Goal: Information Seeking & Learning: Understand process/instructions

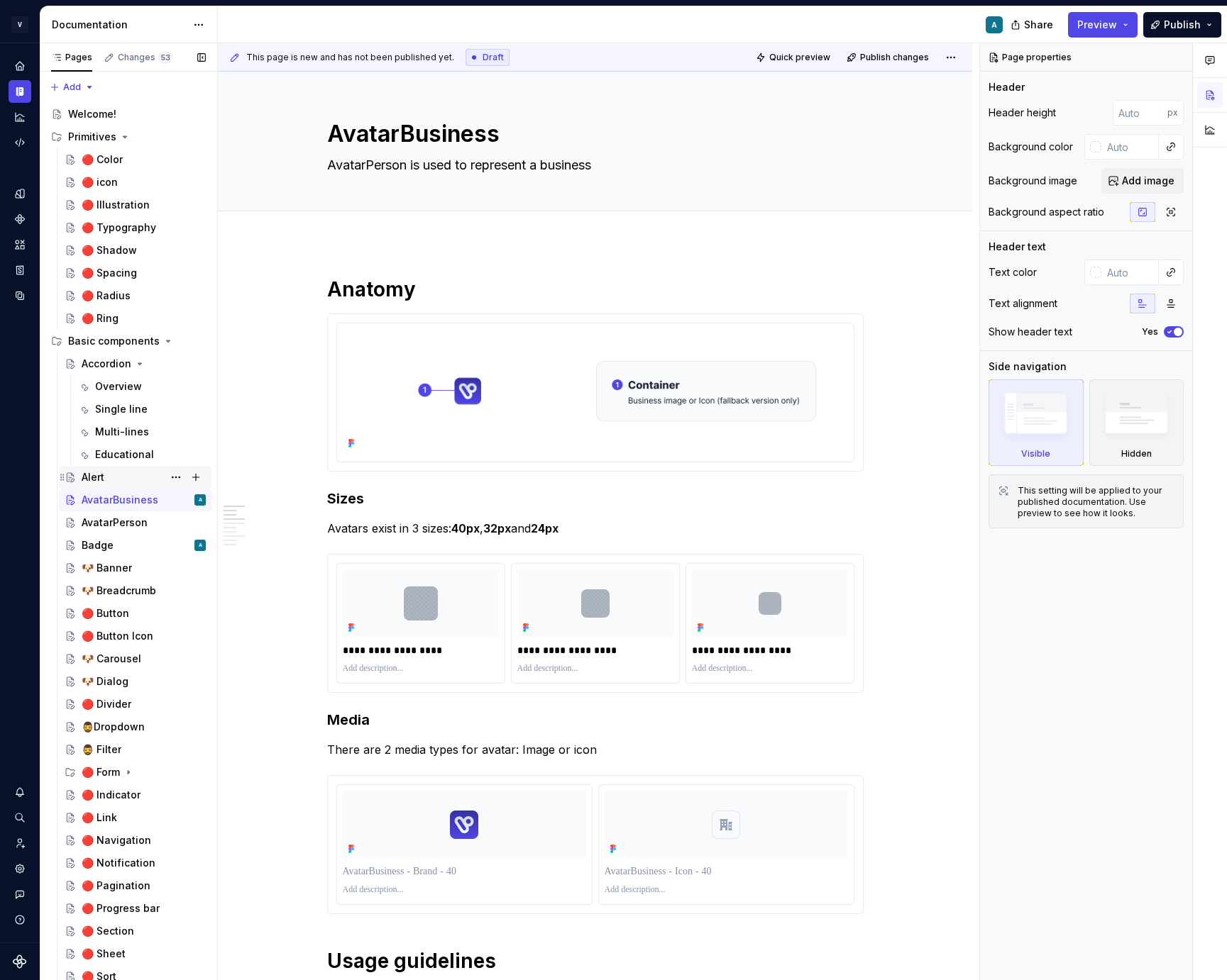
click at [111, 472] on div "Alert" at bounding box center [144, 477] width 124 height 20
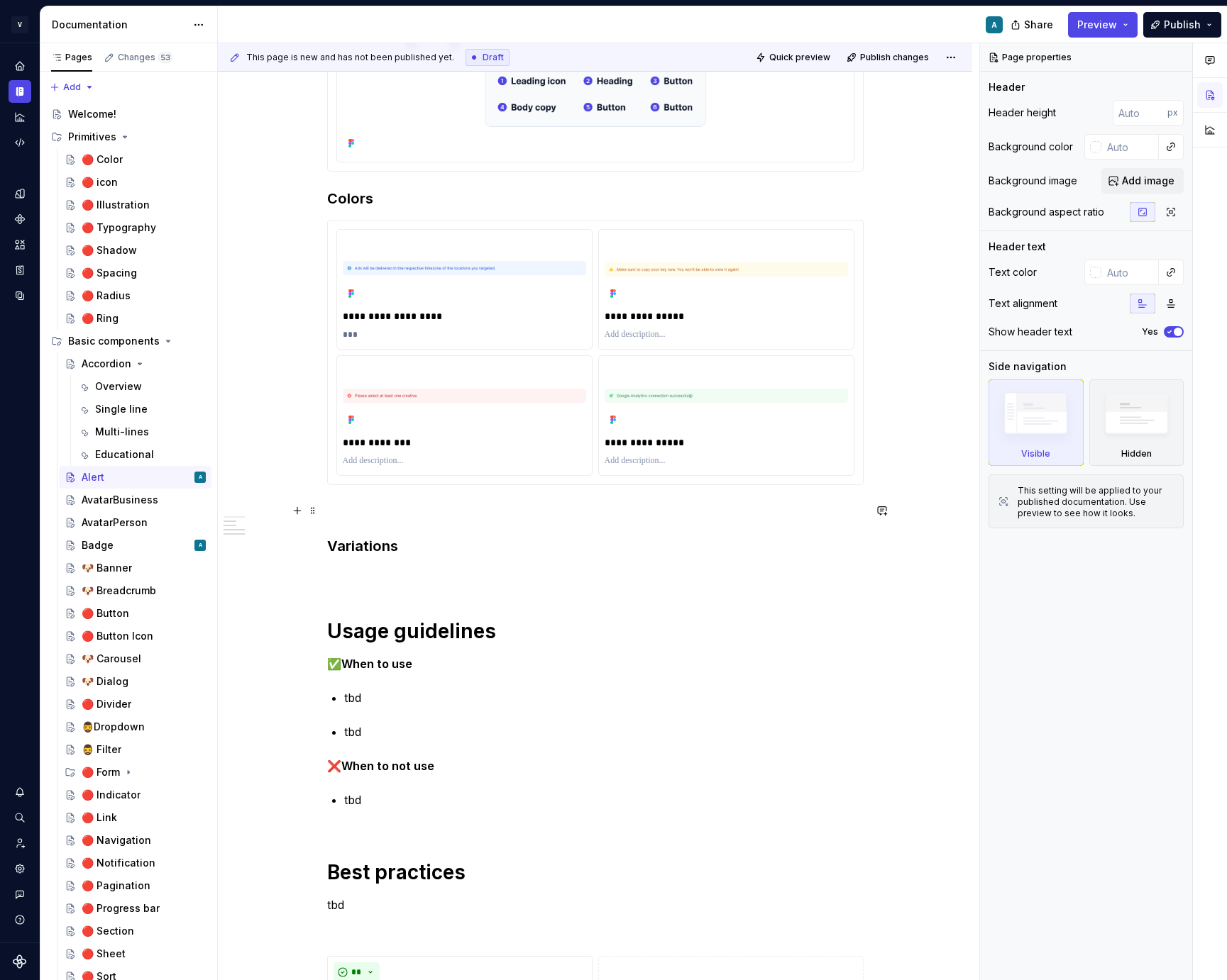
scroll to position [391, 0]
click at [409, 314] on p "**********" at bounding box center [464, 314] width 244 height 14
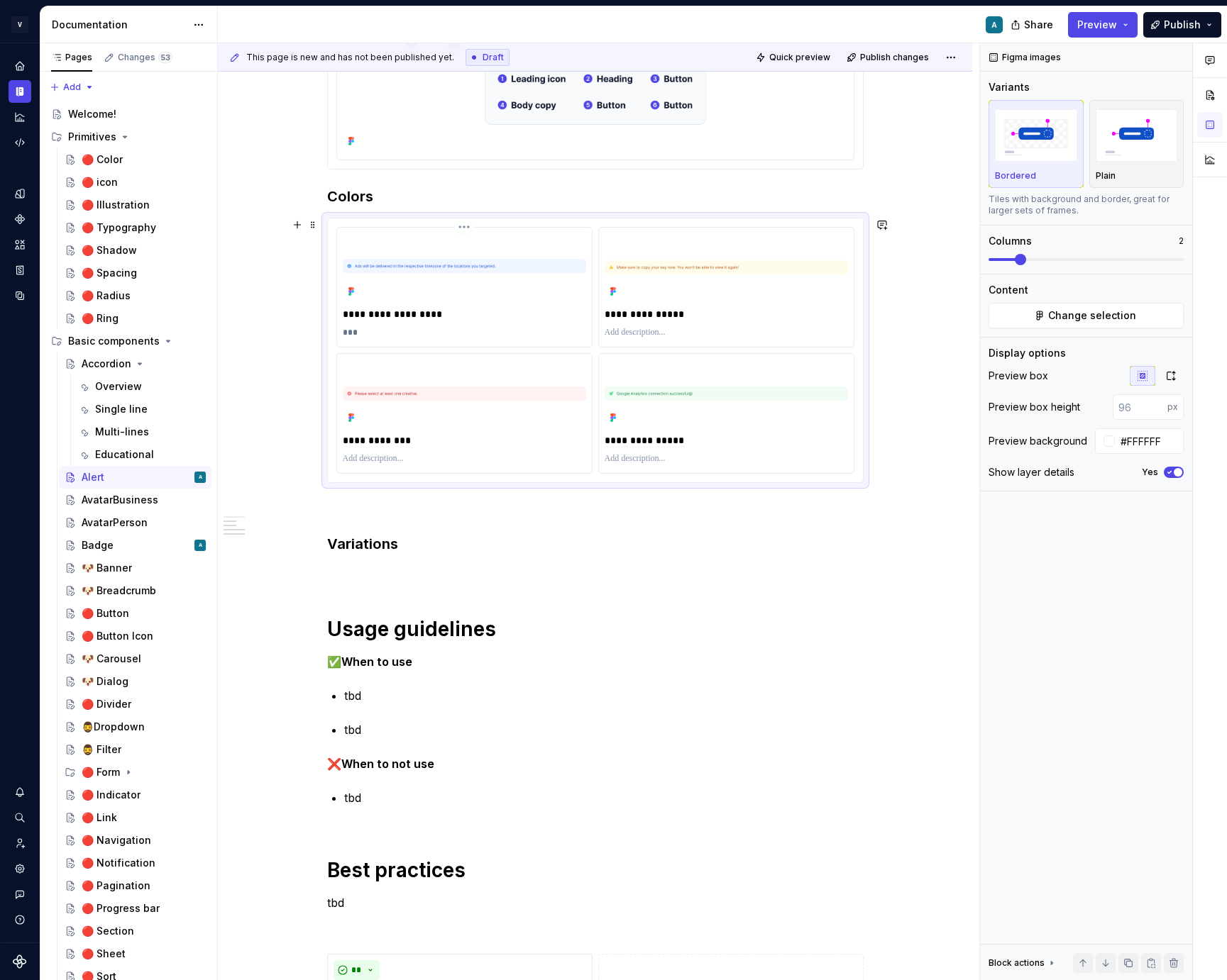
type textarea "*"
click at [409, 314] on p "**********" at bounding box center [464, 314] width 244 height 14
click at [387, 314] on p "**********" at bounding box center [464, 314] width 244 height 14
drag, startPoint x: 382, startPoint y: 315, endPoint x: 307, endPoint y: 315, distance: 75.0
click at [307, 315] on div "**********" at bounding box center [594, 811] width 754 height 1921
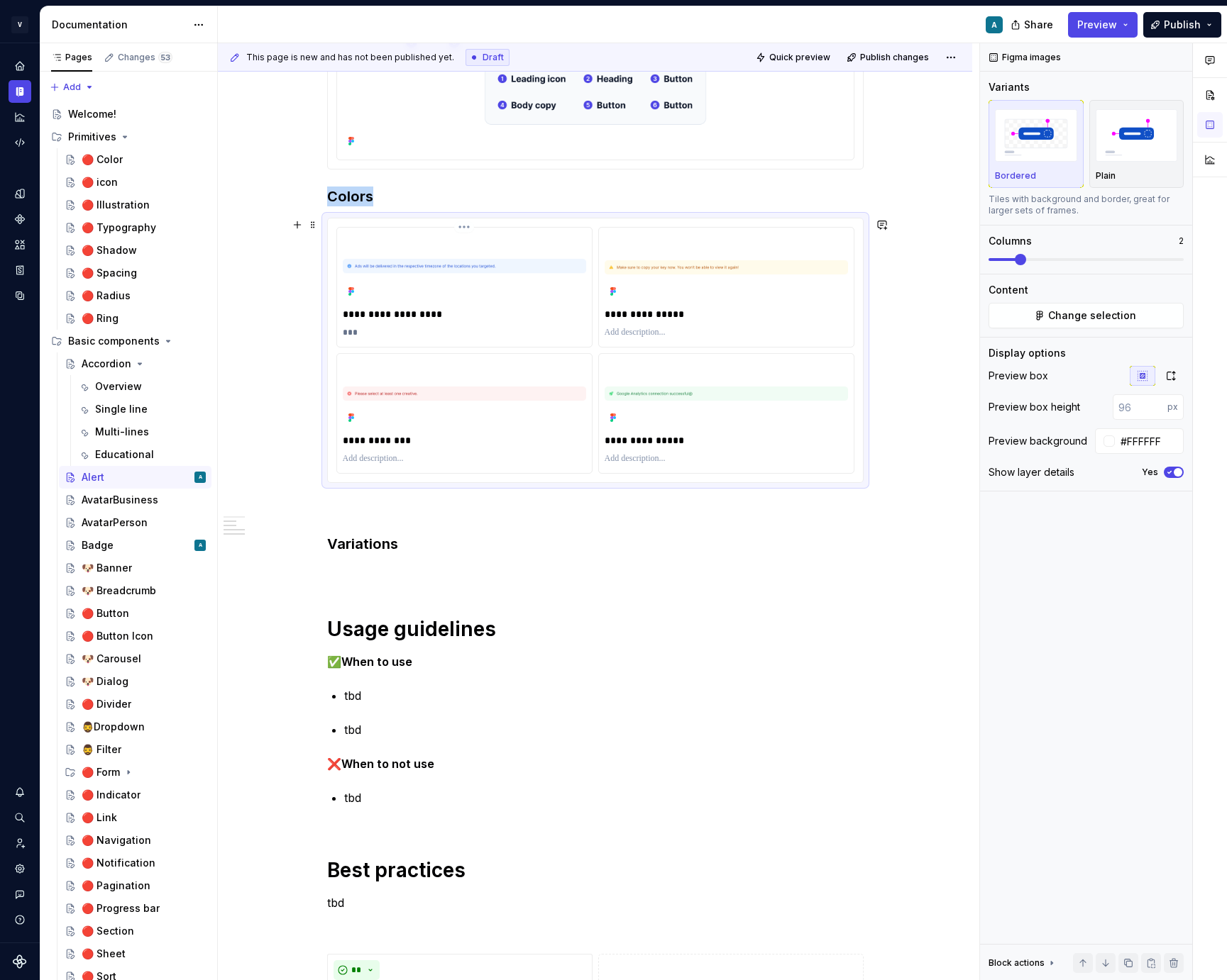
click at [423, 310] on p "**********" at bounding box center [464, 314] width 244 height 14
click at [395, 315] on p "**********" at bounding box center [464, 314] width 244 height 14
click at [379, 316] on p "**********" at bounding box center [464, 314] width 244 height 14
drag, startPoint x: 640, startPoint y: 315, endPoint x: 601, endPoint y: 315, distance: 39.0
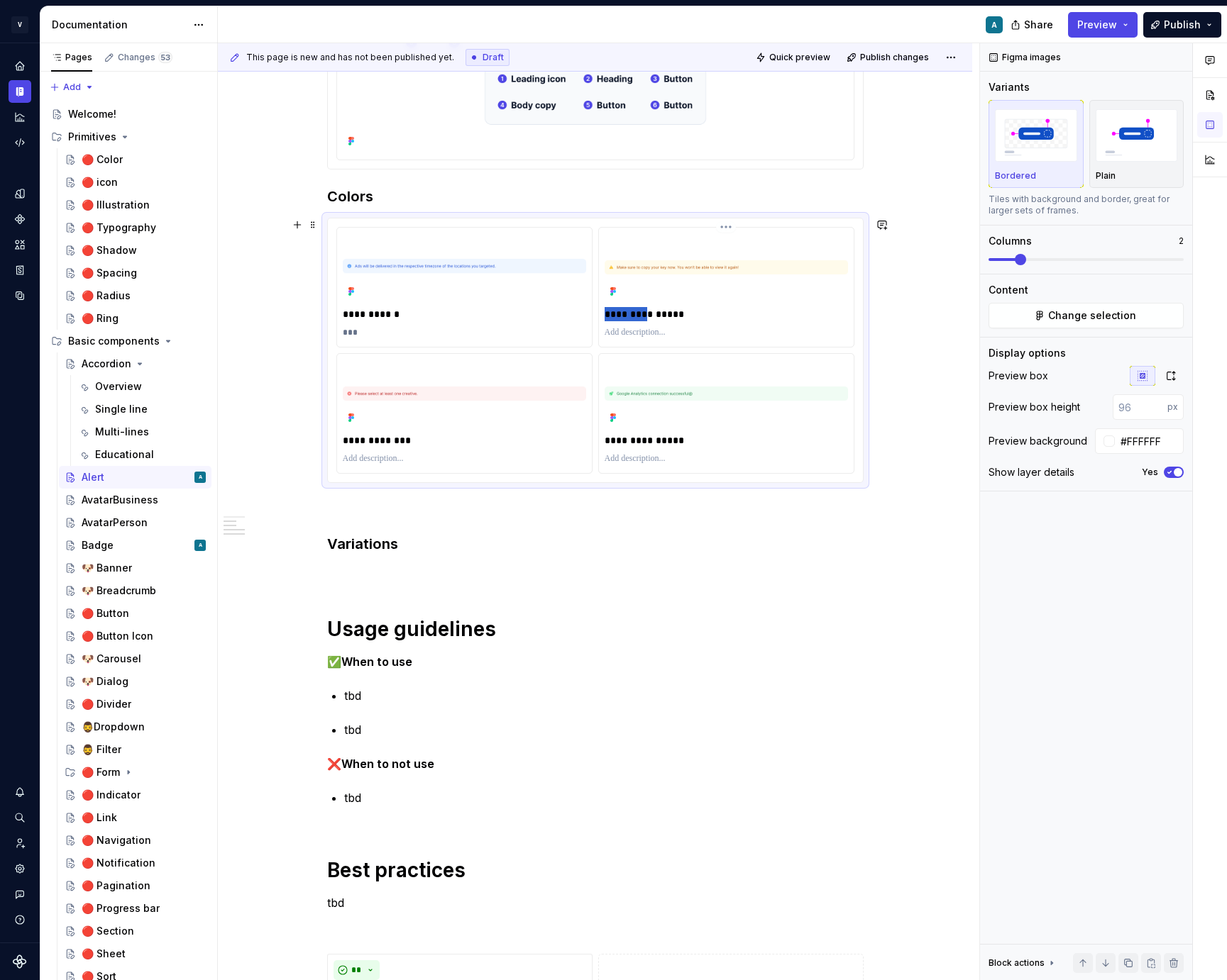
click at [601, 315] on div "**********" at bounding box center [726, 286] width 255 height 119
drag, startPoint x: 639, startPoint y: 440, endPoint x: 611, endPoint y: 440, distance: 28.0
click at [611, 440] on p "**********" at bounding box center [727, 440] width 244 height 14
drag, startPoint x: 379, startPoint y: 440, endPoint x: 338, endPoint y: 437, distance: 41.1
click at [338, 437] on div "**********" at bounding box center [595, 350] width 535 height 263
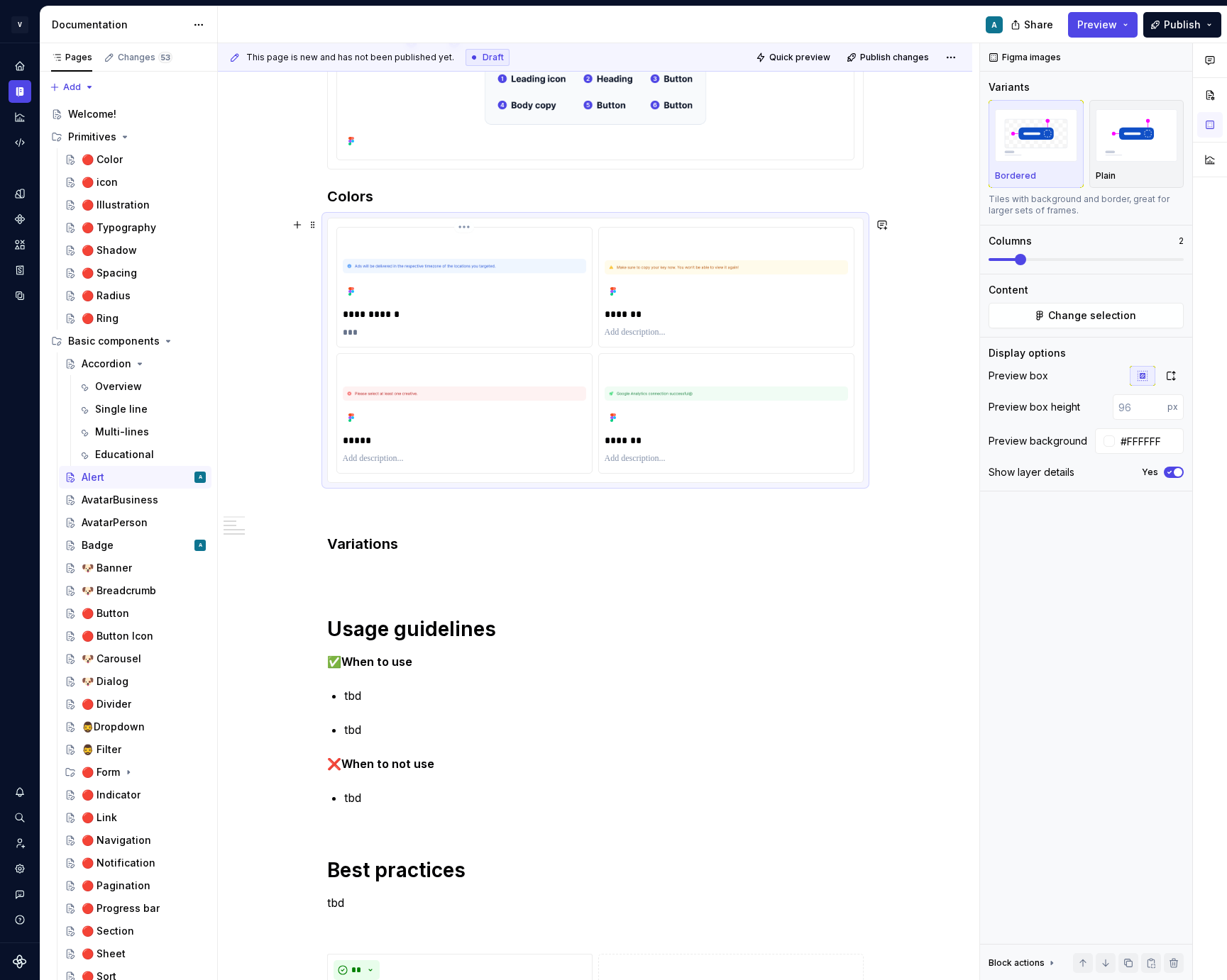
type textarea "*"
click at [364, 334] on p "***" at bounding box center [464, 332] width 244 height 11
click at [360, 332] on p "***" at bounding box center [464, 332] width 244 height 11
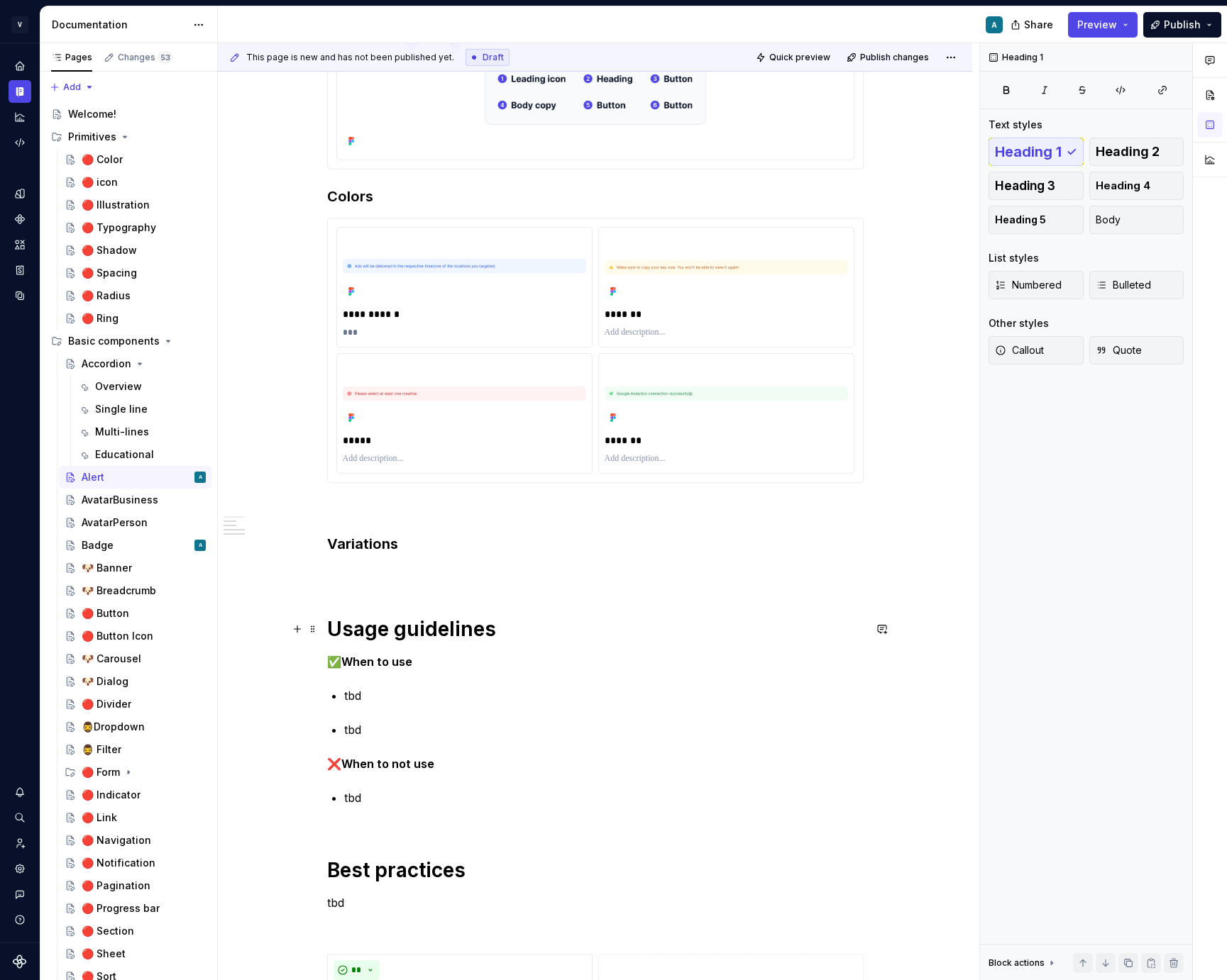
click at [513, 632] on h1 "Usage guidelines" at bounding box center [595, 630] width 536 height 26
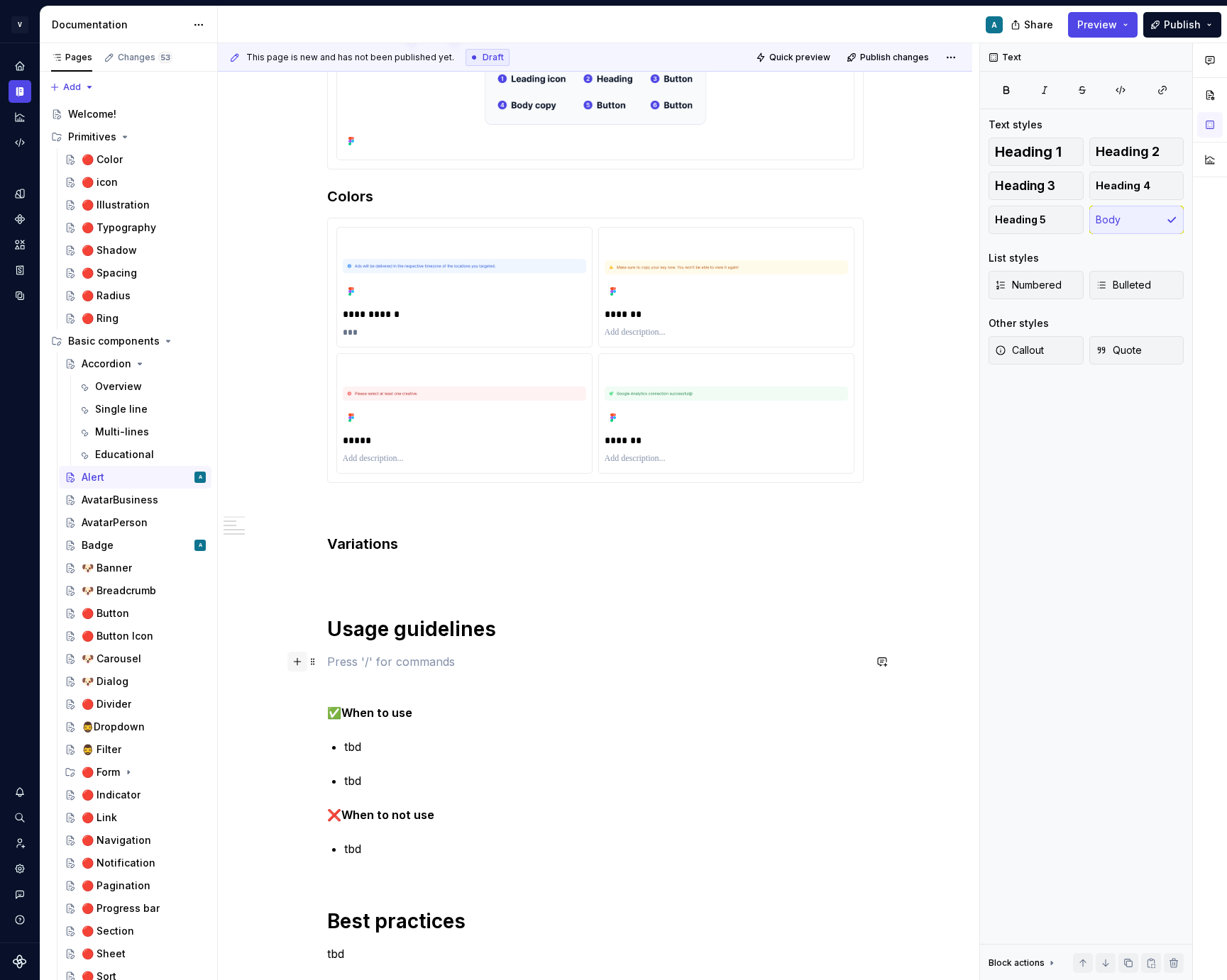
click at [307, 663] on button "button" at bounding box center [298, 662] width 20 height 20
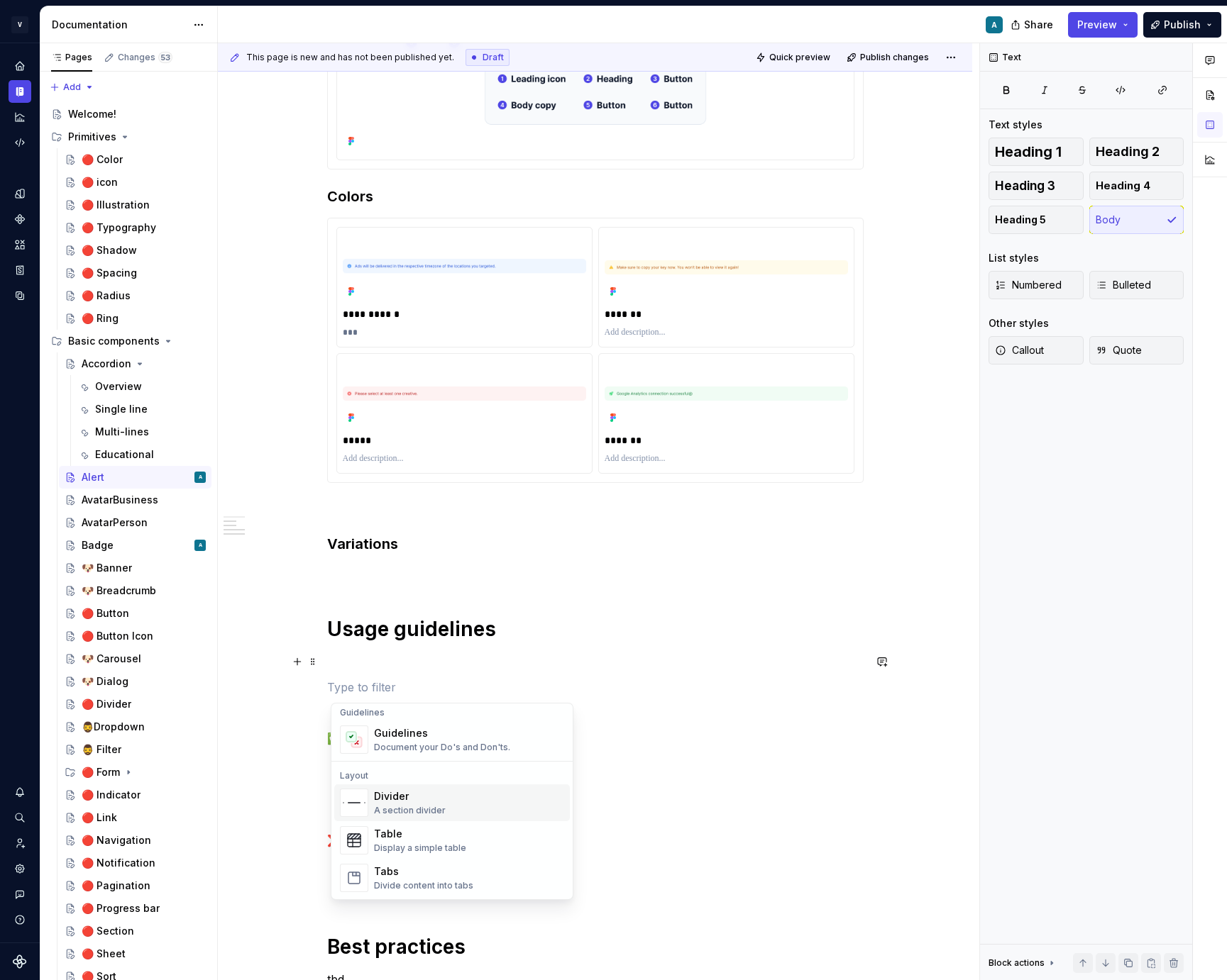
scroll to position [414, 0]
click at [455, 836] on div "Display a simple table" at bounding box center [420, 839] width 92 height 11
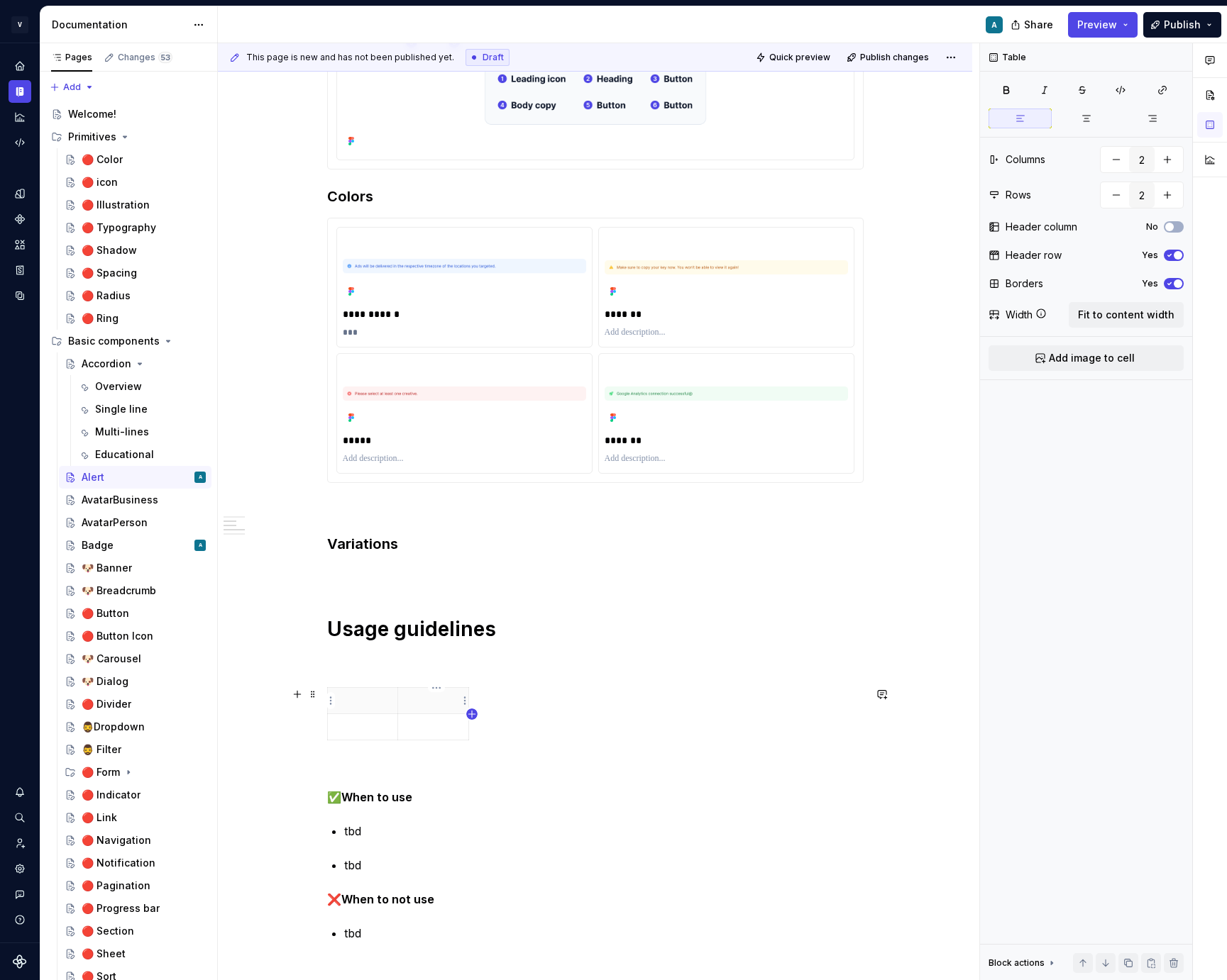
click at [471, 714] on icon "button" at bounding box center [471, 714] width 11 height 11
type input "3"
click at [315, 693] on span at bounding box center [312, 695] width 11 height 20
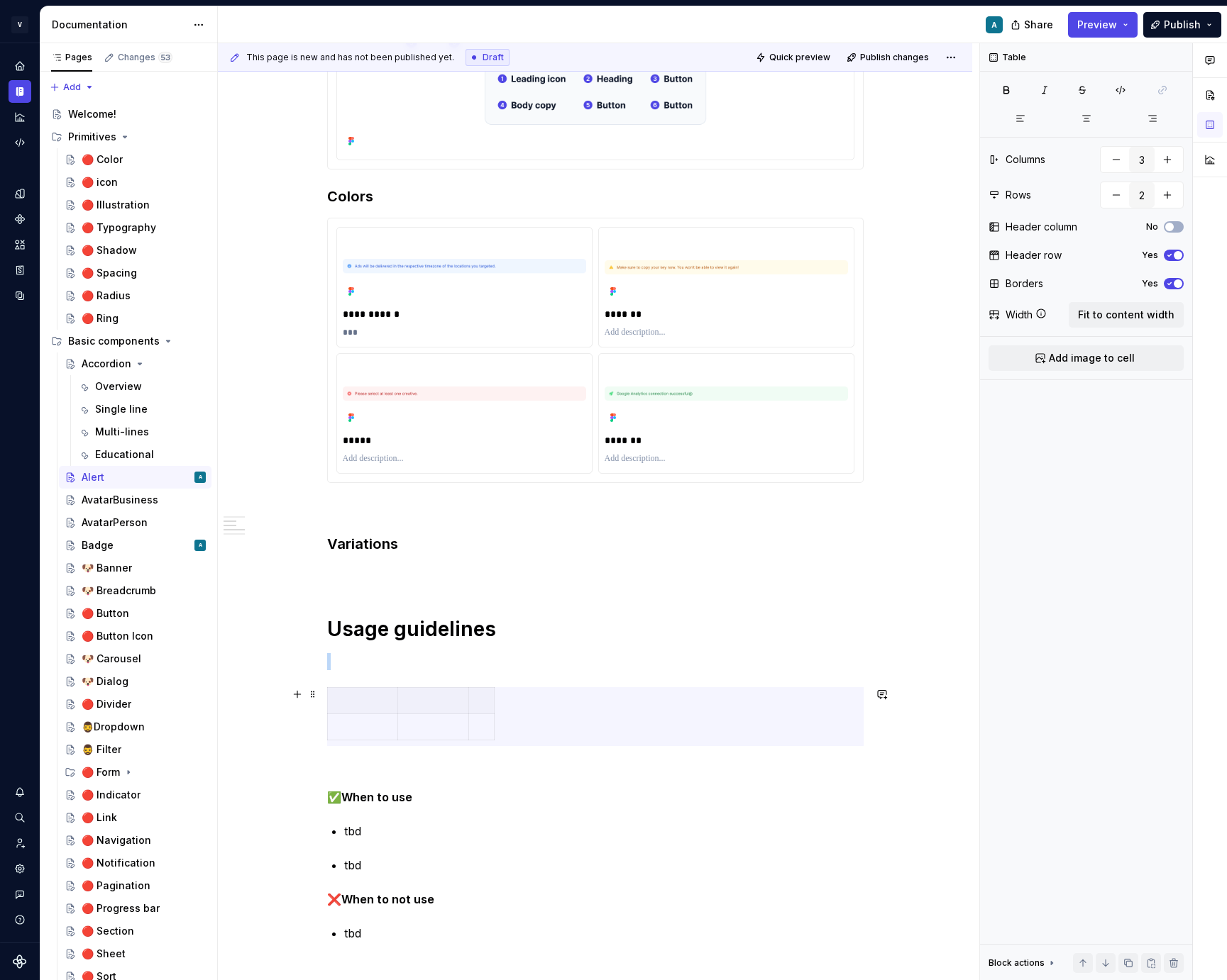
click at [604, 700] on div at bounding box center [595, 717] width 536 height 59
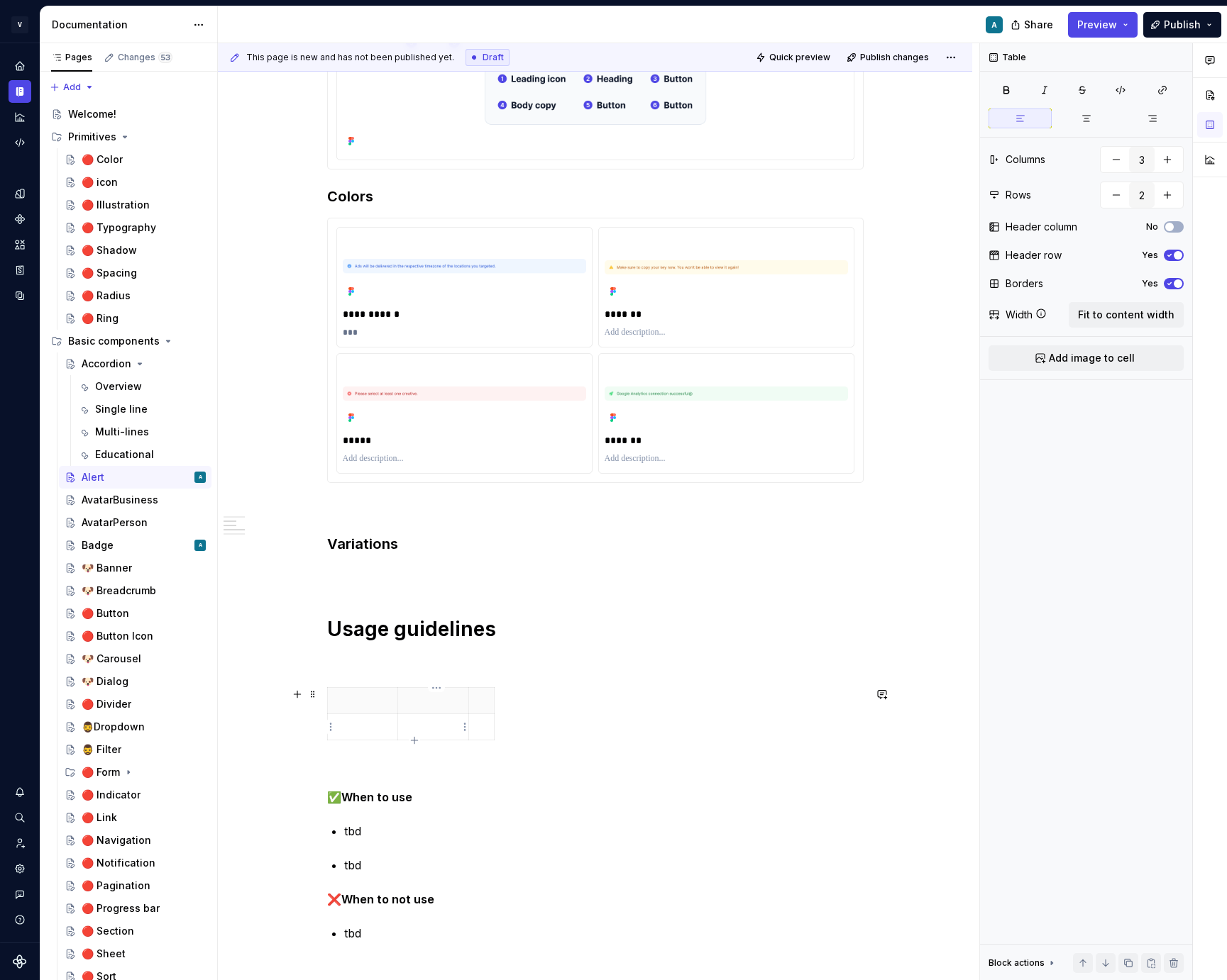
click at [451, 718] on td at bounding box center [433, 728] width 71 height 26
click at [1149, 310] on span "Fit to content width" at bounding box center [1126, 314] width 97 height 14
type textarea "*"
click at [375, 708] on p at bounding box center [416, 701] width 161 height 14
click at [567, 705] on p at bounding box center [594, 701] width 161 height 14
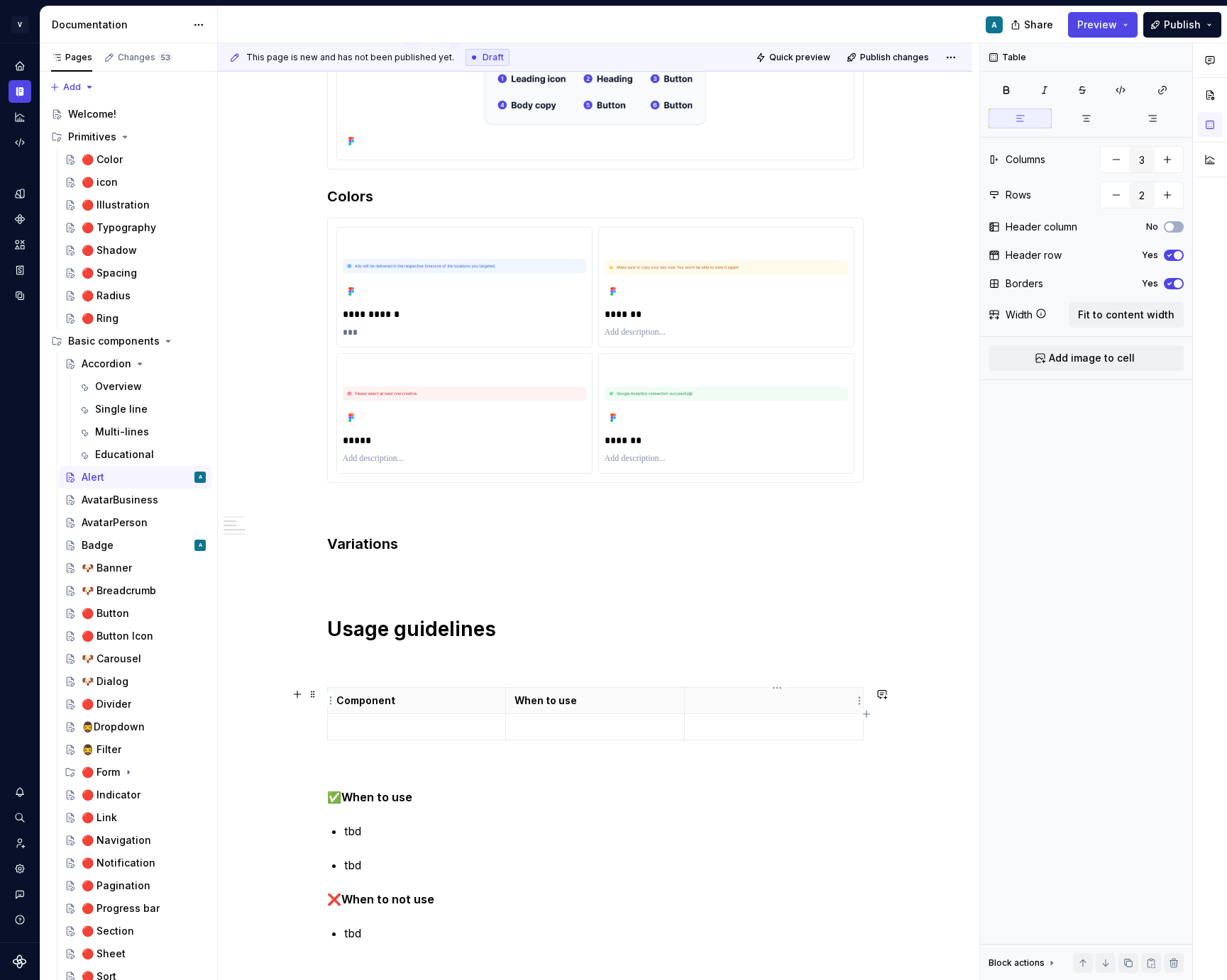
click at [788, 713] on th at bounding box center [773, 701] width 179 height 26
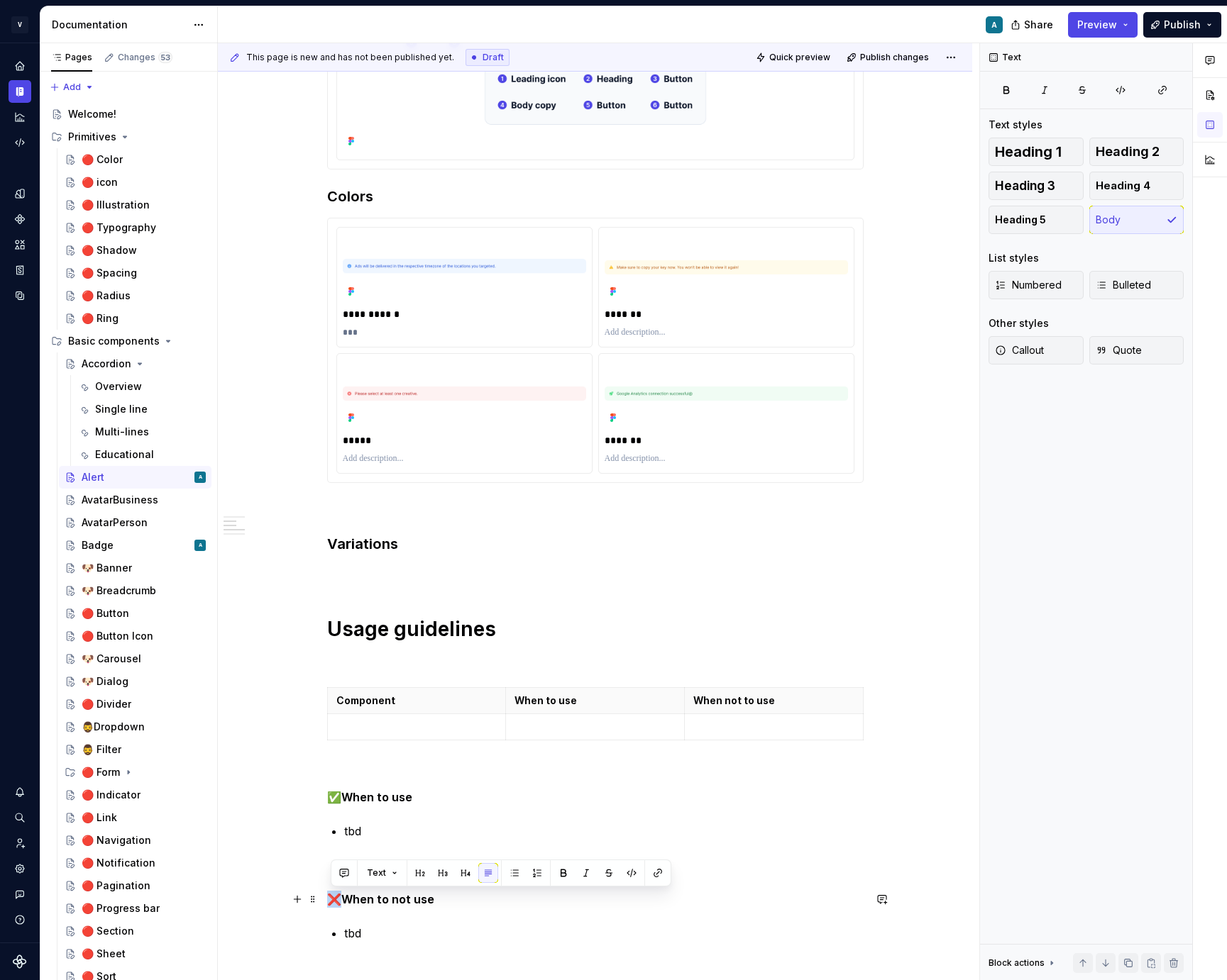
drag, startPoint x: 342, startPoint y: 898, endPoint x: 324, endPoint y: 898, distance: 18.0
click at [324, 898] on div "**********" at bounding box center [594, 879] width 754 height 2056
copy p "❌"
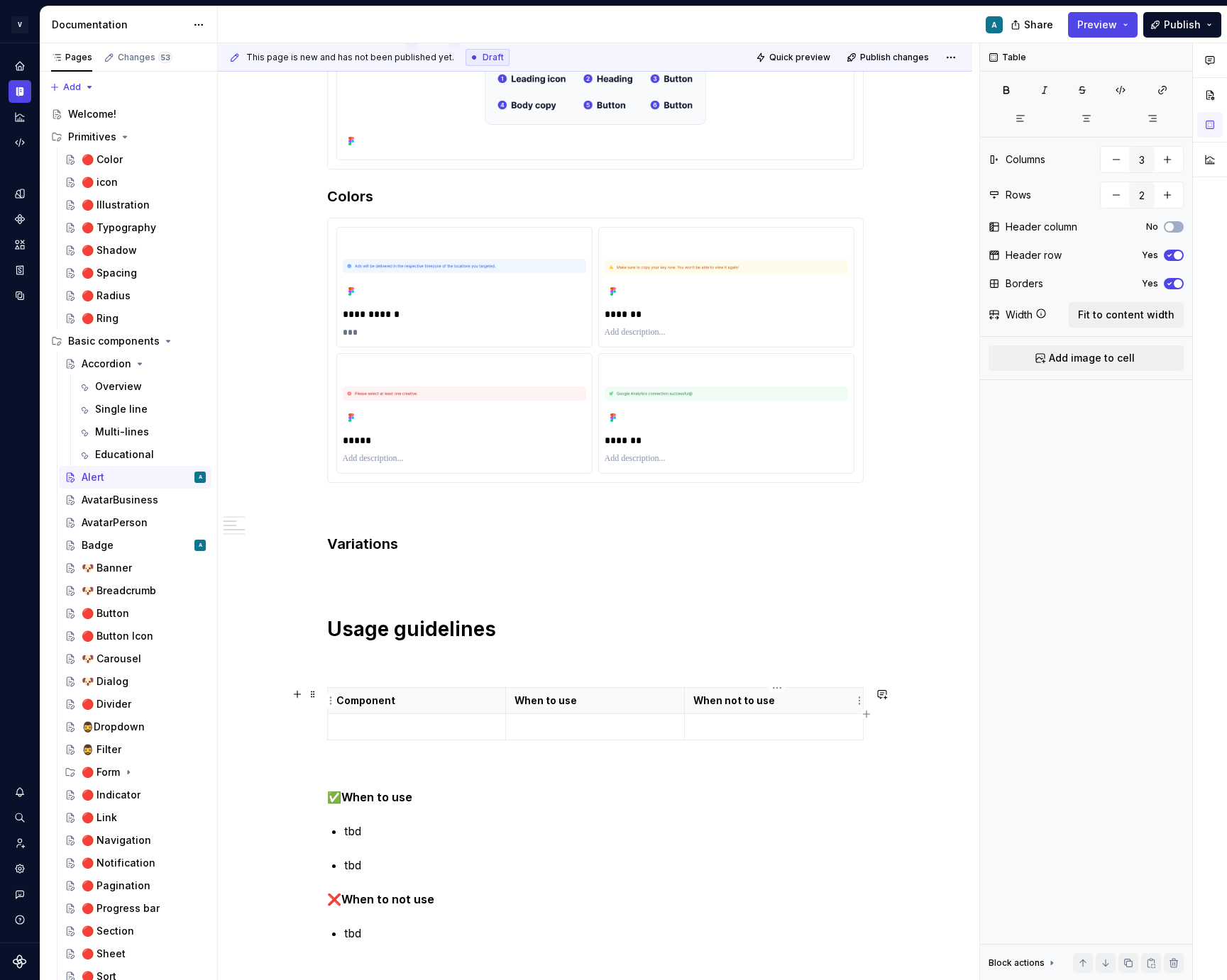
click at [700, 699] on p "When not to use" at bounding box center [773, 701] width 161 height 14
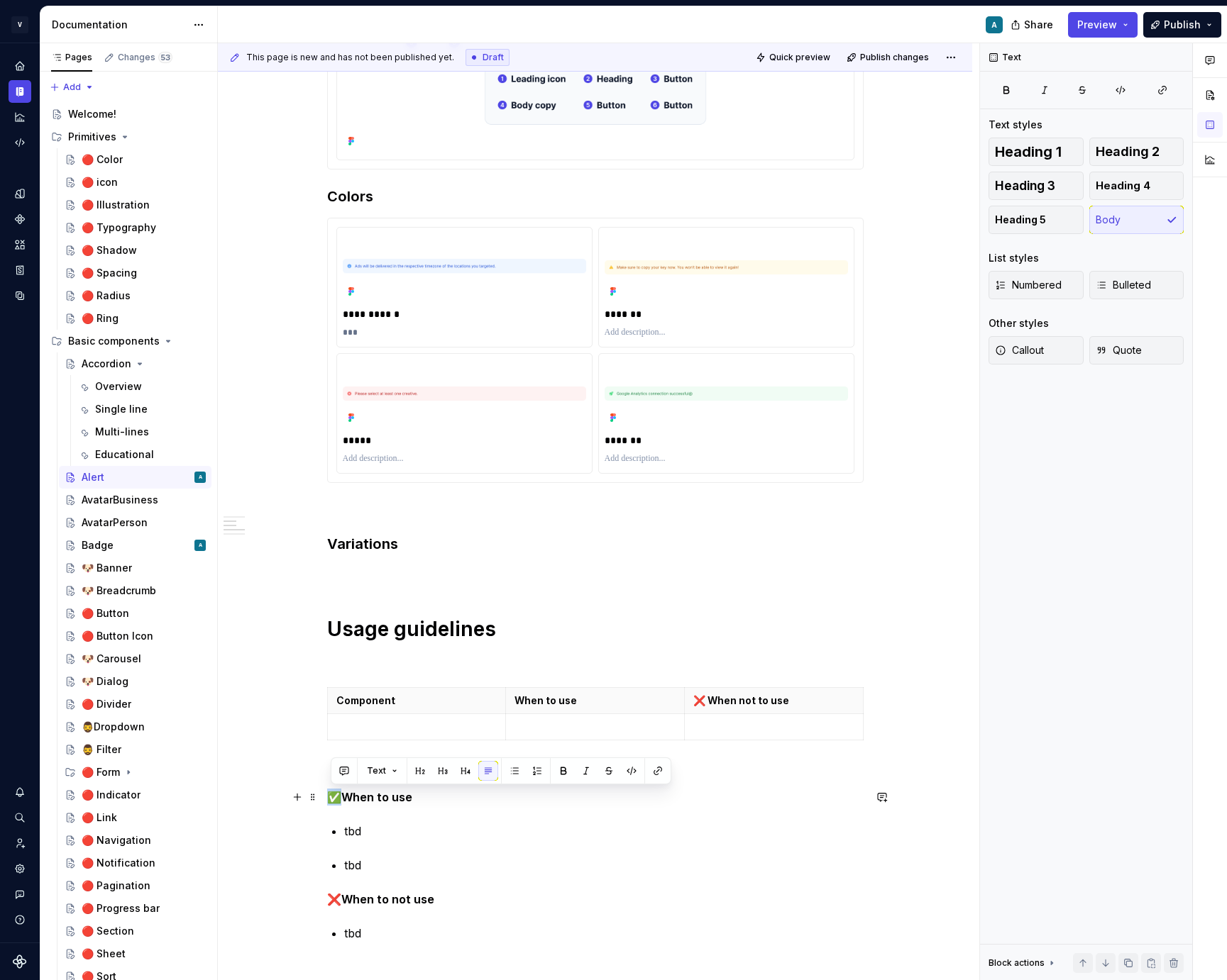
drag, startPoint x: 342, startPoint y: 796, endPoint x: 334, endPoint y: 796, distance: 8.0
click at [334, 796] on p "✅ When to use" at bounding box center [595, 796] width 536 height 17
copy p "✅"
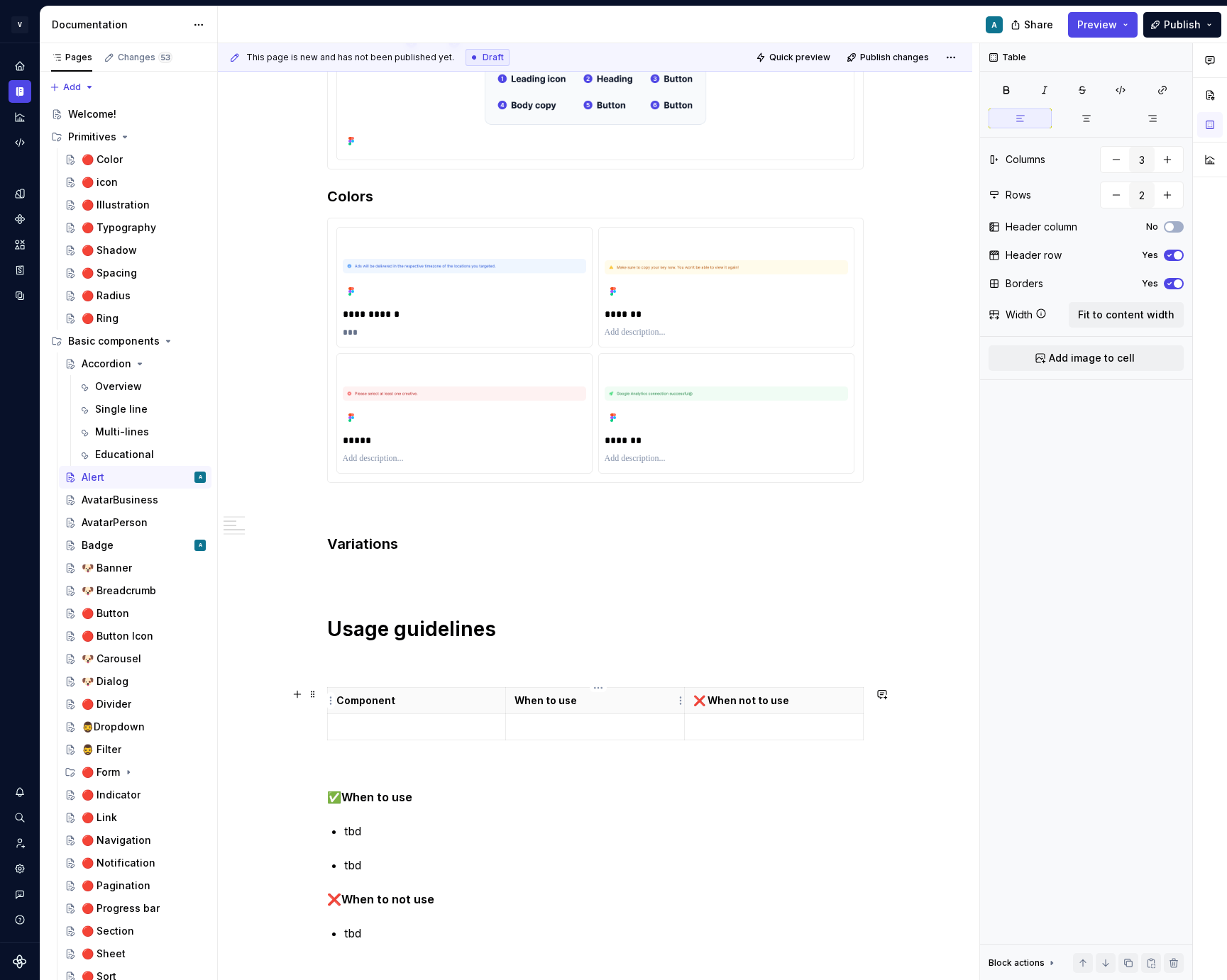
click at [519, 701] on p "When to use" at bounding box center [594, 701] width 161 height 14
click at [565, 698] on p "✅ When to use" at bounding box center [594, 701] width 161 height 14
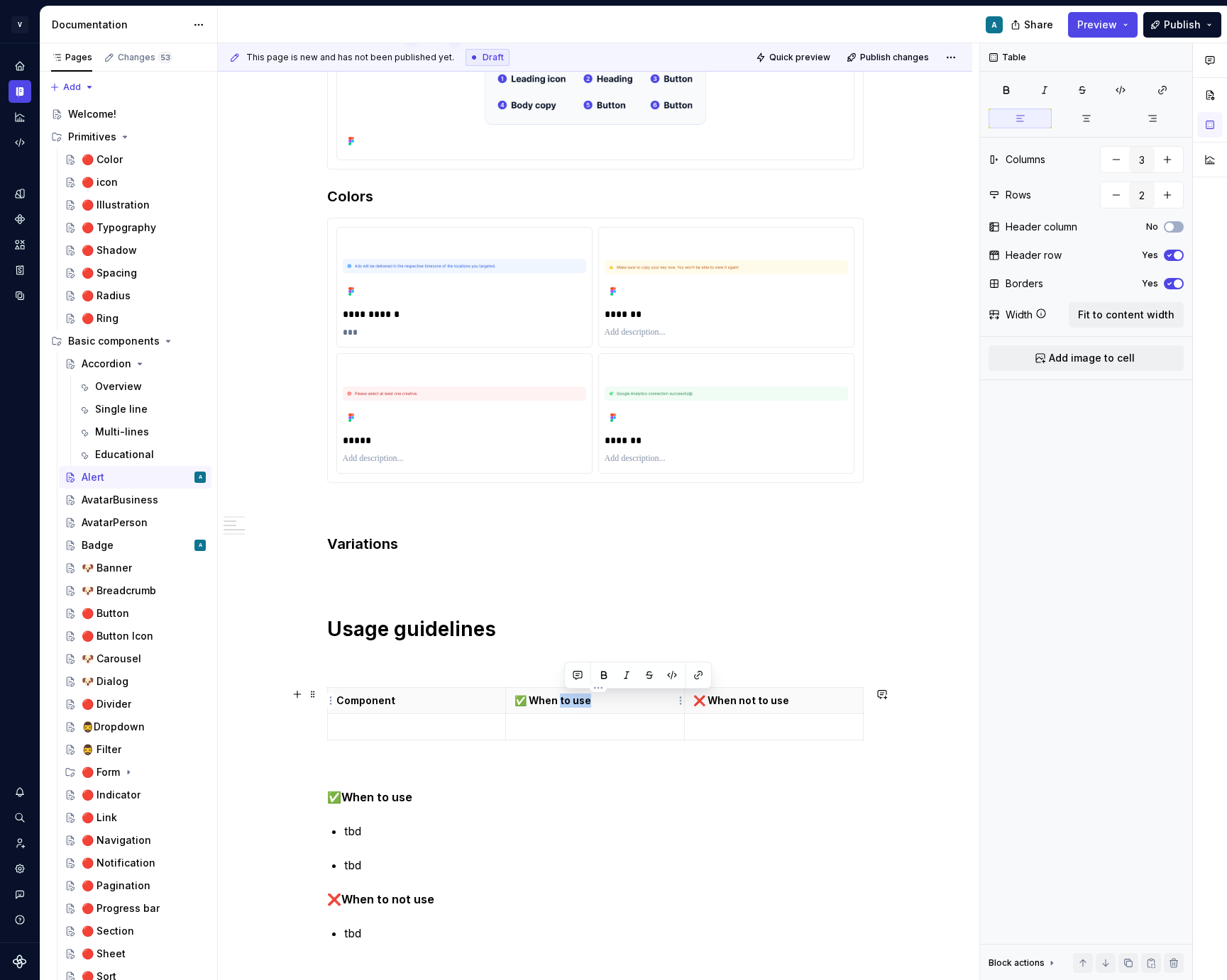
drag, startPoint x: 565, startPoint y: 698, endPoint x: 591, endPoint y: 697, distance: 26.0
click at [591, 697] on p "✅ When to use" at bounding box center [594, 701] width 161 height 14
click at [598, 700] on p "✅ When to use" at bounding box center [594, 701] width 161 height 14
click at [439, 906] on p "❌ When to not use" at bounding box center [595, 899] width 536 height 17
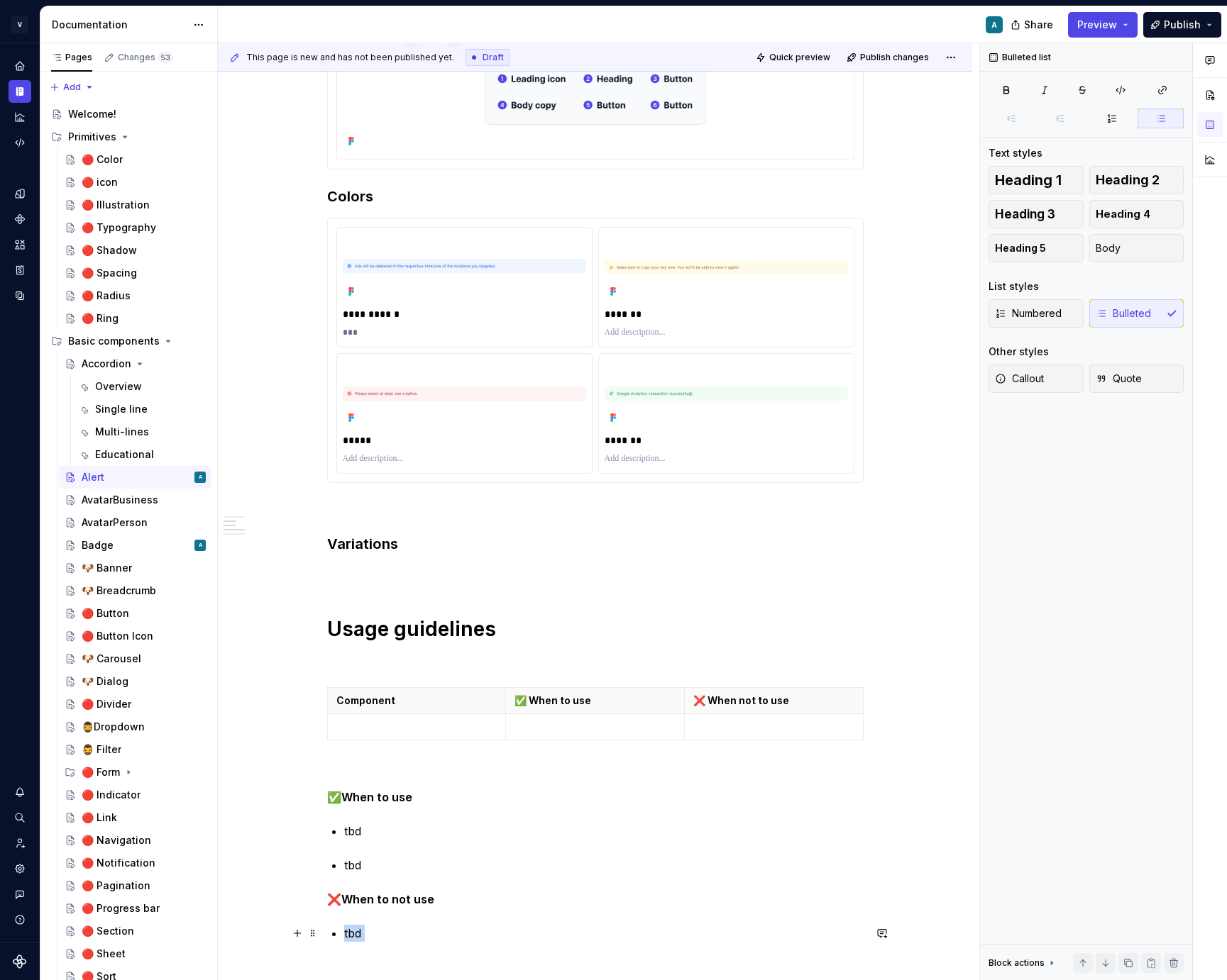
scroll to position [421, 0]
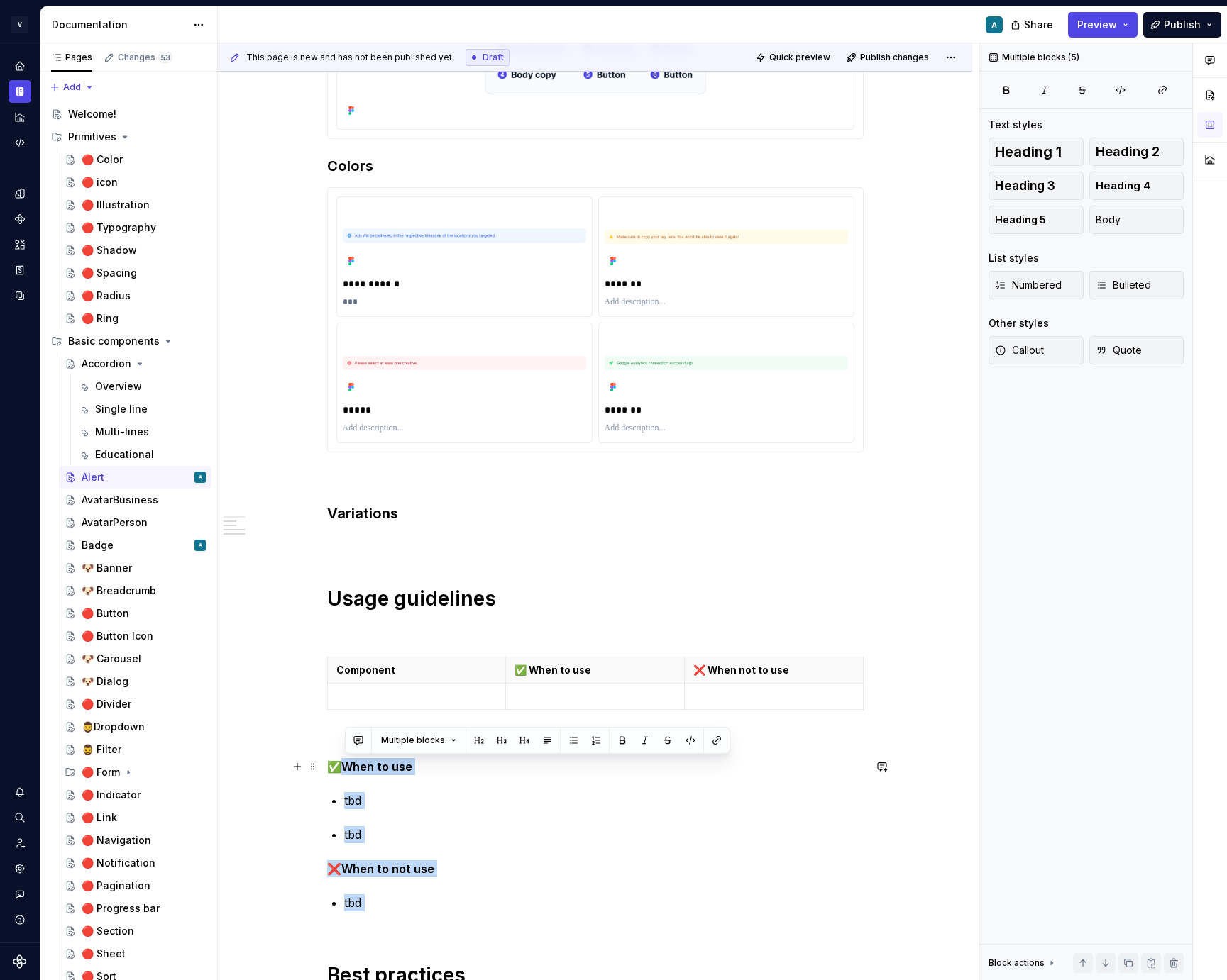
drag, startPoint x: 409, startPoint y: 945, endPoint x: 338, endPoint y: 758, distance: 200.0
click at [338, 758] on div "**********" at bounding box center [595, 711] width 536 height 1711
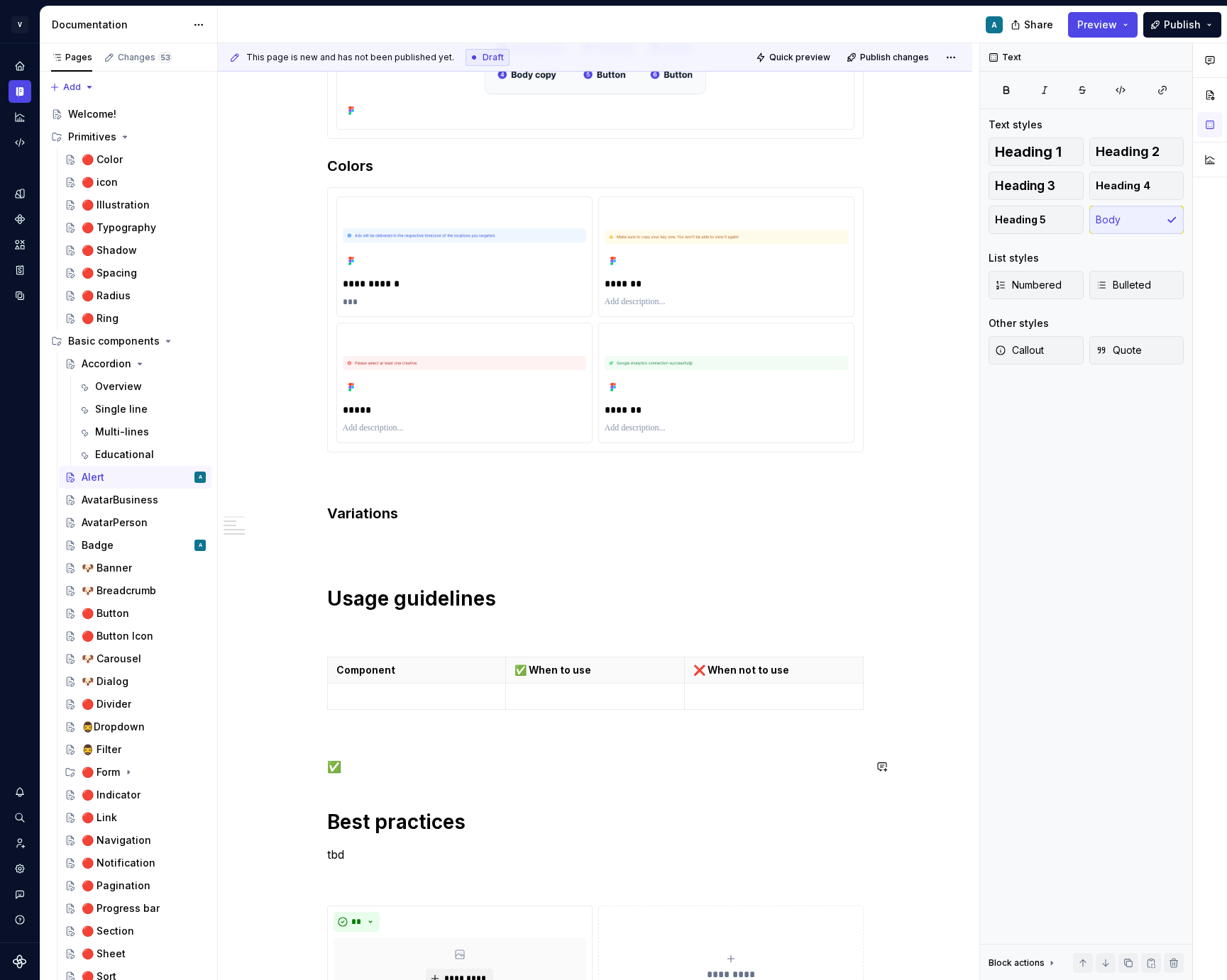
click at [400, 753] on div "**********" at bounding box center [595, 634] width 536 height 1558
click at [366, 764] on p "✅" at bounding box center [595, 766] width 536 height 17
click at [386, 693] on p at bounding box center [416, 697] width 161 height 14
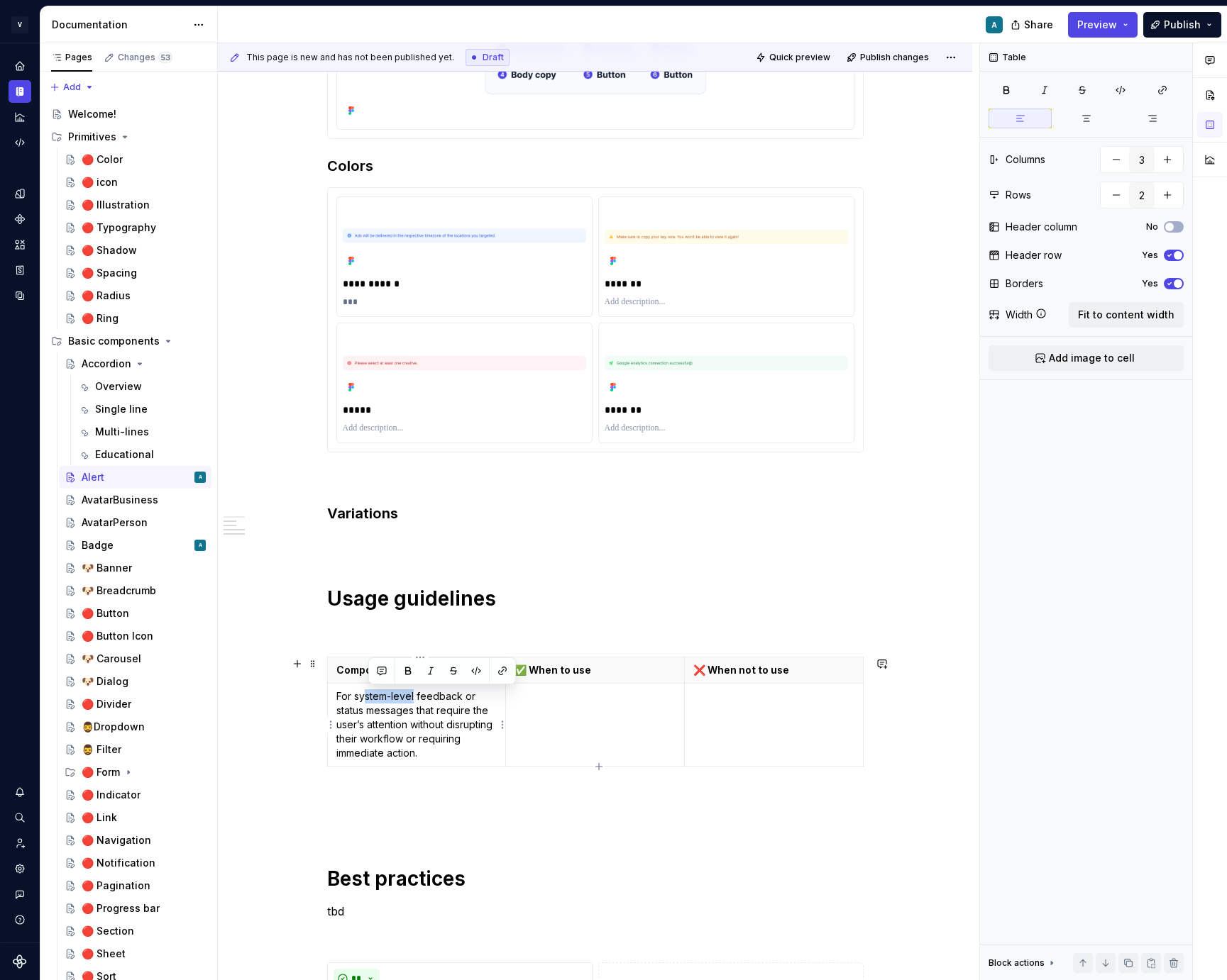
drag, startPoint x: 418, startPoint y: 697, endPoint x: 369, endPoint y: 697, distance: 49.0
click at [369, 697] on p "For system-level feedback or status messages that require the user’s attention …" at bounding box center [416, 725] width 161 height 71
click at [445, 715] on p "For feedback or status messages that require the user’s attention without disru…" at bounding box center [416, 718] width 161 height 57
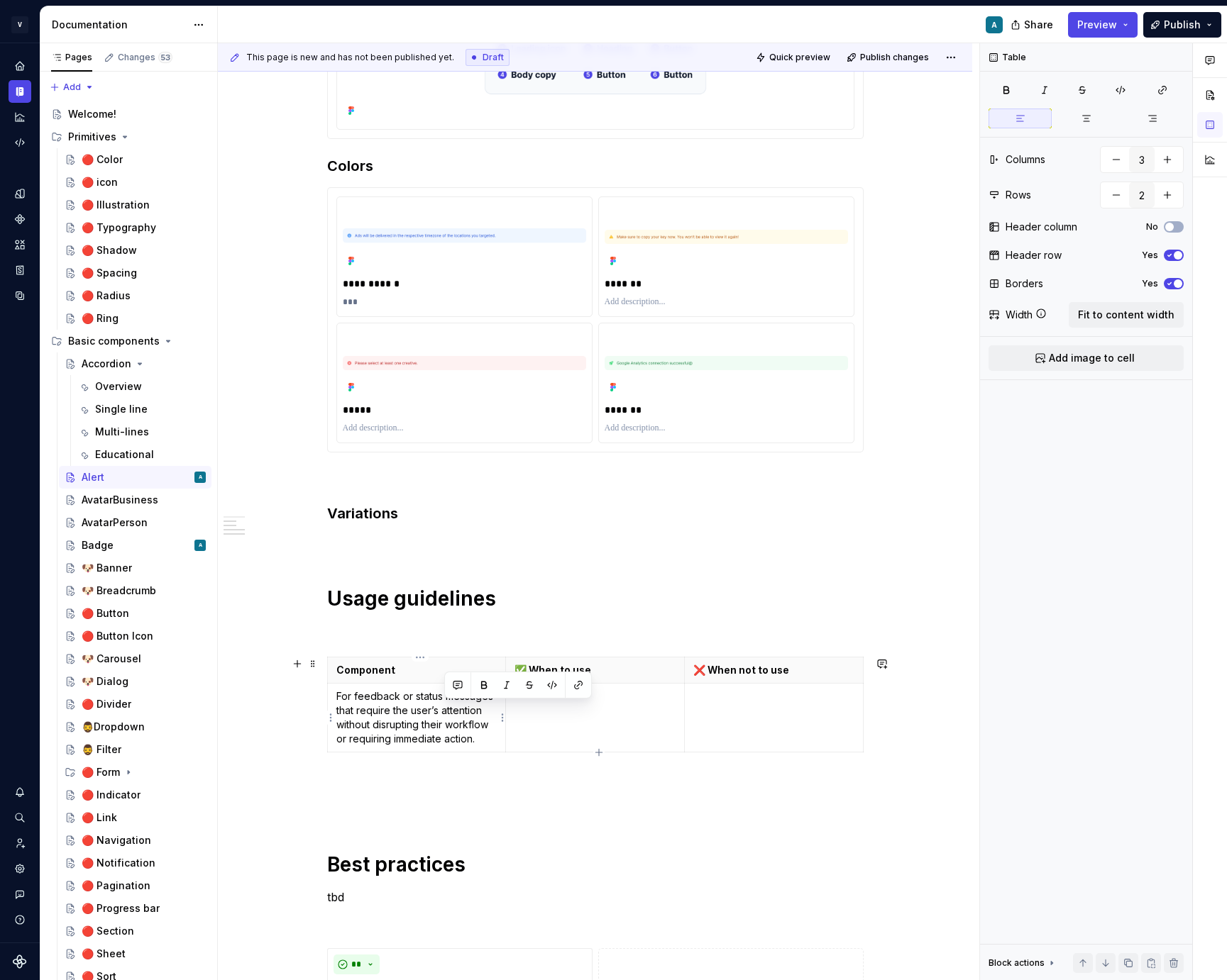
click at [445, 715] on p "For feedback or status messages that require the user’s attention without disru…" at bounding box center [416, 718] width 161 height 57
click at [581, 716] on td at bounding box center [595, 718] width 179 height 69
click at [434, 710] on p "For feedback or status messages that require the user’s attention without disru…" at bounding box center [416, 718] width 161 height 57
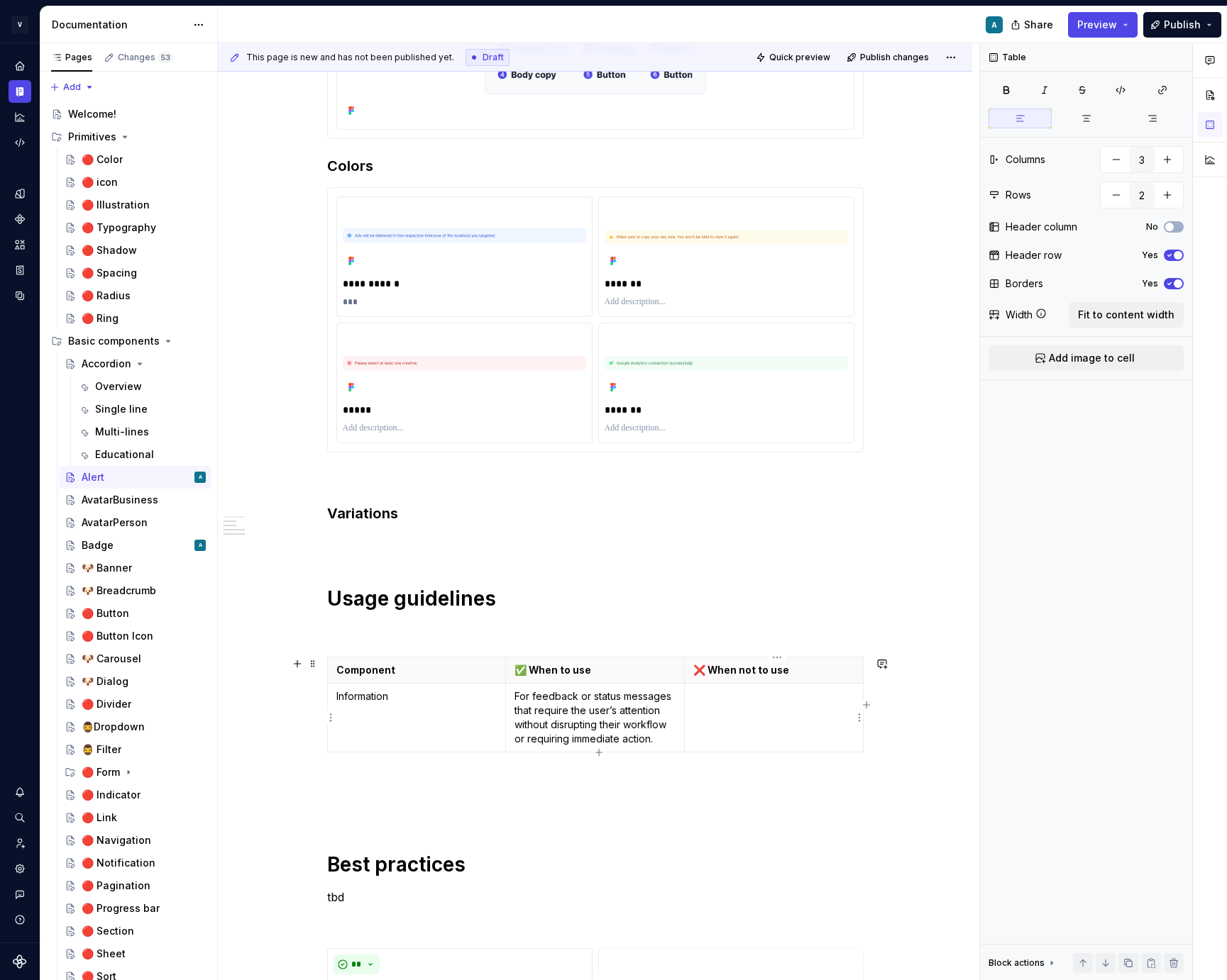
click at [718, 708] on td at bounding box center [773, 718] width 179 height 69
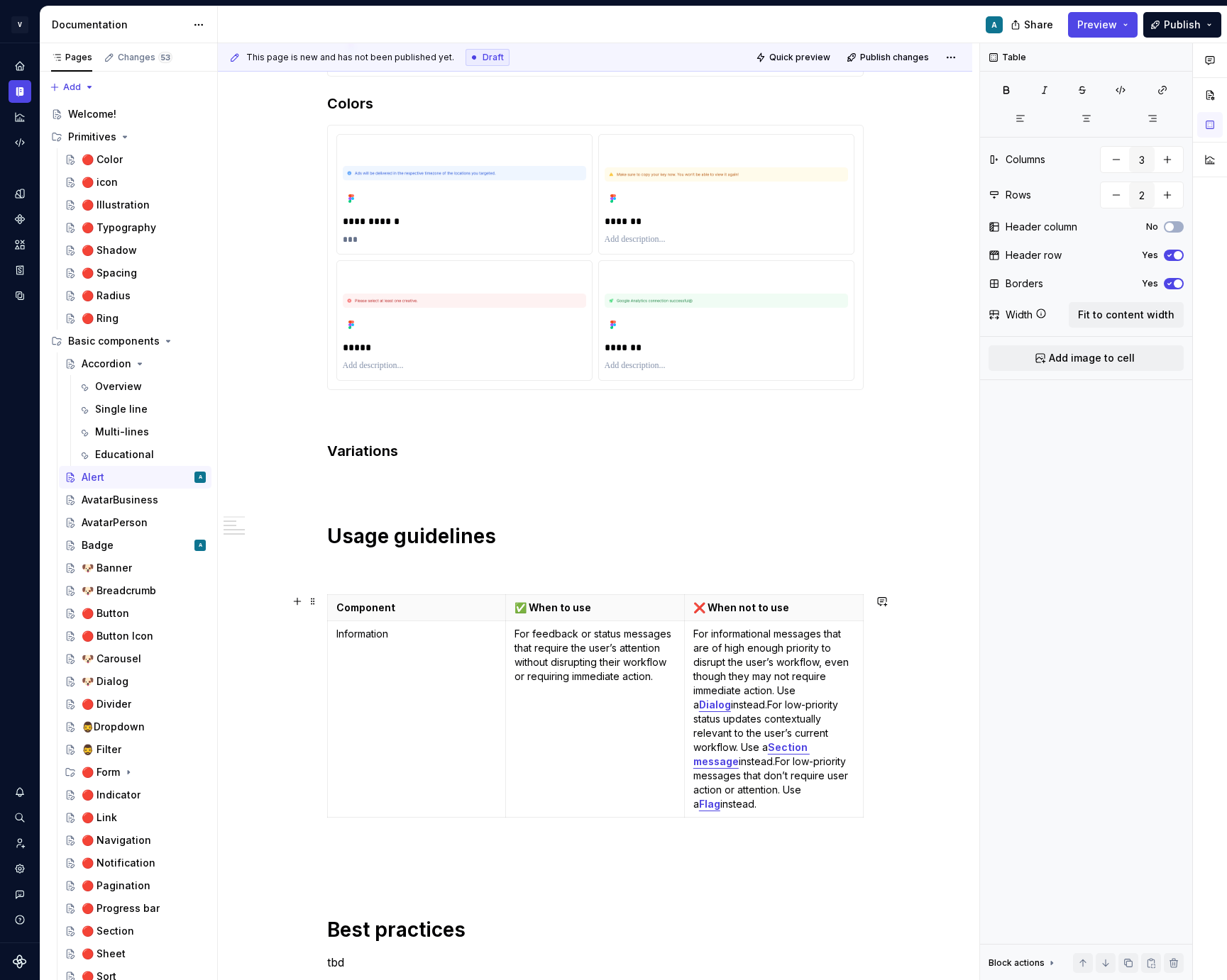
scroll to position [486, 0]
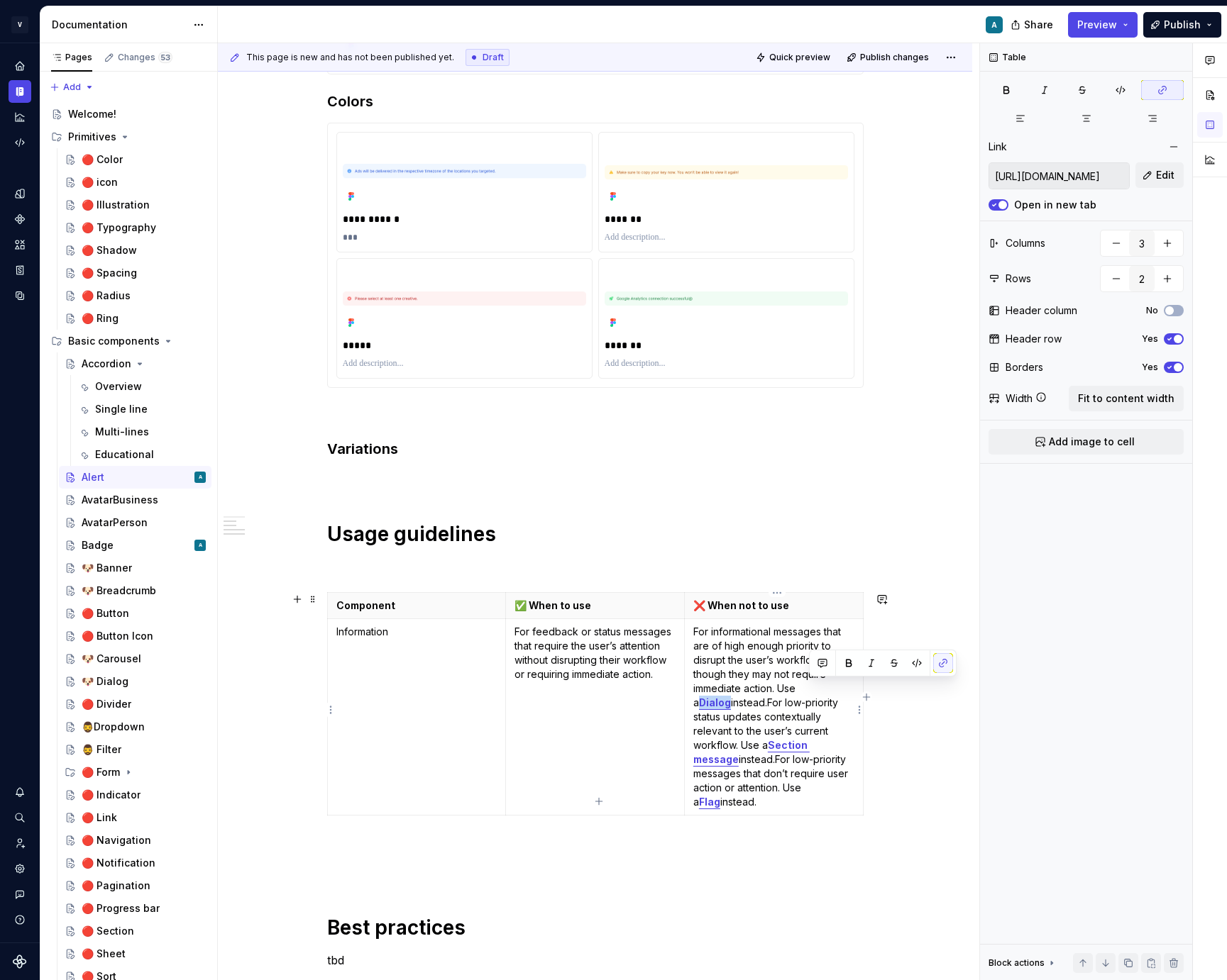
drag, startPoint x: 811, startPoint y: 686, endPoint x: 844, endPoint y: 685, distance: 33.0
click at [844, 685] on p "For informational messages that are of high enough priority to disrupt the user…" at bounding box center [773, 717] width 161 height 185
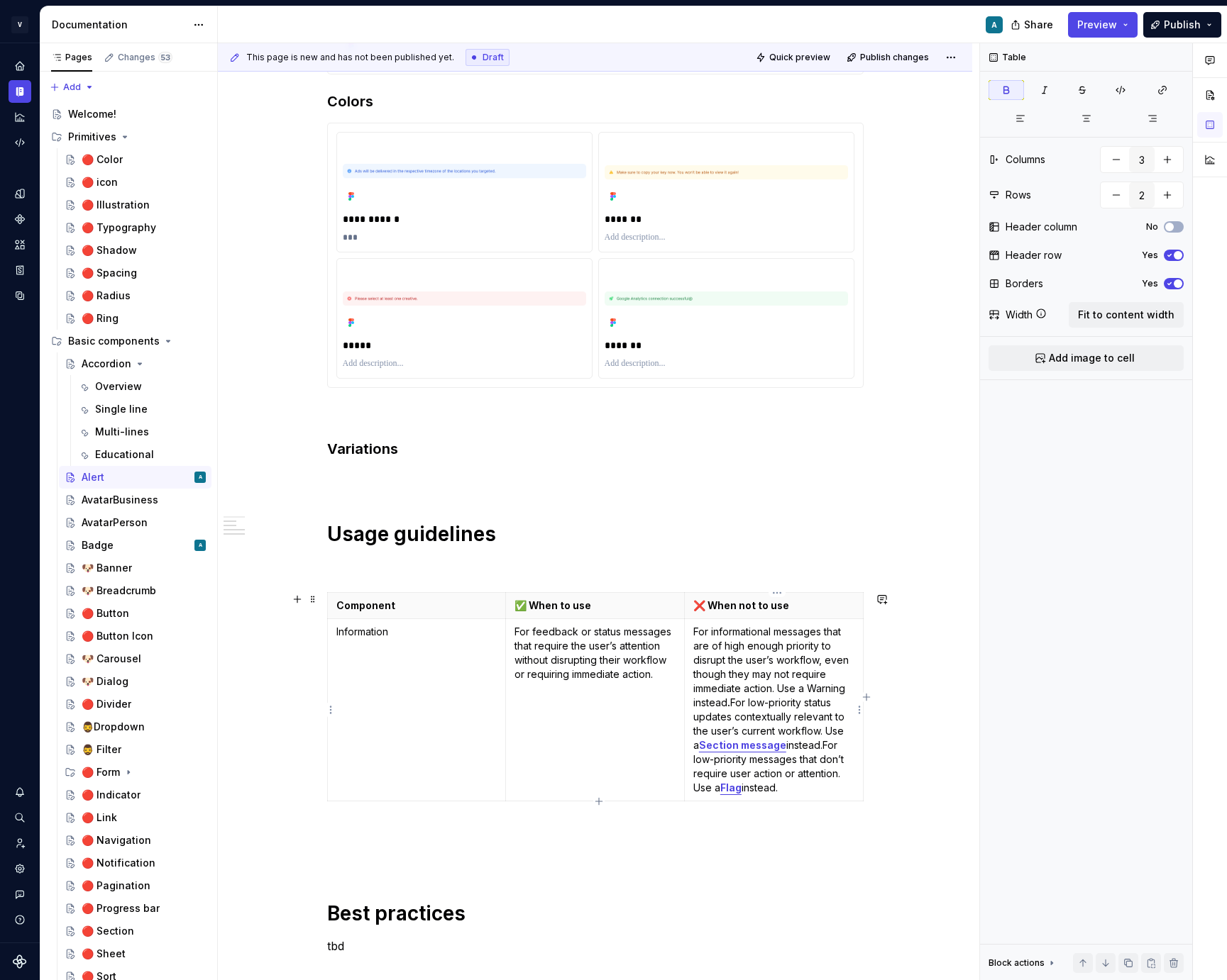
click at [809, 688] on p "For informational messages that are of high enough priority to disrupt the user…" at bounding box center [773, 710] width 161 height 171
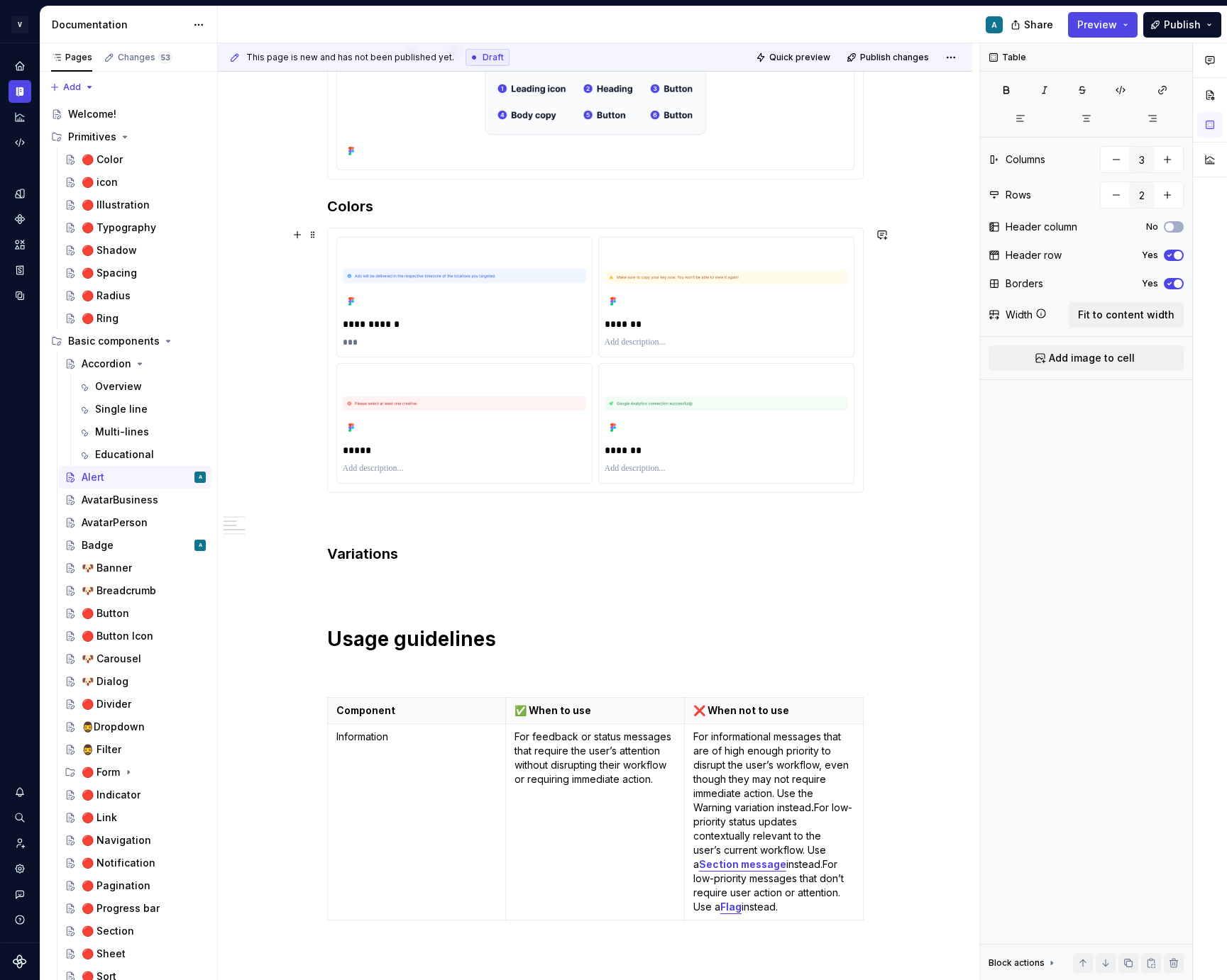
scroll to position [373, 0]
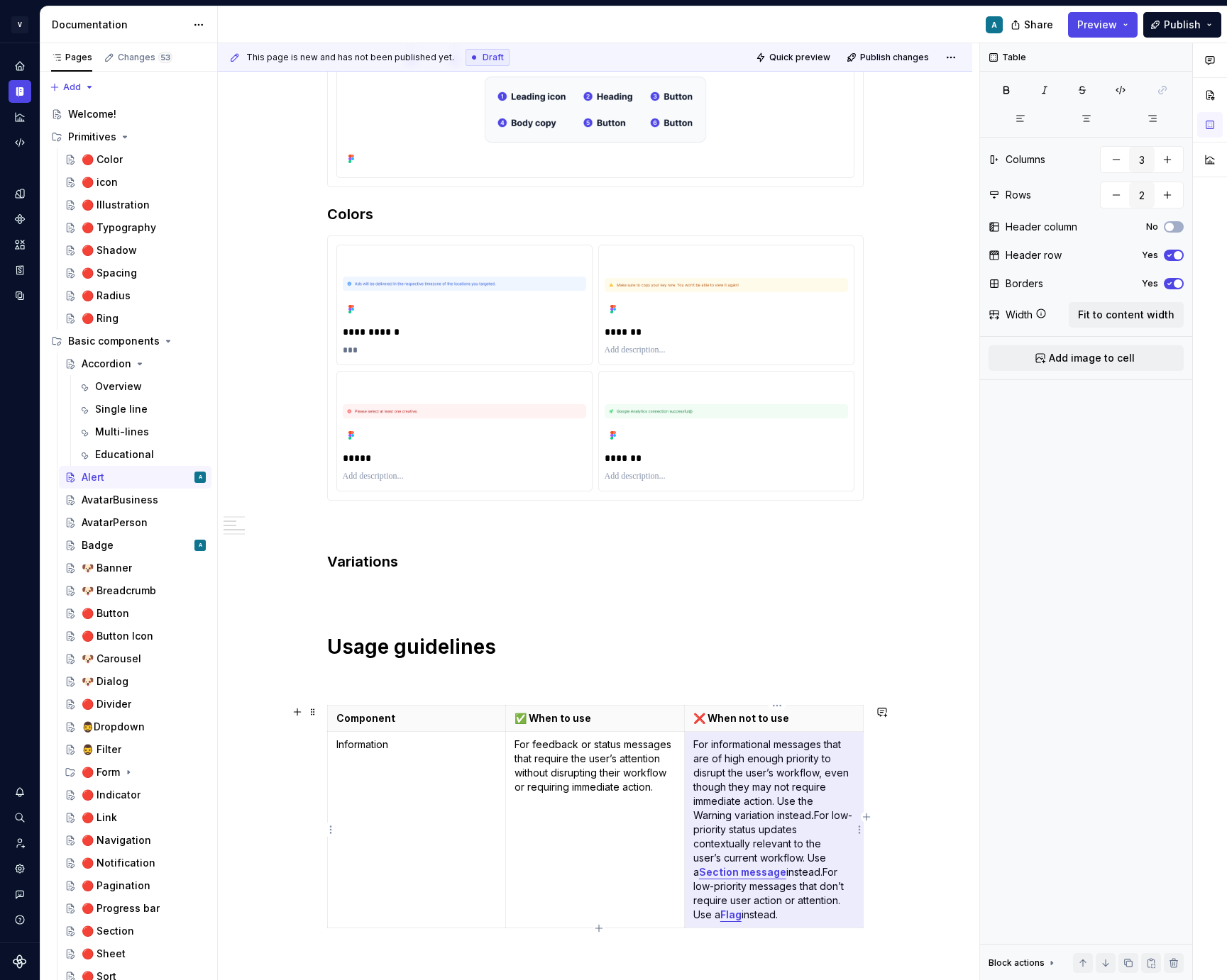
drag, startPoint x: 735, startPoint y: 815, endPoint x: 698, endPoint y: 812, distance: 37.1
click at [698, 812] on p "For informational messages that are of high enough priority to disrupt the user…" at bounding box center [773, 829] width 161 height 185
click at [740, 817] on p "For informational messages that are of high enough priority to disrupt the user…" at bounding box center [773, 829] width 161 height 185
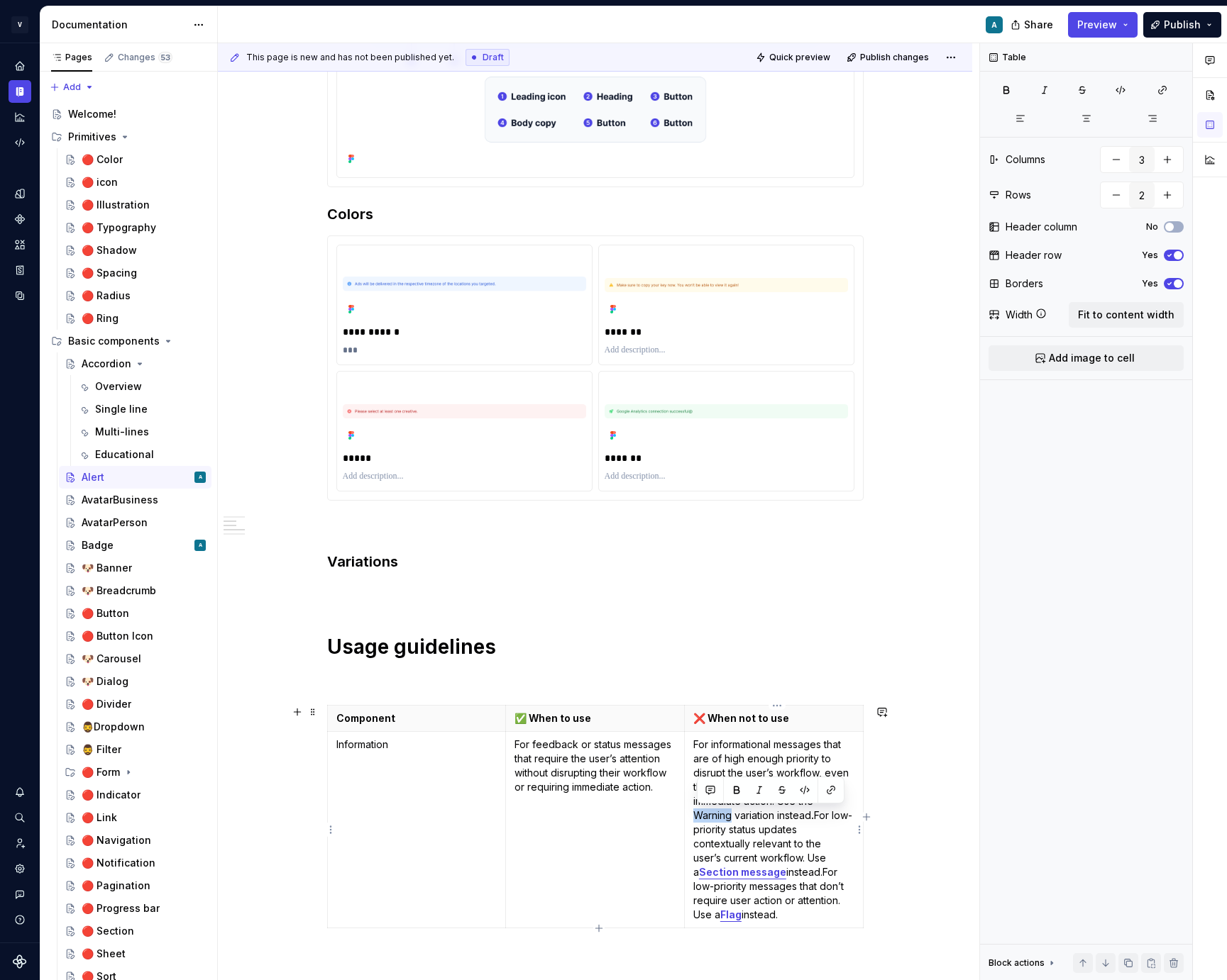
drag, startPoint x: 734, startPoint y: 815, endPoint x: 698, endPoint y: 814, distance: 36.0
click at [698, 814] on p "For informational messages that are of high enough priority to disrupt the user…" at bounding box center [773, 829] width 161 height 185
click at [737, 790] on button "button" at bounding box center [737, 790] width 20 height 20
click at [772, 814] on p "For informational messages that are of high enough priority to disrupt the user…" at bounding box center [773, 829] width 161 height 185
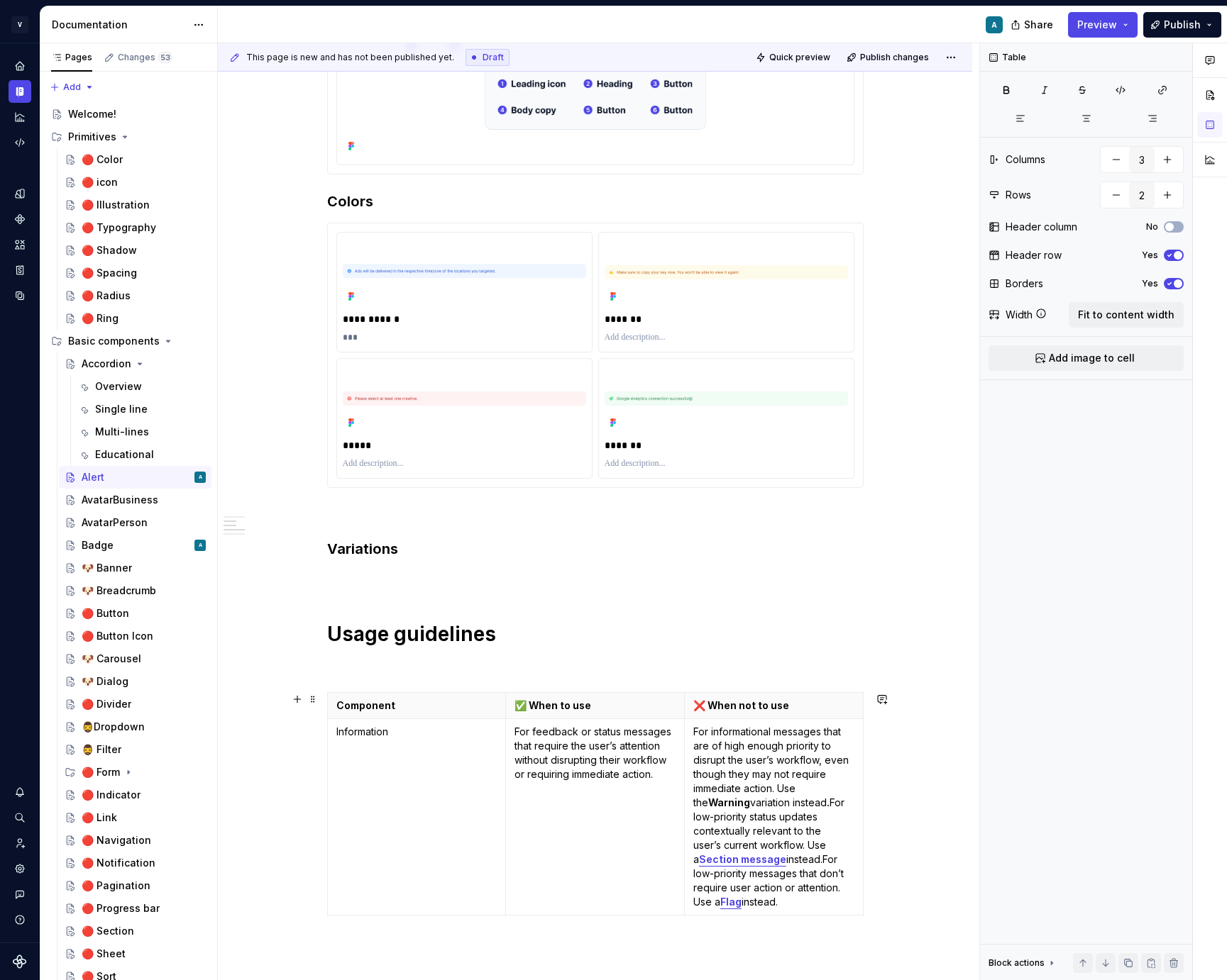
scroll to position [386, 0]
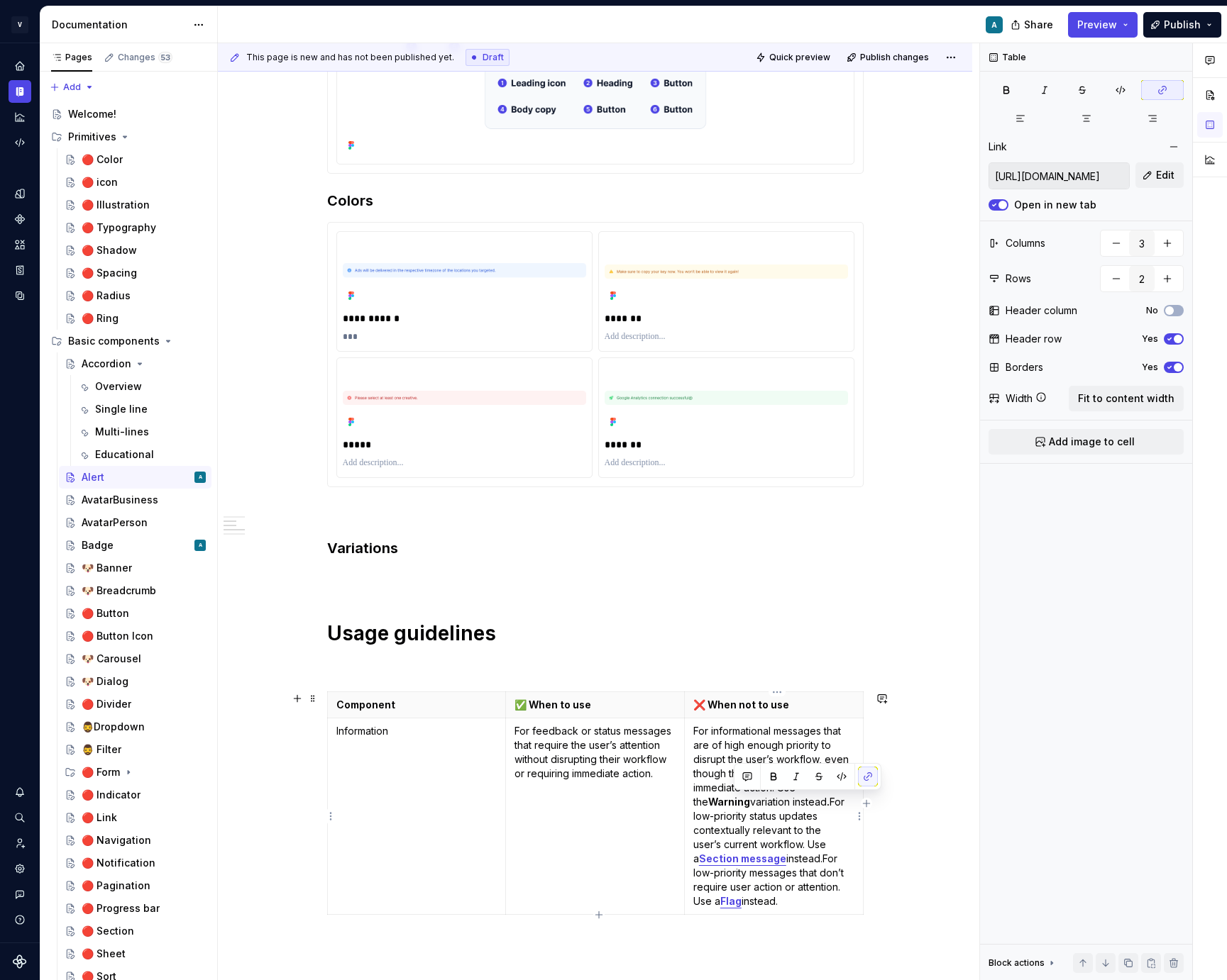
drag, startPoint x: 822, startPoint y: 802, endPoint x: 816, endPoint y: 902, distance: 100.2
click at [816, 902] on p "For informational messages that are of high enough priority to disrupt the user…" at bounding box center [773, 816] width 161 height 185
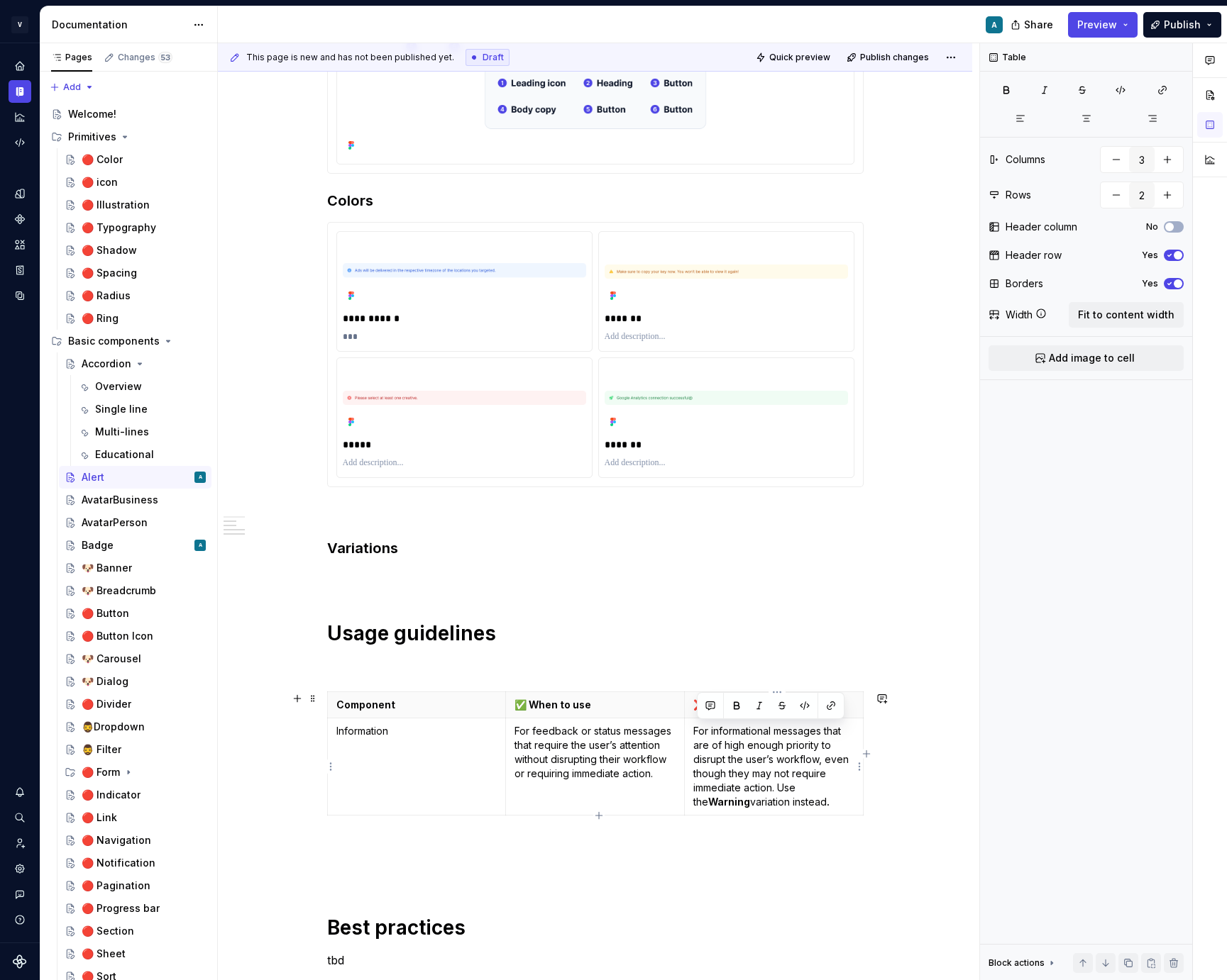
drag, startPoint x: 827, startPoint y: 800, endPoint x: 695, endPoint y: 729, distance: 149.9
click at [695, 729] on td "For informational messages that are of high enough priority to disrupt the user…" at bounding box center [773, 766] width 179 height 97
copy p "For informational messages that are of high enough priority to disrupt the user…"
click at [827, 804] on p "For informational messages that are of high enough priority to disrupt the user…" at bounding box center [773, 766] width 161 height 85
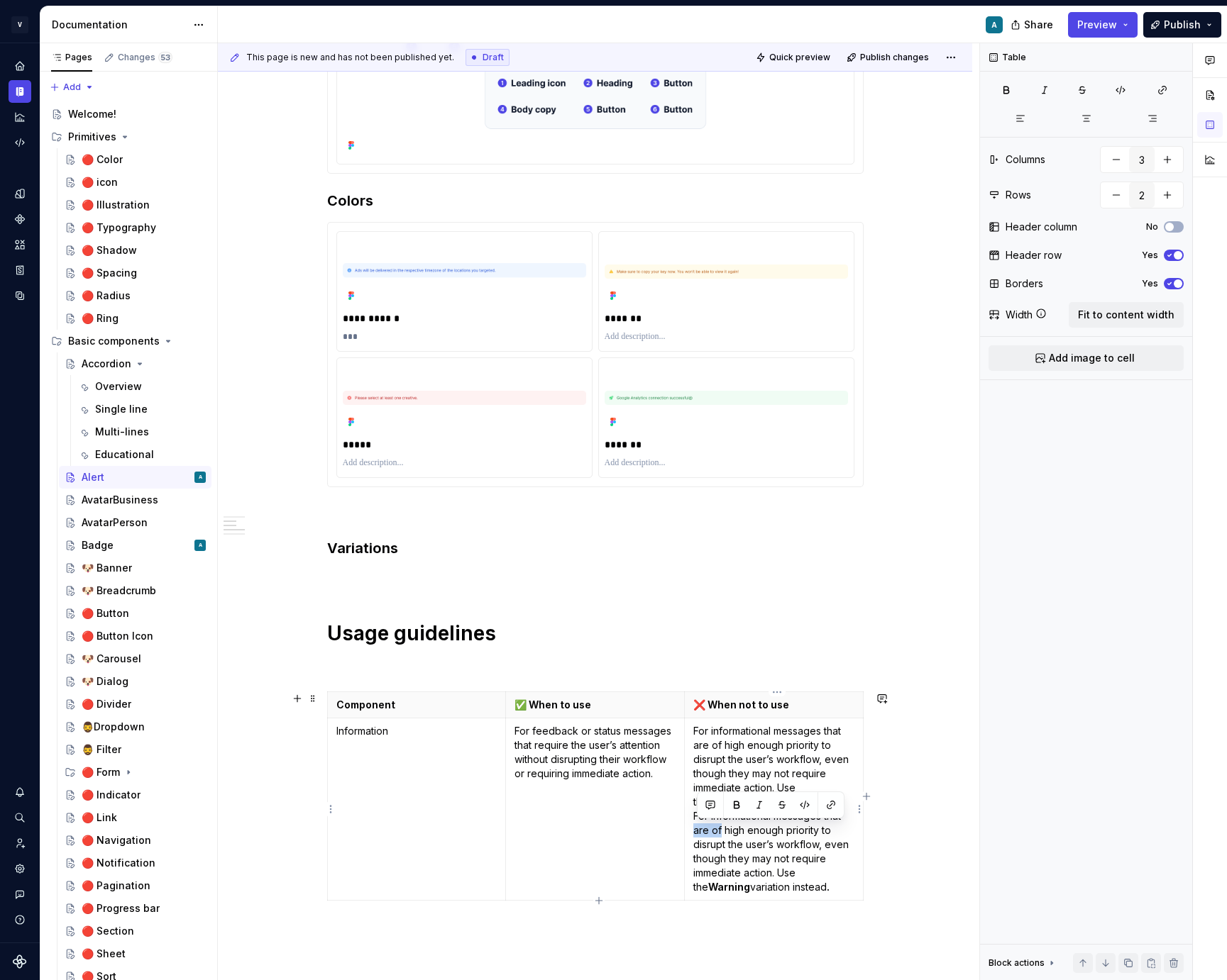
drag, startPoint x: 725, startPoint y: 827, endPoint x: 693, endPoint y: 830, distance: 32.1
click at [693, 830] on td "For informational messages that are of high enough priority to disrupt the user…" at bounding box center [773, 809] width 179 height 183
click at [758, 839] on p "For informational messages that are of high enough priority to disrupt the user…" at bounding box center [773, 809] width 161 height 171
drag, startPoint x: 725, startPoint y: 830, endPoint x: 691, endPoint y: 830, distance: 34.0
click at [691, 830] on td "For informational messages that are of high enough priority to disrupt the user…" at bounding box center [773, 809] width 179 height 183
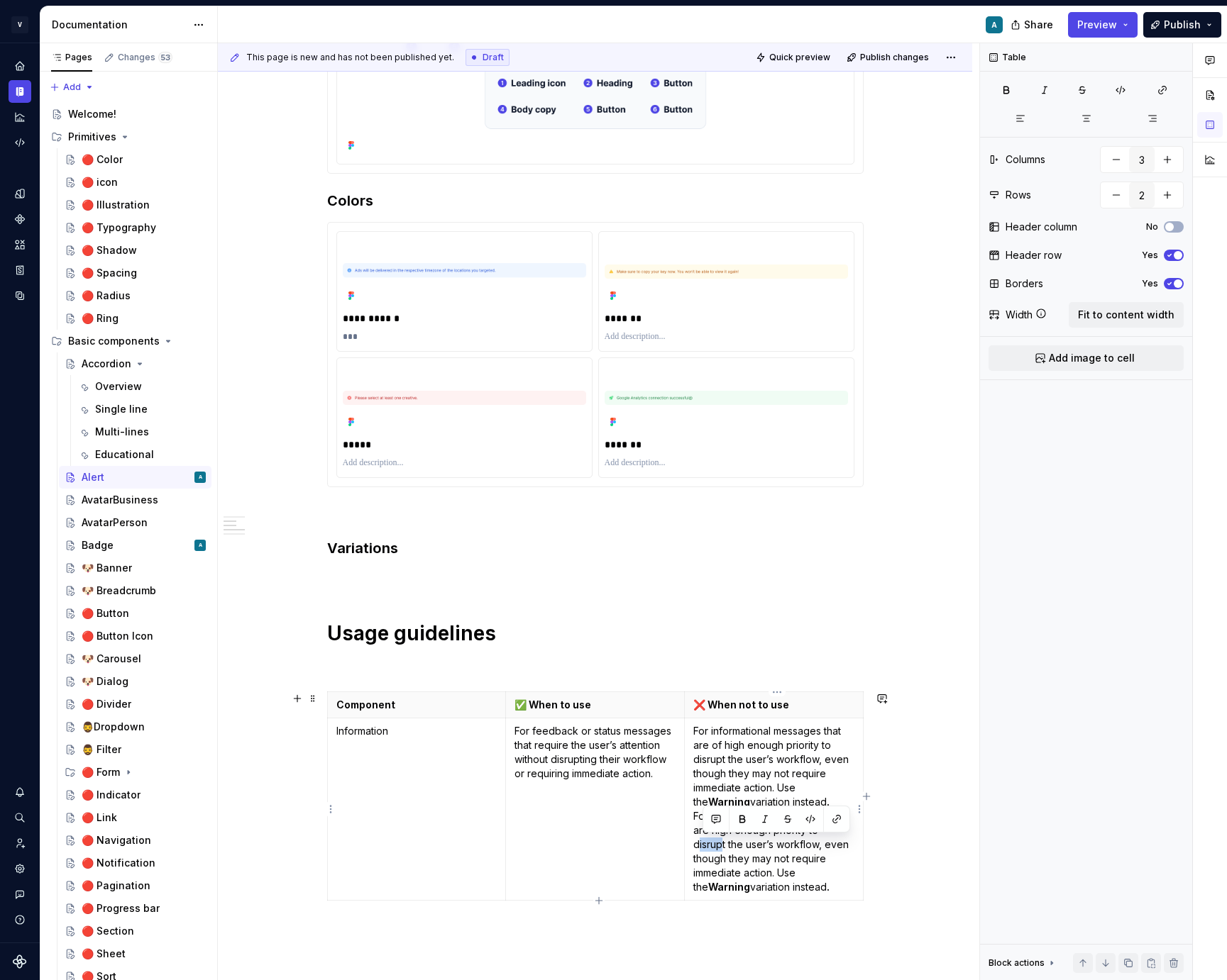
drag, startPoint x: 727, startPoint y: 845, endPoint x: 700, endPoint y: 844, distance: 27.0
click at [700, 844] on p "For informational messages that are of high enough priority to disrupt the user…" at bounding box center [773, 809] width 161 height 171
drag, startPoint x: 790, startPoint y: 846, endPoint x: 728, endPoint y: 870, distance: 66.5
click at [728, 870] on p "For informational messages that are of high enough priority to disrupt the user…" at bounding box center [773, 809] width 161 height 171
drag, startPoint x: 736, startPoint y: 860, endPoint x: 700, endPoint y: 860, distance: 36.0
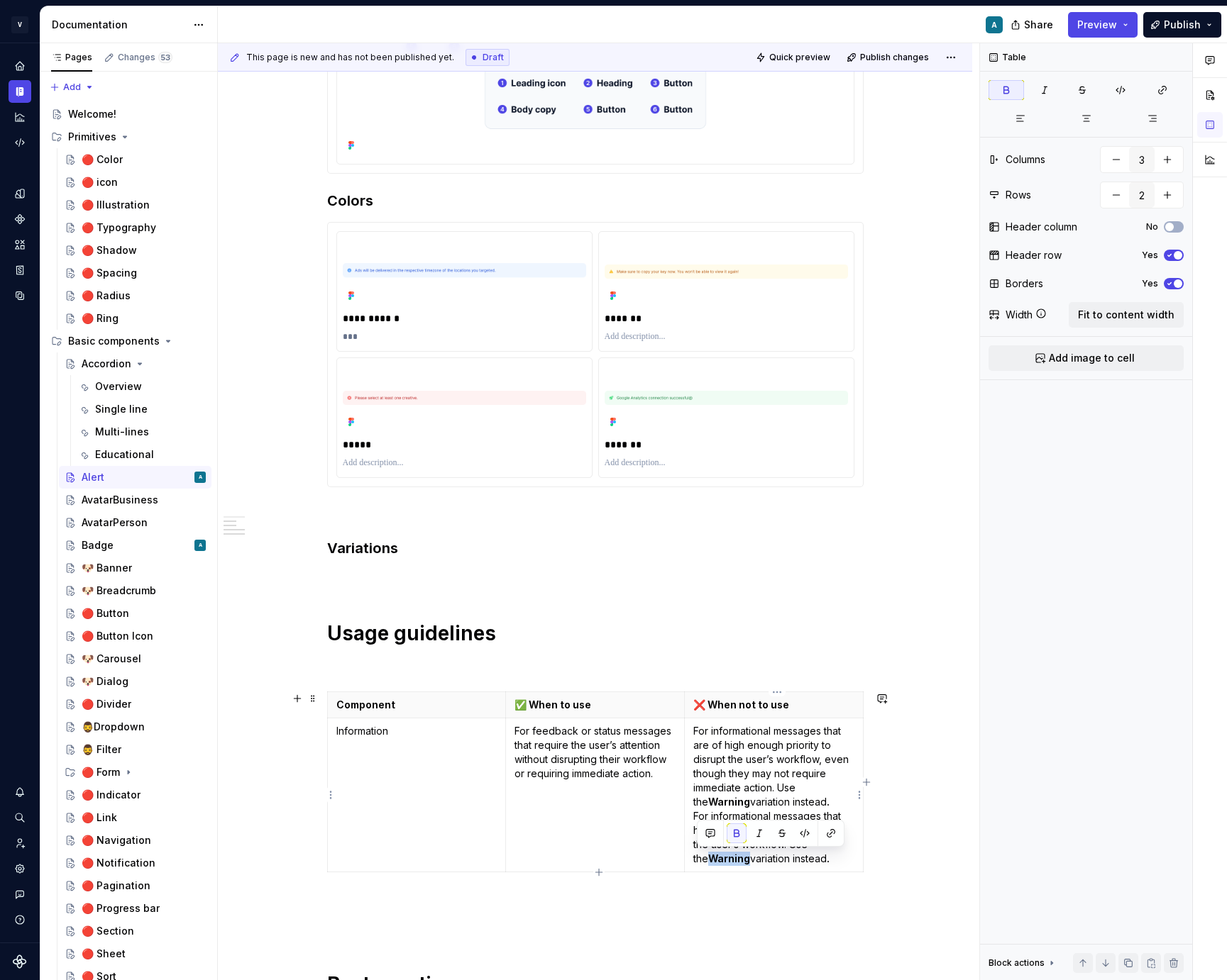
click at [708, 860] on strong "Warning" at bounding box center [729, 858] width 42 height 12
click at [708, 857] on strong "Variation" at bounding box center [731, 858] width 46 height 12
drag, startPoint x: 720, startPoint y: 859, endPoint x: 692, endPoint y: 859, distance: 28.0
click at [692, 859] on td "For informational messages that are of high enough priority to disrupt the user…" at bounding box center [773, 795] width 179 height 154
click at [742, 832] on button "button" at bounding box center [737, 833] width 20 height 20
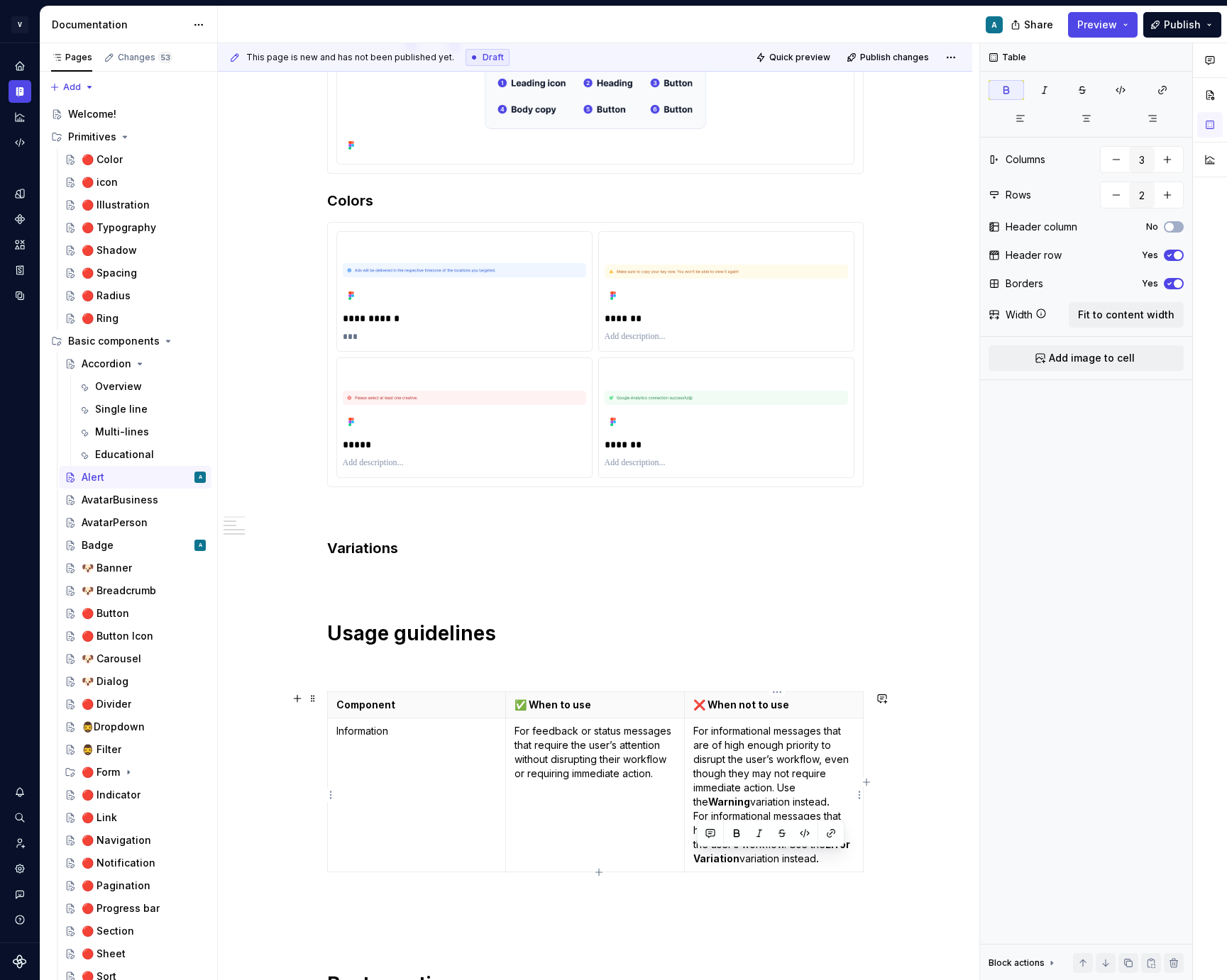
click at [730, 859] on strong "Variation" at bounding box center [716, 858] width 46 height 12
drag, startPoint x: 766, startPoint y: 858, endPoint x: 725, endPoint y: 856, distance: 41.0
click at [725, 856] on p "For informational messages that are of high enough priority to disrupt the user…" at bounding box center [773, 795] width 161 height 142
click at [763, 834] on button "button" at bounding box center [763, 833] width 20 height 20
click at [818, 854] on p "For informational messages that are of high enough priority to disrupt the user…" at bounding box center [773, 802] width 161 height 156
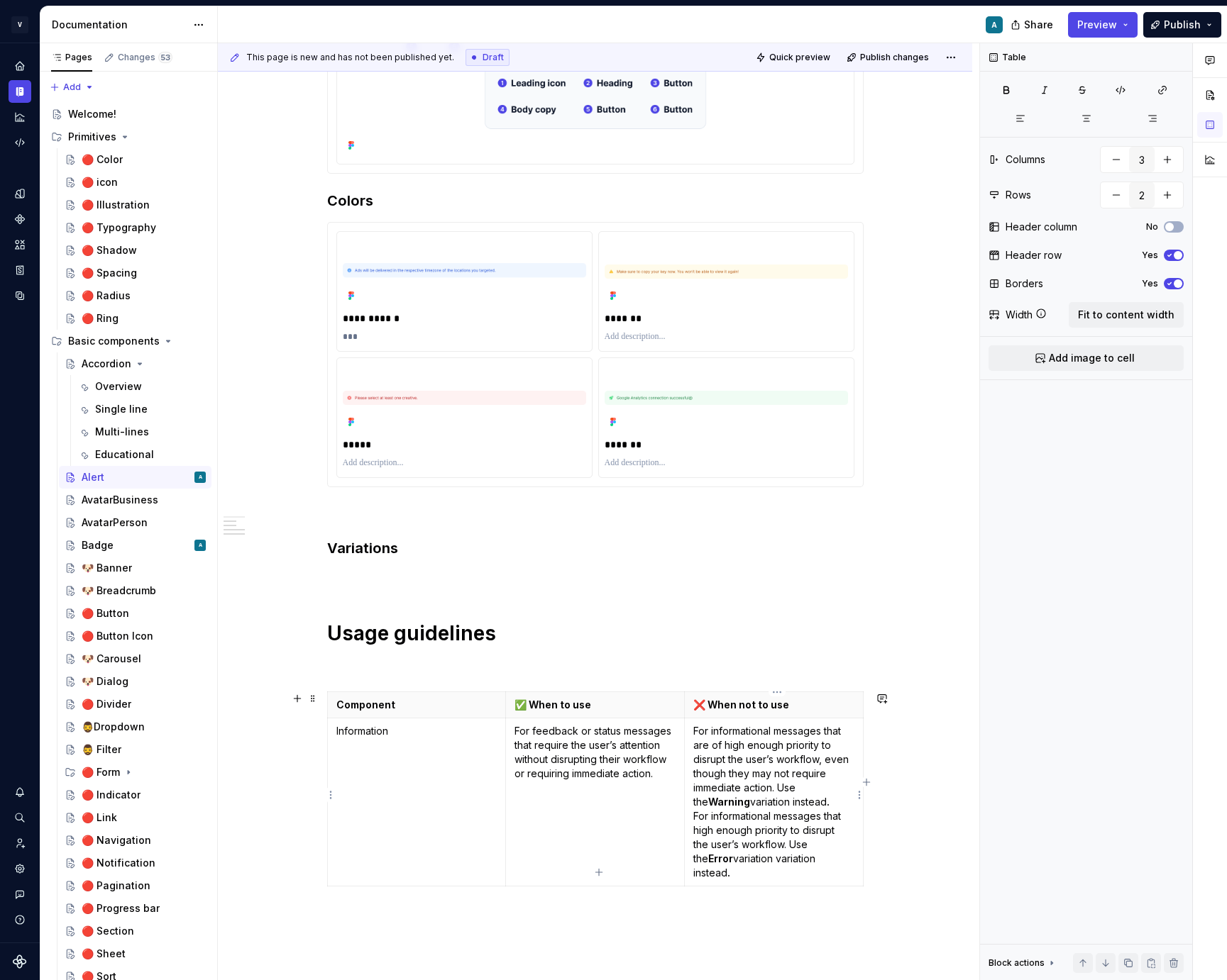
click at [828, 800] on p "For informational messages that are of high enough priority to disrupt the user…" at bounding box center [773, 802] width 161 height 156
click at [730, 881] on strong "." at bounding box center [728, 887] width 3 height 12
click at [703, 822] on p "For informational messages that are of high enough priority to disrupt the user…" at bounding box center [773, 823] width 161 height 199
drag, startPoint x: 849, startPoint y: 879, endPoint x: 695, endPoint y: 828, distance: 162.2
click at [695, 828] on td "For informational messages that are of high enough priority to disrupt the user…" at bounding box center [773, 823] width 179 height 211
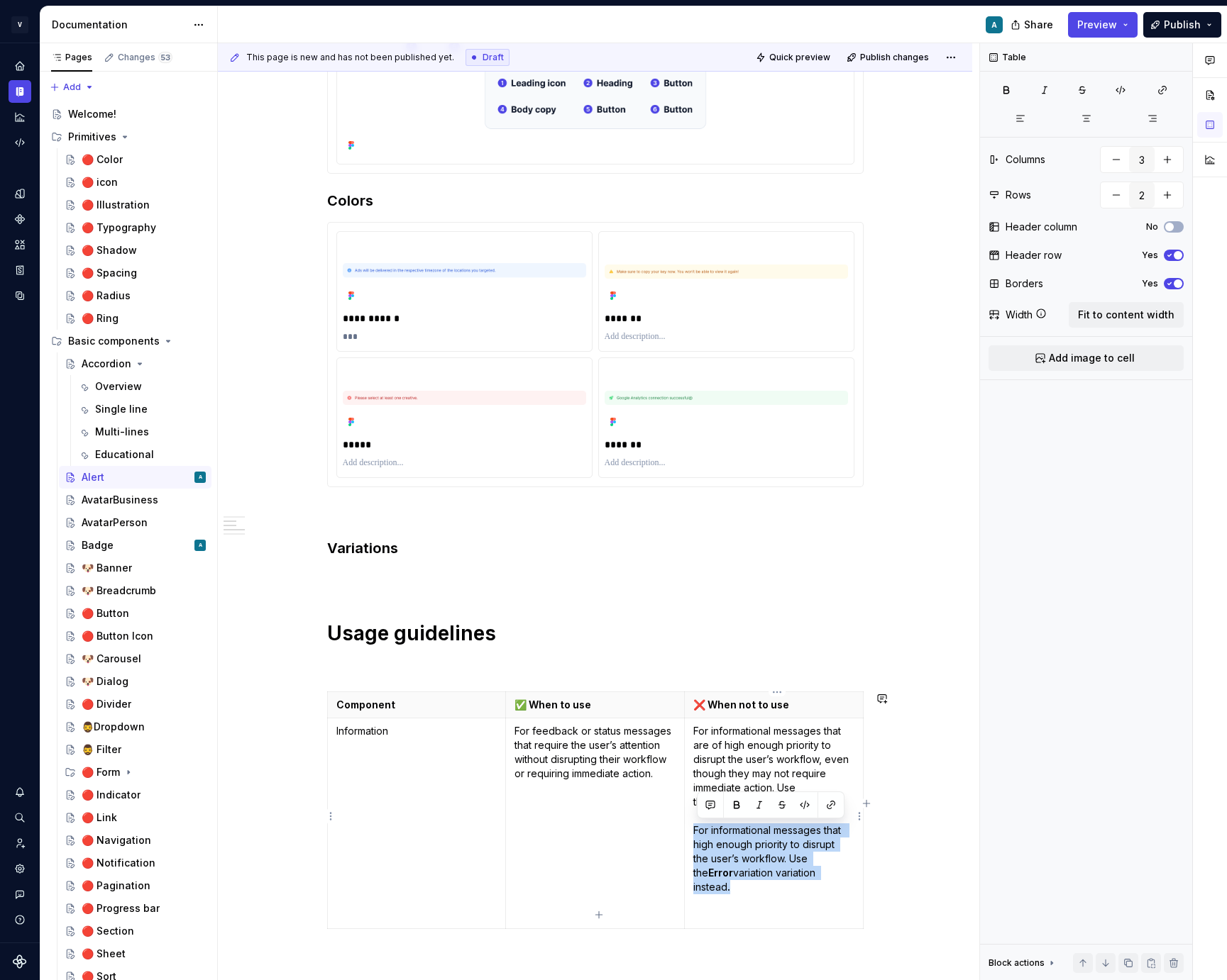
copy p "For informational messages that high enough priority to disrupt the user’s work…"
click at [718, 899] on p "For informational messages that are of high enough priority to disrupt the user…" at bounding box center [773, 823] width 161 height 199
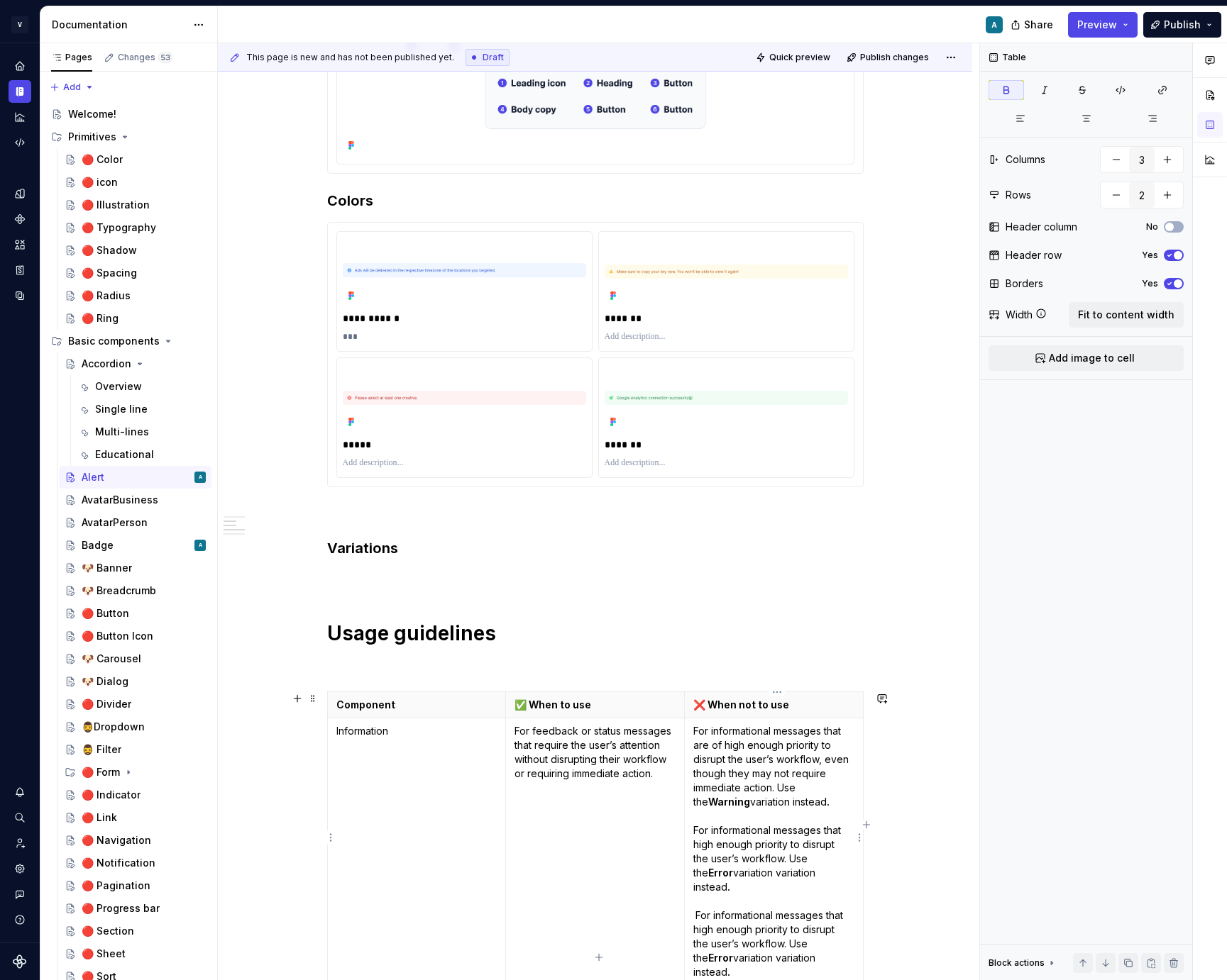
click at [701, 902] on p "For informational messages that are of high enough priority to disrupt the user…" at bounding box center [773, 852] width 161 height 255
drag, startPoint x: 715, startPoint y: 902, endPoint x: 776, endPoint y: 900, distance: 61.0
click at [776, 900] on p "For informational messages that are of high enough priority to disrupt the user…" at bounding box center [773, 852] width 161 height 255
click at [696, 842] on p "For informational messages that are of high enough priority to disrupt the user…" at bounding box center [773, 852] width 161 height 255
click at [773, 910] on p "For informational messages that are of high enough priority to disrupt the user…" at bounding box center [773, 852] width 161 height 255
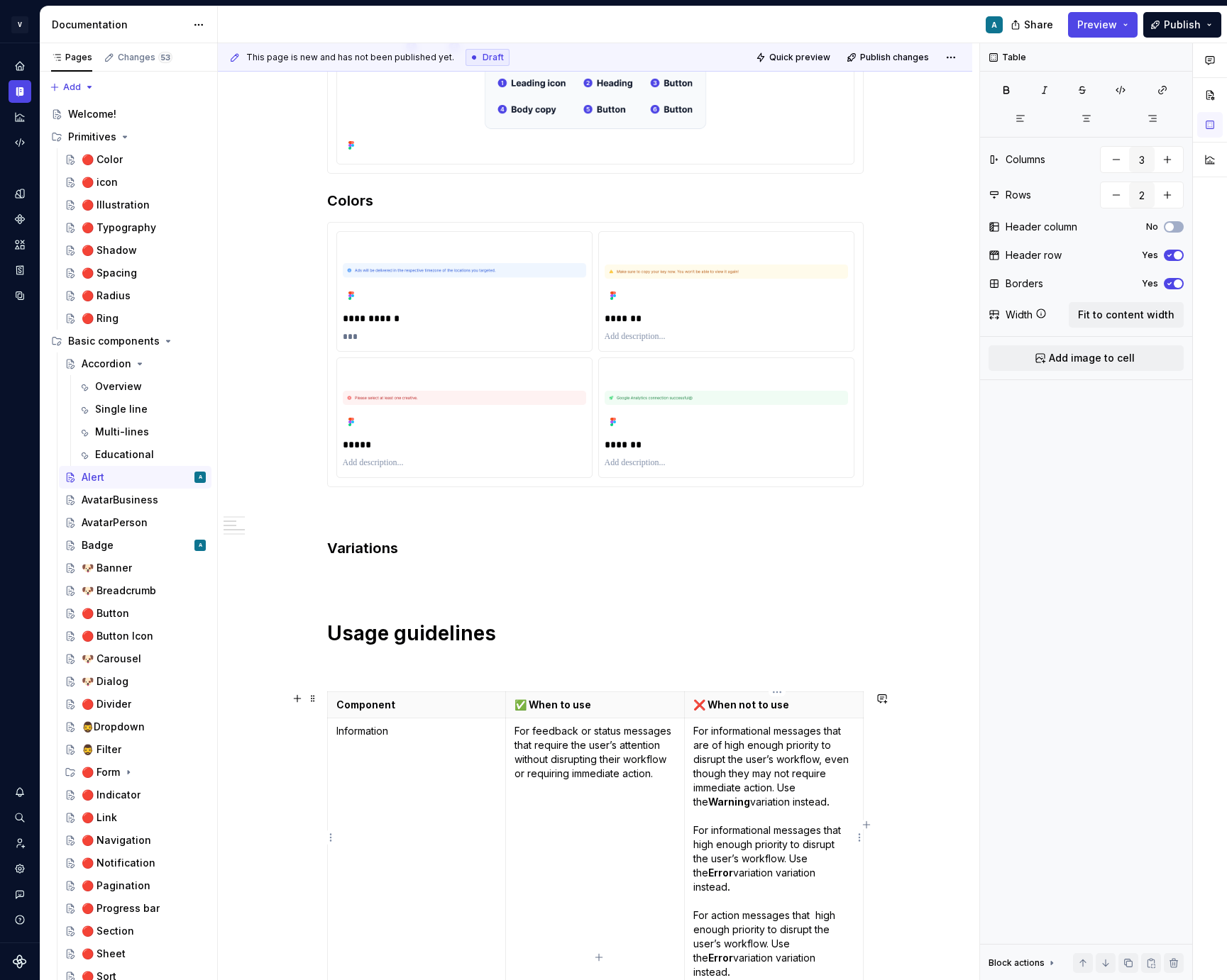
click at [820, 898] on p "For informational messages that are of high enough priority to disrupt the user…" at bounding box center [773, 852] width 161 height 255
drag, startPoint x: 742, startPoint y: 901, endPoint x: 722, endPoint y: 902, distance: 20.0
click at [722, 902] on p "For informational messages that are of high enough priority to disrupt the user…" at bounding box center [773, 852] width 161 height 255
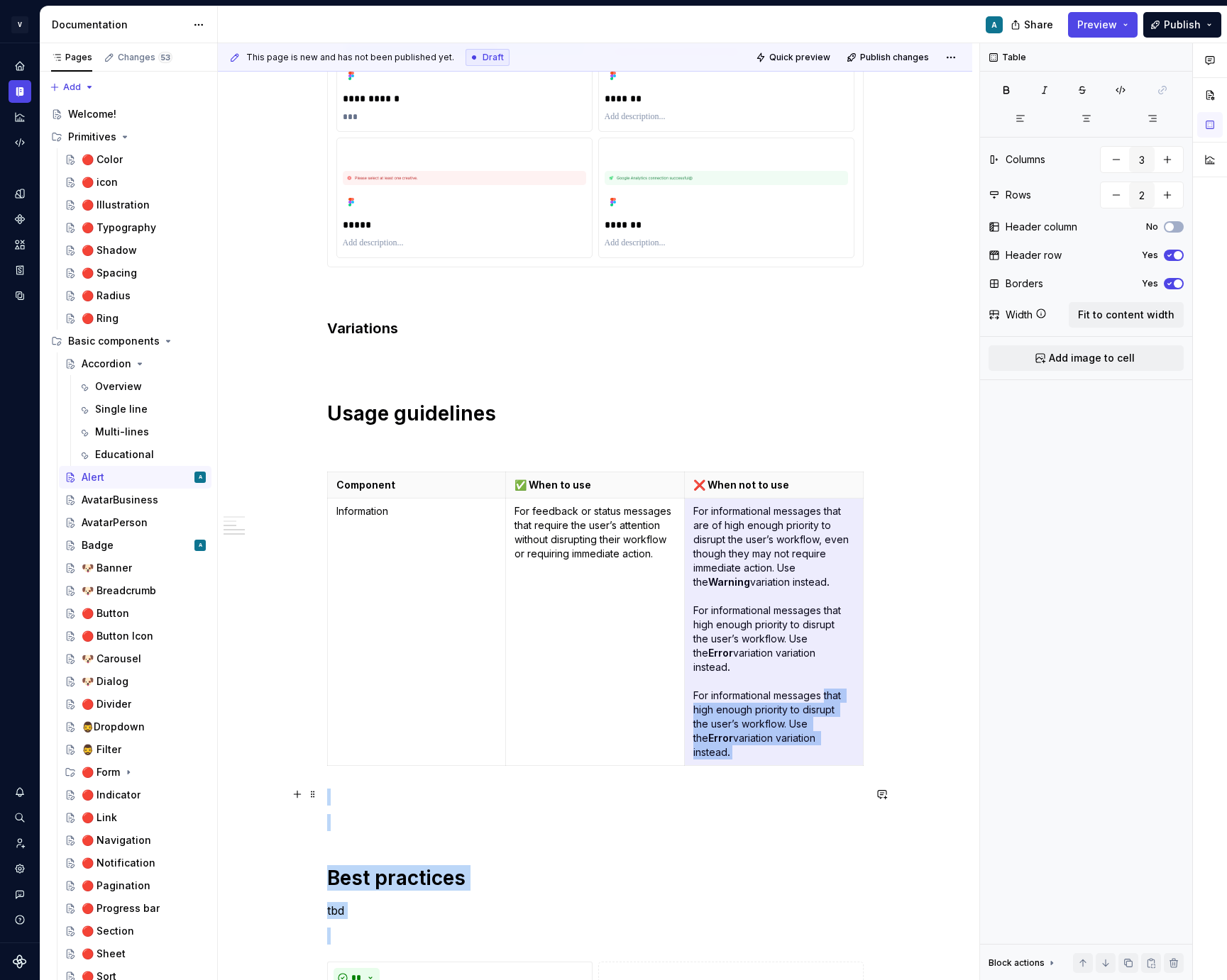
scroll to position [646, 0]
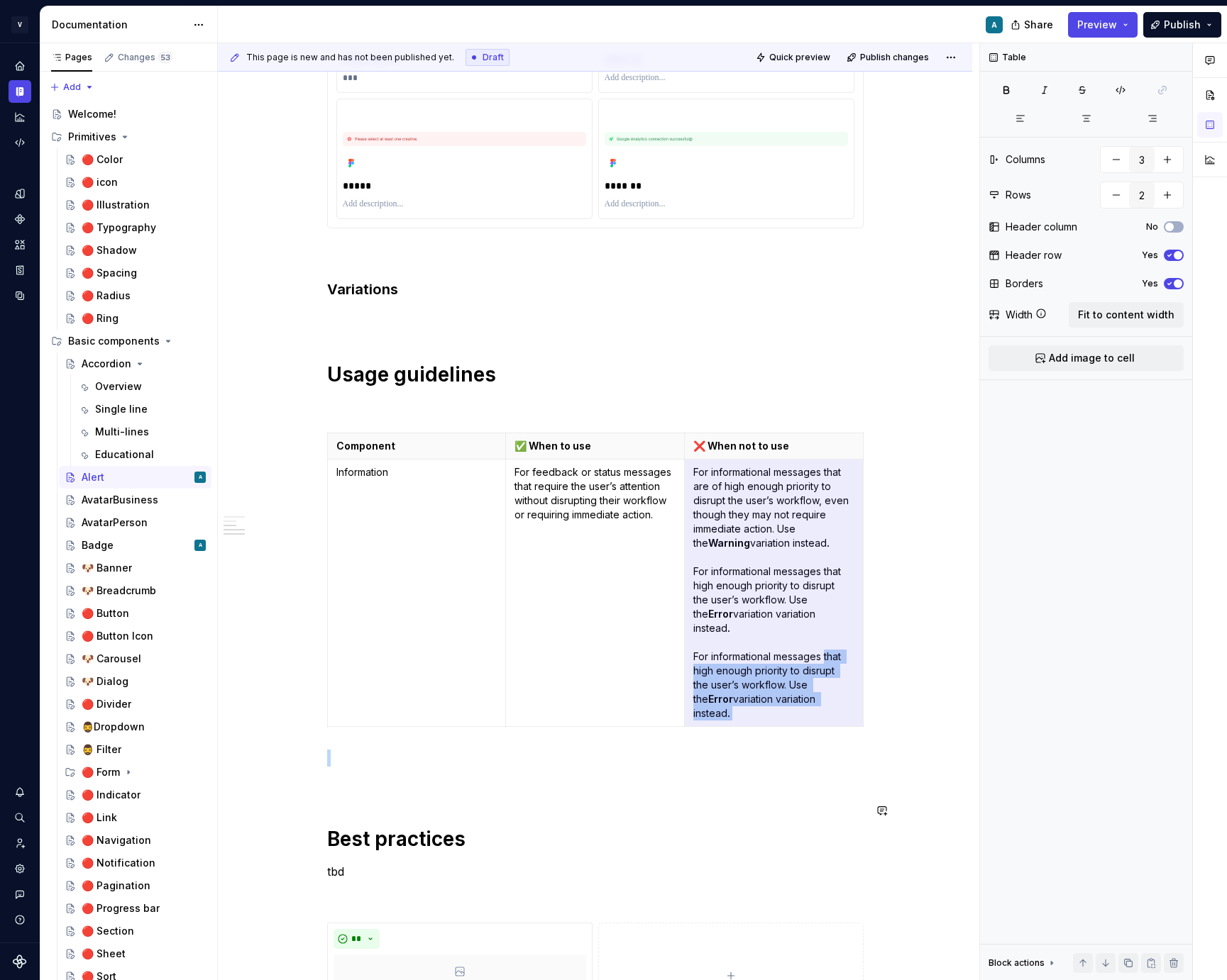
drag, startPoint x: 830, startPoint y: 901, endPoint x: 828, endPoint y: 706, distance: 195.0
click at [828, 706] on div "**********" at bounding box center [595, 530] width 536 height 1798
click at [835, 649] on p "For informational messages that are of high enough priority to disrupt the user…" at bounding box center [773, 593] width 161 height 255
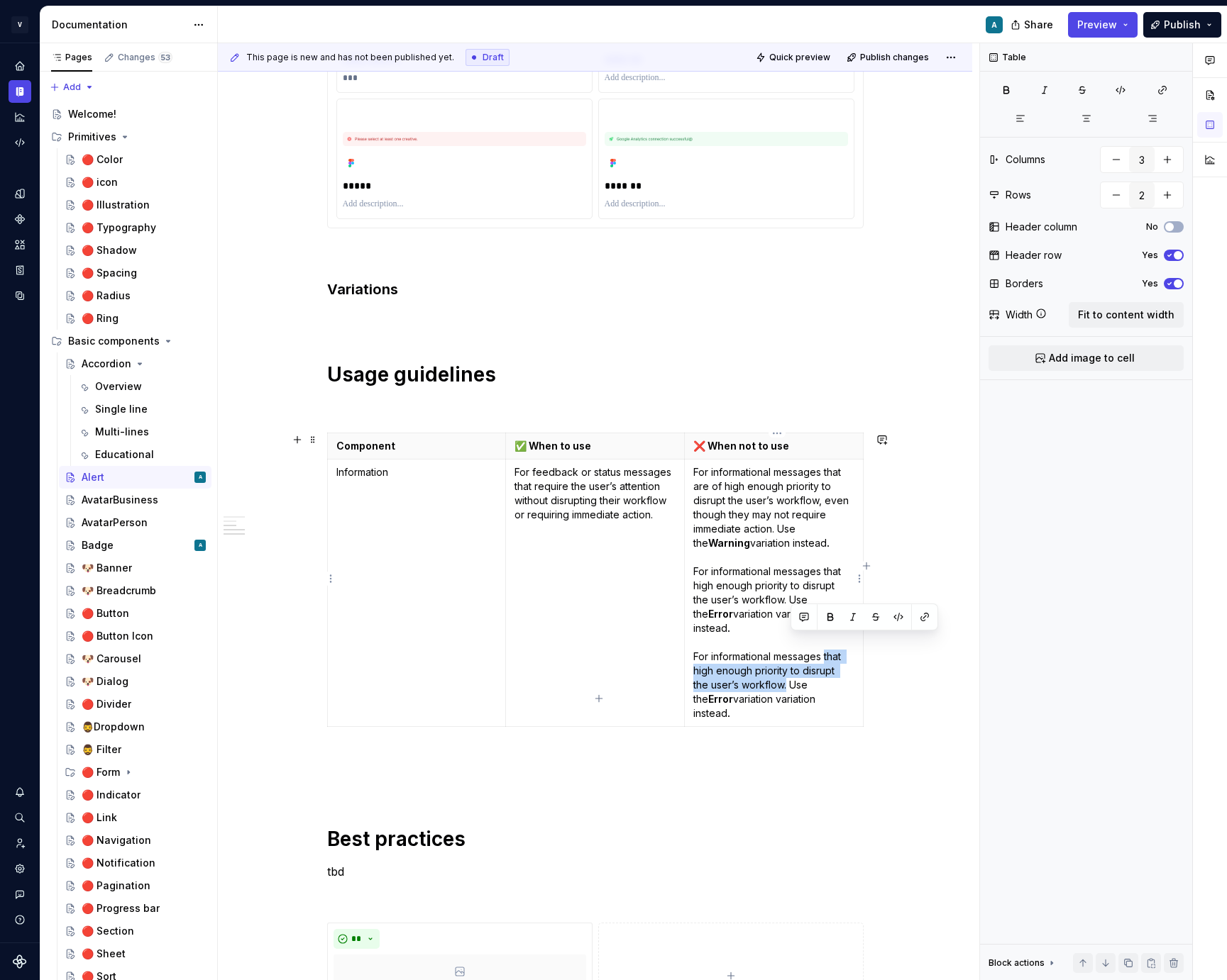
drag, startPoint x: 828, startPoint y: 642, endPoint x: 789, endPoint y: 668, distance: 46.9
click at [789, 668] on p "For informational messages that are of high enough priority to disrupt the user…" at bounding box center [773, 593] width 161 height 255
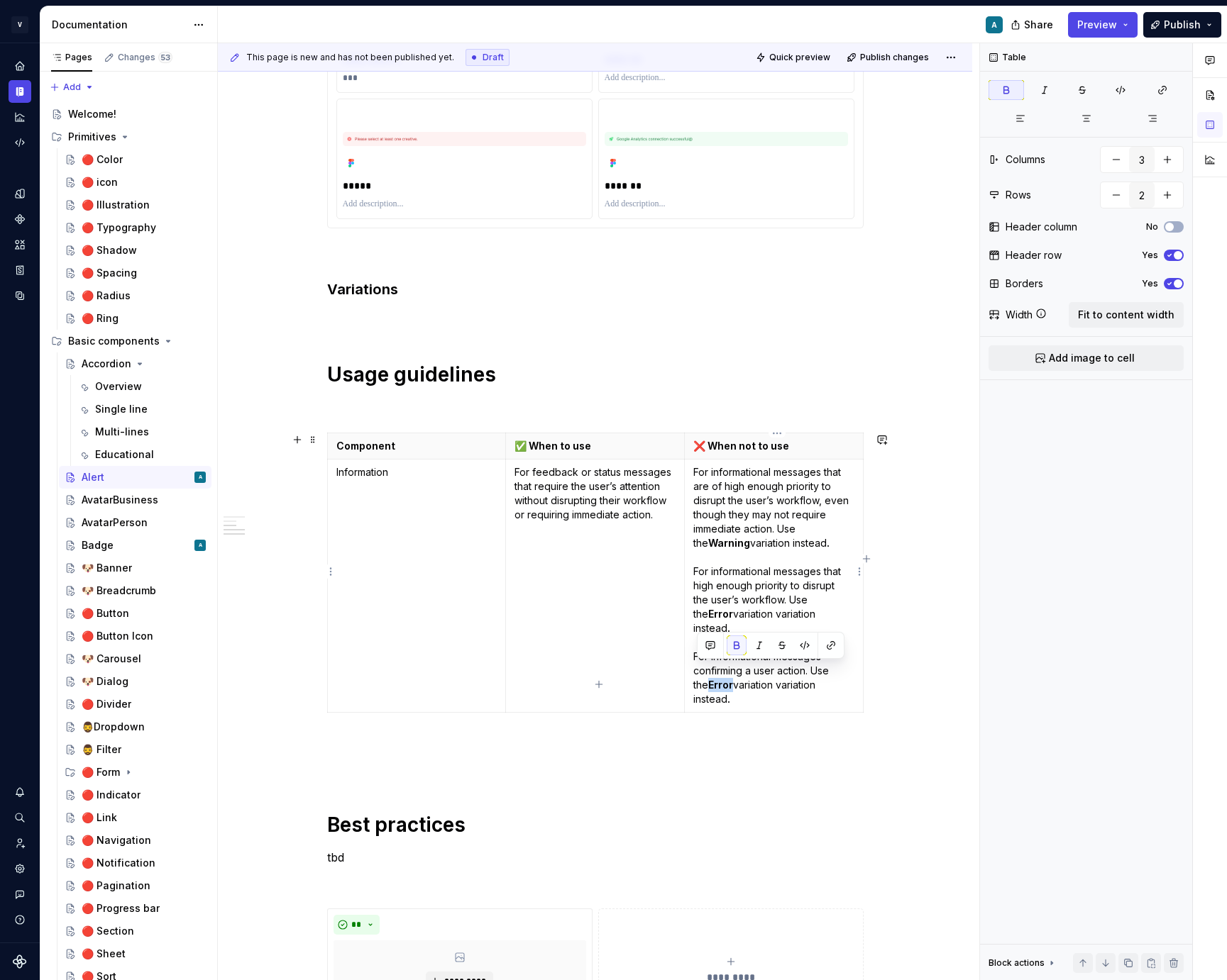
drag, startPoint x: 721, startPoint y: 672, endPoint x: 699, endPoint y: 671, distance: 22.0
click at [699, 671] on p "For informational messages that are of high enough priority to disrupt the user…" at bounding box center [773, 586] width 161 height 242
click at [787, 668] on p "For informational messages that are of high enough priority to disrupt the user…" at bounding box center [773, 586] width 161 height 242
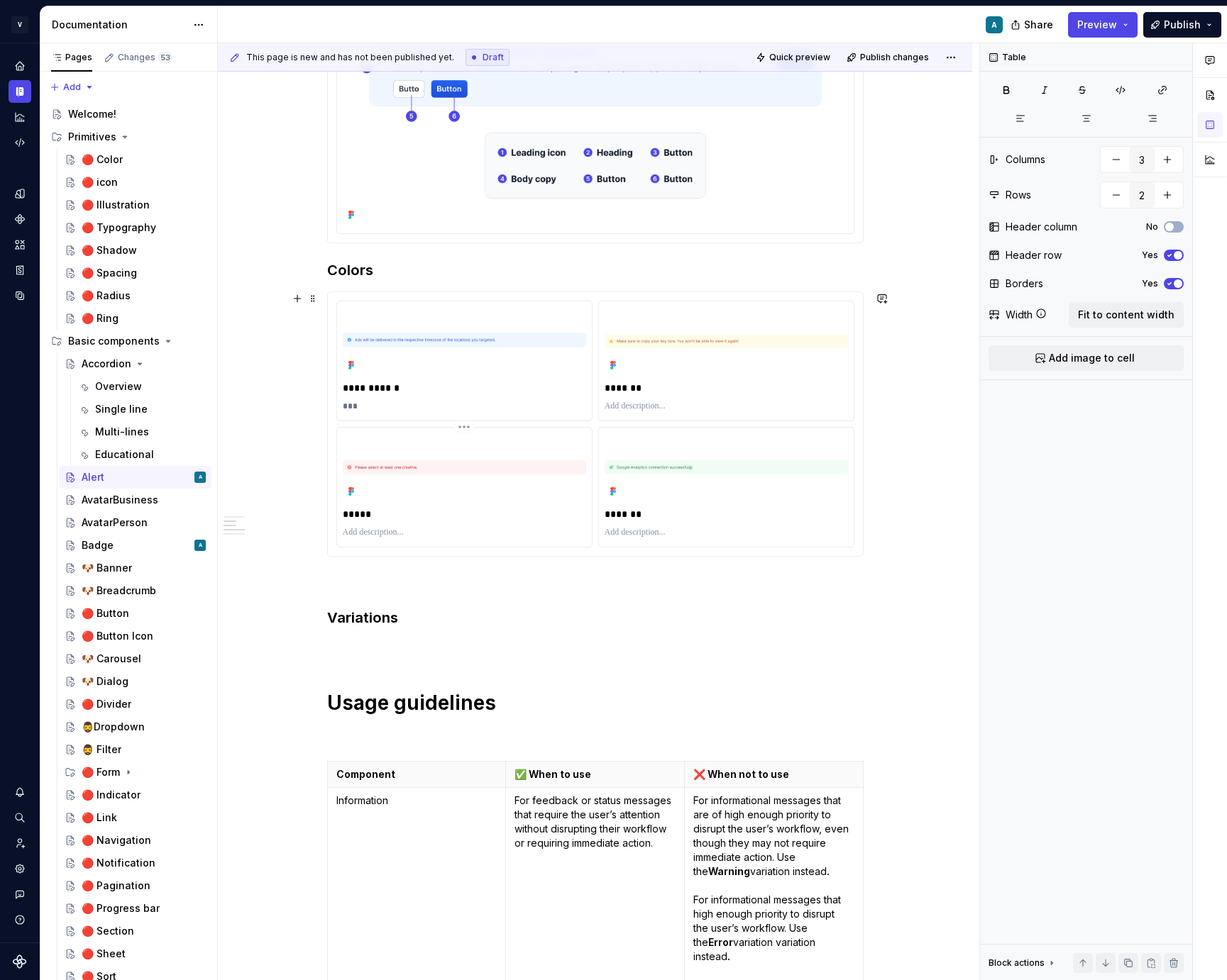
scroll to position [290, 0]
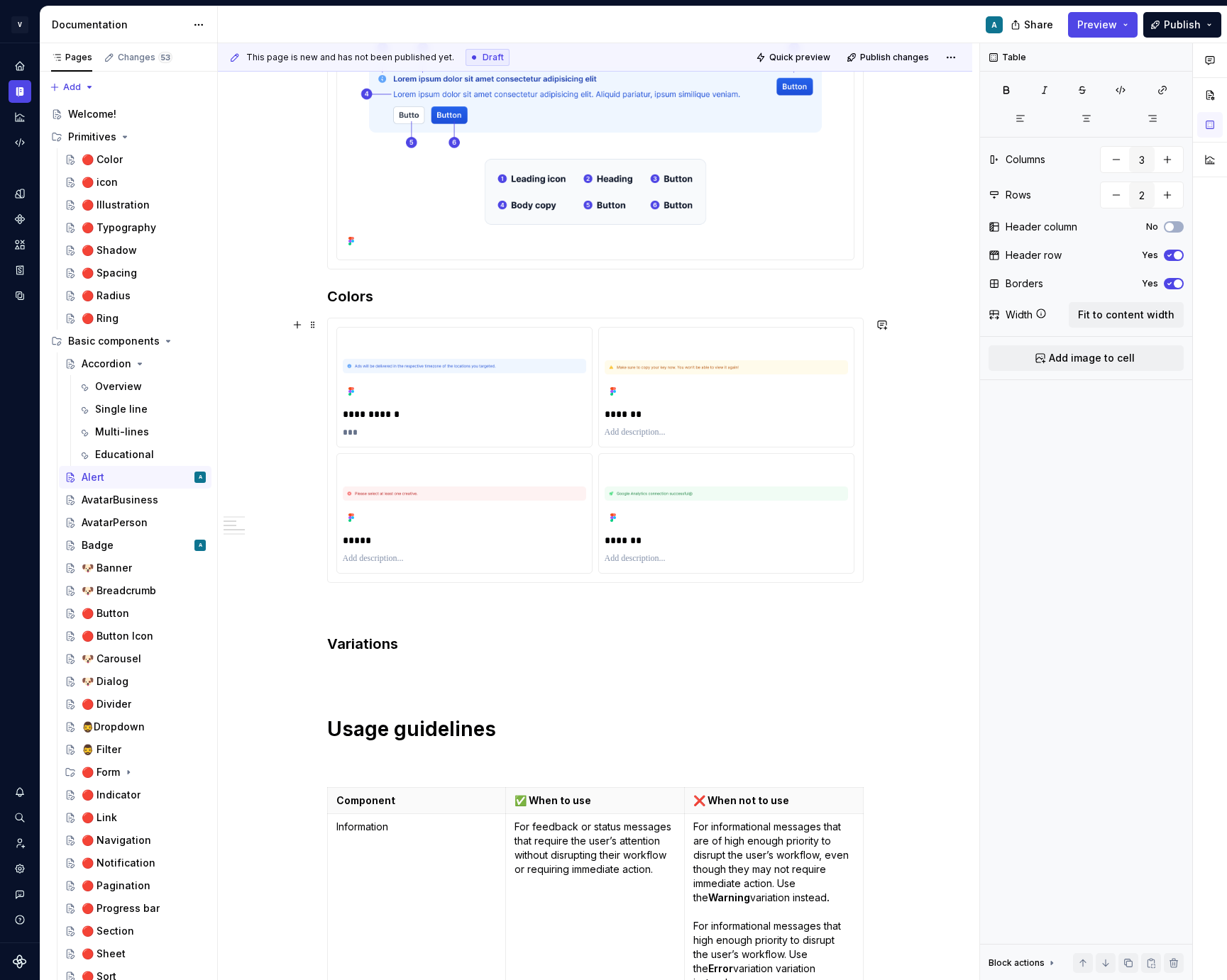
click at [347, 288] on h3 "Colors" at bounding box center [595, 296] width 536 height 20
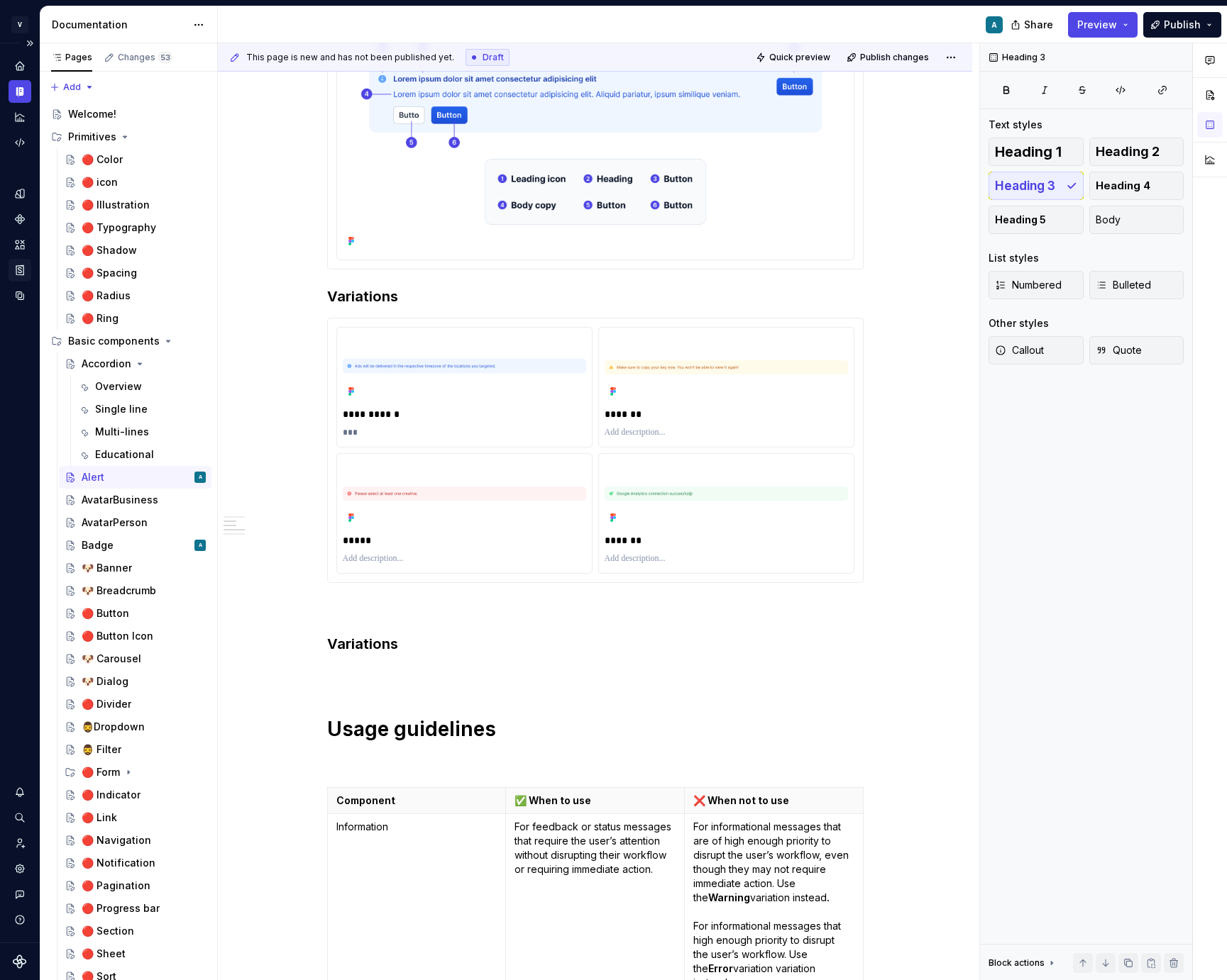
type textarea "*"
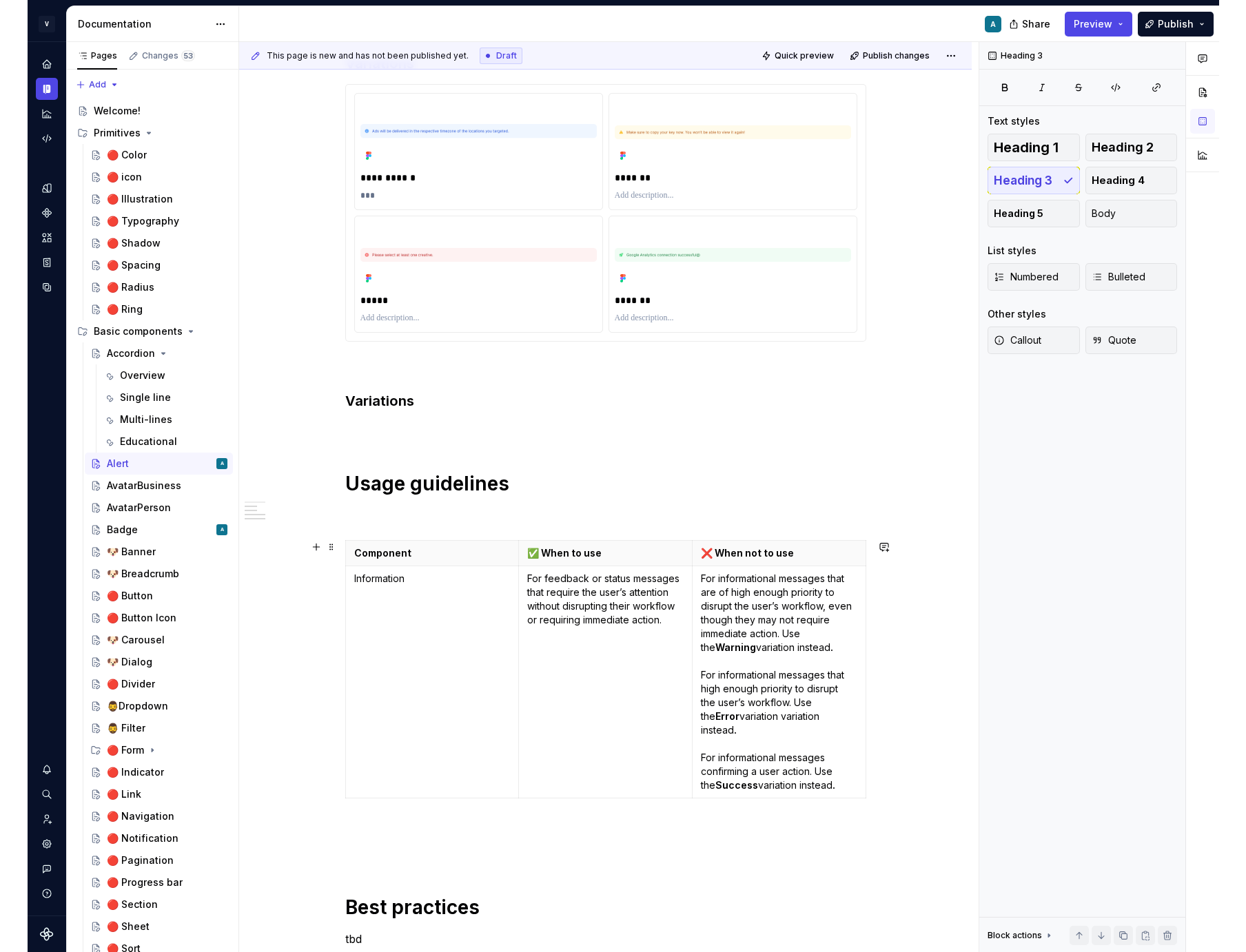
scroll to position [518, 0]
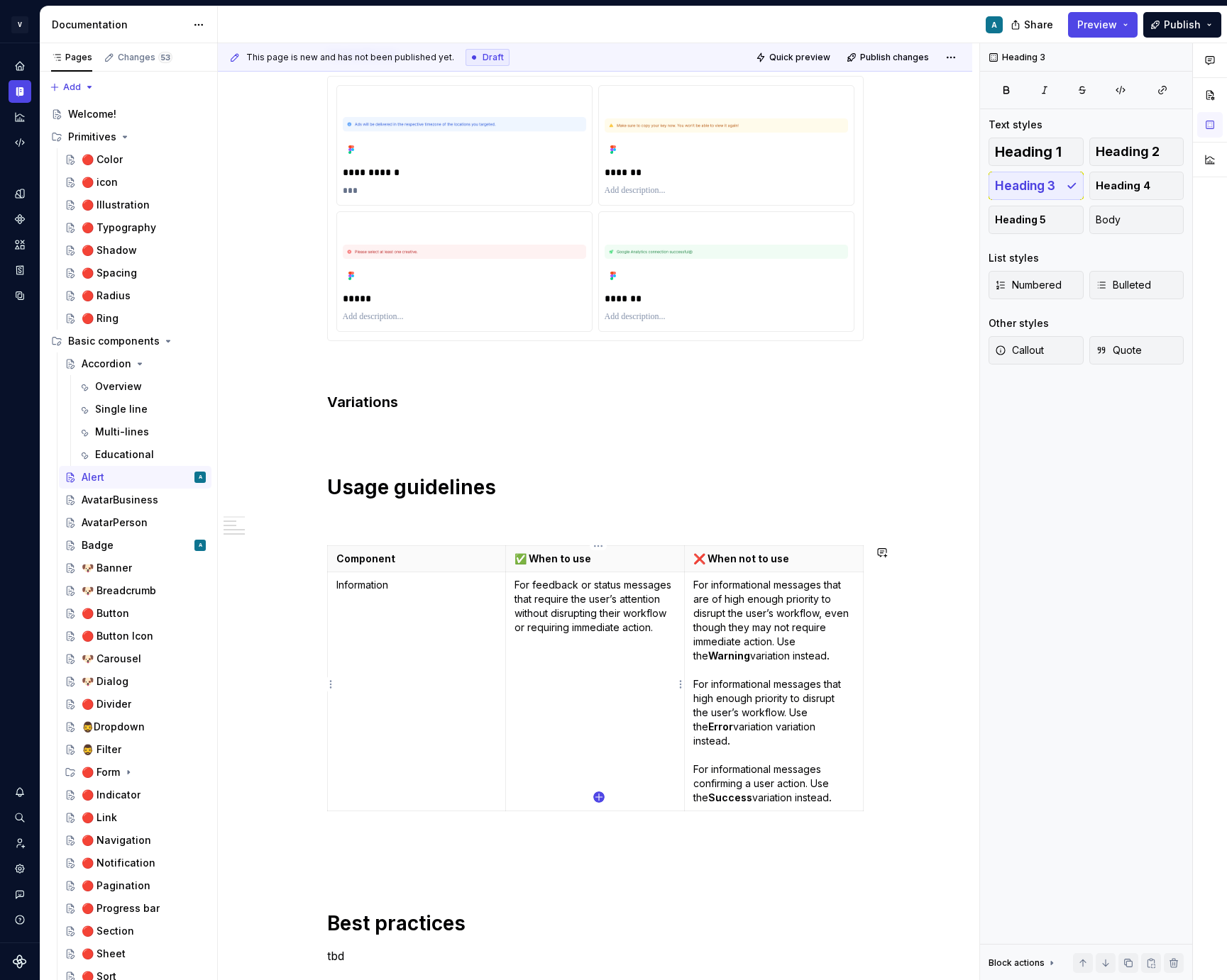
click at [598, 797] on icon "button" at bounding box center [598, 796] width 6 height 6
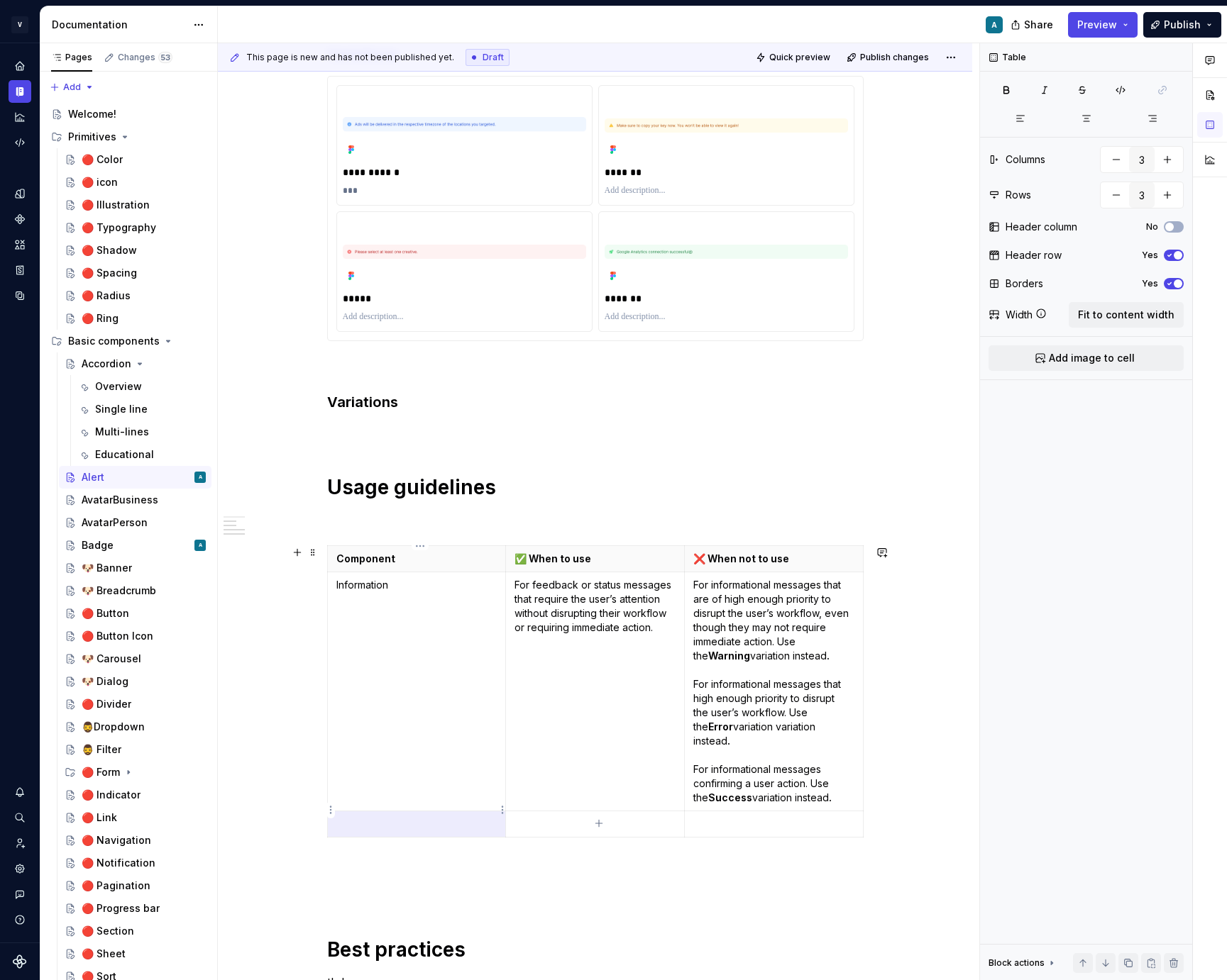
click at [405, 817] on p at bounding box center [416, 824] width 161 height 14
click at [409, 817] on p at bounding box center [416, 824] width 161 height 14
click at [582, 841] on div "**********" at bounding box center [595, 642] width 536 height 1796
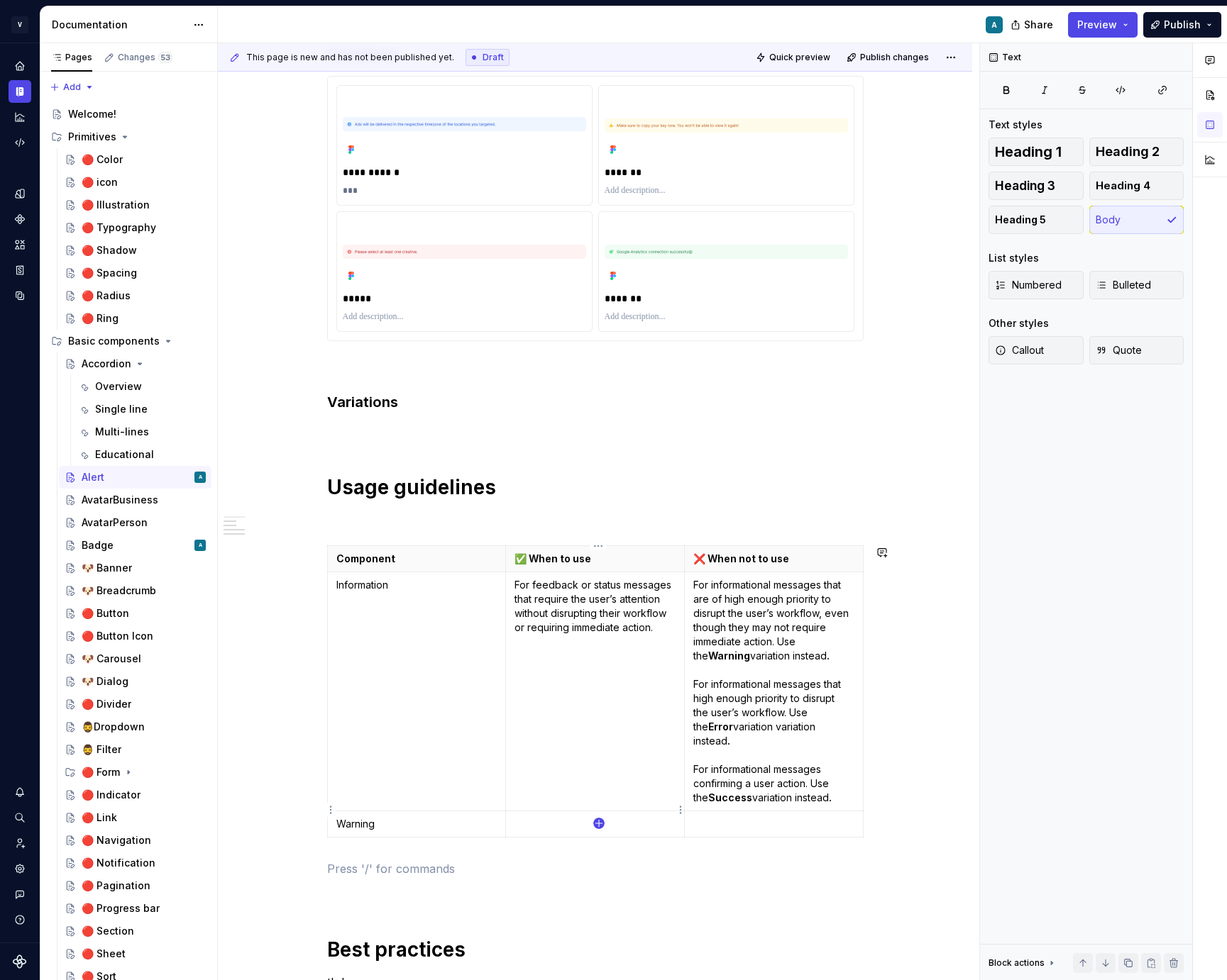
click at [599, 824] on icon "button" at bounding box center [598, 822] width 11 height 11
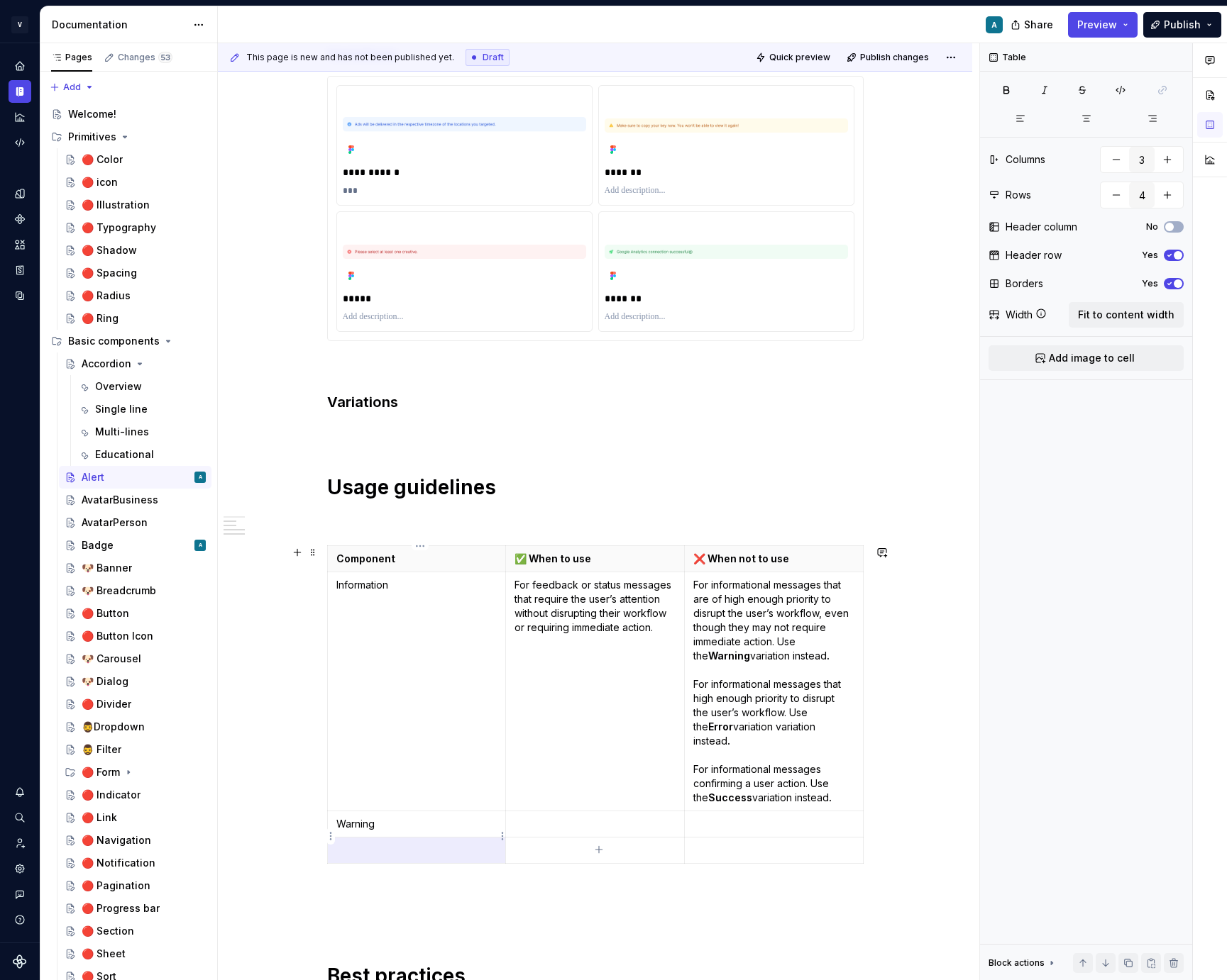
click at [433, 843] on p at bounding box center [416, 850] width 161 height 14
click at [587, 850] on div "Component ✅ When to use ❌ When not to use Information For feedback or status me…" at bounding box center [595, 708] width 536 height 324
click at [600, 849] on icon "button" at bounding box center [598, 849] width 6 height 6
type input "5"
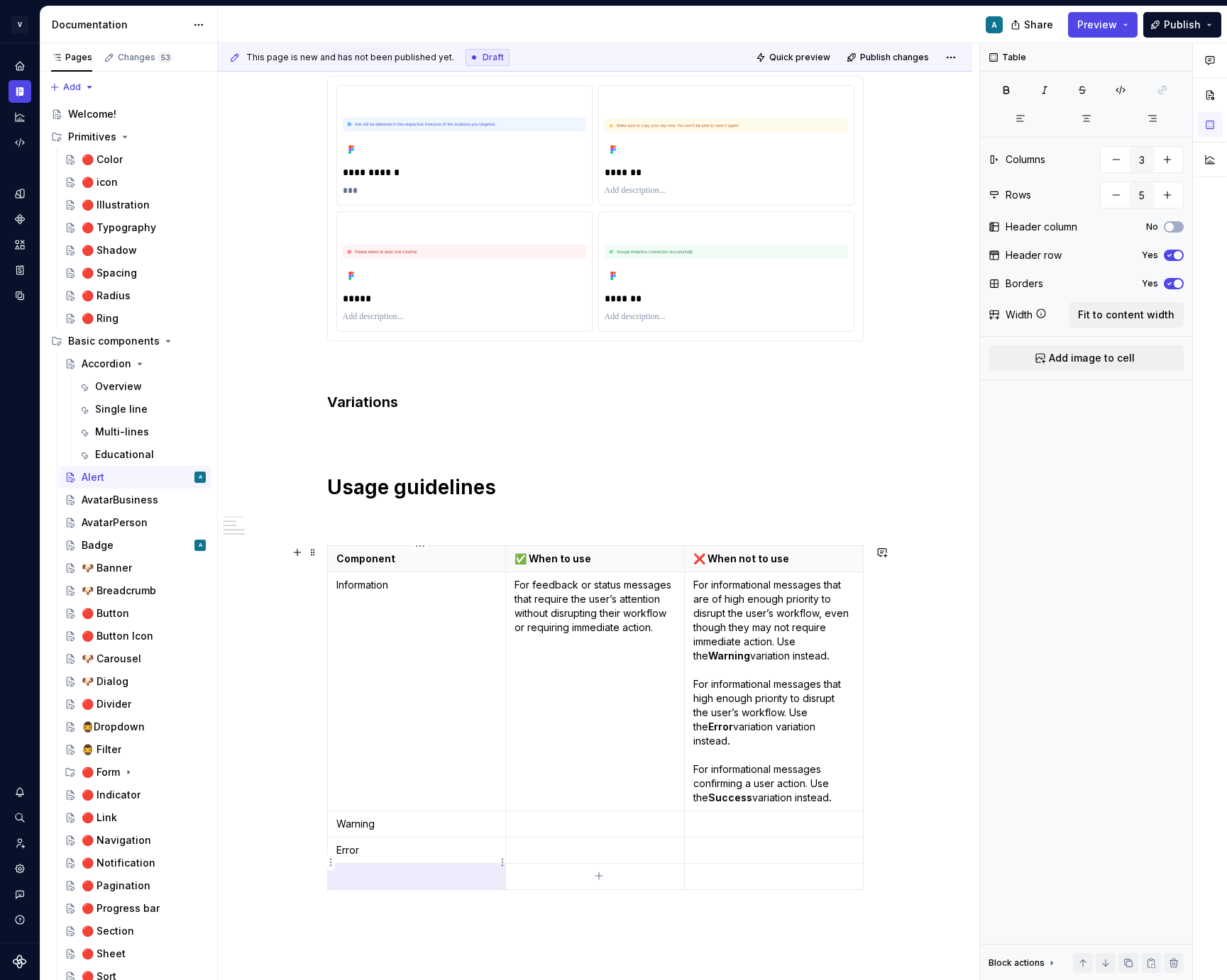
click at [383, 869] on p at bounding box center [416, 876] width 161 height 14
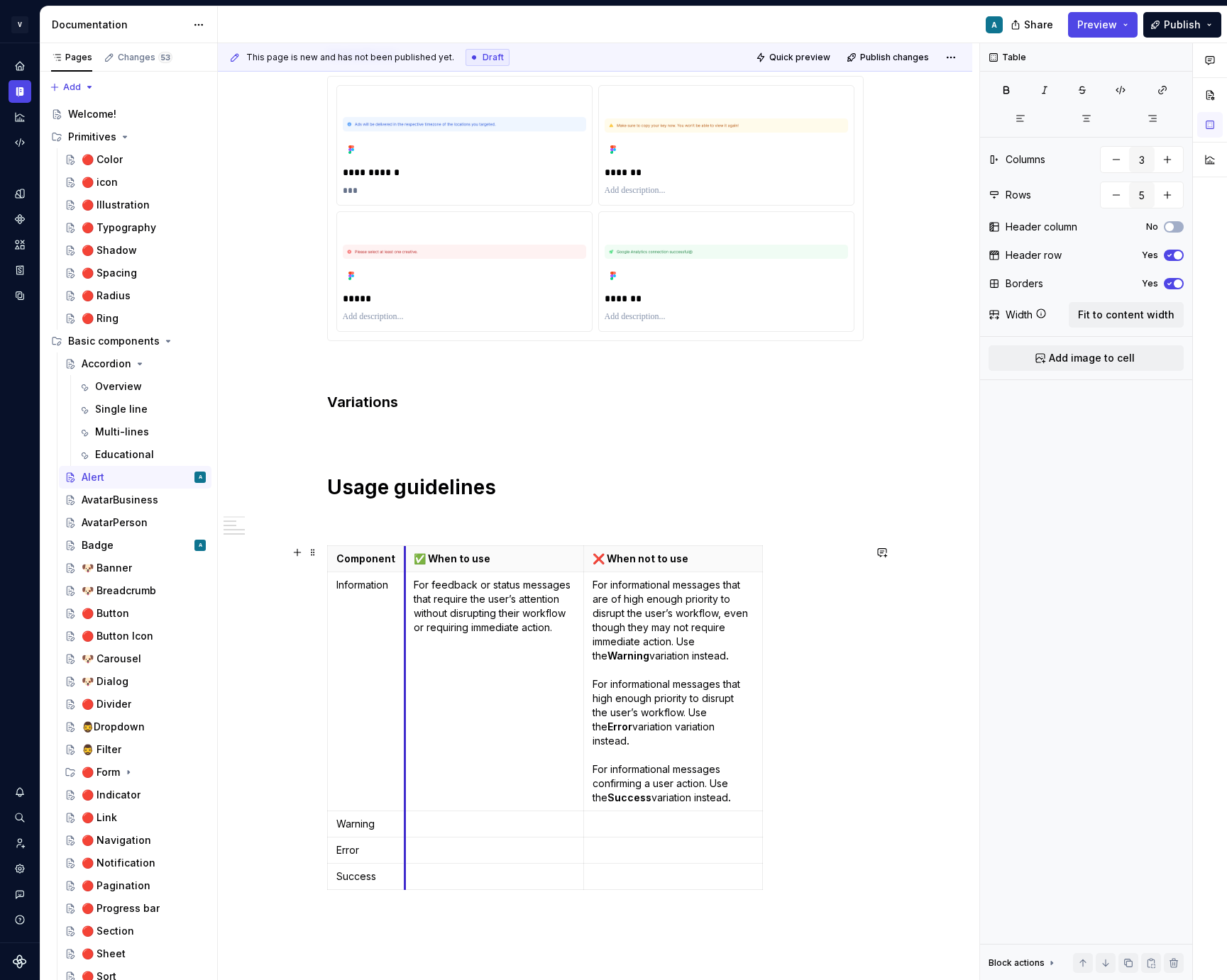
drag, startPoint x: 507, startPoint y: 566, endPoint x: 406, endPoint y: 565, distance: 101.0
click at [622, 681] on p "For informational messages that are of high enough priority to disrupt the user…" at bounding box center [672, 691] width 161 height 227
click at [966, 729] on div "**********" at bounding box center [594, 806] width 754 height 2195
click at [612, 702] on p "For informational messages that are of high enough priority to disrupt the user…" at bounding box center [672, 691] width 161 height 227
click at [1141, 313] on span "Fit to content width" at bounding box center [1126, 314] width 97 height 14
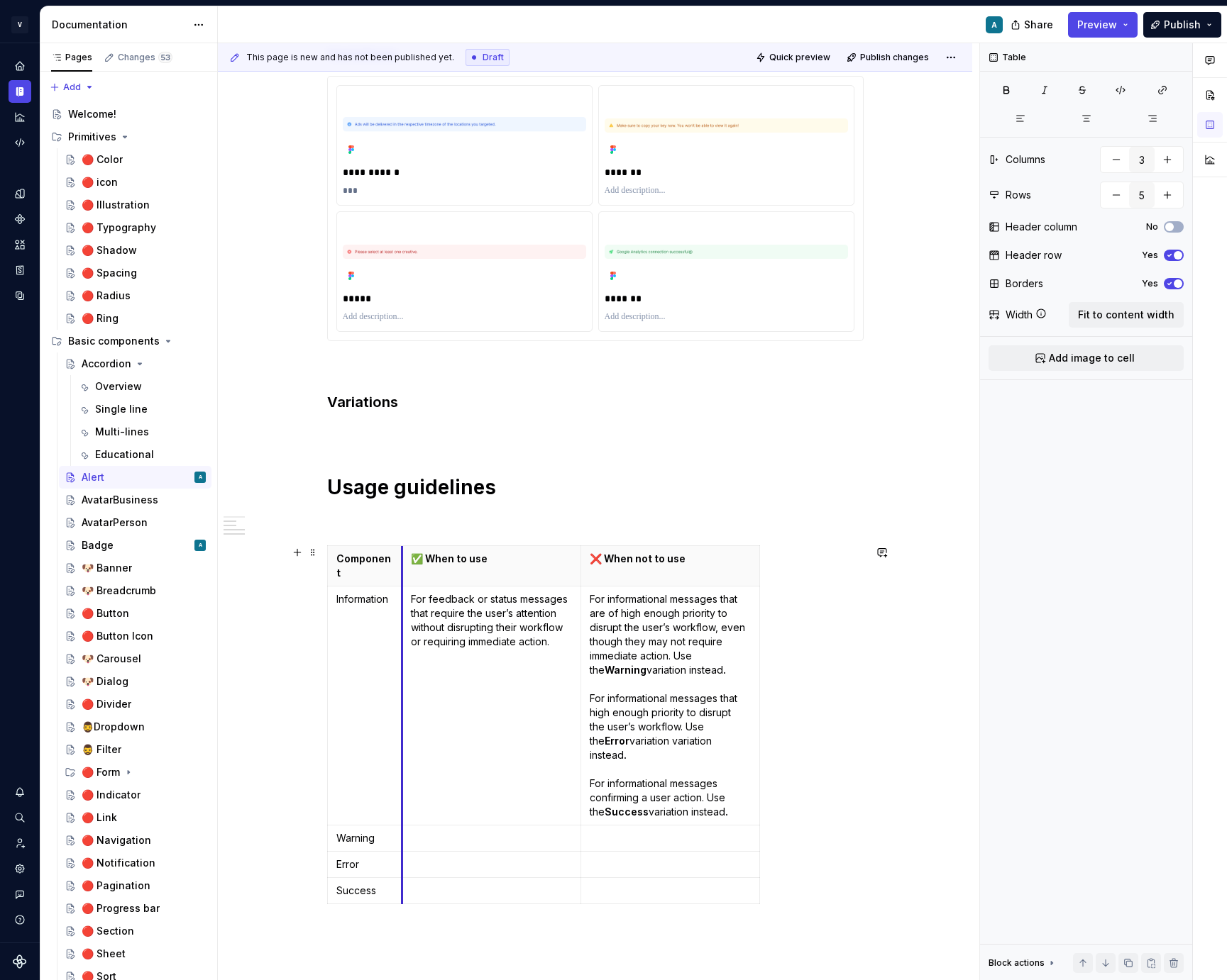
drag, startPoint x: 511, startPoint y: 563, endPoint x: 406, endPoint y: 574, distance: 105.6
click at [406, 574] on tbody "Component ✅ When to use ❌ When not to use Information For feedback or status me…" at bounding box center [543, 725] width 432 height 358
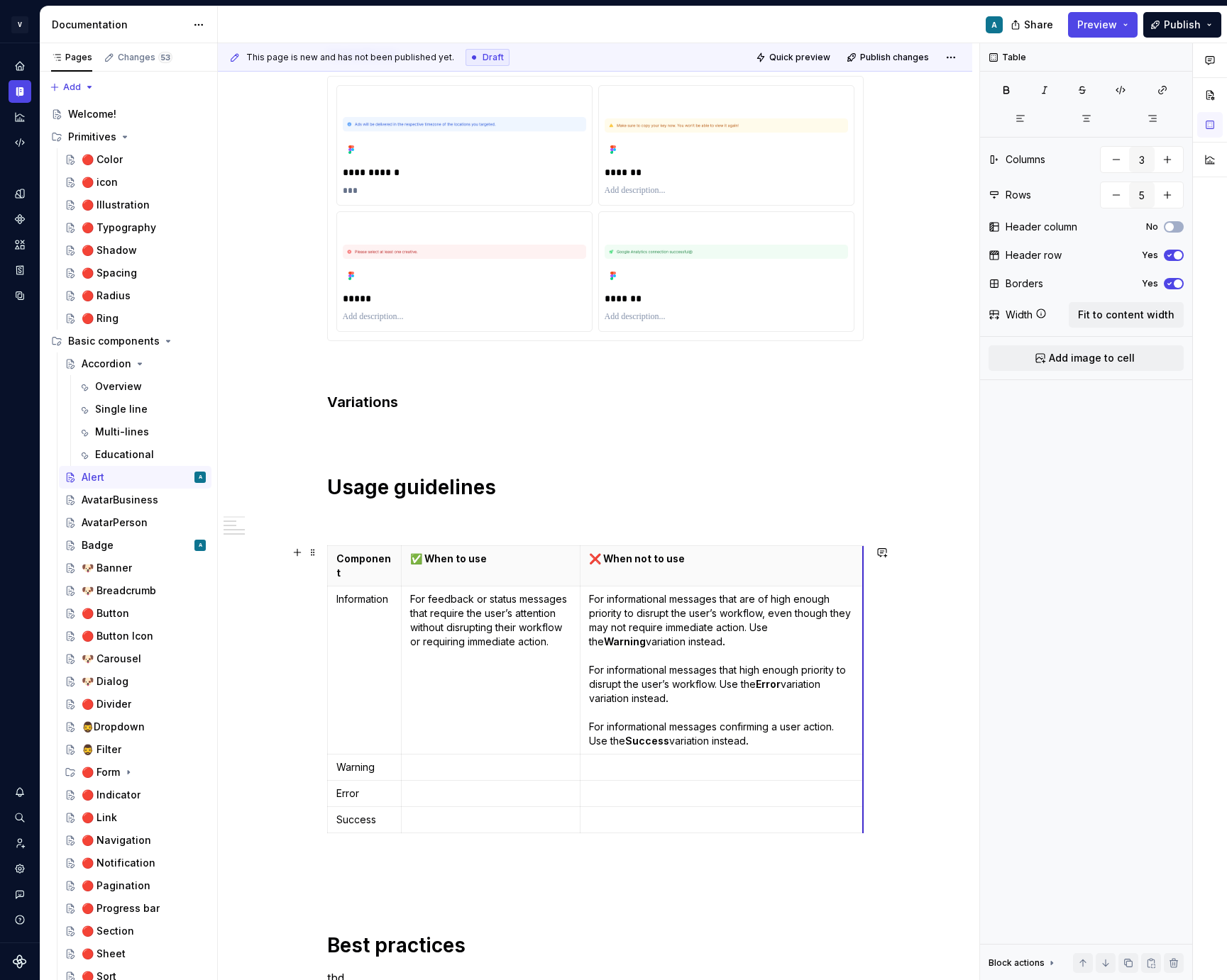
drag, startPoint x: 759, startPoint y: 585, endPoint x: 864, endPoint y: 583, distance: 105.0
click at [914, 633] on div "**********" at bounding box center [594, 778] width 754 height 2138
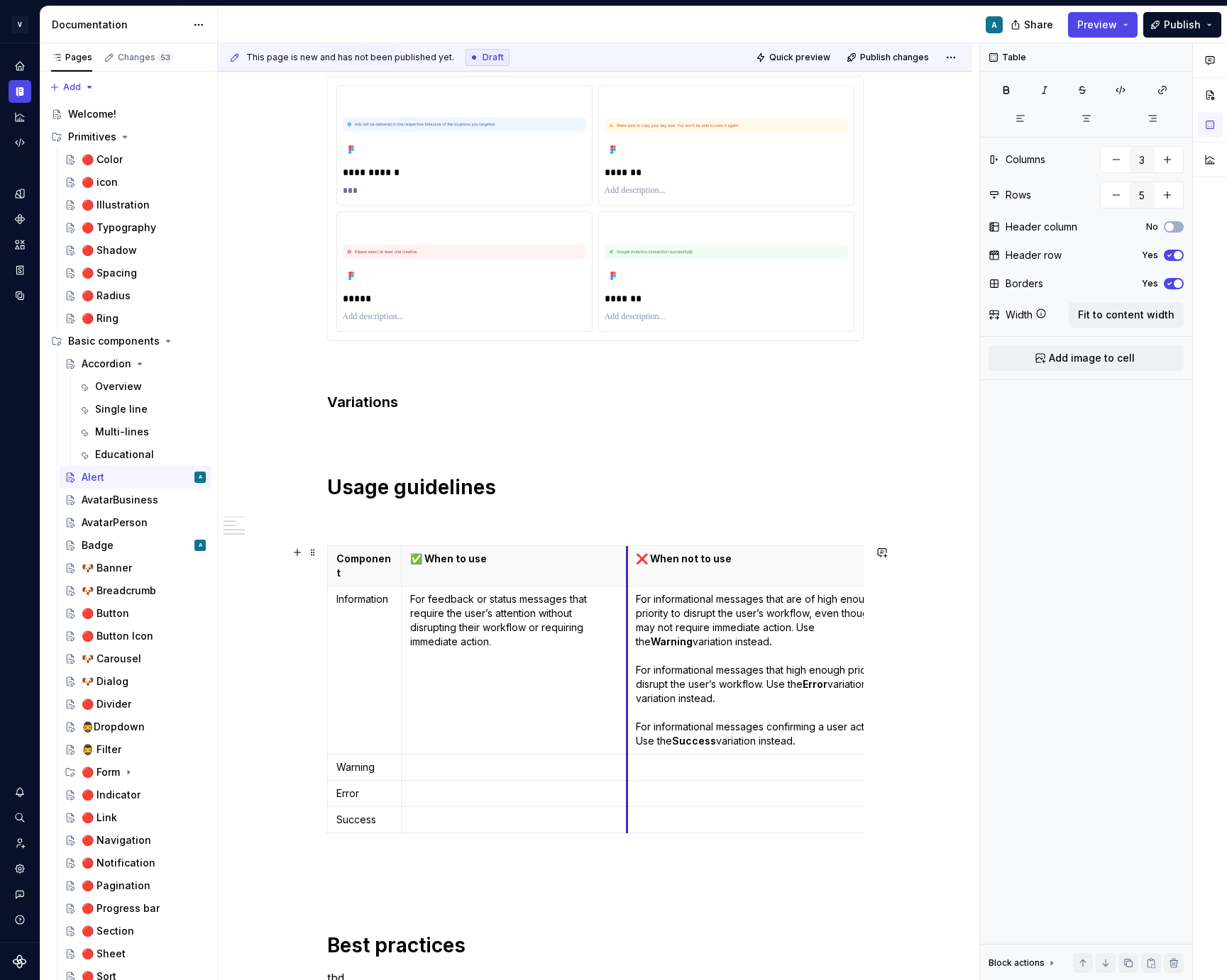
drag, startPoint x: 582, startPoint y: 562, endPoint x: 629, endPoint y: 563, distance: 47.0
click at [725, 478] on h1 "Usage guidelines" at bounding box center [595, 487] width 536 height 26
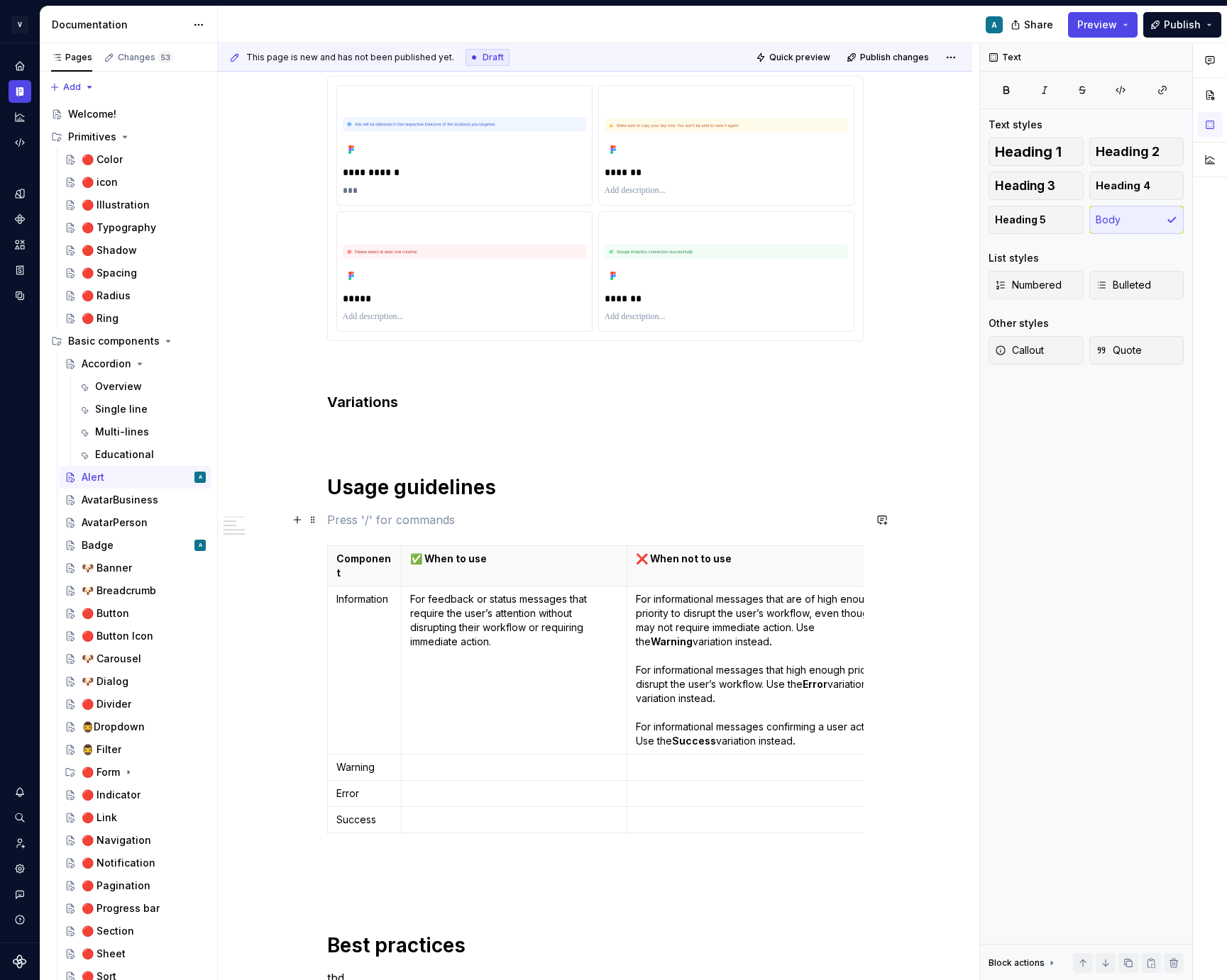
click at [394, 516] on p at bounding box center [595, 519] width 536 height 17
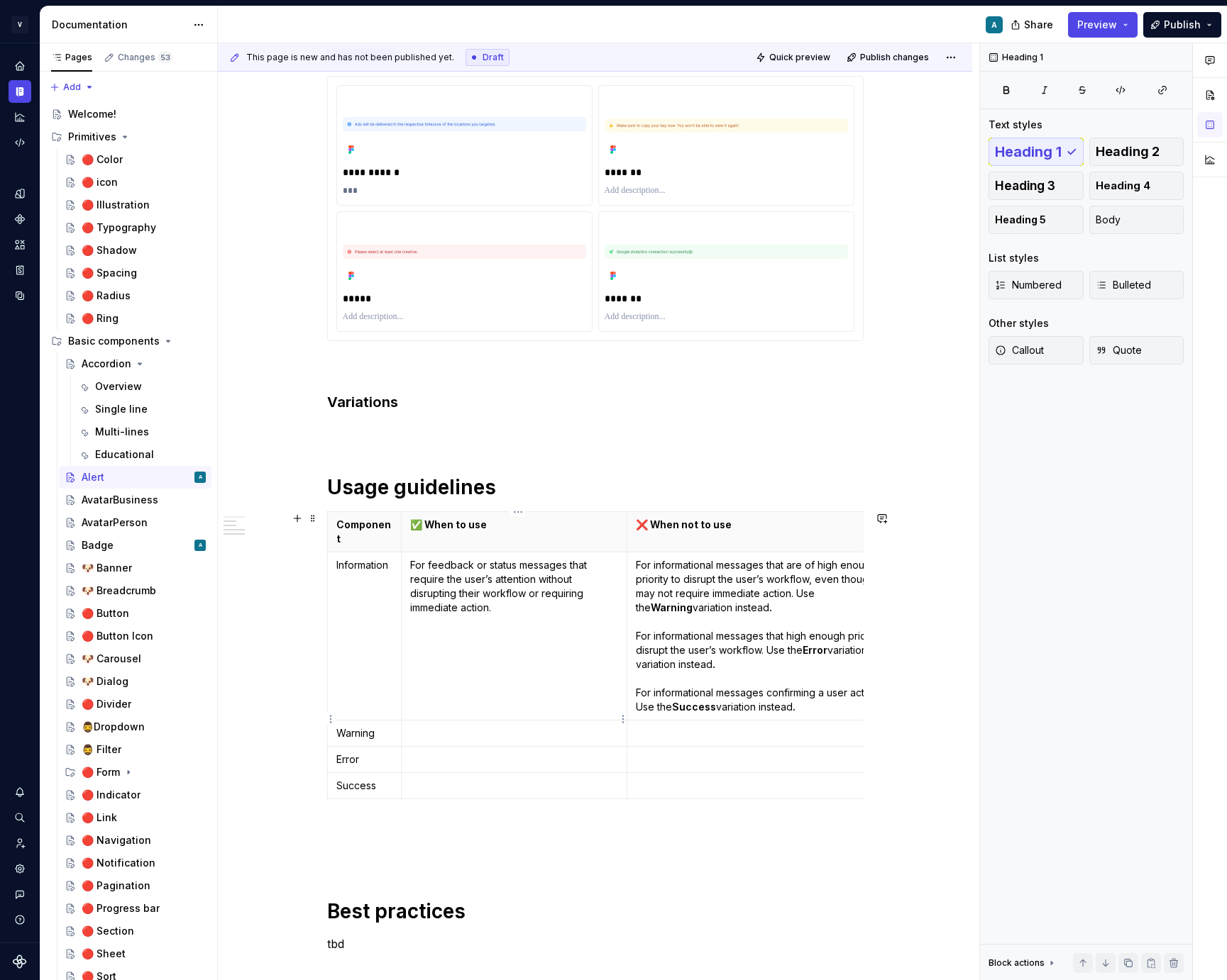
click at [449, 727] on p at bounding box center [514, 734] width 208 height 14
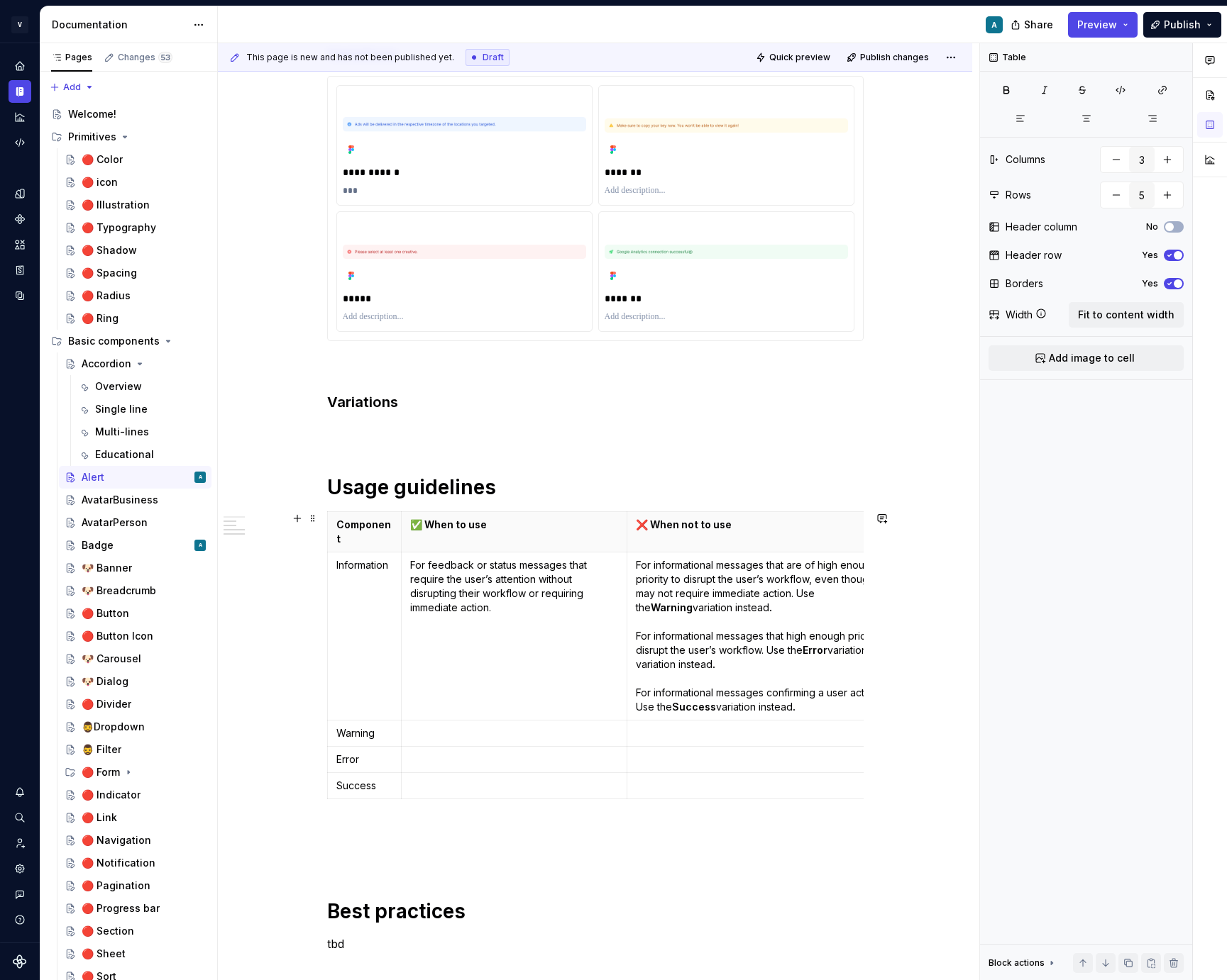
click at [424, 727] on p at bounding box center [514, 734] width 208 height 14
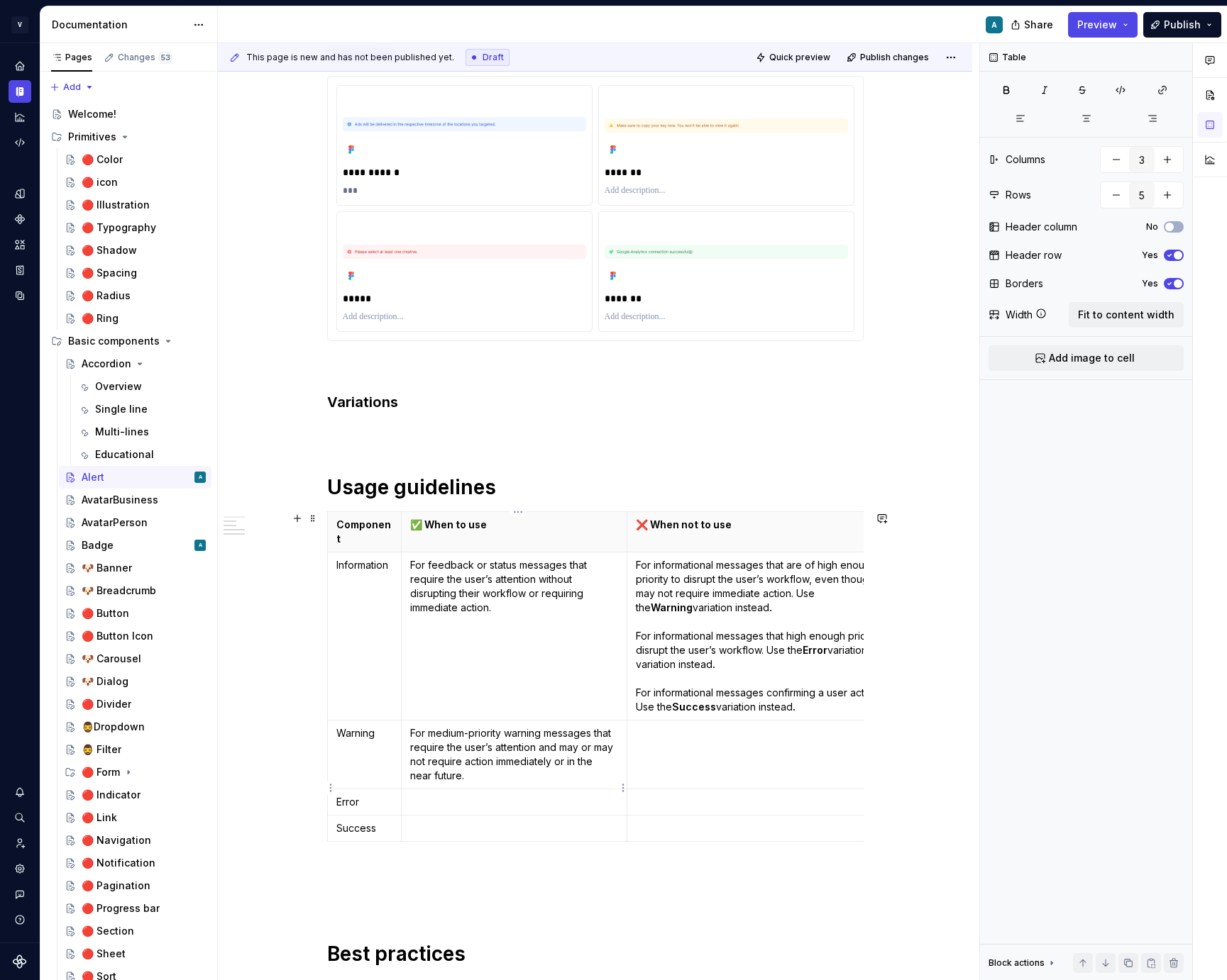
click at [450, 795] on p at bounding box center [514, 802] width 208 height 14
drag, startPoint x: 606, startPoint y: 735, endPoint x: 451, endPoint y: 746, distance: 155.4
click at [451, 746] on p "For medium-priority warning messages that require the user’s attention and may …" at bounding box center [514, 754] width 208 height 57
click at [659, 727] on p at bounding box center [769, 734] width 266 height 14
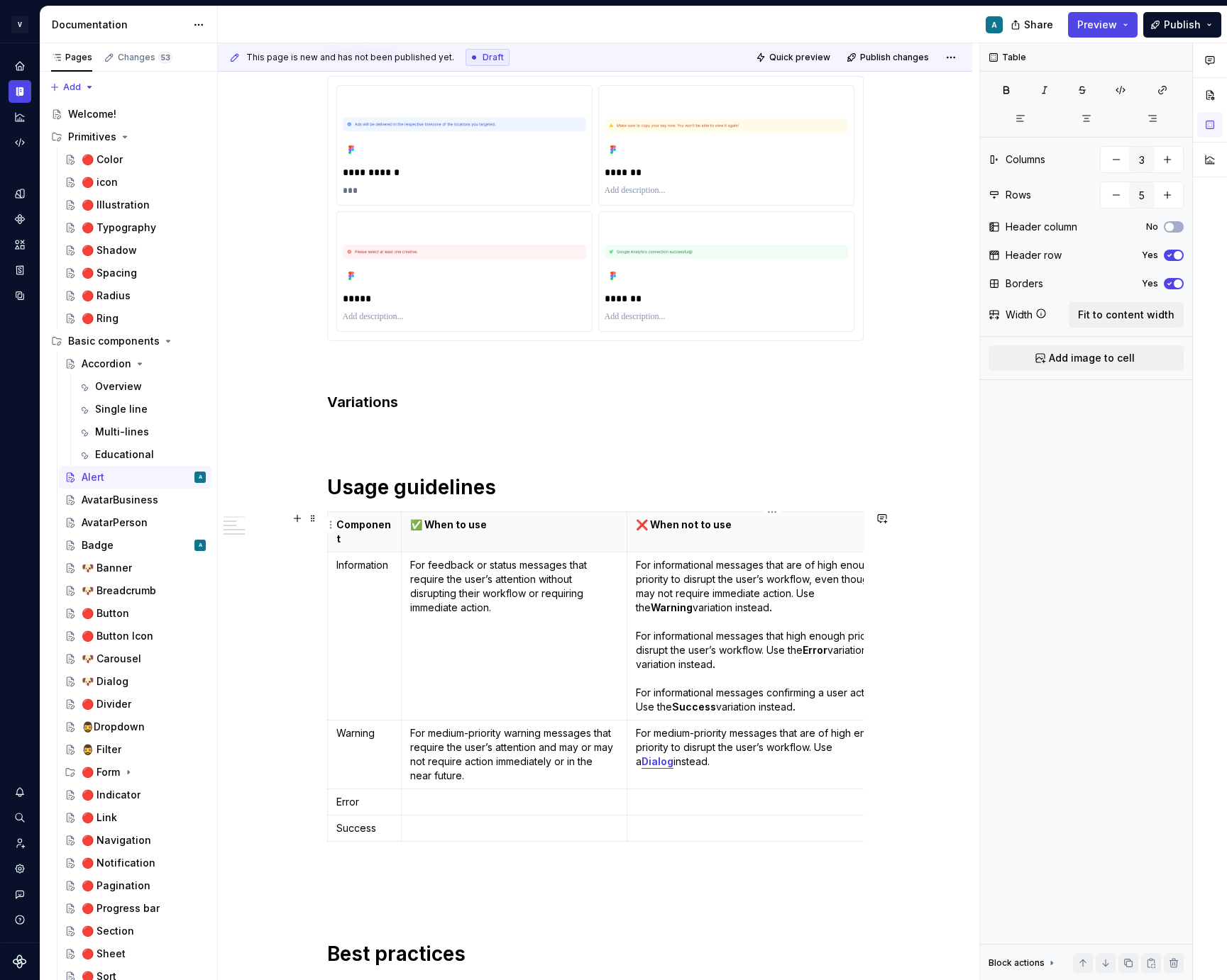
click at [866, 524] on p "❌ When not to use" at bounding box center [769, 525] width 266 height 14
click at [764, 694] on p "For informational messages that are of high enough priority to disrupt the user…" at bounding box center [769, 636] width 266 height 156
click at [700, 795] on p at bounding box center [769, 802] width 266 height 14
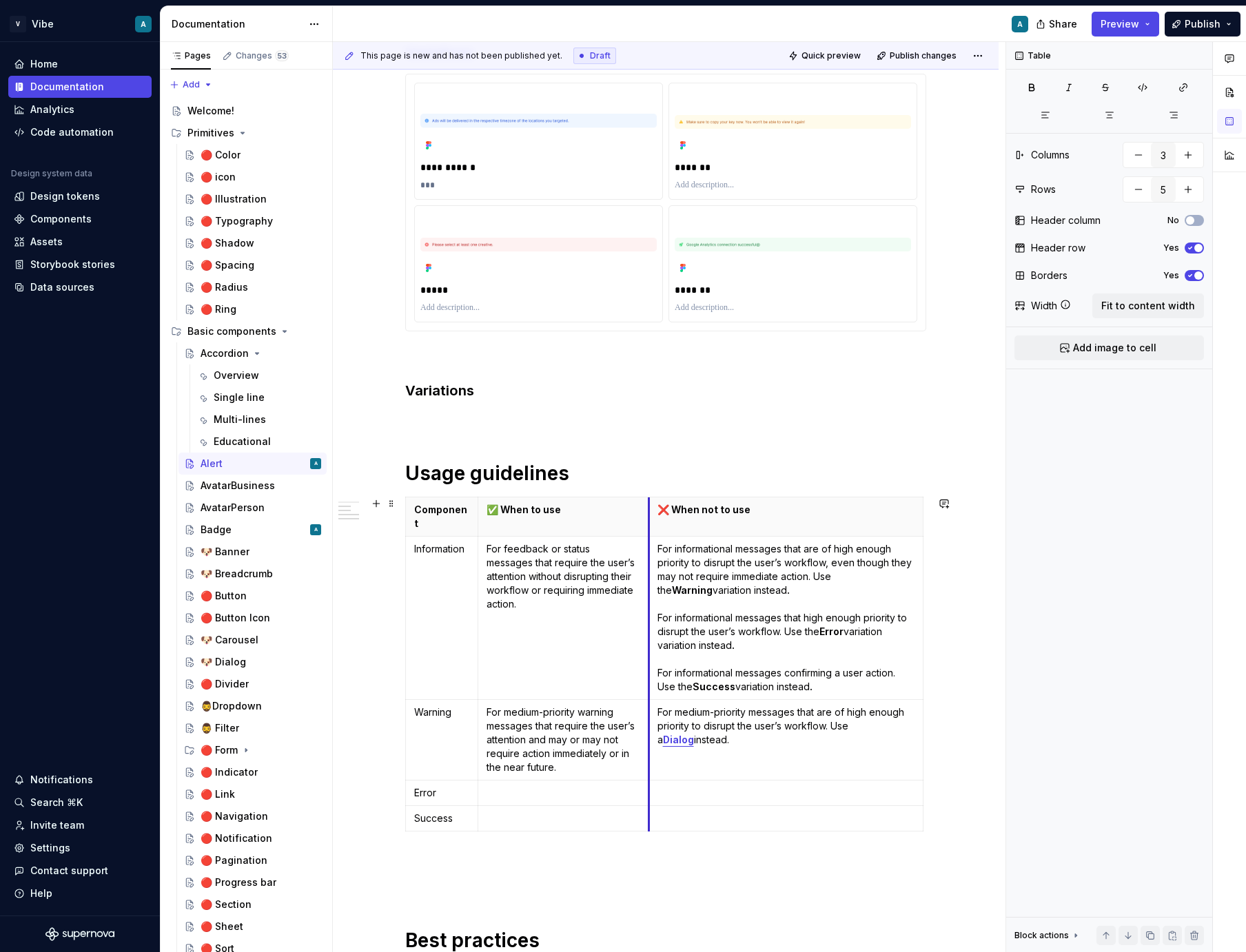
drag, startPoint x: 699, startPoint y: 542, endPoint x: 652, endPoint y: 553, distance: 48.3
click at [652, 553] on td "For informational messages that are of high enough priority to disrupt the user…" at bounding box center [785, 619] width 274 height 163
drag, startPoint x: 925, startPoint y: 534, endPoint x: 929, endPoint y: 542, distance: 8.9
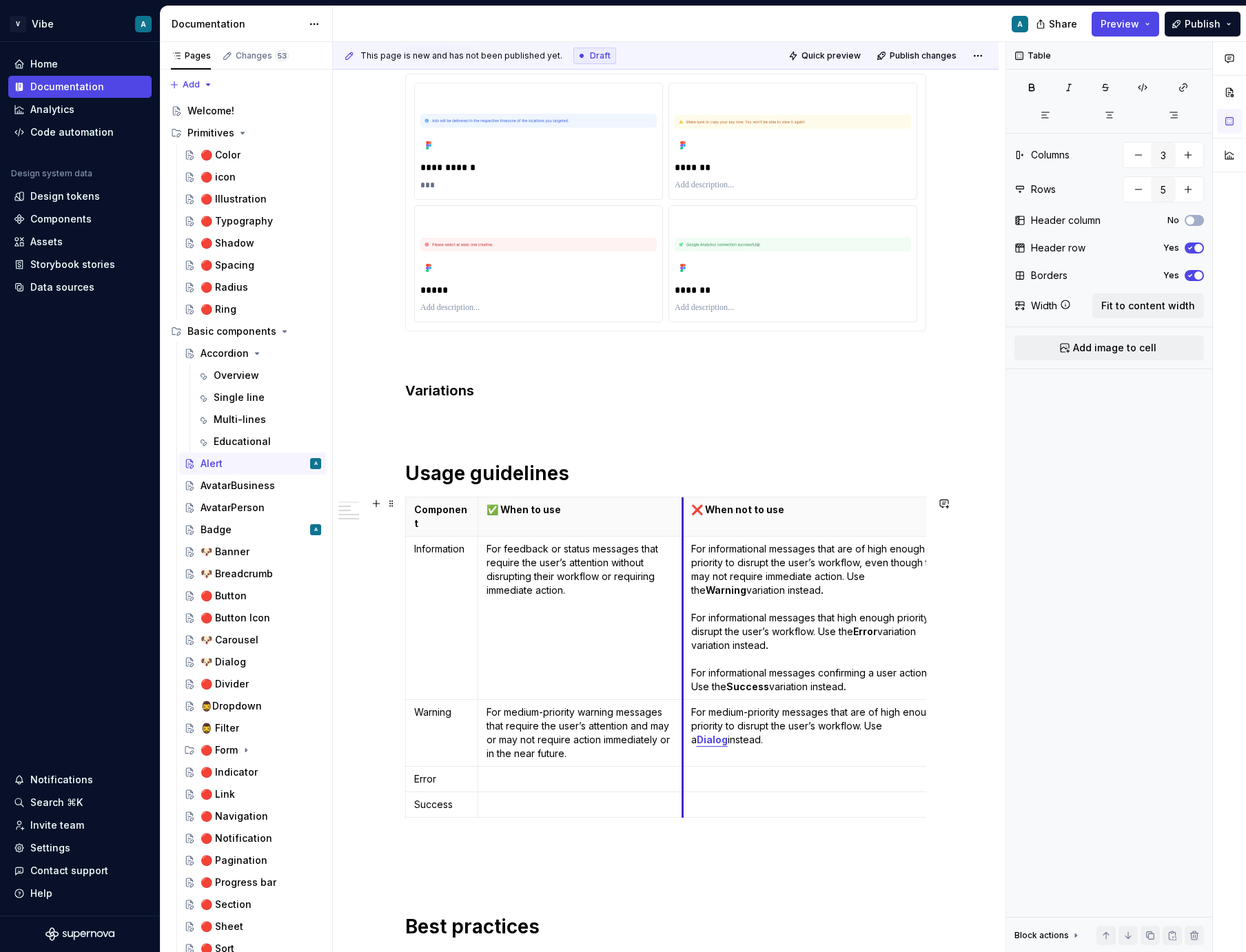
drag, startPoint x: 652, startPoint y: 534, endPoint x: 686, endPoint y: 530, distance: 34.2
click at [686, 537] on td "For informational messages that are of high enough priority to disrupt the user…" at bounding box center [821, 619] width 277 height 163
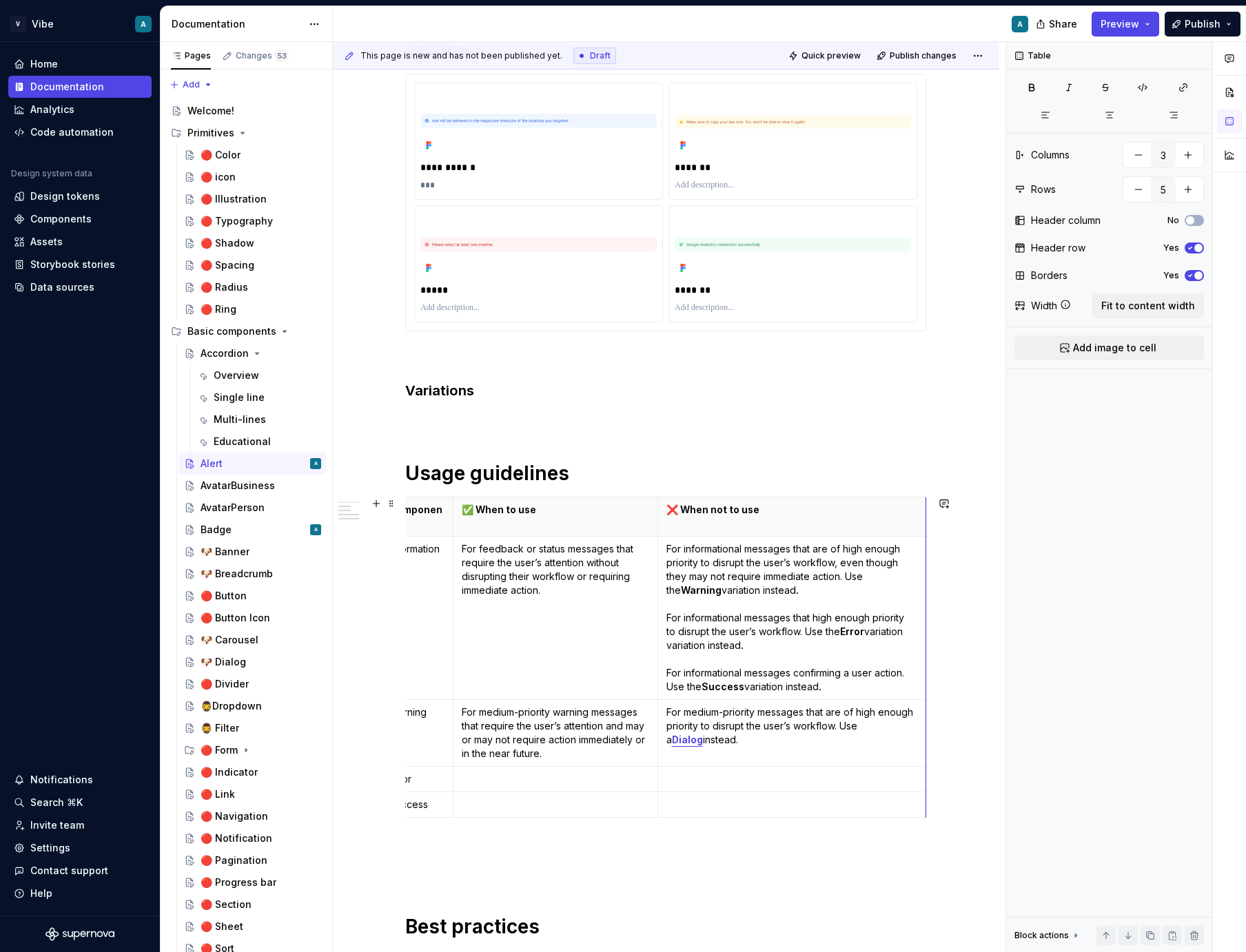
scroll to position [0, 23]
drag, startPoint x: 928, startPoint y: 590, endPoint x: 916, endPoint y: 591, distance: 12.0
click at [956, 596] on div "**********" at bounding box center [665, 760] width 666 height 2085
drag, startPoint x: 663, startPoint y: 547, endPoint x: 670, endPoint y: 549, distance: 7.3
click at [670, 549] on td "For informational messages that are of high enough priority to disrupt the user…" at bounding box center [799, 619] width 268 height 163
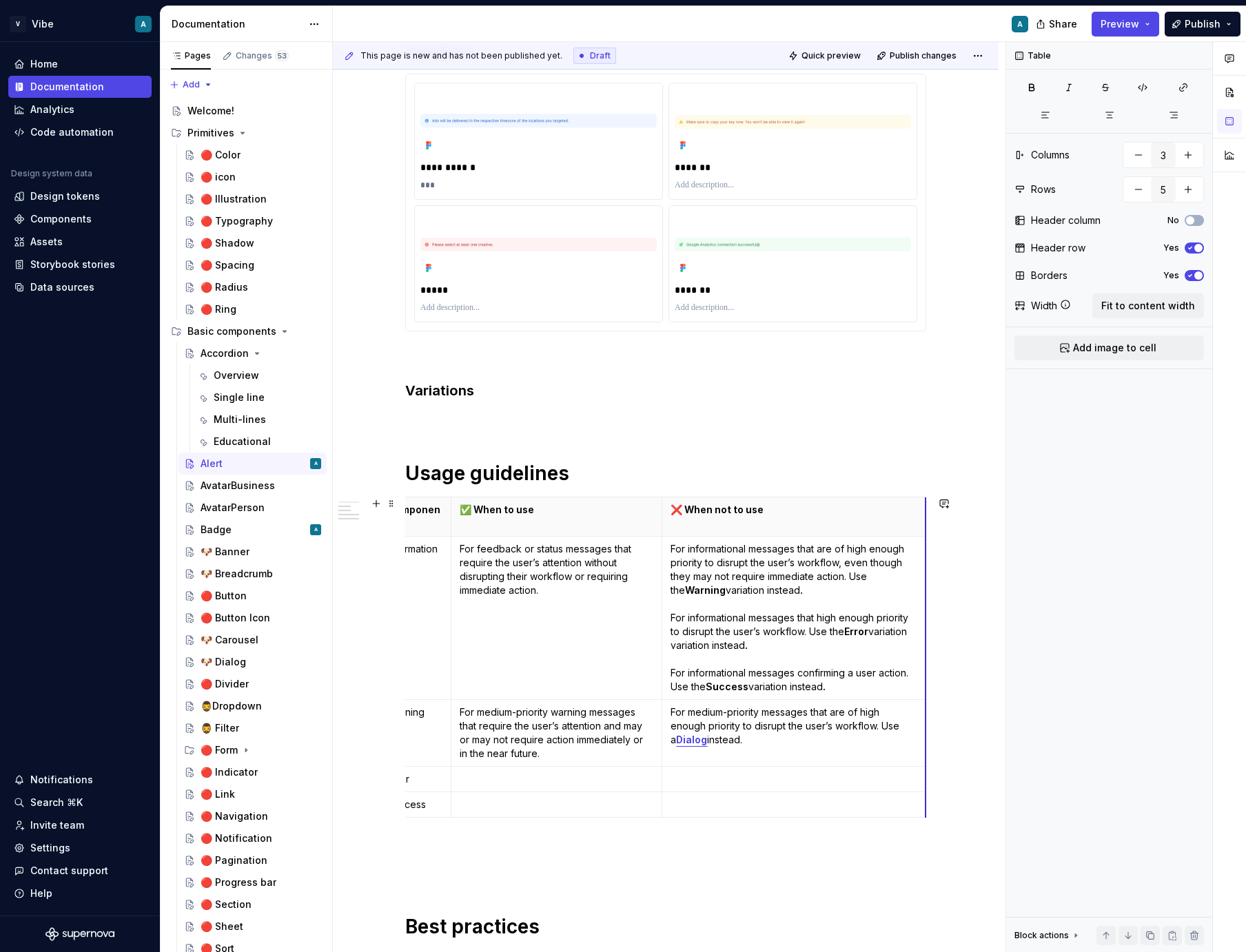
scroll to position [0, 27]
click at [992, 575] on div "**********" at bounding box center [665, 760] width 666 height 2085
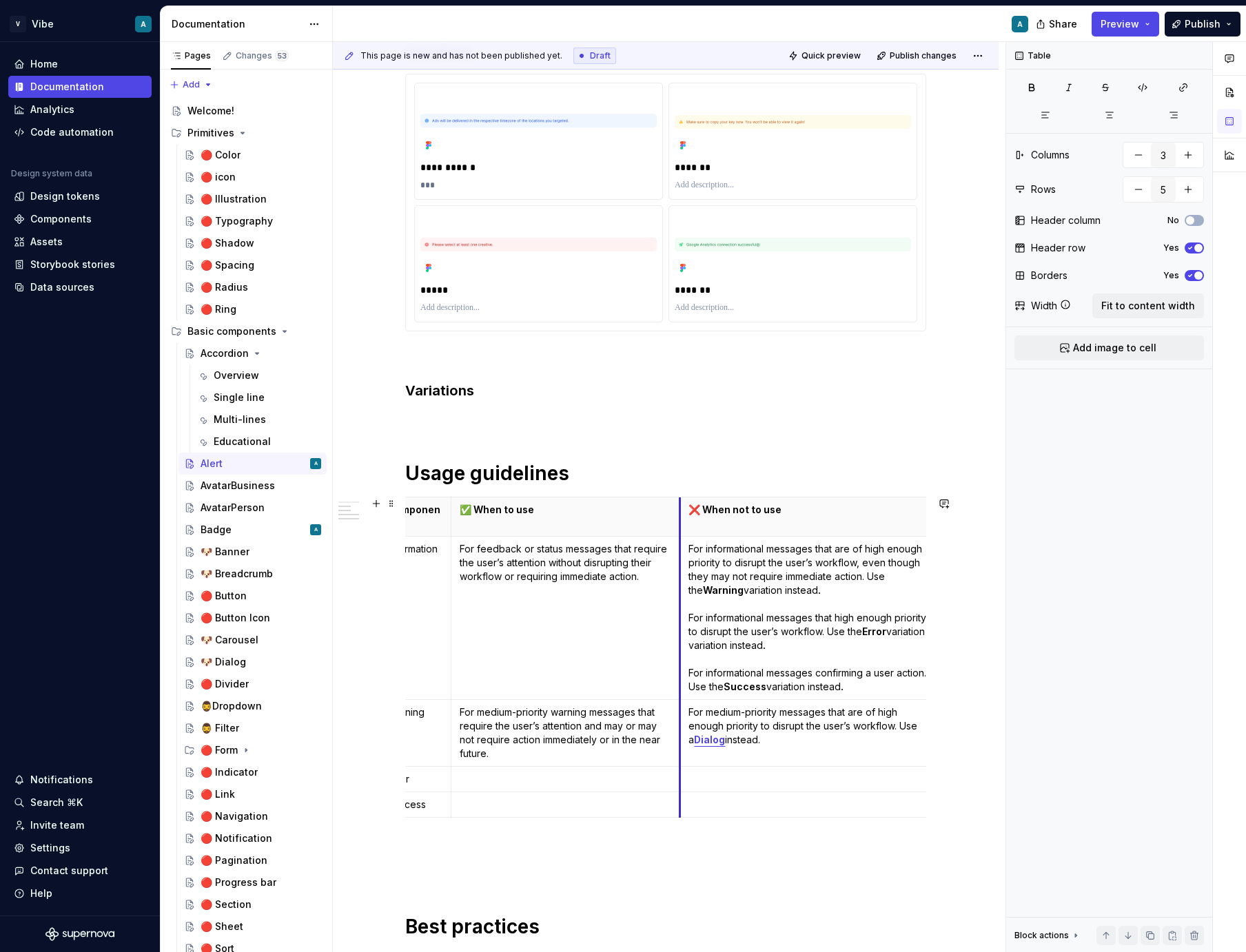
drag, startPoint x: 663, startPoint y: 542, endPoint x: 682, endPoint y: 544, distance: 19.1
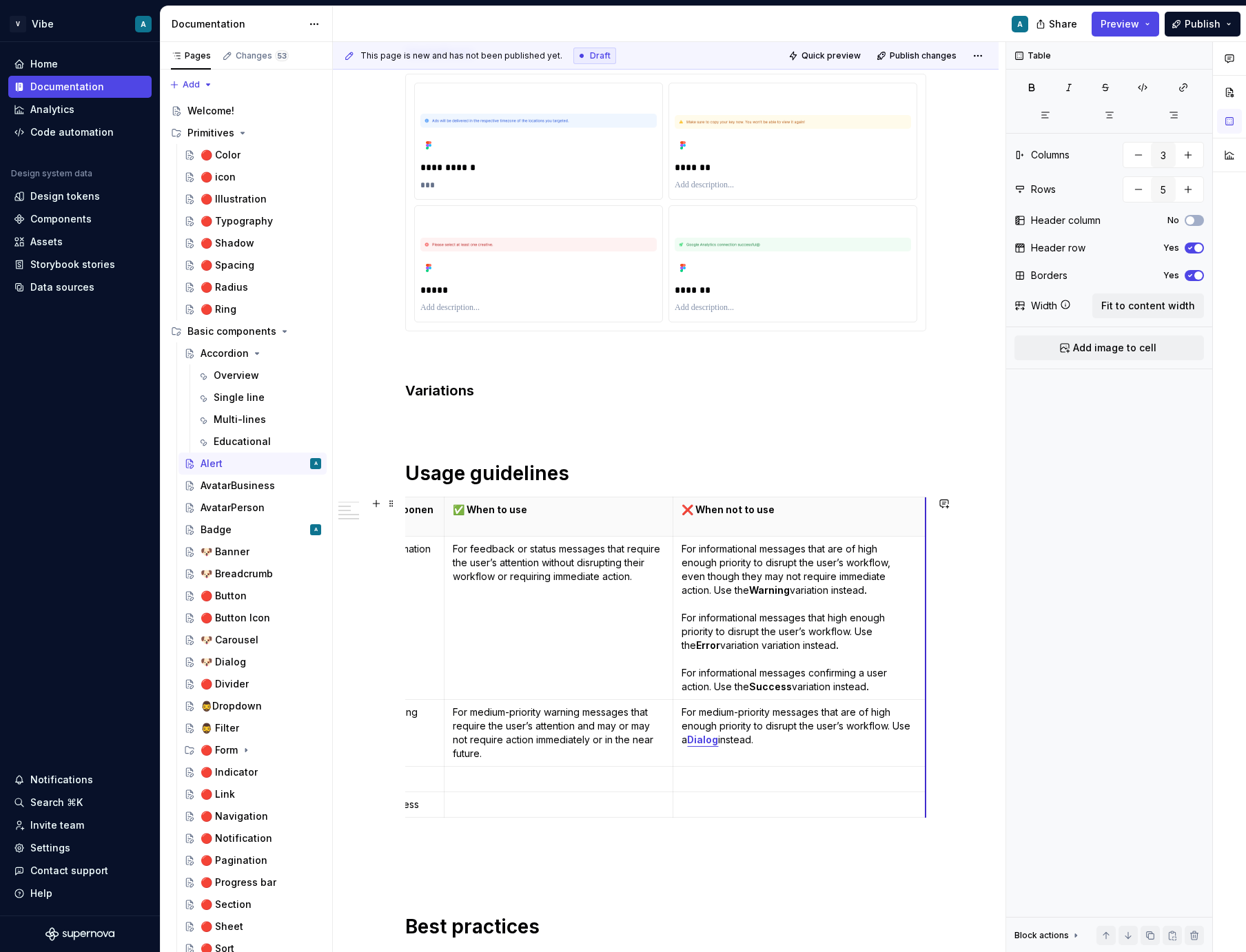
drag, startPoint x: 929, startPoint y: 547, endPoint x: 918, endPoint y: 549, distance: 11.2
click at [954, 555] on div "**********" at bounding box center [665, 760] width 666 height 2085
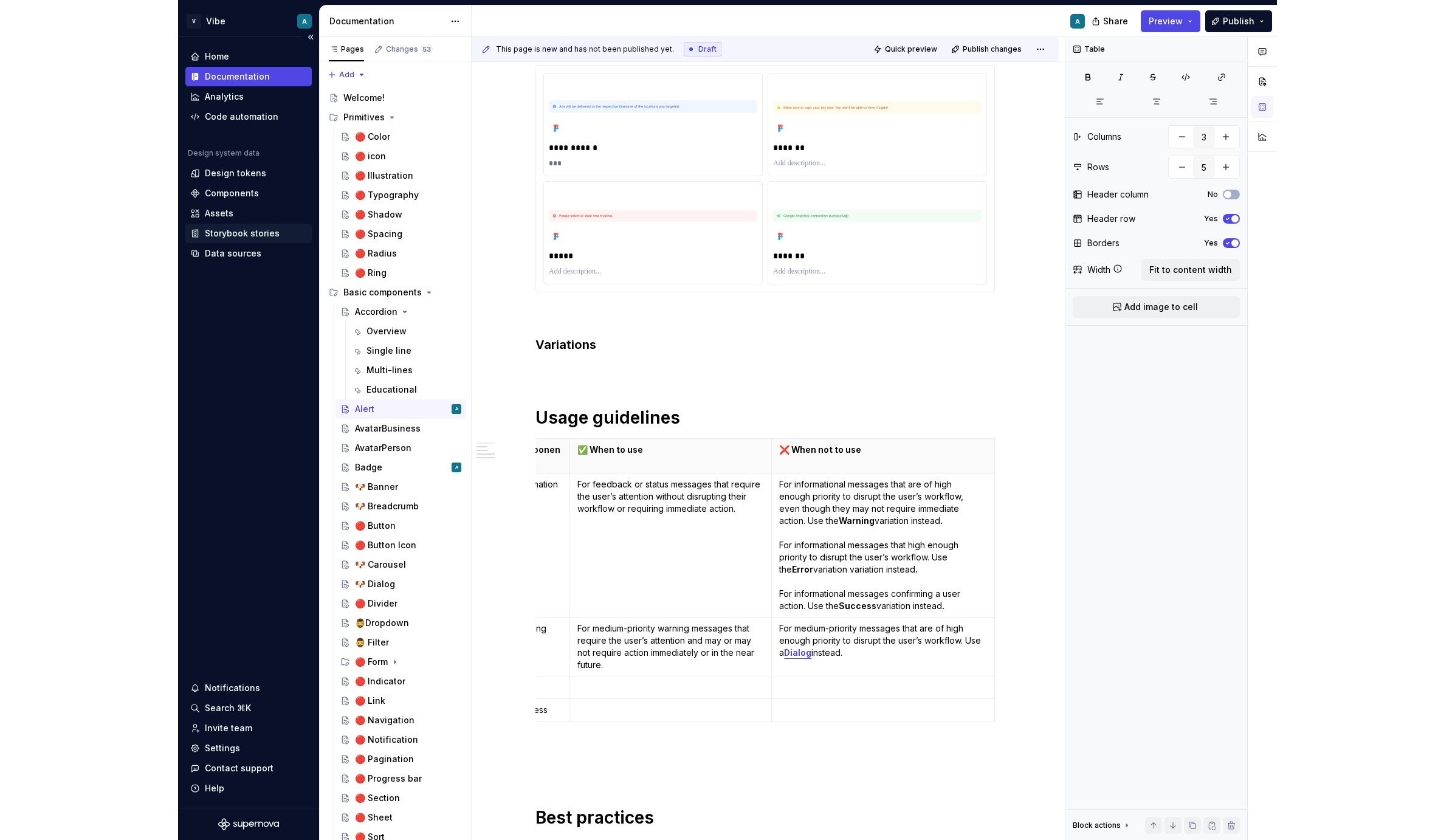
scroll to position [0, 0]
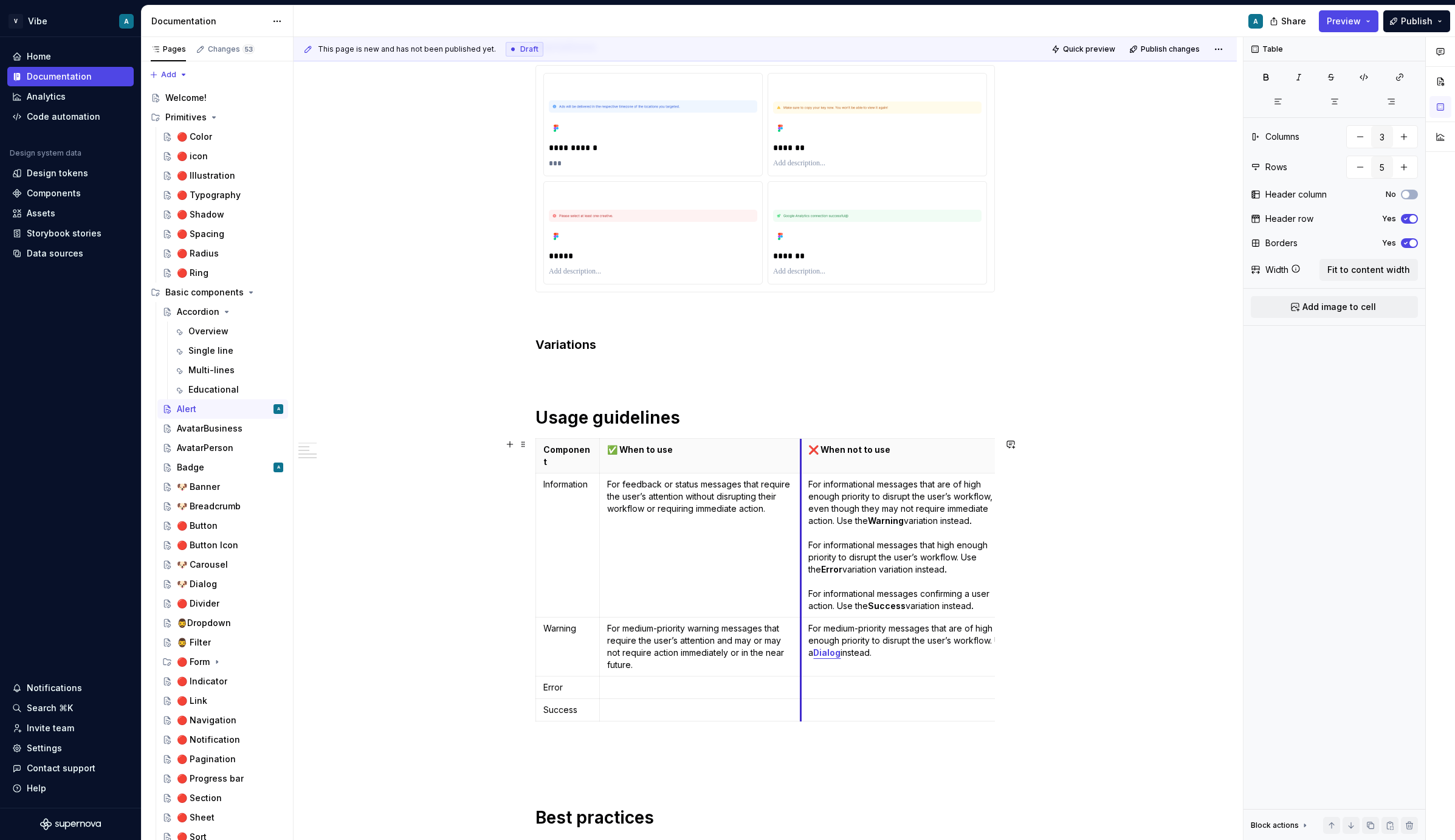
click at [805, 493] on td "For informational messages that are of high enough priority to disrupt the user…" at bounding box center [913, 546] width 223 height 144
click at [801, 478] on td "For informational messages that are of high enough priority to disrupt the user…" at bounding box center [909, 546] width 223 height 144
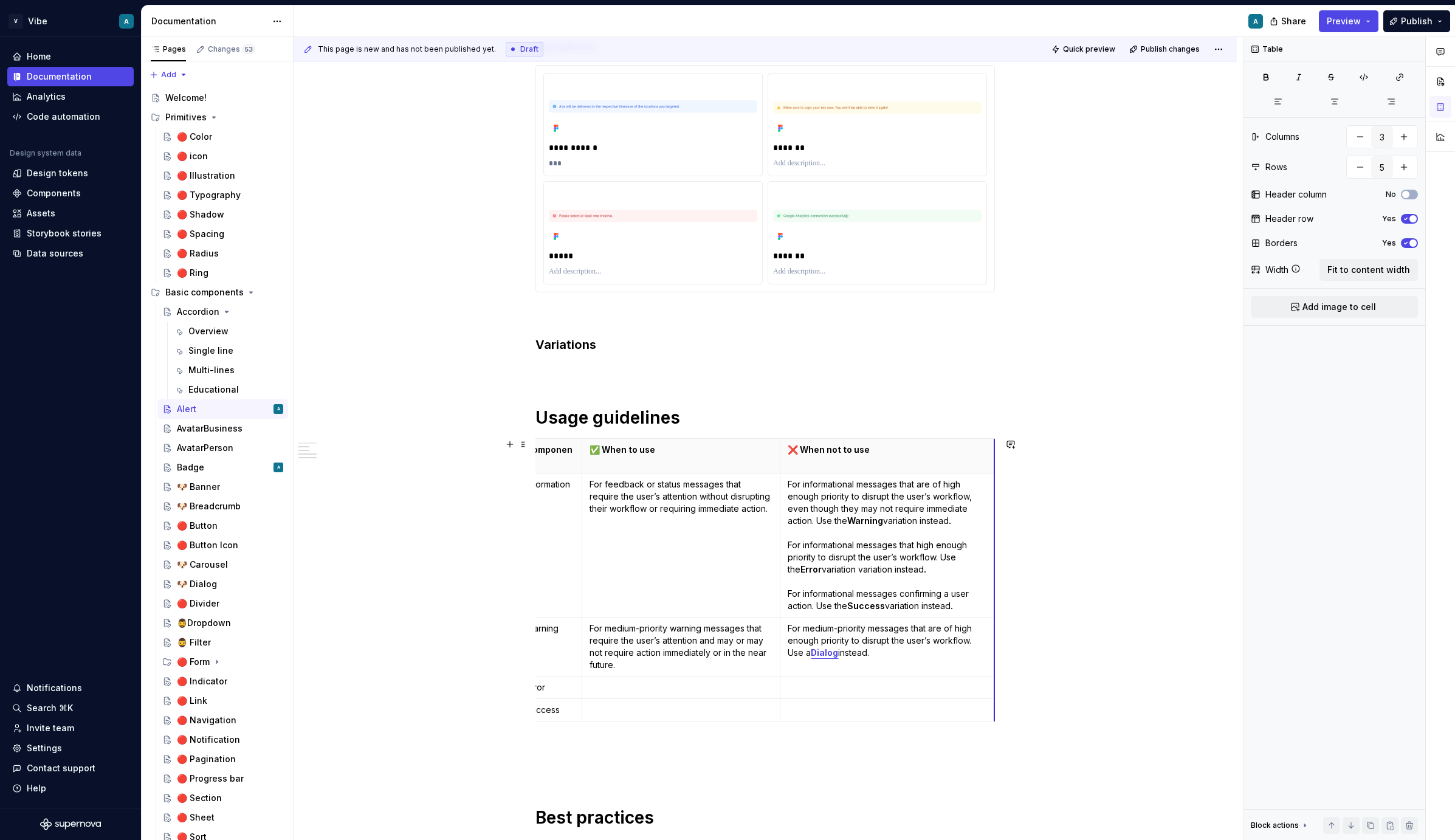
scroll to position [0, 15]
drag, startPoint x: 997, startPoint y: 464, endPoint x: 986, endPoint y: 464, distance: 11.0
type textarea "*"
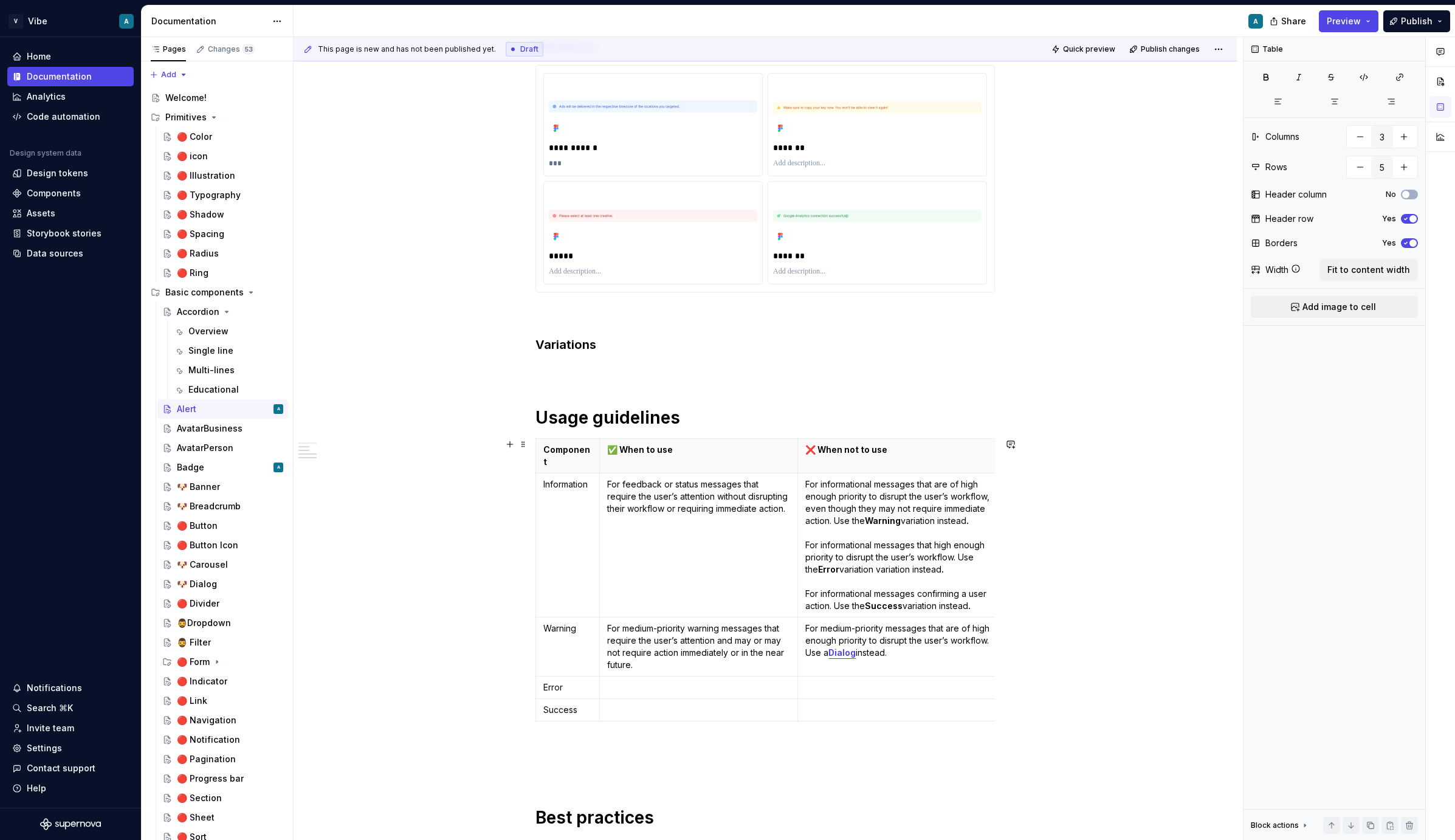
click at [1032, 458] on div "**********" at bounding box center [765, 671] width 943 height 1840
click at [884, 483] on p "For informational messages that are of high enough priority to disrupt the user…" at bounding box center [904, 545] width 197 height 133
click at [529, 442] on span at bounding box center [523, 445] width 9 height 17
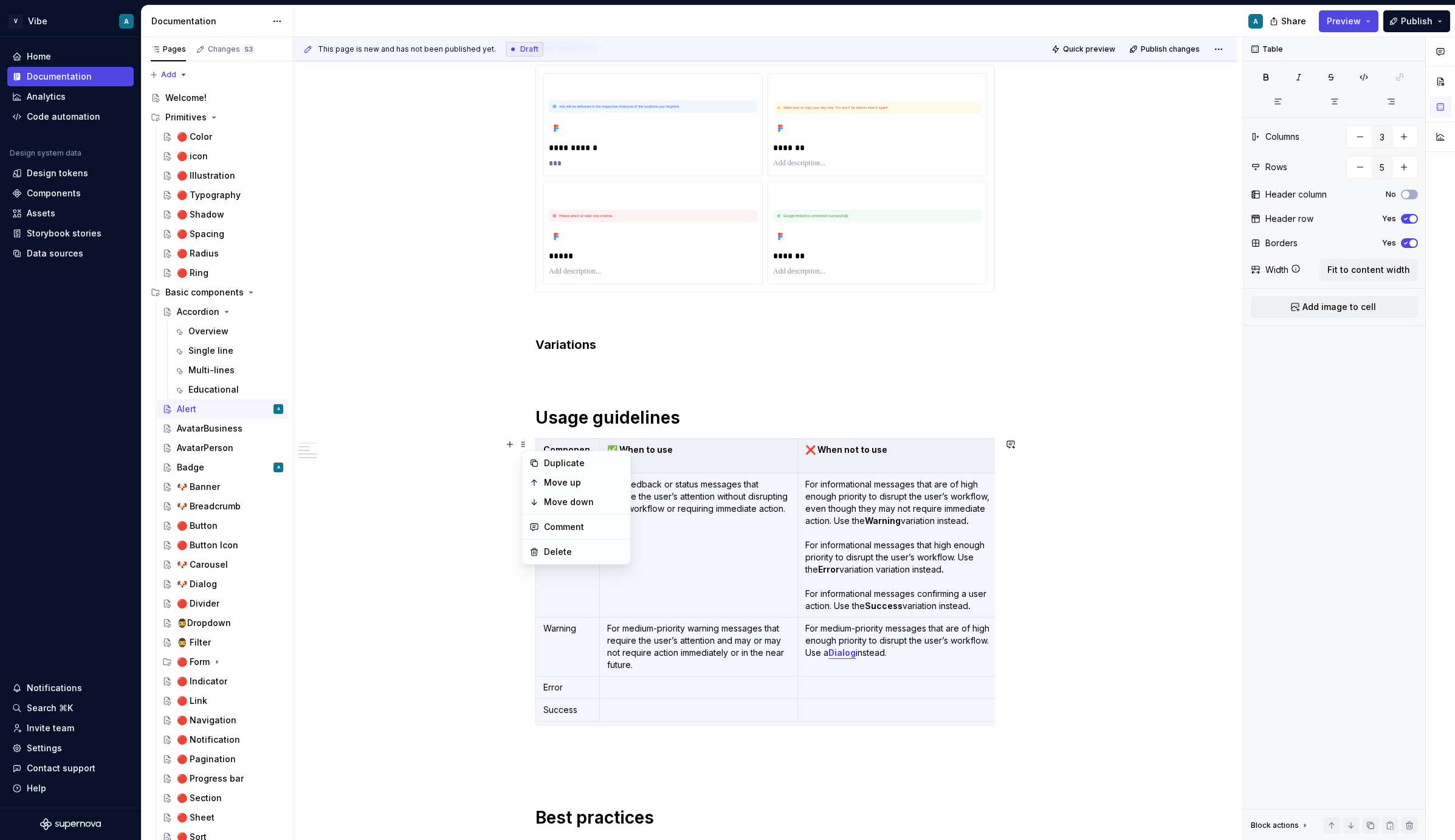
click at [703, 497] on p "For feedback or status messages that require the user’s attention without disru…" at bounding box center [699, 496] width 184 height 37
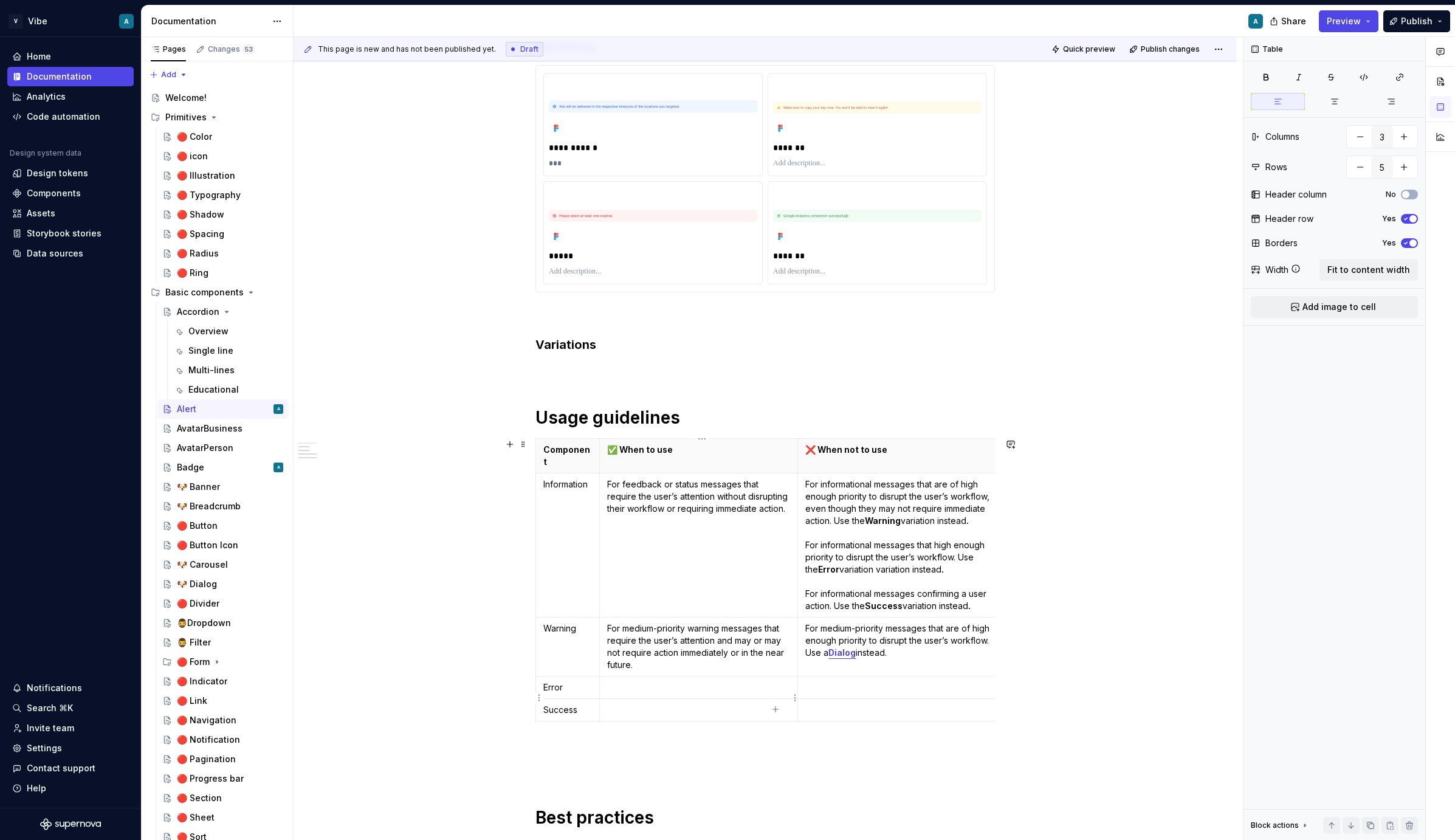
click at [774, 709] on icon "button" at bounding box center [775, 709] width 5 height 5
type input "6"
click at [721, 764] on p at bounding box center [765, 771] width 459 height 15
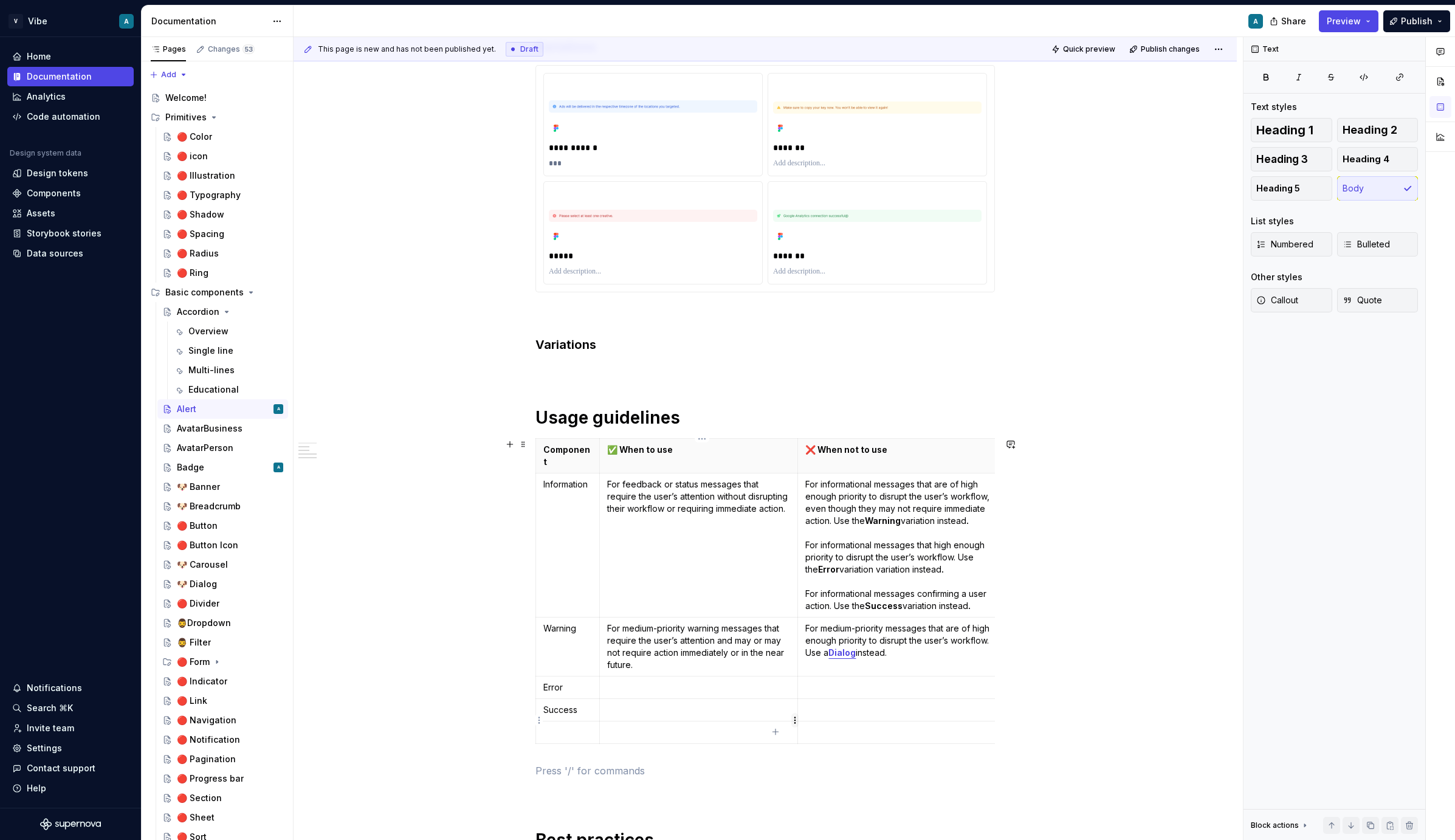
click at [792, 719] on html "V Vibe A Home Documentation Analytics Code automation Design system data Design…" at bounding box center [727, 420] width 1455 height 840
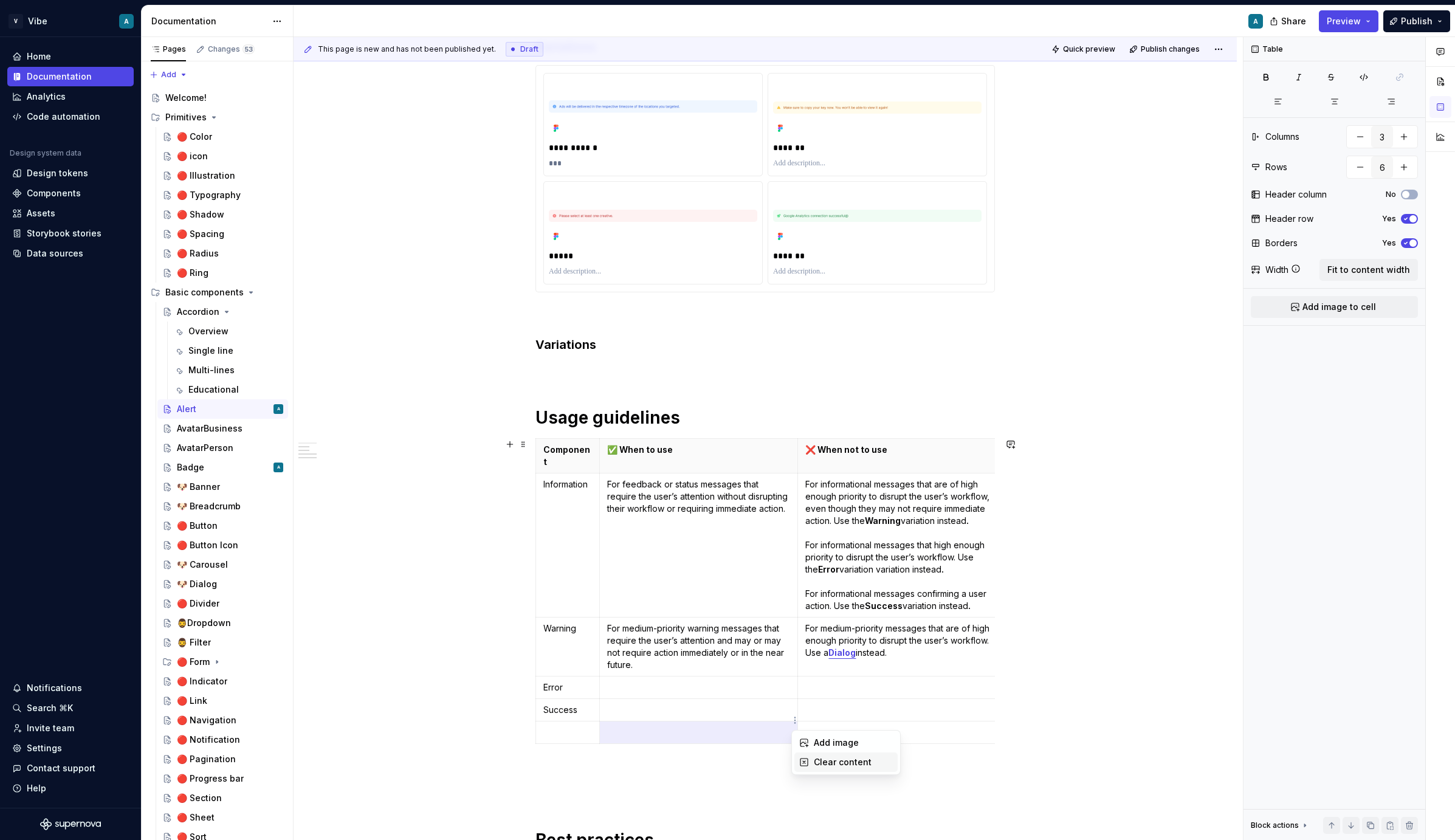
click at [811, 760] on div "Clear content" at bounding box center [846, 762] width 104 height 20
click at [535, 722] on html "V Vibe A Home Documentation Analytics Code automation Design system data Design…" at bounding box center [727, 420] width 1455 height 840
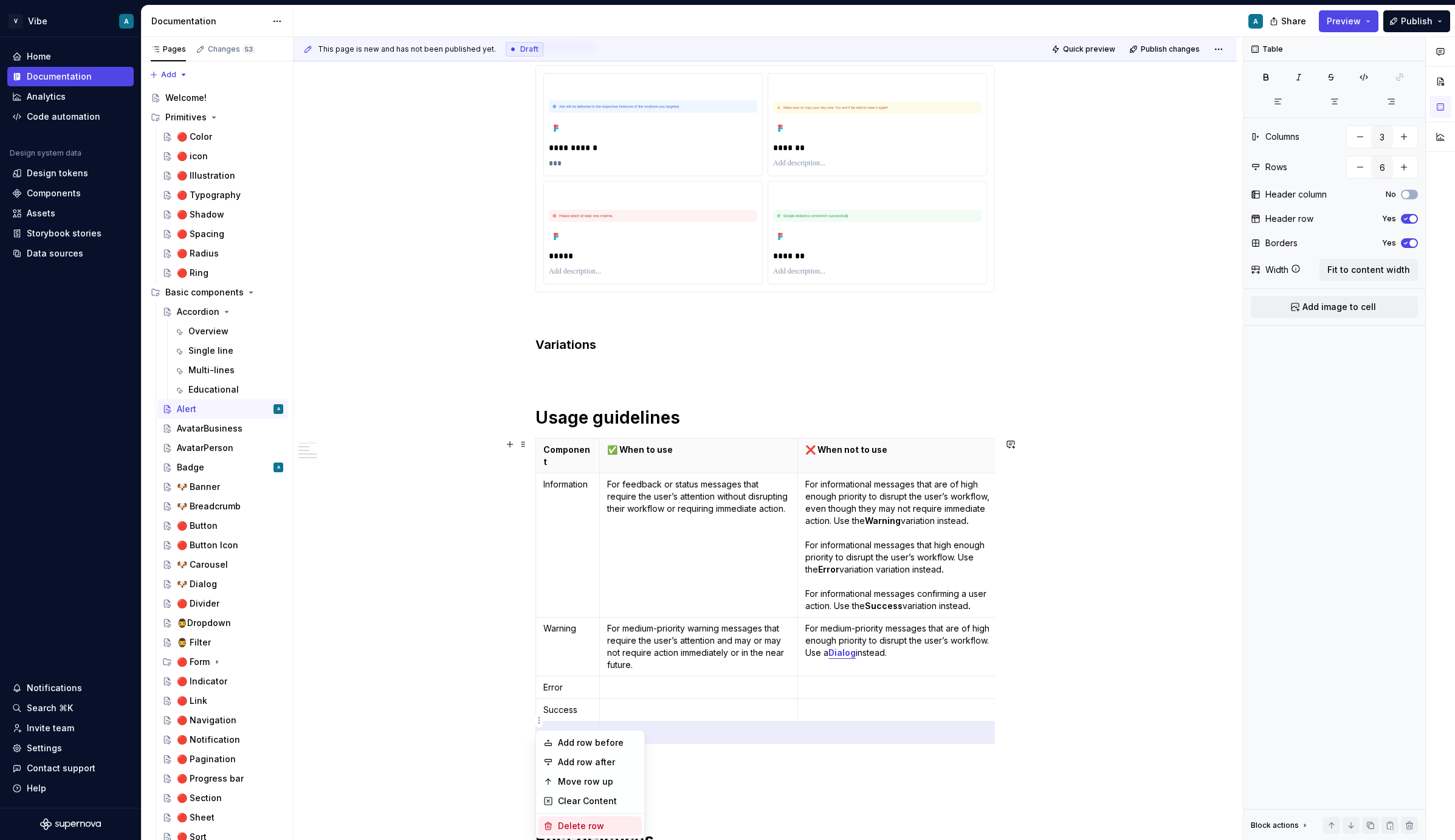
click at [574, 819] on div "Delete row" at bounding box center [590, 825] width 104 height 20
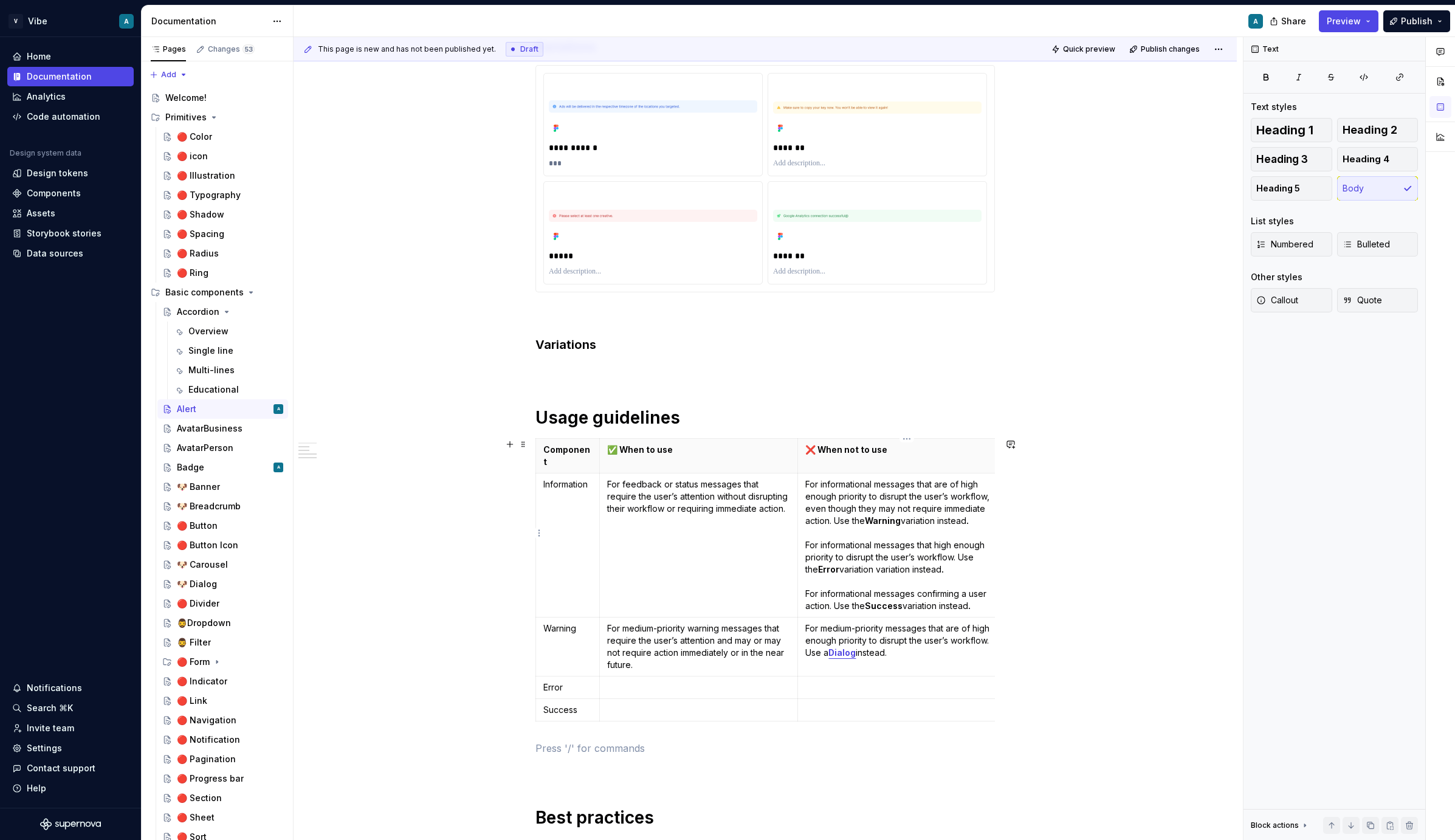
click at [932, 530] on p "For informational messages that are of high enough priority to disrupt the user…" at bounding box center [904, 545] width 197 height 133
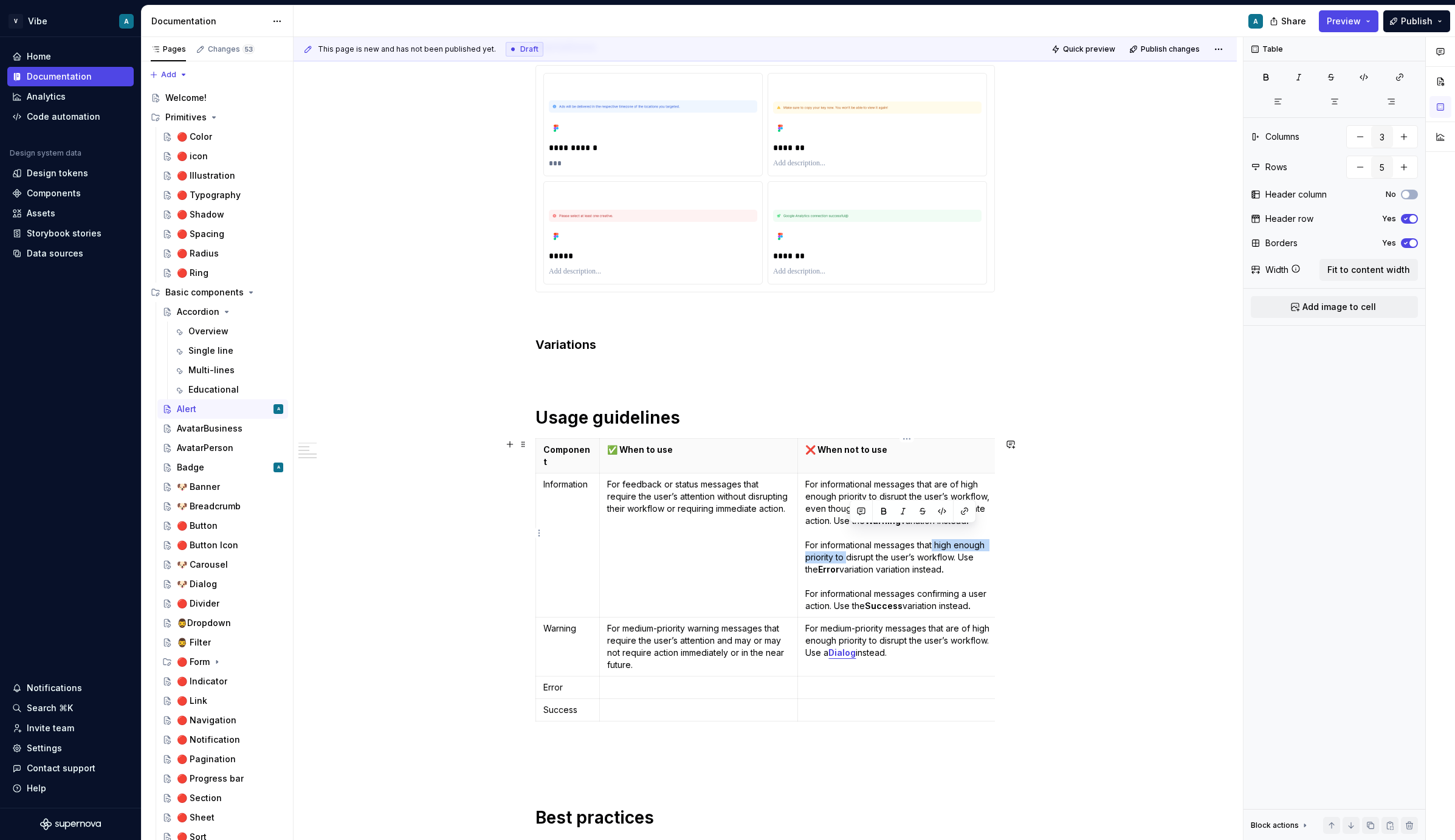
drag, startPoint x: 938, startPoint y: 531, endPoint x: 849, endPoint y: 545, distance: 90.1
click at [849, 545] on p "For informational messages that are of high enough priority to disrupt the user…" at bounding box center [904, 545] width 197 height 133
drag, startPoint x: 875, startPoint y: 565, endPoint x: 804, endPoint y: 535, distance: 77.1
click at [804, 535] on p "For informational messages that are of high enough priority to disrupt the user…" at bounding box center [899, 545] width 197 height 133
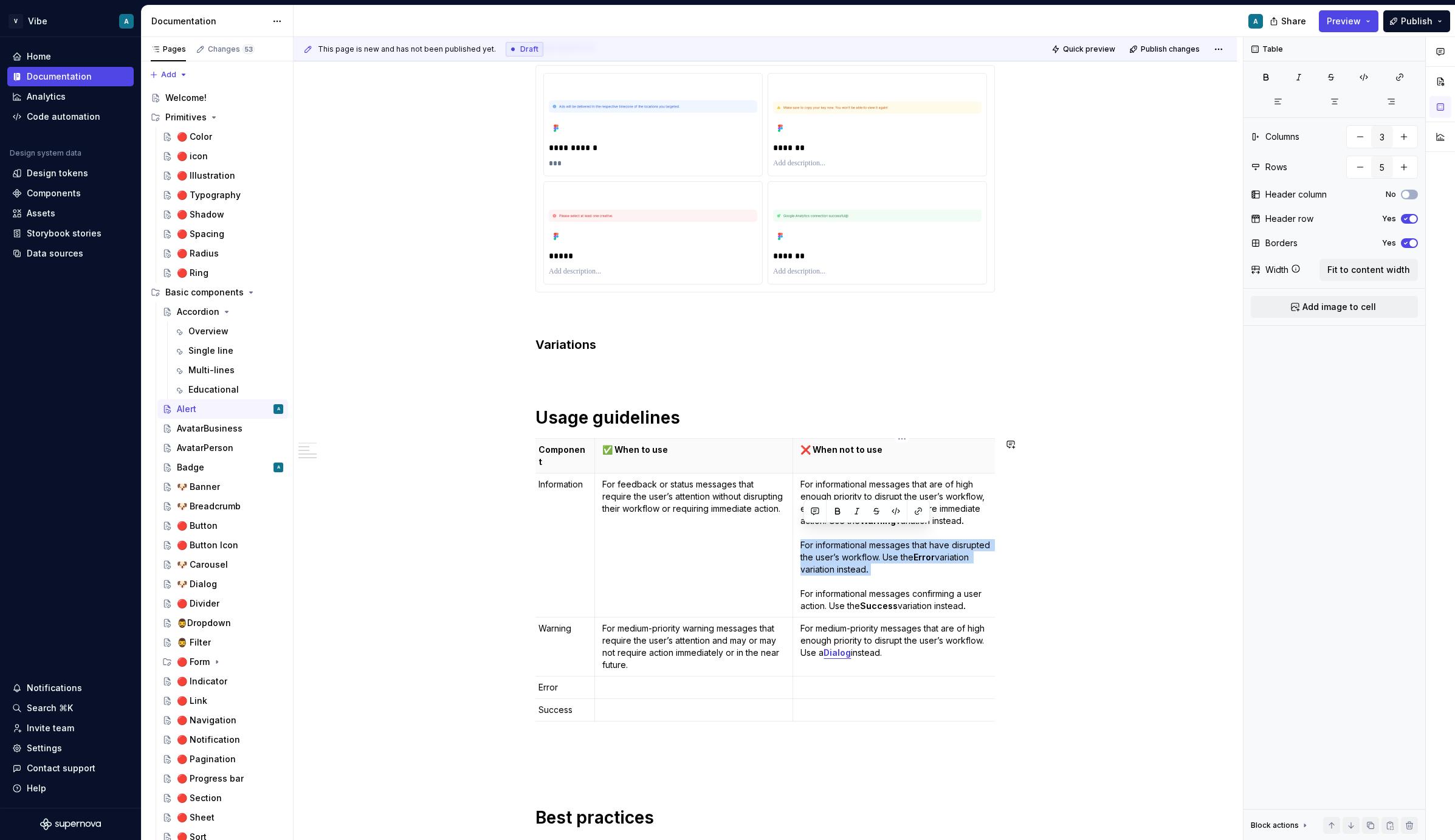
copy p "For informational messages that have disrupted the user’s workflow. Use the Err…"
click at [979, 494] on p "For informational messages that are of high enough priority to disrupt the user…" at bounding box center [899, 545] width 197 height 133
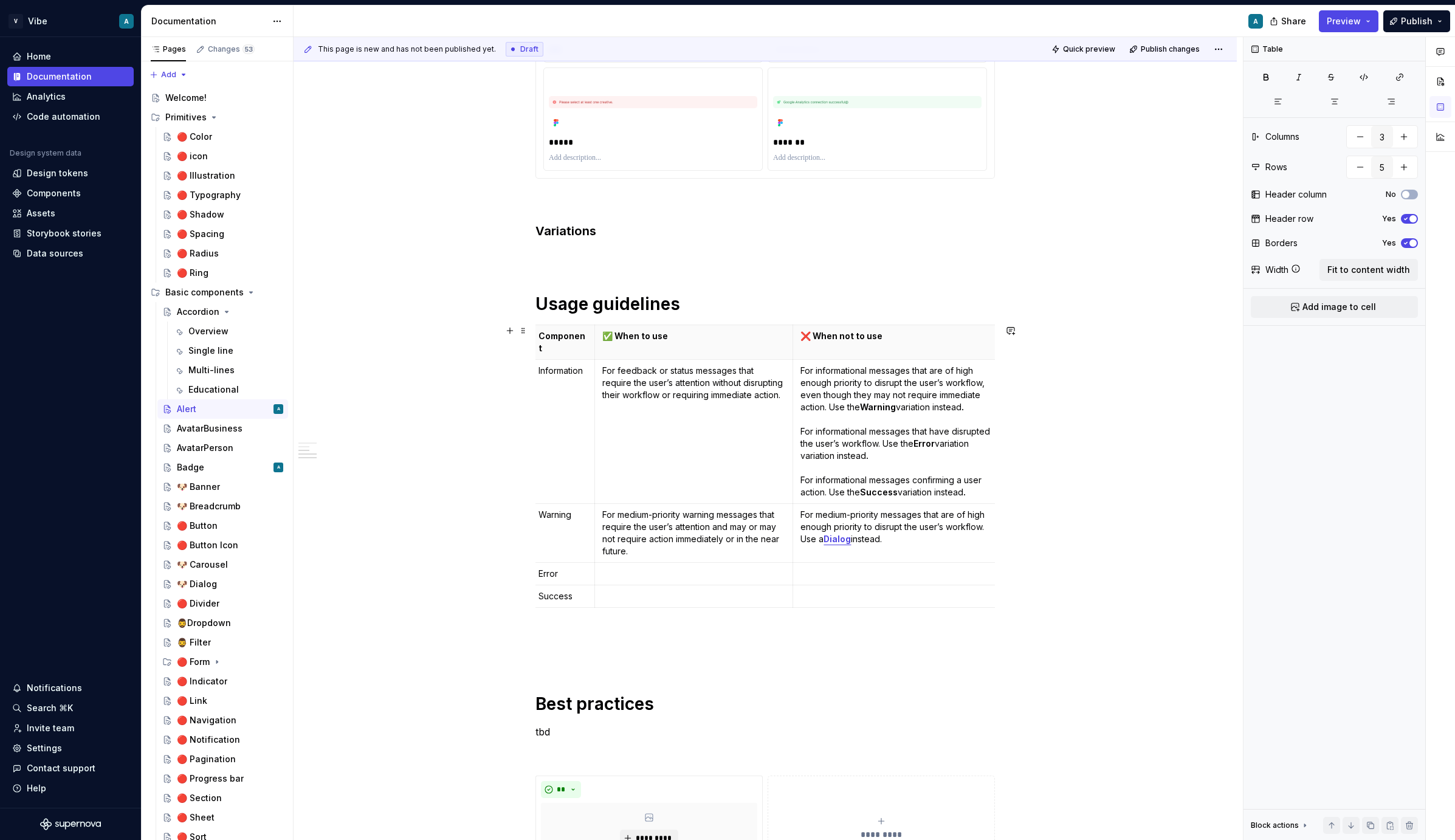
scroll to position [573, 0]
click at [671, 373] on p "For feedback or status messages that require the user’s attention without disru…" at bounding box center [694, 380] width 184 height 37
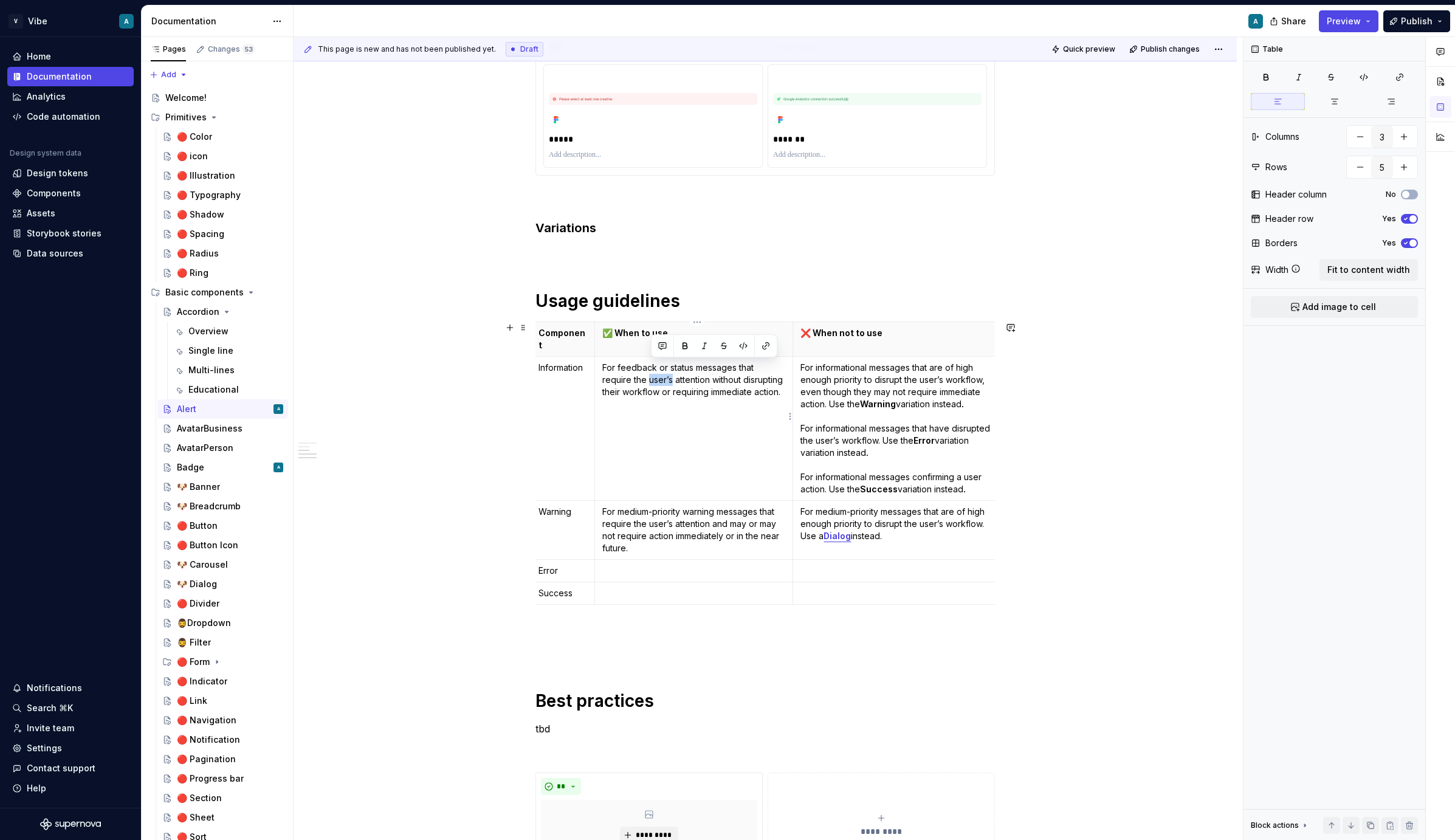
click at [671, 373] on p "For feedback or status messages that require the user’s attention without disru…" at bounding box center [694, 380] width 184 height 37
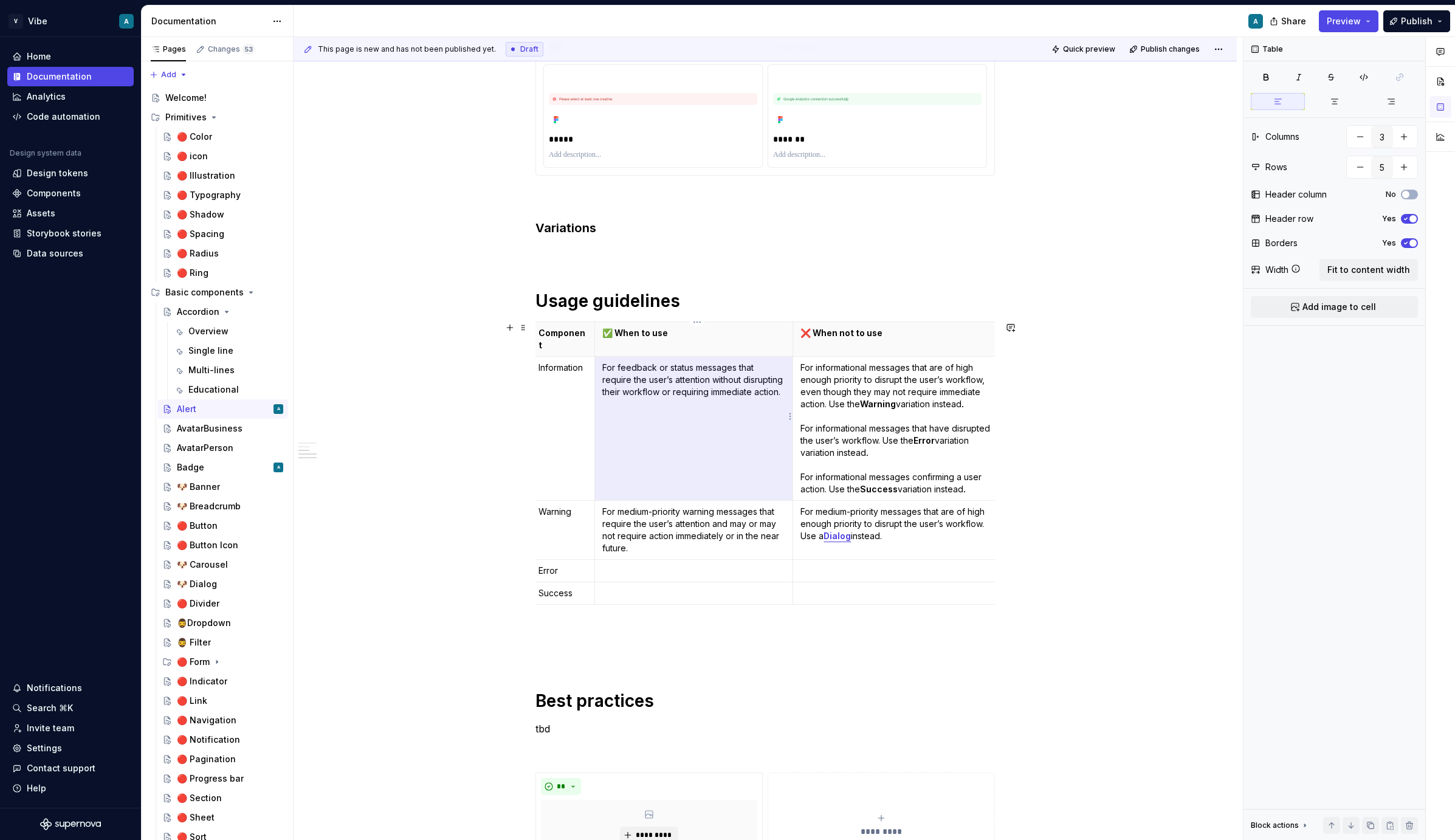
click at [655, 373] on p "For feedback or status messages that require the user’s attention without disru…" at bounding box center [694, 380] width 184 height 37
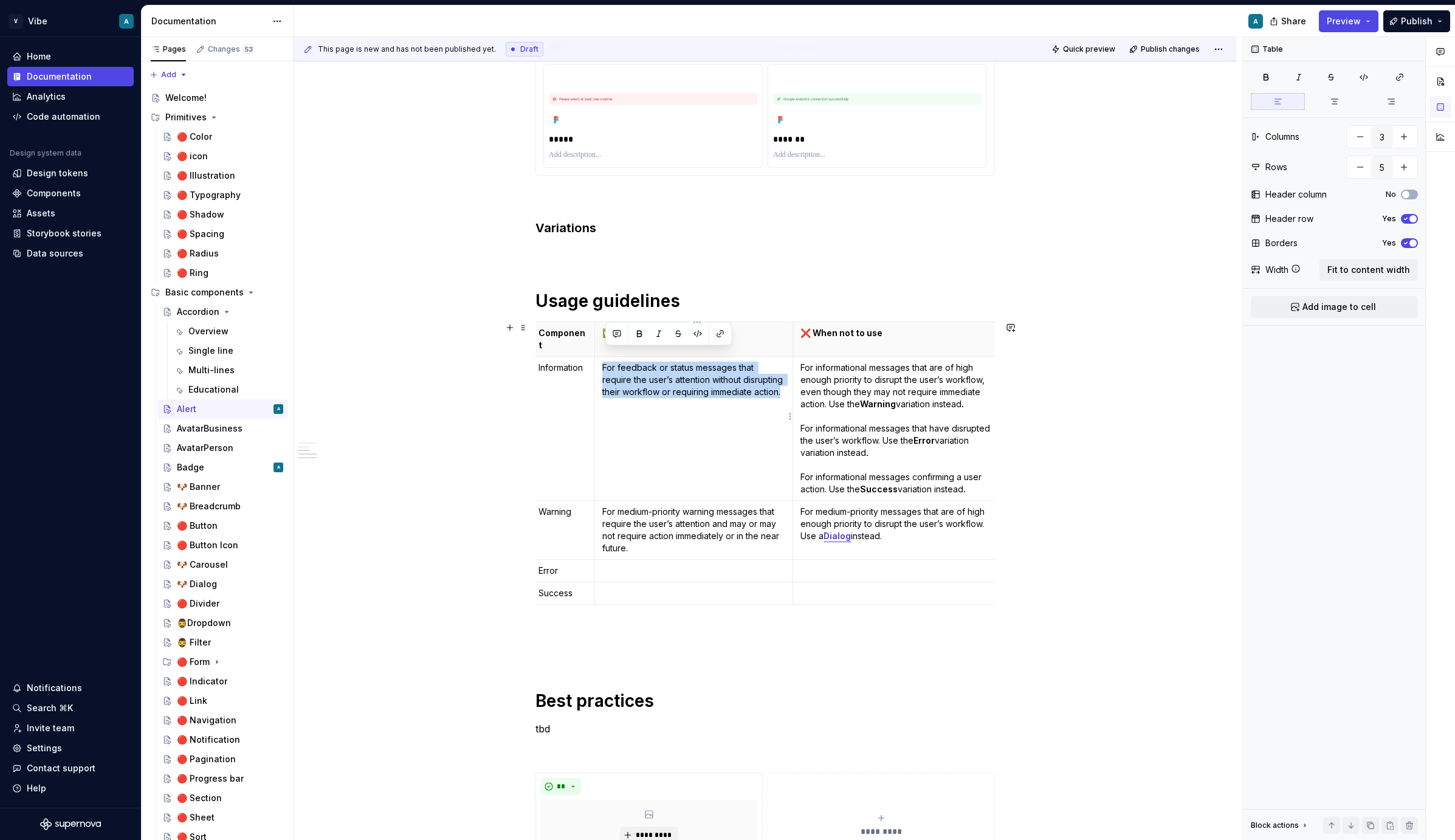
drag, startPoint x: 684, startPoint y: 396, endPoint x: 606, endPoint y: 356, distance: 87.7
click at [606, 362] on p "For feedback or status messages that require the user’s attention without disru…" at bounding box center [694, 380] width 184 height 37
click at [644, 513] on p "For medium-priority warning messages that require the user’s attention and may …" at bounding box center [694, 529] width 184 height 49
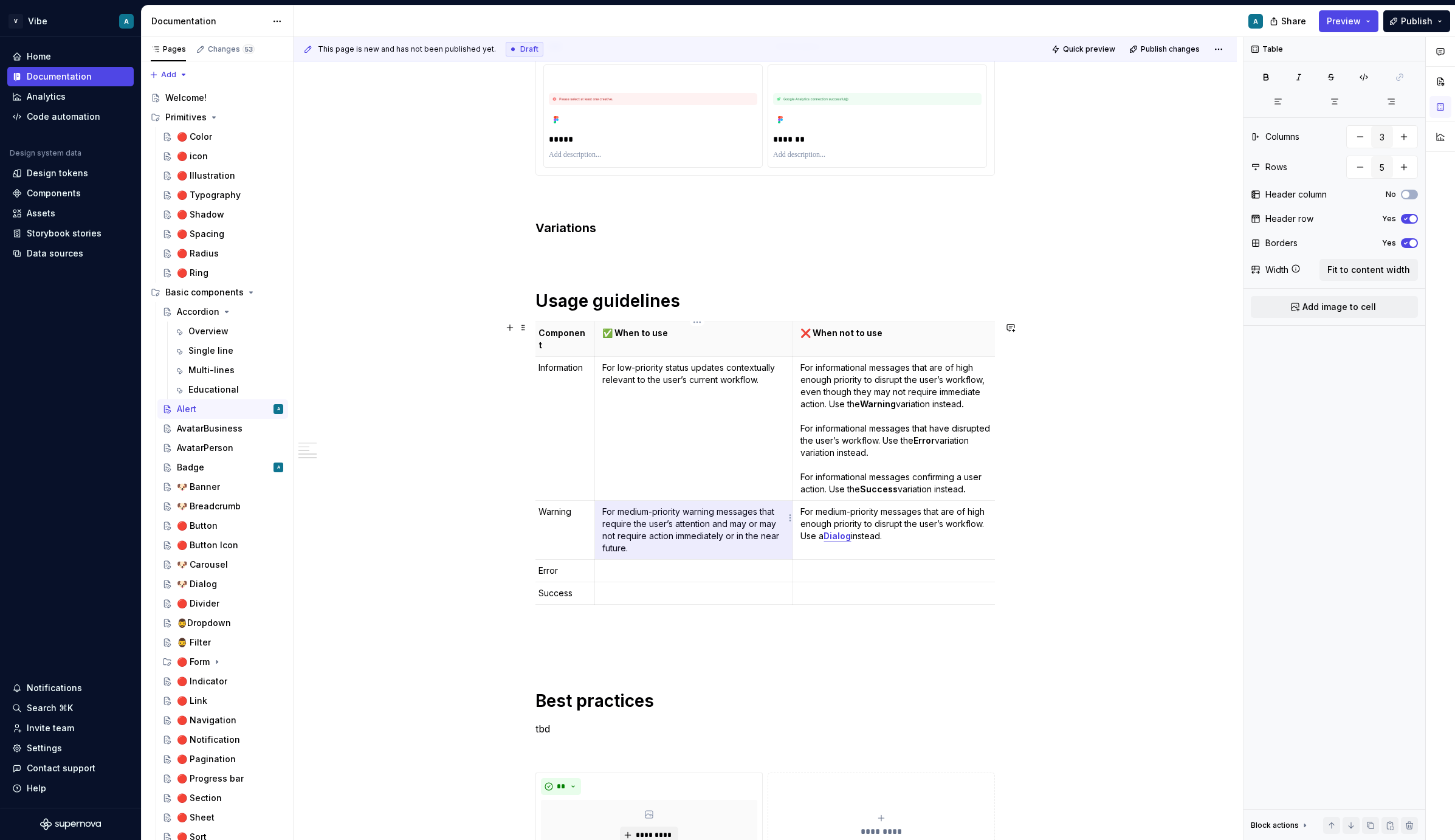
click at [644, 513] on p "For medium-priority warning messages that require the user’s attention and may …" at bounding box center [694, 529] width 184 height 49
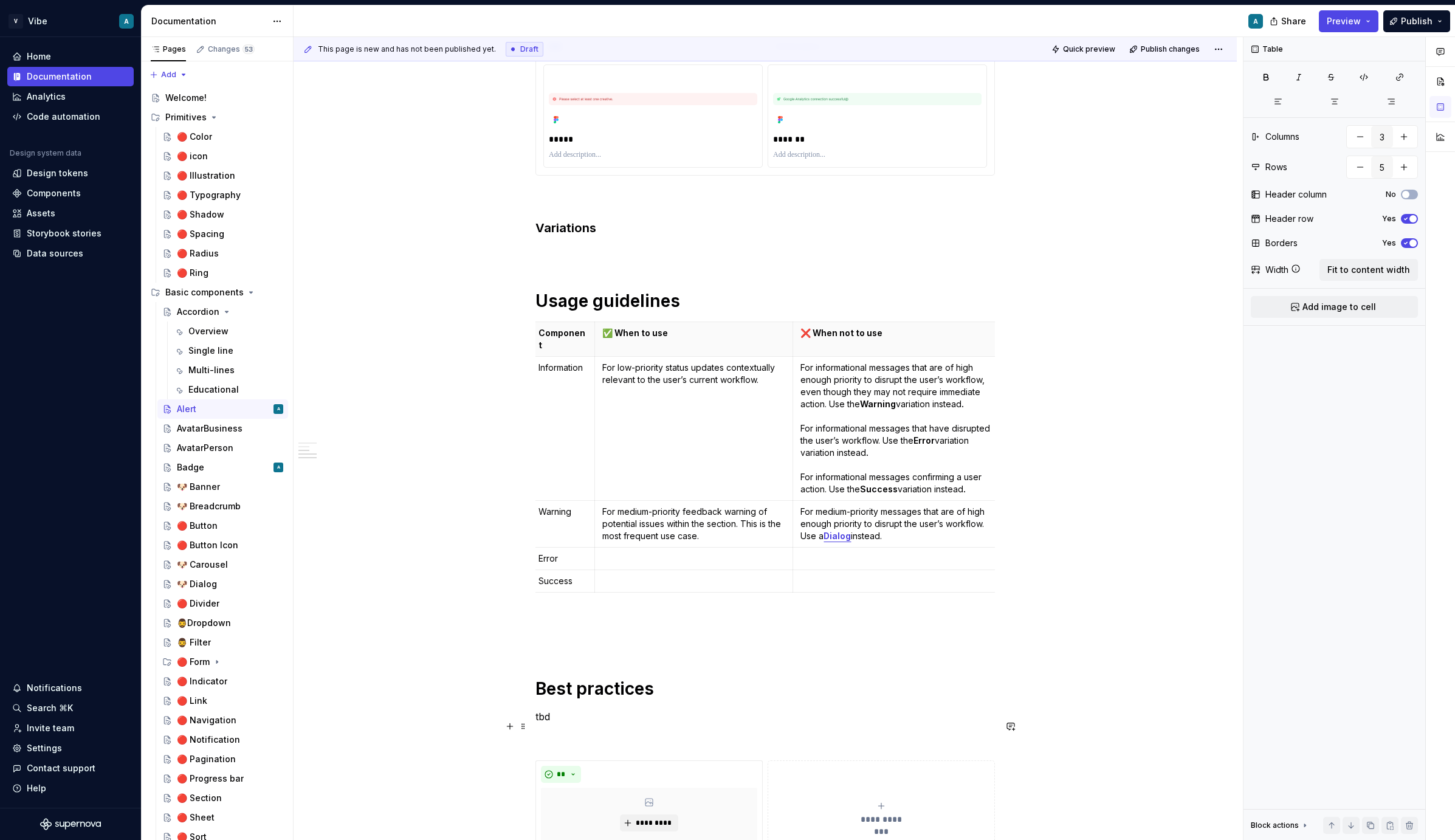
click at [611, 553] on p at bounding box center [694, 559] width 184 height 12
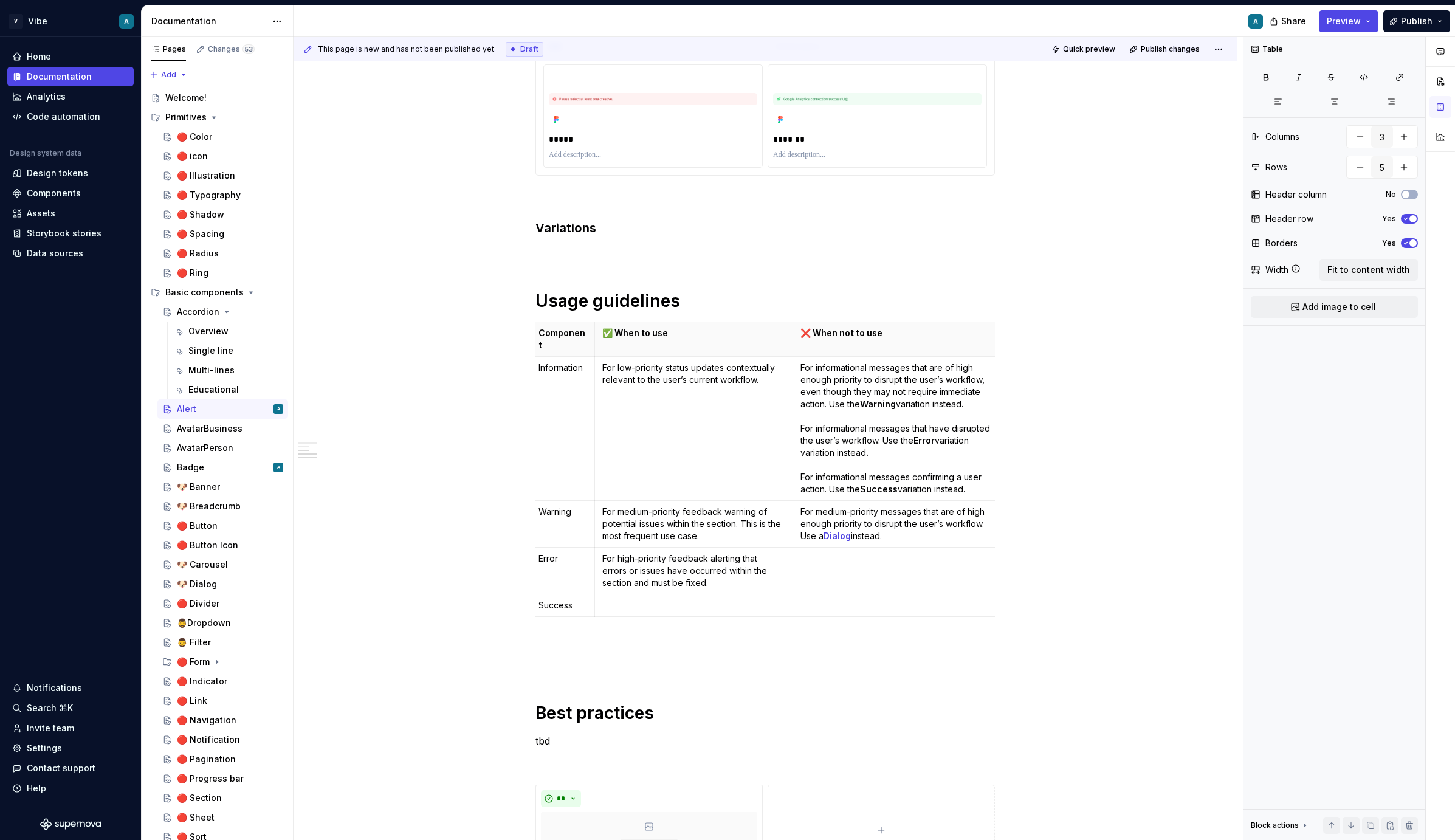
click at [644, 600] on p at bounding box center [694, 606] width 184 height 12
click at [627, 600] on p "Success section messages are not a common use case." at bounding box center [694, 612] width 184 height 24
click at [681, 595] on td "Success section messages are not a common use case." at bounding box center [694, 612] width 198 height 35
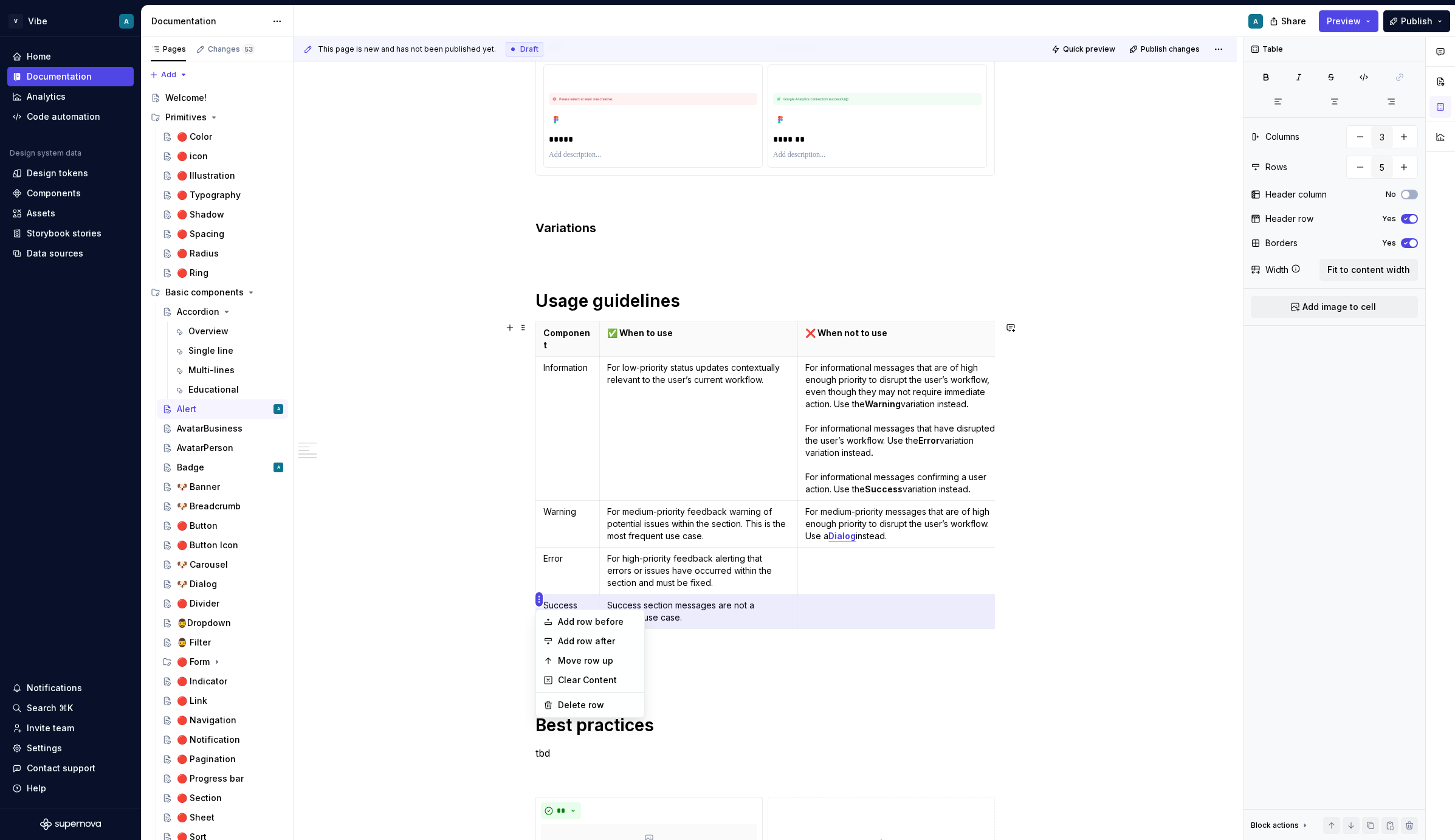
click at [545, 565] on html "V Vibe A Home Documentation Analytics Code automation Design system data Design…" at bounding box center [727, 420] width 1455 height 840
click at [588, 660] on div "Move row up" at bounding box center [597, 660] width 79 height 12
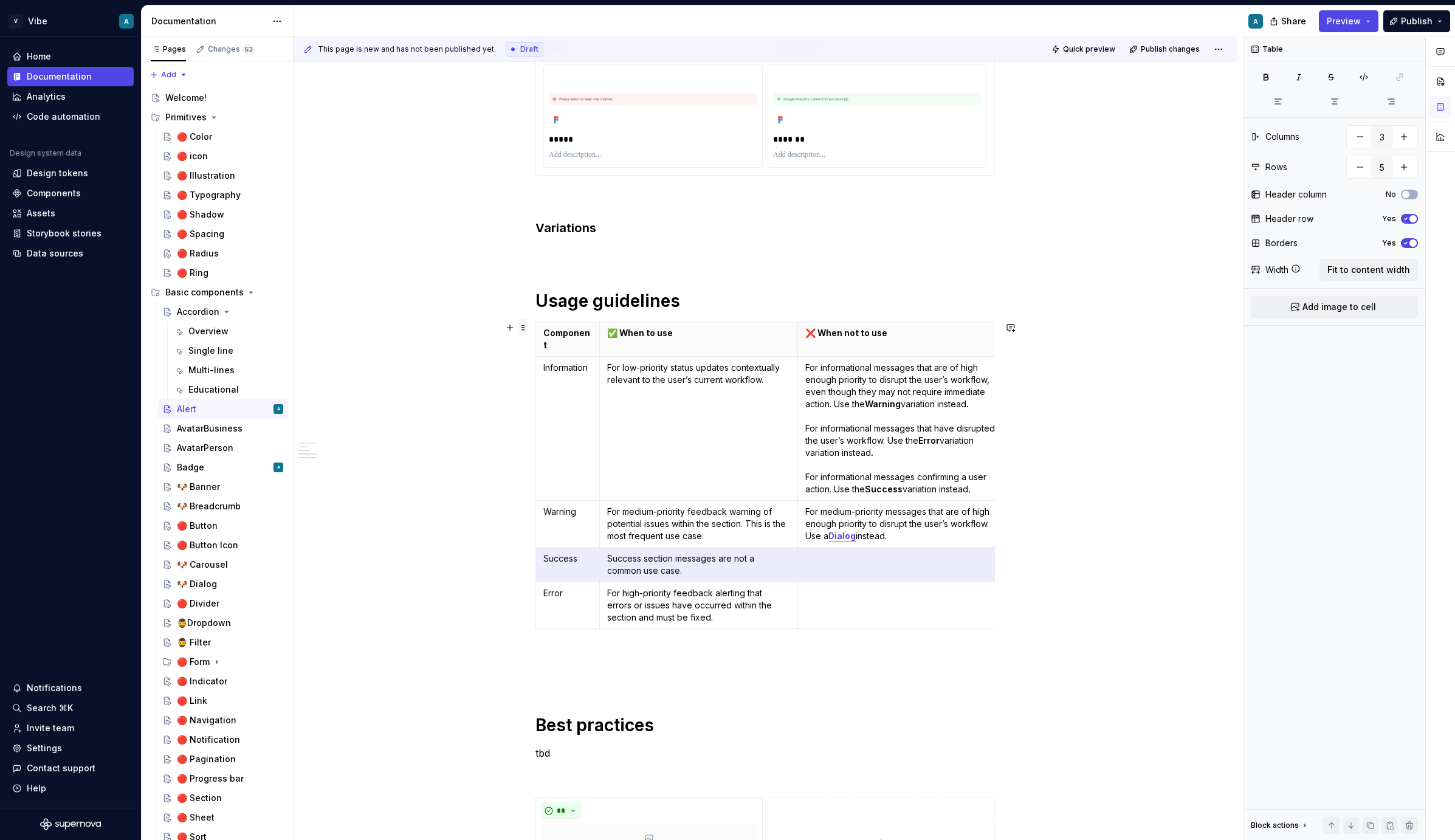
click at [527, 331] on span at bounding box center [523, 328] width 9 height 17
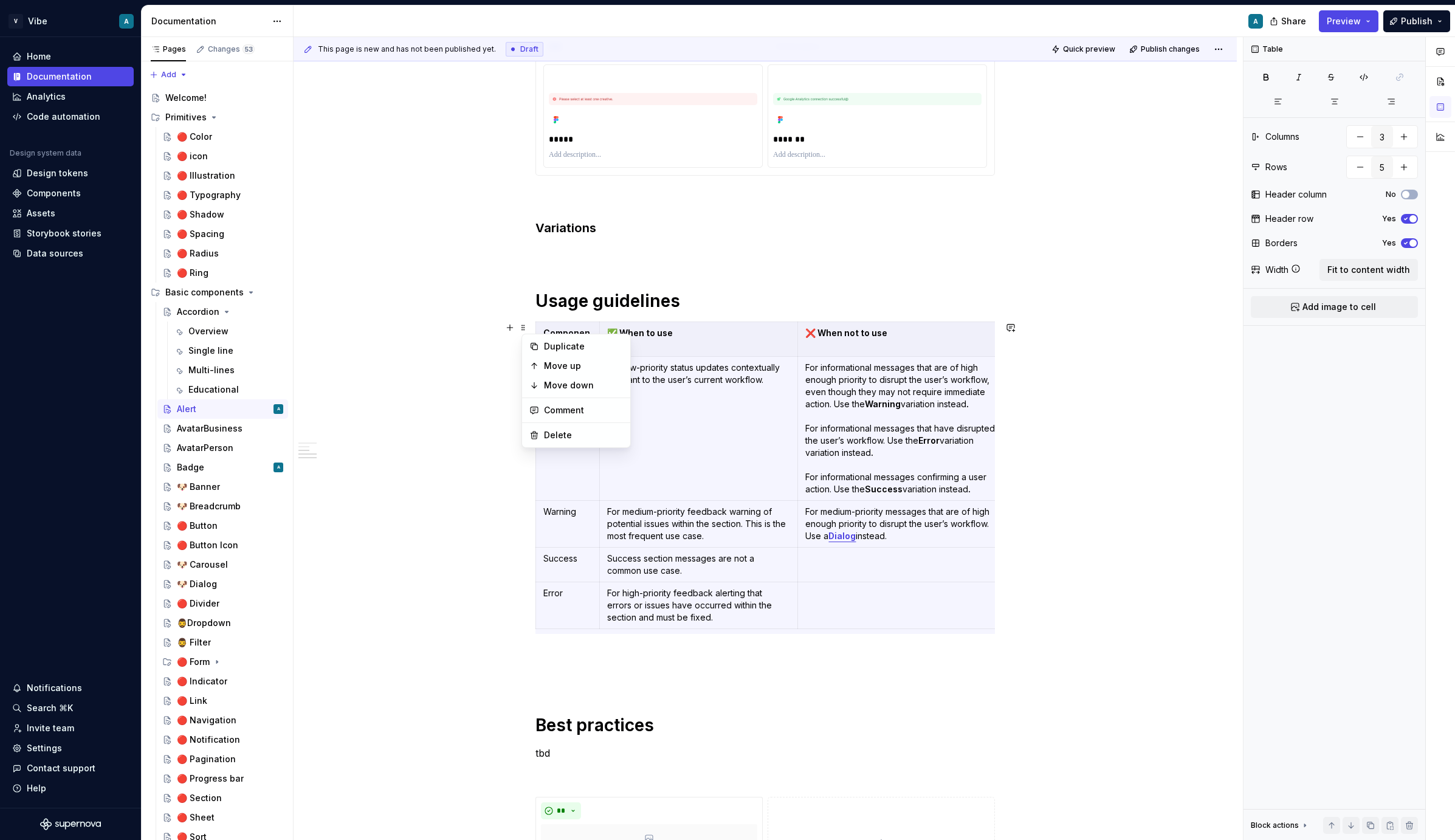
click at [665, 453] on td "For low-priority status updates contextually relevant to the user’s current wor…" at bounding box center [699, 429] width 198 height 144
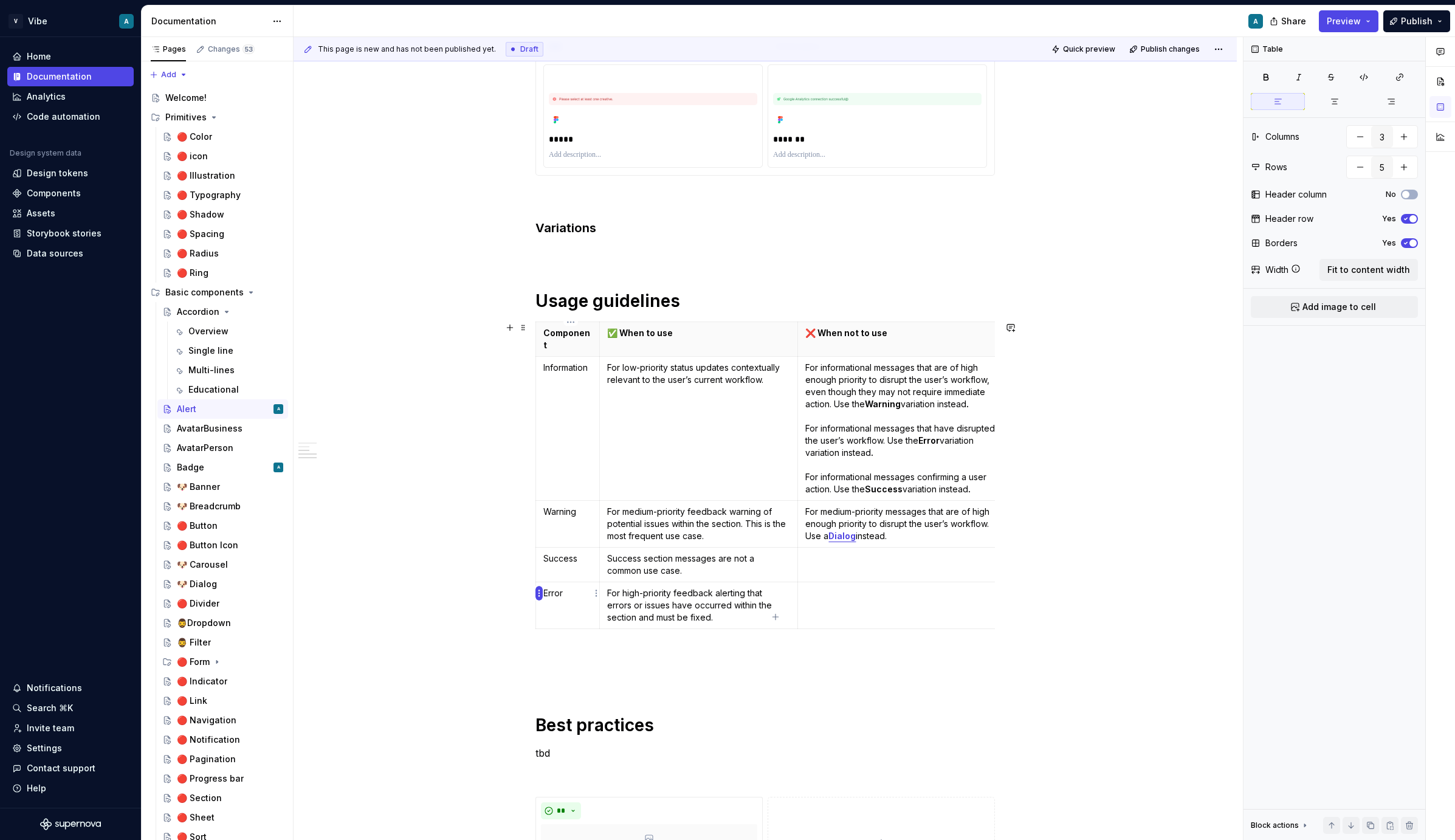
click at [539, 595] on html "V Vibe A Home Documentation Analytics Code automation Design system data Design…" at bounding box center [727, 420] width 1455 height 840
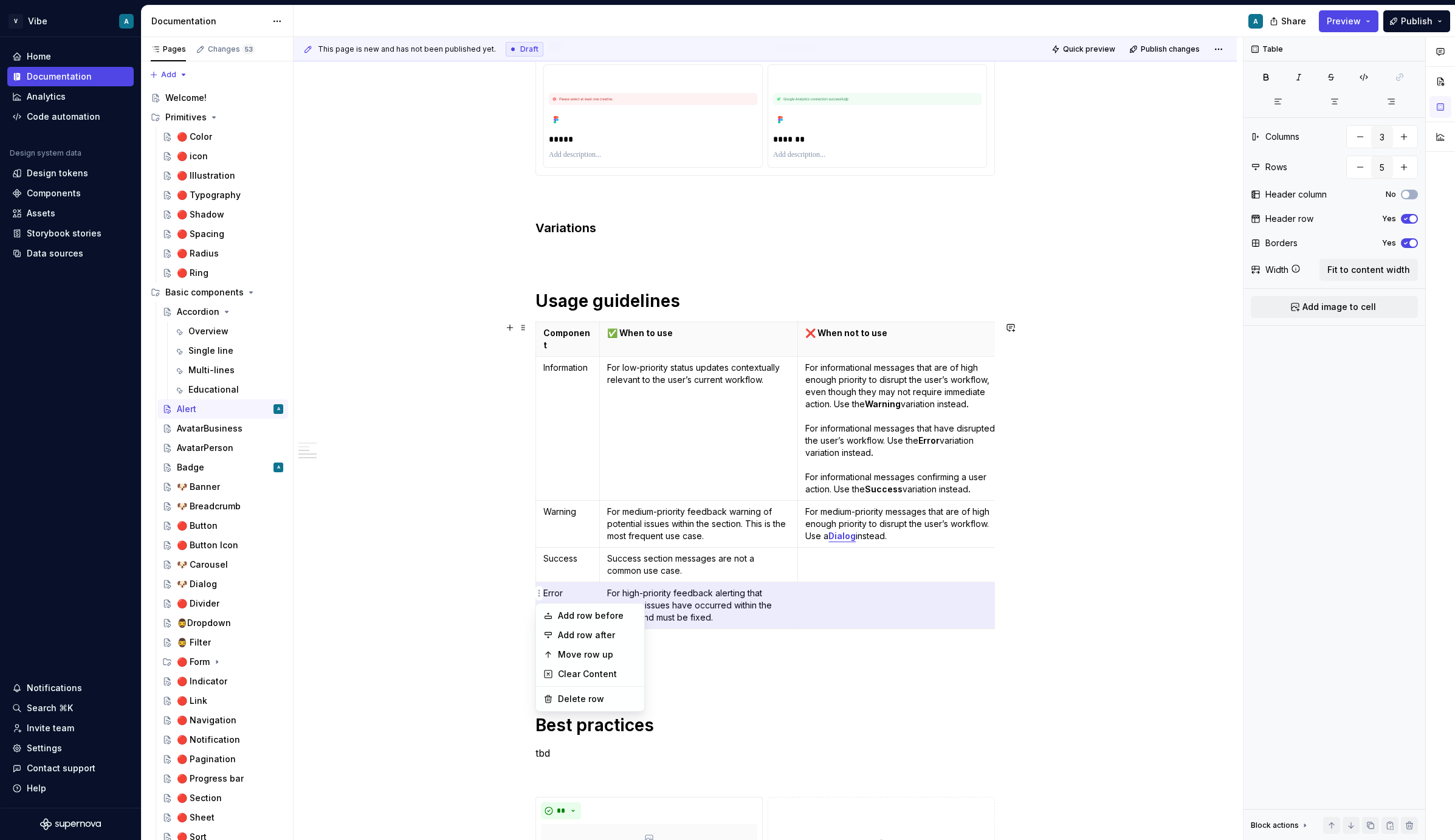
click at [829, 556] on html "V Vibe A Home Documentation Analytics Code automation Design system data Design…" at bounding box center [727, 420] width 1455 height 840
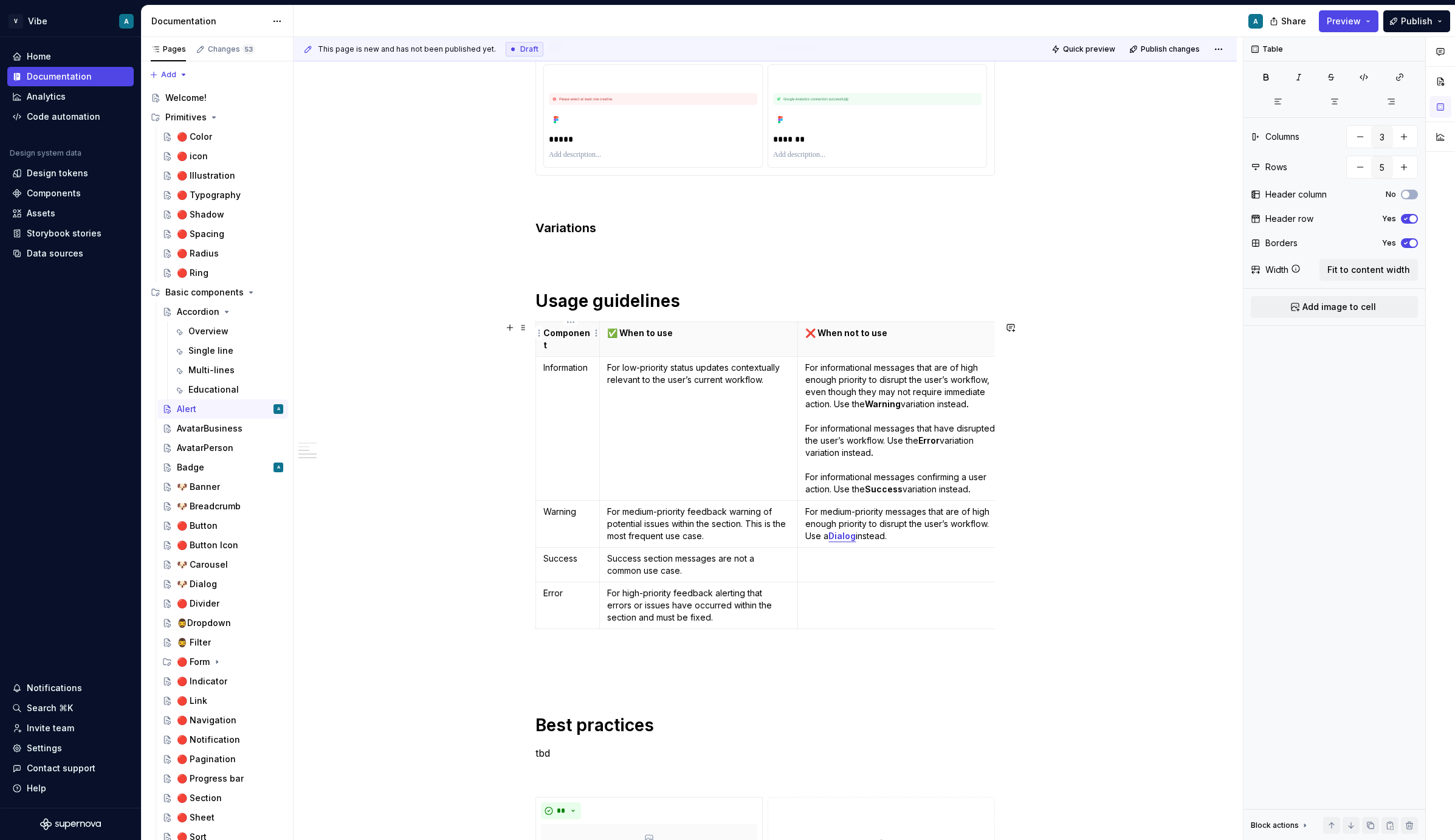
click at [548, 326] on th "Component" at bounding box center [568, 340] width 64 height 35
click at [539, 329] on html "V Vibe A Home Documentation Analytics Code automation Design system data Design…" at bounding box center [727, 420] width 1455 height 840
click at [1032, 272] on div "Comments Open comments No comments yet Select ‘Comment’ from the block context …" at bounding box center [1349, 439] width 211 height 804
click at [1032, 272] on span "Fit to content width" at bounding box center [1369, 269] width 83 height 12
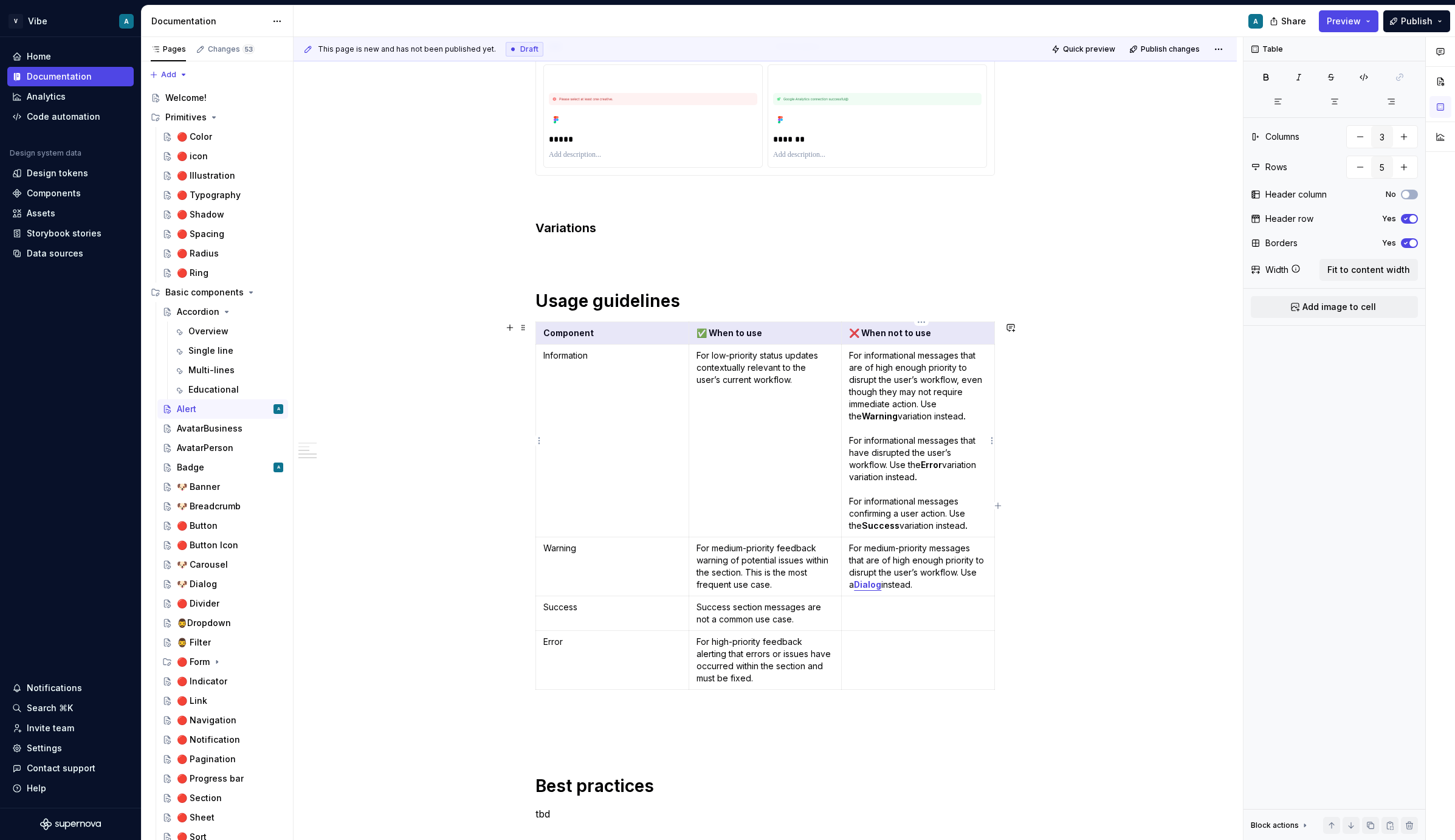
type textarea "*"
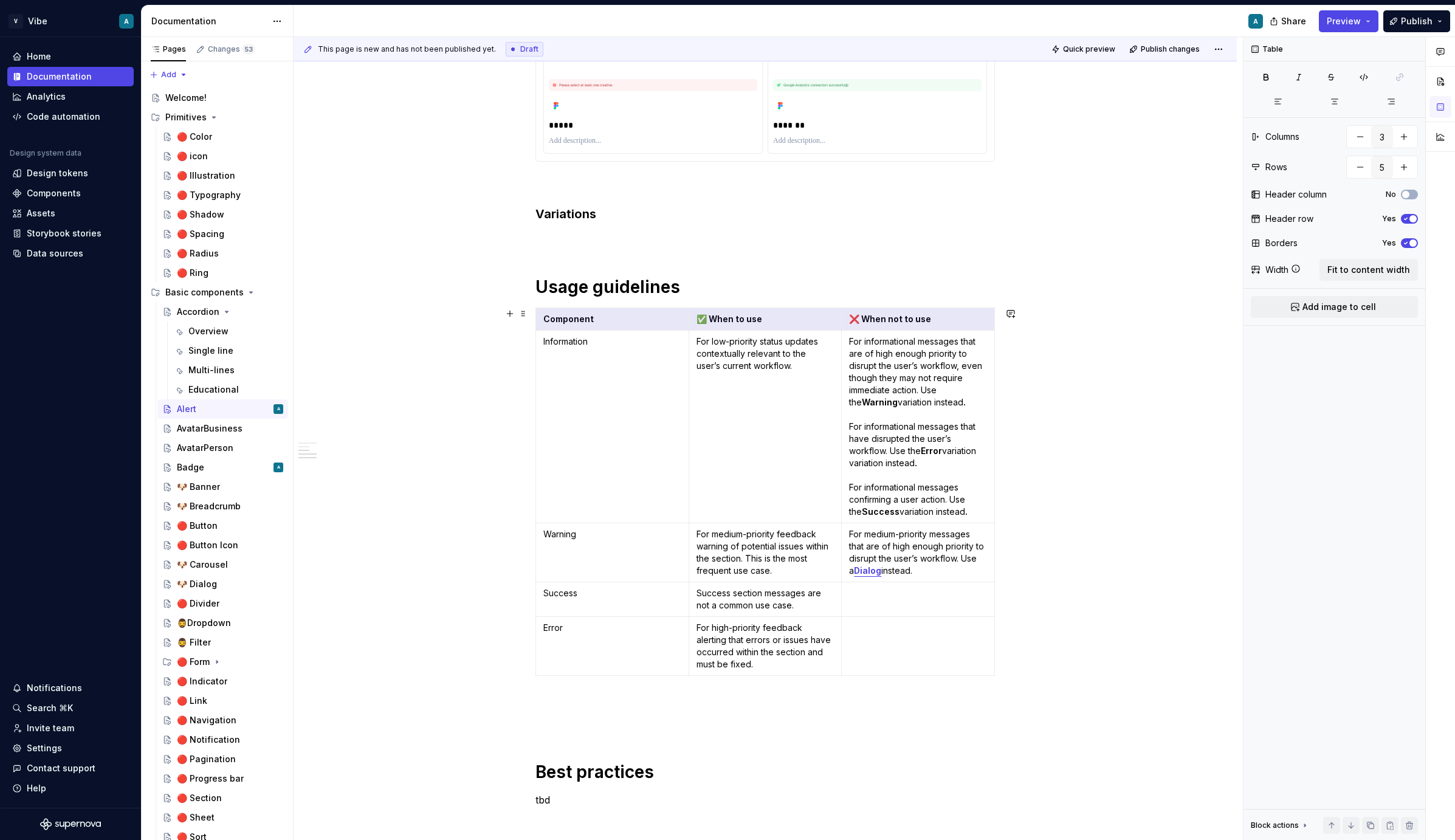
scroll to position [589, 0]
click at [562, 583] on td "Success" at bounding box center [612, 597] width 153 height 35
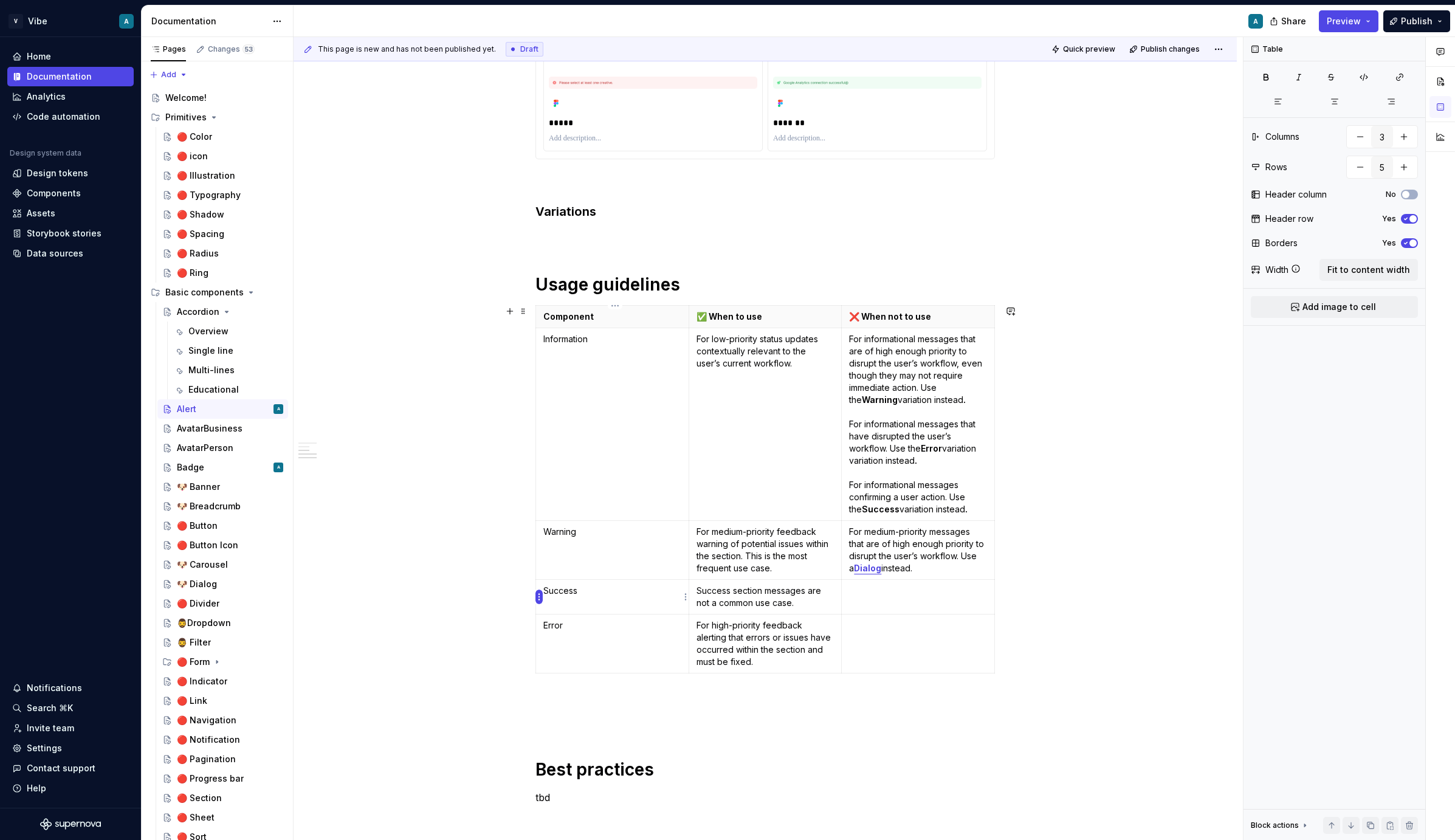
click at [541, 595] on html "V Vibe A Home Documentation Analytics Code automation Design system data Design…" at bounding box center [727, 420] width 1455 height 840
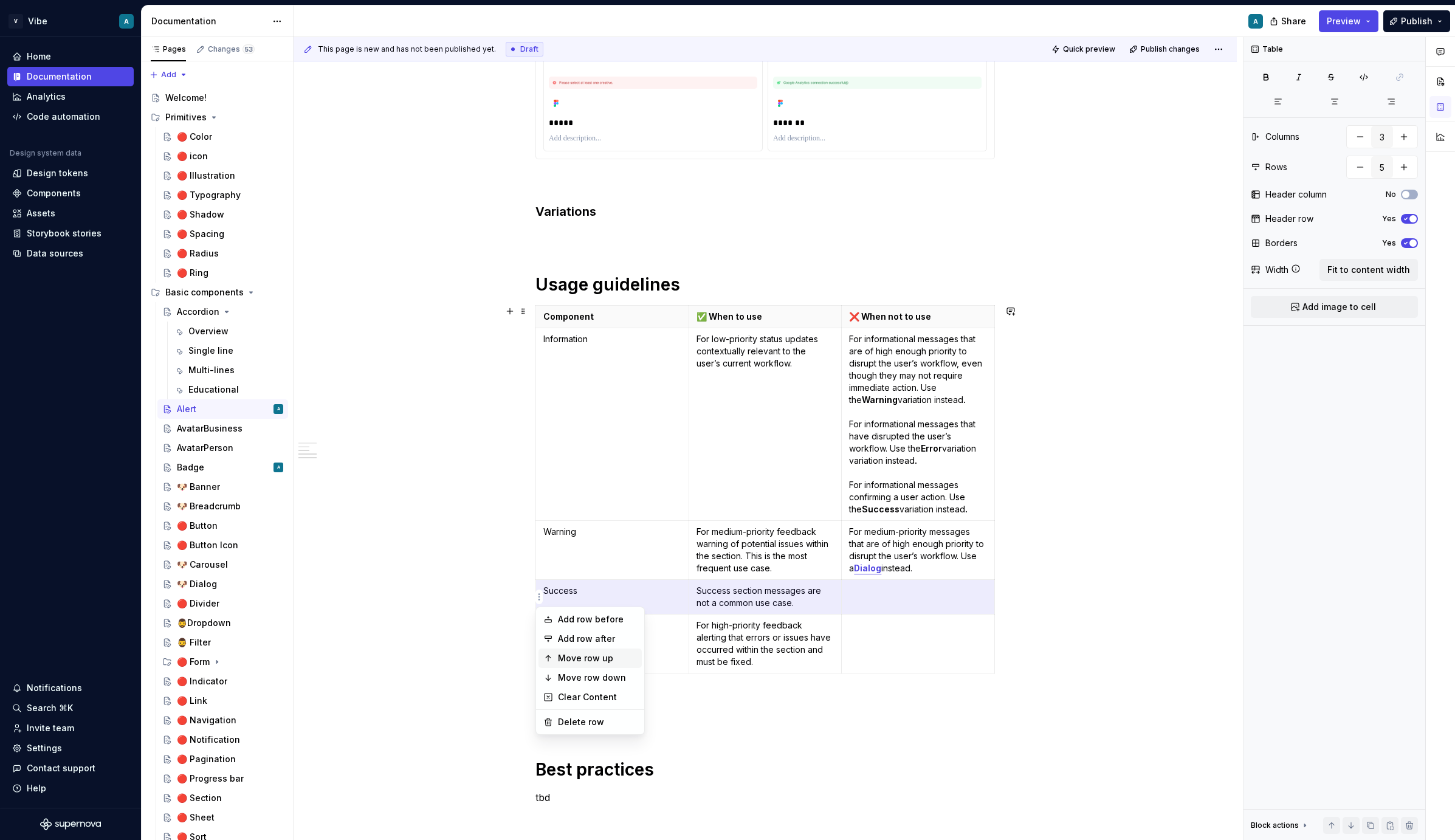
click at [601, 659] on div "Move row up" at bounding box center [597, 659] width 79 height 12
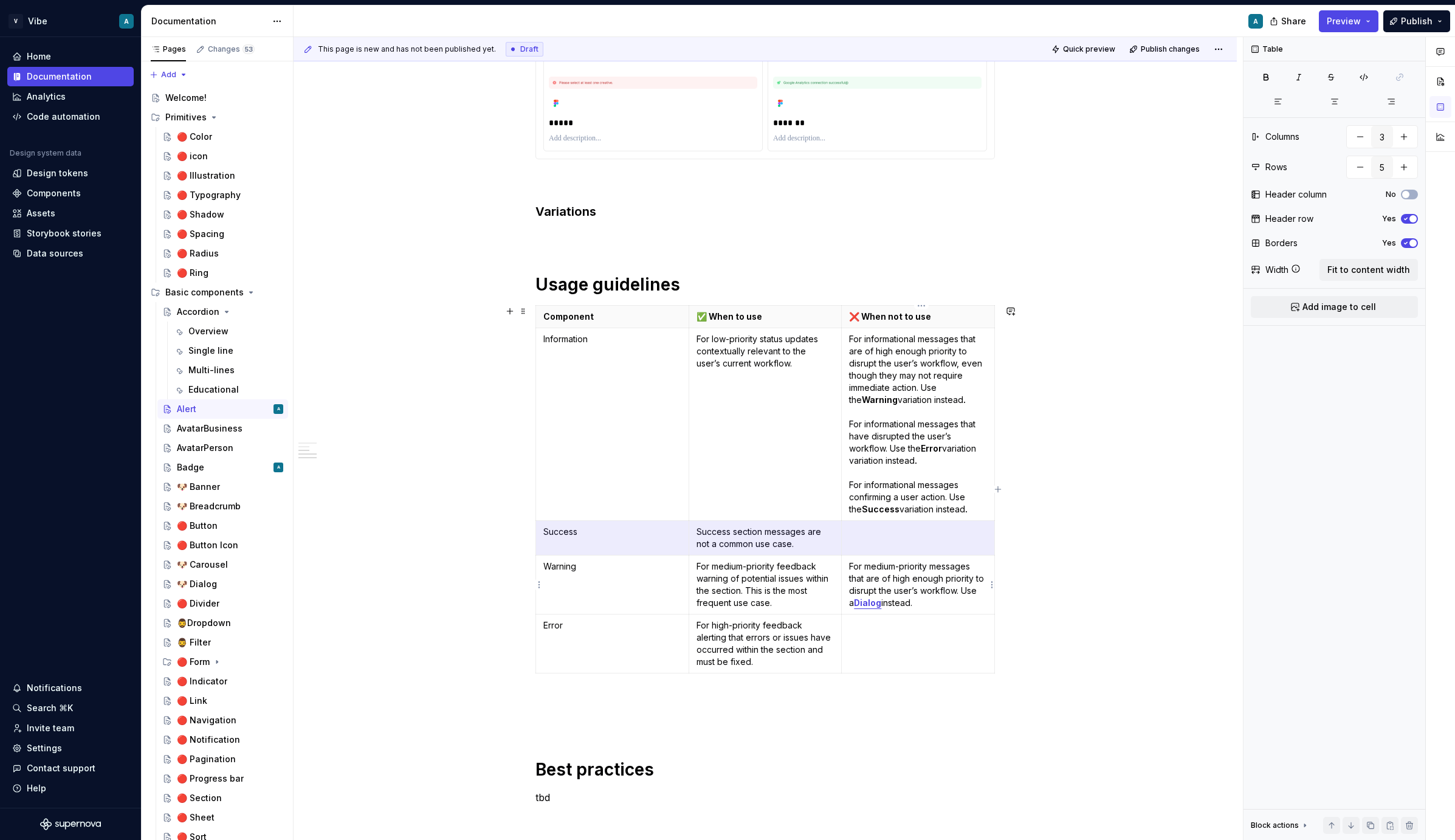
click at [937, 592] on p "For medium-priority messages that are of high enough priority to disrupt the us…" at bounding box center [918, 584] width 138 height 49
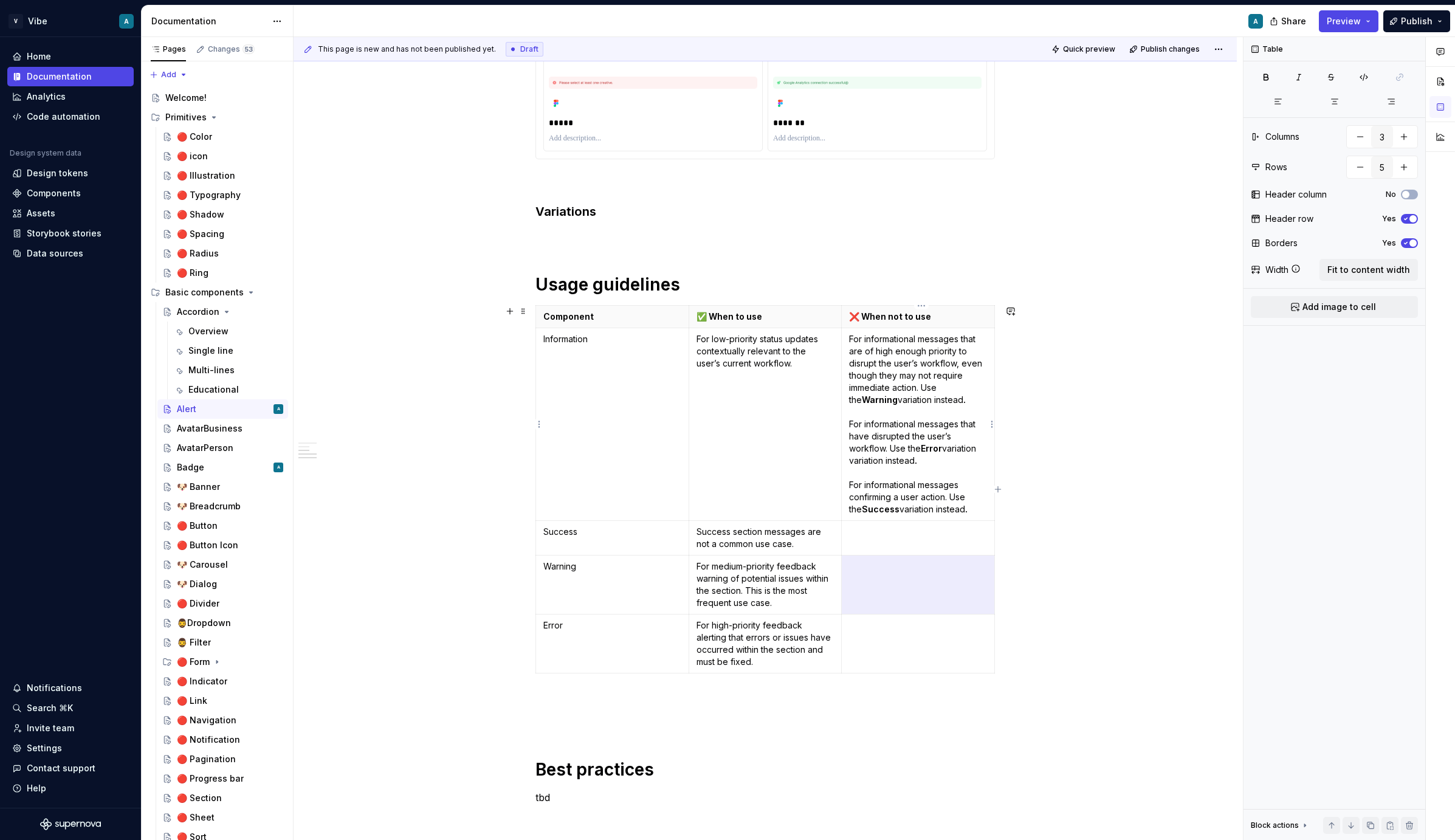
click at [888, 512] on p "For informational messages that are of high enough priority to disrupt the user…" at bounding box center [918, 423] width 138 height 182
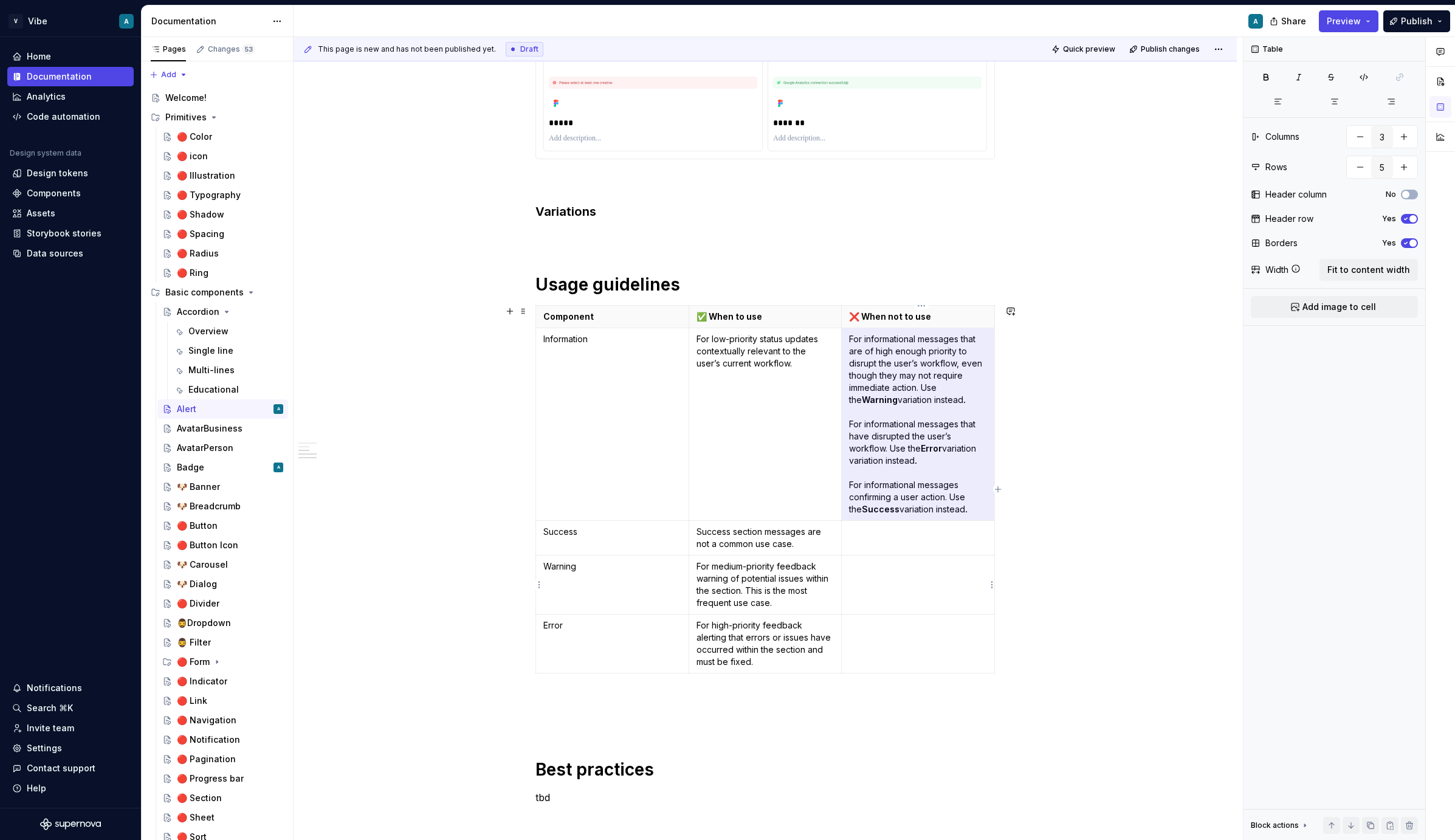
click at [908, 594] on td at bounding box center [918, 585] width 153 height 59
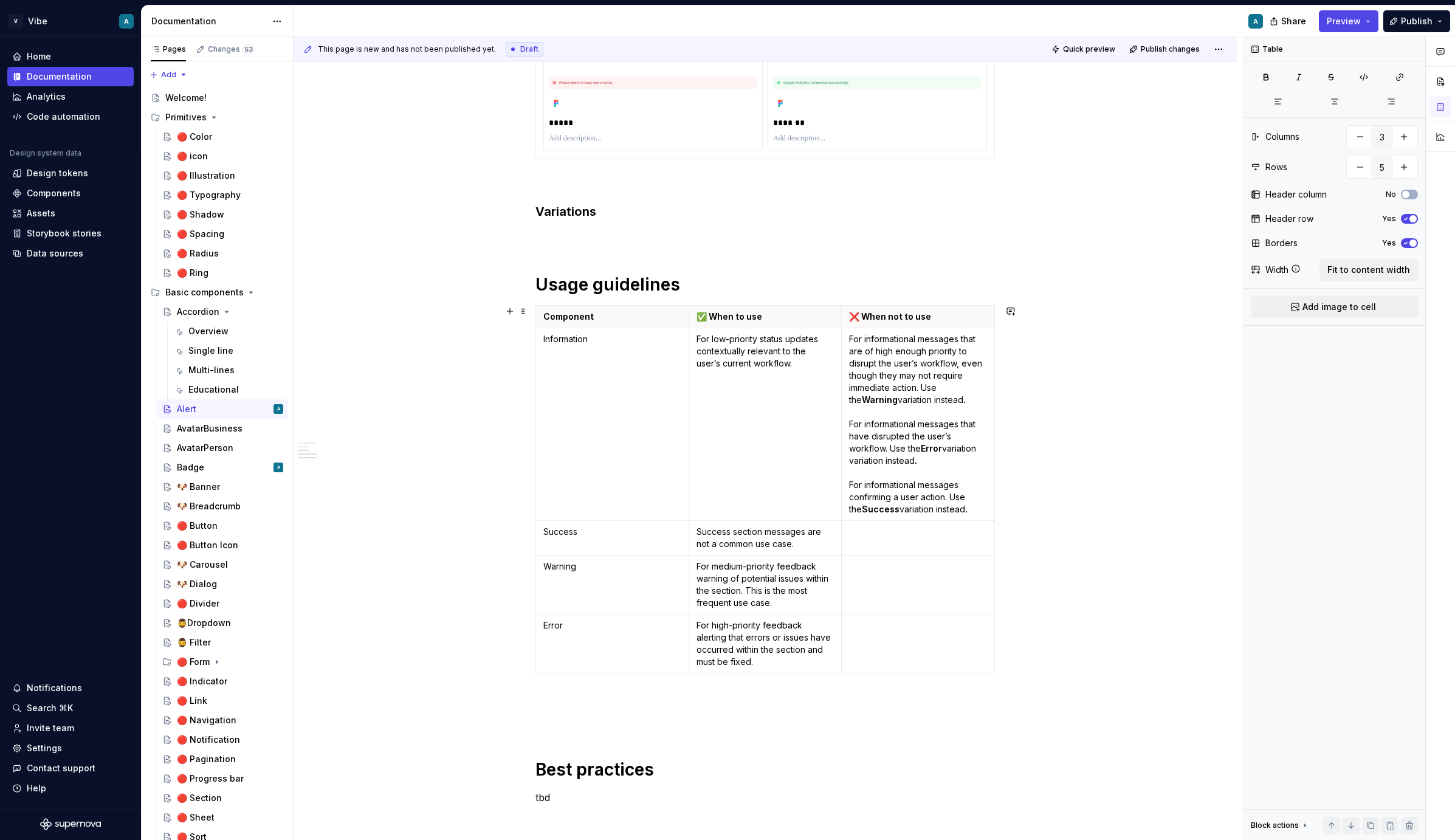
click at [882, 547] on td at bounding box center [918, 538] width 153 height 35
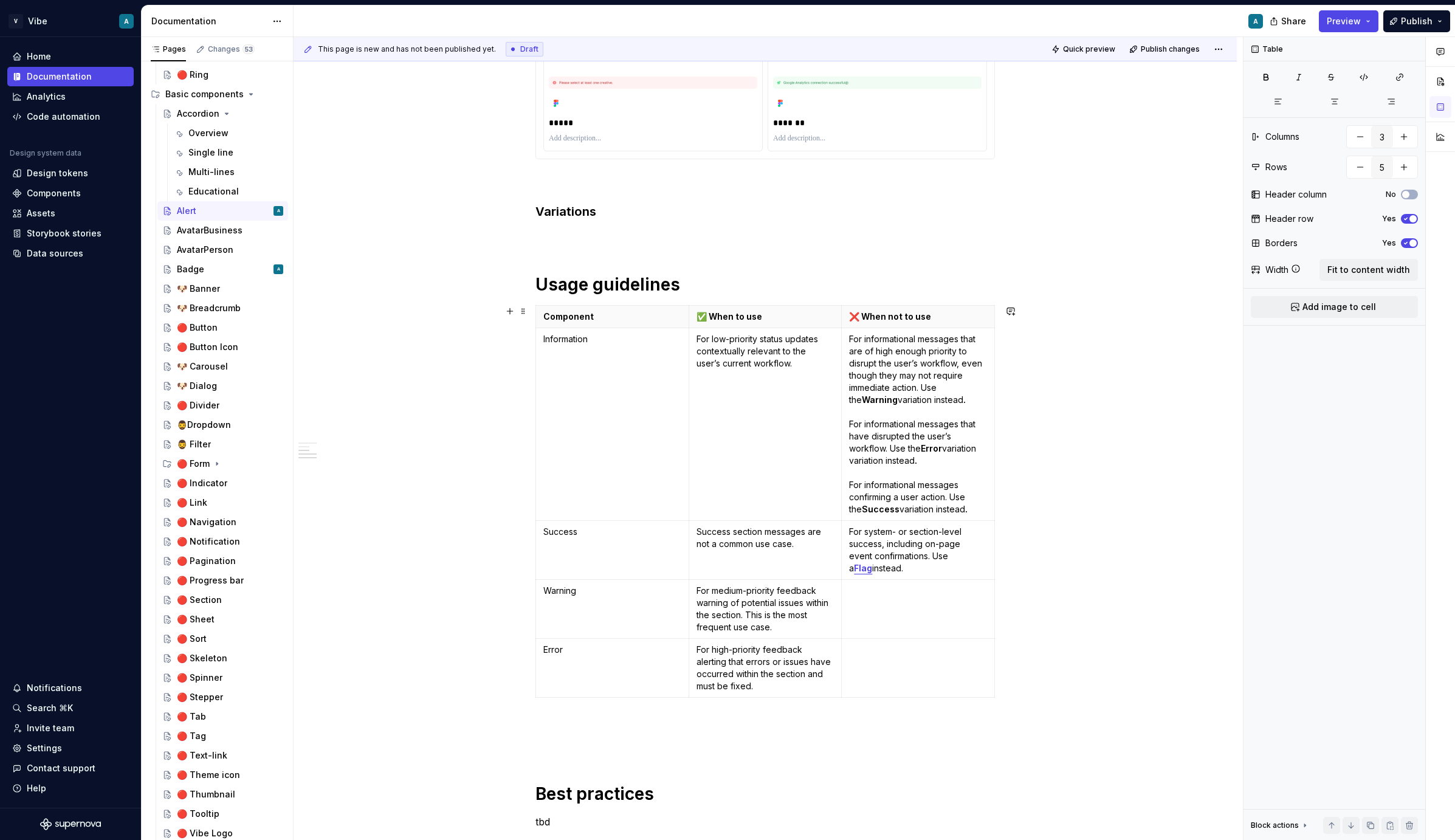
scroll to position [583, 0]
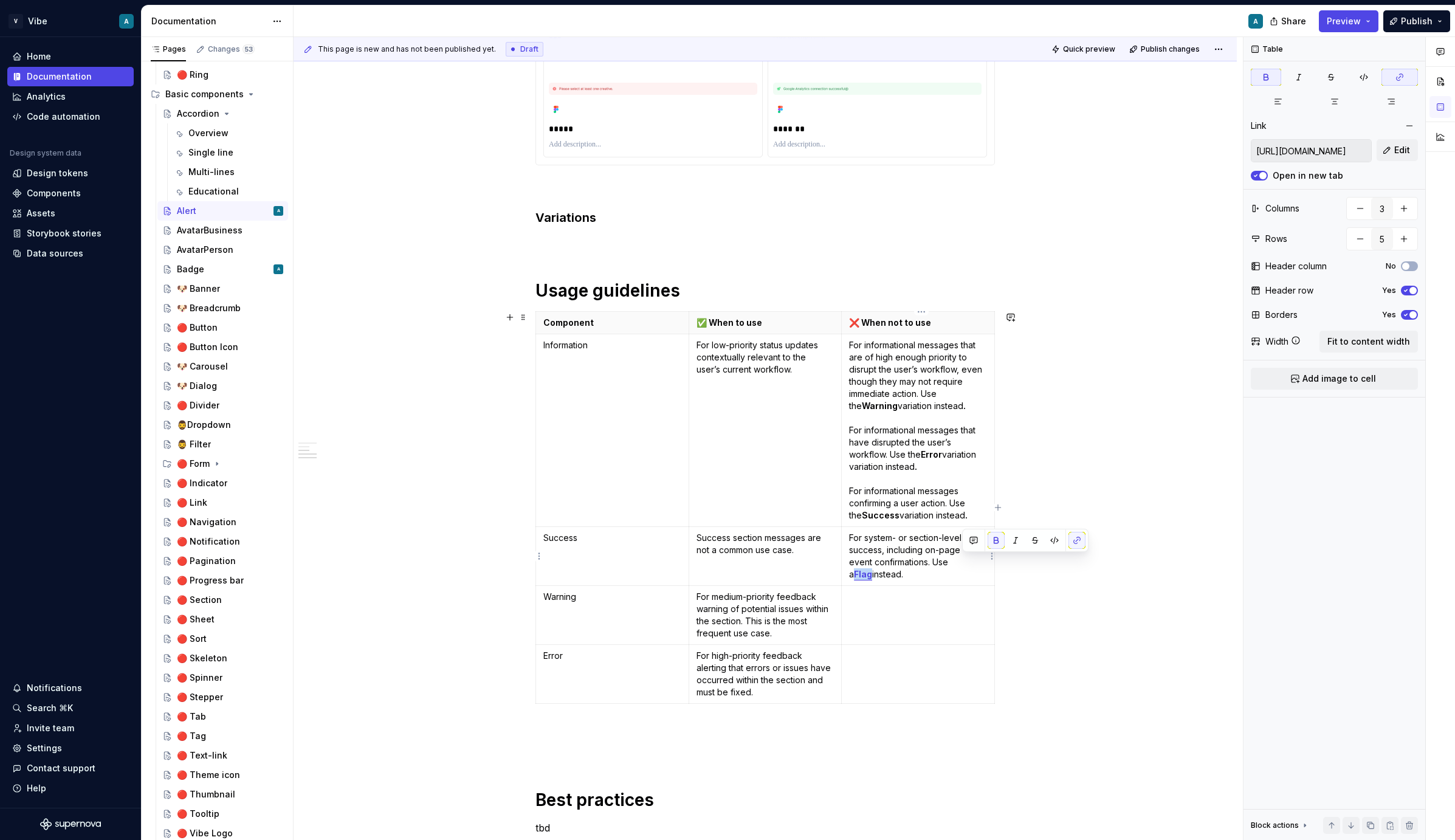
drag, startPoint x: 961, startPoint y: 561, endPoint x: 978, endPoint y: 563, distance: 17.1
click at [872, 569] on strong "Flag" at bounding box center [863, 574] width 18 height 10
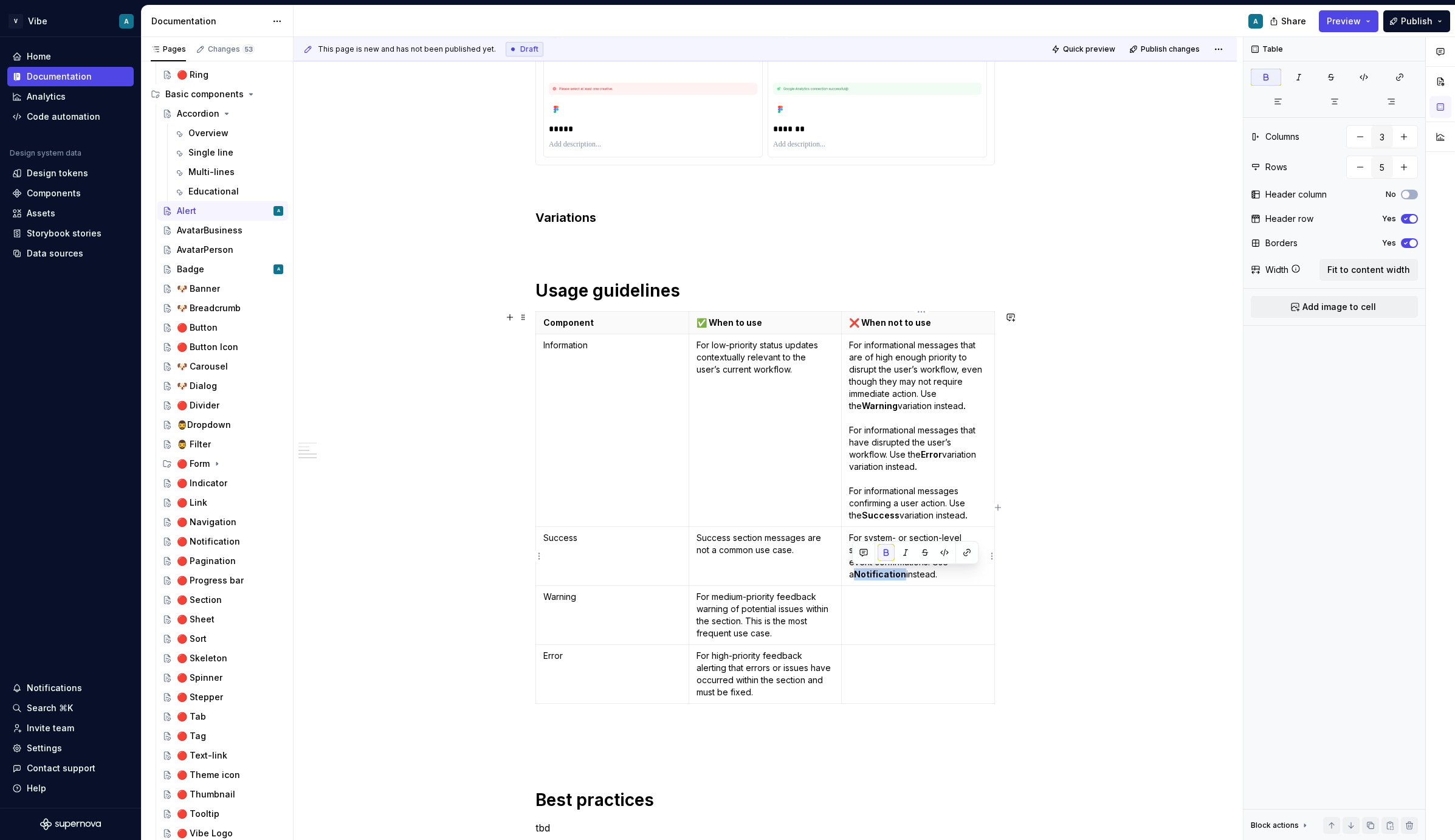
drag, startPoint x: 901, startPoint y: 576, endPoint x: 848, endPoint y: 576, distance: 53.0
click at [848, 576] on td "For system- or section-level success, including on-page event confirmations. Us…" at bounding box center [918, 556] width 153 height 59
click at [888, 547] on button "button" at bounding box center [886, 553] width 17 height 17
click at [966, 548] on button "button" at bounding box center [967, 553] width 17 height 17
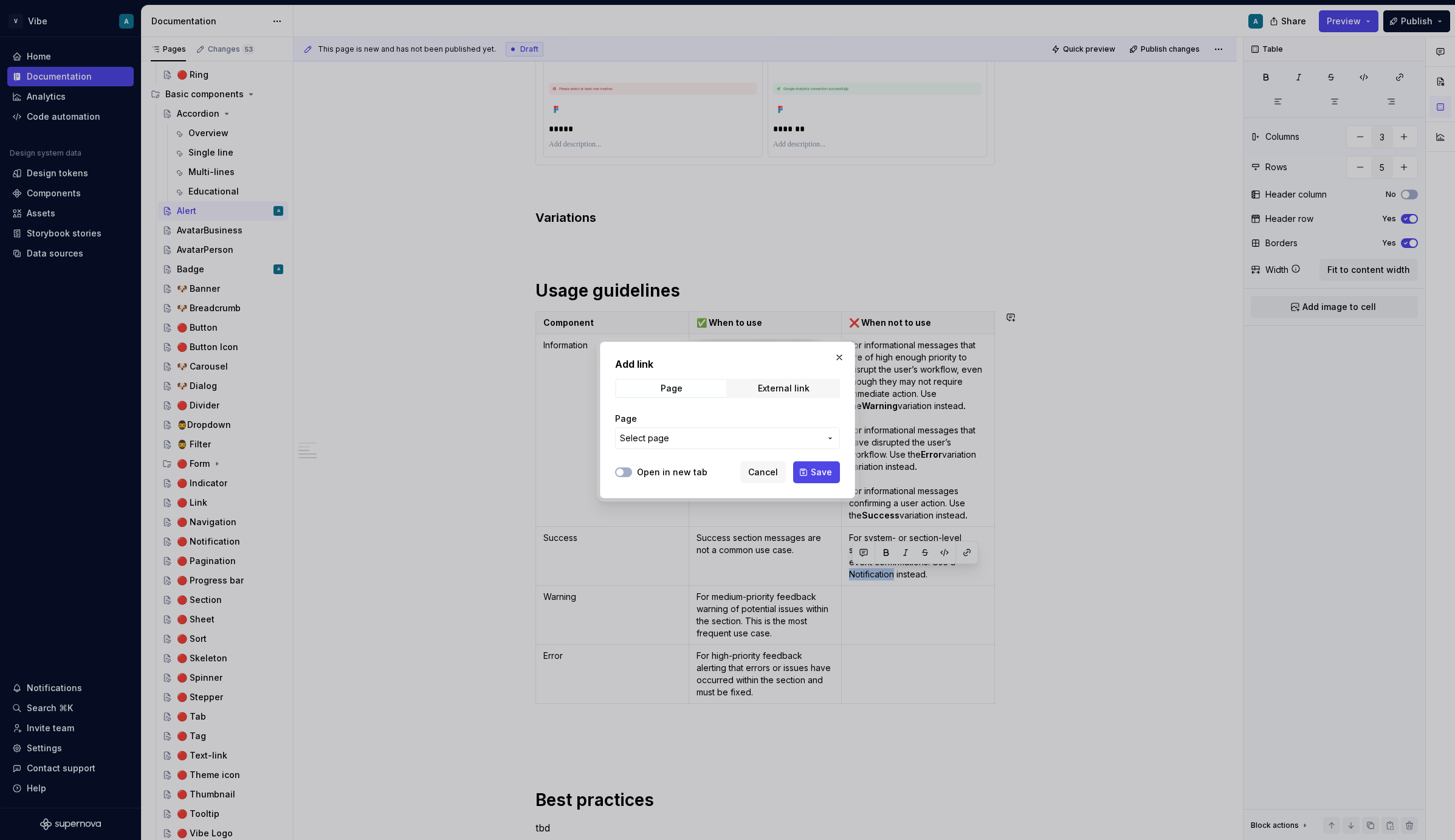
click at [697, 448] on button "Select page" at bounding box center [727, 439] width 225 height 22
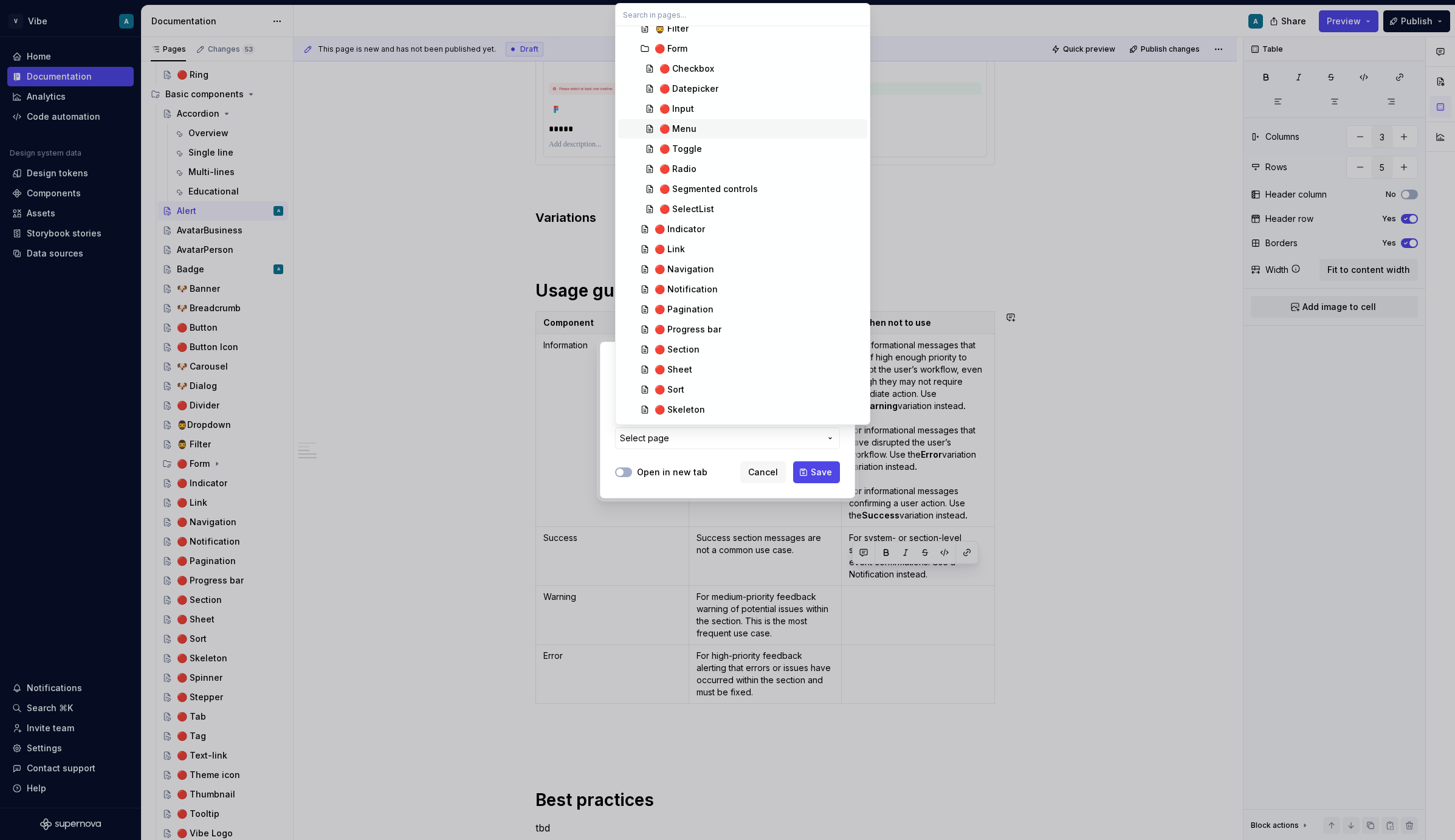
scroll to position [589, 0]
click at [699, 285] on div "🔴 Notification" at bounding box center [686, 291] width 63 height 12
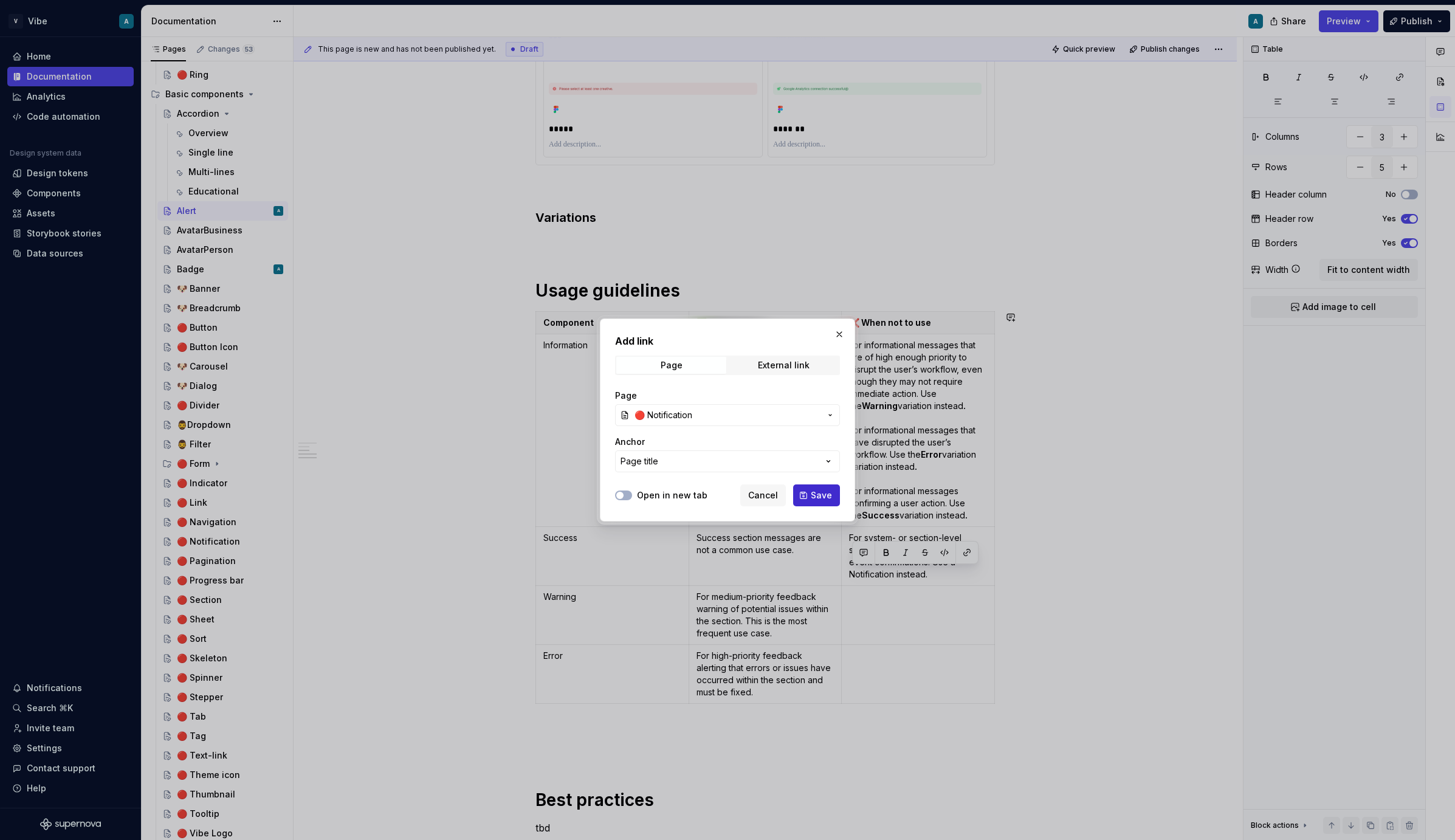
click at [815, 488] on button "Save" at bounding box center [816, 495] width 47 height 22
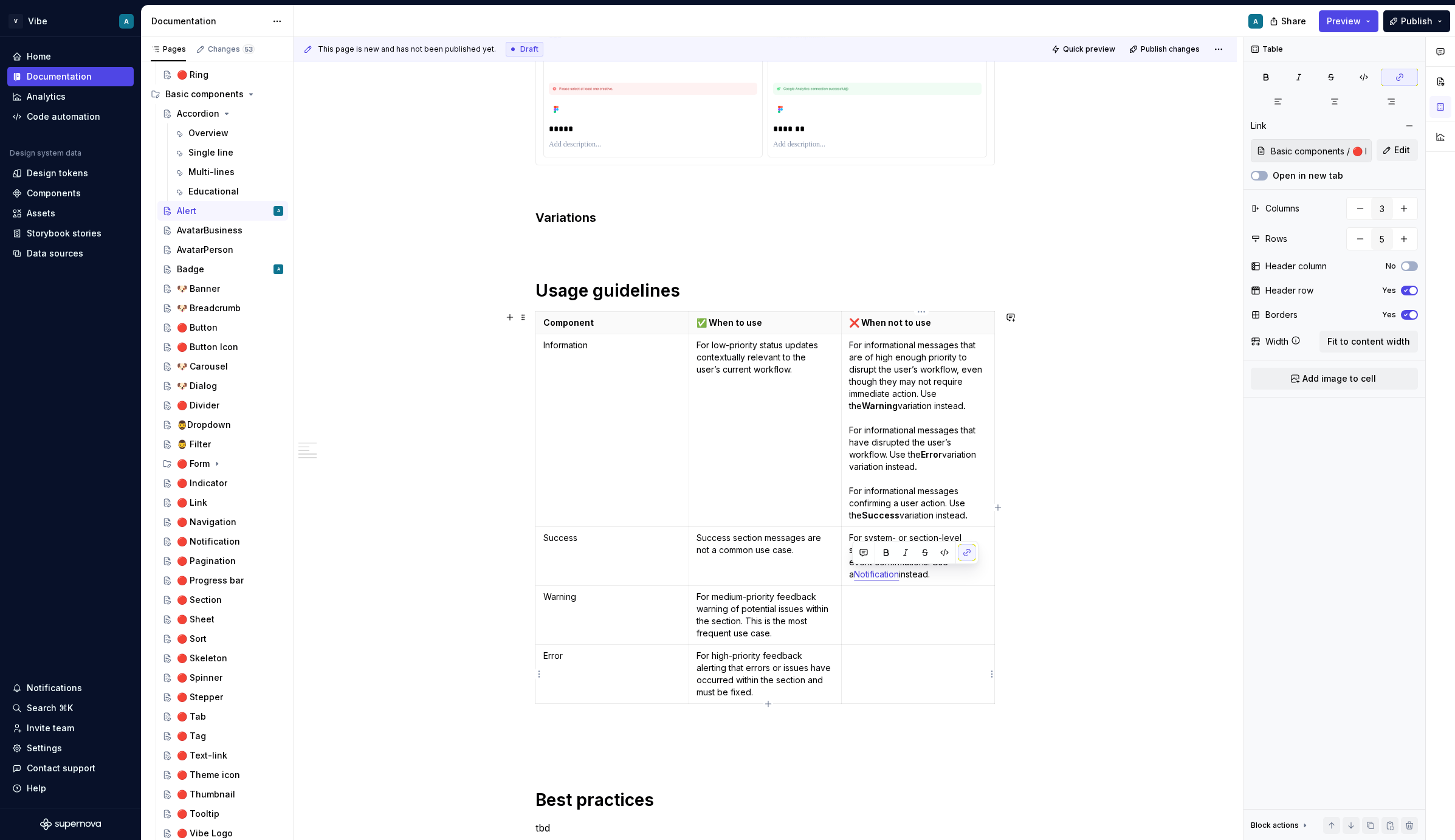
click at [949, 662] on td at bounding box center [918, 674] width 153 height 59
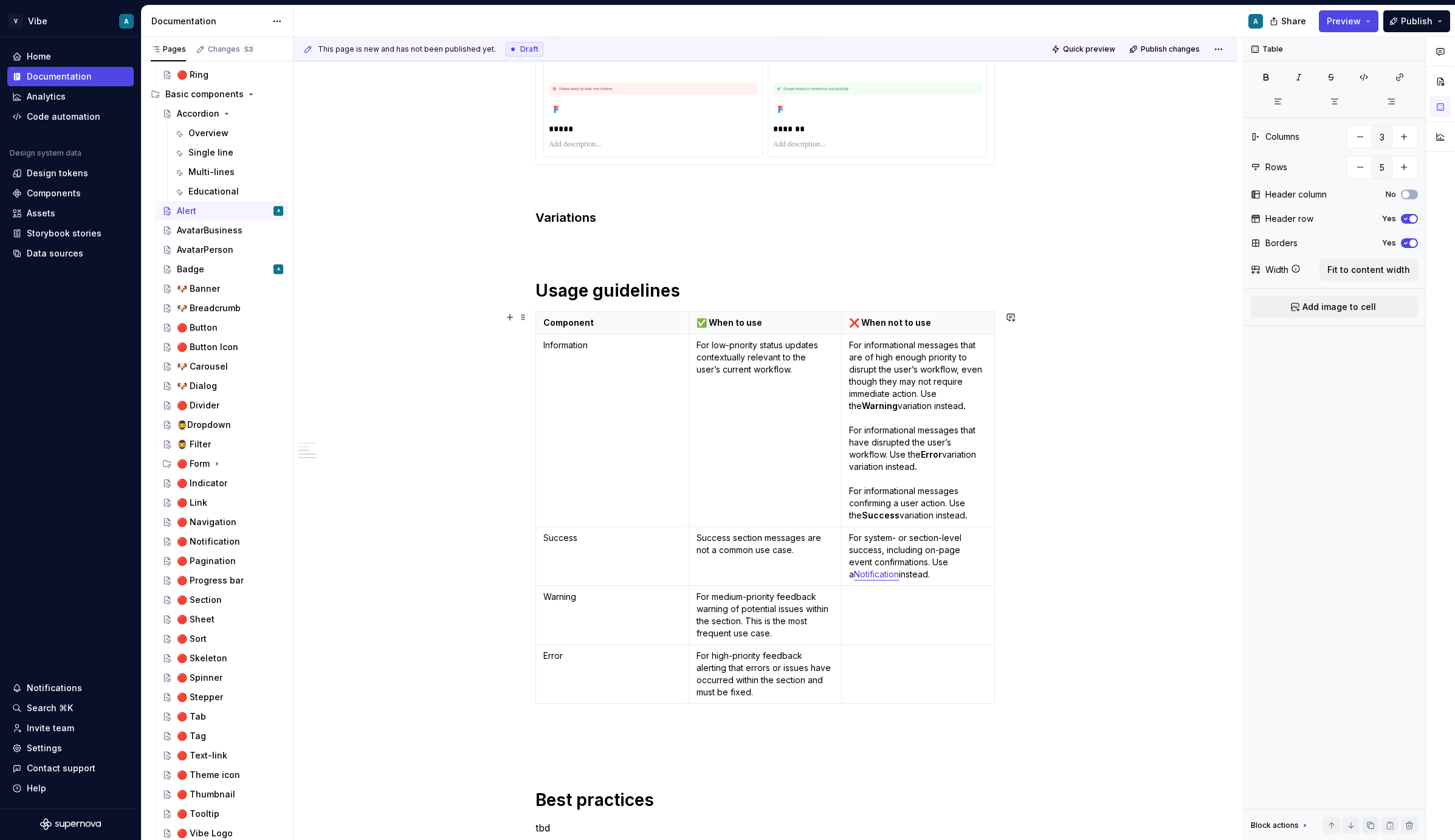
click at [524, 545] on div "**********" at bounding box center [765, 599] width 943 height 1949
click at [554, 526] on td "Information" at bounding box center [612, 430] width 153 height 192
click at [540, 553] on html "V Vibe A Home Documentation Analytics Code automation Design system data Design…" at bounding box center [727, 420] width 1455 height 840
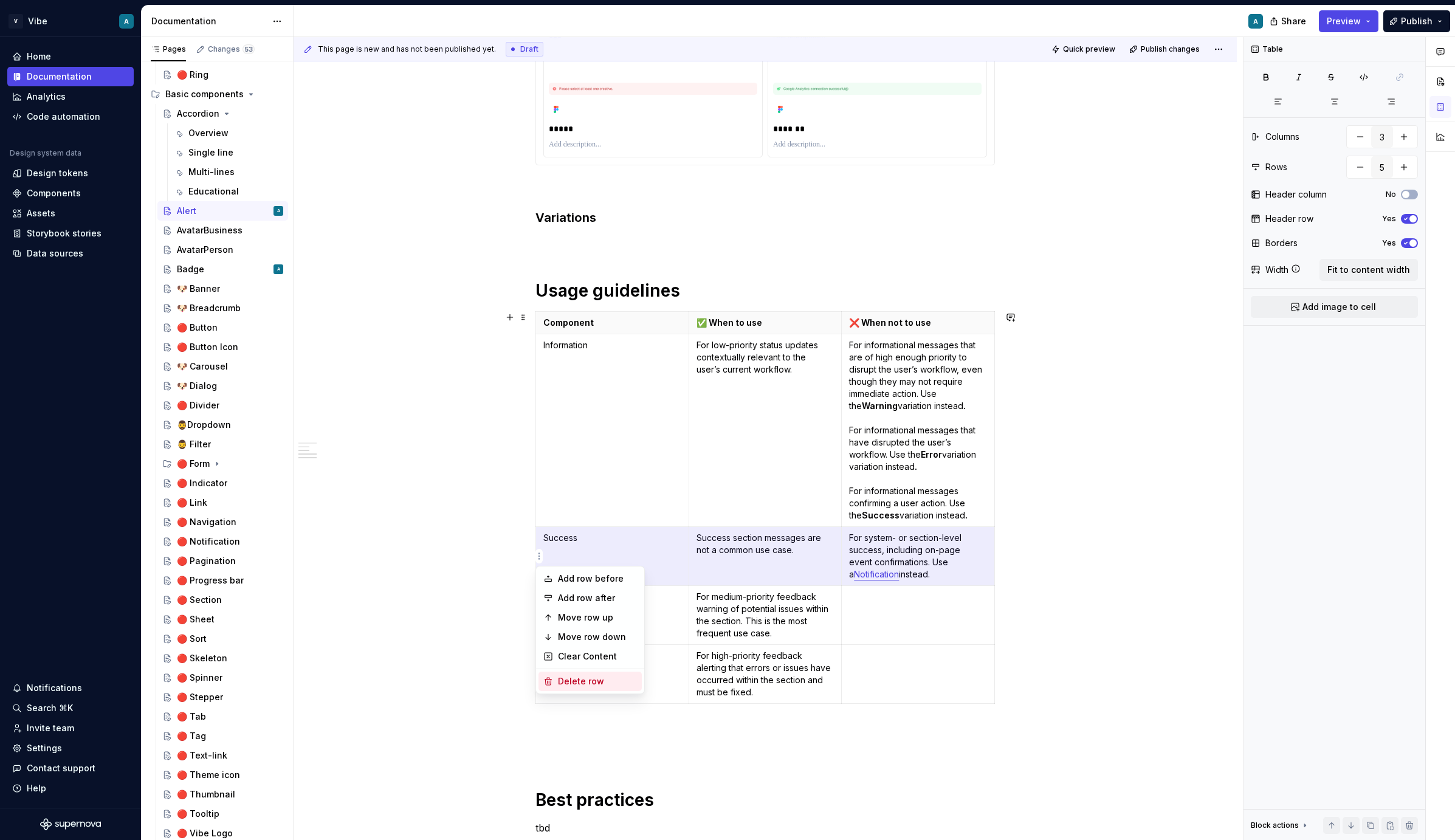
click at [585, 680] on div "Delete row" at bounding box center [597, 682] width 79 height 12
type input "4"
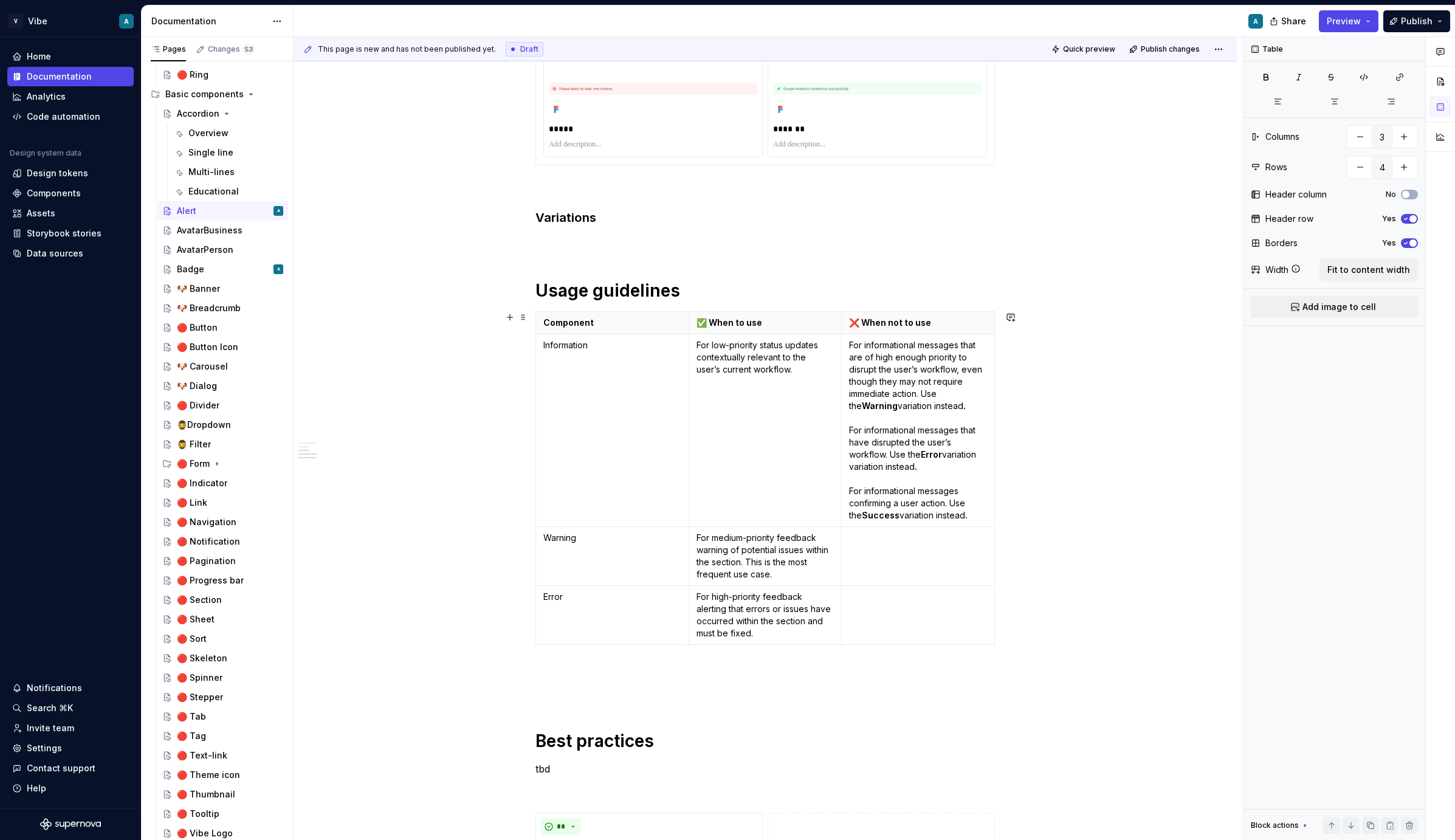
click at [759, 555] on p "For medium-priority feedback warning of potential issues within the section. Th…" at bounding box center [765, 556] width 138 height 49
click at [901, 562] on td at bounding box center [918, 556] width 153 height 59
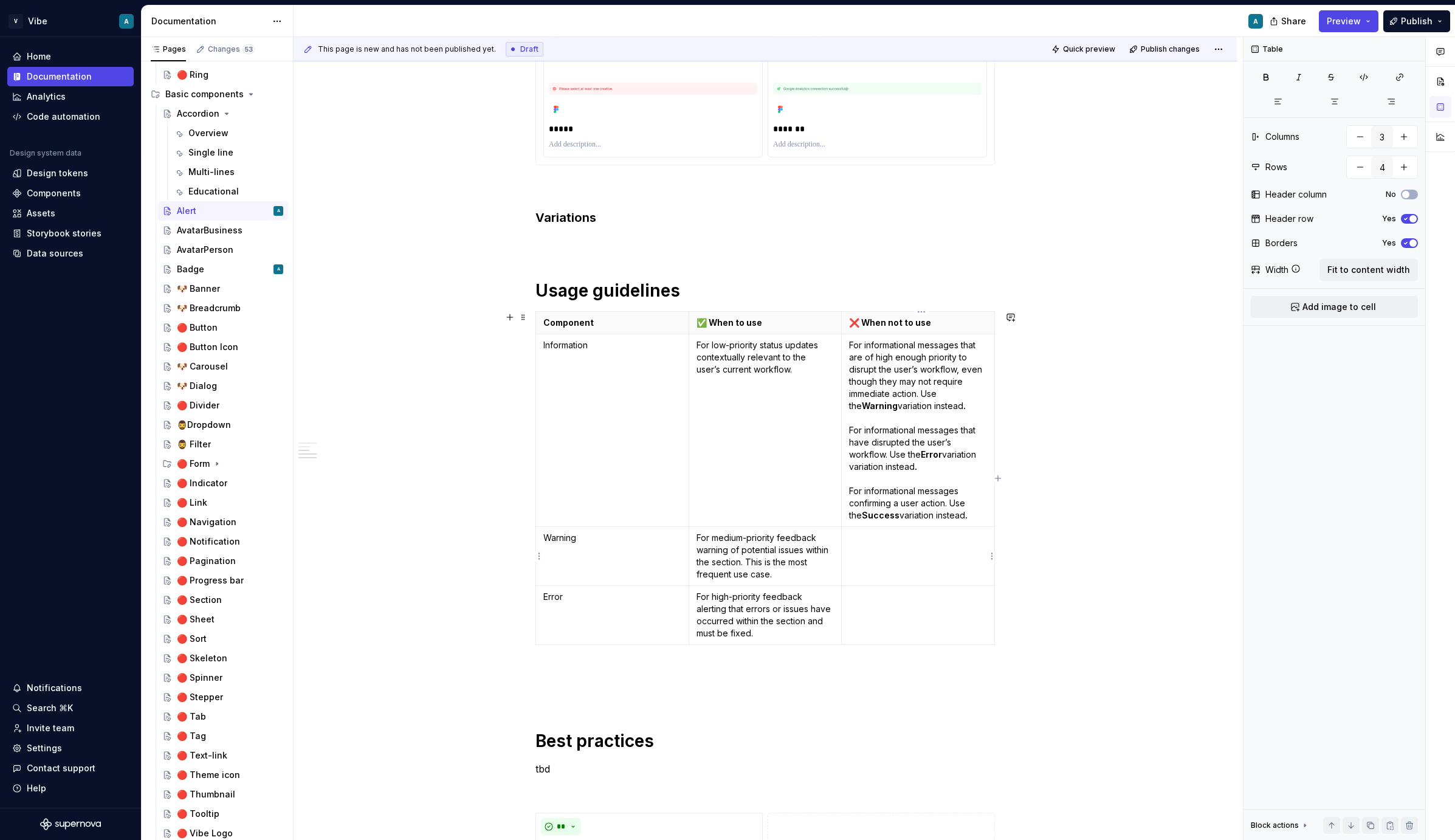
click at [856, 551] on td at bounding box center [918, 556] width 153 height 59
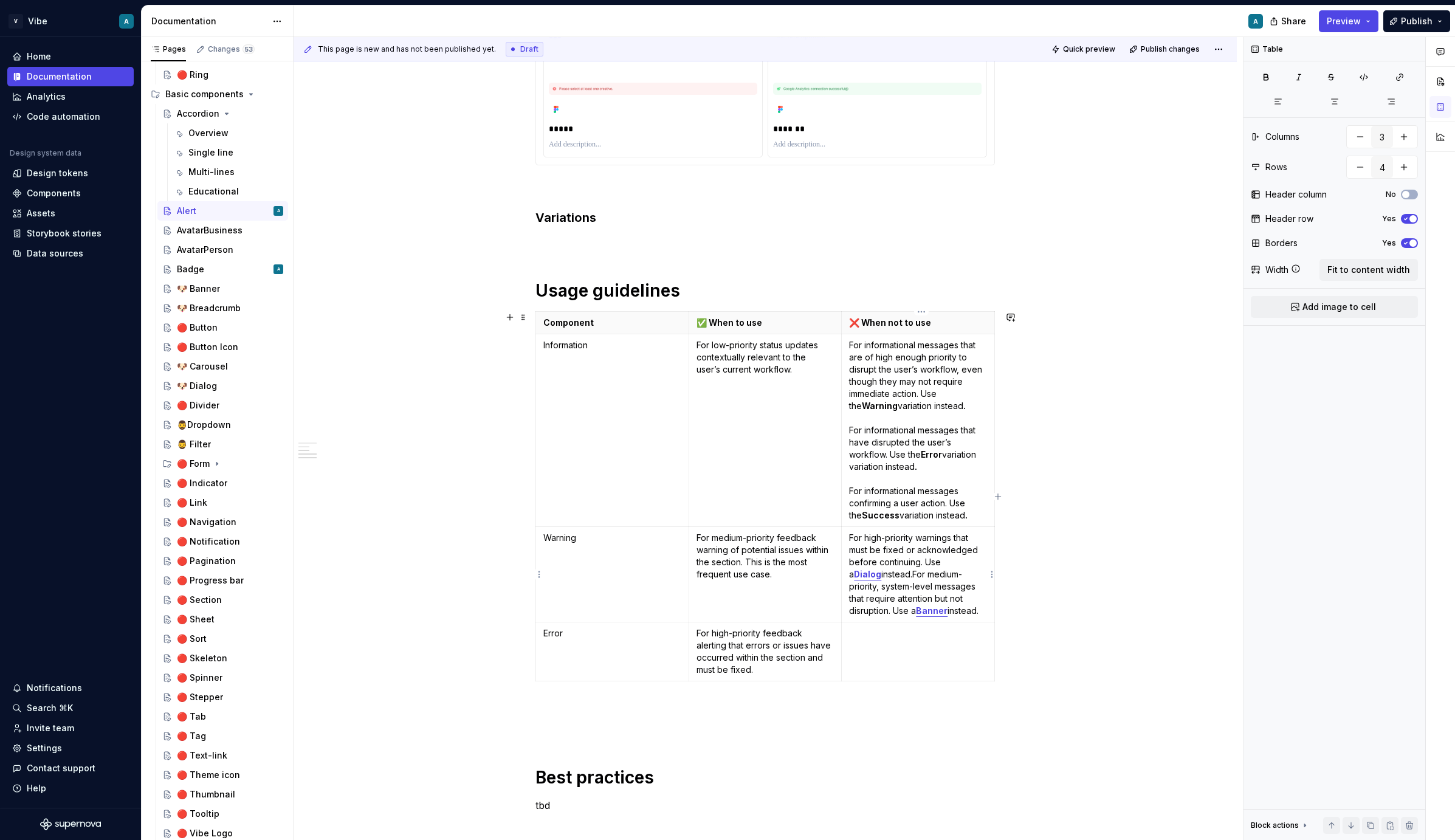
click at [881, 569] on strong "Dialog" at bounding box center [868, 574] width 27 height 10
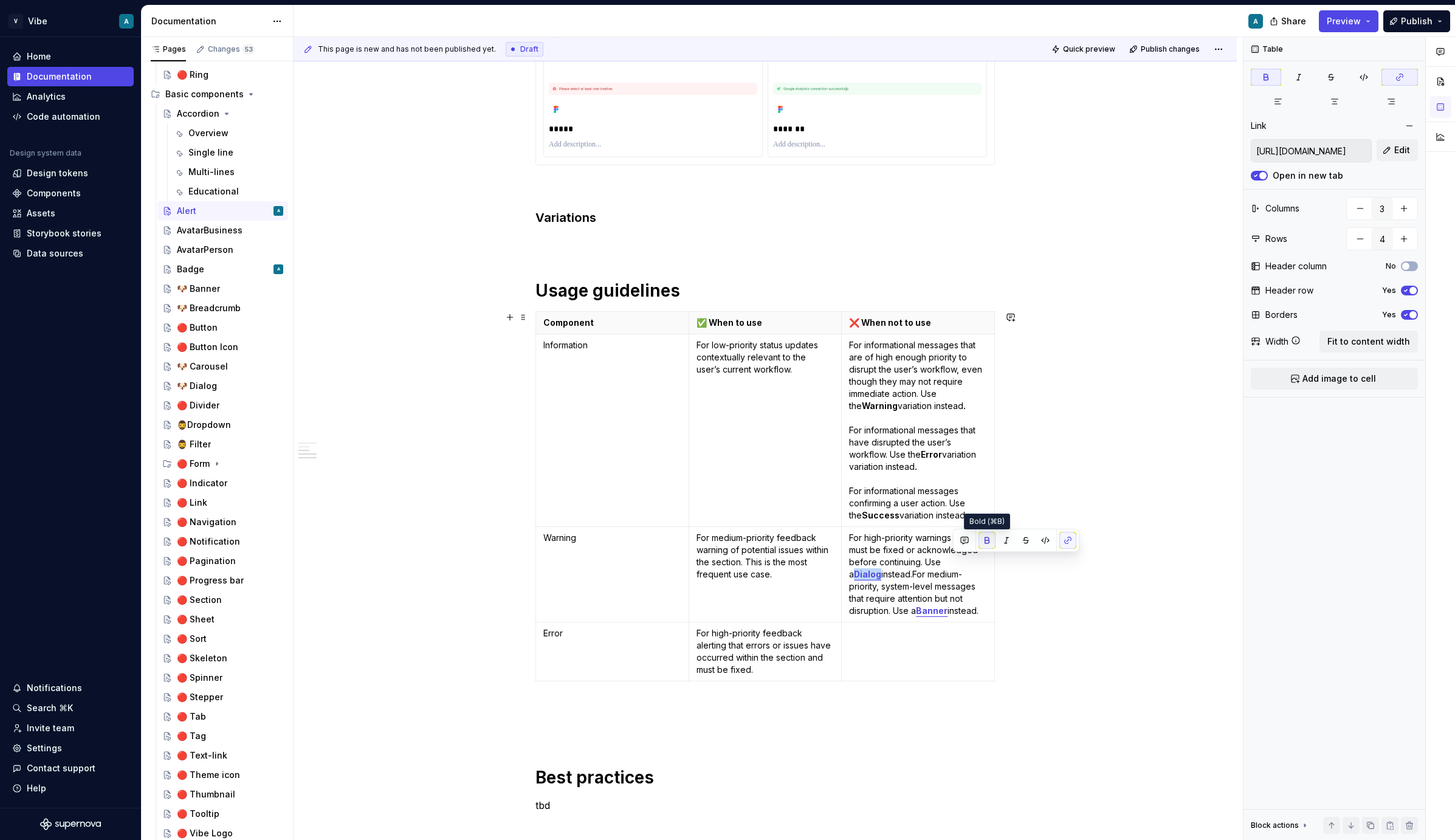
click at [982, 537] on button "button" at bounding box center [987, 541] width 17 height 17
click at [1032, 539] on button "button" at bounding box center [1068, 541] width 17 height 17
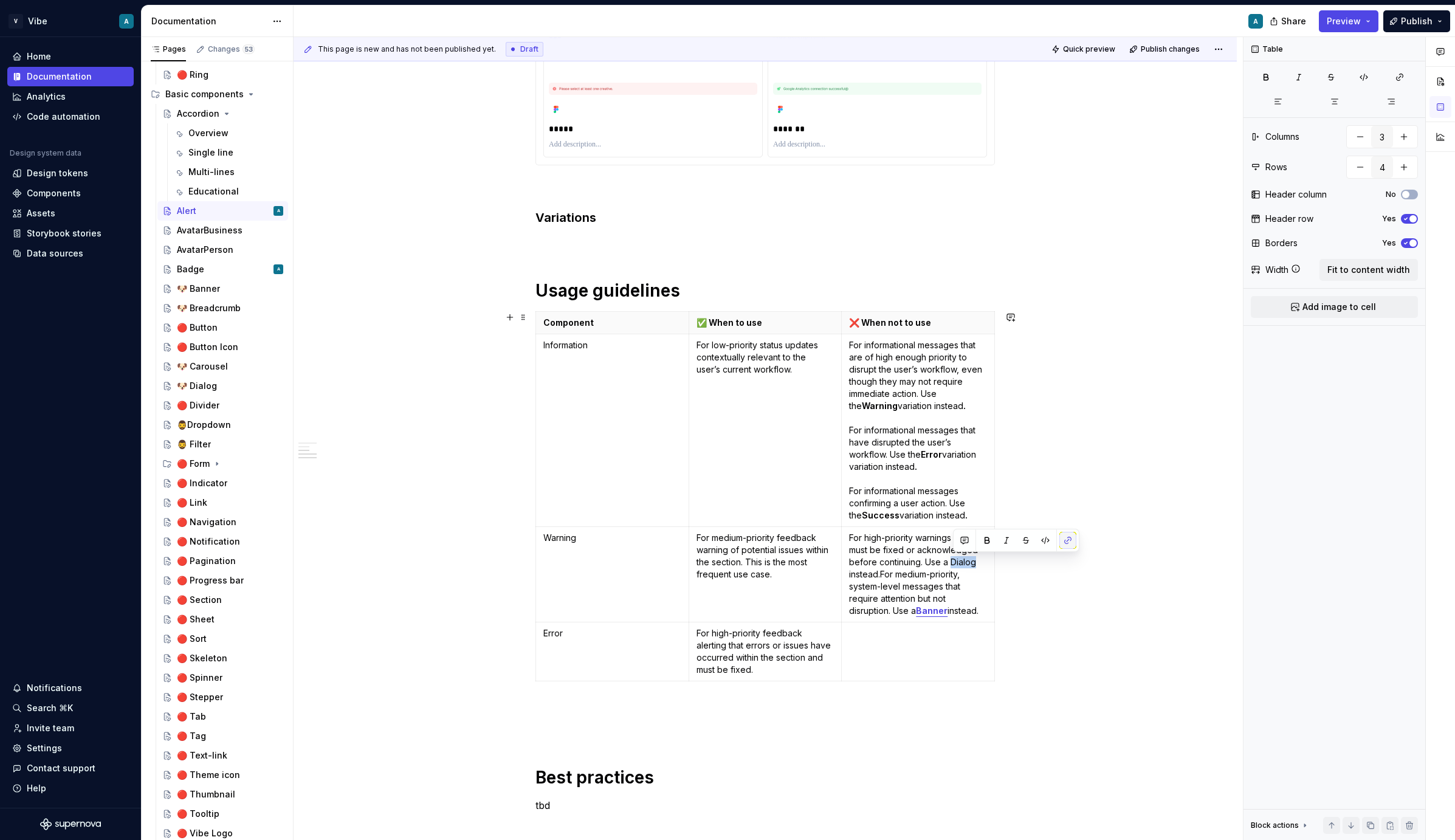
click at [1032, 539] on button "button" at bounding box center [1068, 541] width 17 height 17
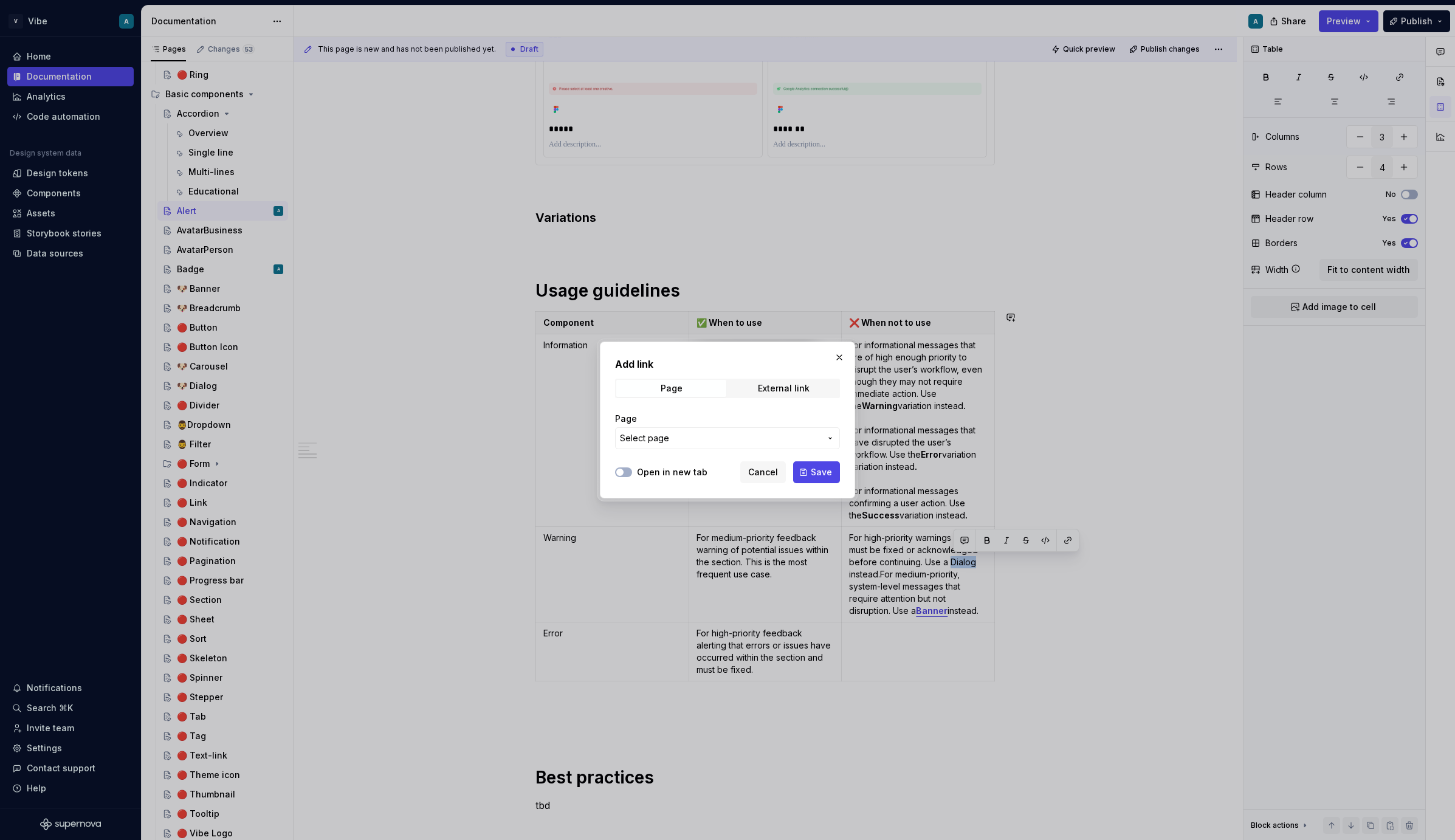
click at [747, 441] on span "Select page" at bounding box center [720, 438] width 201 height 12
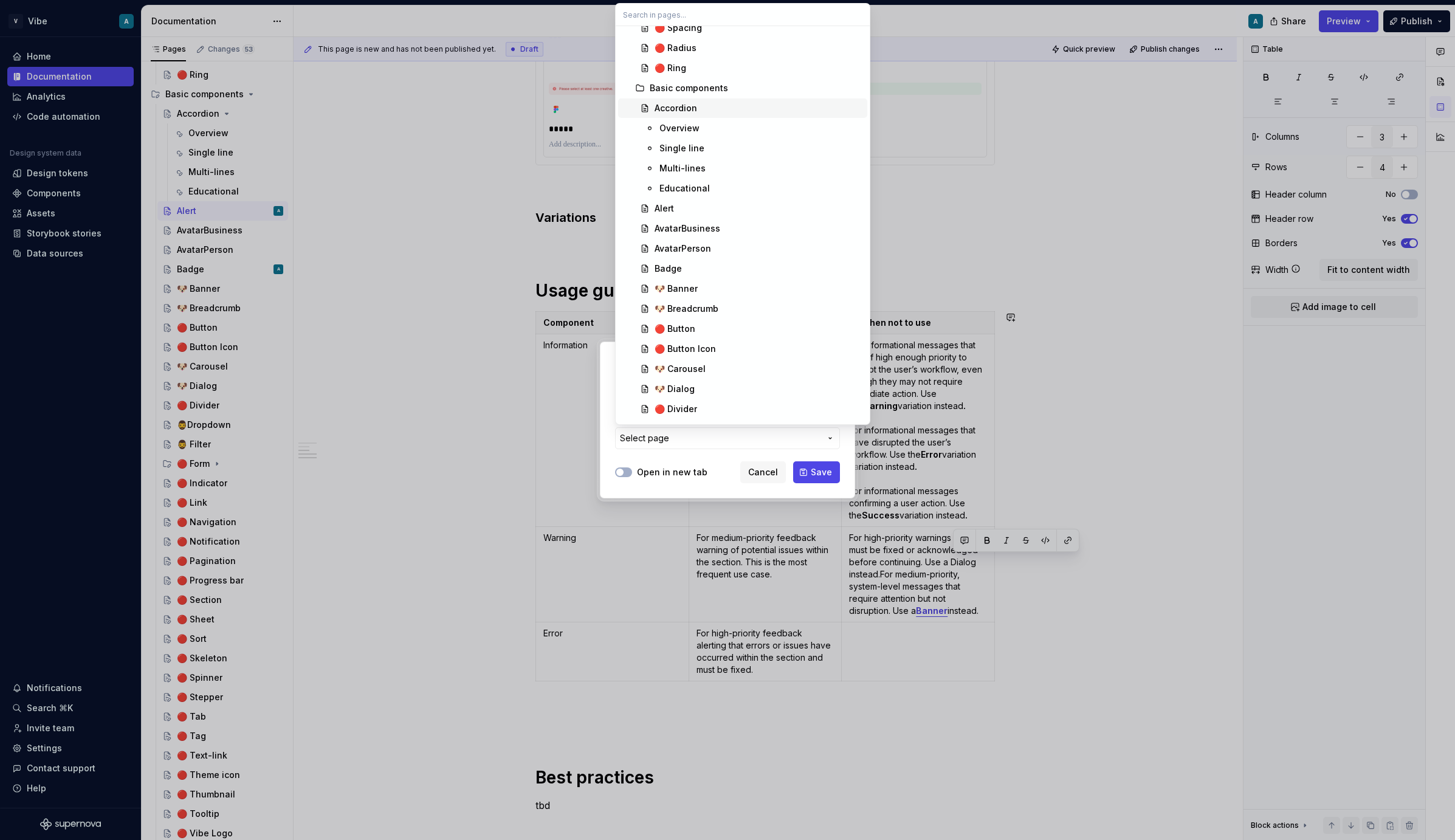
scroll to position [227, 0]
click at [695, 323] on span "🐶 Dialog" at bounding box center [742, 333] width 249 height 20
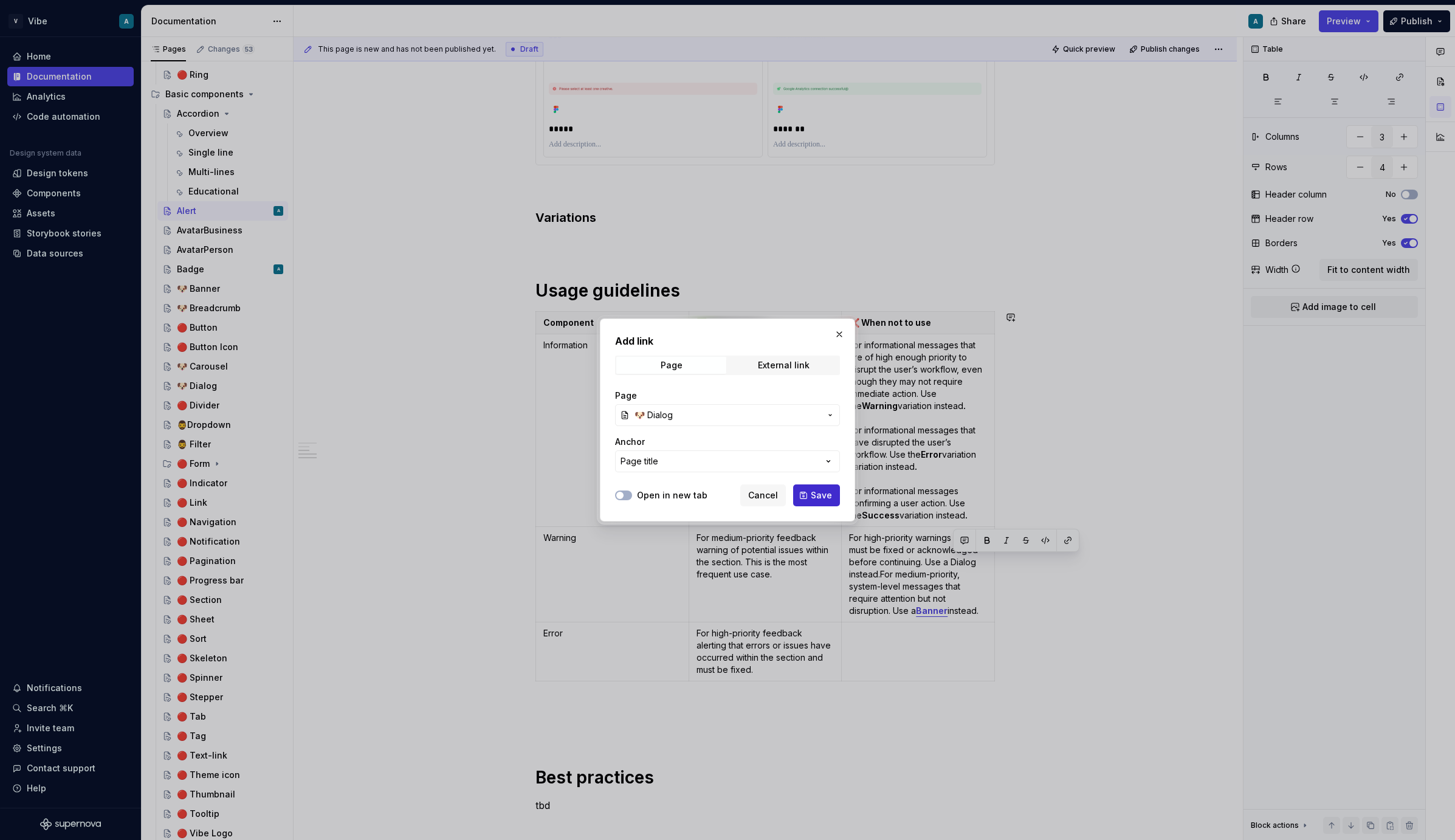
click at [816, 497] on span "Save" at bounding box center [821, 495] width 21 height 12
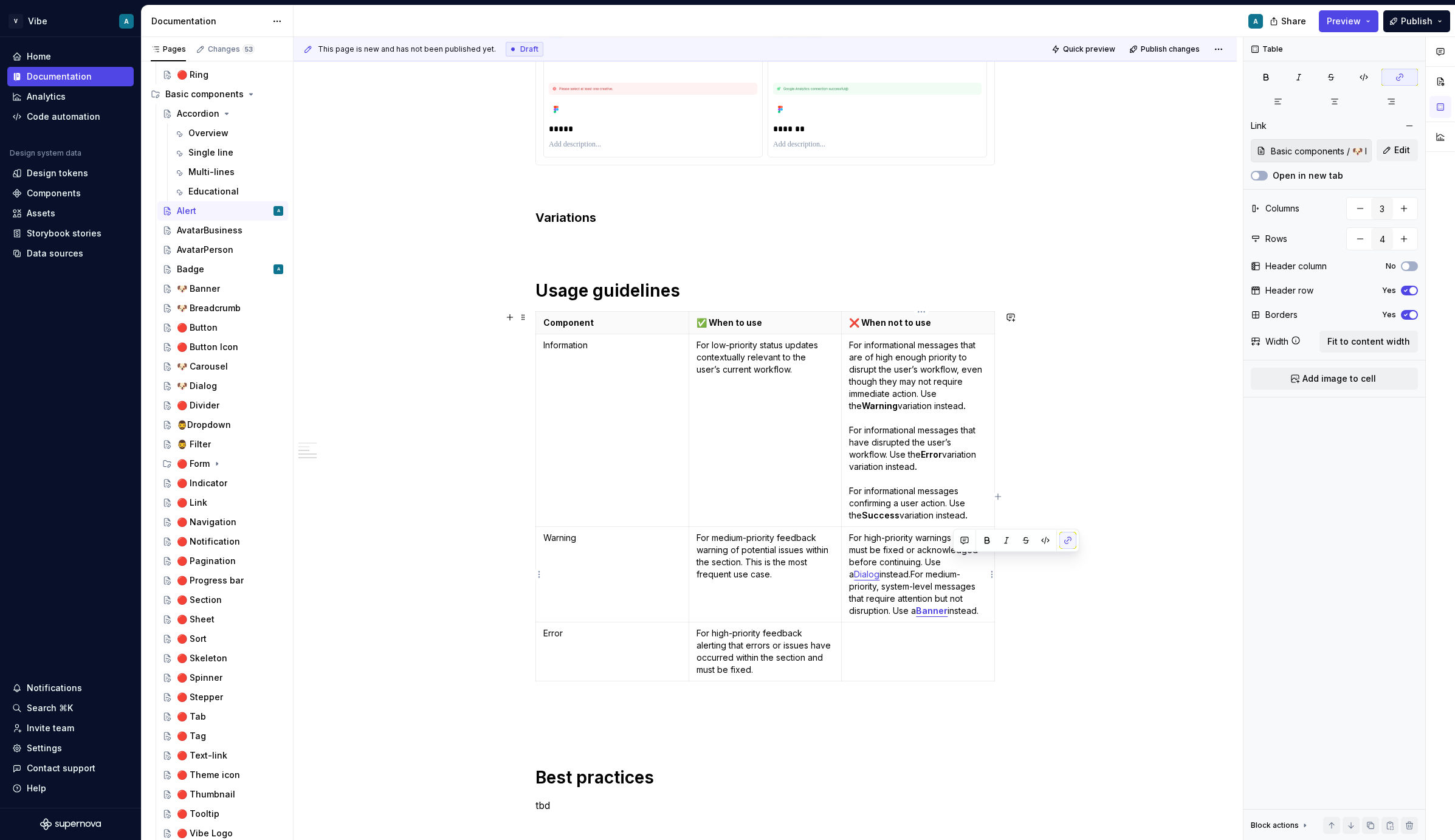
click at [902, 589] on p "For high-priority warnings that must be fixed or acknowledged before continuing…" at bounding box center [918, 574] width 138 height 85
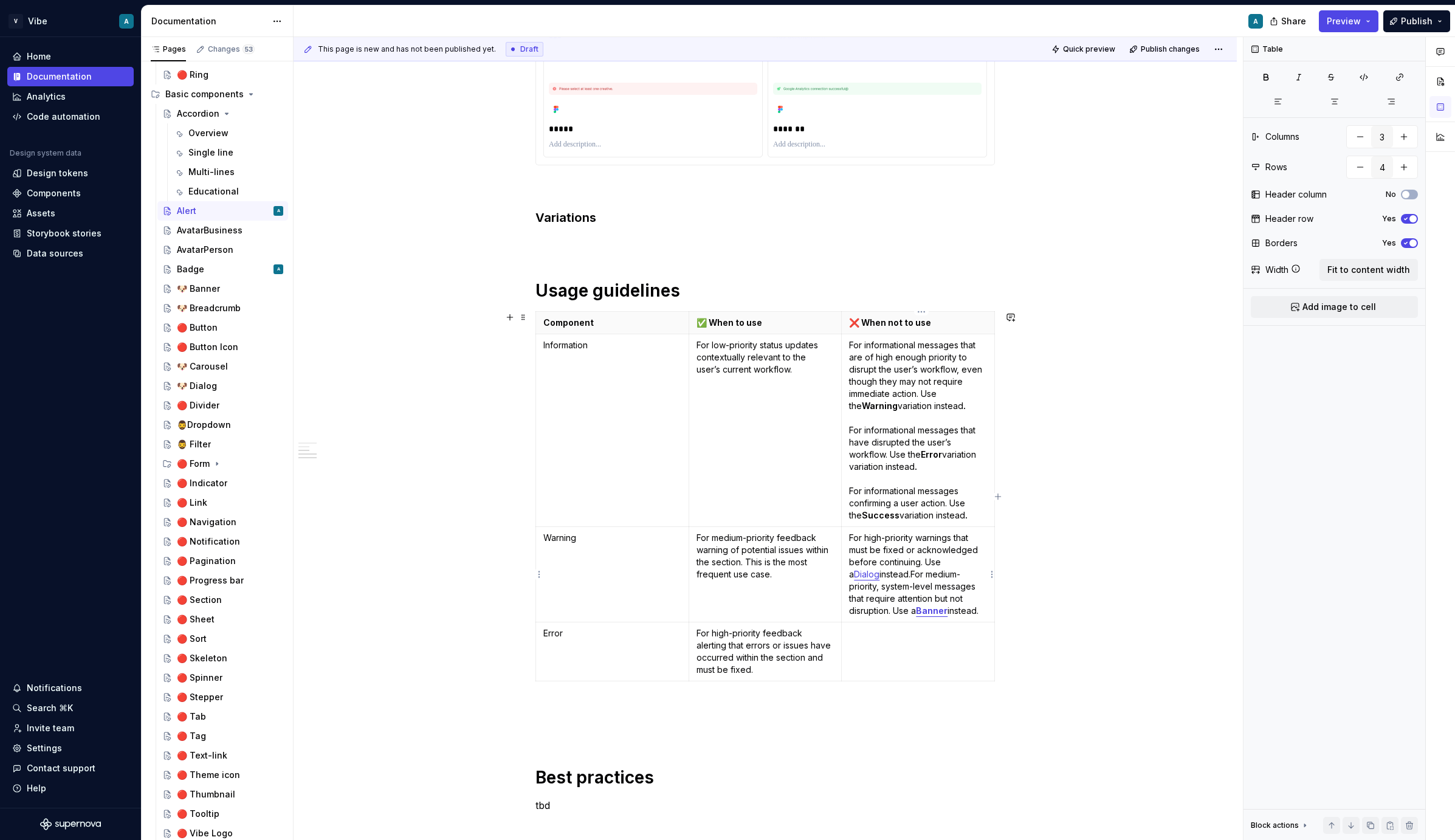
click at [901, 589] on p "For high-priority warnings that must be fixed or acknowledged before continuing…" at bounding box center [918, 574] width 138 height 85
click at [887, 579] on p "For high-priority warnings that must be fixed or acknowledged before continuing…" at bounding box center [918, 574] width 138 height 85
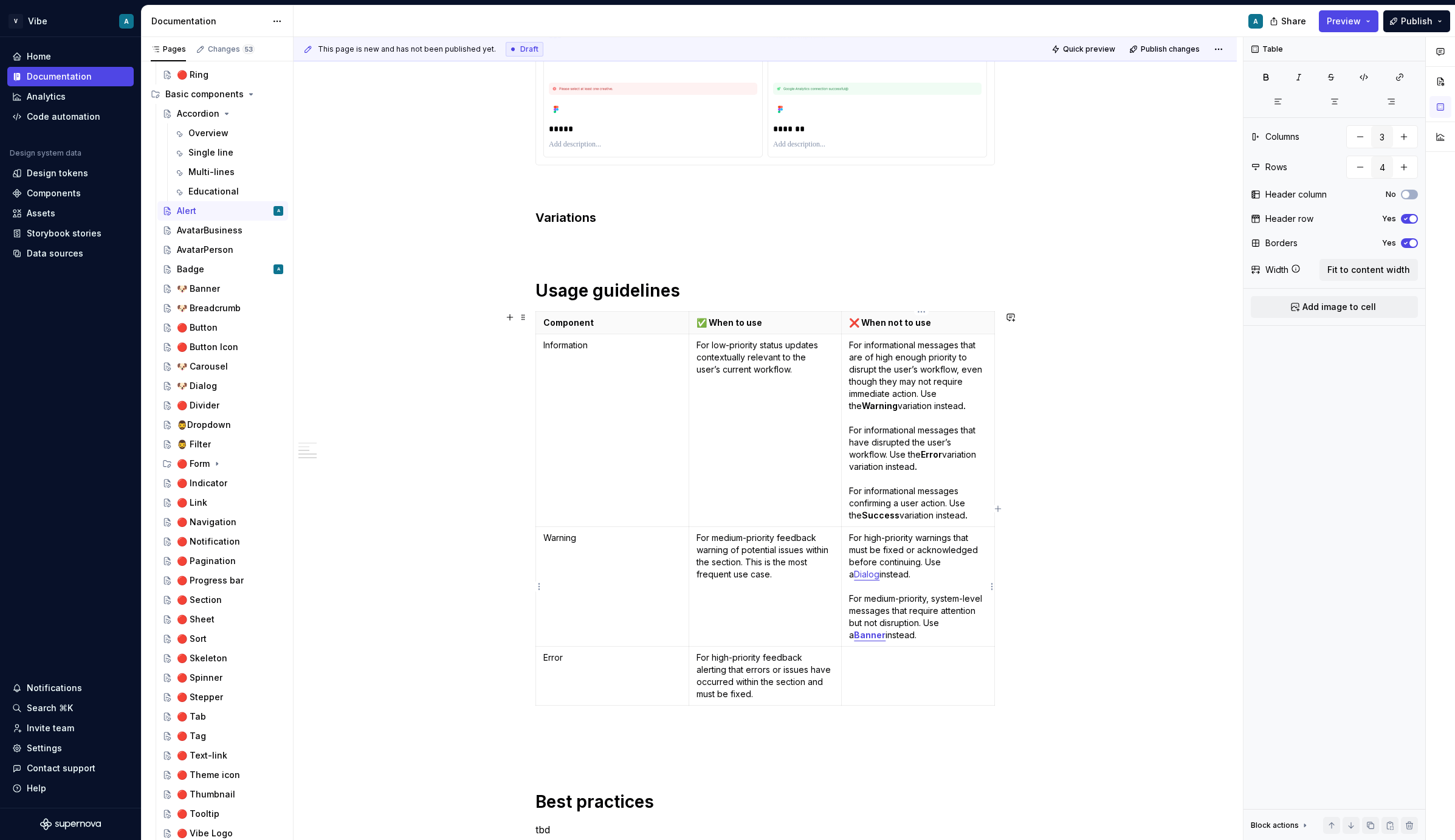
click at [892, 634] on p "For high-priority warnings that must be fixed or acknowledged before continuing…" at bounding box center [918, 587] width 138 height 109
drag, startPoint x: 889, startPoint y: 636, endPoint x: 861, endPoint y: 635, distance: 28.0
click at [861, 635] on strong "banner" at bounding box center [870, 635] width 31 height 10
click at [893, 616] on button "button" at bounding box center [894, 613] width 17 height 17
click at [902, 639] on p "For high-priority warnings that must be fixed or acknowledged before continuing…" at bounding box center [918, 587] width 138 height 109
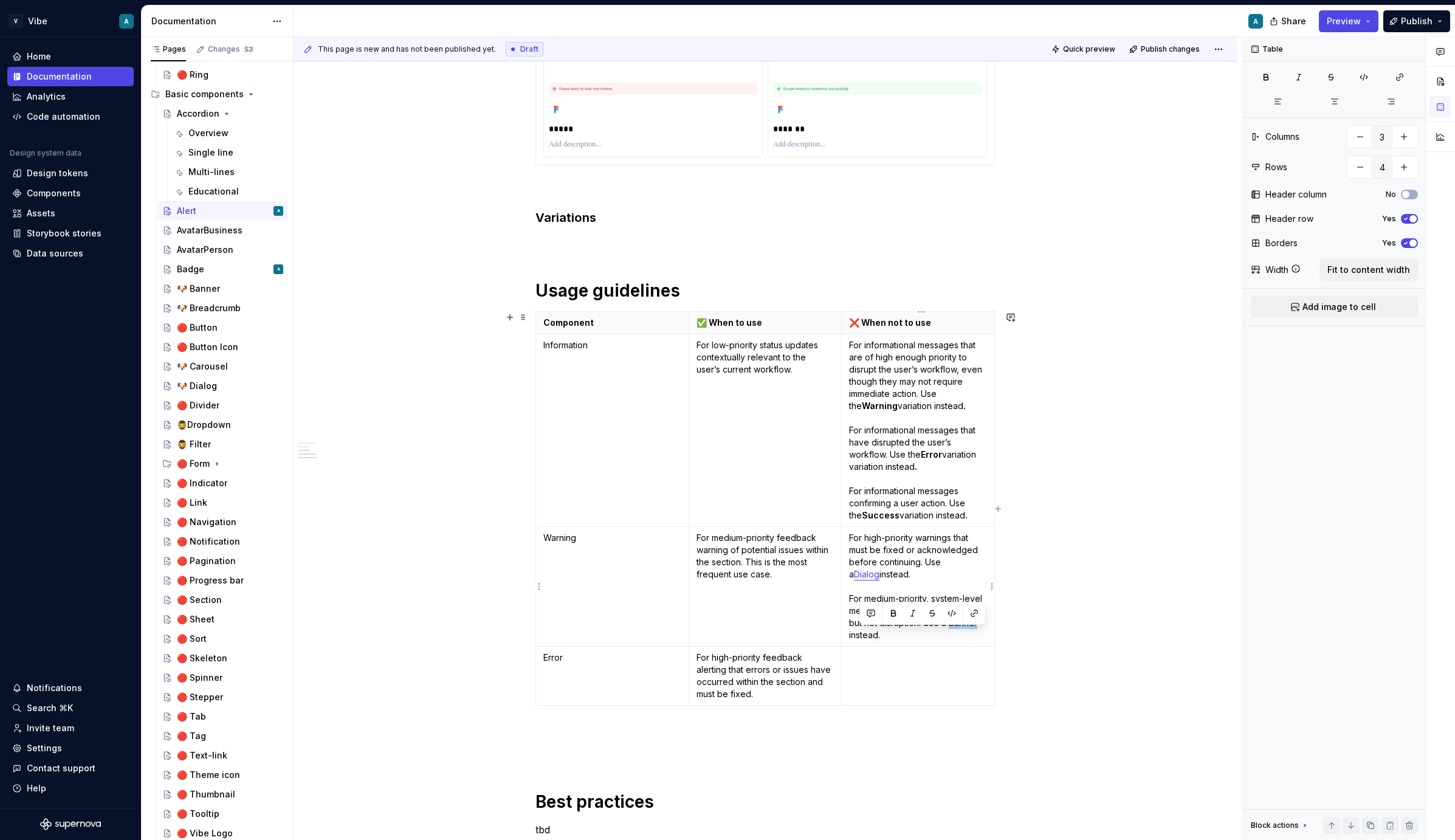
drag, startPoint x: 887, startPoint y: 634, endPoint x: 861, endPoint y: 636, distance: 26.1
click at [861, 636] on p "For high-priority warnings that must be fixed or acknowledged before continuing…" at bounding box center [918, 587] width 138 height 109
click at [970, 610] on button "button" at bounding box center [974, 613] width 17 height 17
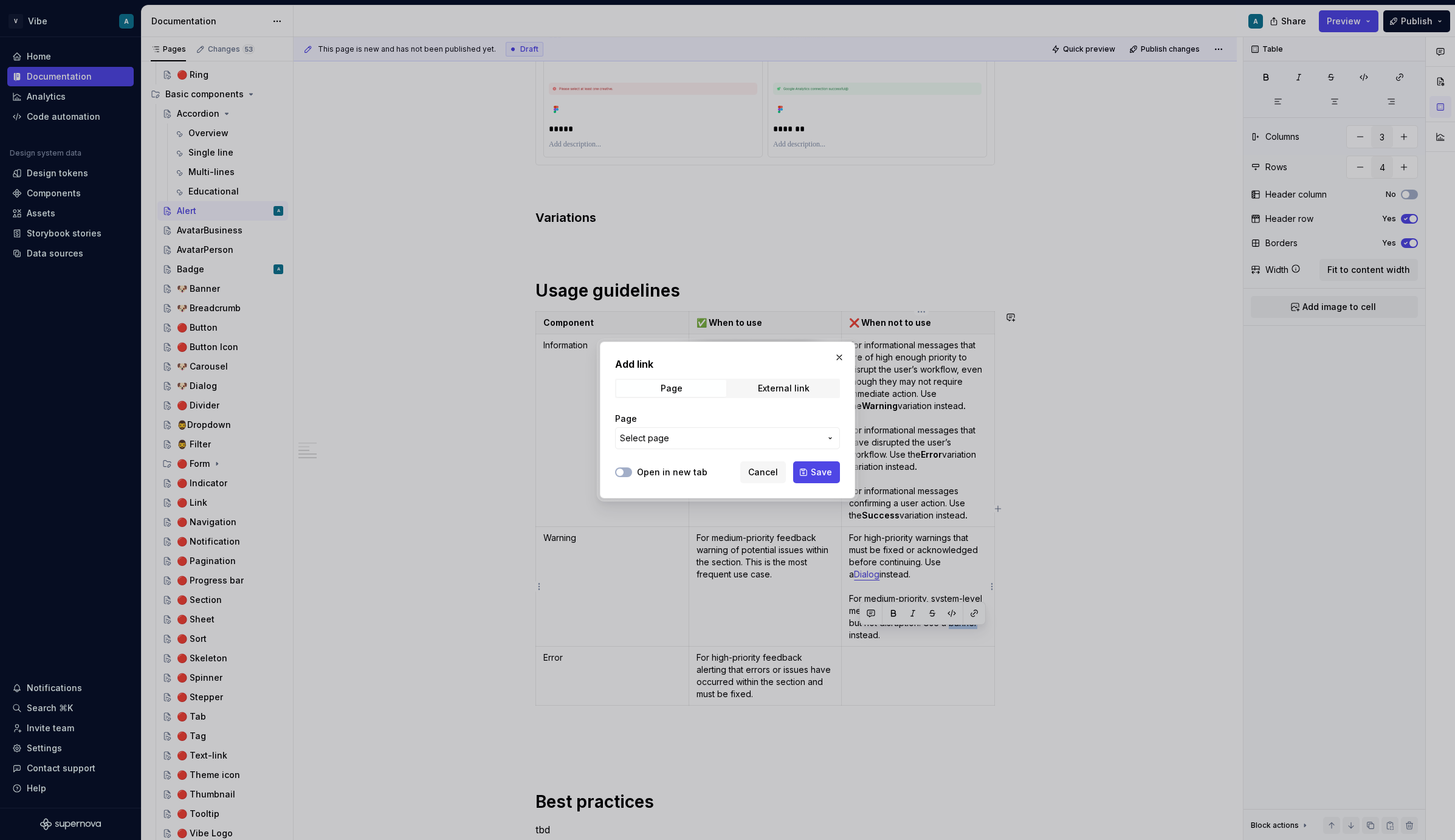
click at [665, 447] on button "Select page" at bounding box center [727, 439] width 225 height 22
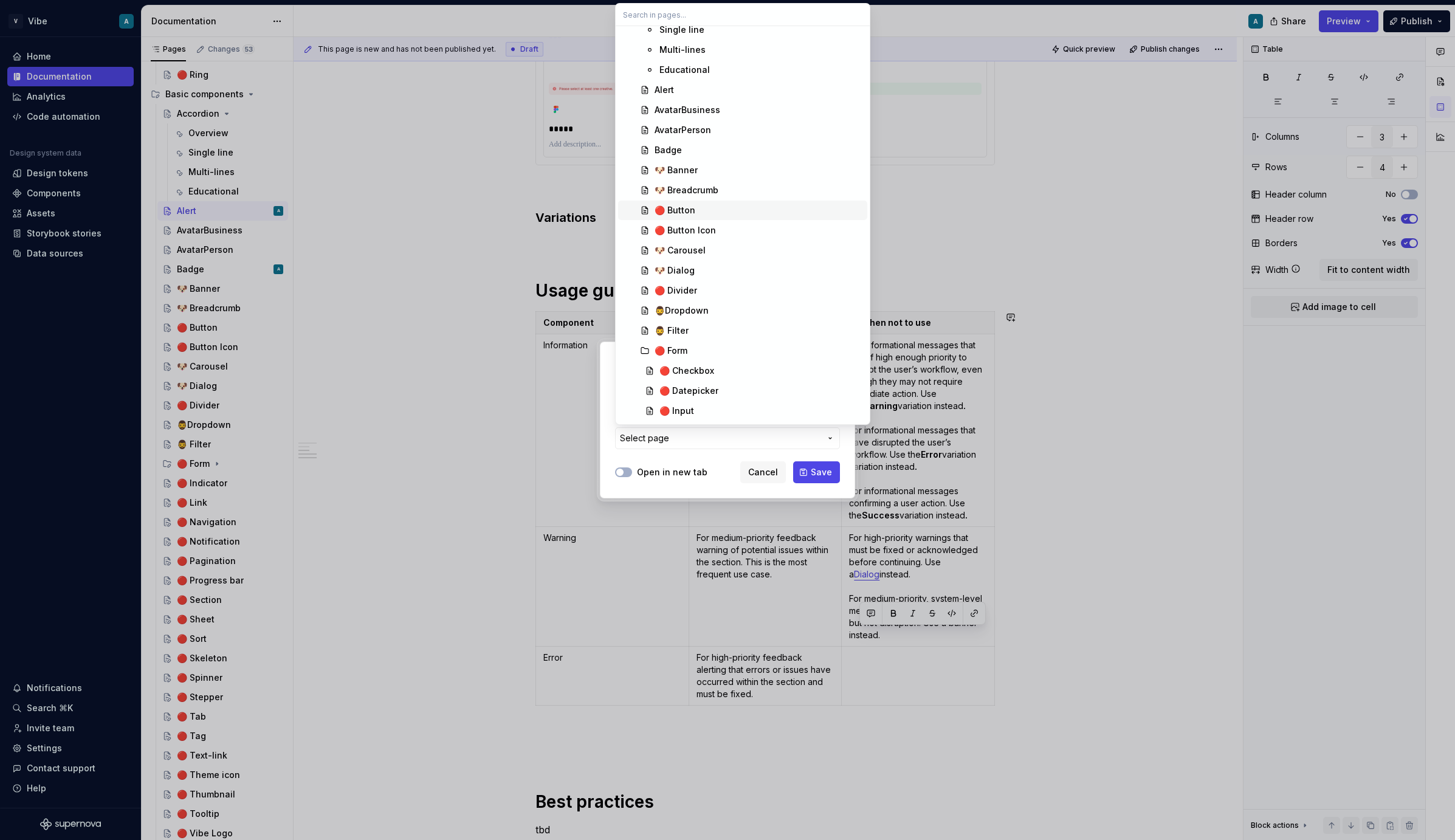
scroll to position [289, 0]
click at [689, 170] on div "🐶 Banner" at bounding box center [676, 171] width 43 height 12
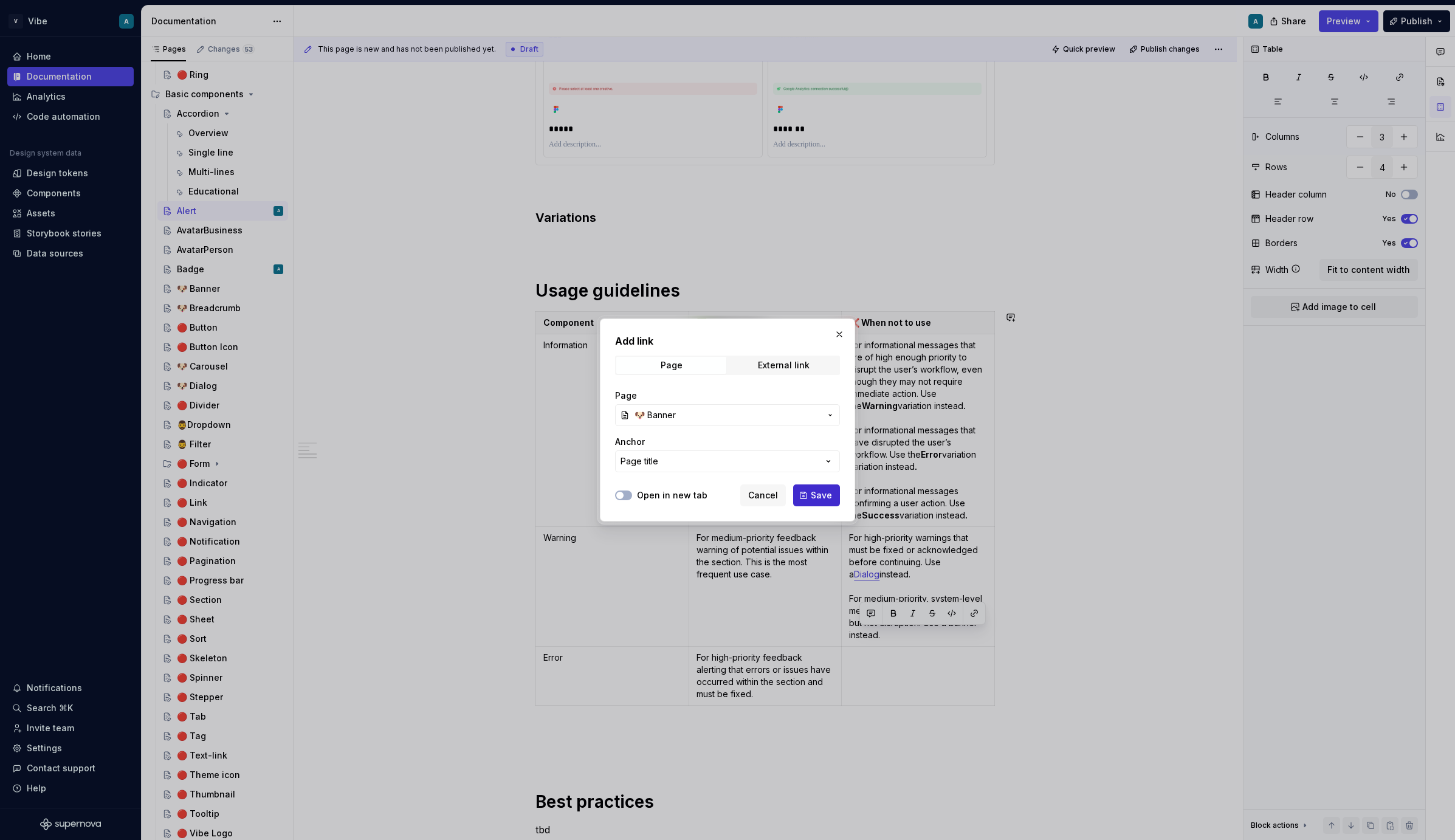
click at [819, 488] on button "Save" at bounding box center [816, 495] width 47 height 22
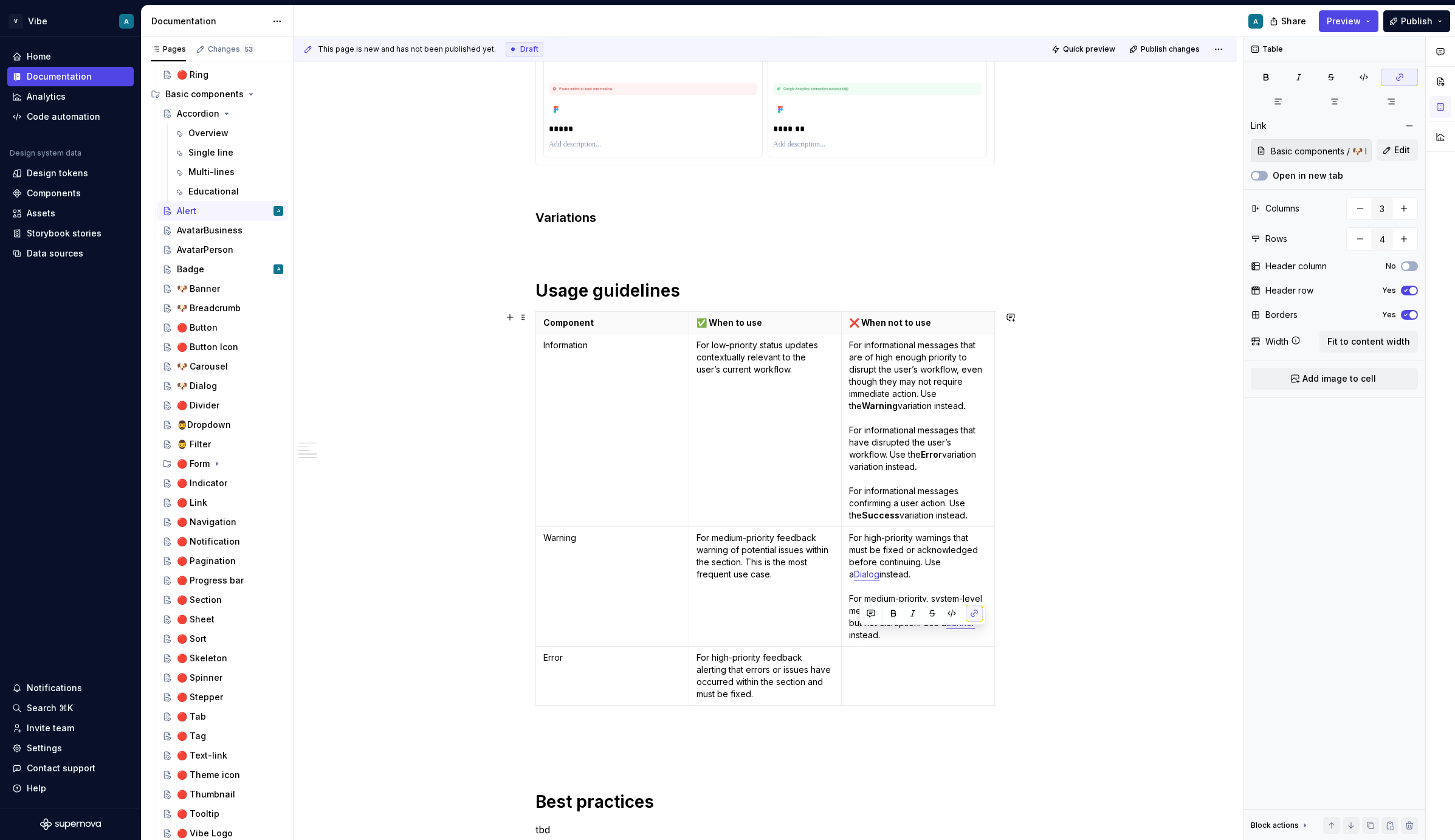
click at [1032, 640] on div "**********" at bounding box center [765, 600] width 943 height 1951
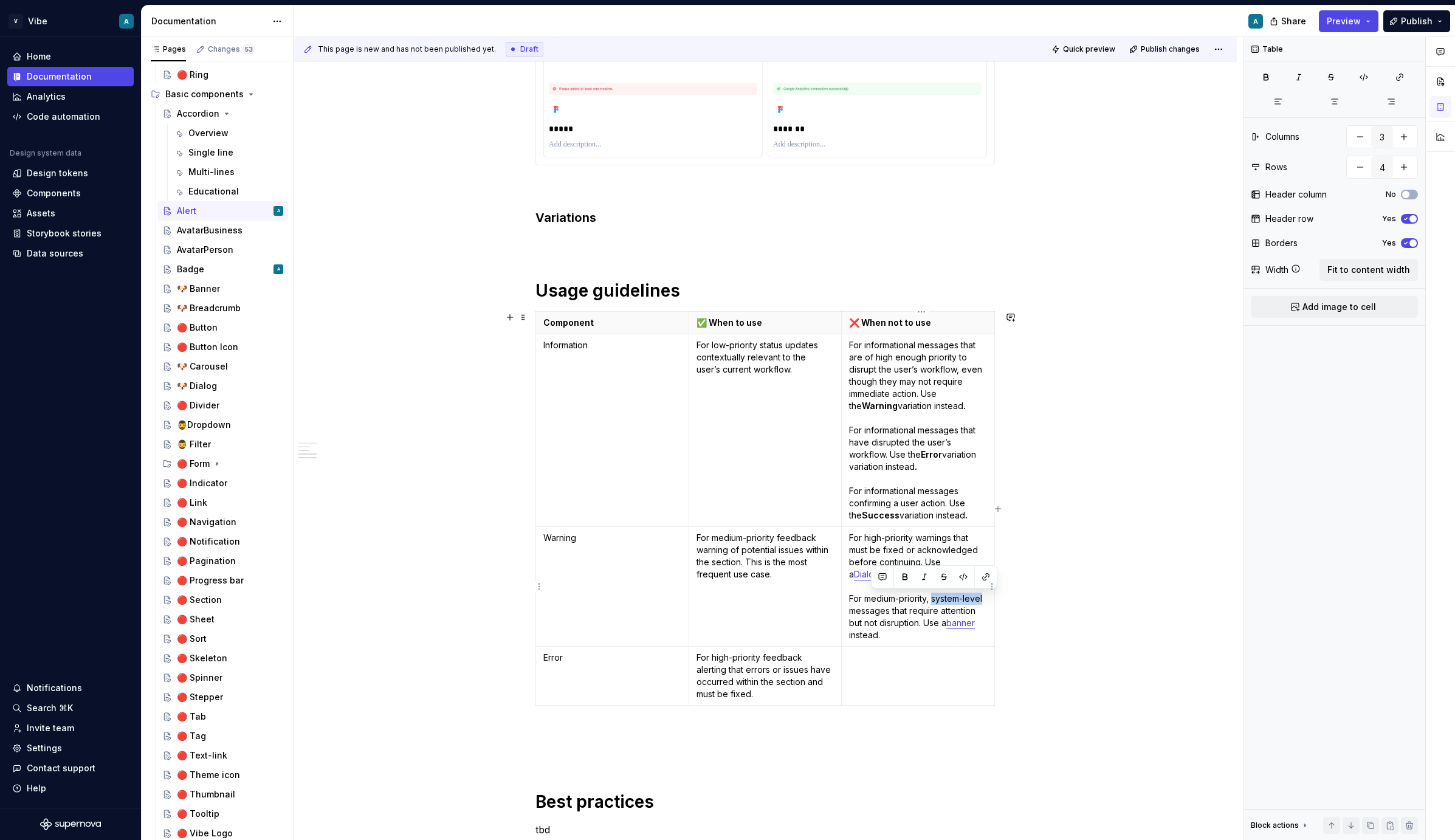
drag, startPoint x: 936, startPoint y: 600, endPoint x: 871, endPoint y: 617, distance: 67.2
click at [871, 617] on p "For high-priority warnings that must be fixed or acknowledged before continuing…" at bounding box center [918, 587] width 138 height 109
click at [930, 441] on p "For informational messages that are of high enough priority to disrupt the user…" at bounding box center [918, 430] width 138 height 182
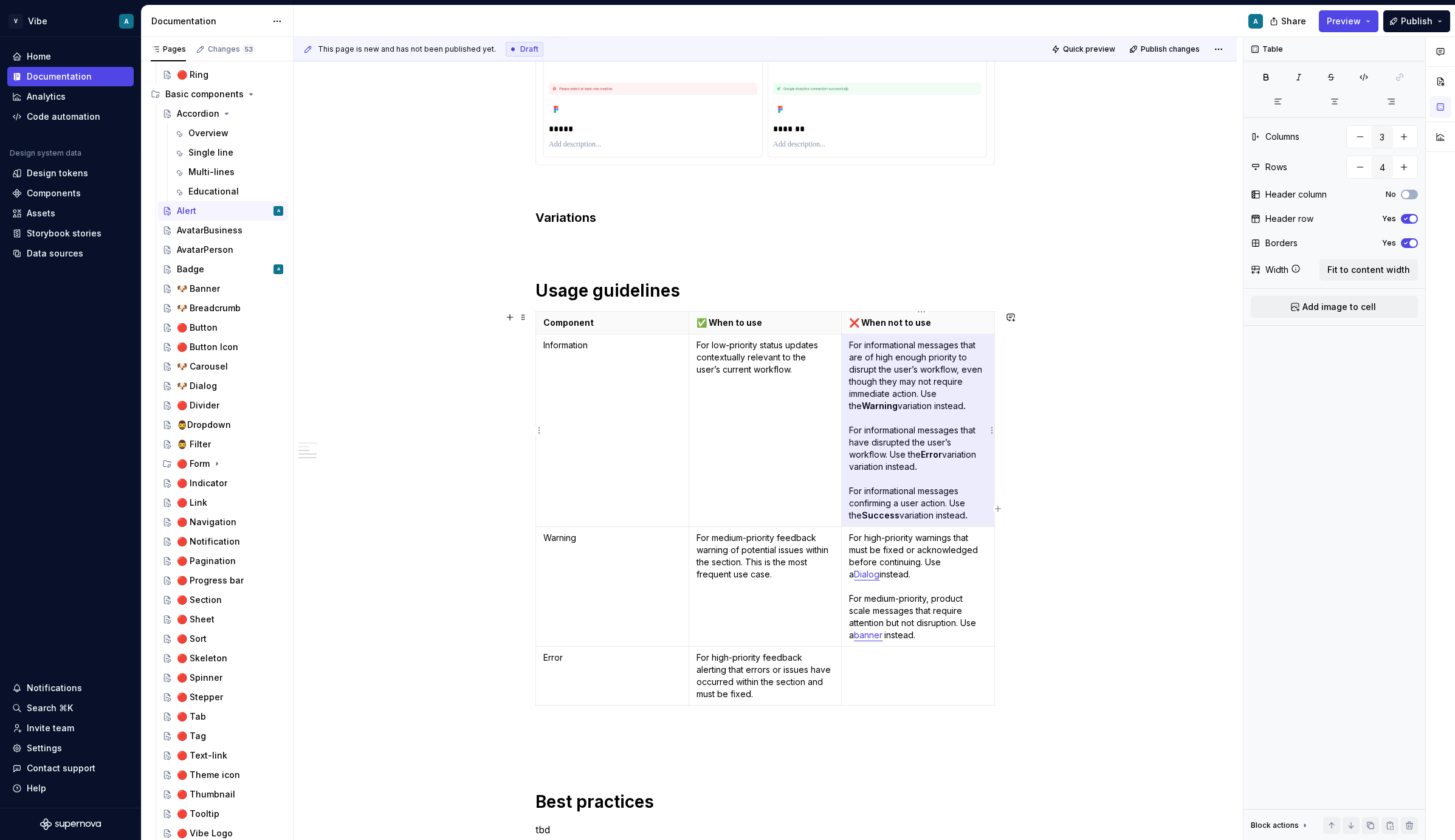
click at [930, 441] on p "For informational messages that are of high enough priority to disrupt the user…" at bounding box center [918, 430] width 138 height 182
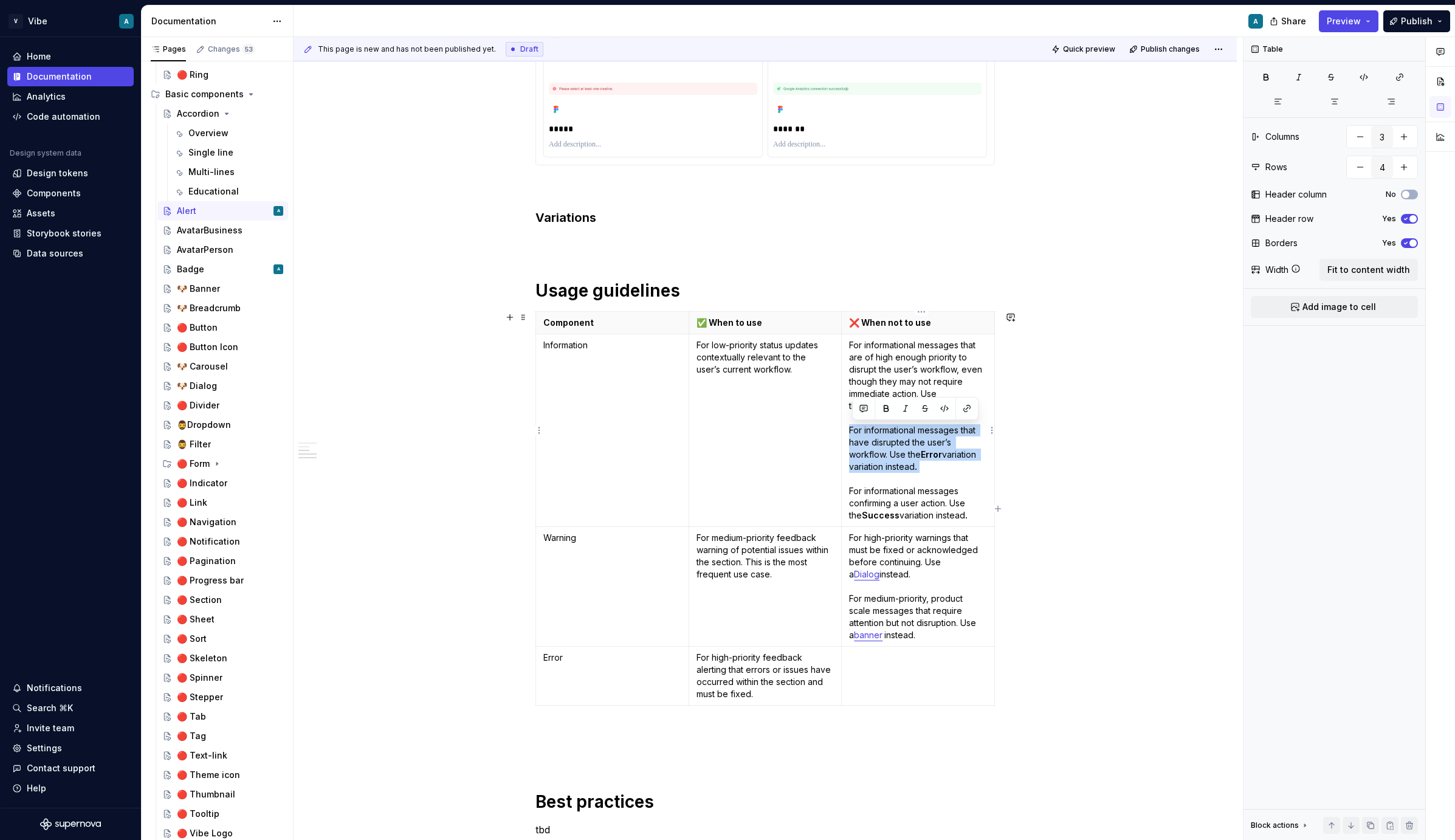
click at [930, 441] on p "For informational messages that are of high enough priority to disrupt the user…" at bounding box center [918, 430] width 138 height 182
click at [924, 469] on p "For informational messages that are of high enough priority to disrupt the user…" at bounding box center [918, 430] width 138 height 182
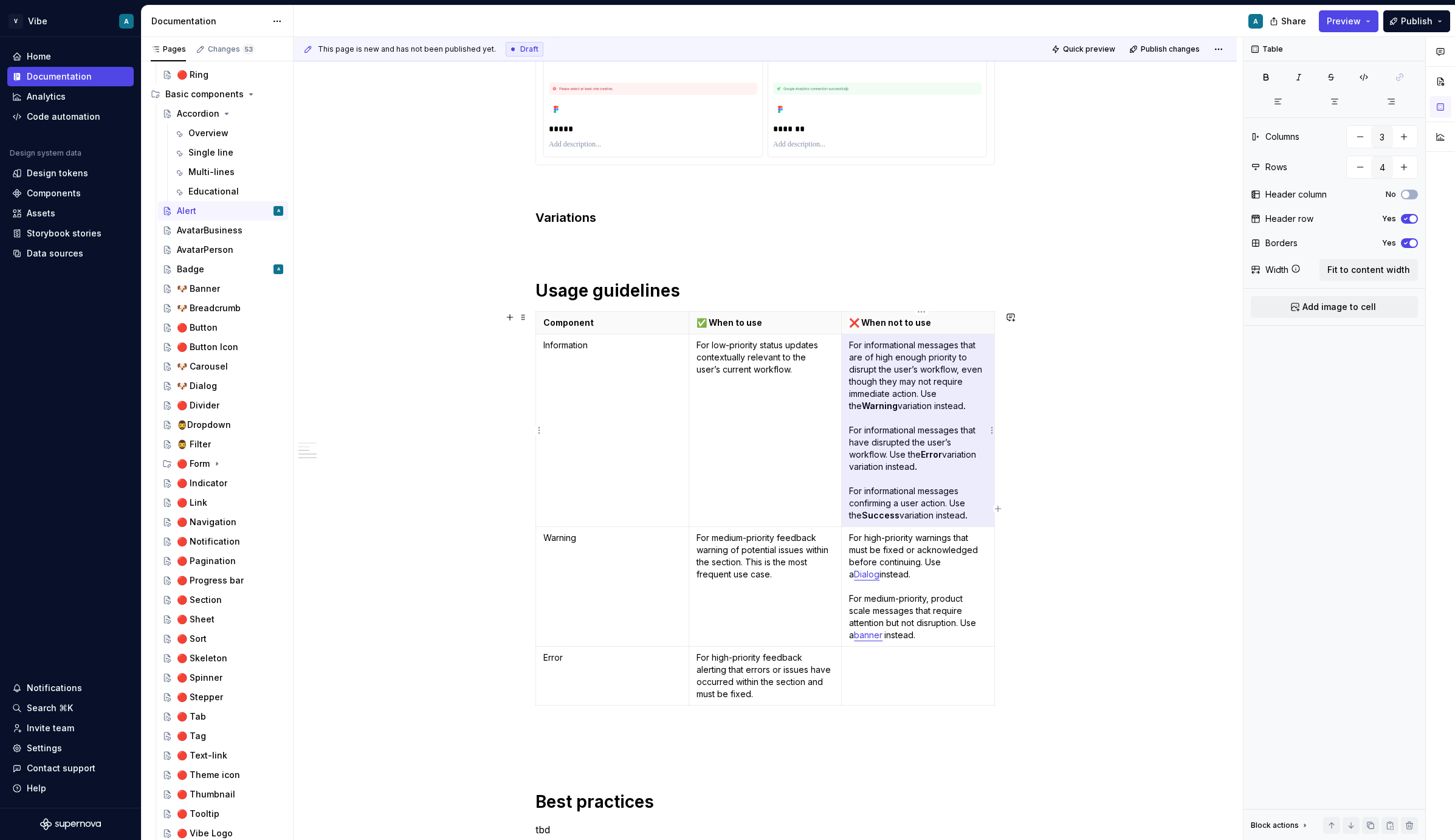
drag, startPoint x: 932, startPoint y: 467, endPoint x: 852, endPoint y: 346, distance: 145.1
click at [852, 346] on p "For informational messages that are of high enough priority to disrupt the user…" at bounding box center [918, 430] width 138 height 182
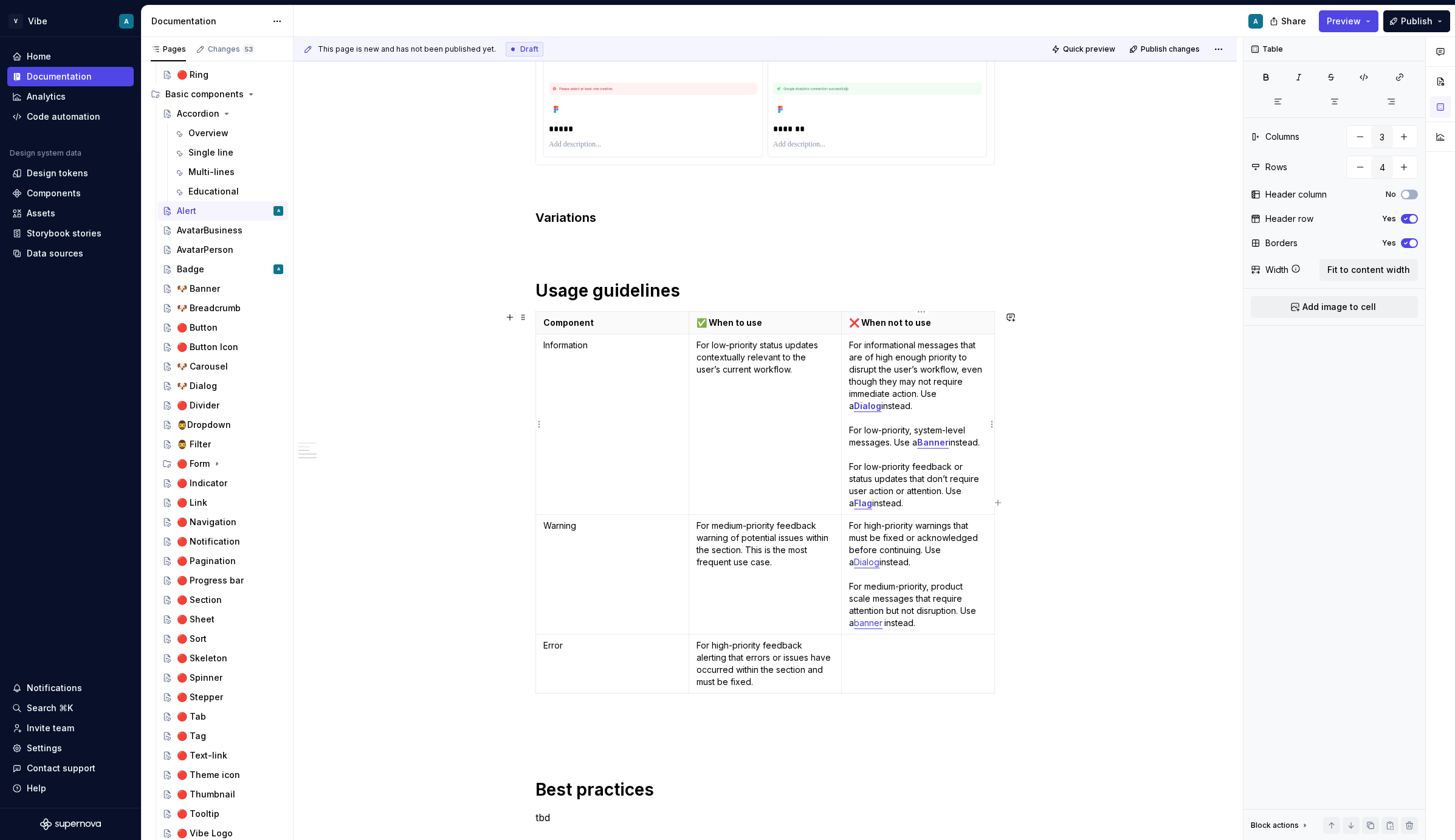
click at [881, 400] on strong "Dialog" at bounding box center [868, 405] width 27 height 10
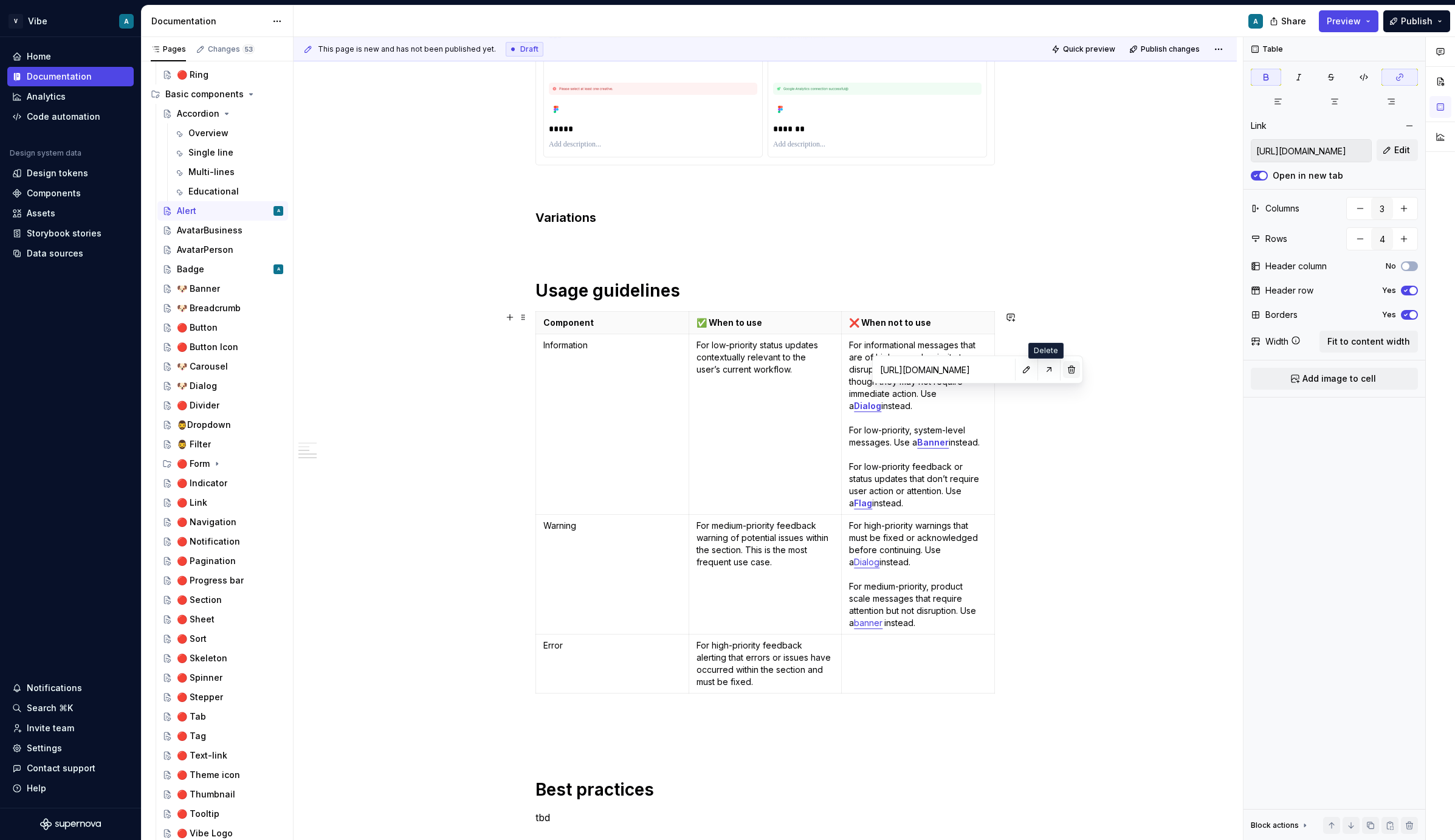
click at [1032, 373] on button "button" at bounding box center [1072, 370] width 17 height 17
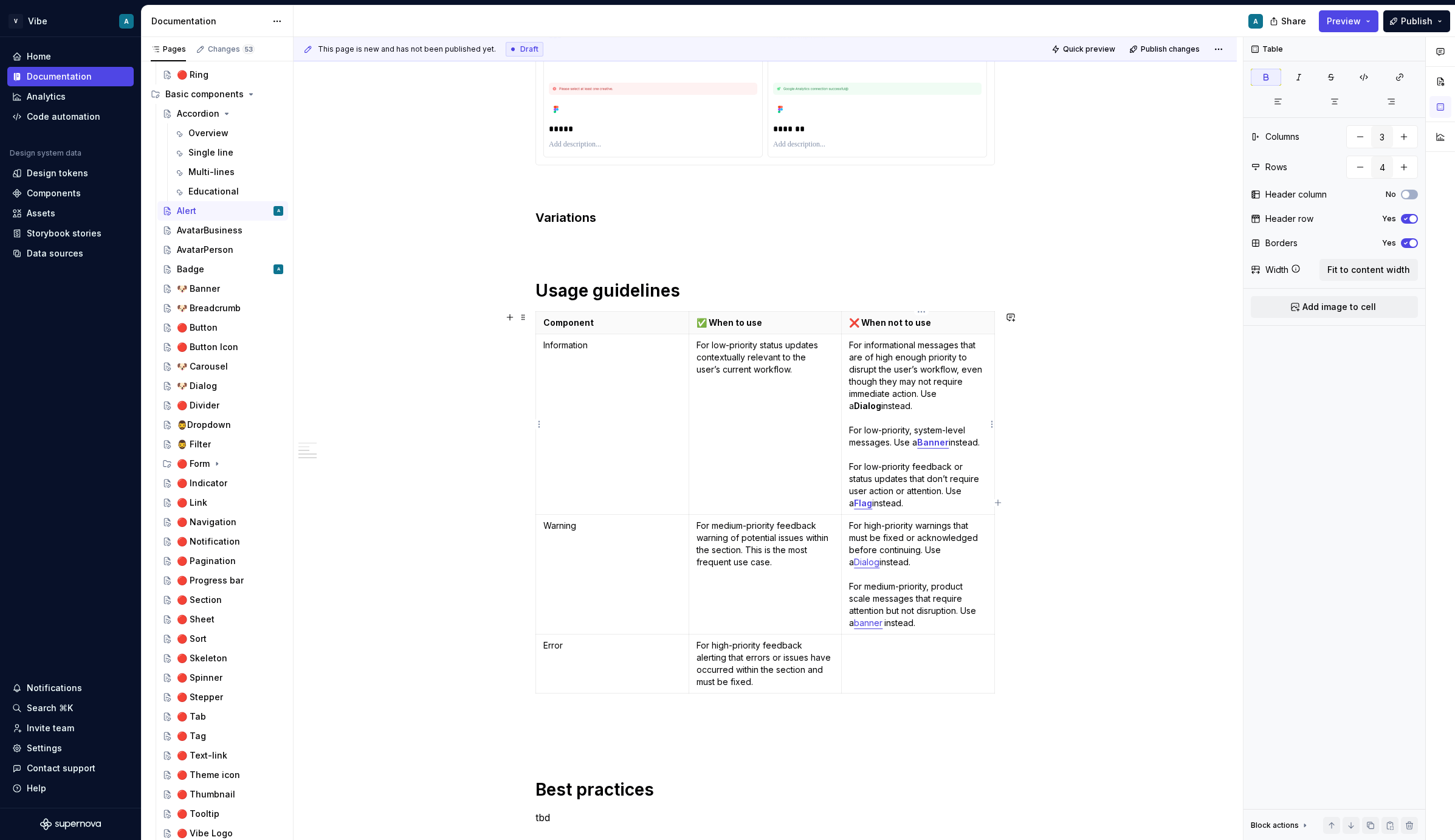
click at [881, 400] on strong "Dialog" at bounding box center [868, 405] width 27 height 10
click at [985, 373] on button "button" at bounding box center [985, 372] width 17 height 17
click at [1032, 368] on button "button" at bounding box center [1067, 372] width 17 height 17
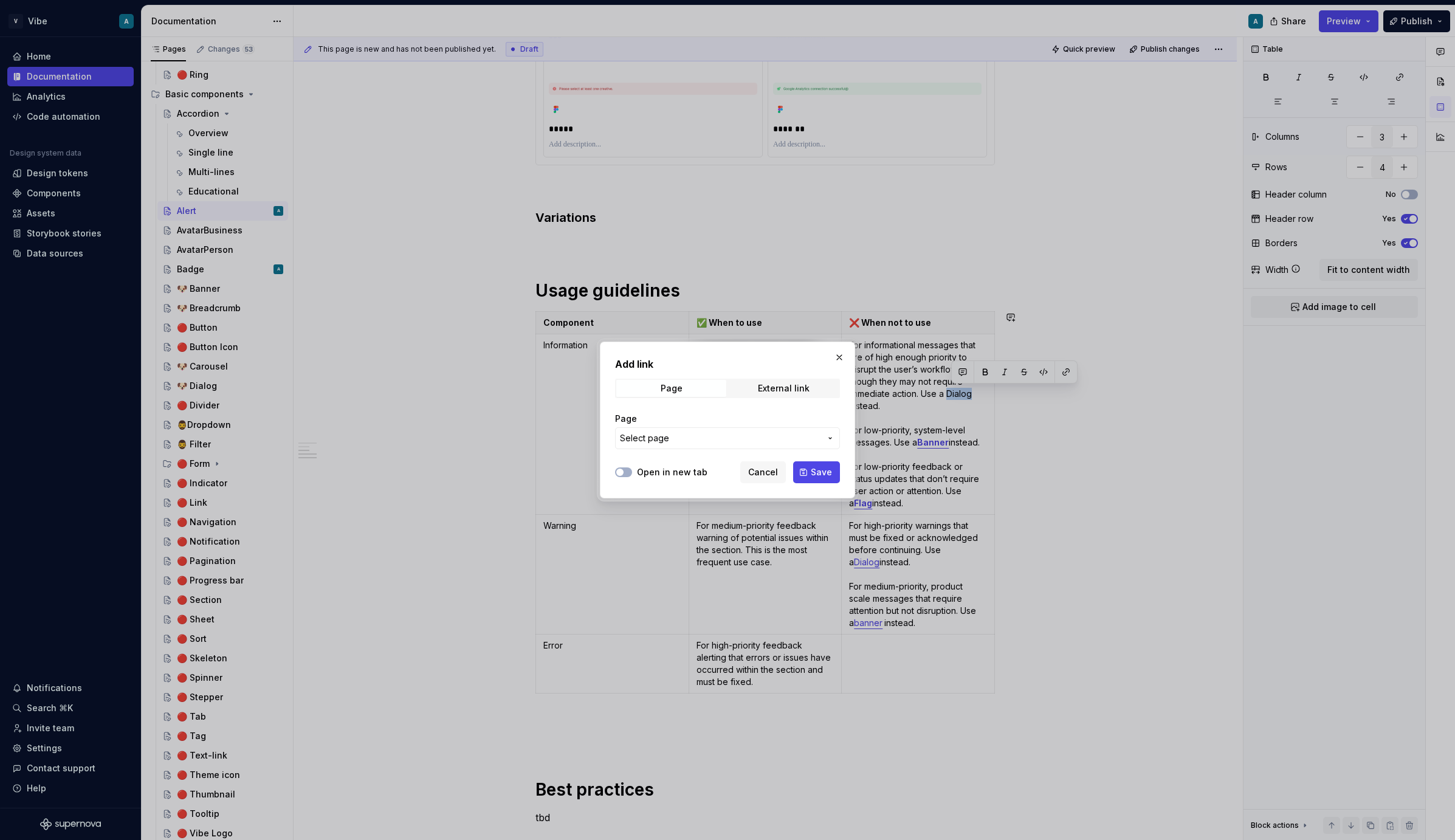
click at [728, 435] on span "Select page" at bounding box center [720, 438] width 201 height 12
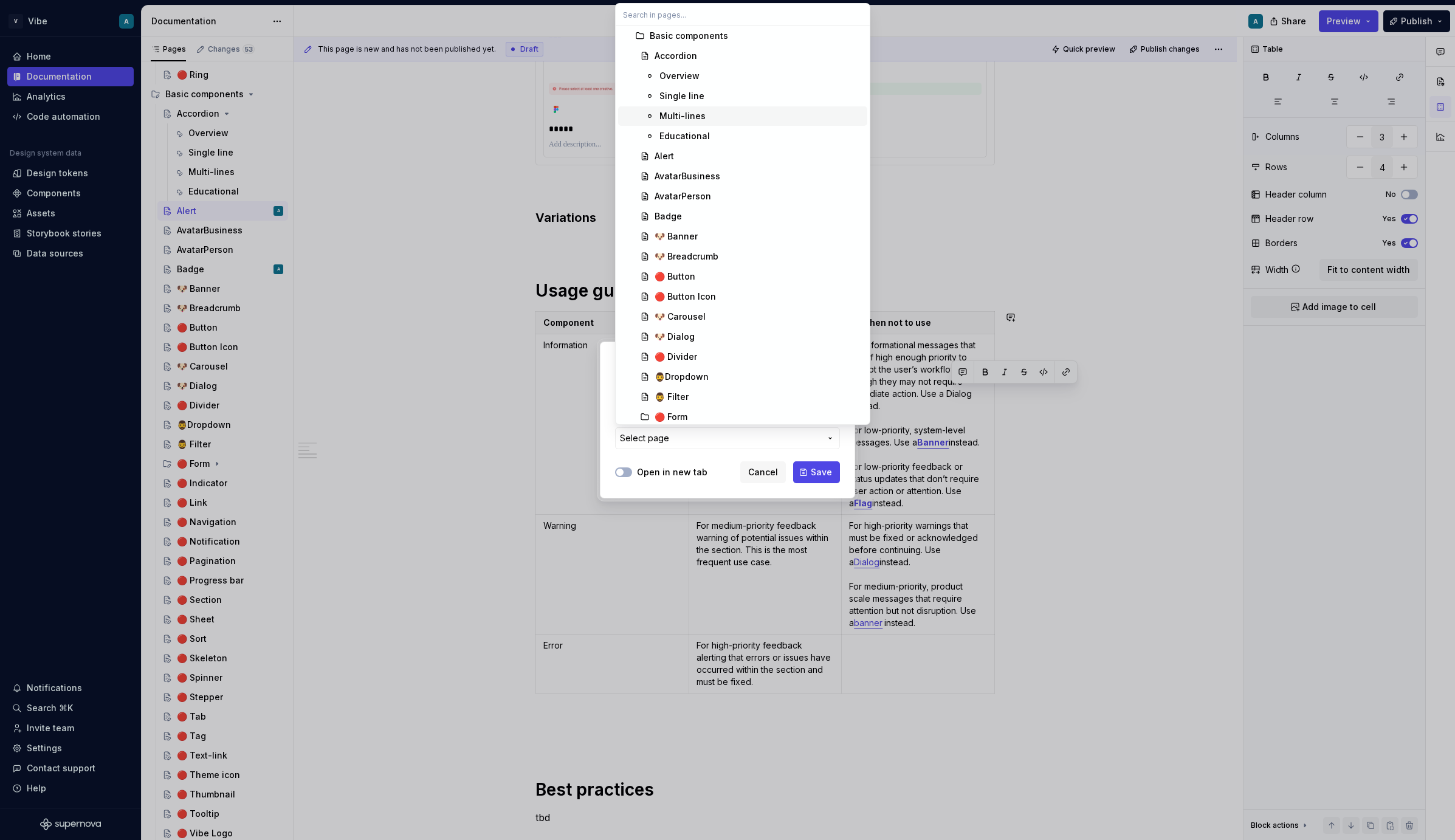
scroll to position [245, 0]
click at [690, 312] on div "🐶 Dialog" at bounding box center [674, 315] width 40 height 12
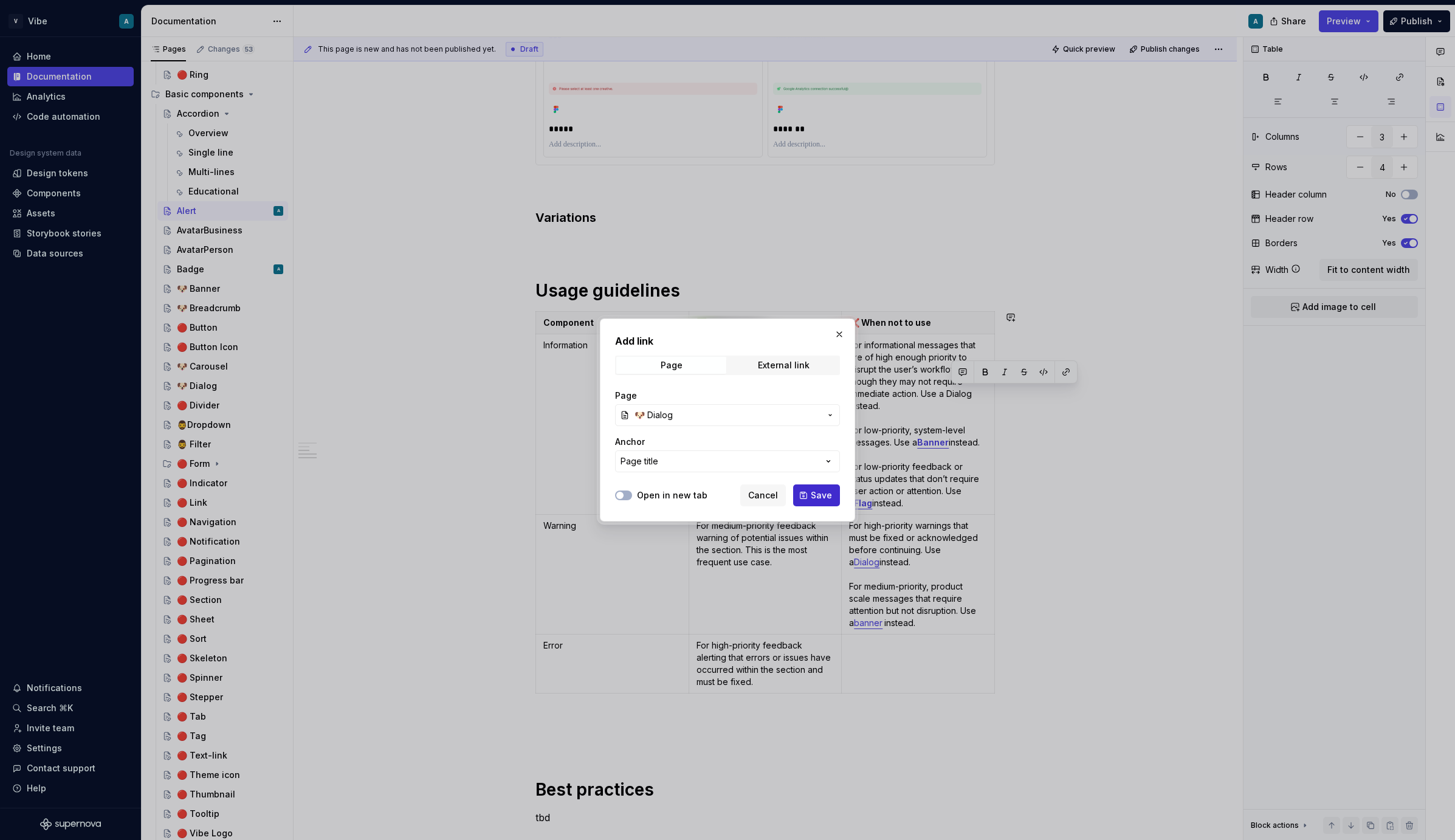
click at [813, 484] on button "Save" at bounding box center [816, 495] width 47 height 22
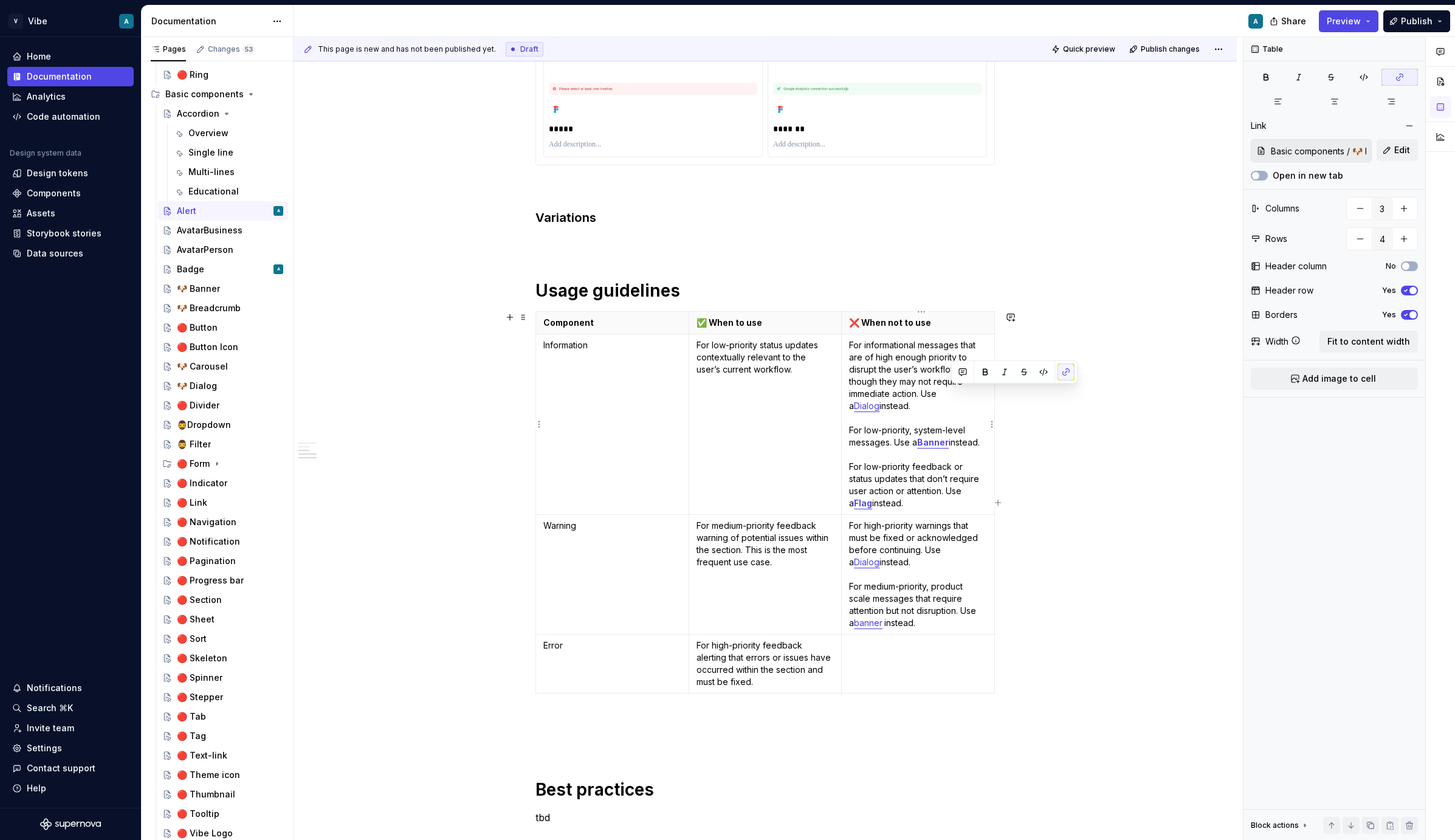
click at [920, 417] on p "For informational messages that are of high enough priority to disrupt the user…" at bounding box center [918, 424] width 138 height 170
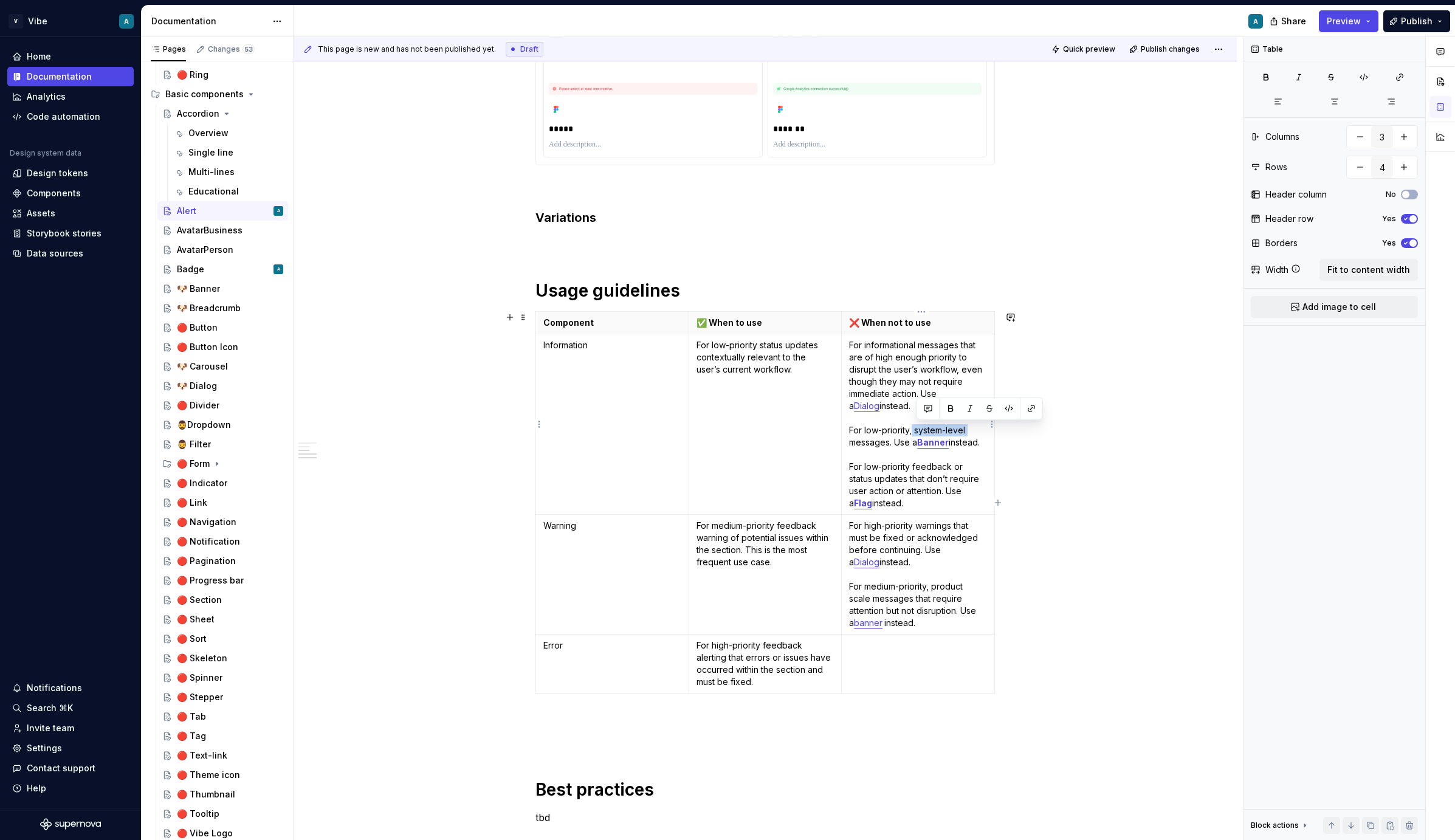
drag, startPoint x: 917, startPoint y: 431, endPoint x: 973, endPoint y: 428, distance: 56.1
click at [973, 428] on p "For informational messages that are of high enough priority to disrupt the user…" at bounding box center [918, 424] width 138 height 170
click at [964, 429] on p "For informational messages that are of high enough priority to disrupt the user…" at bounding box center [918, 424] width 138 height 170
drag, startPoint x: 970, startPoint y: 428, endPoint x: 920, endPoint y: 428, distance: 50.0
click at [920, 428] on p "For informational messages that are of high enough priority to disrupt the user…" at bounding box center [918, 424] width 138 height 170
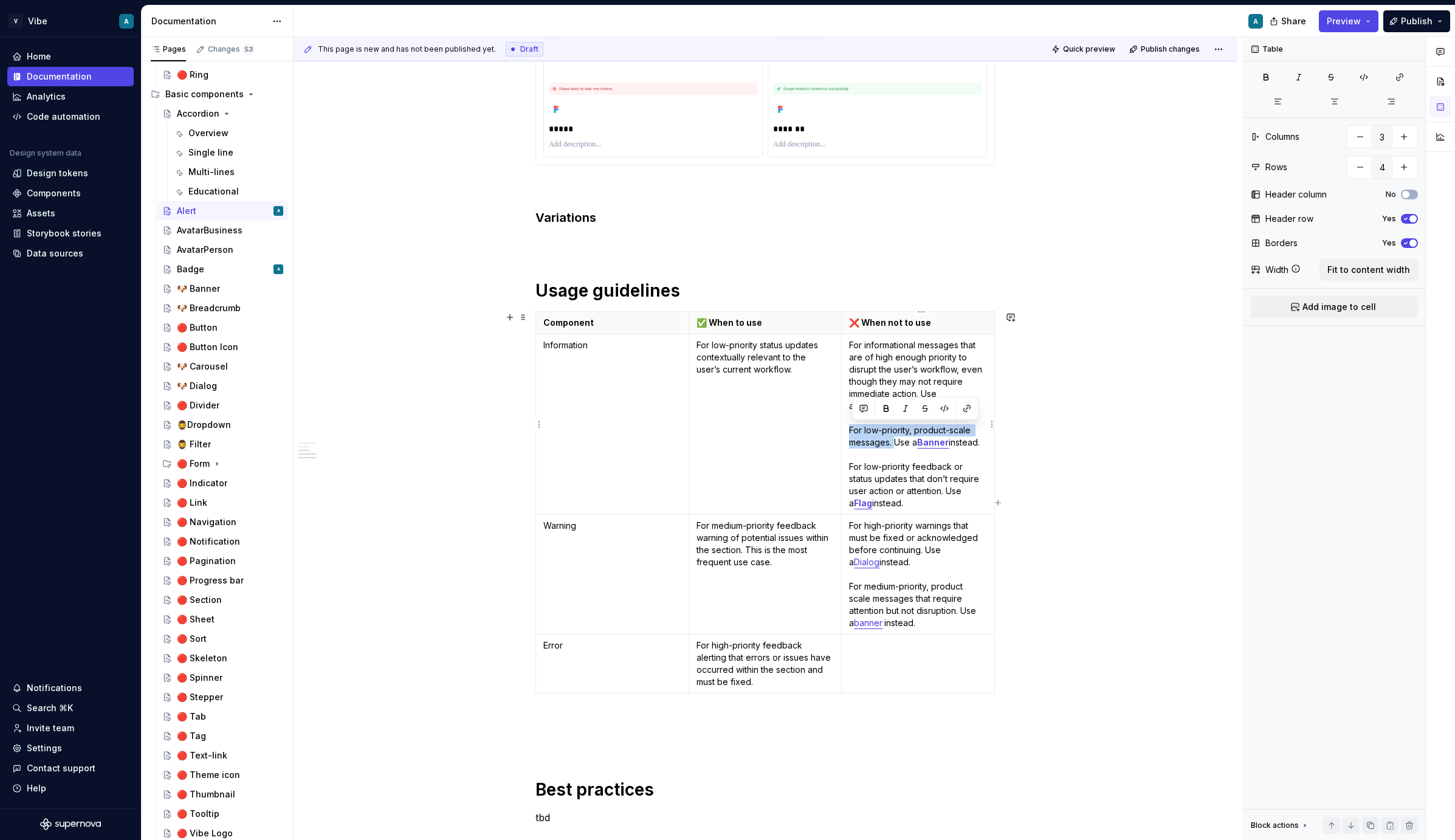
drag, startPoint x: 897, startPoint y: 443, endPoint x: 849, endPoint y: 428, distance: 50.3
click at [849, 428] on td "For informational messages that are of high enough priority to disrupt the user…" at bounding box center [918, 424] width 153 height 180
copy p "For low-priority, product-scale messages."
click at [928, 453] on p "For informational messages that are of high enough priority to disrupt the user…" at bounding box center [918, 424] width 138 height 170
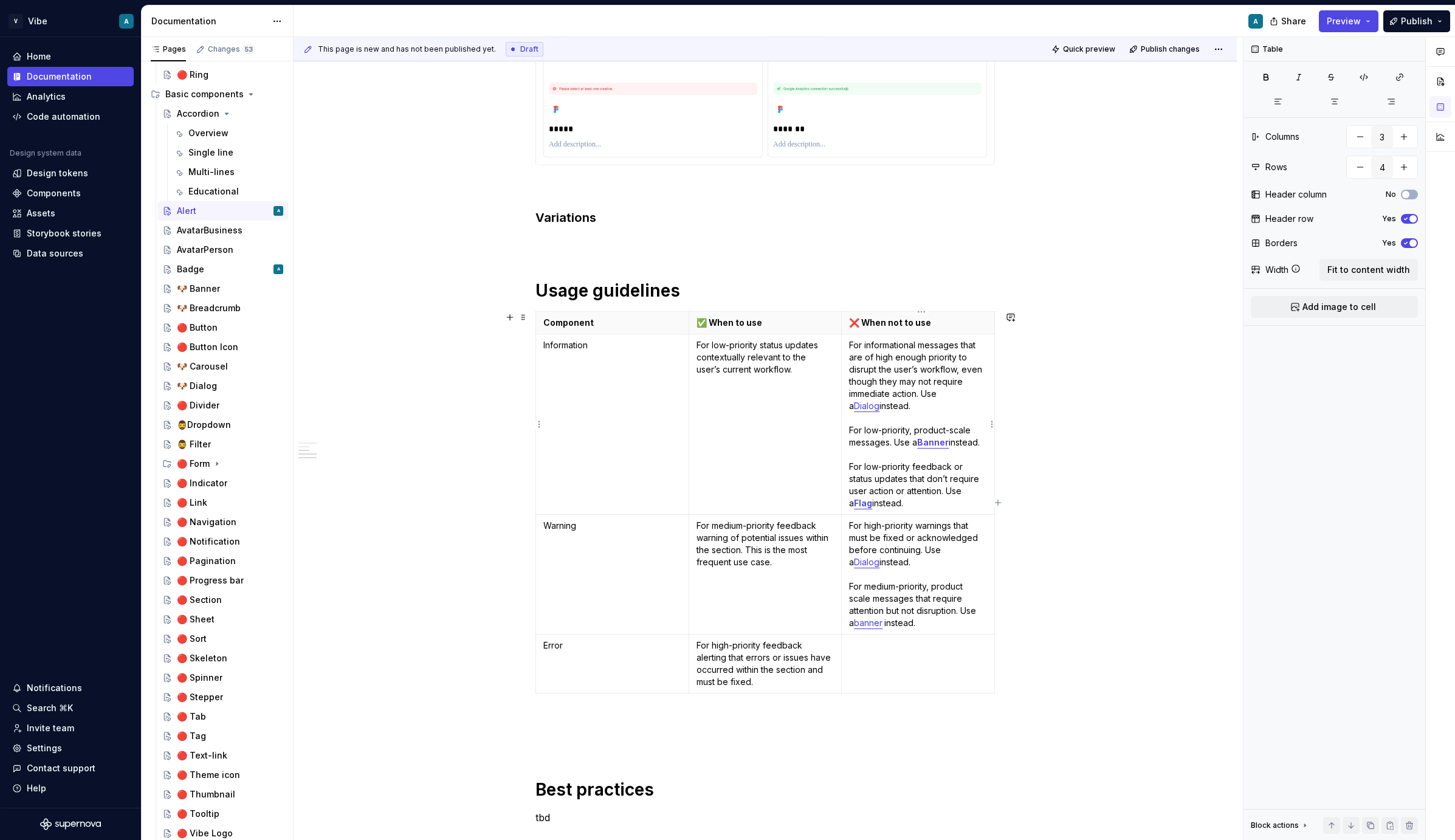
click at [938, 439] on strong "Banner" at bounding box center [932, 442] width 32 height 10
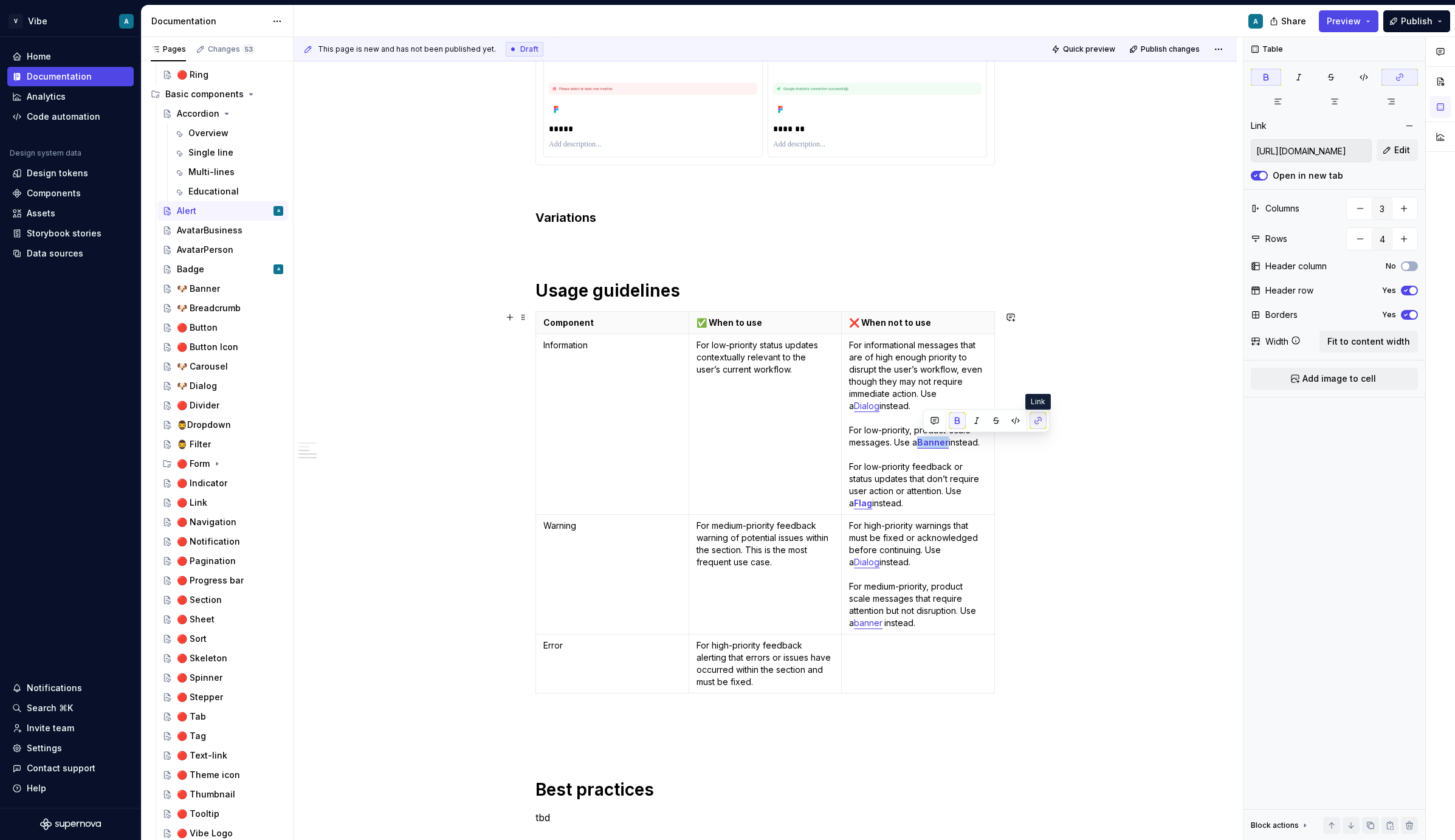
click at [1032, 422] on button "button" at bounding box center [1038, 421] width 17 height 17
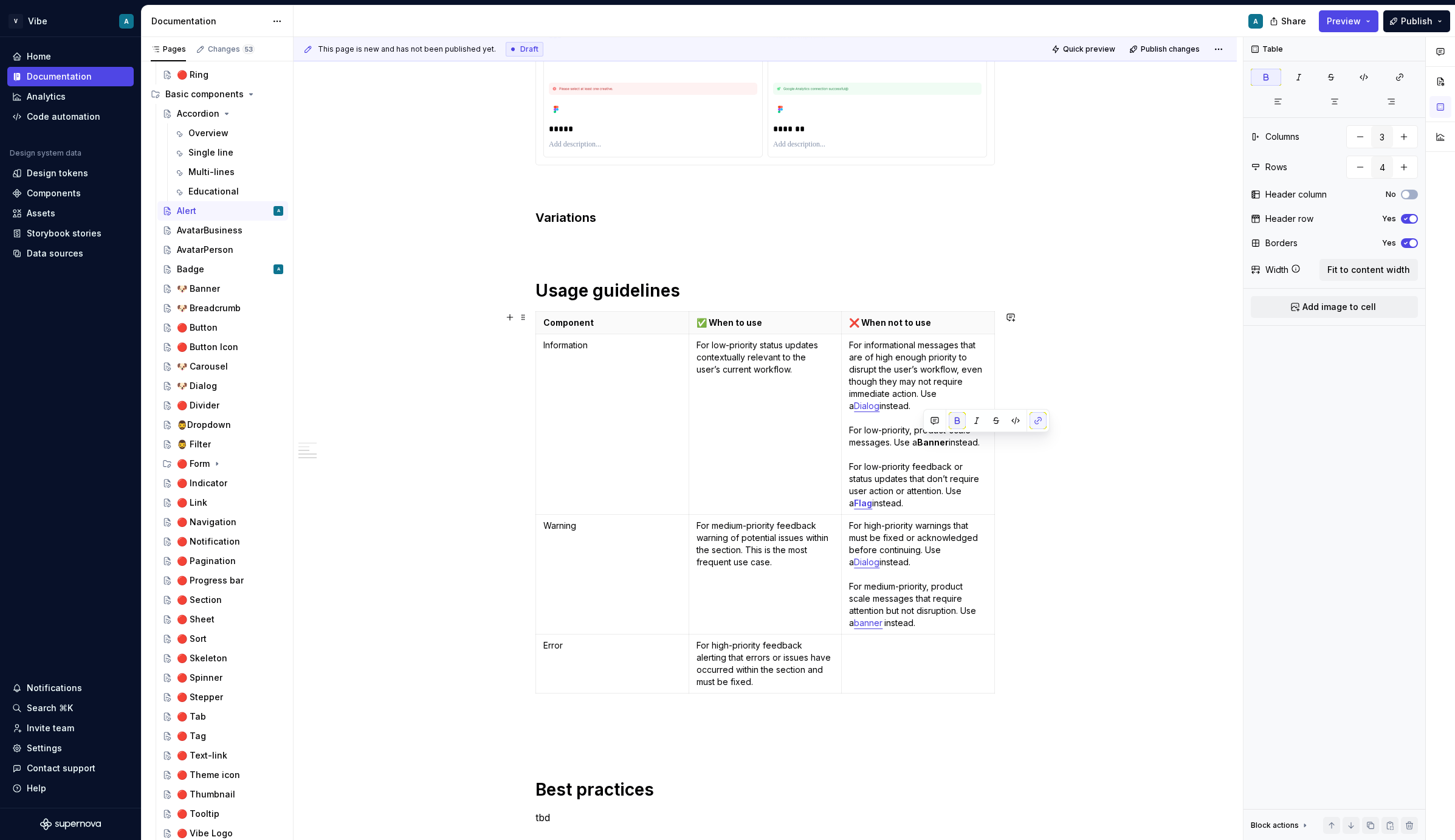
click at [957, 419] on button "button" at bounding box center [957, 421] width 17 height 17
click at [1032, 419] on button "button" at bounding box center [1038, 421] width 17 height 17
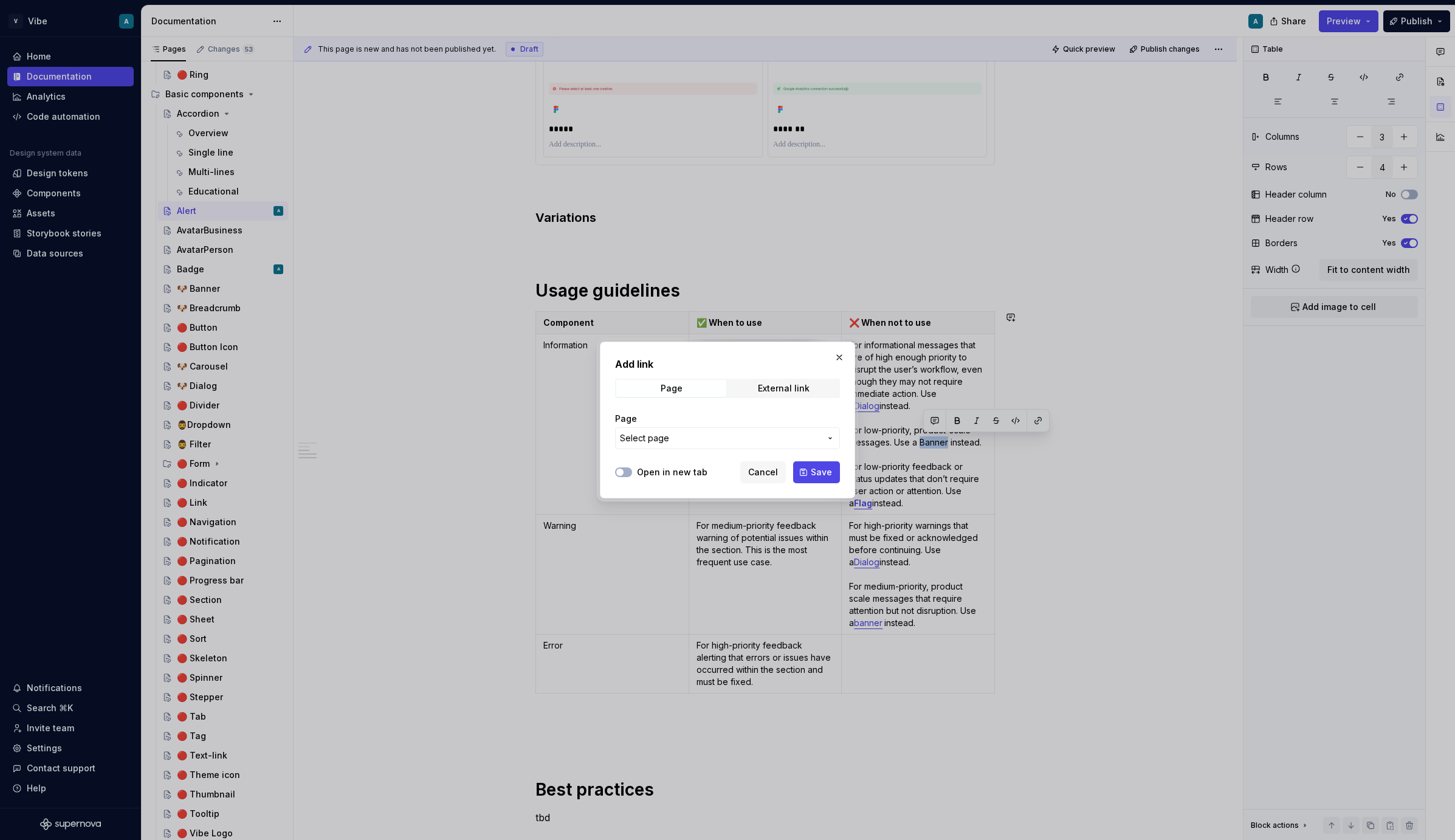
type textarea "*"
click at [681, 436] on span "Select page" at bounding box center [720, 438] width 201 height 12
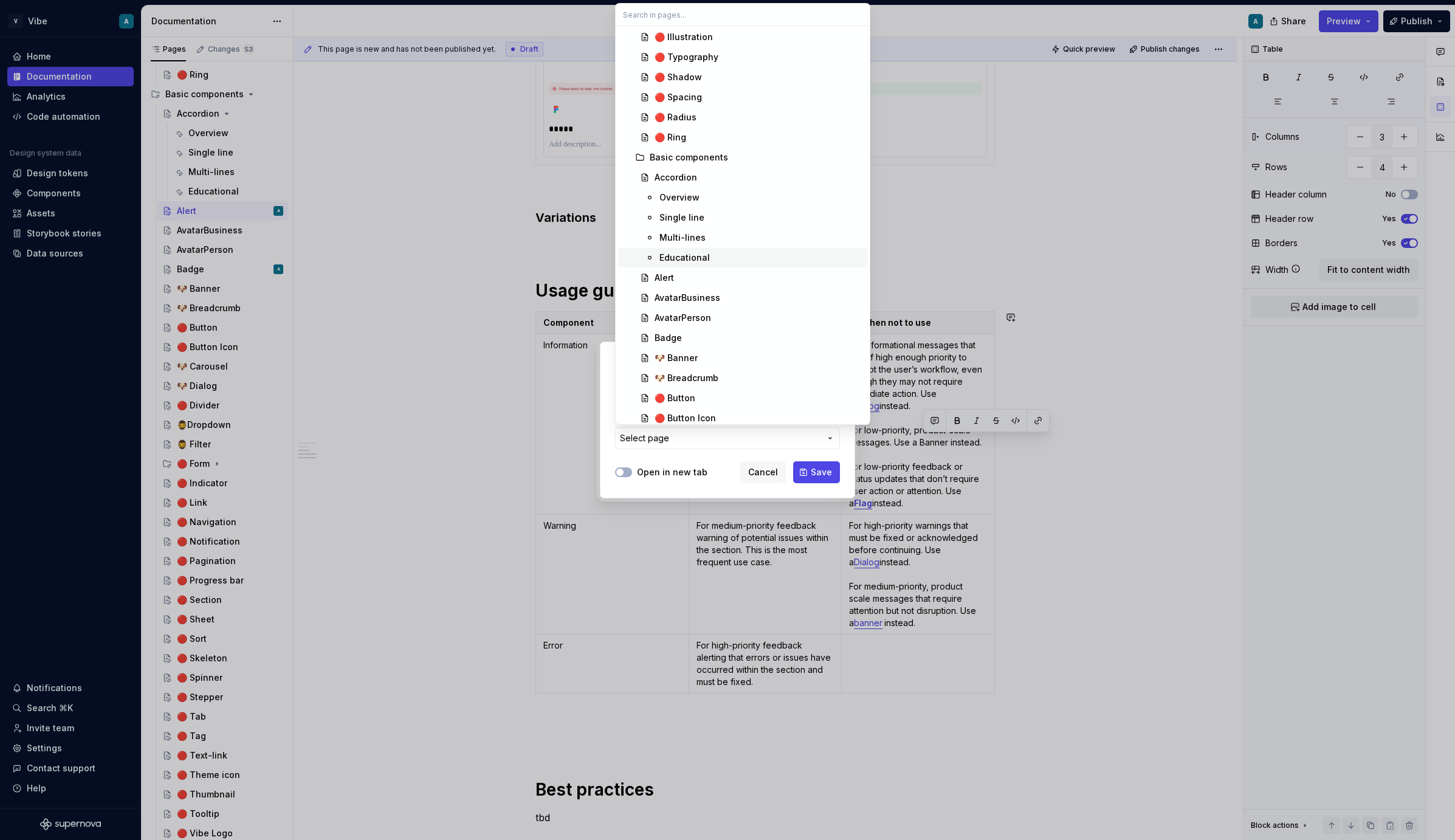
scroll to position [115, 0]
click at [719, 344] on div "🐶 Banner" at bounding box center [758, 345] width 208 height 12
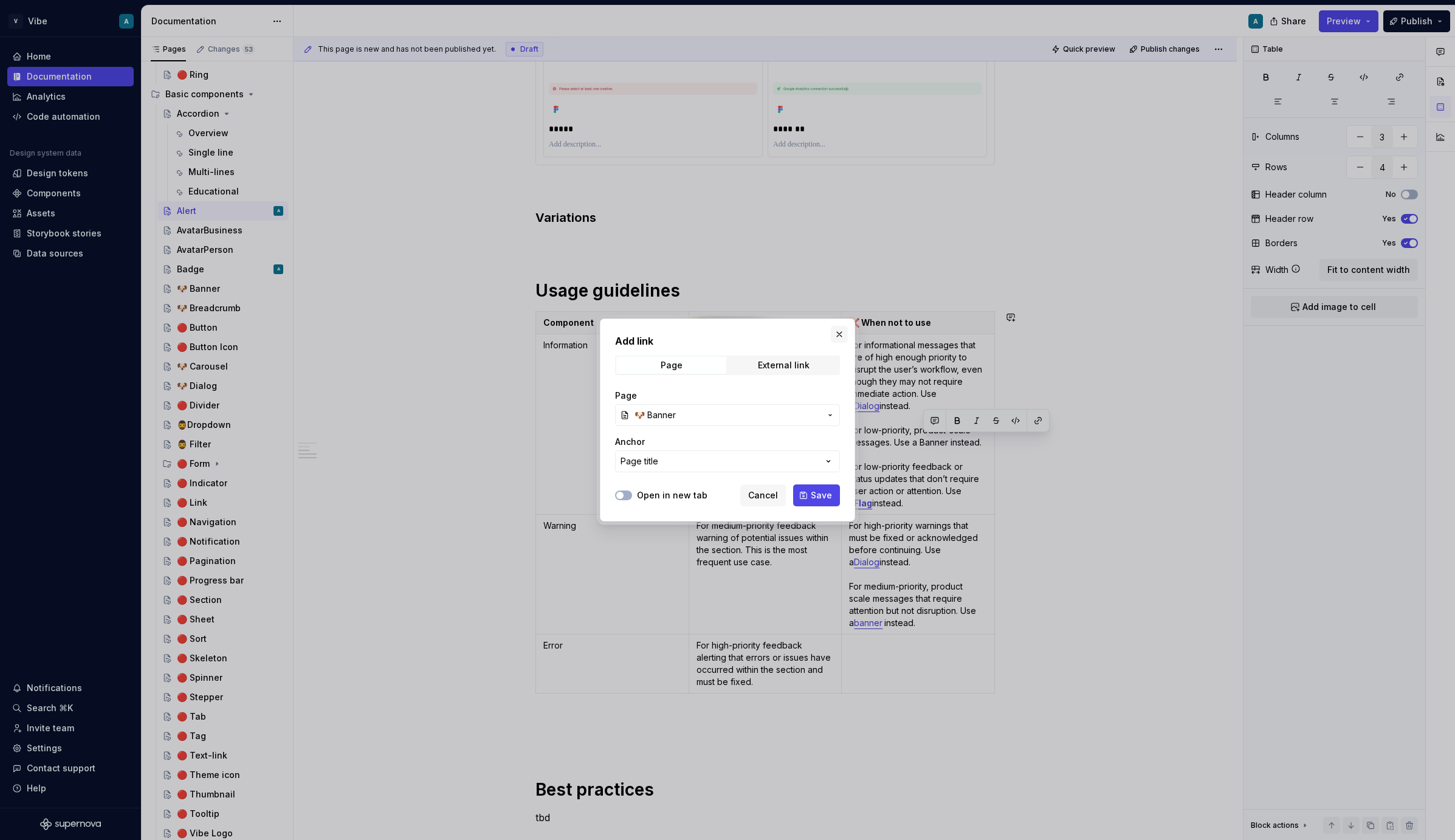
click at [837, 337] on button "button" at bounding box center [840, 334] width 17 height 17
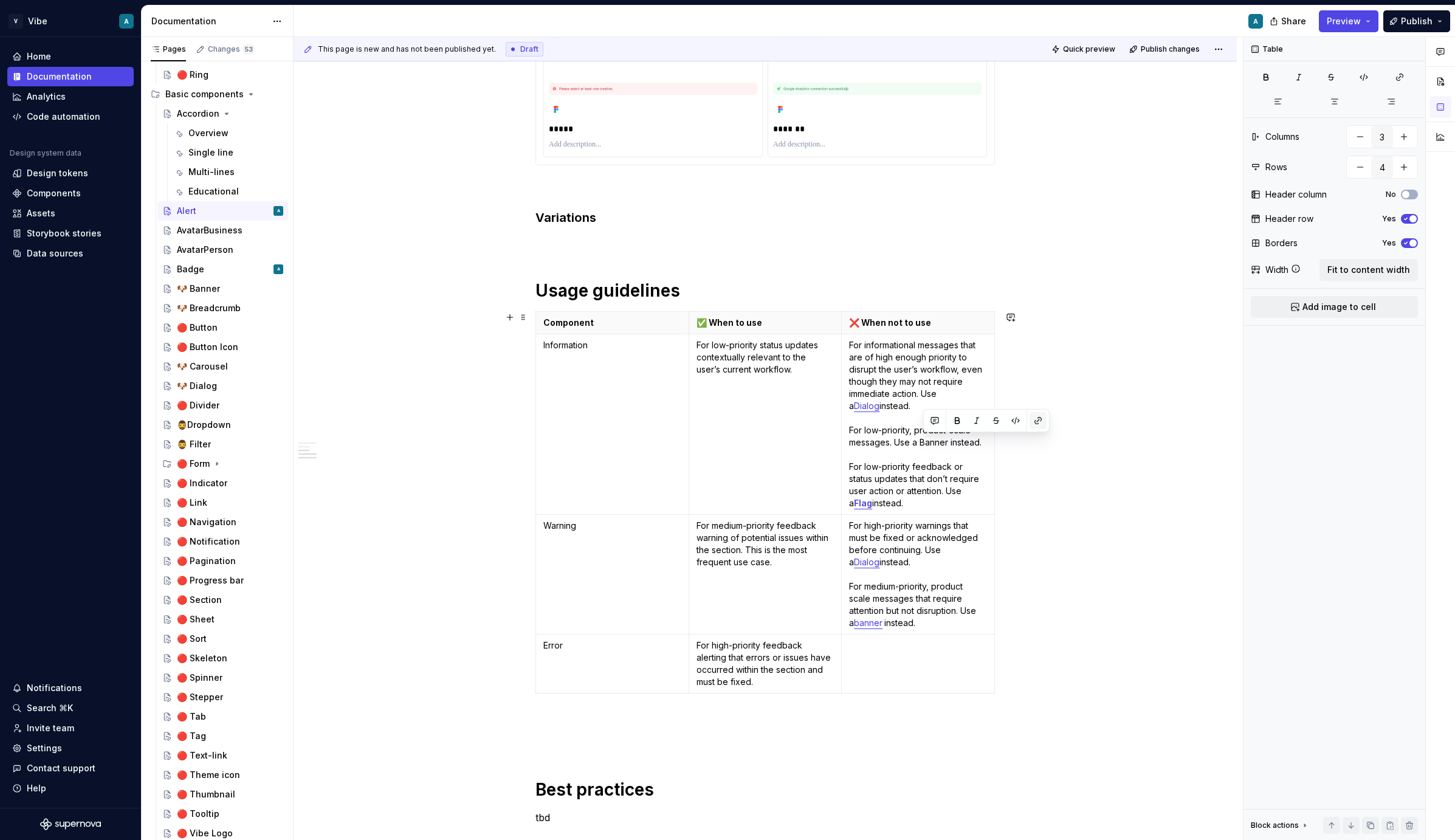
click at [1032, 420] on button "button" at bounding box center [1038, 421] width 17 height 17
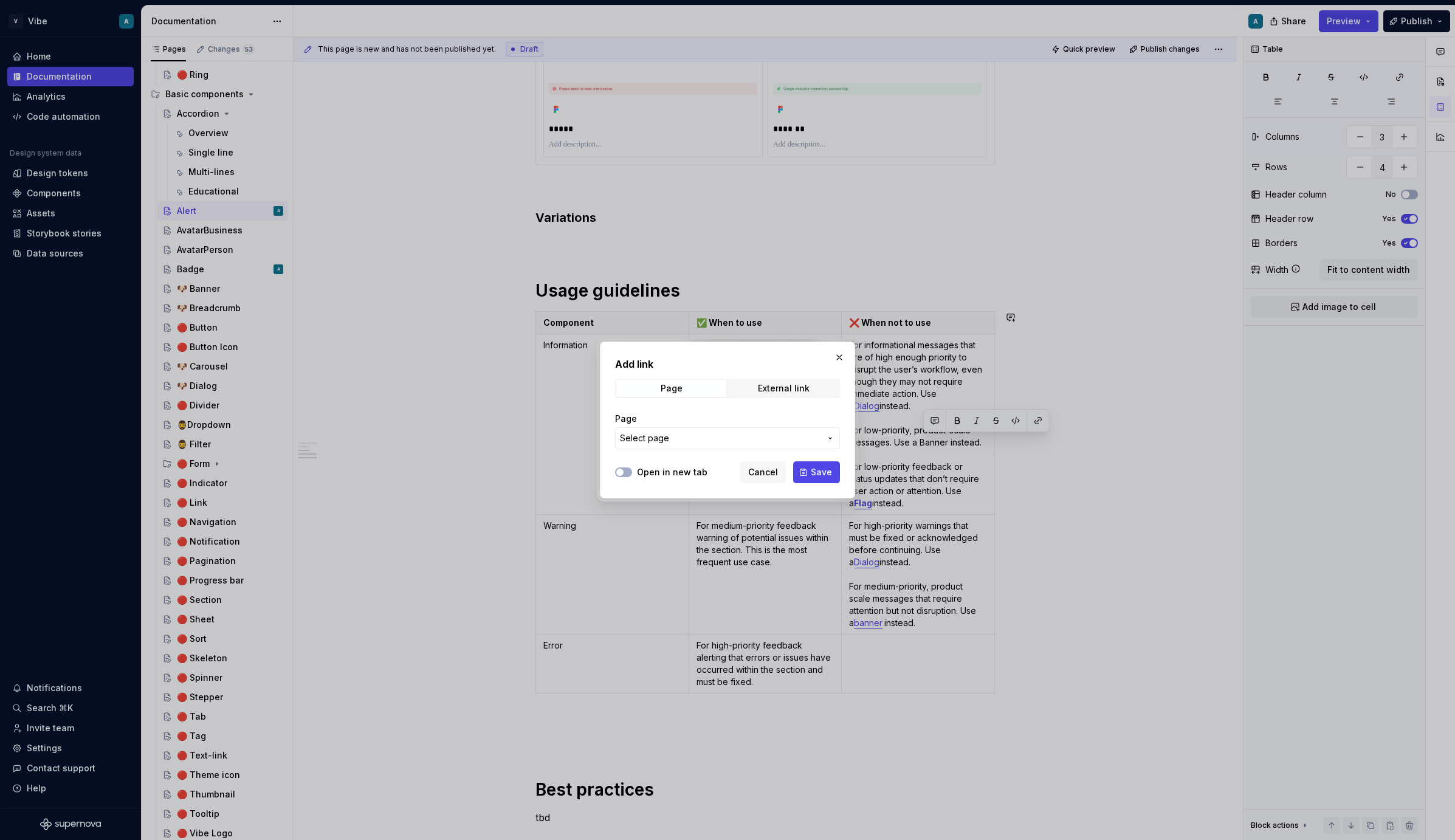
click at [709, 438] on span "Select page" at bounding box center [720, 438] width 201 height 12
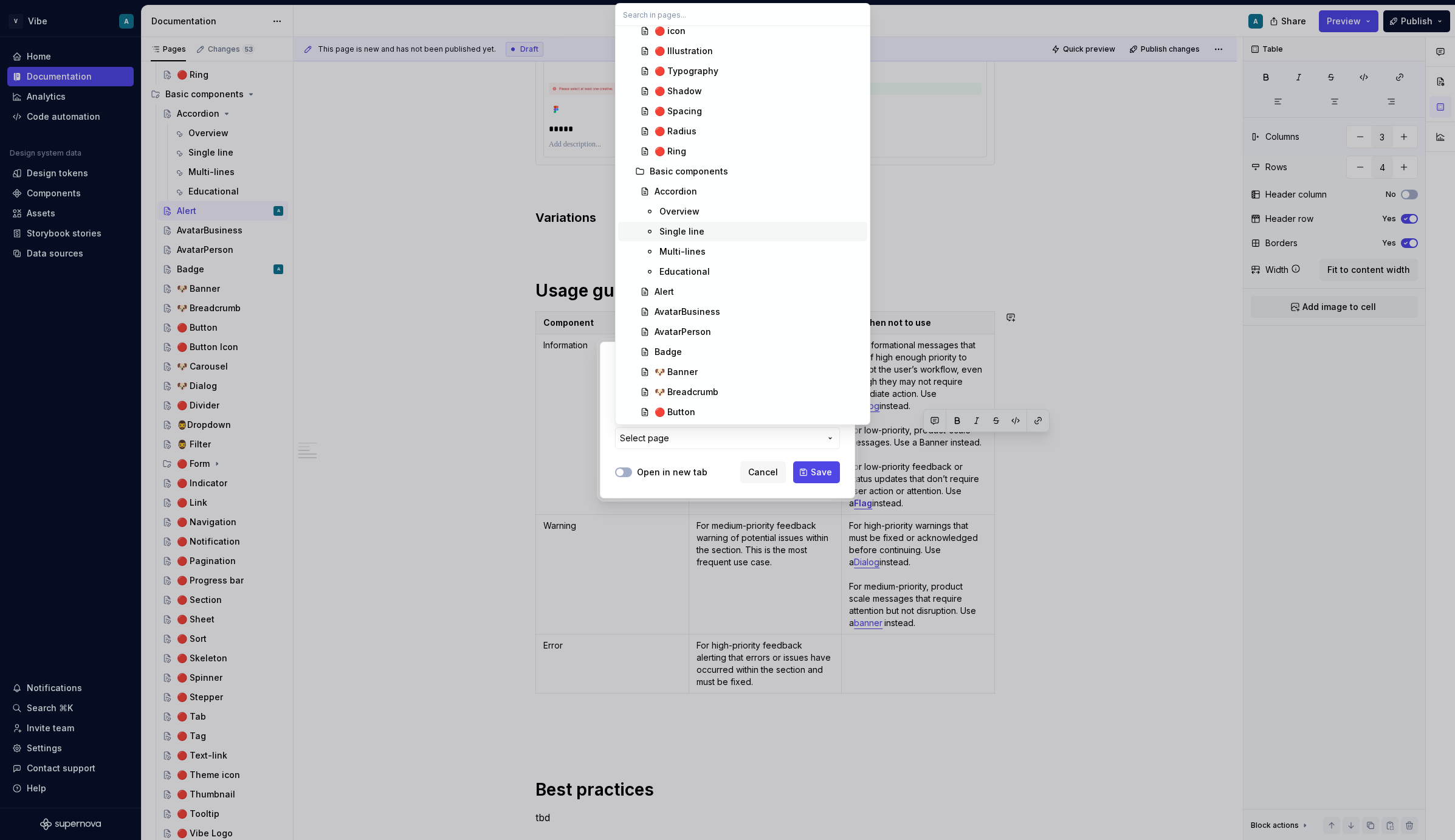
scroll to position [115, 0]
click at [692, 342] on div "🐶 Banner" at bounding box center [676, 346] width 43 height 12
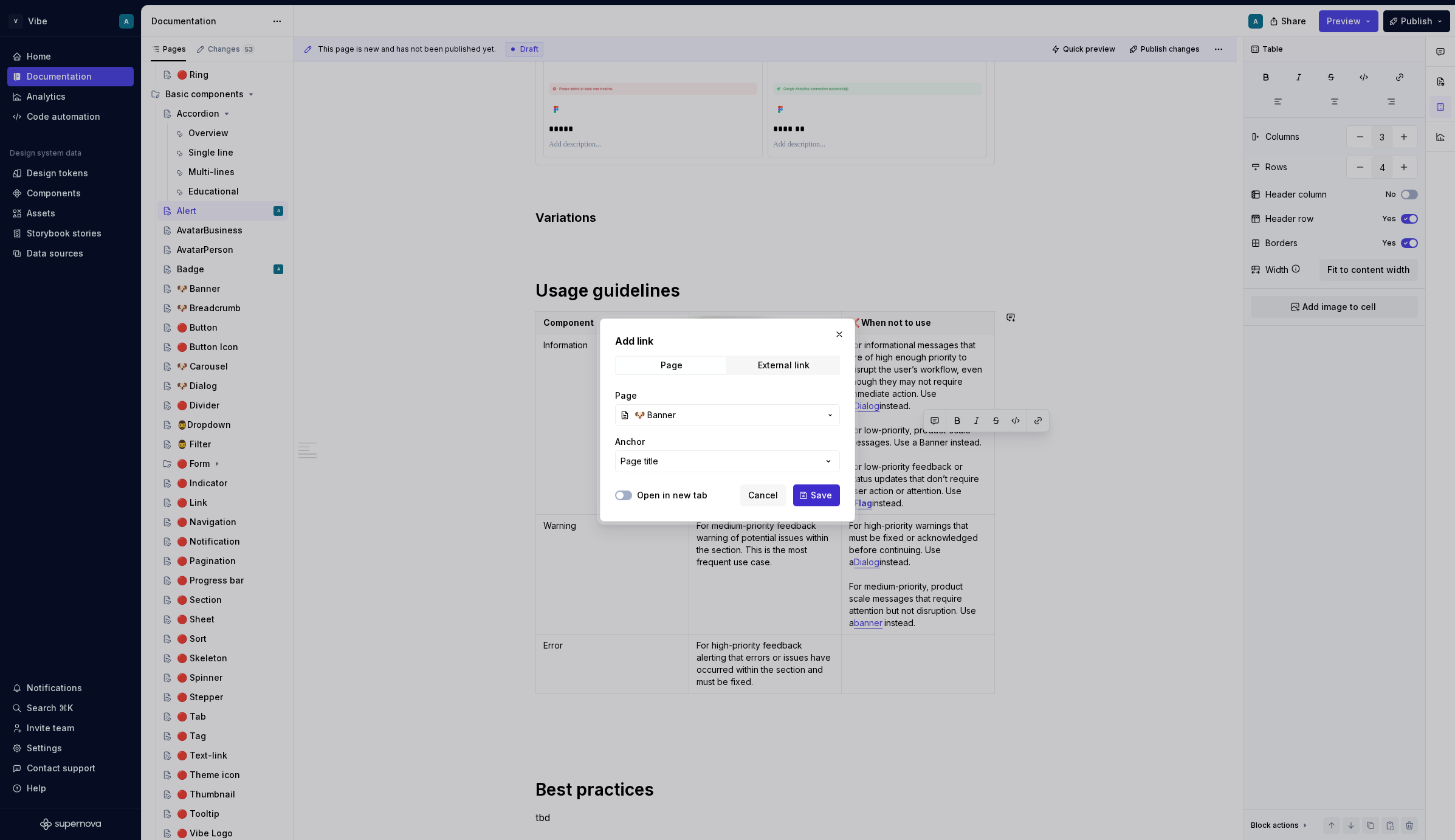
click at [812, 495] on span "Save" at bounding box center [821, 495] width 21 height 12
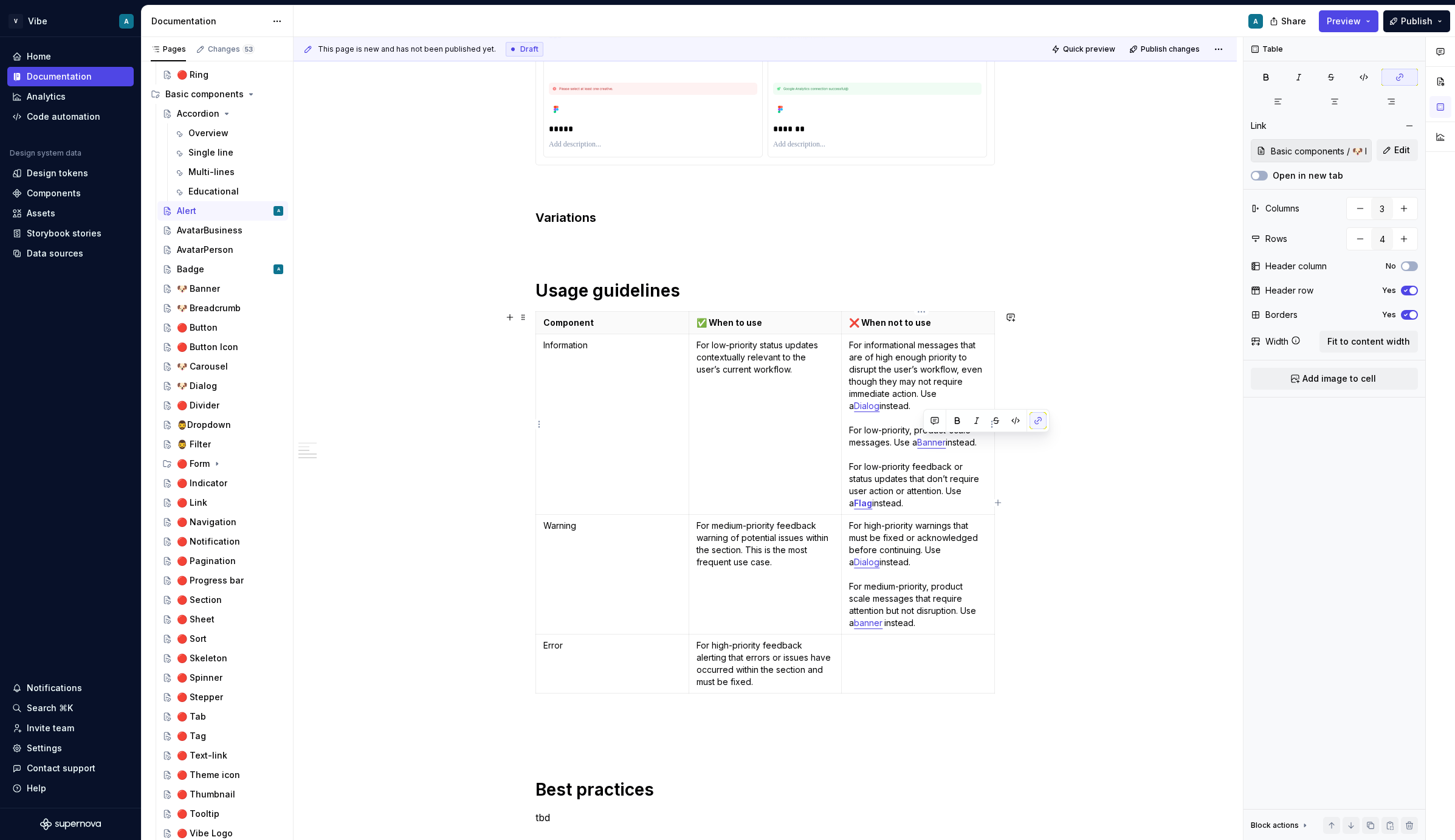
click at [919, 482] on p "For informational messages that are of high enough priority to disrupt the user…" at bounding box center [918, 424] width 138 height 170
drag, startPoint x: 915, startPoint y: 506, endPoint x: 849, endPoint y: 464, distance: 78.2
click at [849, 464] on td "For informational messages that are of high enough priority to disrupt the user…" at bounding box center [918, 424] width 153 height 180
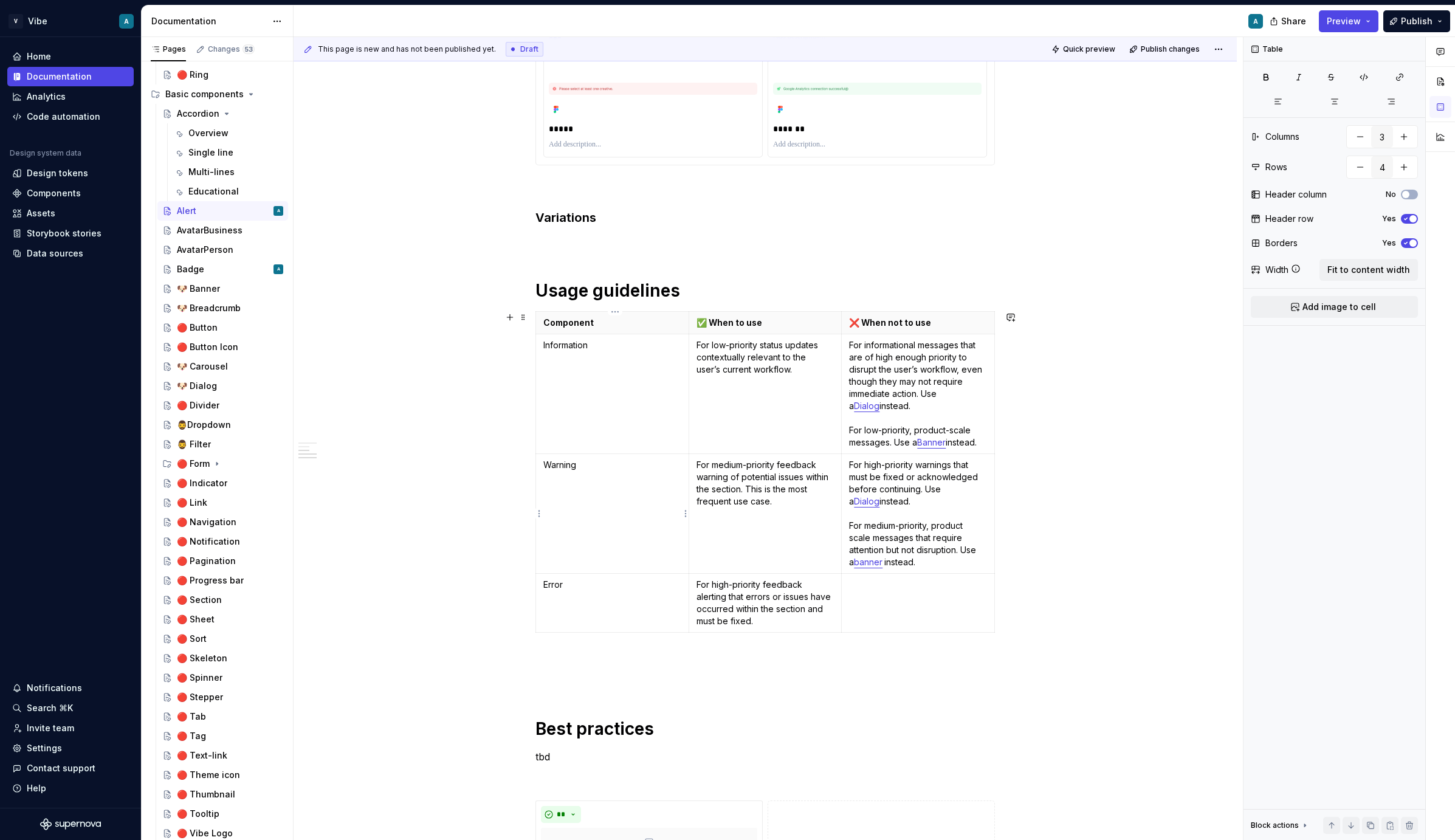
click at [565, 478] on td "Warning" at bounding box center [612, 514] width 153 height 120
click at [539, 669] on div "**********" at bounding box center [765, 444] width 459 height 1582
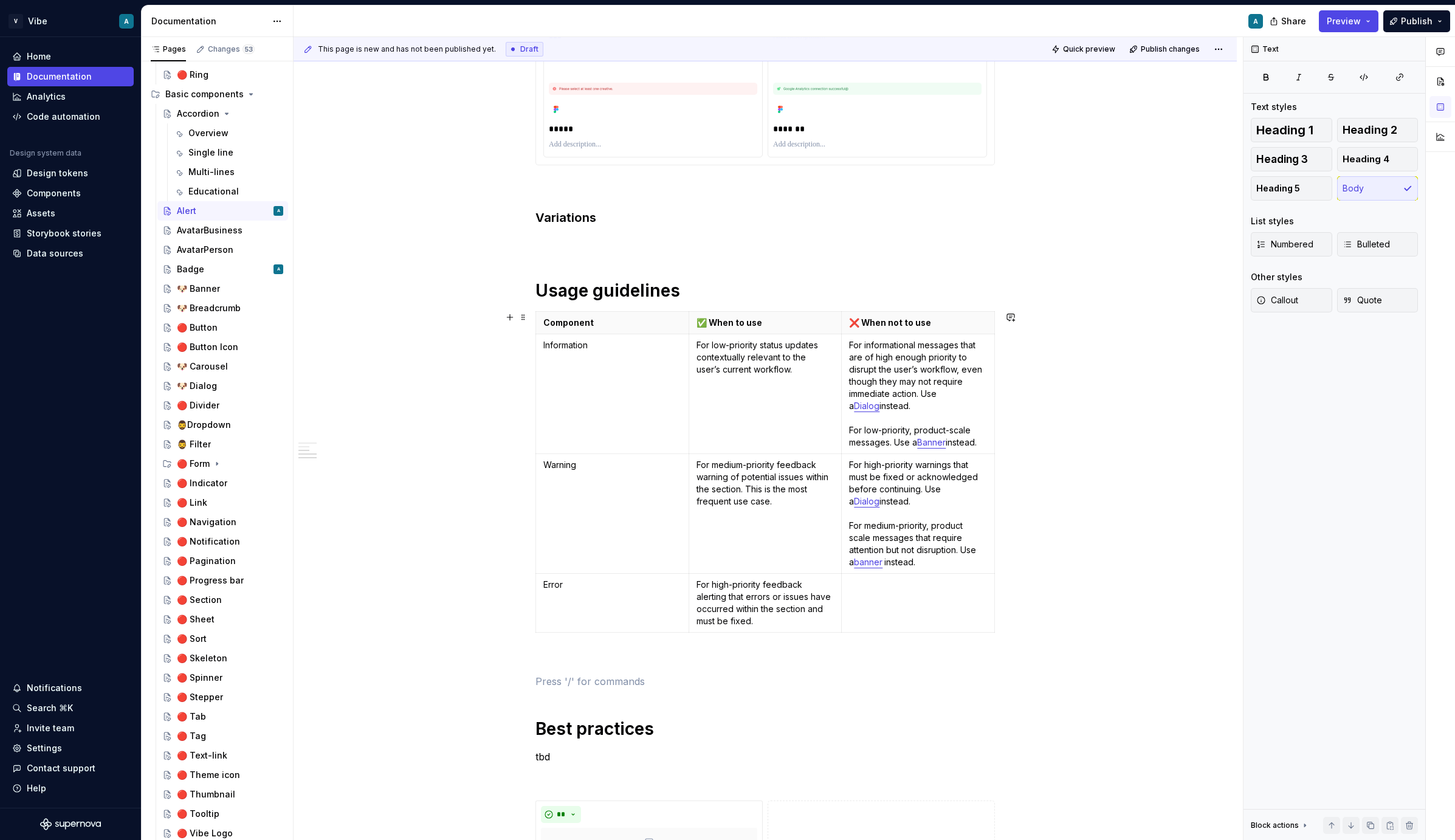
click at [558, 636] on div "Component ✅ When to use ❌ When not to use Information For low-priority status u…" at bounding box center [765, 475] width 459 height 327
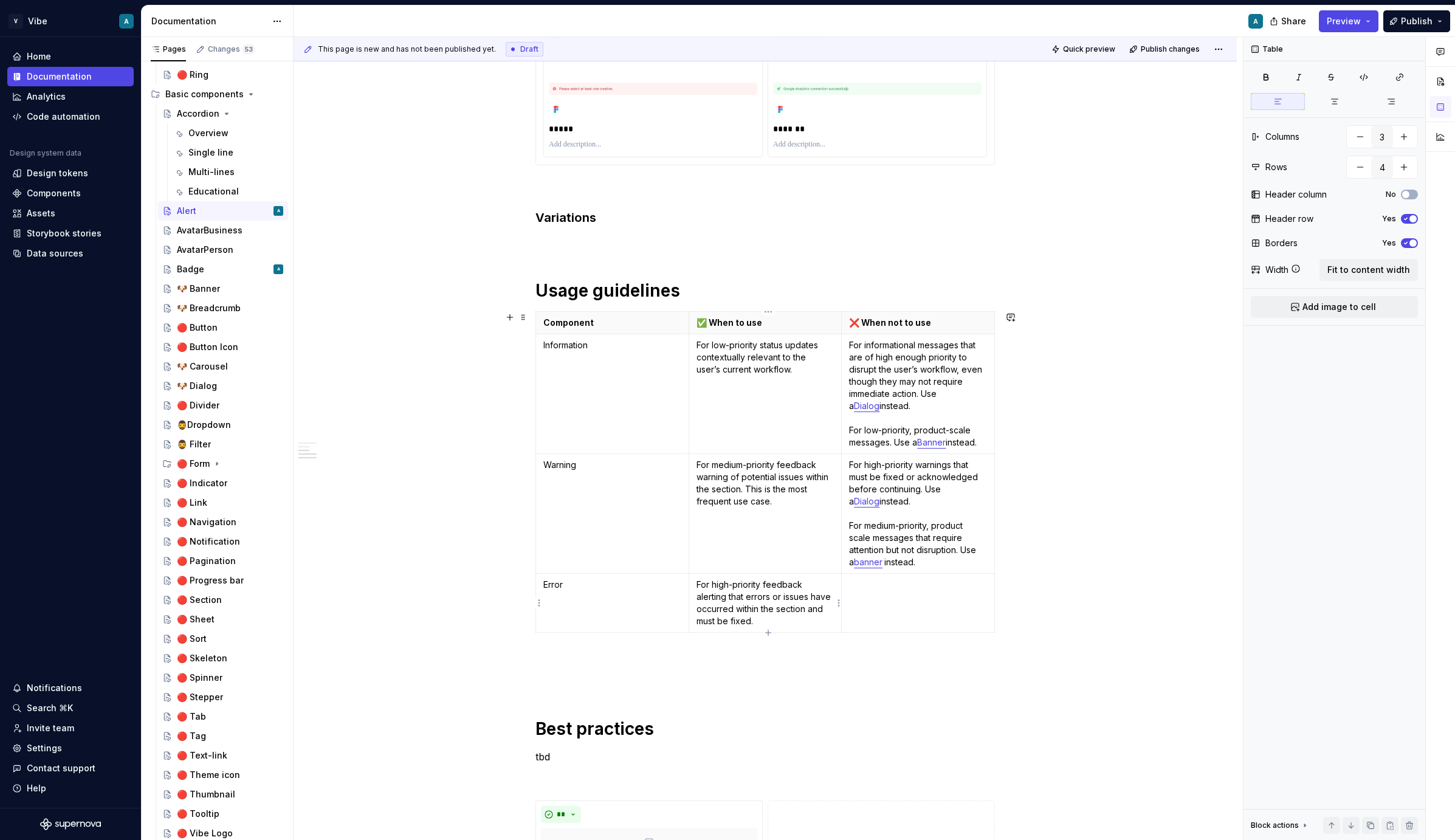
click at [749, 603] on p "For high-priority feedback alerting that errors or issues have occurred within …" at bounding box center [765, 603] width 138 height 49
click at [771, 631] on icon "button" at bounding box center [768, 632] width 9 height 9
type input "5"
click at [568, 646] on p at bounding box center [612, 644] width 138 height 12
click at [613, 618] on td "Error" at bounding box center [612, 603] width 153 height 59
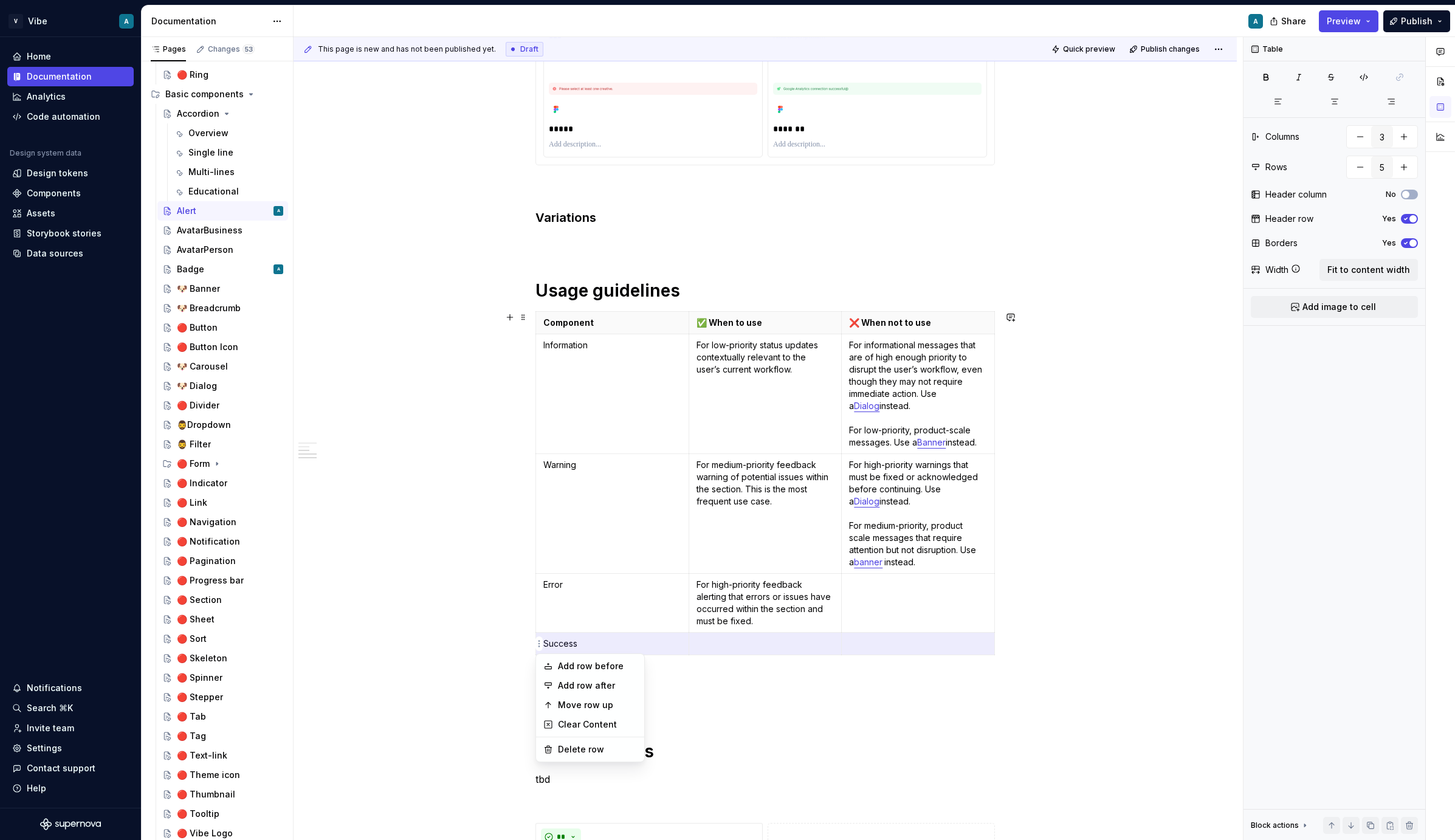
click at [539, 606] on html "V Vibe A Home Documentation Analytics Code automation Design system data Design…" at bounding box center [727, 420] width 1455 height 840
click at [614, 703] on div "Move row up" at bounding box center [597, 705] width 79 height 12
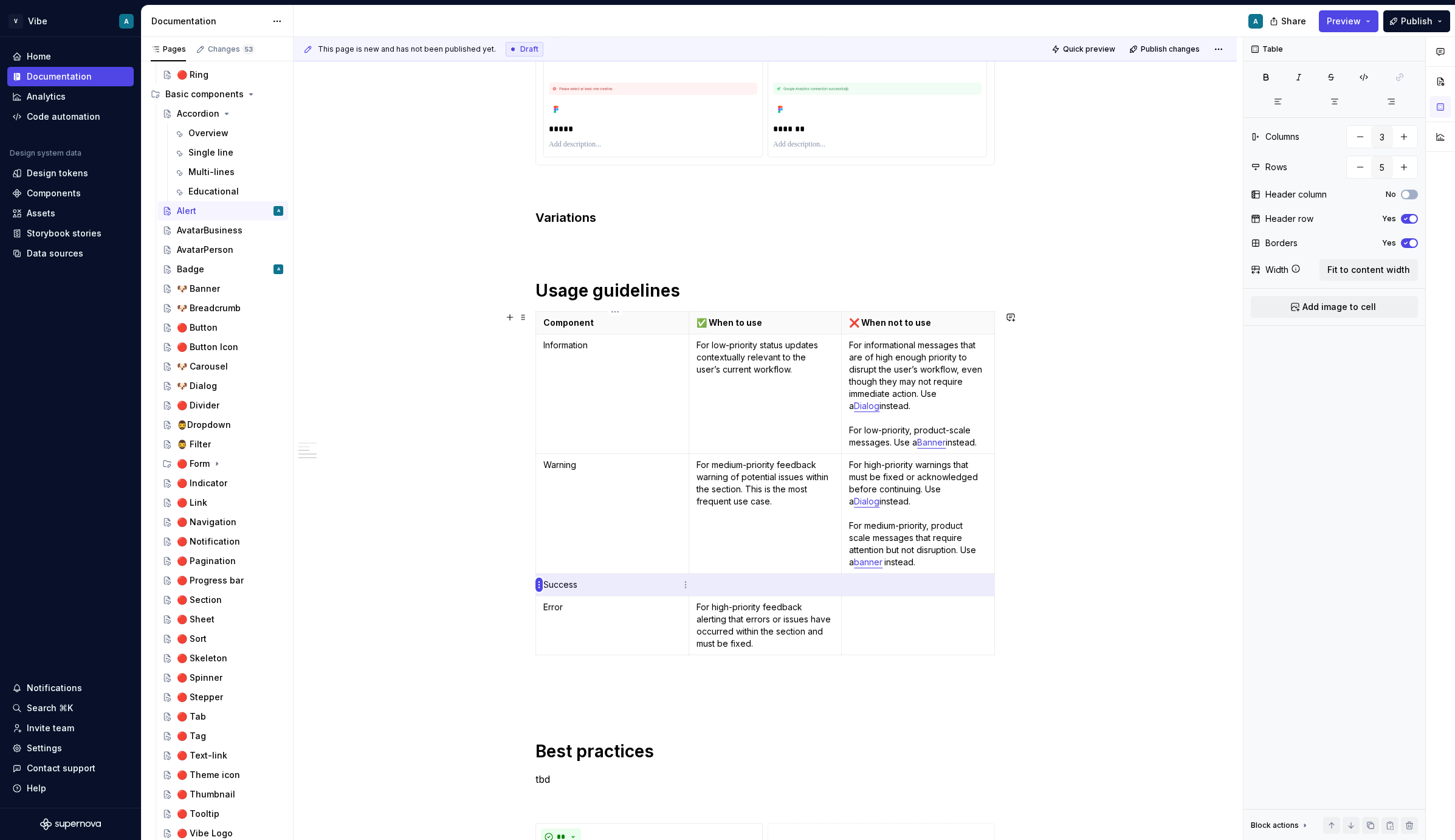
click at [538, 585] on html "V Vibe A Home Documentation Analytics Code automation Design system data Design…" at bounding box center [727, 420] width 1455 height 840
click at [597, 650] on div "Move row up" at bounding box center [597, 646] width 79 height 12
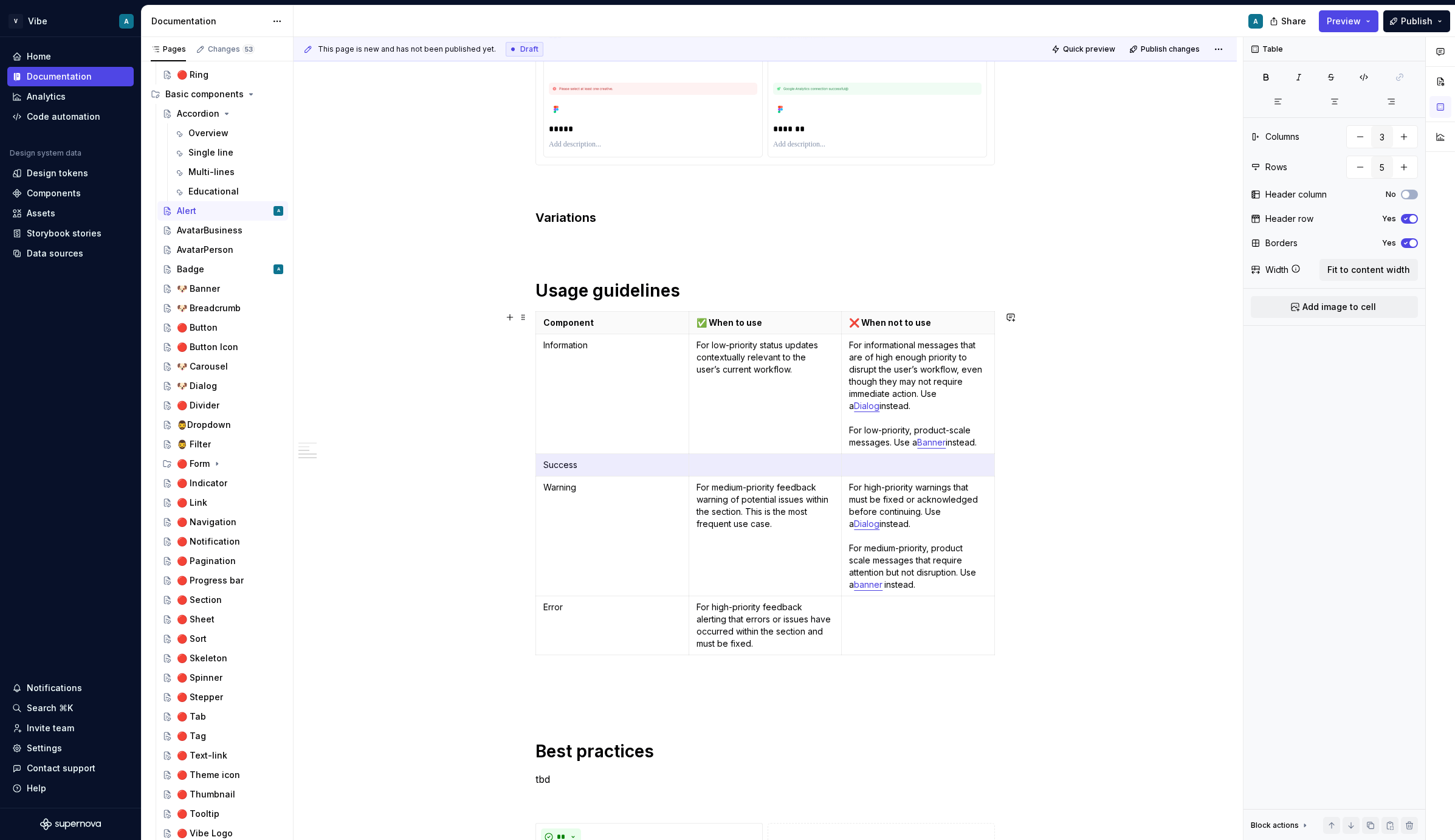
click at [729, 463] on p at bounding box center [765, 465] width 138 height 12
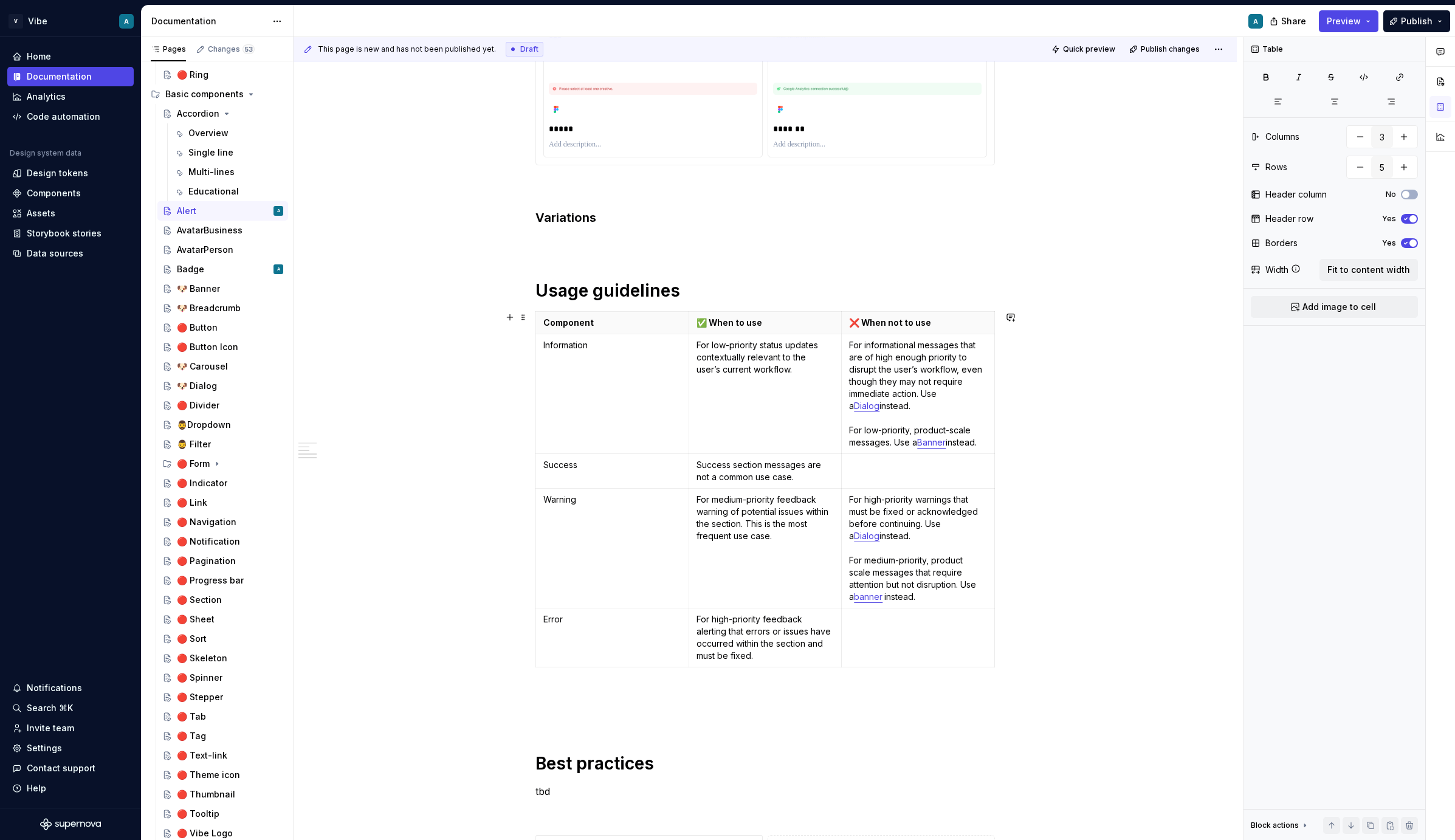
click at [866, 470] on p at bounding box center [918, 465] width 138 height 12
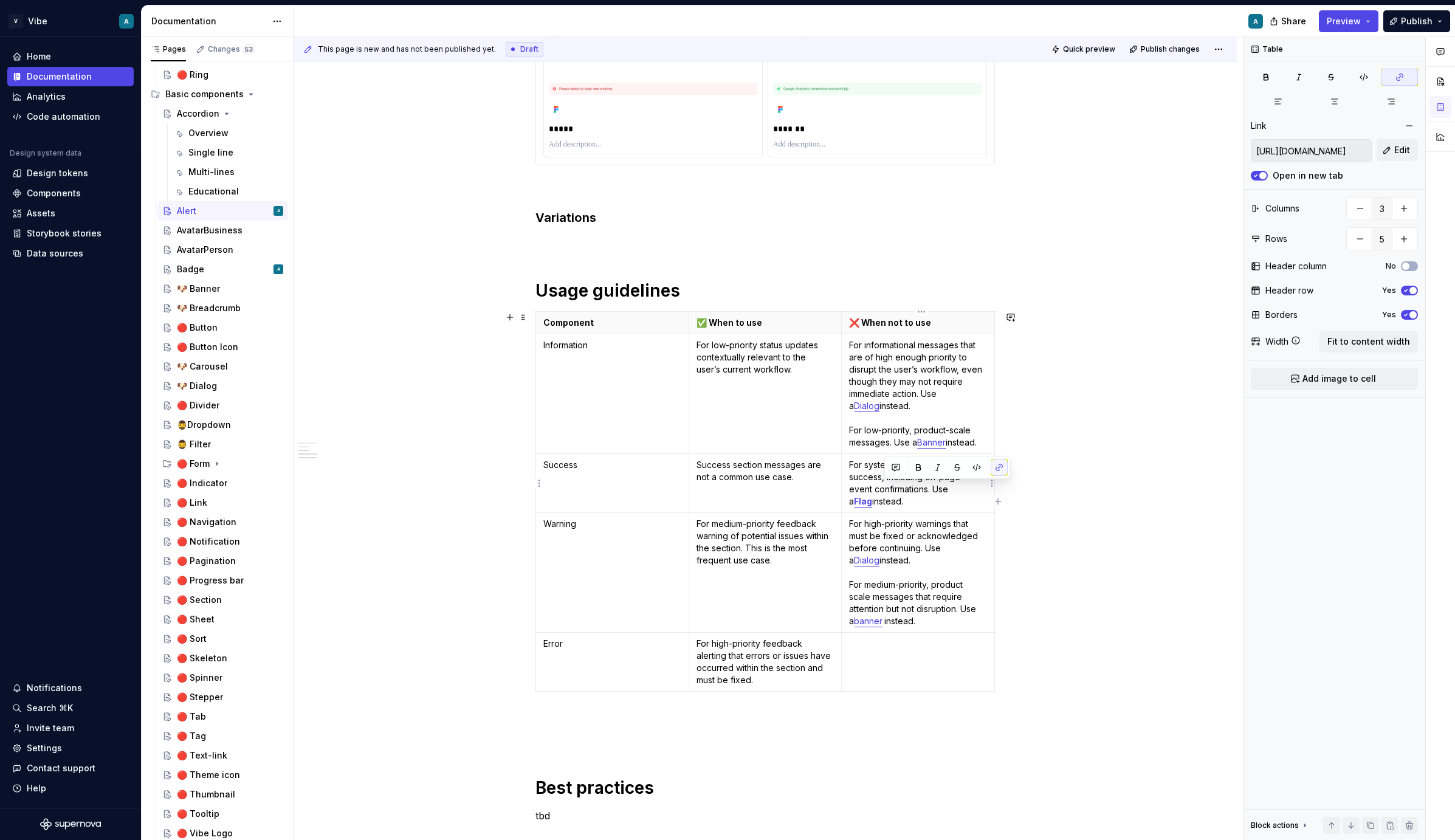
drag, startPoint x: 963, startPoint y: 493, endPoint x: 967, endPoint y: 499, distance: 7.2
click at [967, 499] on p "For system- or section-level success, including on-page event confirmations. Us…" at bounding box center [918, 483] width 138 height 49
click at [965, 494] on p "For system- or section-level success, including on-page event confirmations. Us…" at bounding box center [918, 483] width 138 height 49
click at [872, 496] on strong "Flag" at bounding box center [863, 501] width 18 height 10
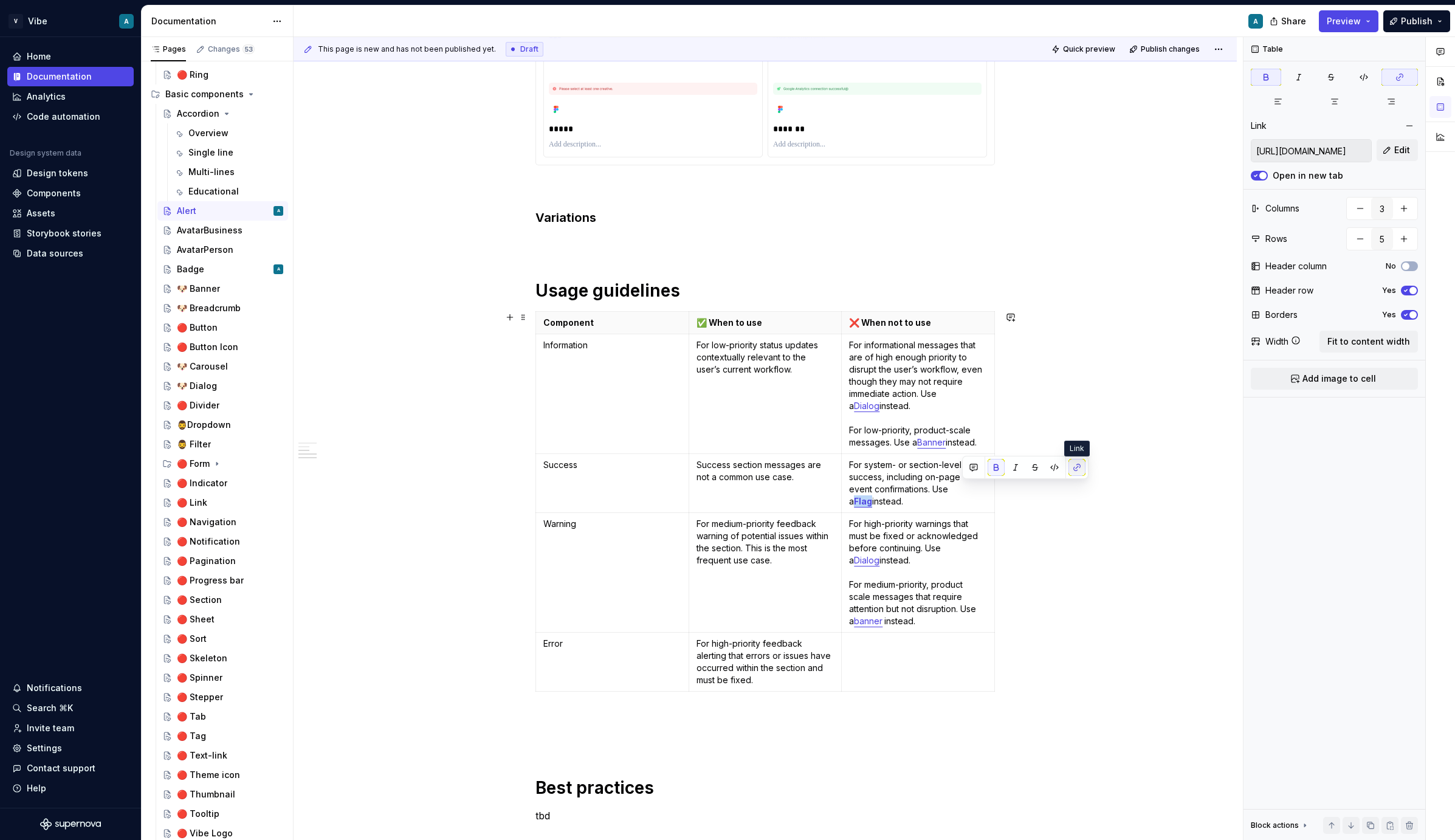
click at [1032, 470] on button "button" at bounding box center [1077, 468] width 17 height 17
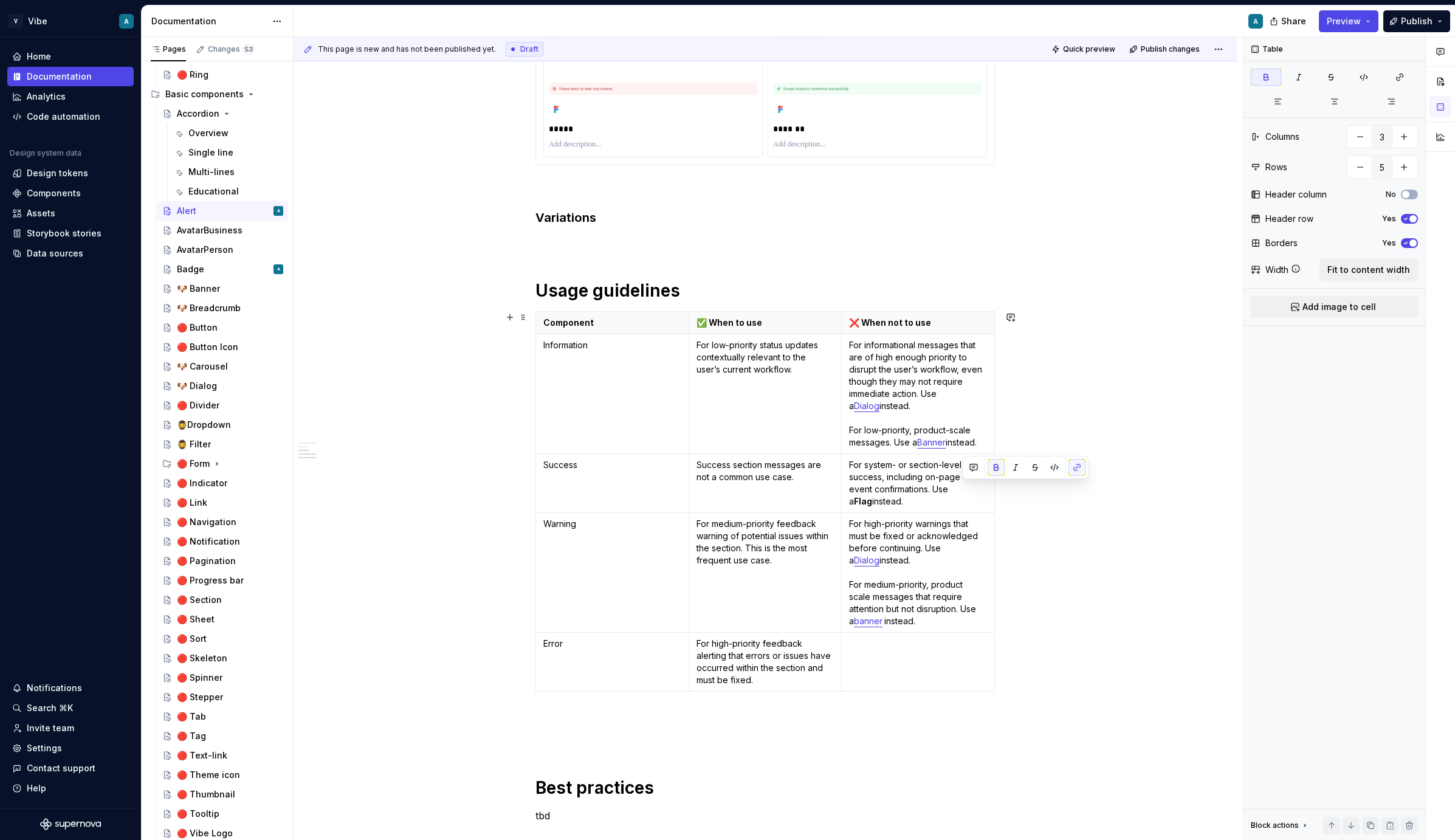
click at [1003, 471] on button "button" at bounding box center [997, 468] width 17 height 17
click at [1032, 464] on button "button" at bounding box center [1077, 468] width 17 height 17
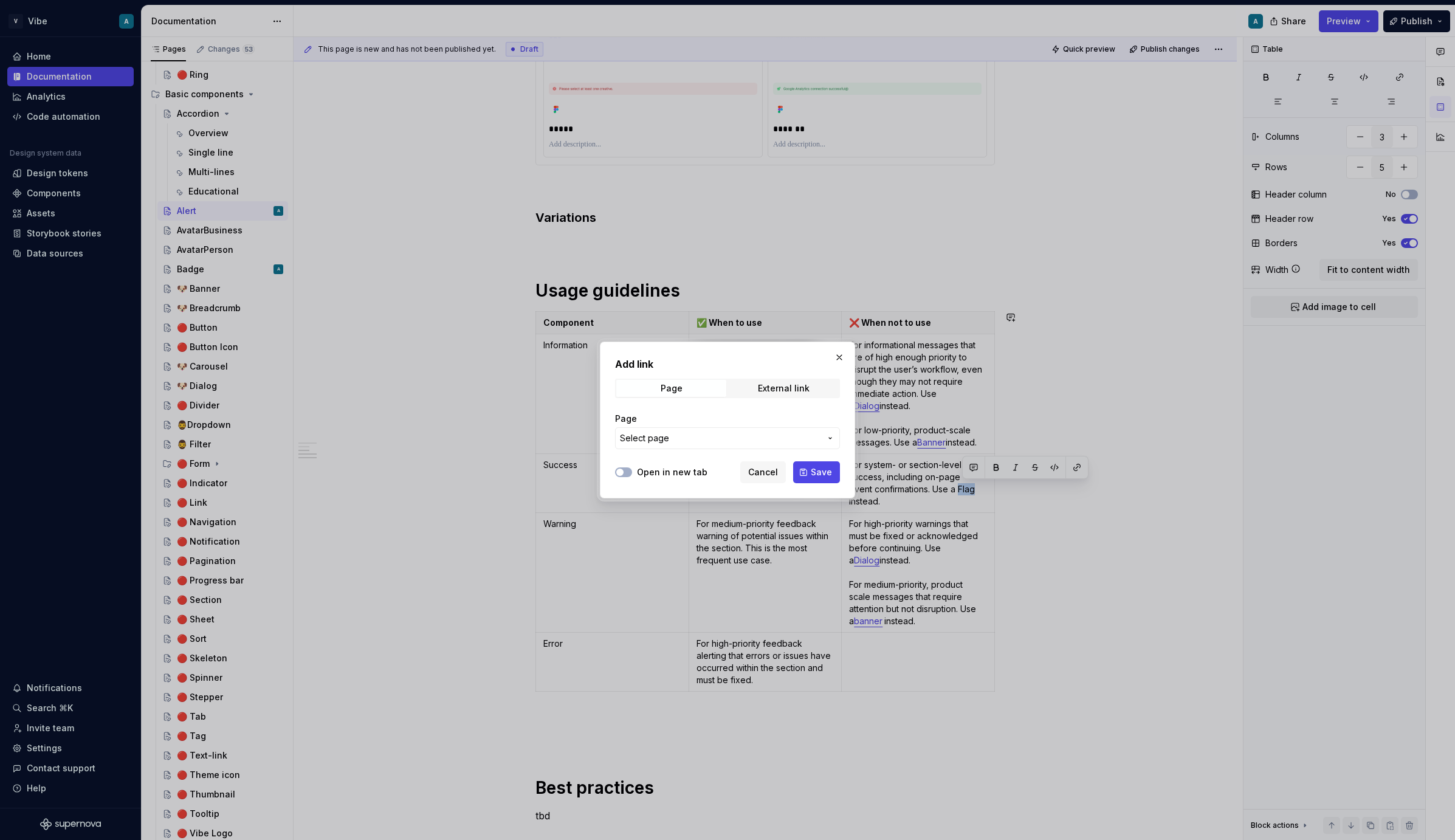
click at [755, 429] on button "Select page" at bounding box center [727, 439] width 225 height 22
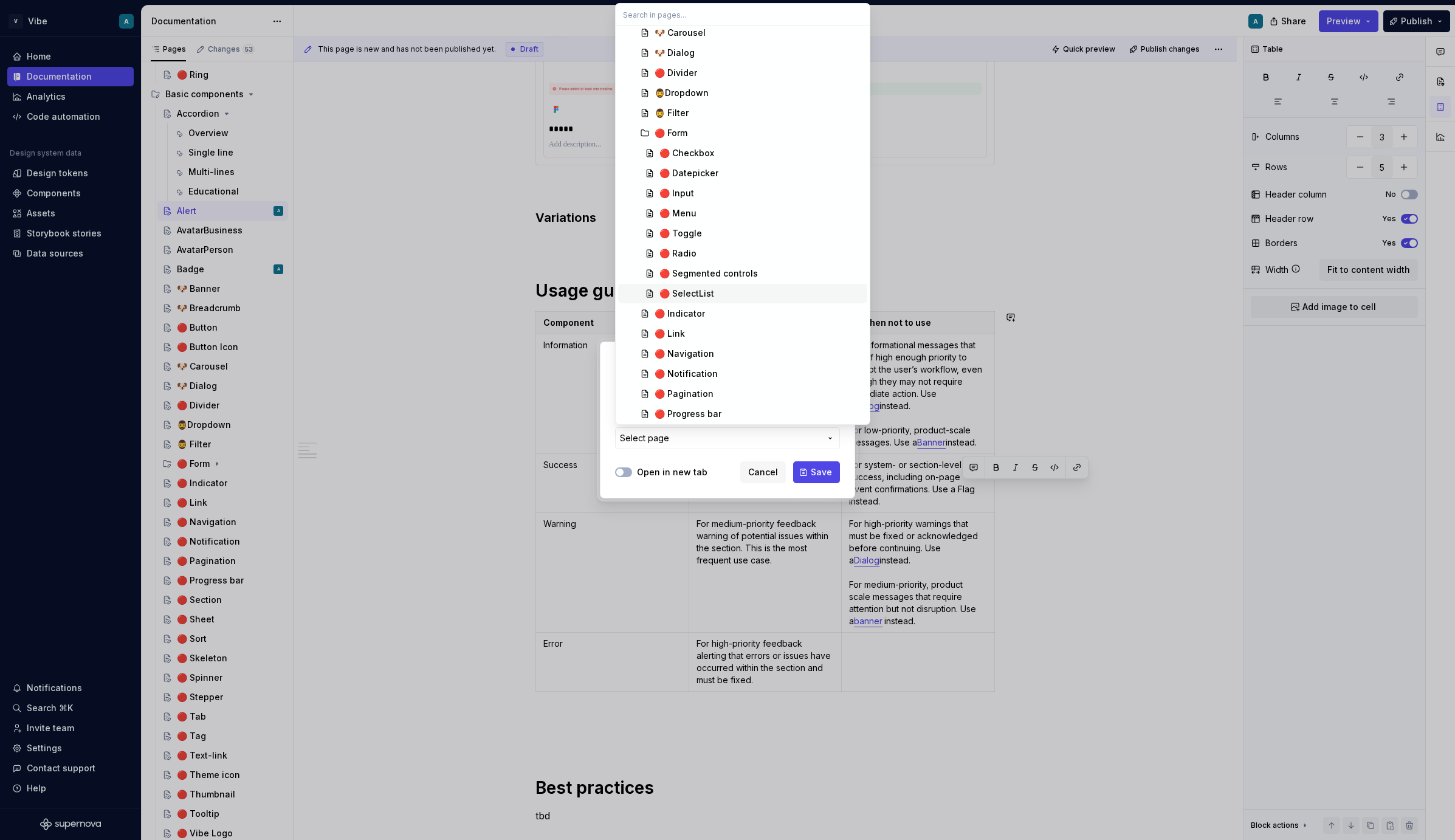
scroll to position [507, 0]
click at [700, 364] on span "🔴 Notification" at bounding box center [742, 373] width 249 height 20
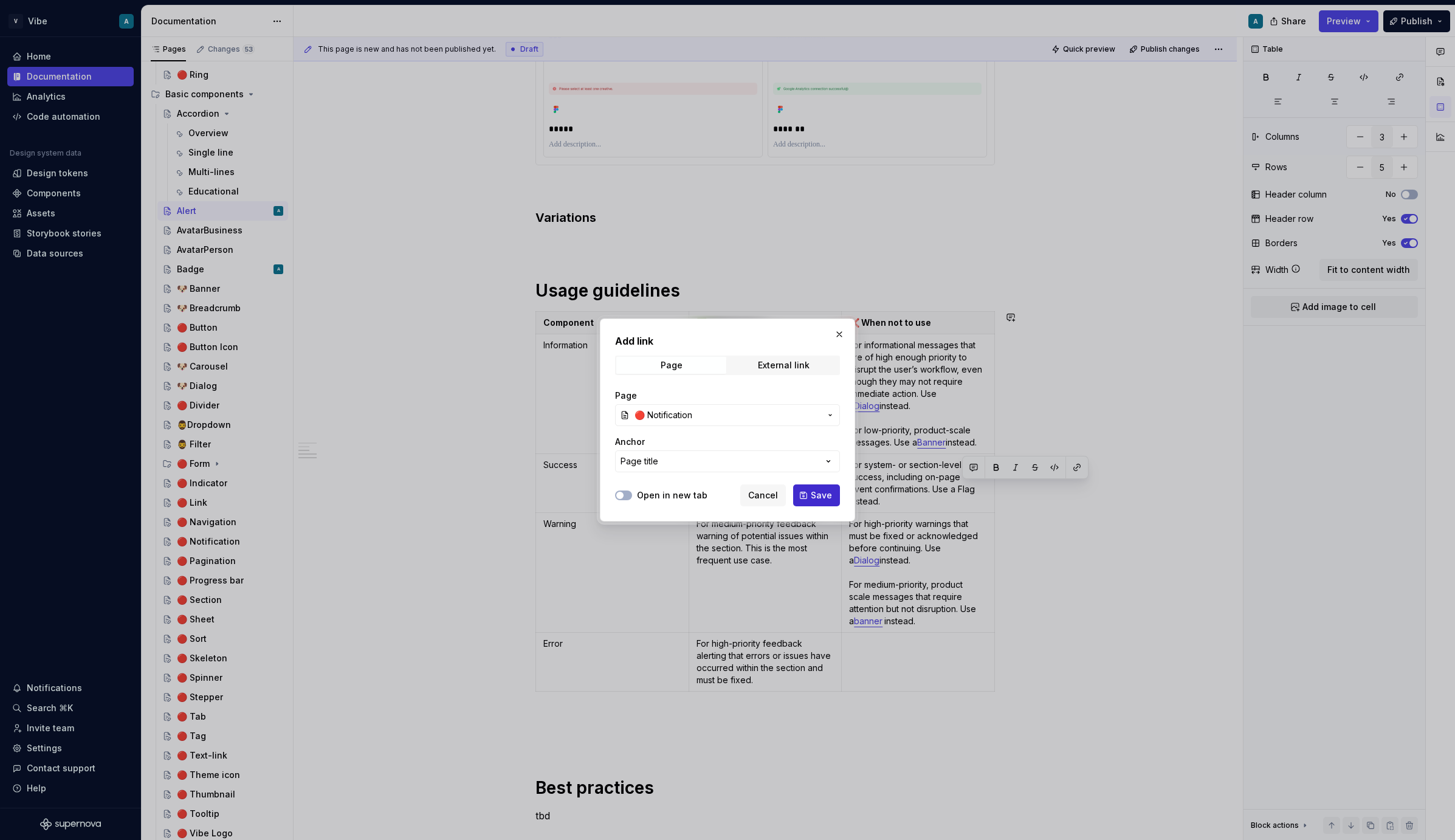
click at [818, 497] on span "Save" at bounding box center [821, 495] width 21 height 12
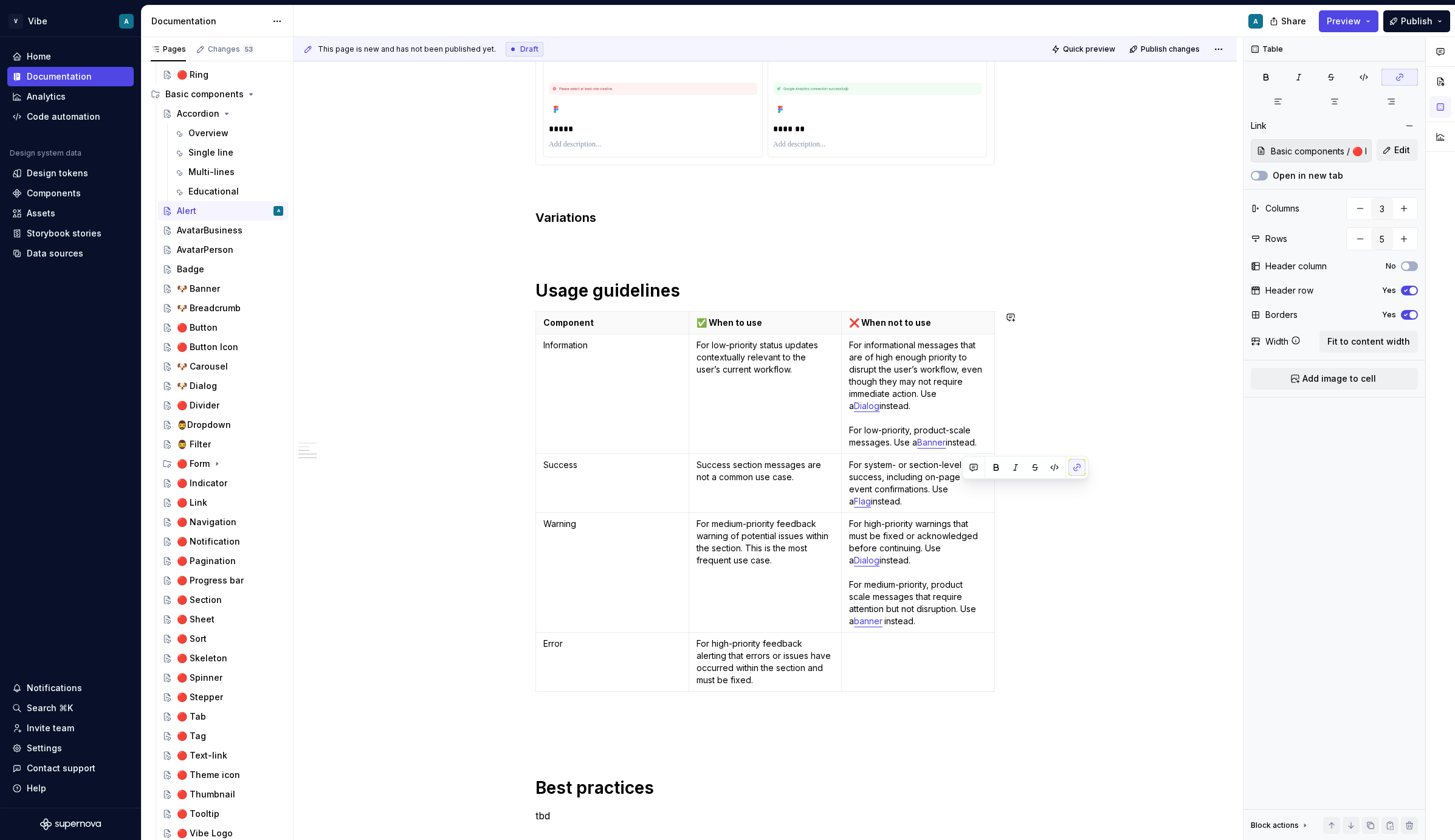
click at [818, 497] on td "Success section messages are not a common use case." at bounding box center [765, 483] width 153 height 59
click at [982, 510] on td "For system- or section-level success, including on-page event confirmations. Us…" at bounding box center [918, 483] width 153 height 59
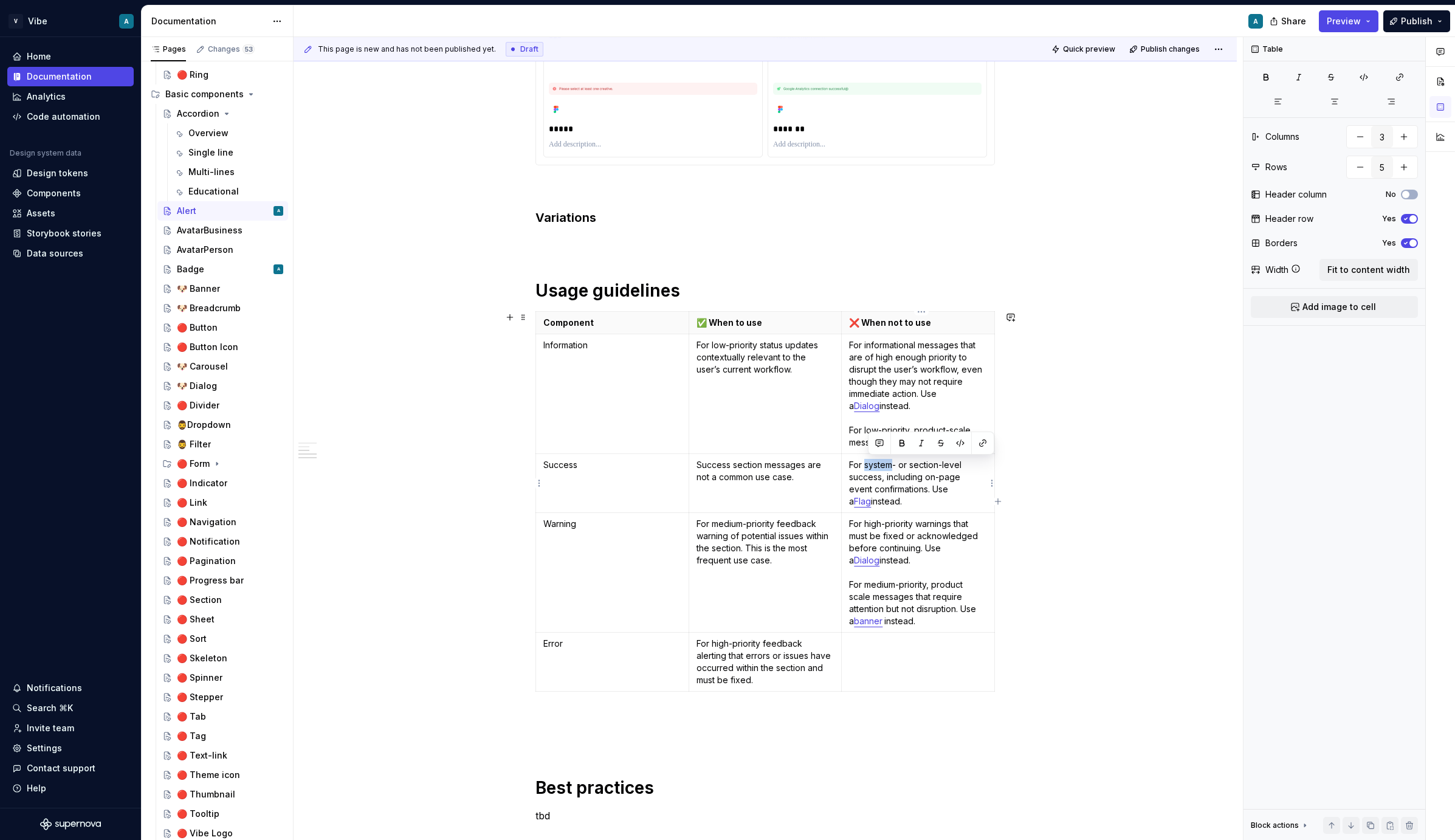
drag, startPoint x: 894, startPoint y: 466, endPoint x: 869, endPoint y: 466, distance: 25.0
click at [869, 466] on p "For system- or section-level success, including on-page event confirmations. Us…" at bounding box center [918, 483] width 138 height 49
drag, startPoint x: 869, startPoint y: 464, endPoint x: 944, endPoint y: 461, distance: 75.1
click at [944, 461] on p "For system- or section-level success, including on-page event confirmations. Us…" at bounding box center [918, 483] width 138 height 49
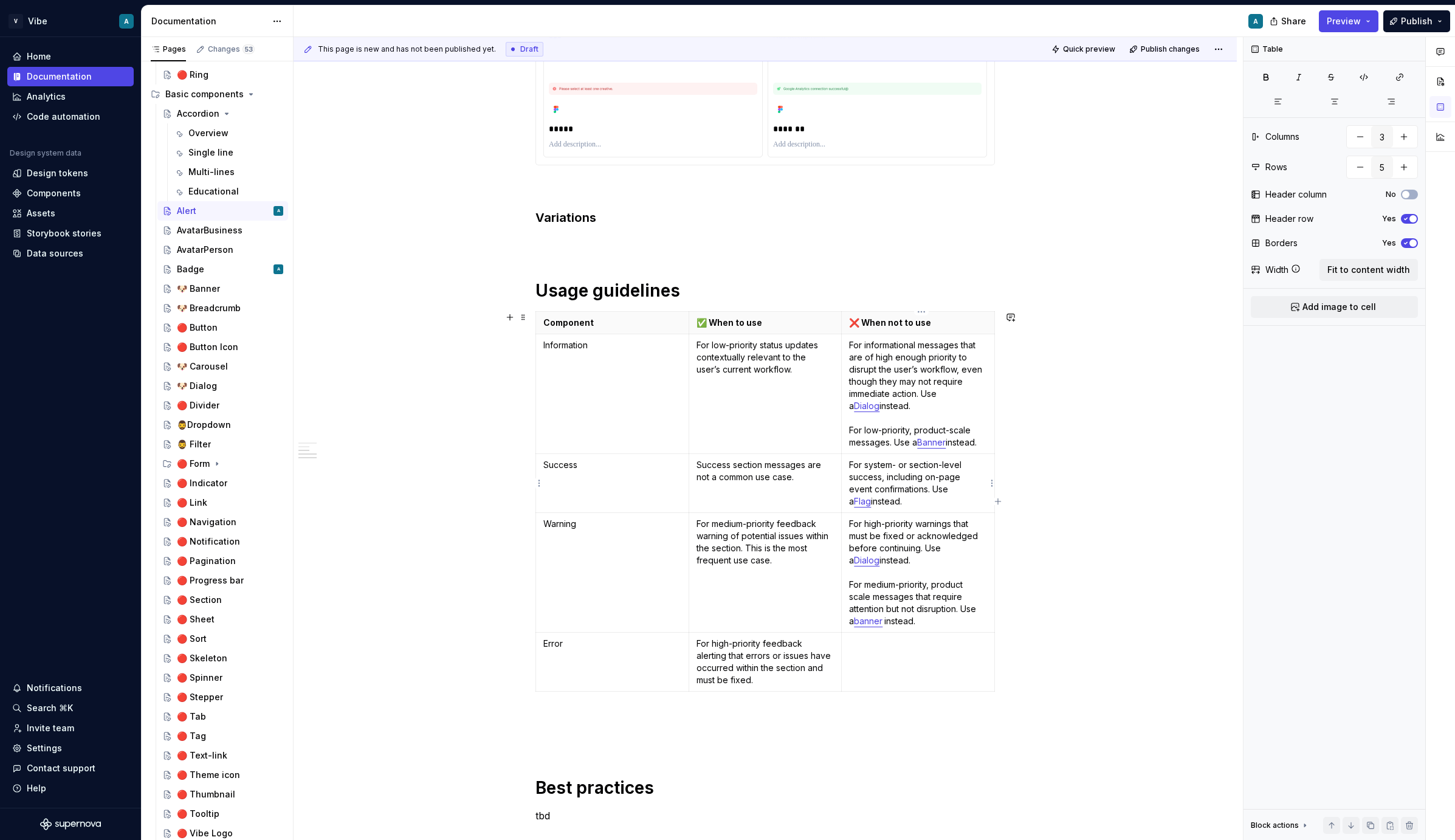
click at [888, 470] on p "For system- or section-level success, including on-page event confirmations. Us…" at bounding box center [918, 483] width 138 height 49
drag, startPoint x: 894, startPoint y: 465, endPoint x: 881, endPoint y: 465, distance: 13.0
click at [881, 465] on p "For system- or section-level success, including on-page event confirmations. Us…" at bounding box center [918, 483] width 138 height 49
click at [871, 465] on p "For system- or section-level success, including on-page event confirmations. Us…" at bounding box center [918, 483] width 138 height 49
drag, startPoint x: 869, startPoint y: 464, endPoint x: 942, endPoint y: 464, distance: 73.0
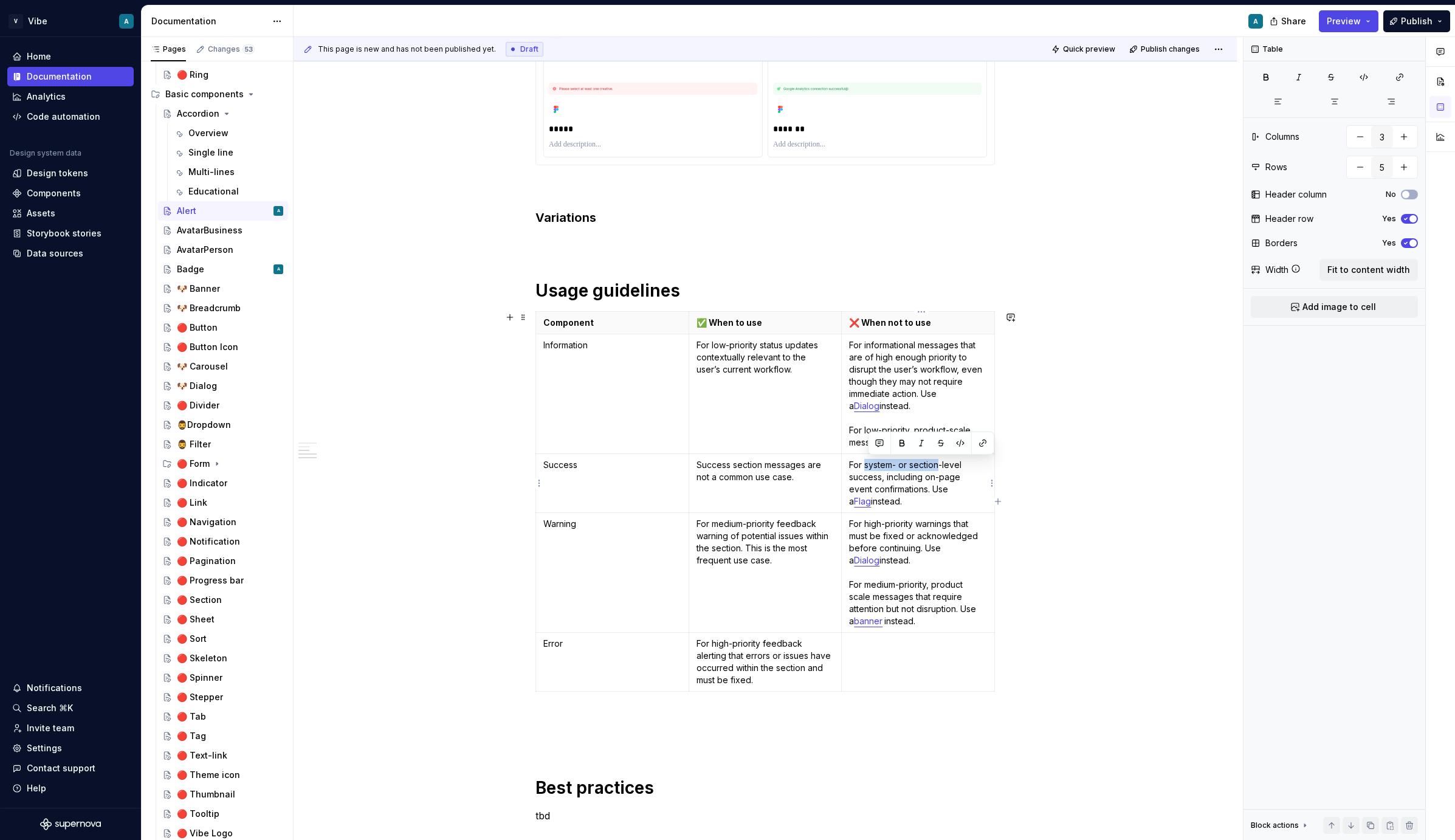
click at [942, 464] on p "For system- or section-level success, including on-page event confirmations. Us…" at bounding box center [918, 483] width 138 height 49
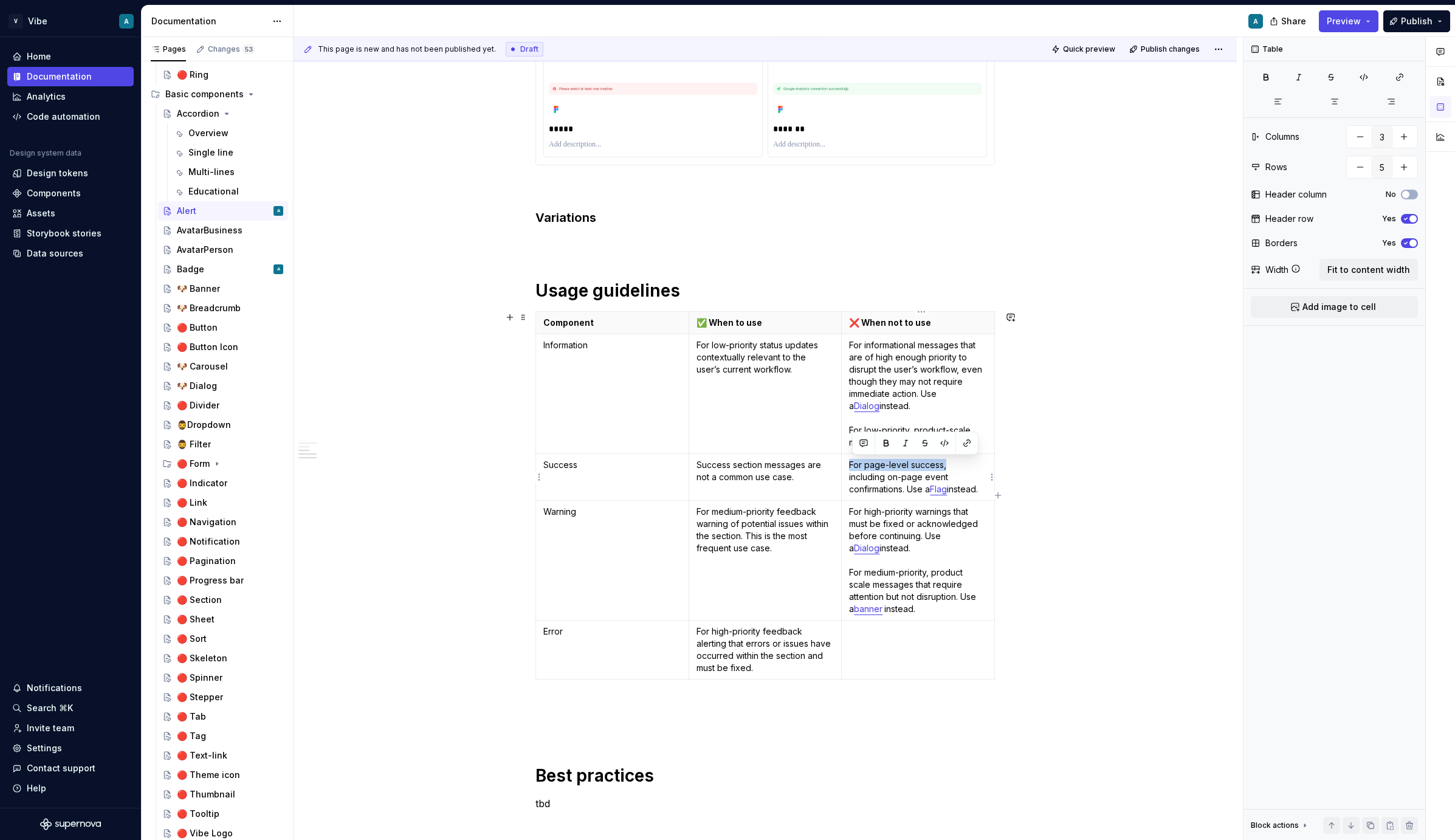
drag, startPoint x: 948, startPoint y: 464, endPoint x: 850, endPoint y: 464, distance: 98.0
click at [850, 464] on td "For page-level success, including on-page event confirmations. Use a Flag inste…" at bounding box center [918, 477] width 153 height 47
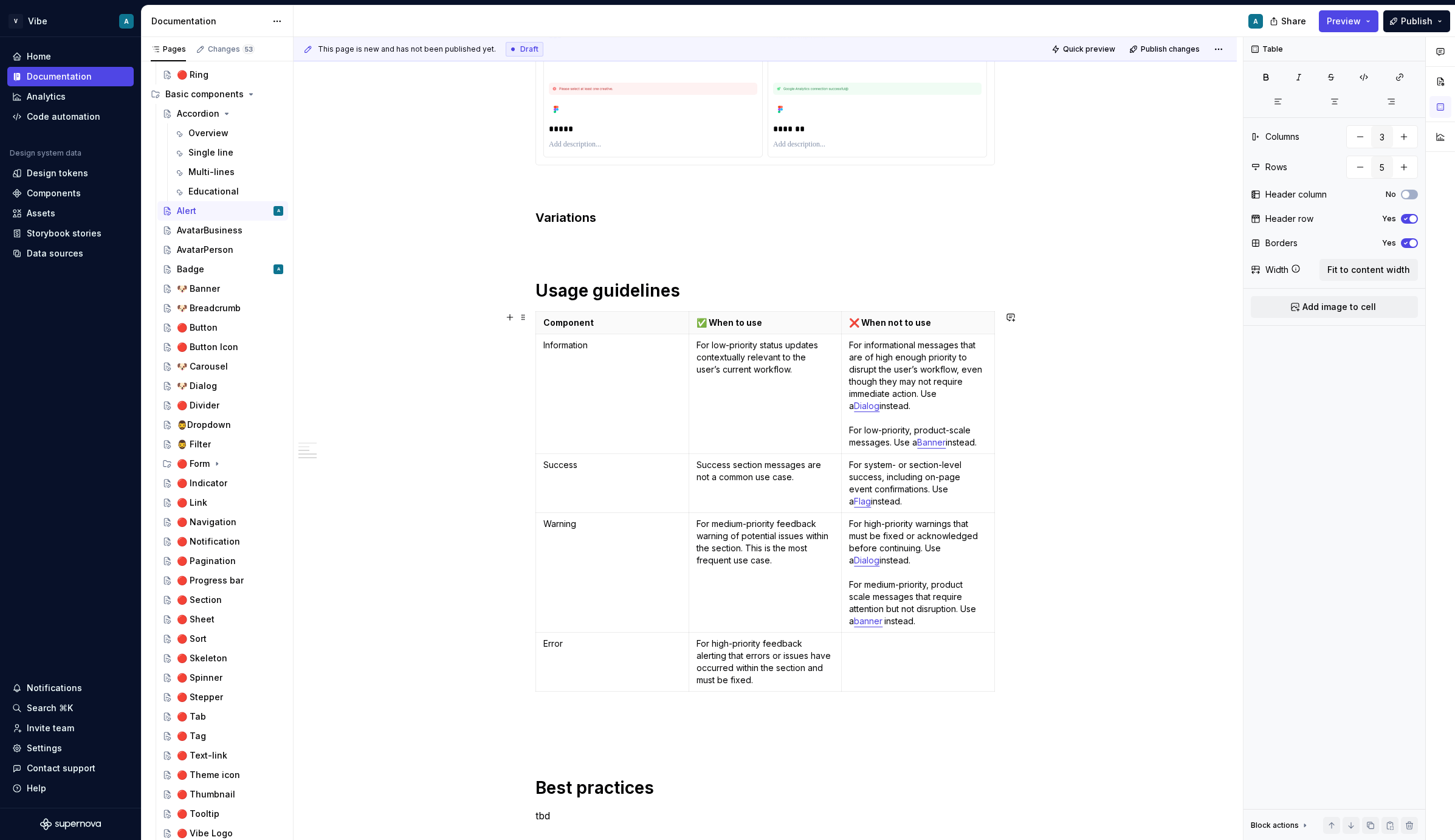
click at [932, 660] on td at bounding box center [918, 662] width 153 height 59
click at [871, 671] on strong "Dialog" at bounding box center [868, 668] width 27 height 10
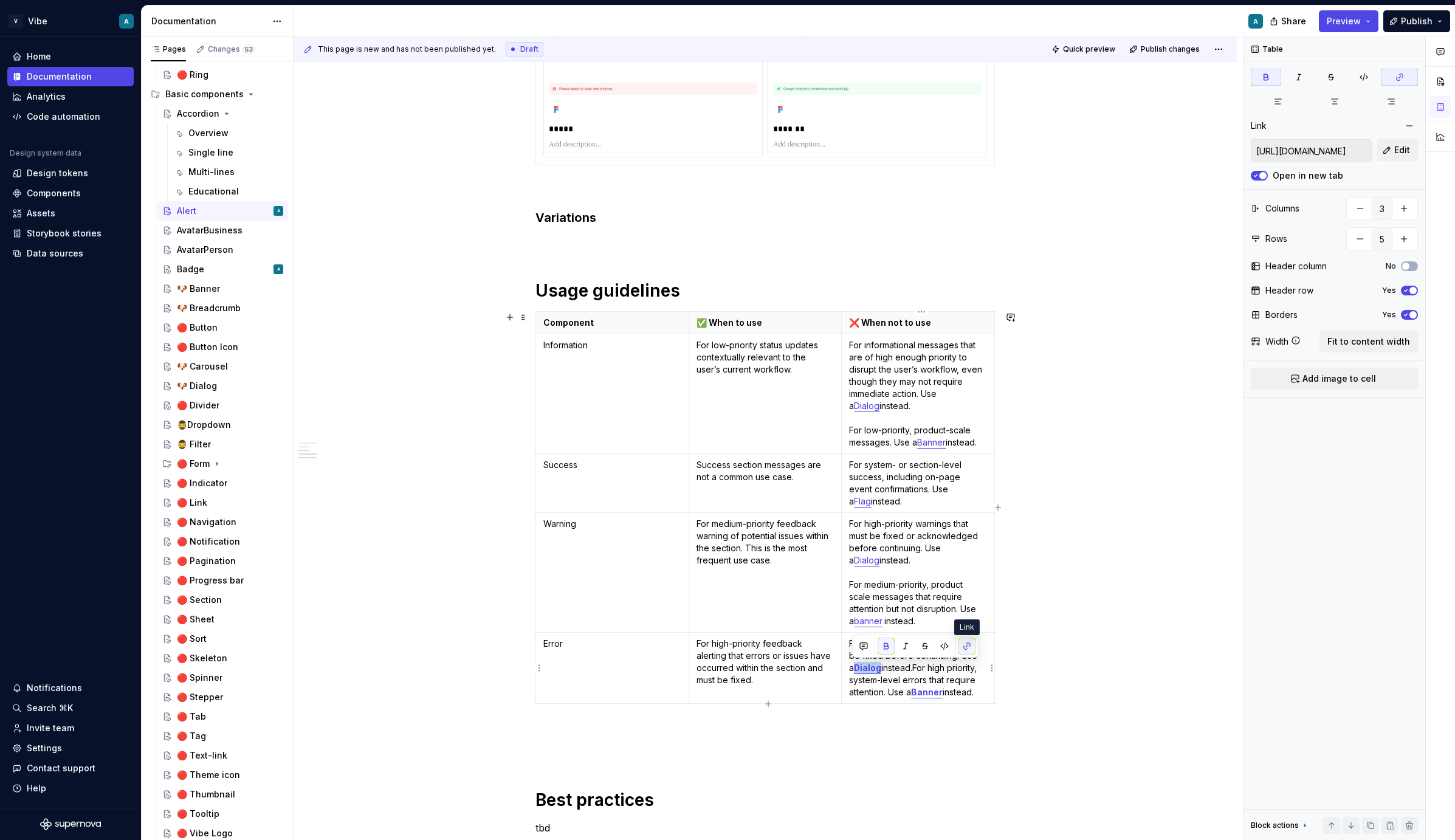
click at [967, 645] on button "button" at bounding box center [967, 647] width 17 height 17
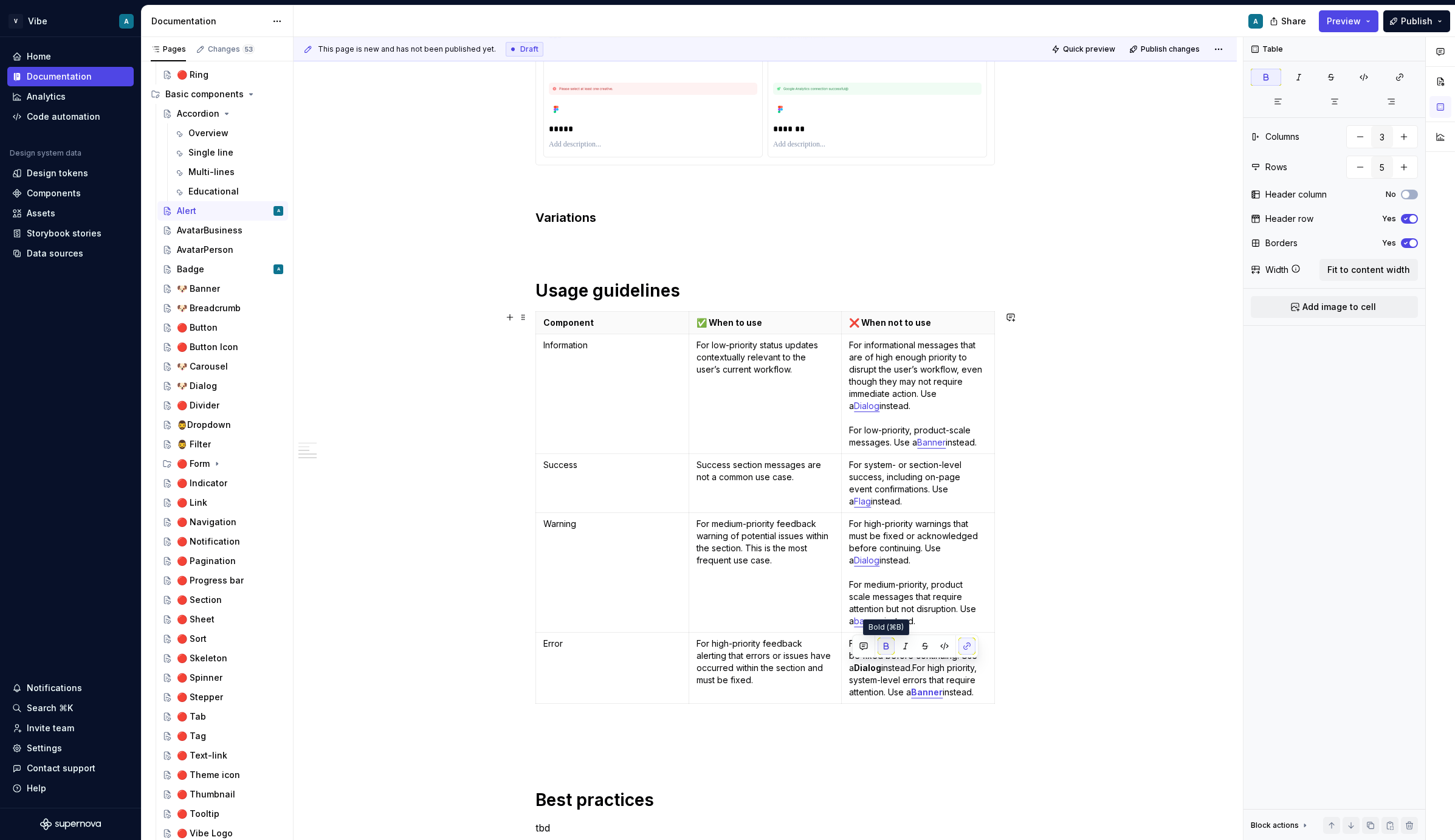
click at [885, 644] on button "button" at bounding box center [886, 647] width 17 height 17
click at [967, 645] on button "button" at bounding box center [967, 647] width 17 height 17
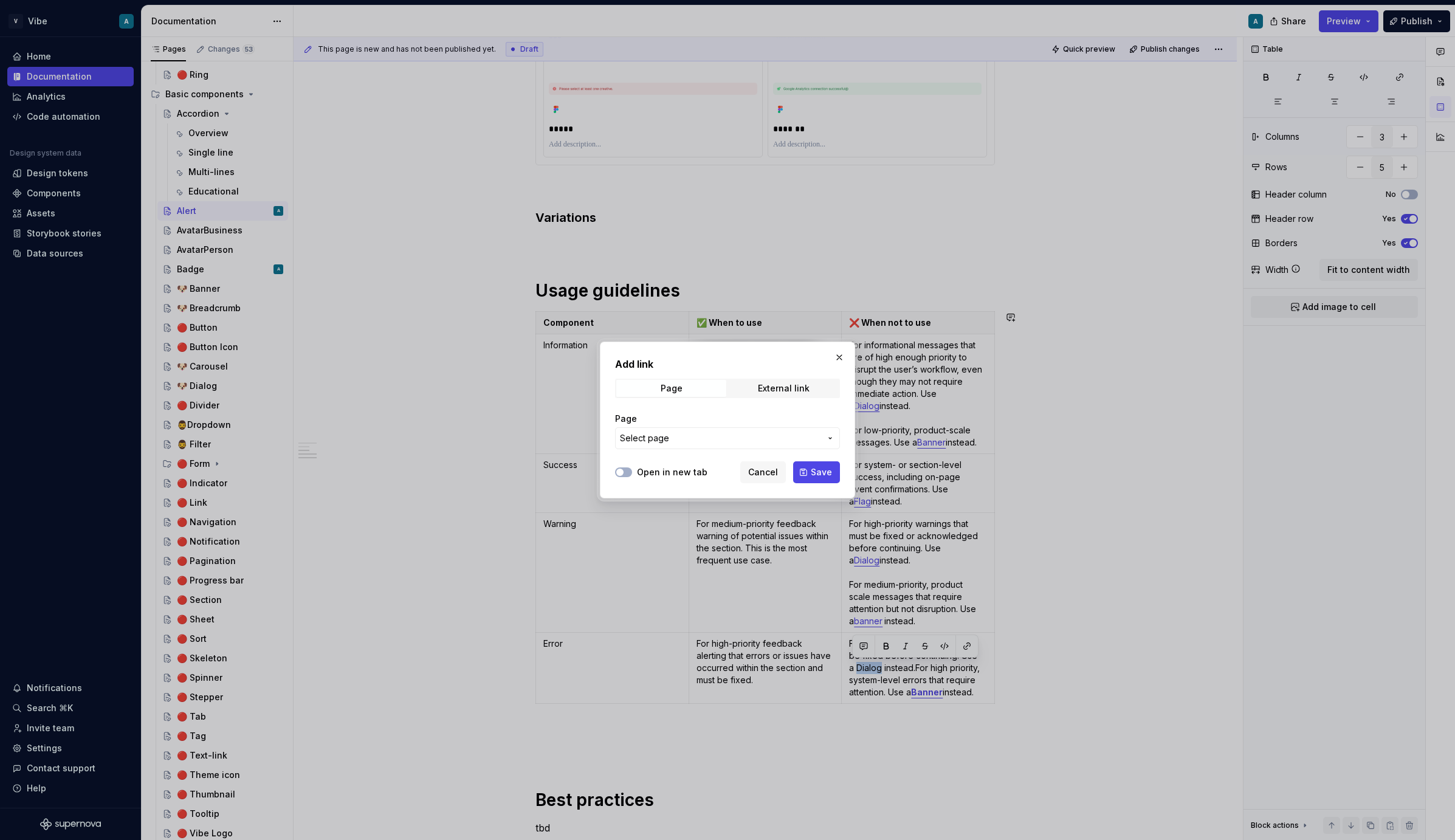
click at [730, 447] on button "Select page" at bounding box center [727, 439] width 225 height 22
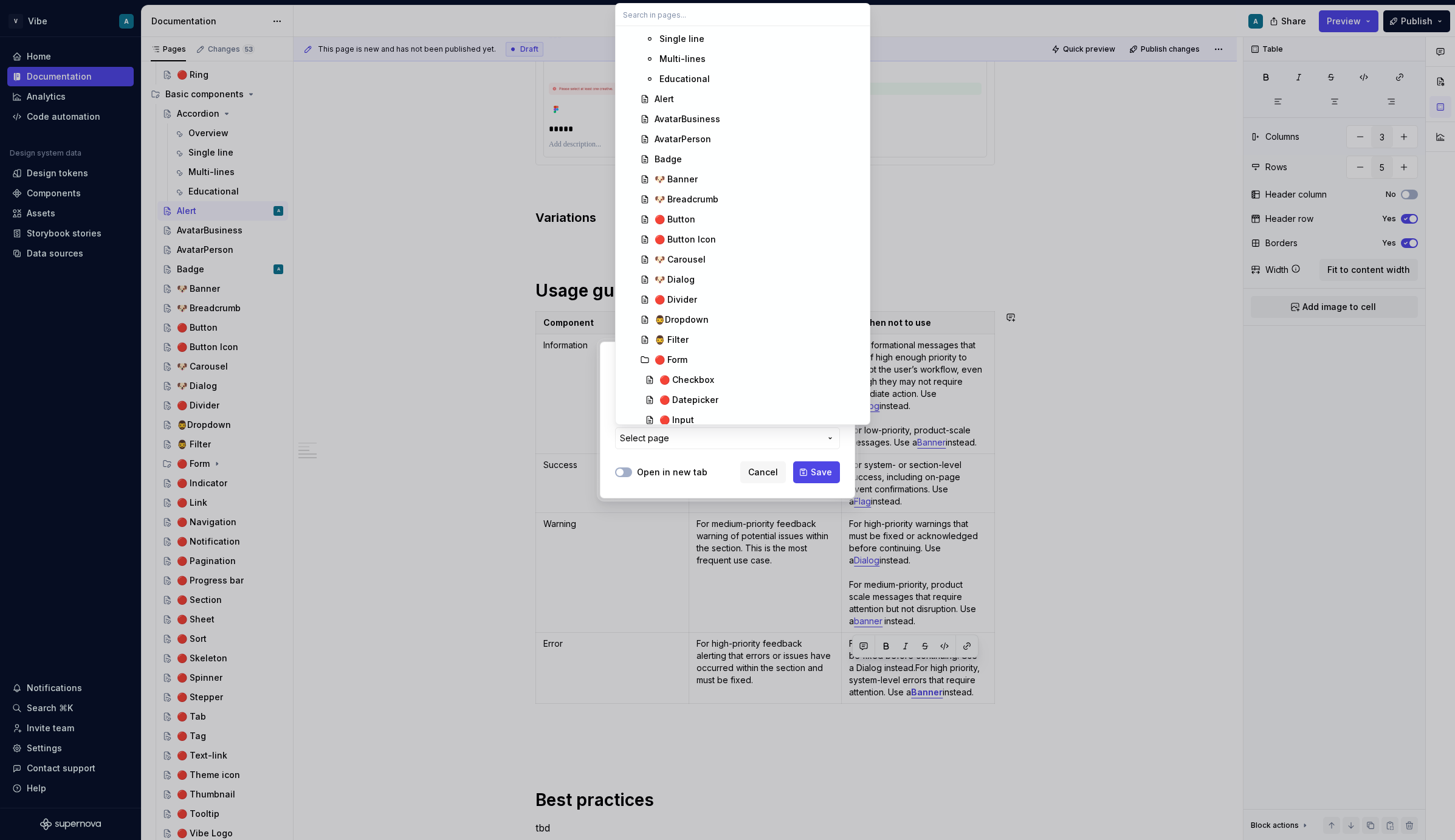
scroll to position [287, 0]
click at [689, 275] on div "🐶 Dialog" at bounding box center [674, 274] width 40 height 12
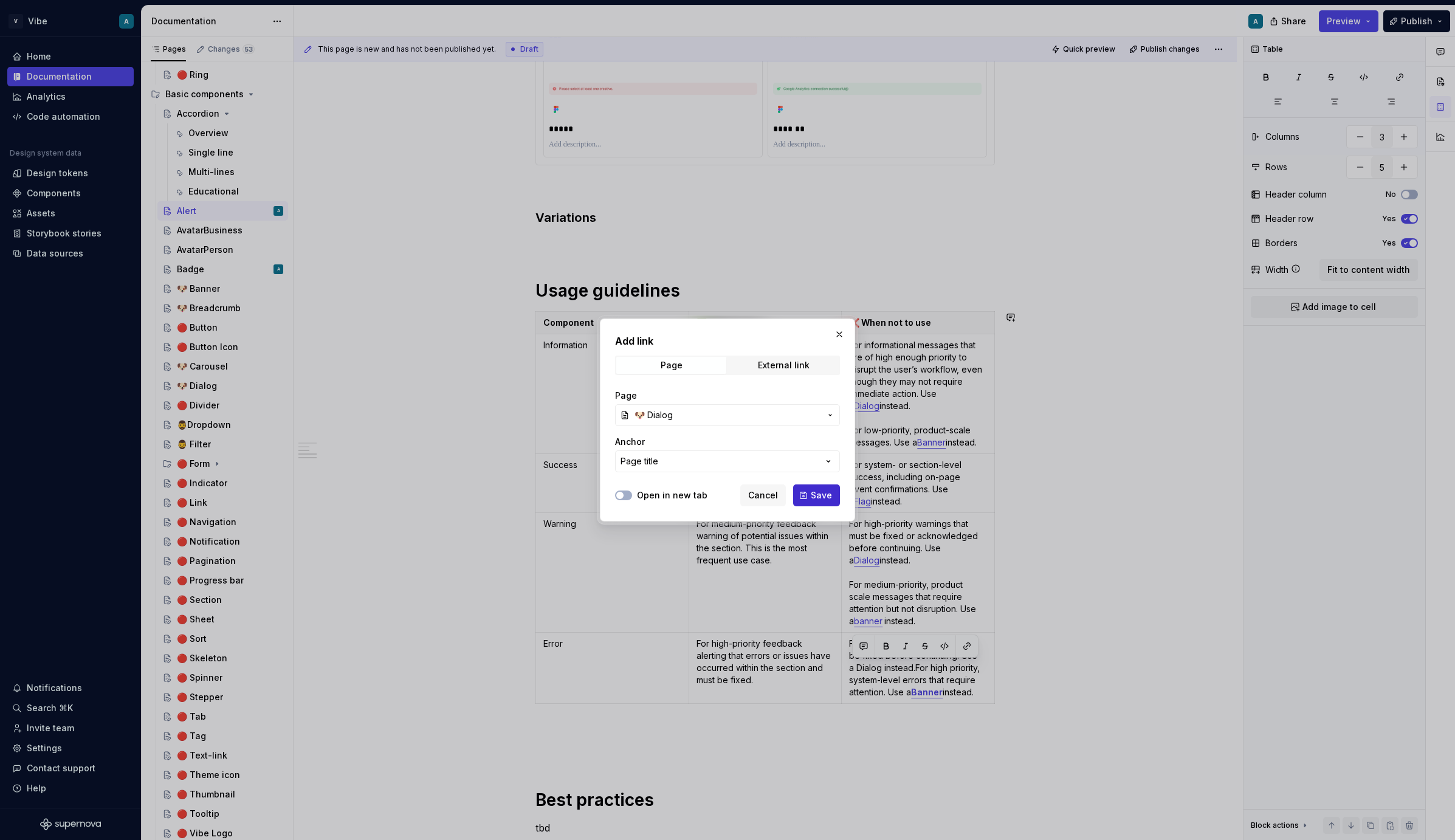
click at [822, 490] on span "Save" at bounding box center [821, 495] width 21 height 12
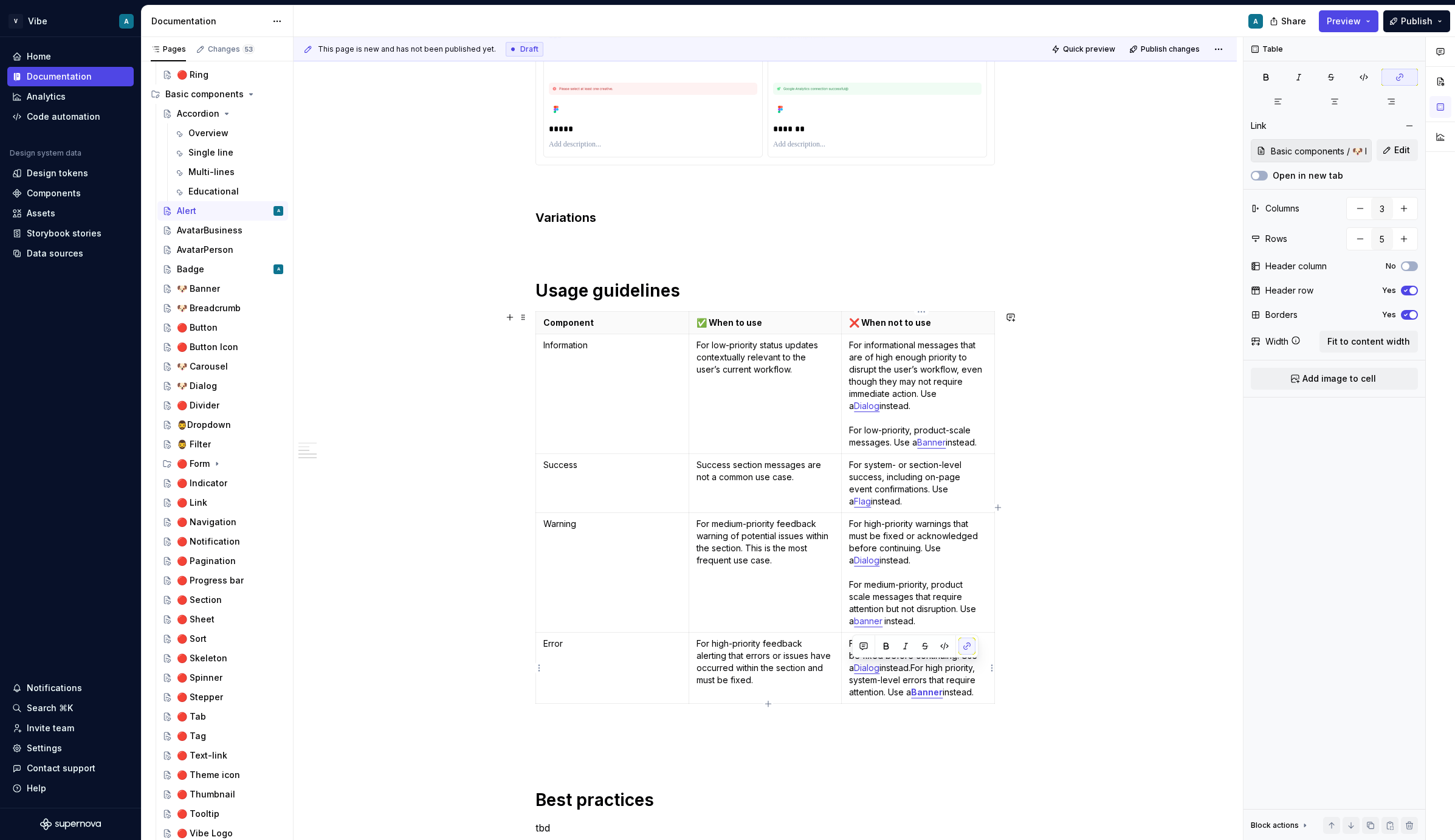
click at [953, 676] on p "For high-priority errors that must be fixed before continuing. Use a Dialog ins…" at bounding box center [918, 668] width 138 height 61
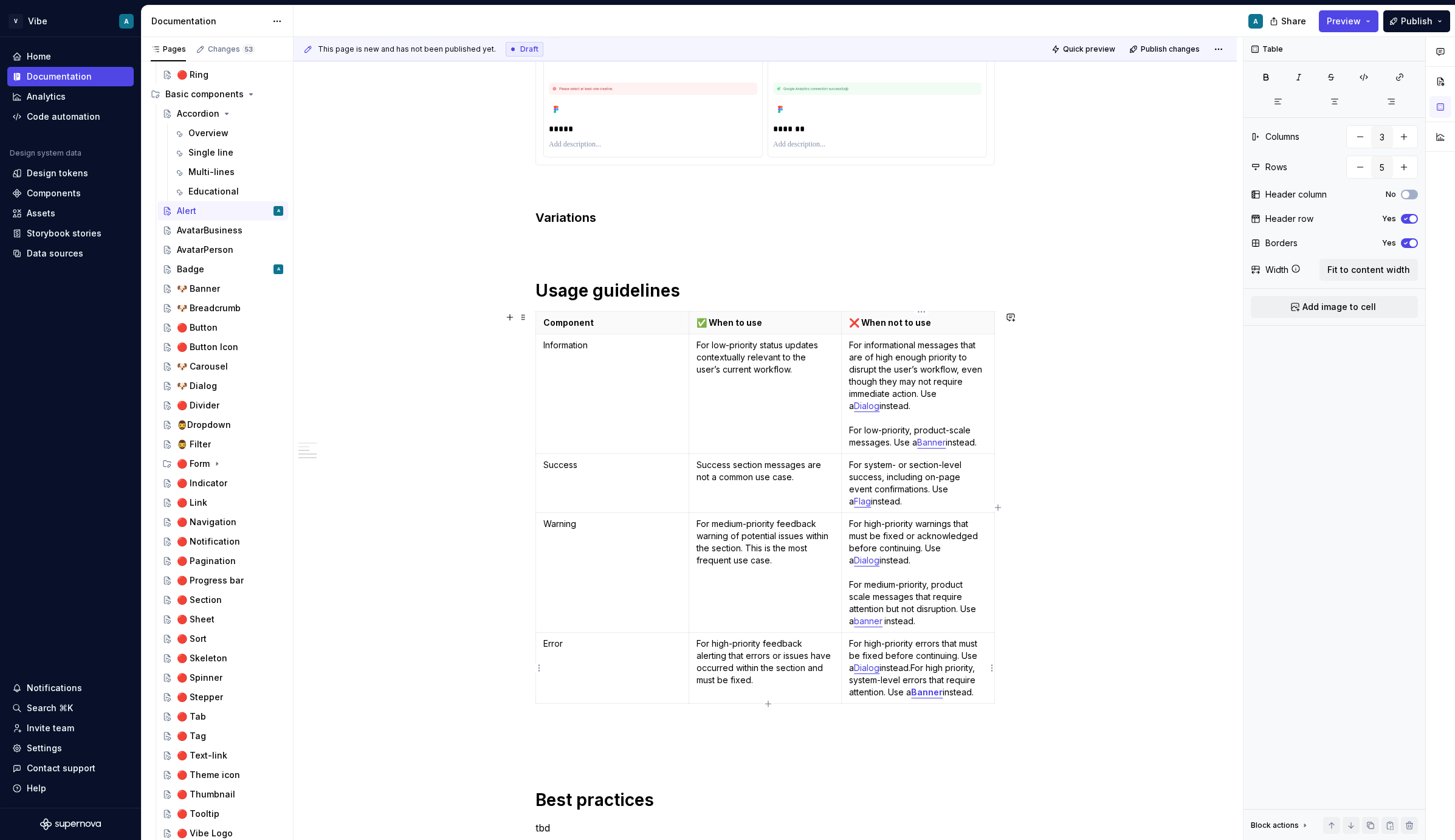
click at [913, 669] on p "For high-priority errors that must be fixed before continuing. Use a Dialog ins…" at bounding box center [918, 668] width 138 height 61
click at [883, 731] on strong "Banner" at bounding box center [870, 731] width 32 height 10
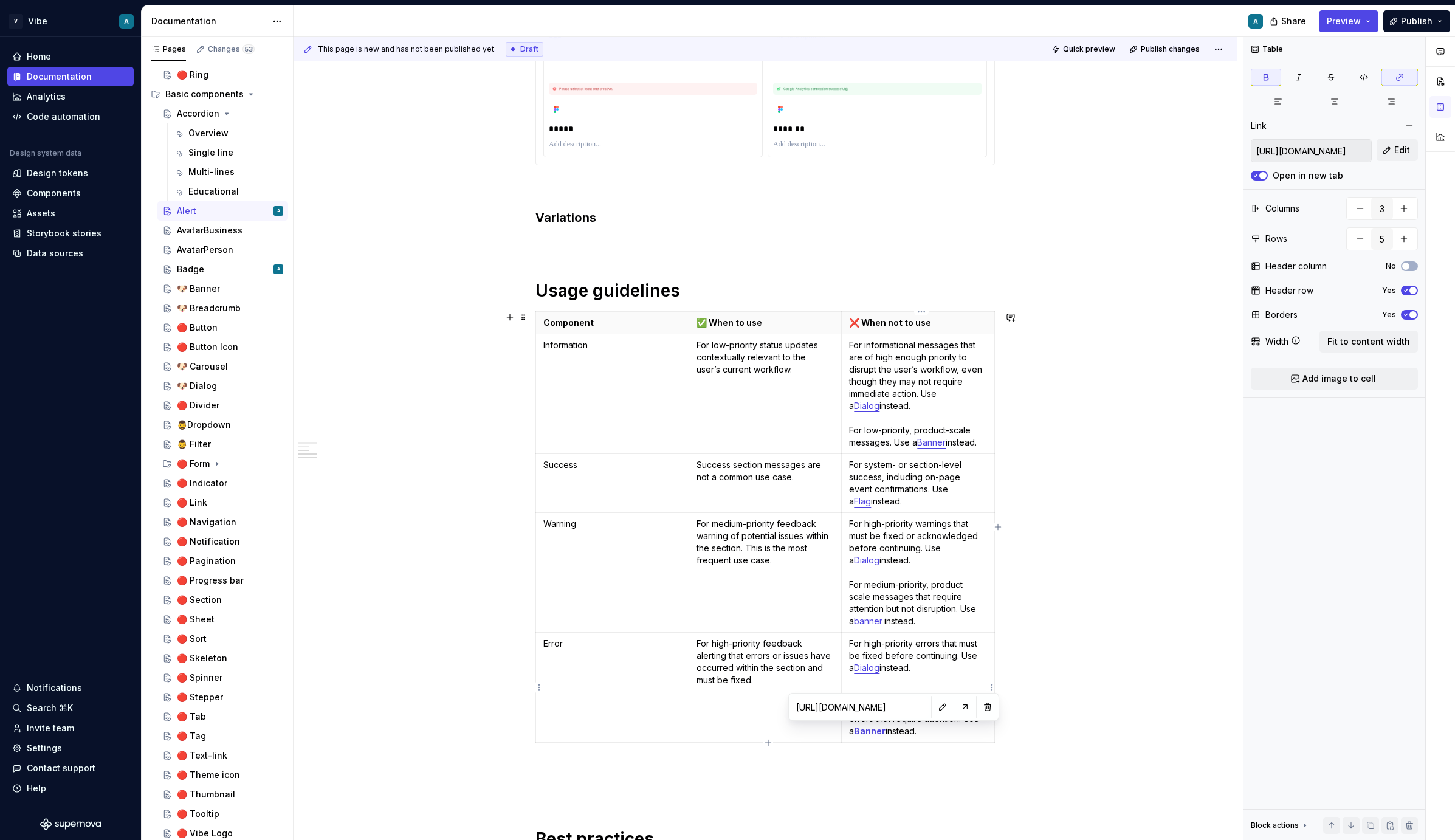
click at [883, 731] on strong "Banner" at bounding box center [870, 731] width 32 height 10
click at [896, 709] on button "button" at bounding box center [894, 709] width 17 height 17
click at [970, 705] on button "button" at bounding box center [974, 709] width 17 height 17
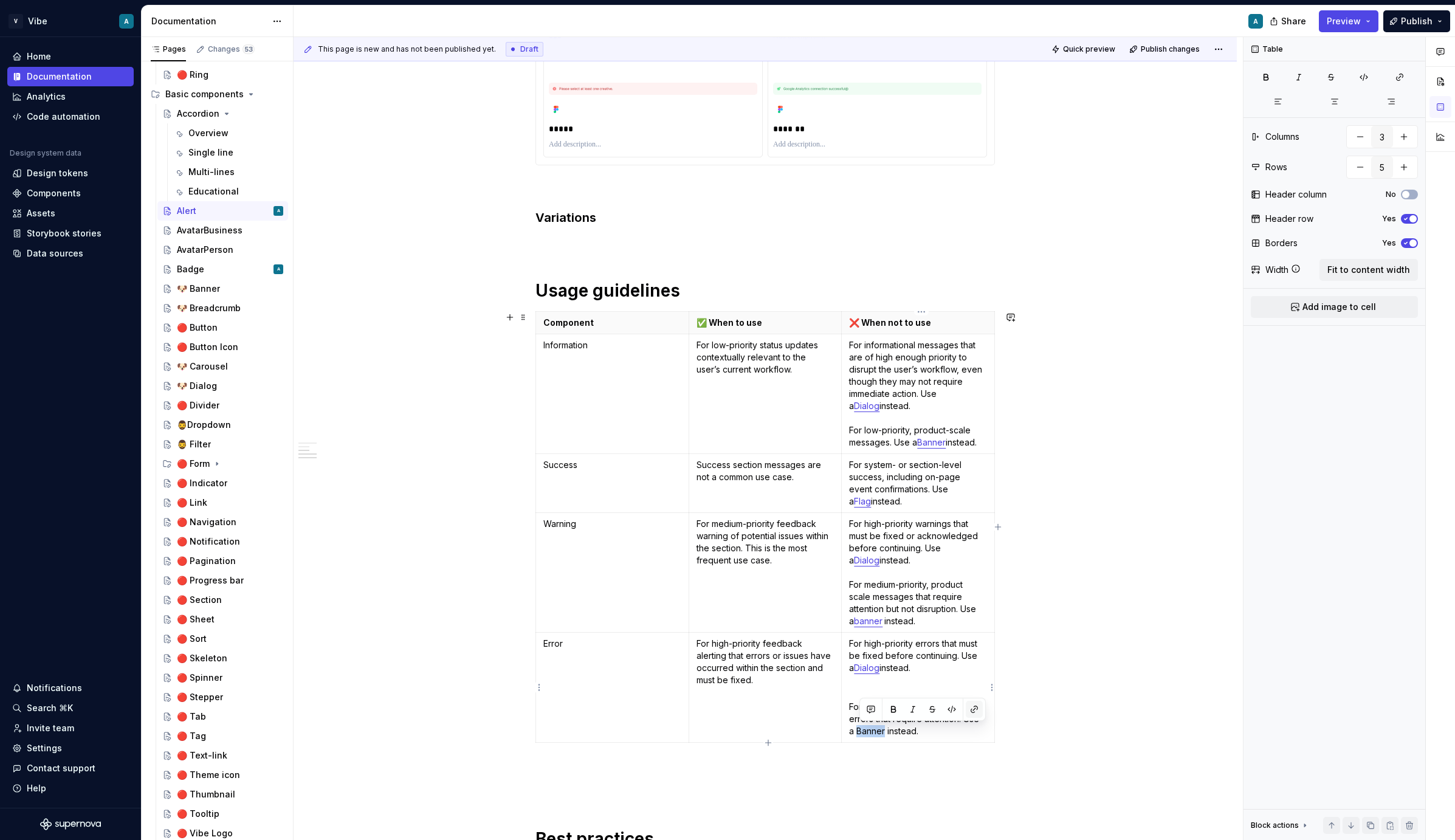
click at [971, 707] on button "button" at bounding box center [974, 709] width 17 height 17
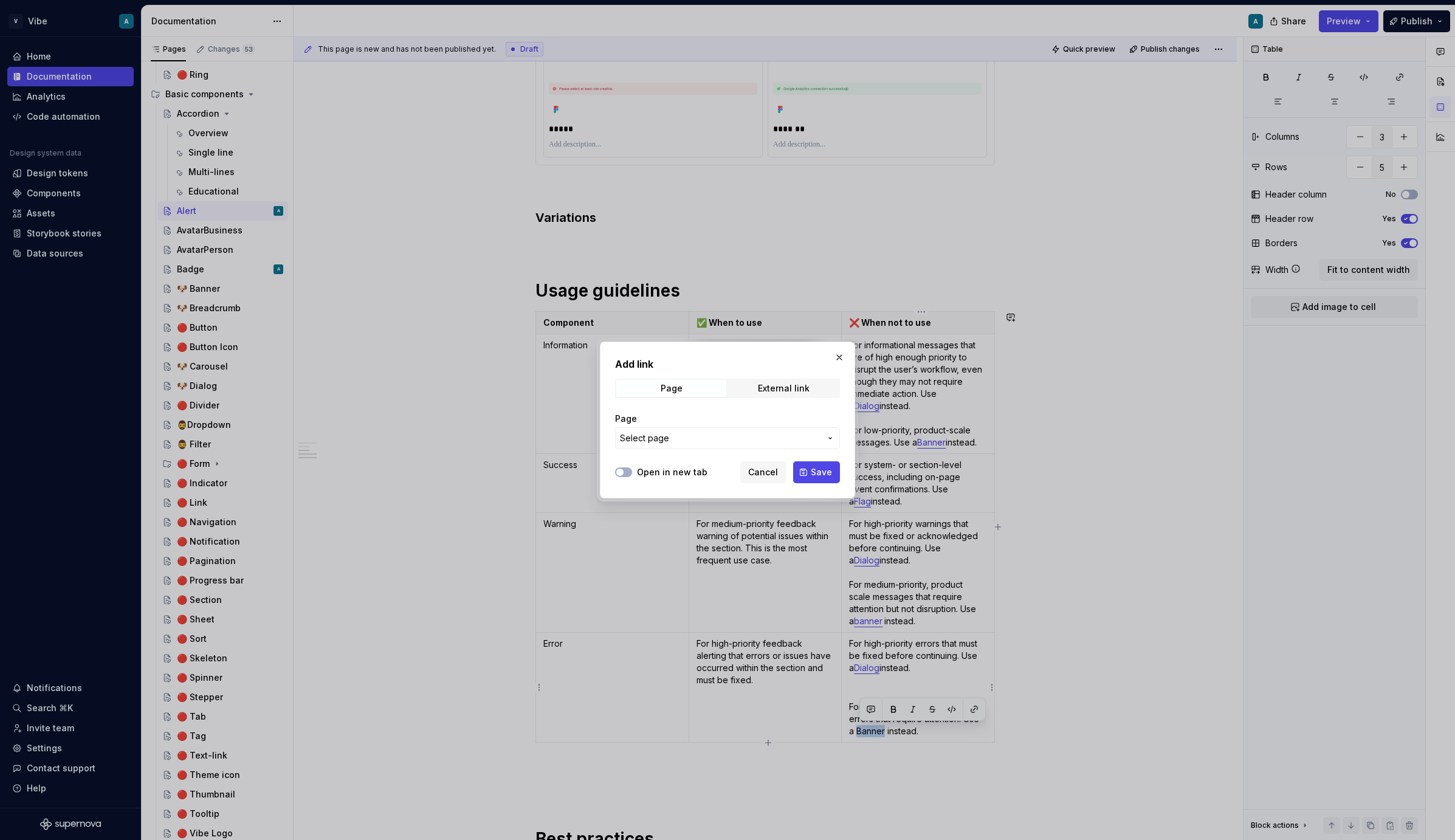
click at [738, 436] on span "Select page" at bounding box center [720, 438] width 201 height 12
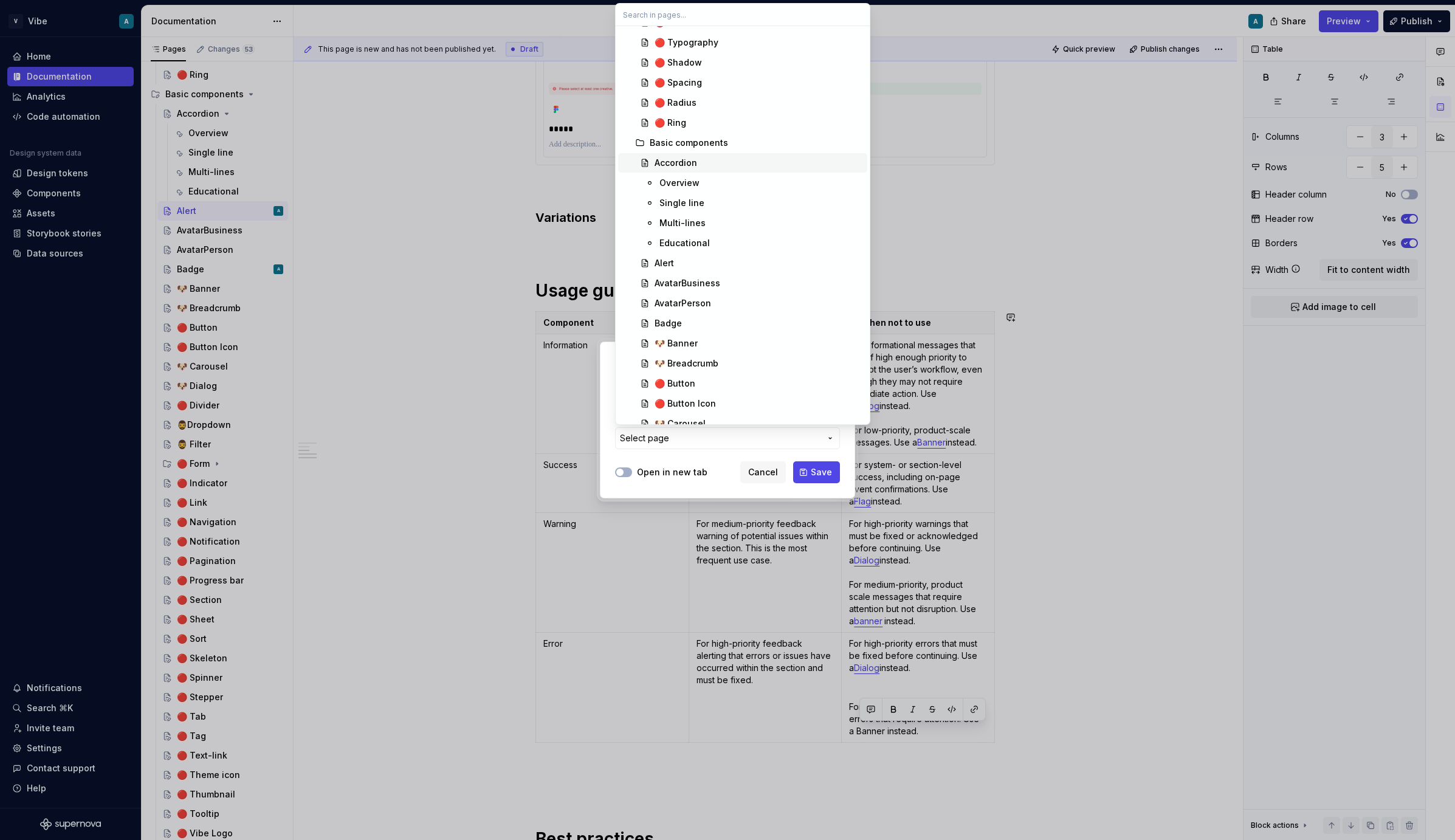
scroll to position [119, 0]
click at [695, 341] on div "🐶 Banner" at bounding box center [676, 341] width 43 height 12
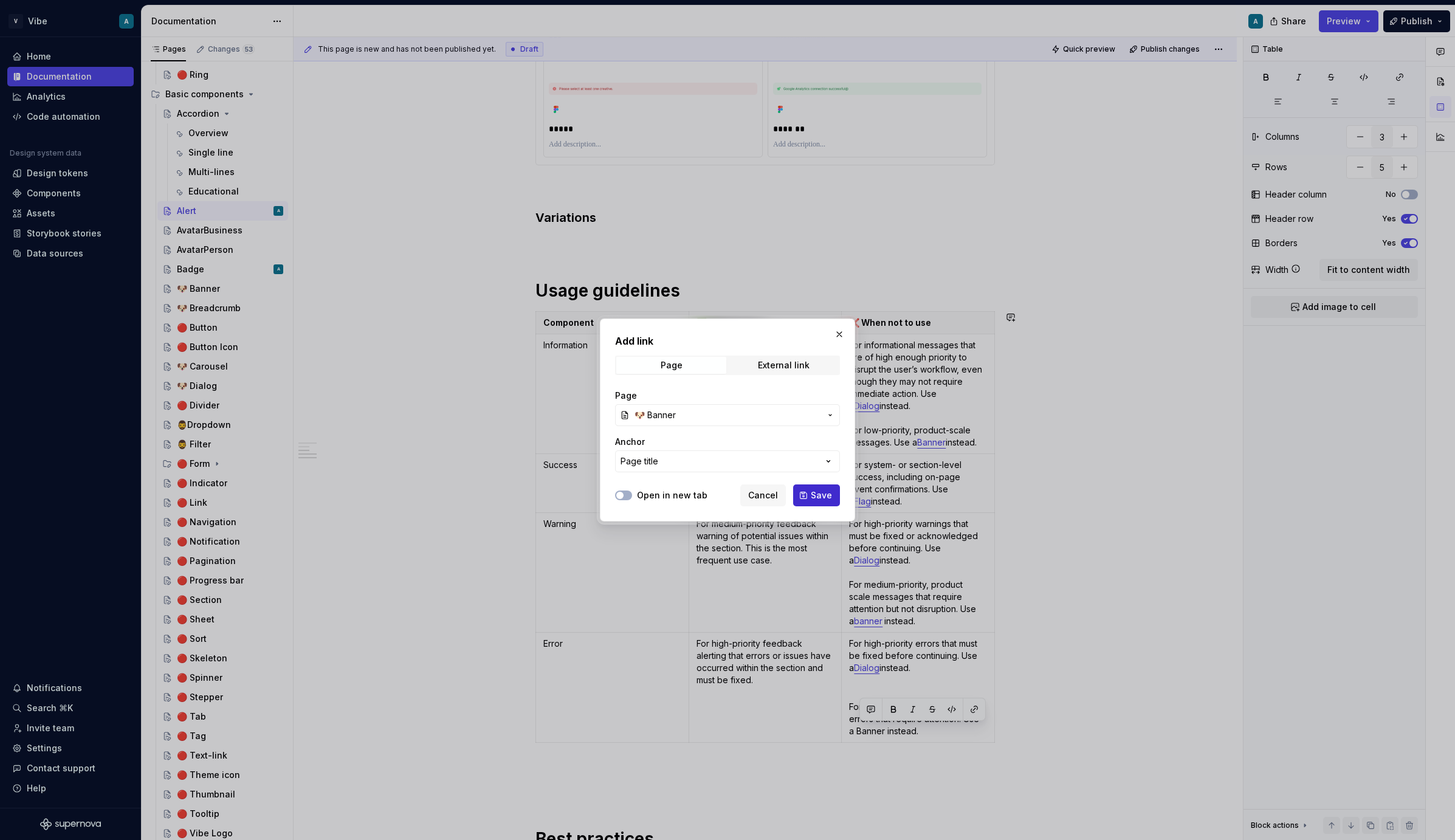
click at [819, 492] on span "Save" at bounding box center [821, 495] width 21 height 12
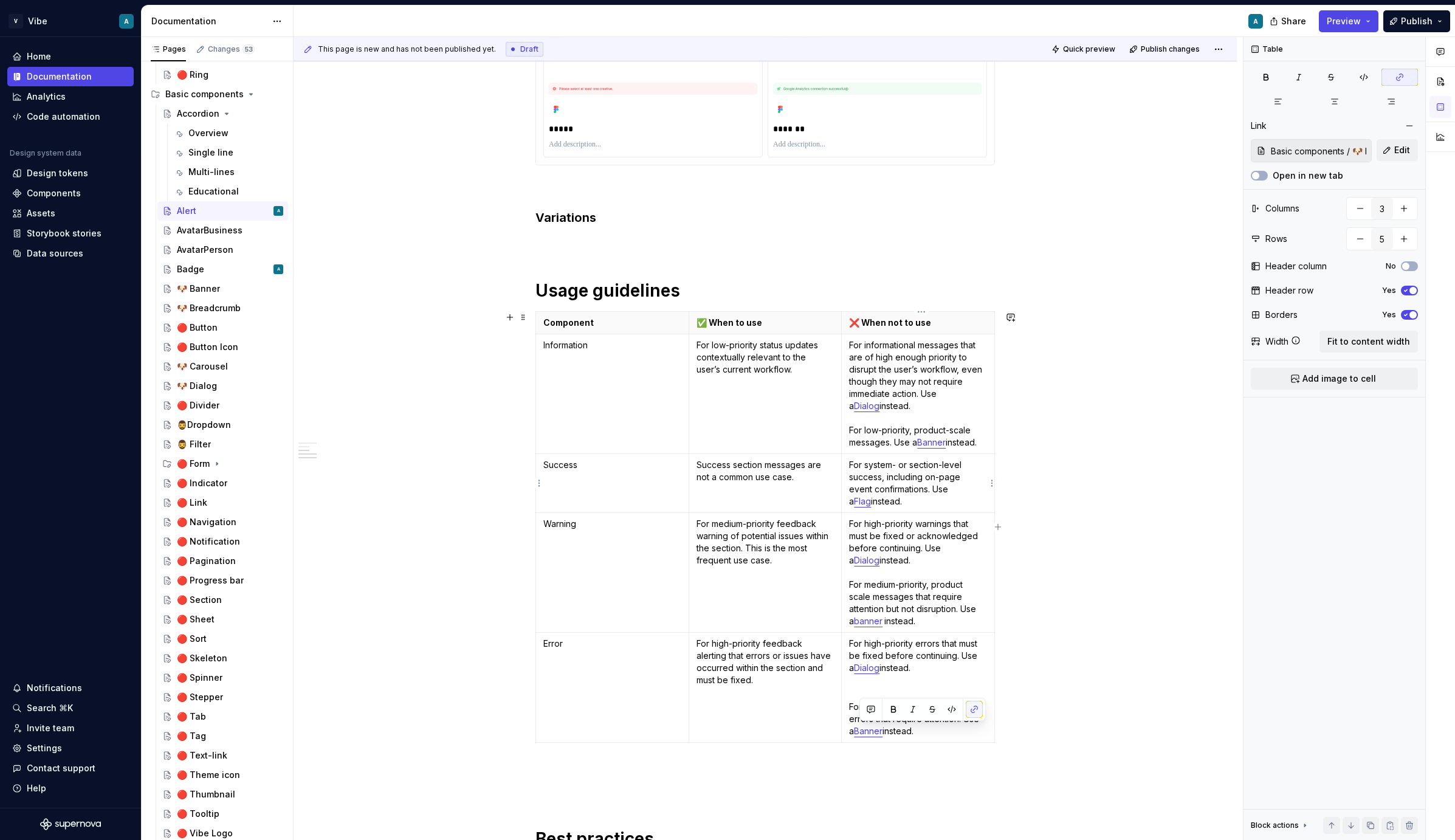
click at [871, 496] on link "Flag" at bounding box center [863, 501] width 17 height 10
type input "Basic components / 🔴 Notification"
click at [871, 496] on link "Flag" at bounding box center [863, 501] width 17 height 10
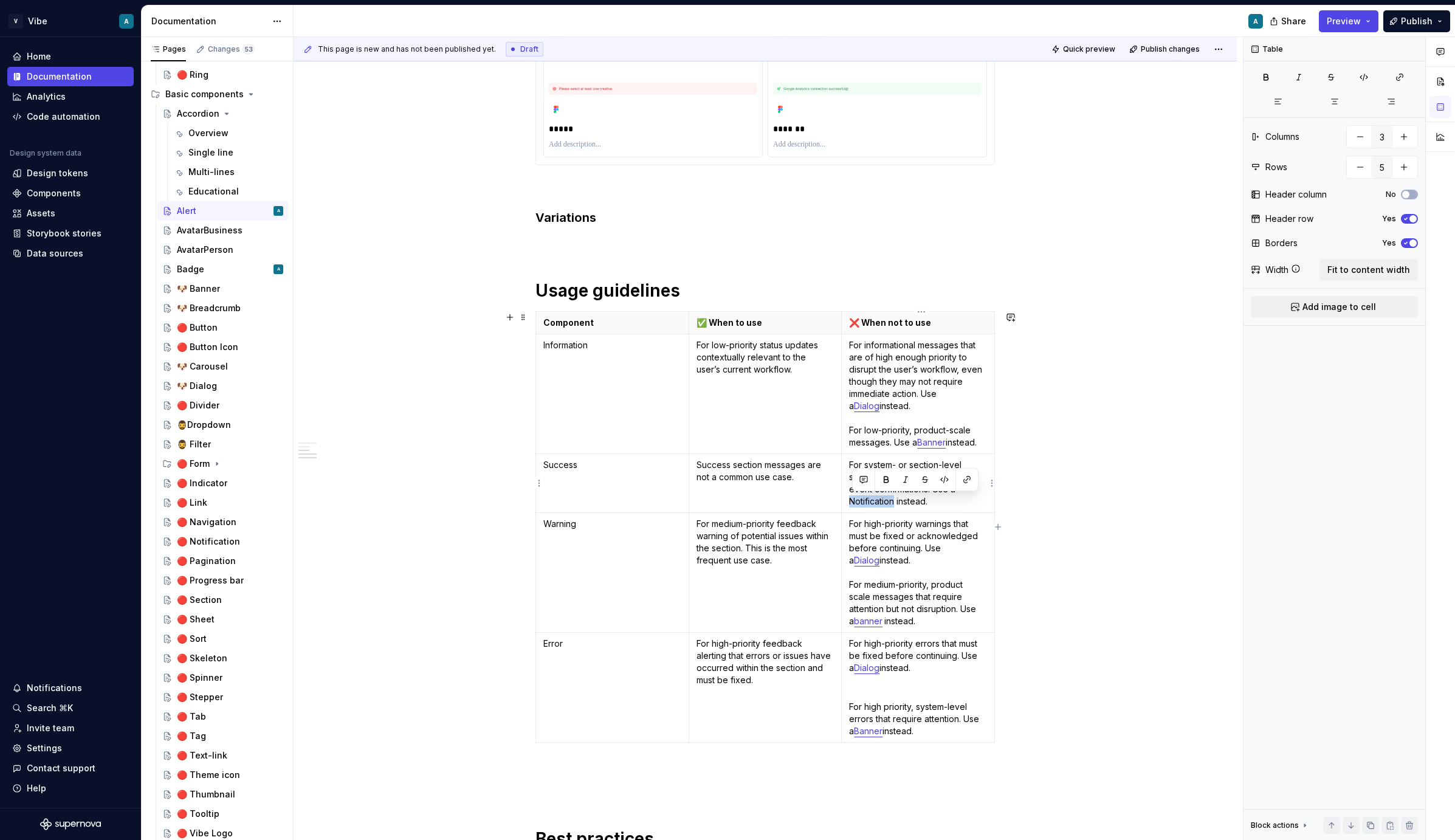
drag, startPoint x: 899, startPoint y: 503, endPoint x: 852, endPoint y: 502, distance: 47.0
click at [852, 502] on p "For system- or section-level success, including on-page event confirmations. Us…" at bounding box center [918, 483] width 138 height 49
click at [967, 480] on button "button" at bounding box center [967, 480] width 17 height 17
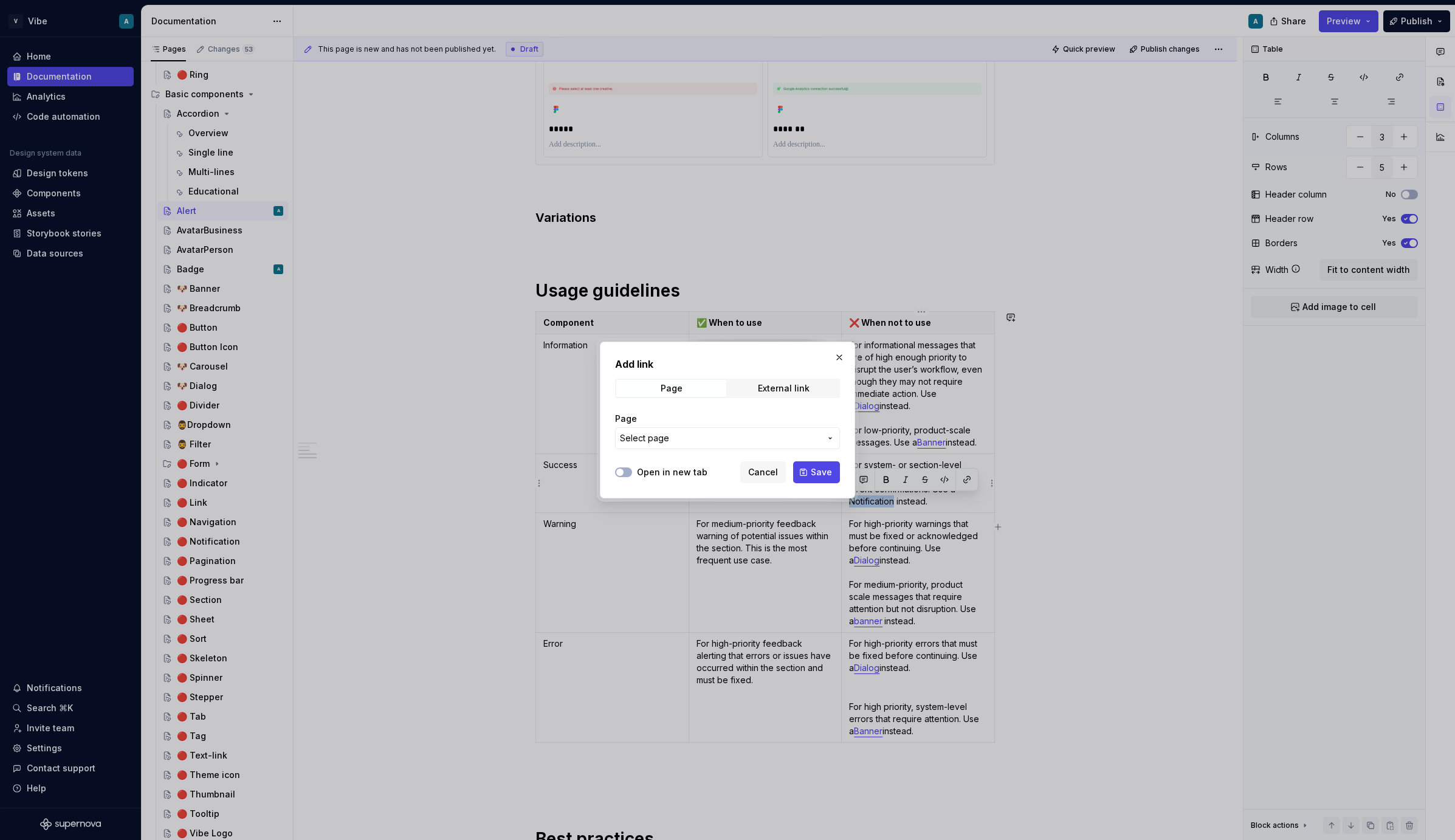
click at [677, 440] on span "Select page" at bounding box center [720, 438] width 201 height 12
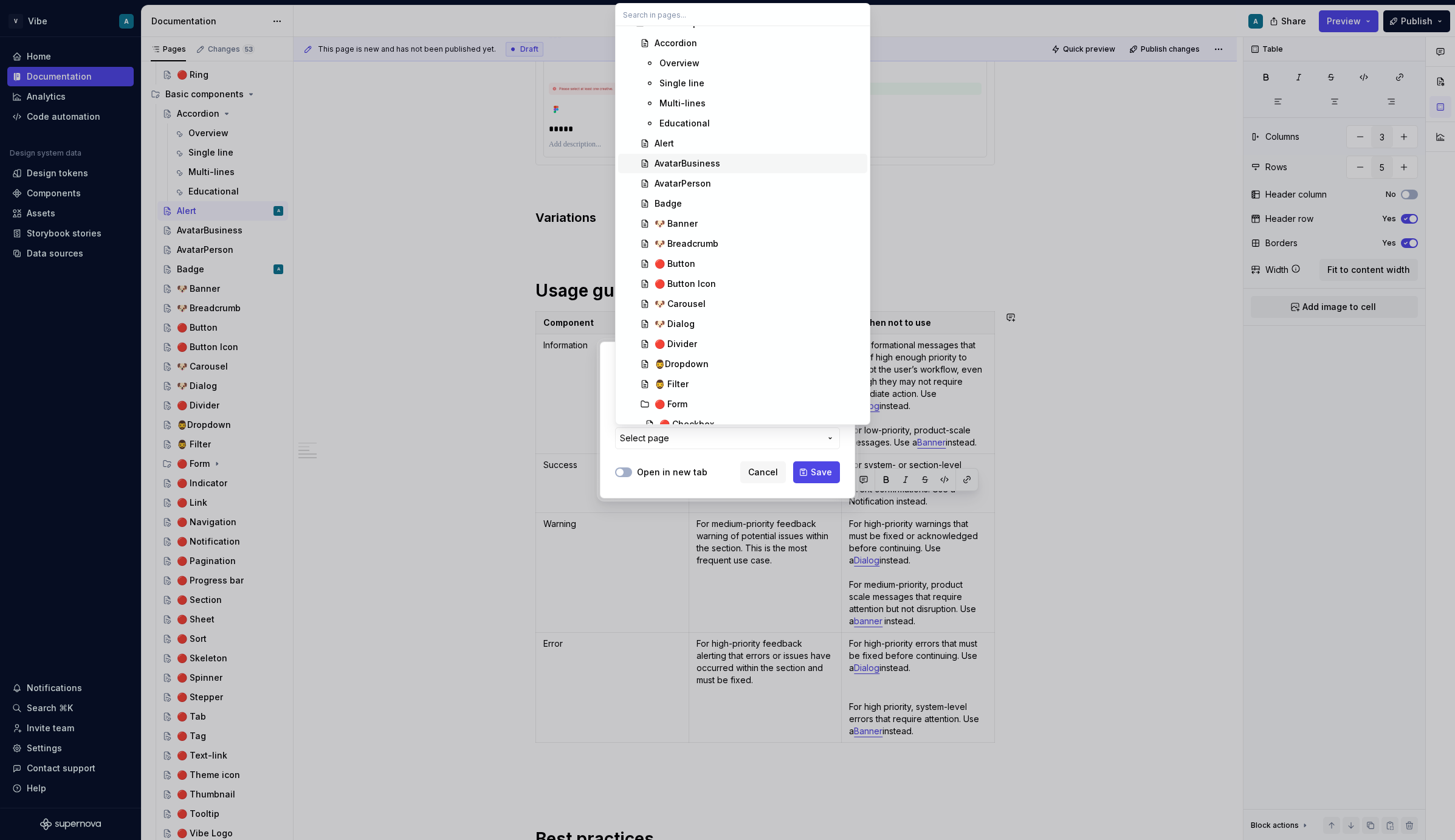
scroll to position [0, 0]
type input "no"
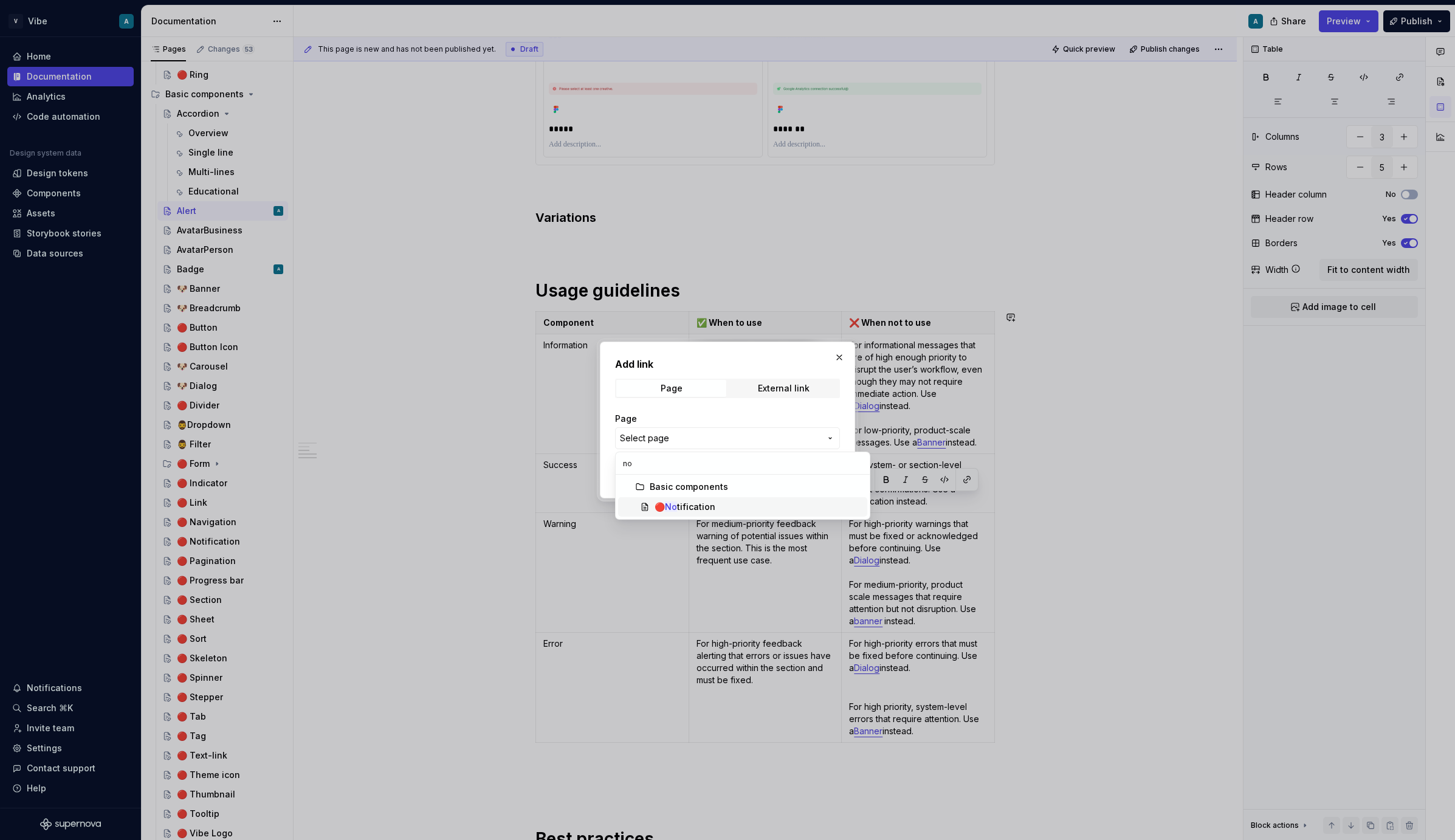
click at [733, 501] on div "🔴 No tification" at bounding box center [758, 507] width 208 height 12
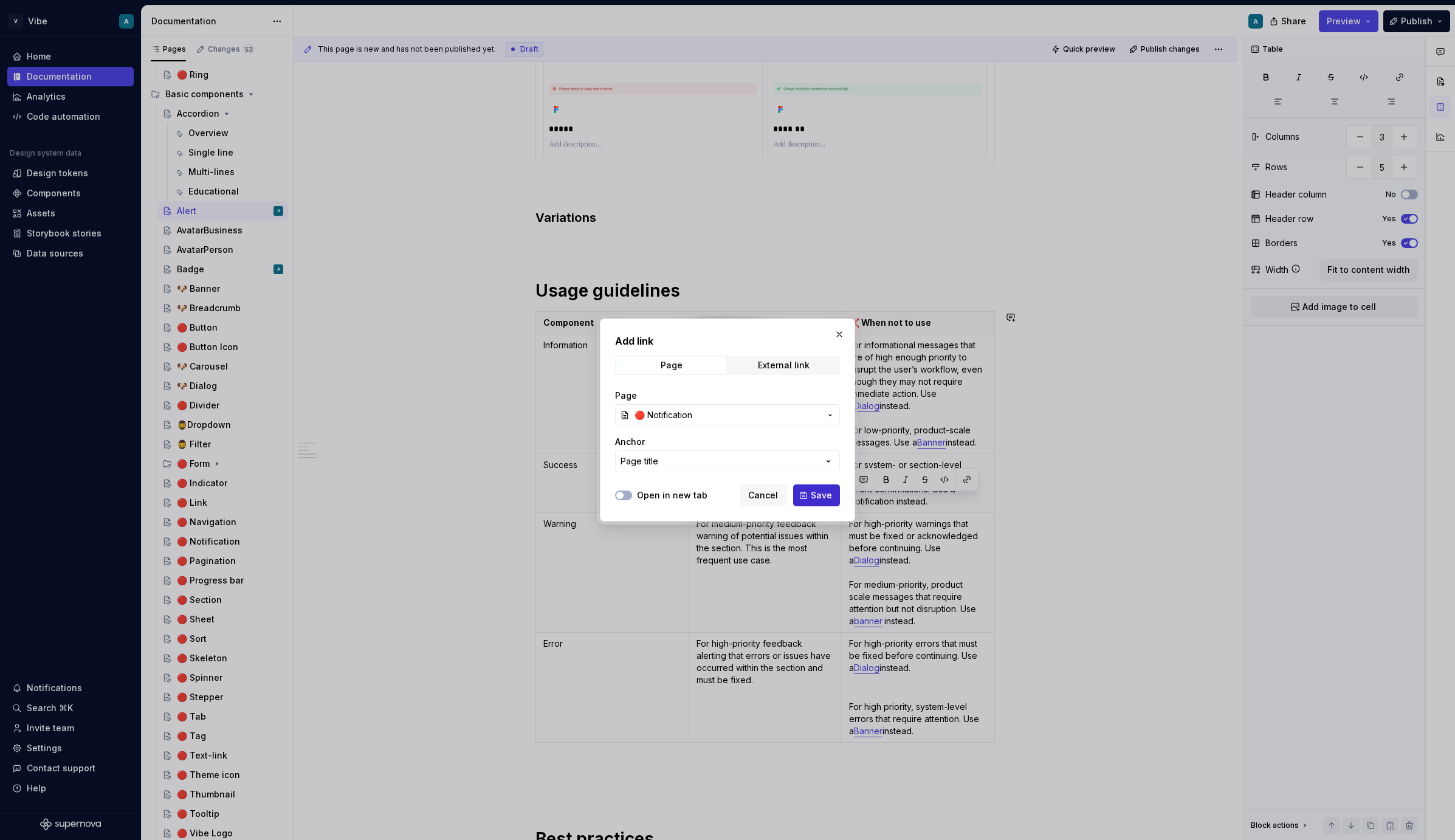
click at [814, 493] on span "Save" at bounding box center [821, 495] width 21 height 12
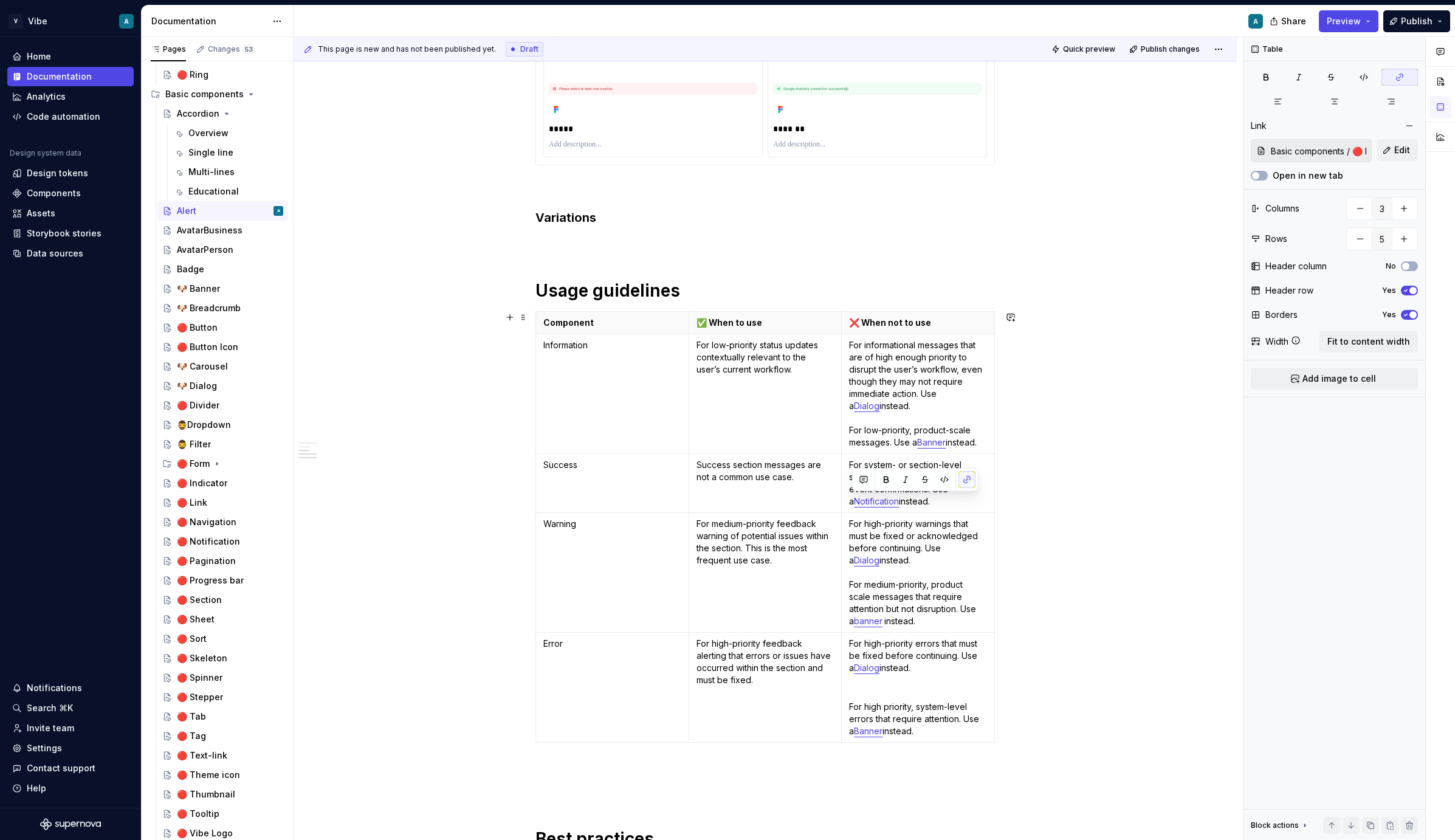
click at [1020, 524] on div "**********" at bounding box center [765, 618] width 943 height 1988
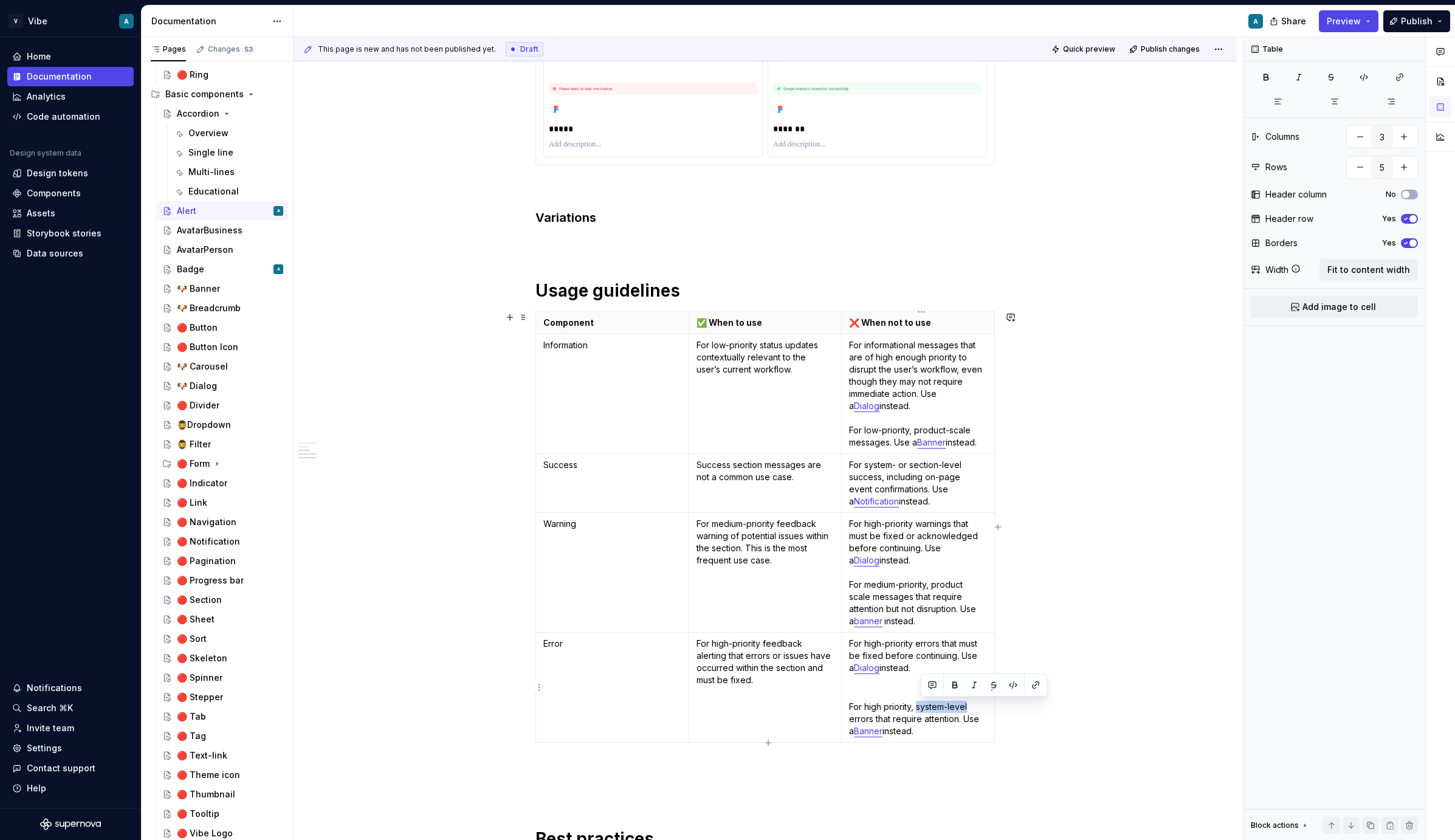
drag, startPoint x: 972, startPoint y: 707, endPoint x: 921, endPoint y: 707, distance: 51.0
click at [921, 707] on p "For high priority, system-level errors that require attention. Use a Banner ins…" at bounding box center [918, 719] width 138 height 37
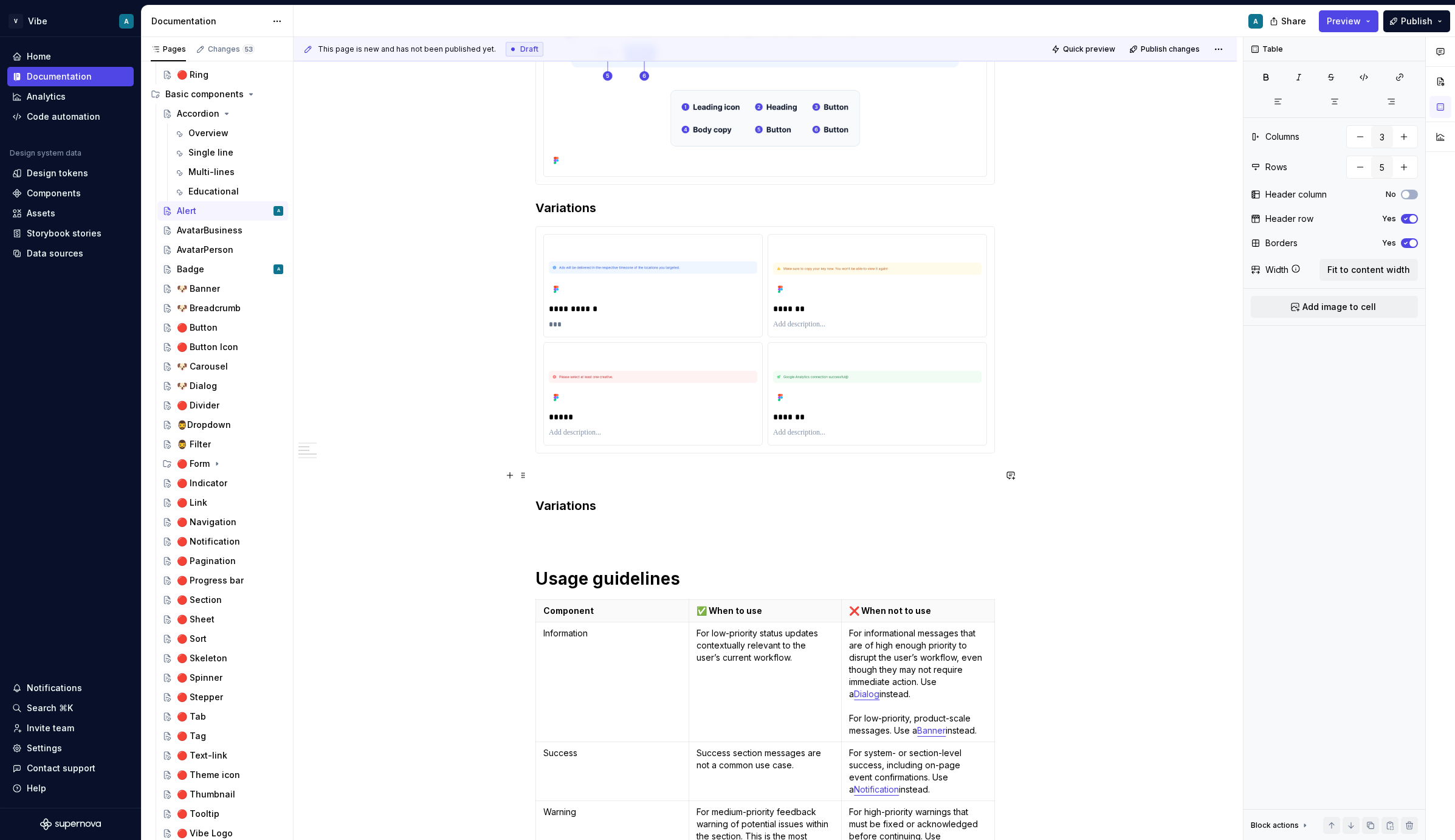
scroll to position [293, 0]
click at [585, 520] on div "**********" at bounding box center [765, 790] width 459 height 1692
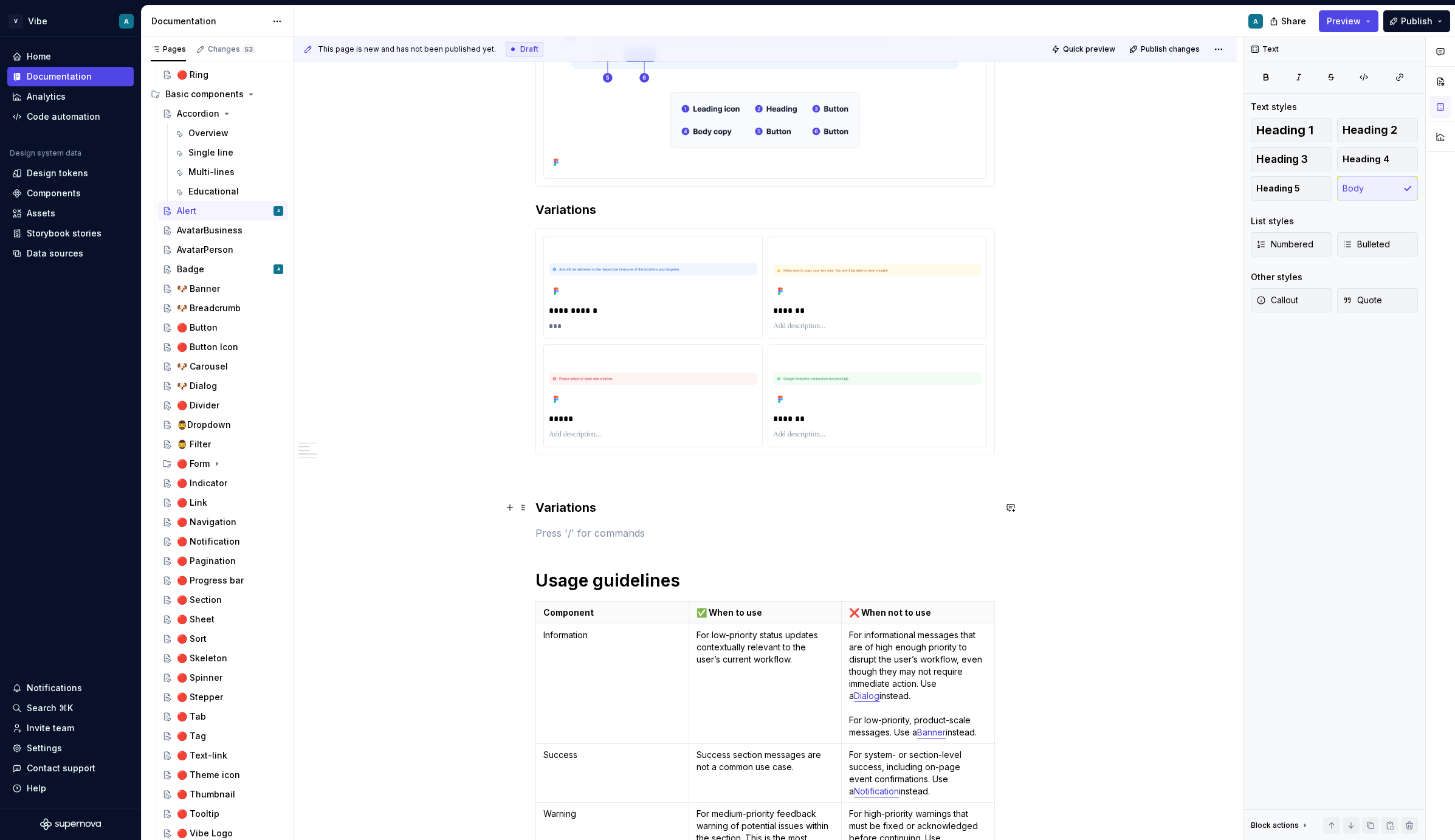
click at [566, 501] on h3 "Variations" at bounding box center [765, 507] width 459 height 17
click at [612, 217] on h3 "Variations" at bounding box center [765, 210] width 459 height 17
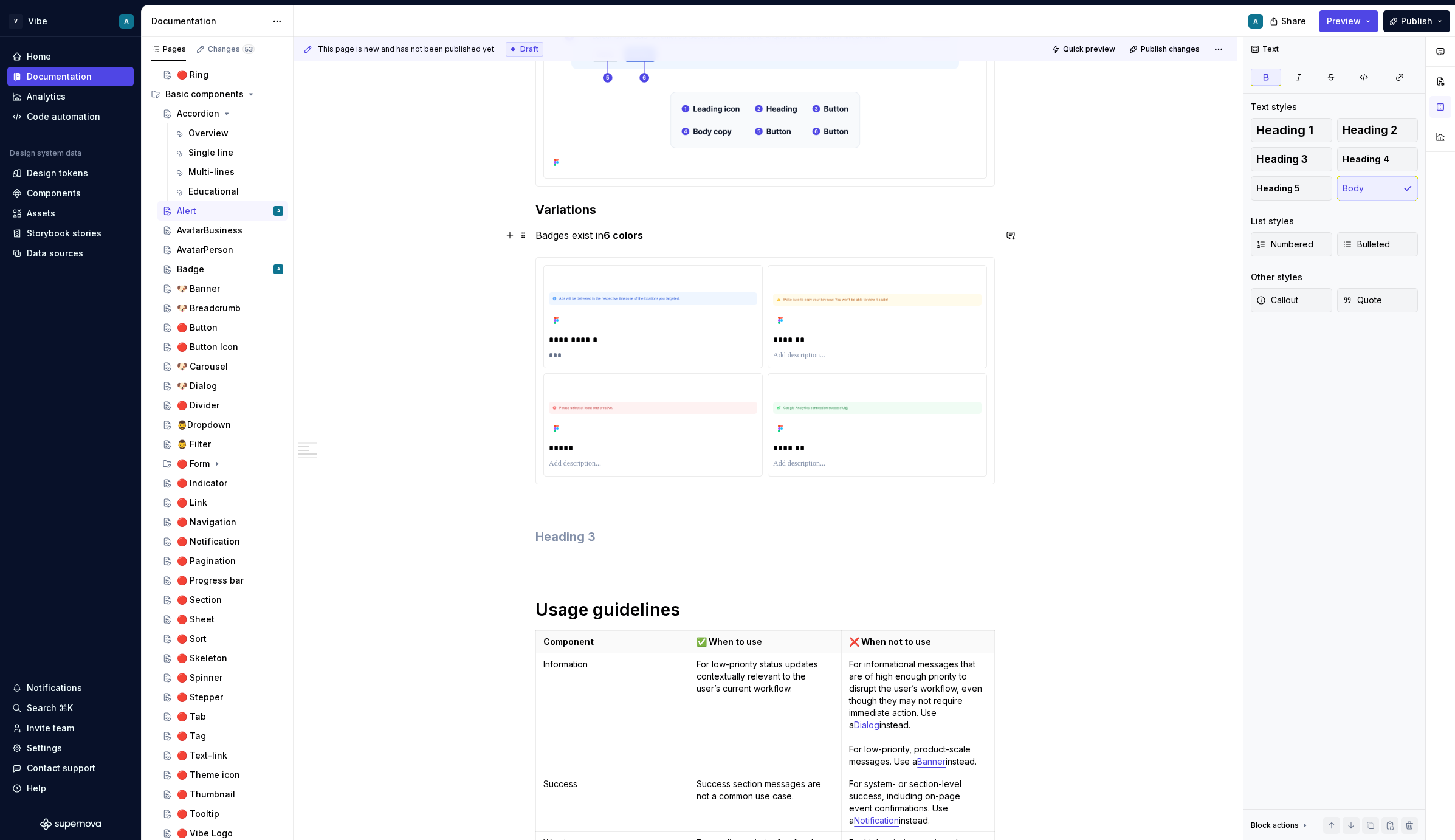
click at [571, 239] on p "Badges exist in 6 colors" at bounding box center [765, 235] width 459 height 15
drag, startPoint x: 598, startPoint y: 236, endPoint x: 529, endPoint y: 234, distance: 69.0
click at [535, 234] on div "**********" at bounding box center [765, 811] width 459 height 1736
click at [529, 234] on span at bounding box center [523, 235] width 9 height 17
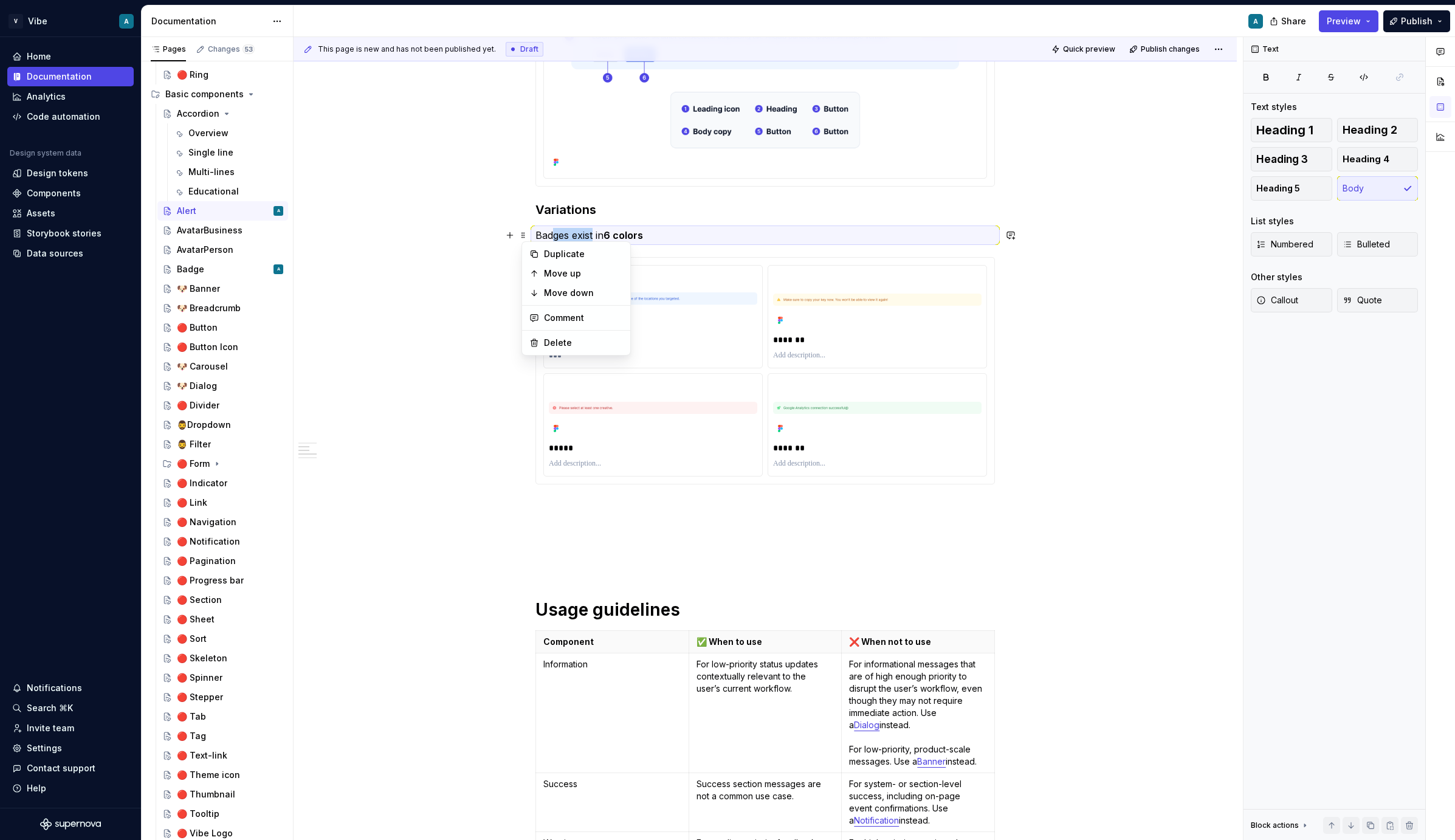
click at [600, 228] on p "Badges exist in 6 colors" at bounding box center [765, 235] width 459 height 15
click at [598, 237] on p "Badges exist in 6 colors" at bounding box center [765, 235] width 459 height 15
click at [570, 235] on p "Badges exist in 6 colors" at bounding box center [765, 235] width 459 height 15
drag, startPoint x: 572, startPoint y: 239, endPoint x: 541, endPoint y: 237, distance: 31.1
click at [541, 237] on p "Badges exist in 6 colors" at bounding box center [765, 235] width 459 height 15
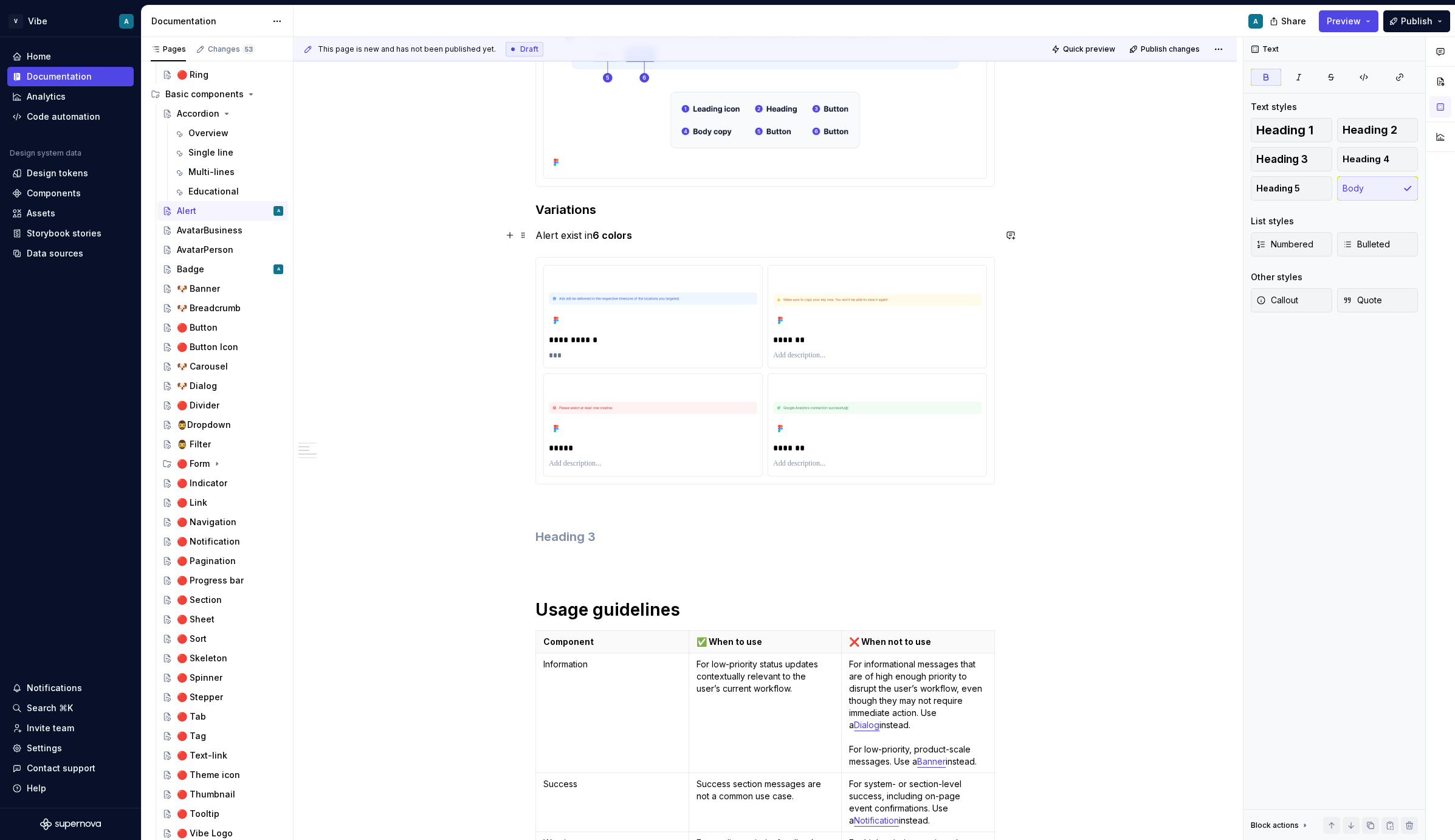
click at [602, 236] on strong "6 colors" at bounding box center [612, 235] width 39 height 12
click at [603, 234] on strong "3 colors" at bounding box center [612, 235] width 38 height 12
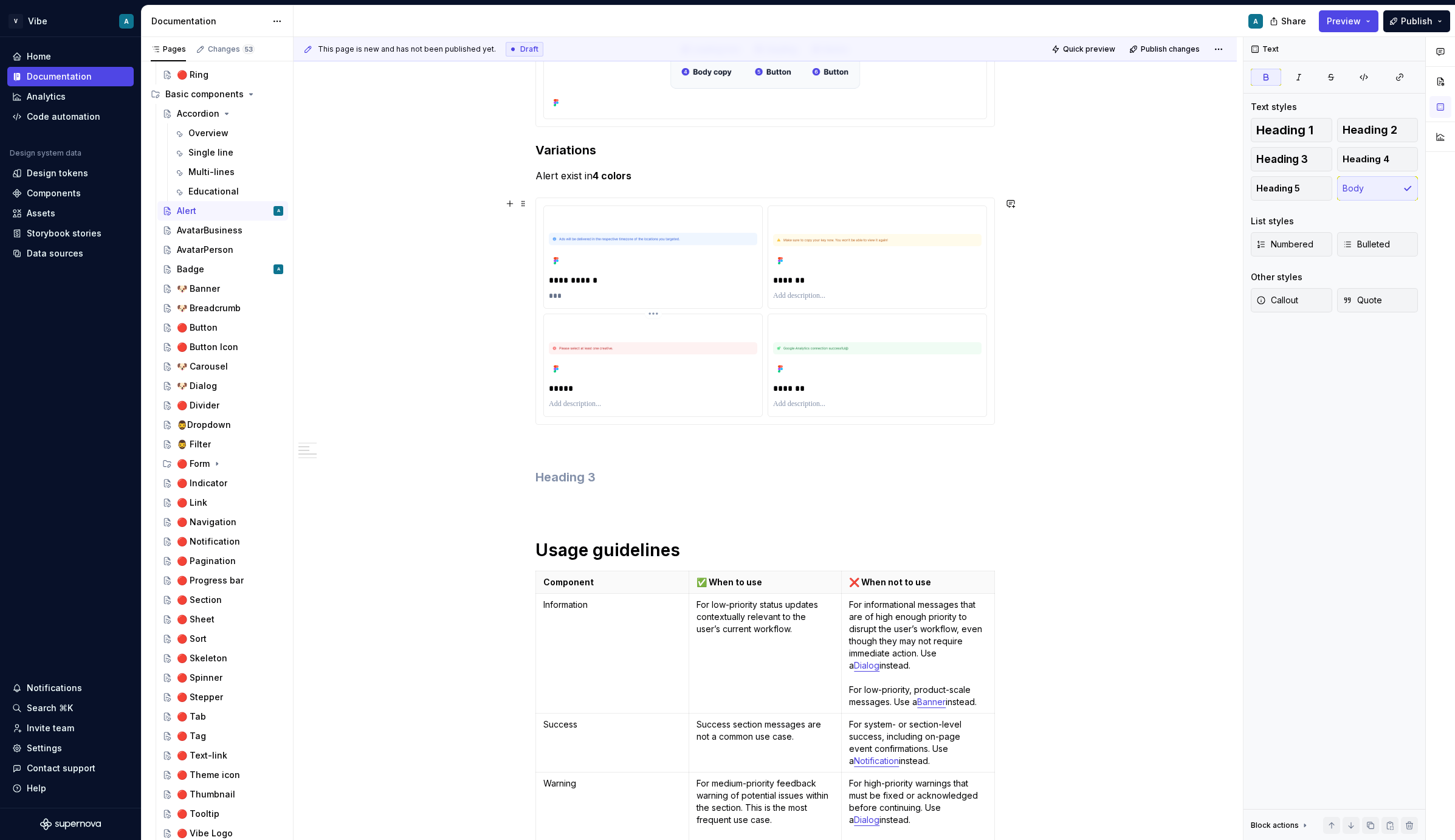
scroll to position [382, 0]
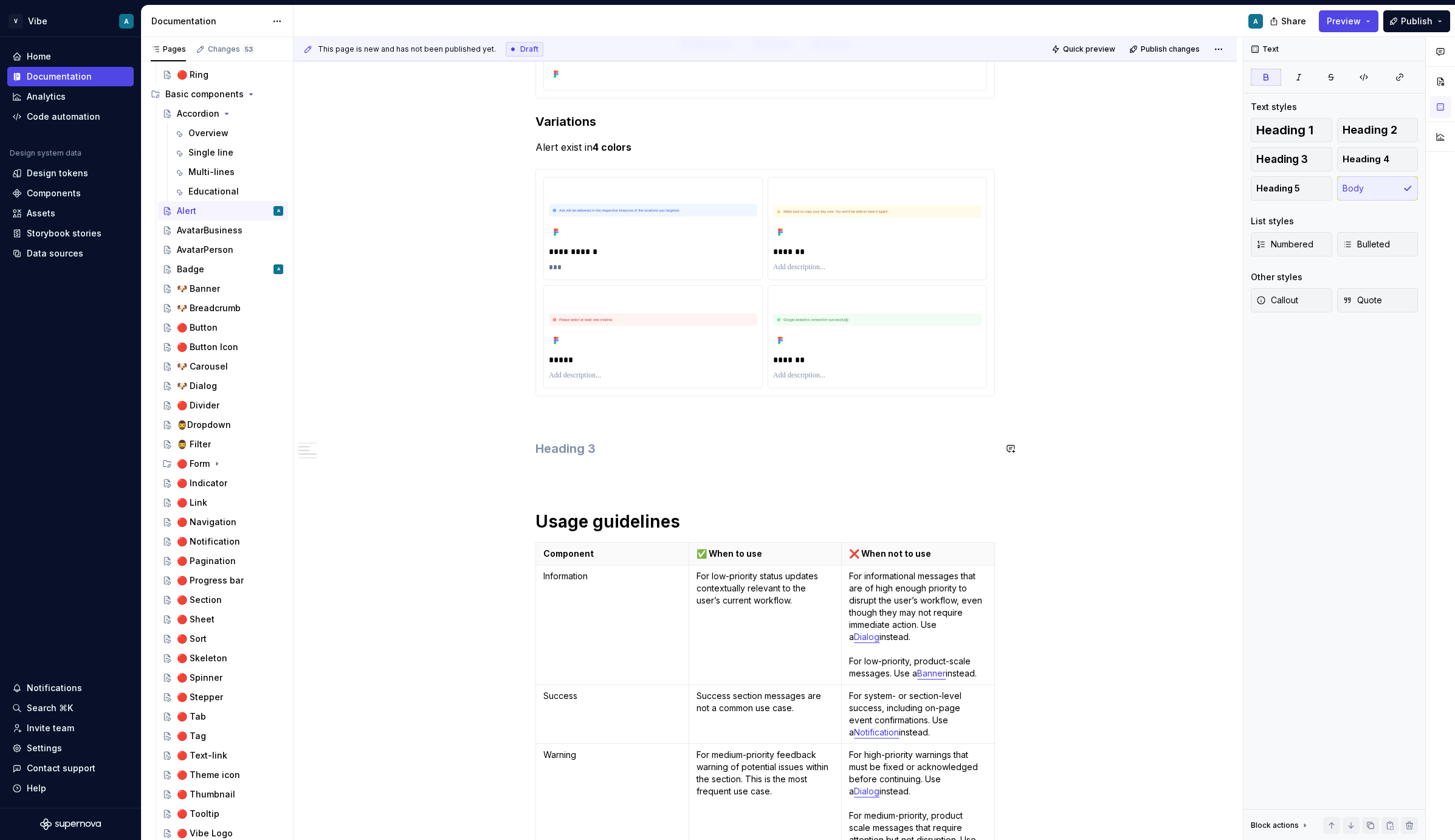
click at [586, 461] on div "**********" at bounding box center [765, 716] width 459 height 1721
click at [588, 435] on div "**********" at bounding box center [765, 716] width 459 height 1721
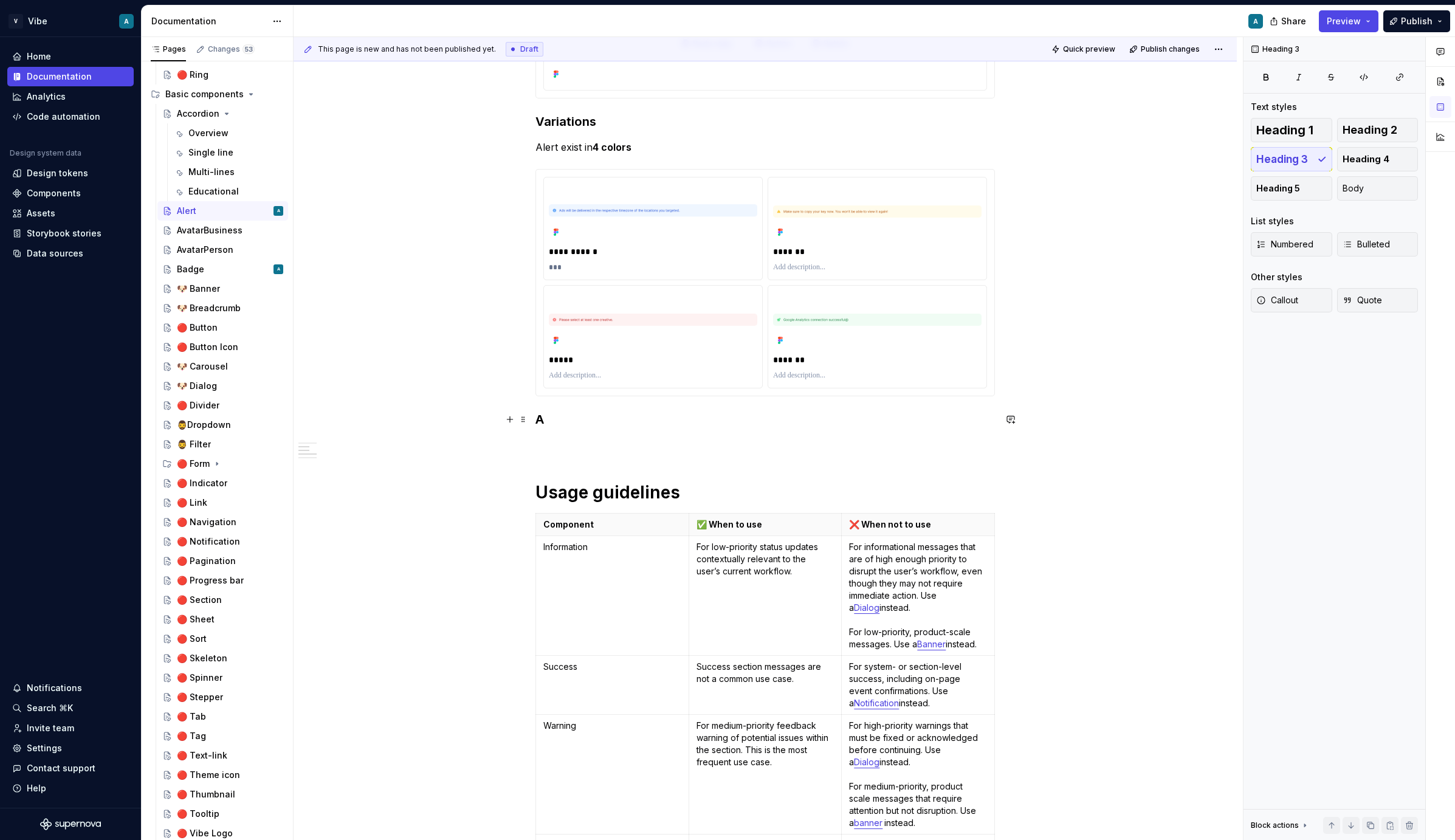
click at [546, 421] on h3 "A" at bounding box center [765, 419] width 459 height 17
click at [595, 400] on button "Multiple blocks" at bounding box center [602, 396] width 75 height 17
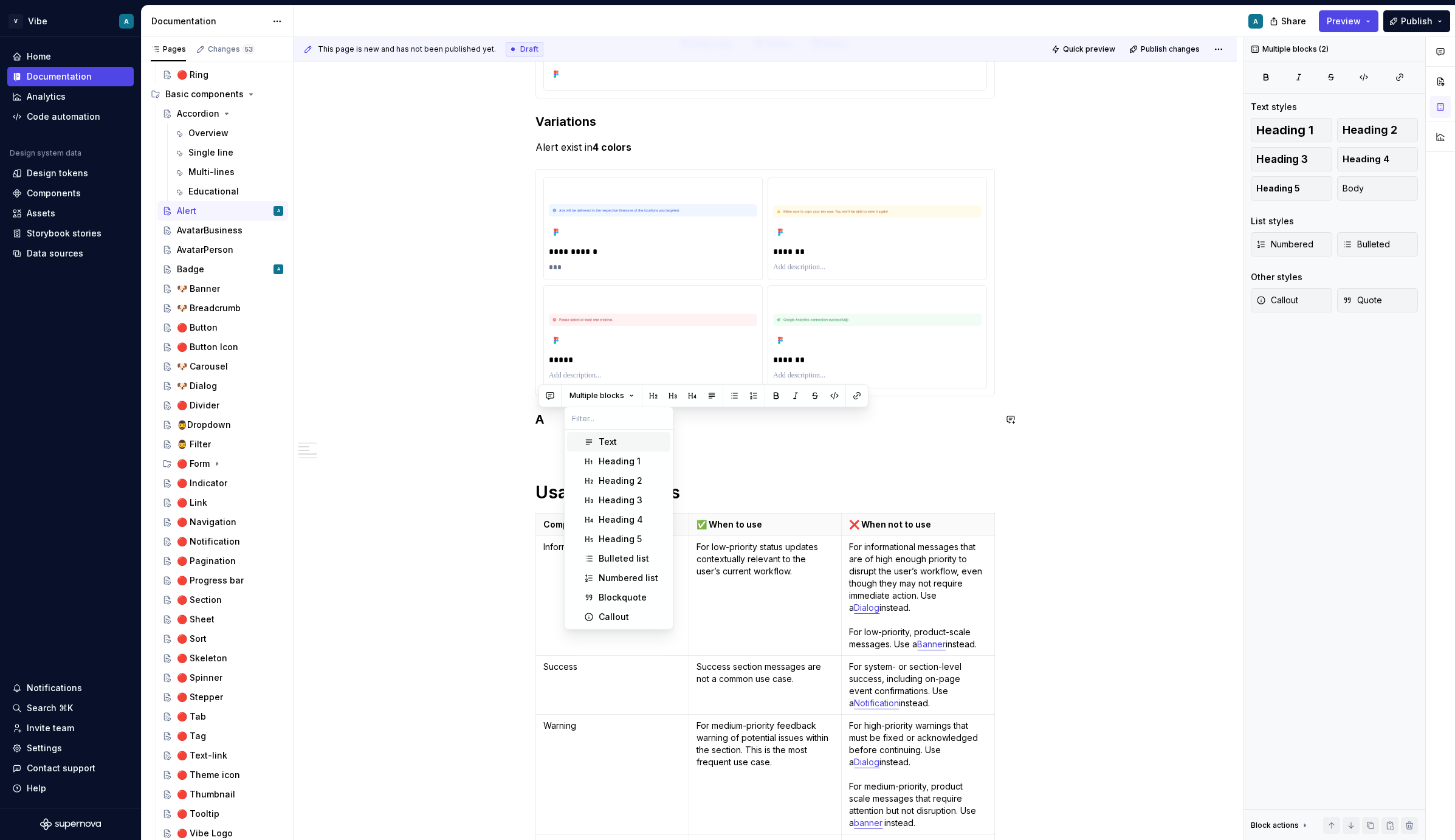
click at [603, 442] on div "Text" at bounding box center [607, 442] width 18 height 12
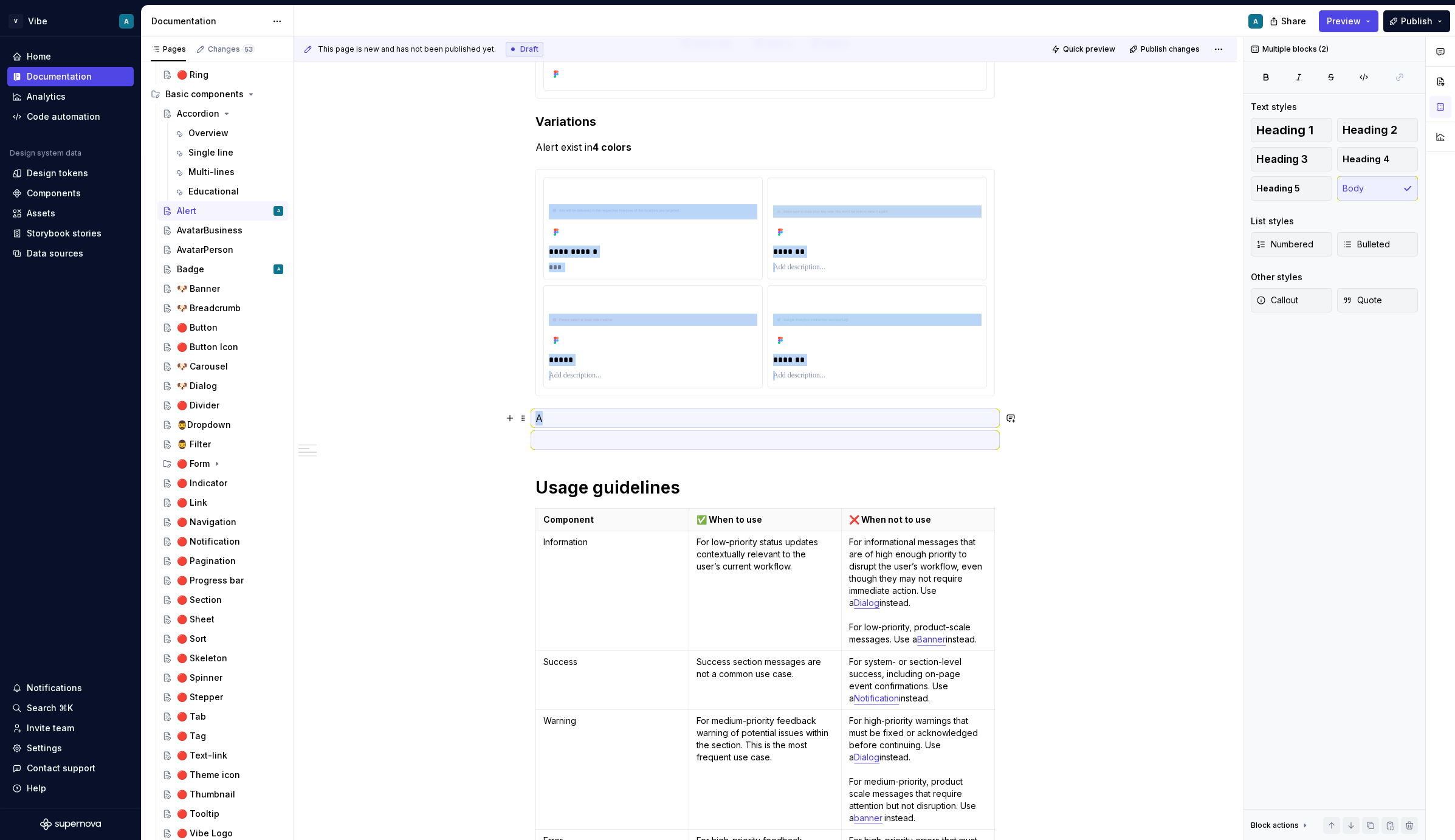
click at [567, 419] on p "A" at bounding box center [765, 417] width 459 height 15
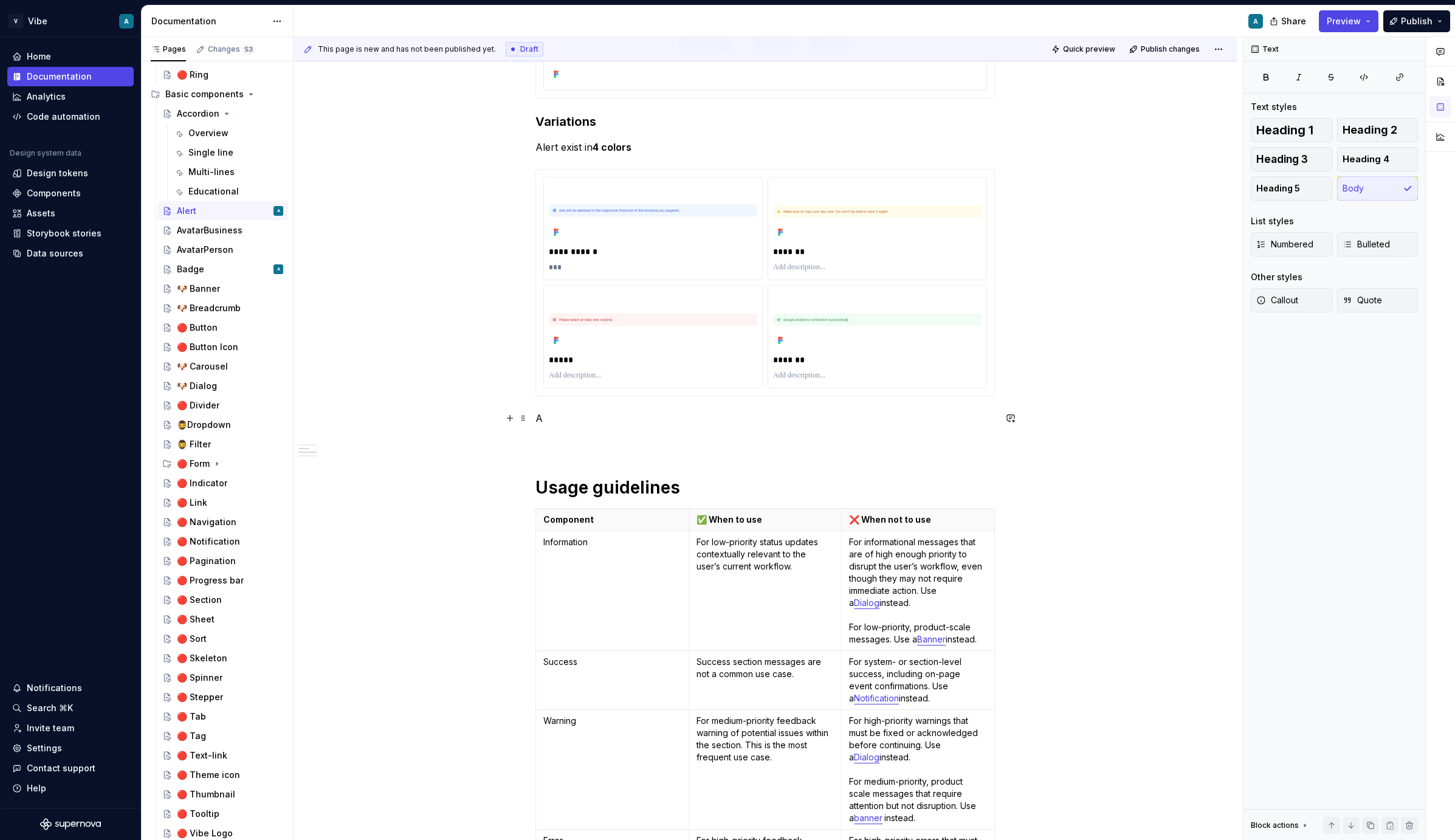
click at [563, 422] on p "A" at bounding box center [765, 417] width 459 height 15
click at [605, 413] on p "An alert anatomy changes depending of those elements:" at bounding box center [765, 417] width 459 height 15
copy p "An alert anatomy changes depending of those elements:"
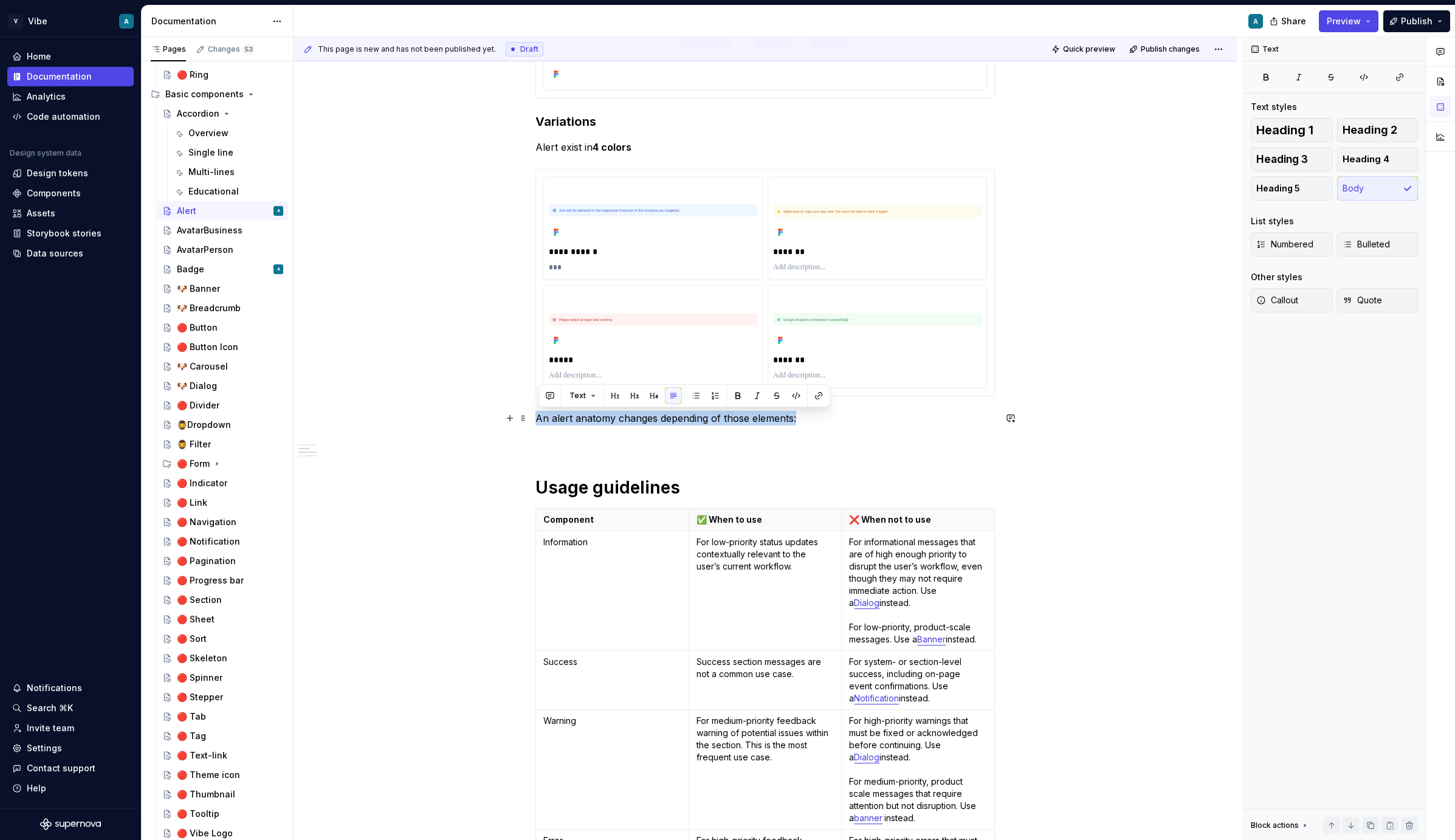
click at [813, 415] on p "An alert anatomy changes depending of those elements:" at bounding box center [765, 417] width 459 height 15
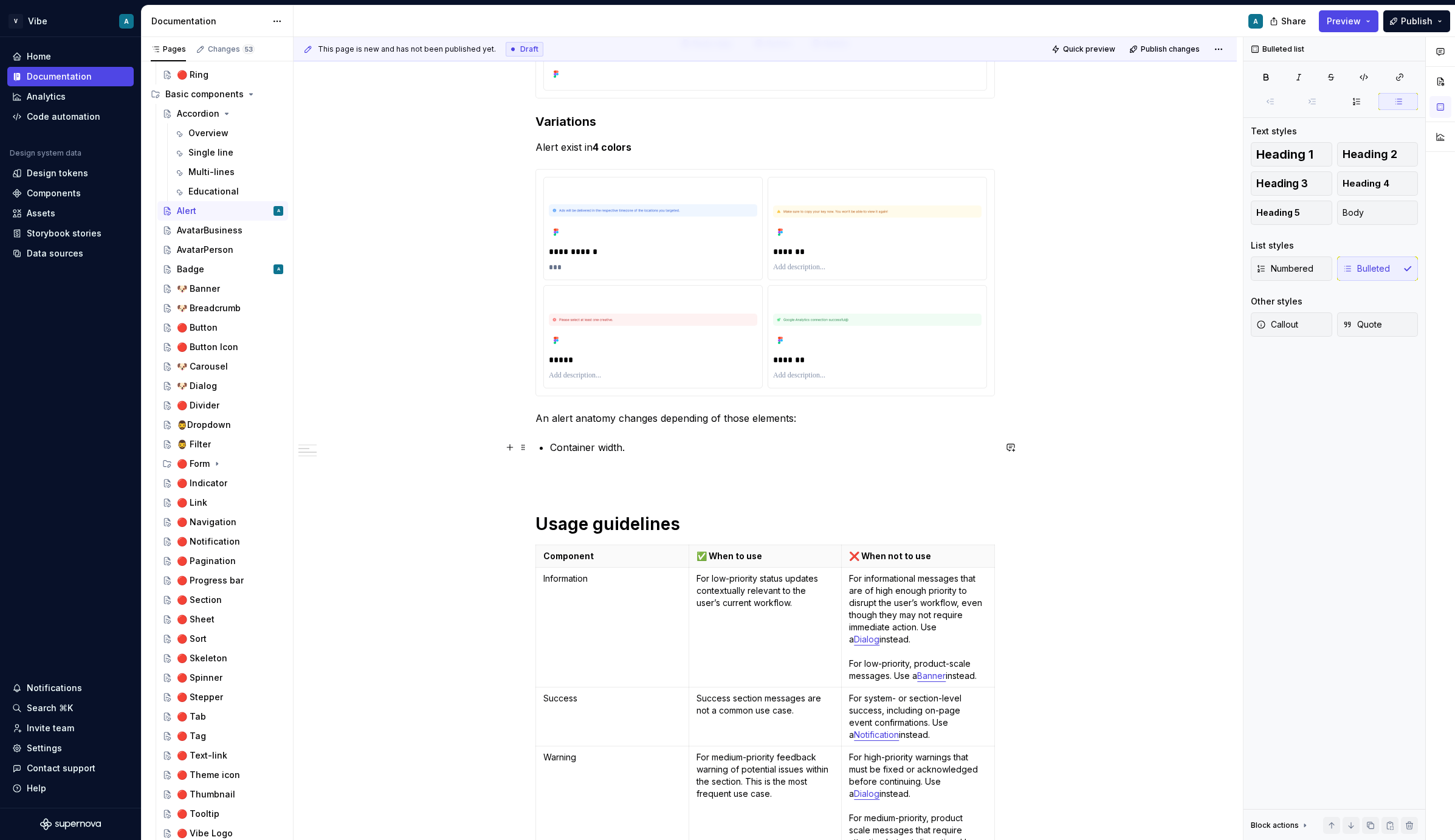
click at [584, 449] on p "Container width." at bounding box center [772, 447] width 445 height 15
click at [778, 423] on button "button" at bounding box center [778, 425] width 17 height 17
click at [671, 443] on p "Container width." at bounding box center [772, 447] width 445 height 15
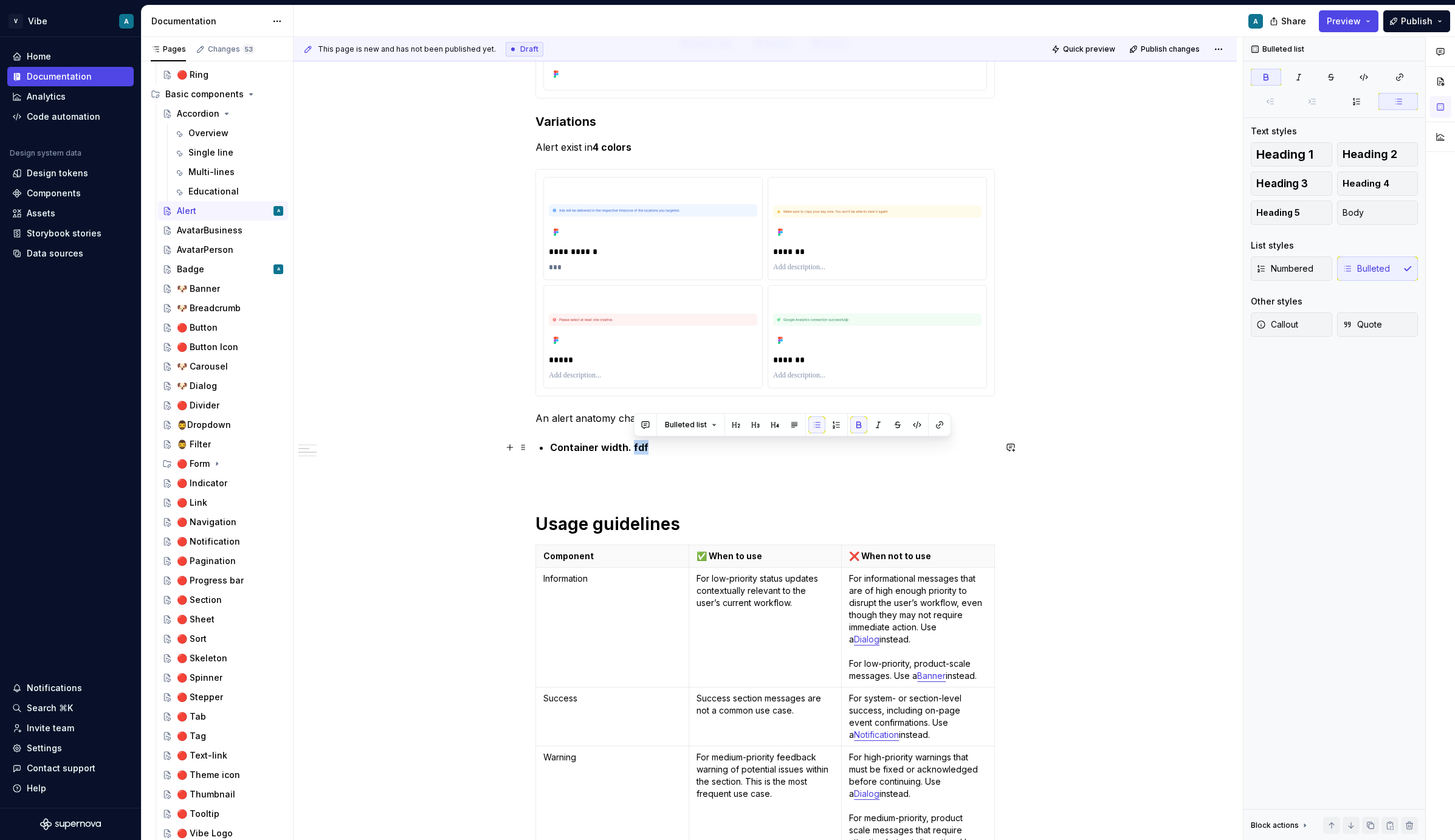
drag, startPoint x: 656, startPoint y: 445, endPoint x: 635, endPoint y: 444, distance: 21.0
click at [635, 444] on p "Container width. fdf" at bounding box center [772, 447] width 445 height 15
click at [860, 426] on button "button" at bounding box center [859, 425] width 17 height 17
click at [661, 449] on p "Container width. fdf" at bounding box center [772, 447] width 445 height 15
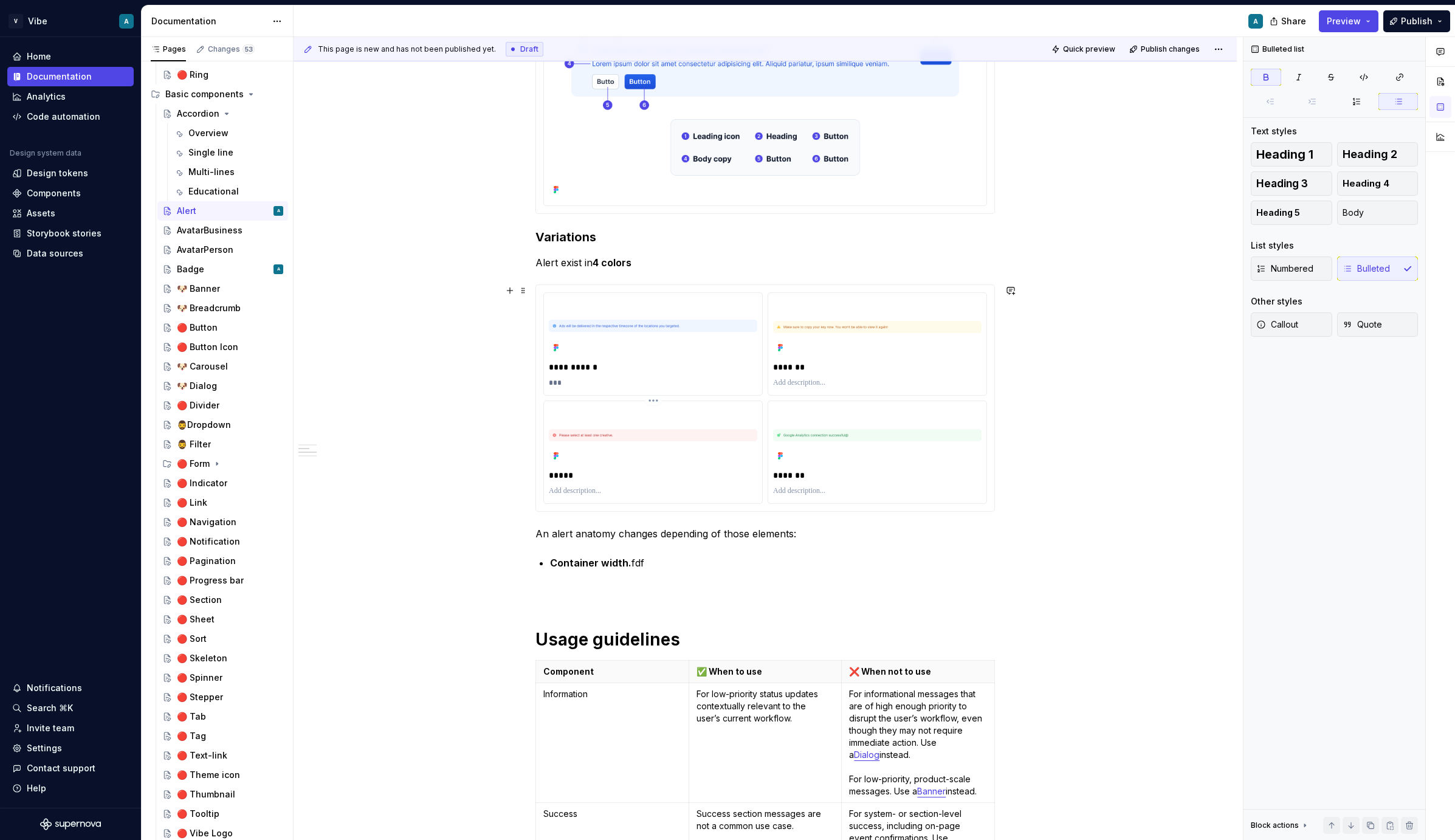
scroll to position [268, 0]
click at [654, 567] on p "Container width. fdf" at bounding box center [772, 561] width 445 height 15
click at [661, 565] on p "Container width. If the heading and" at bounding box center [772, 561] width 445 height 15
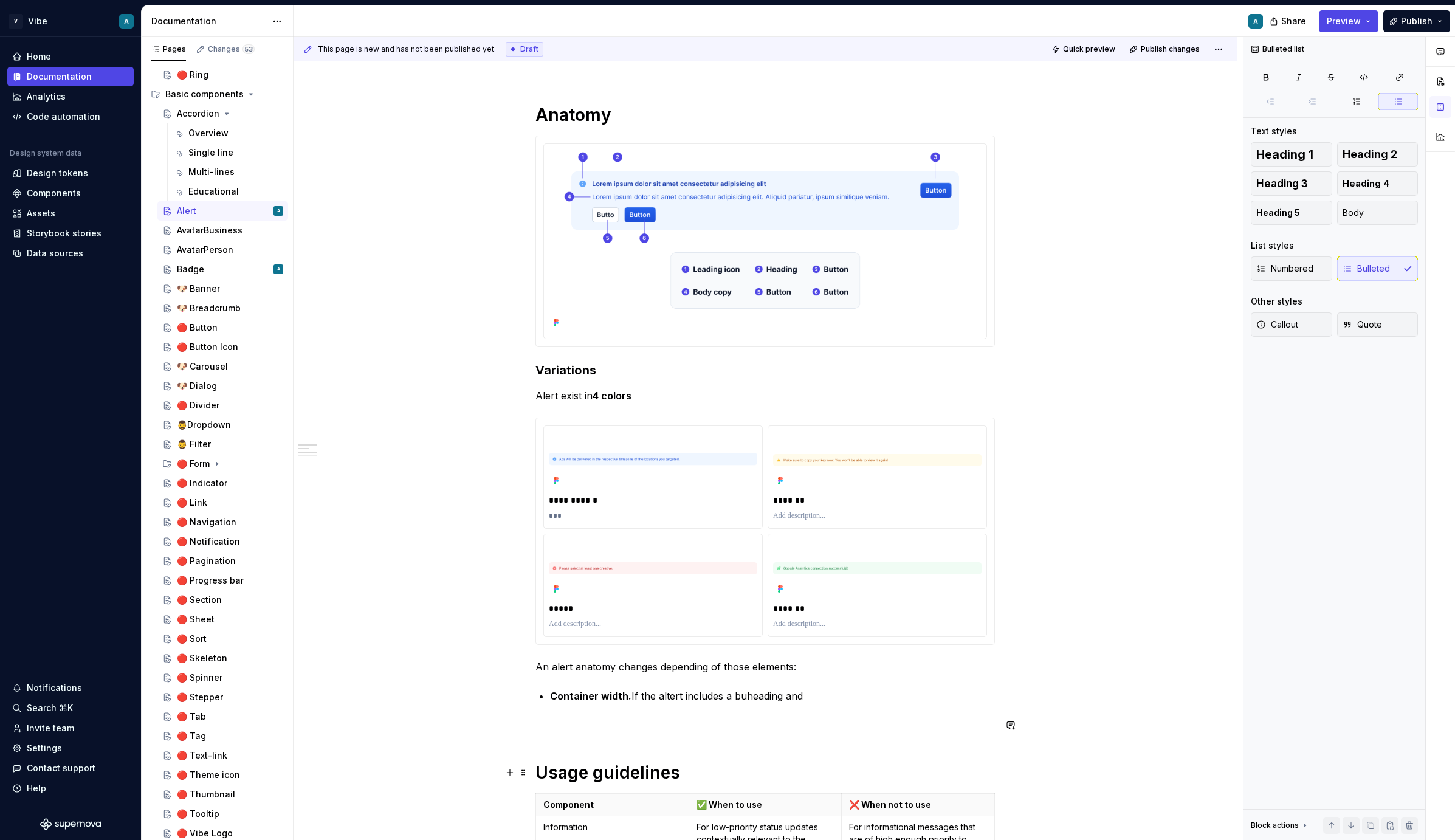
scroll to position [196, 0]
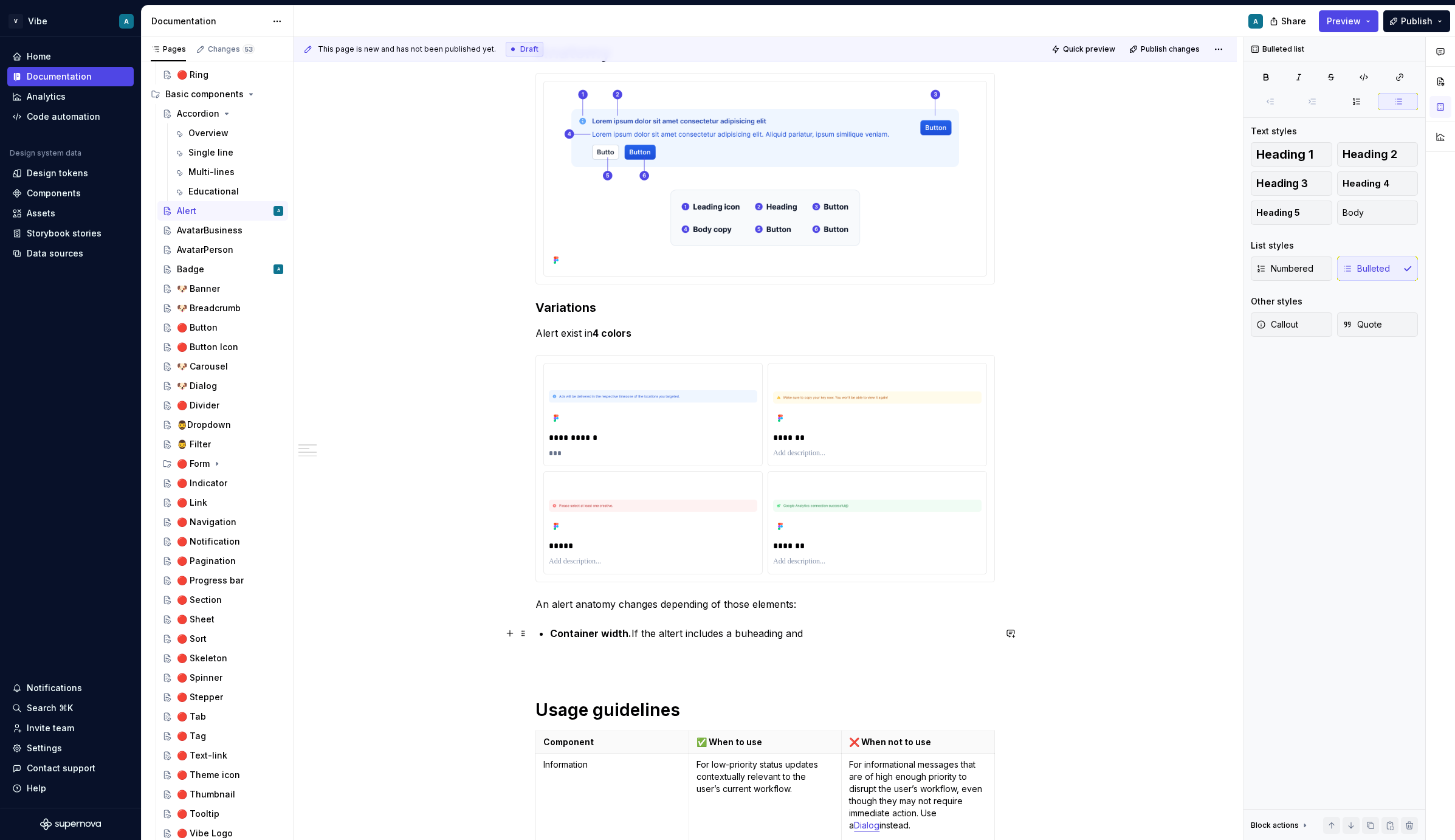
click at [677, 635] on p "Container width. If the altert includes a buheading and" at bounding box center [772, 633] width 445 height 15
drag, startPoint x: 825, startPoint y: 632, endPoint x: 629, endPoint y: 635, distance: 196.0
click at [629, 635] on p "Container width. If the alert includes a butonnheading and" at bounding box center [772, 633] width 445 height 15
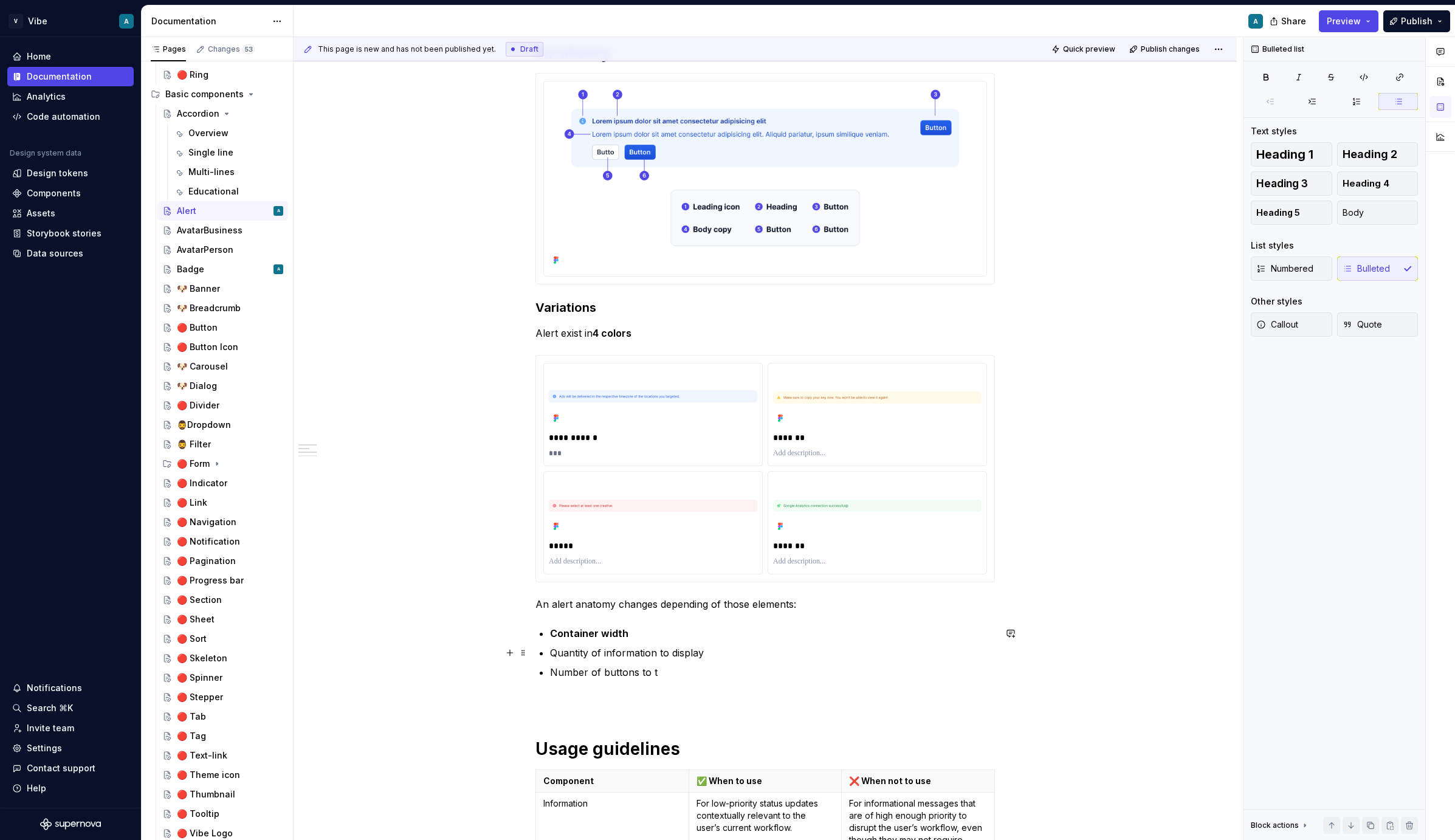
click at [719, 657] on p "Quantity of information to display" at bounding box center [772, 653] width 445 height 15
click at [669, 676] on p "Number of buttons to t" at bounding box center [772, 671] width 445 height 15
click at [646, 649] on p "Quantity of information" at bounding box center [772, 653] width 445 height 15
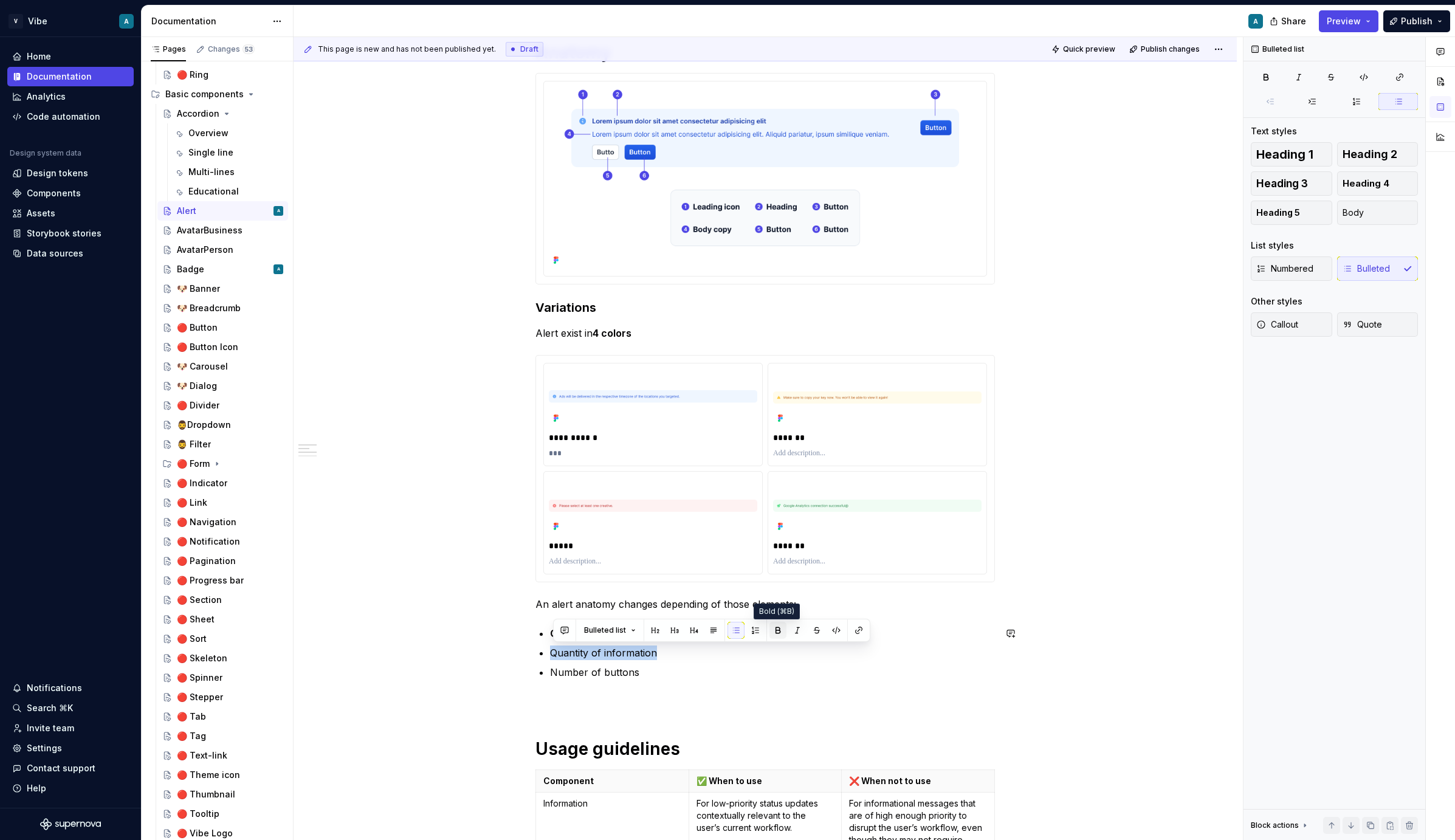
click at [770, 627] on button "button" at bounding box center [778, 630] width 17 height 17
click at [612, 673] on p "Number of buttons" at bounding box center [772, 671] width 445 height 15
click at [774, 647] on button "button" at bounding box center [778, 650] width 17 height 17
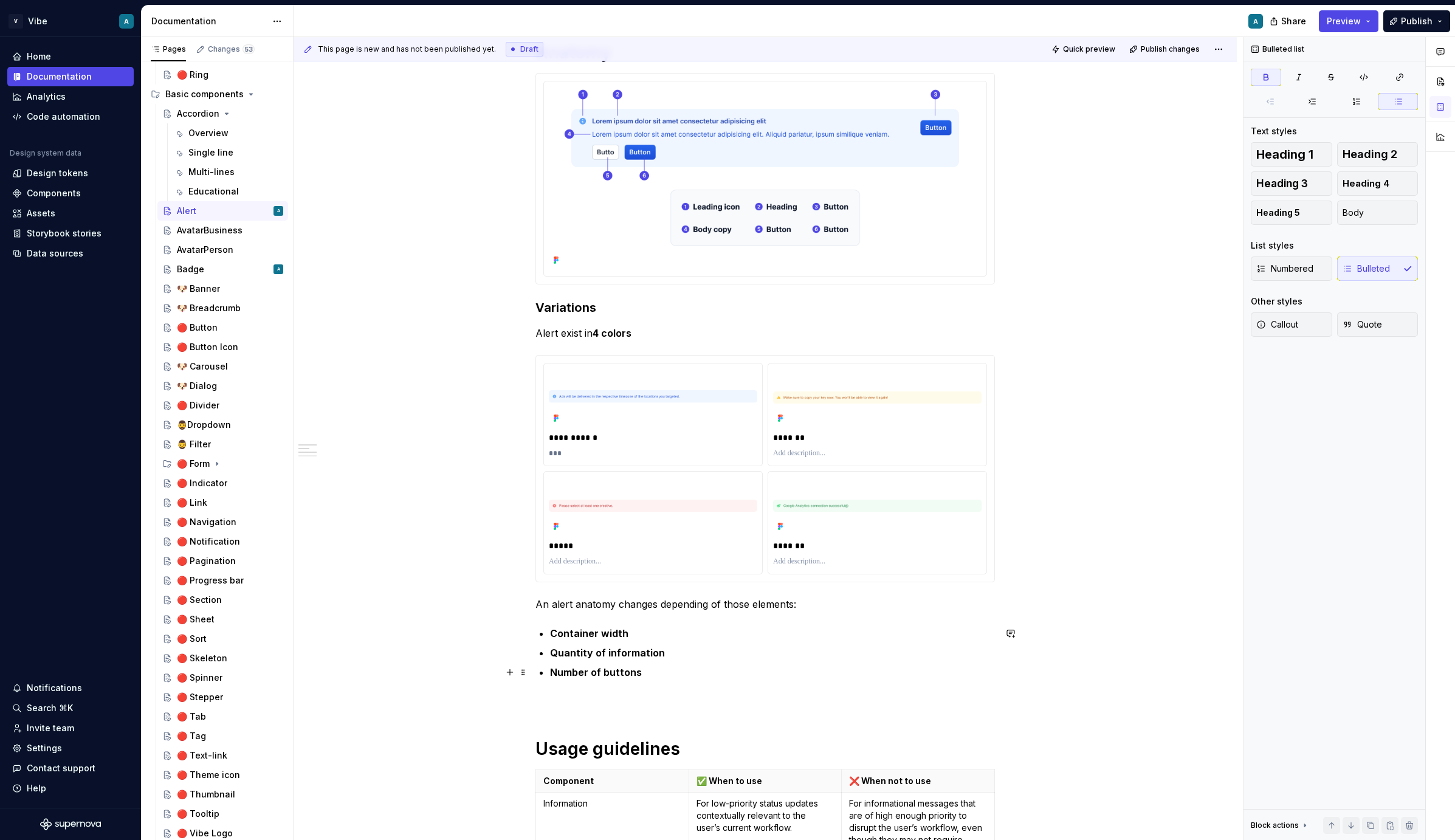
click at [664, 673] on p "Number of buttons" at bounding box center [772, 671] width 445 height 15
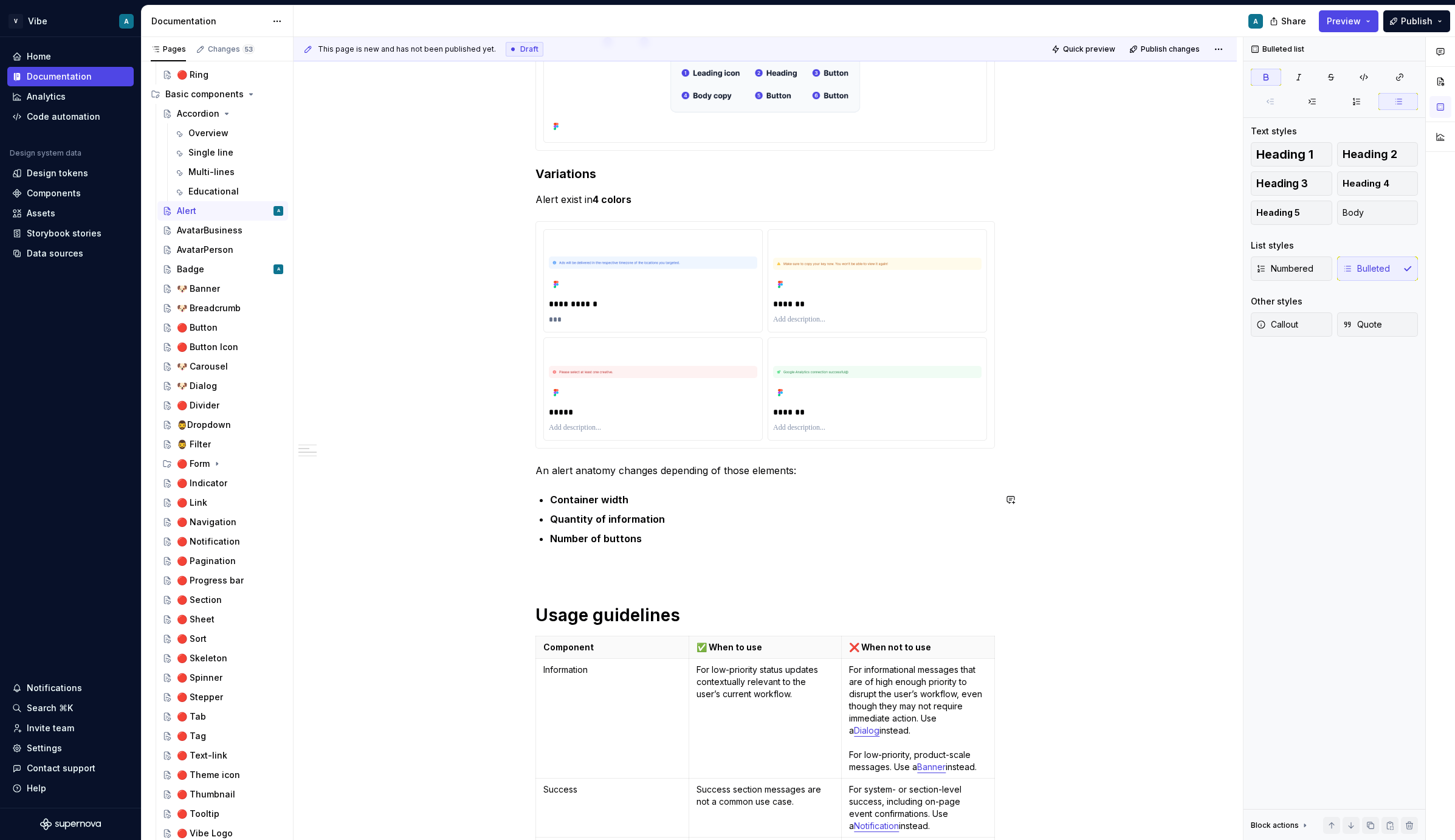
scroll to position [349, 0]
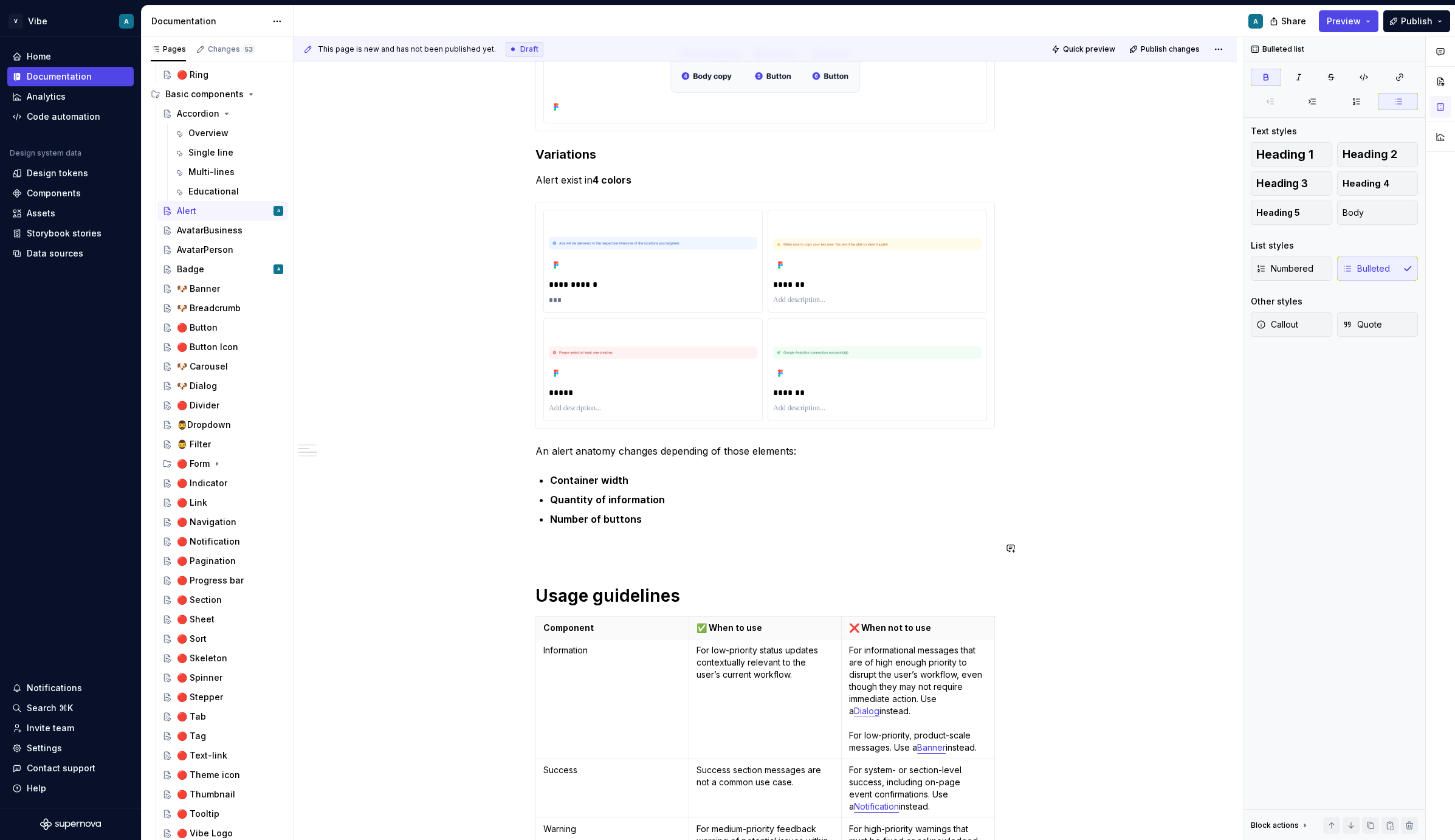
click at [592, 559] on div "**********" at bounding box center [765, 769] width 459 height 1762
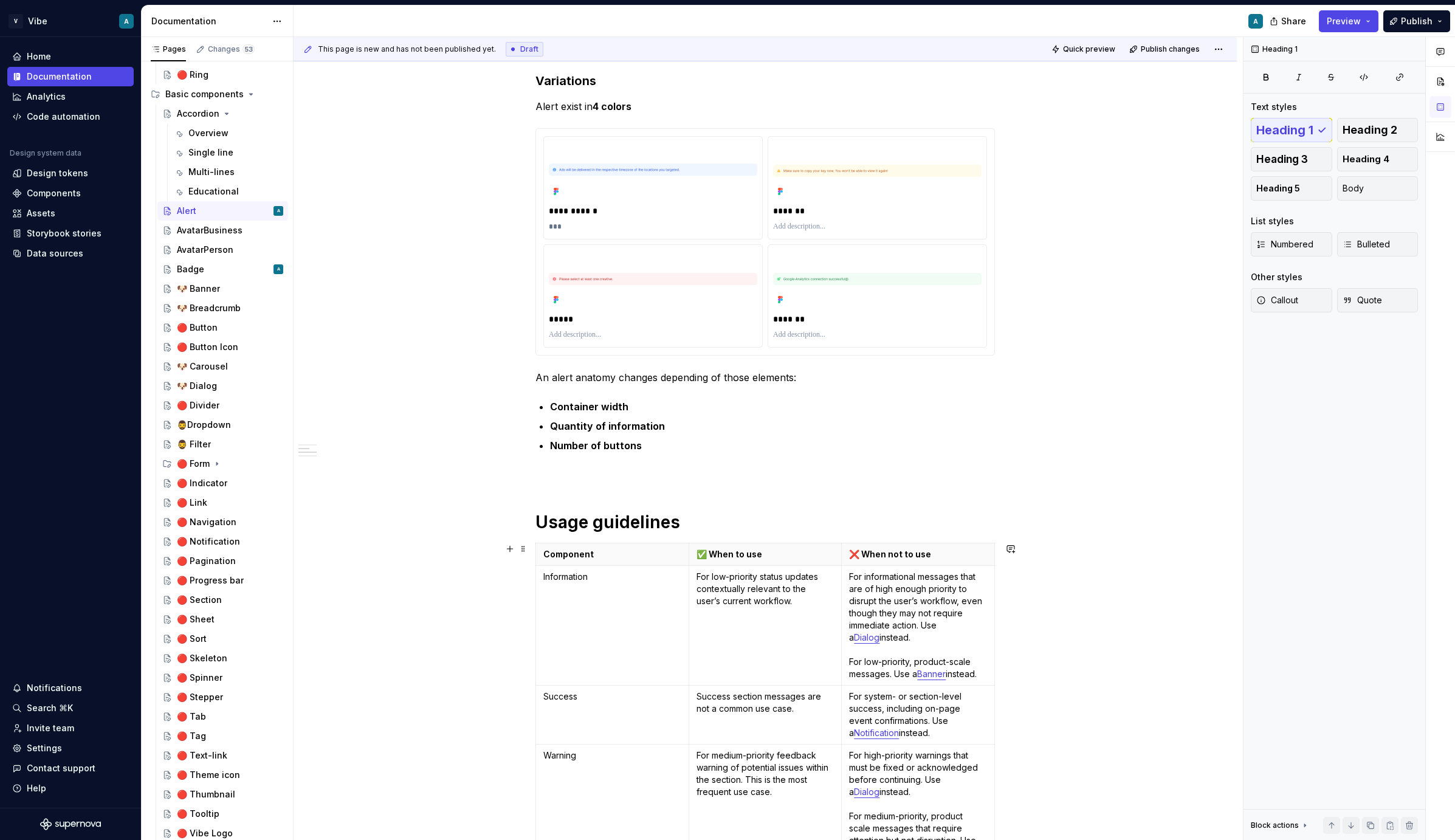
scroll to position [425, 0]
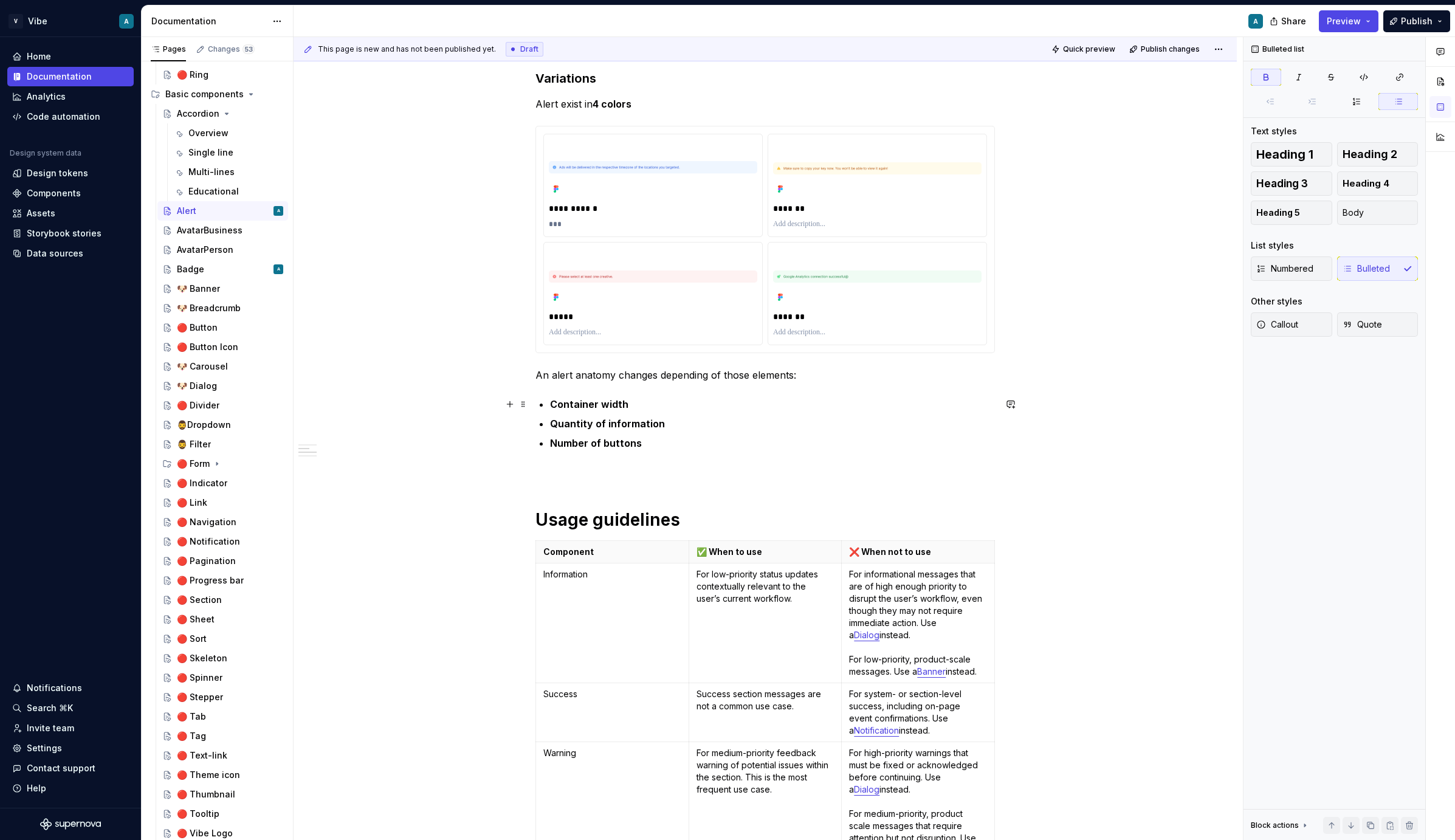
click at [646, 404] on p "Container width" at bounding box center [772, 404] width 445 height 15
click at [660, 447] on p "Number of buttons" at bounding box center [772, 443] width 445 height 15
click at [540, 523] on h1 "Usage guidelines" at bounding box center [765, 520] width 459 height 22
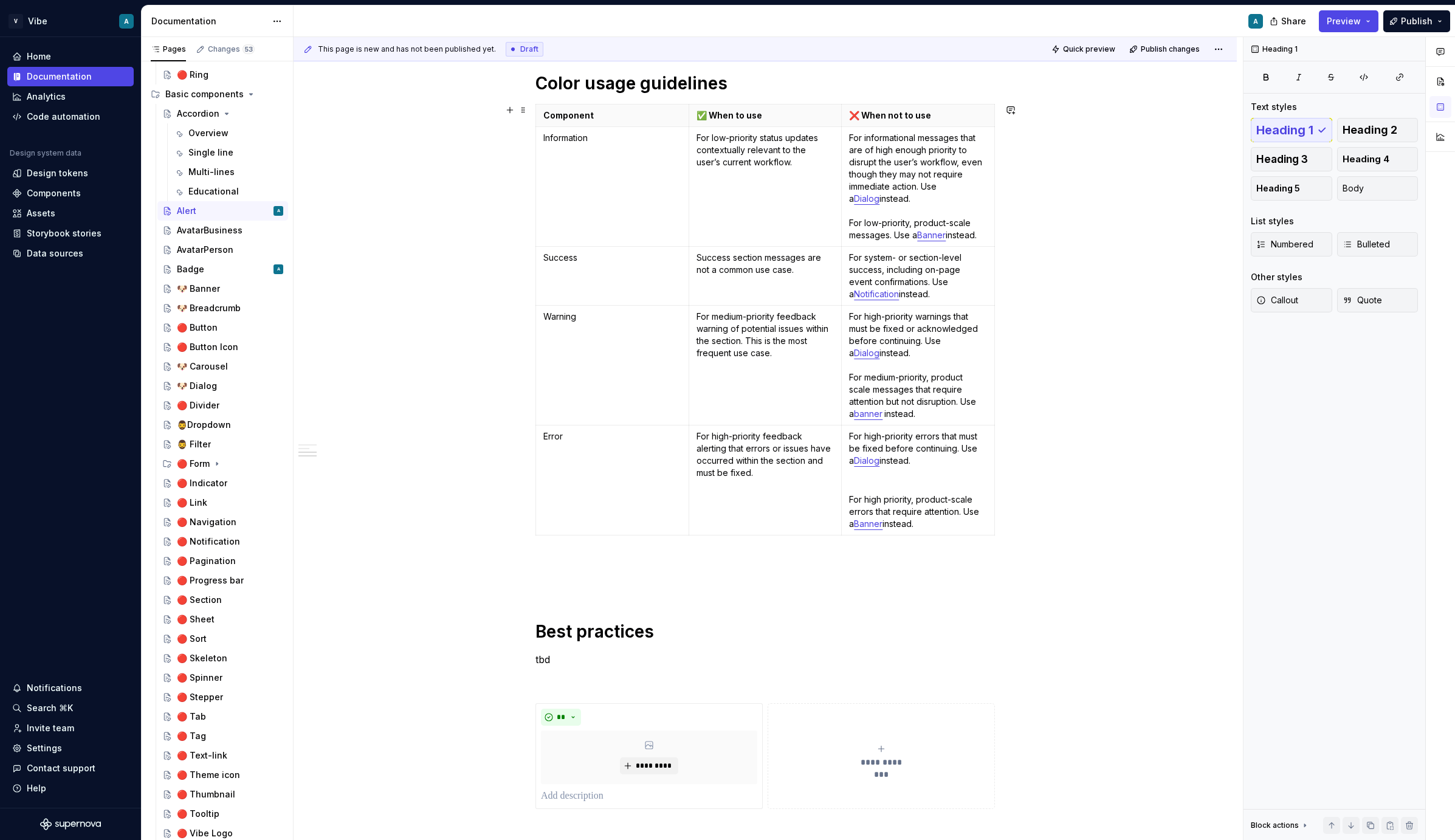
scroll to position [871, 0]
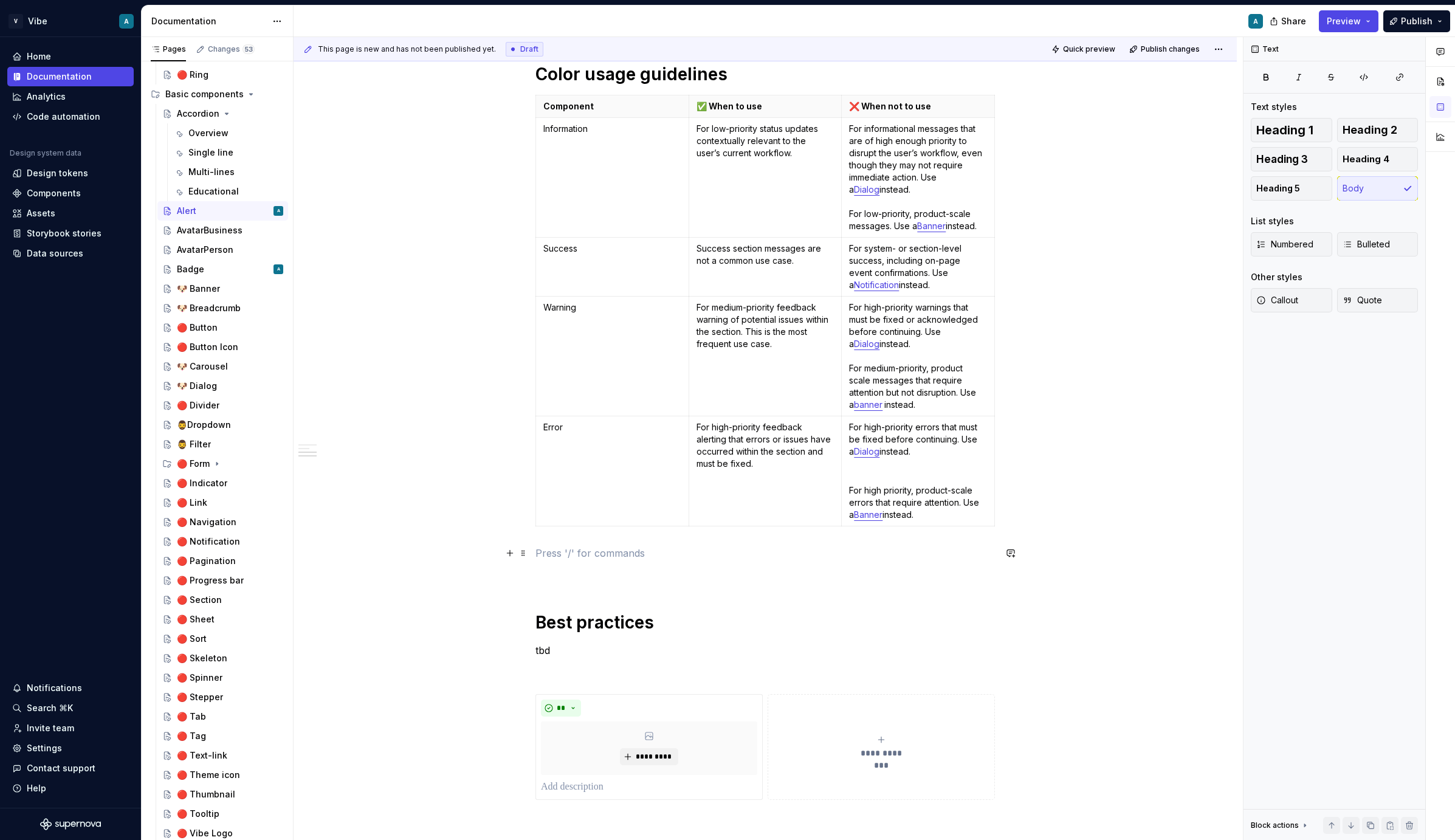
click at [573, 558] on p at bounding box center [765, 553] width 459 height 15
click at [589, 66] on h1 "Color usage guidelines" at bounding box center [765, 74] width 459 height 22
copy h1 "Color usage guidelines"
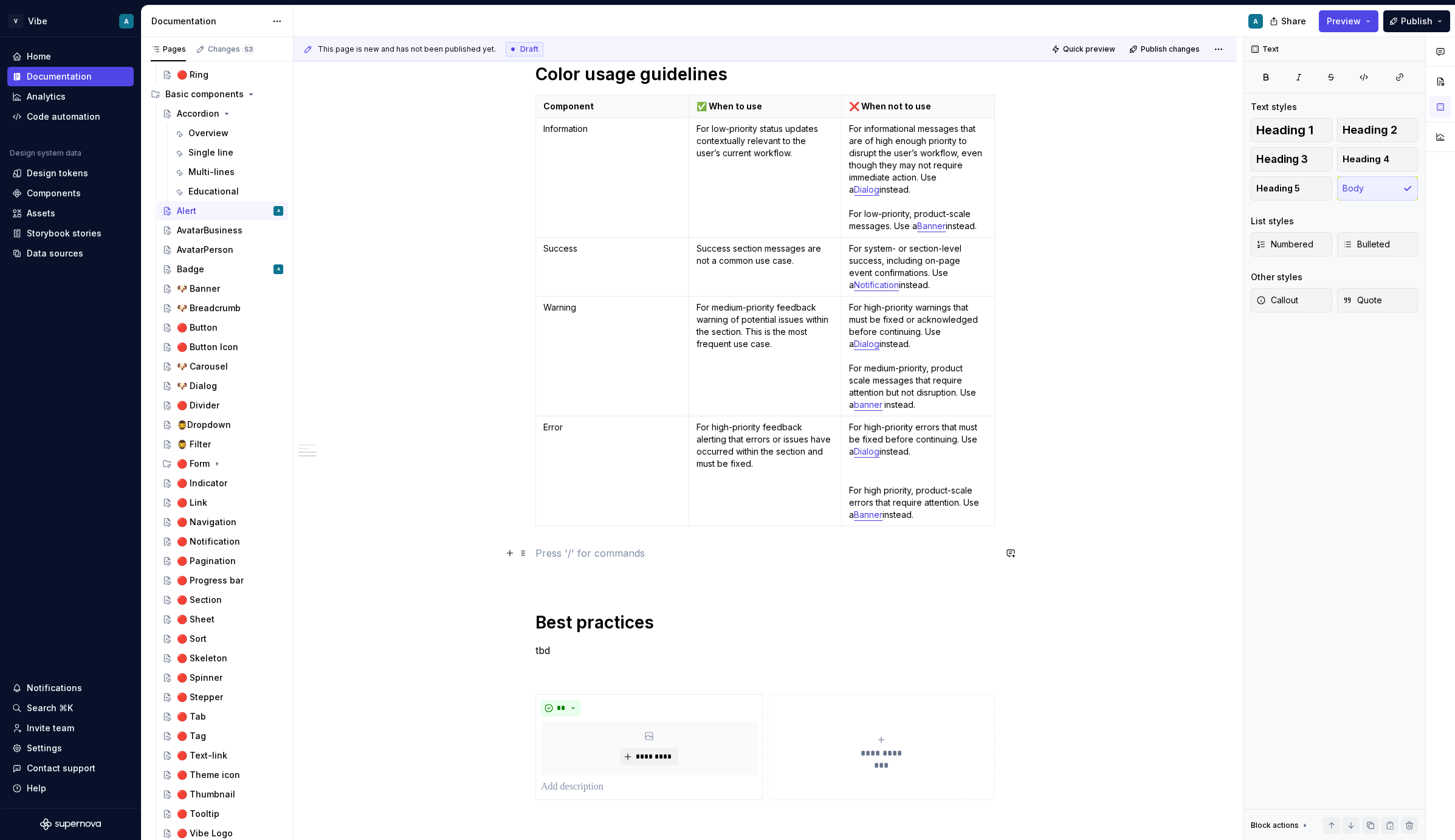
click at [565, 549] on p at bounding box center [765, 553] width 459 height 15
drag, startPoint x: 594, startPoint y: 553, endPoint x: 533, endPoint y: 548, distance: 61.2
click at [533, 548] on div "**********" at bounding box center [765, 366] width 943 height 2058
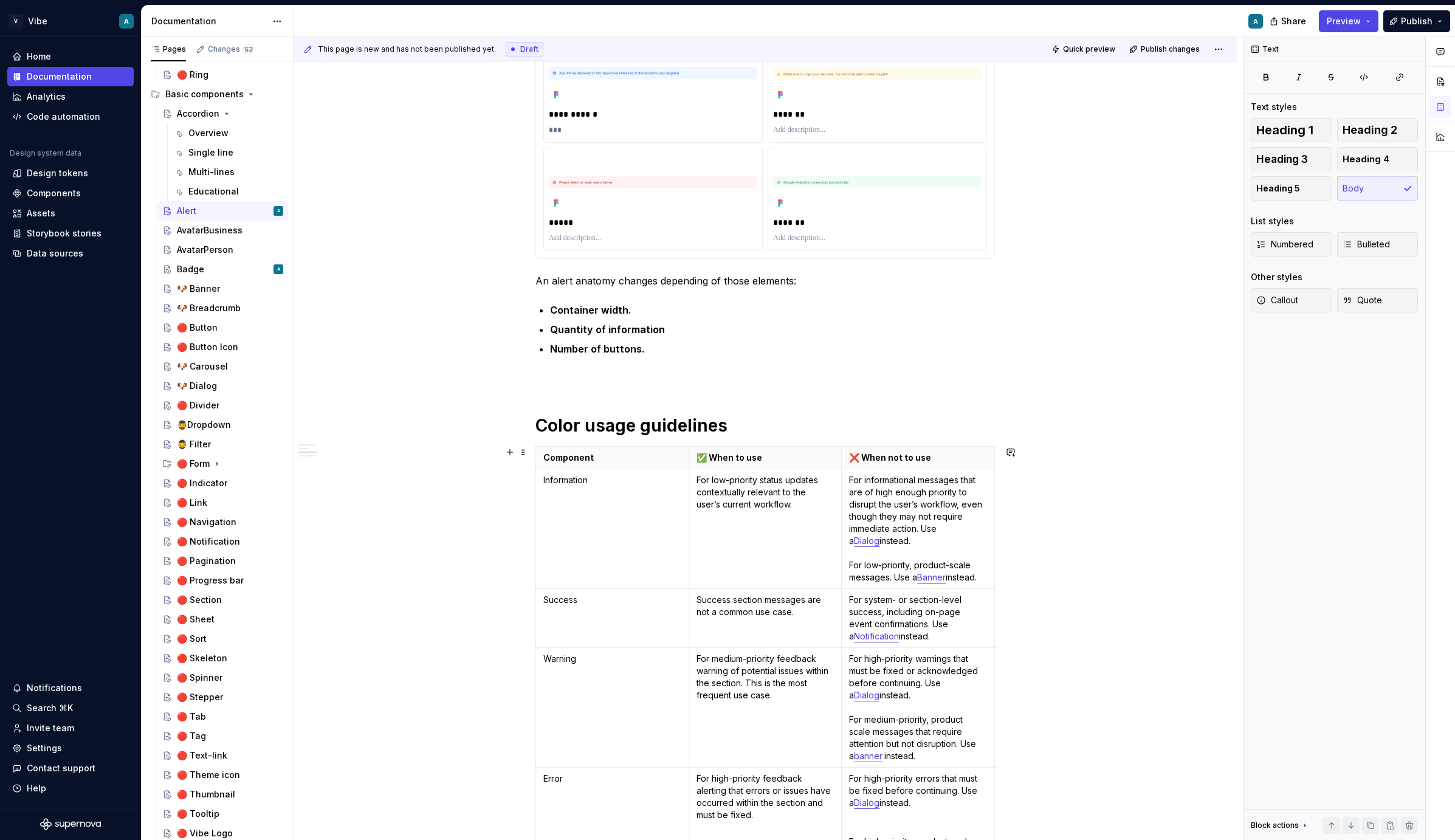
scroll to position [577, 0]
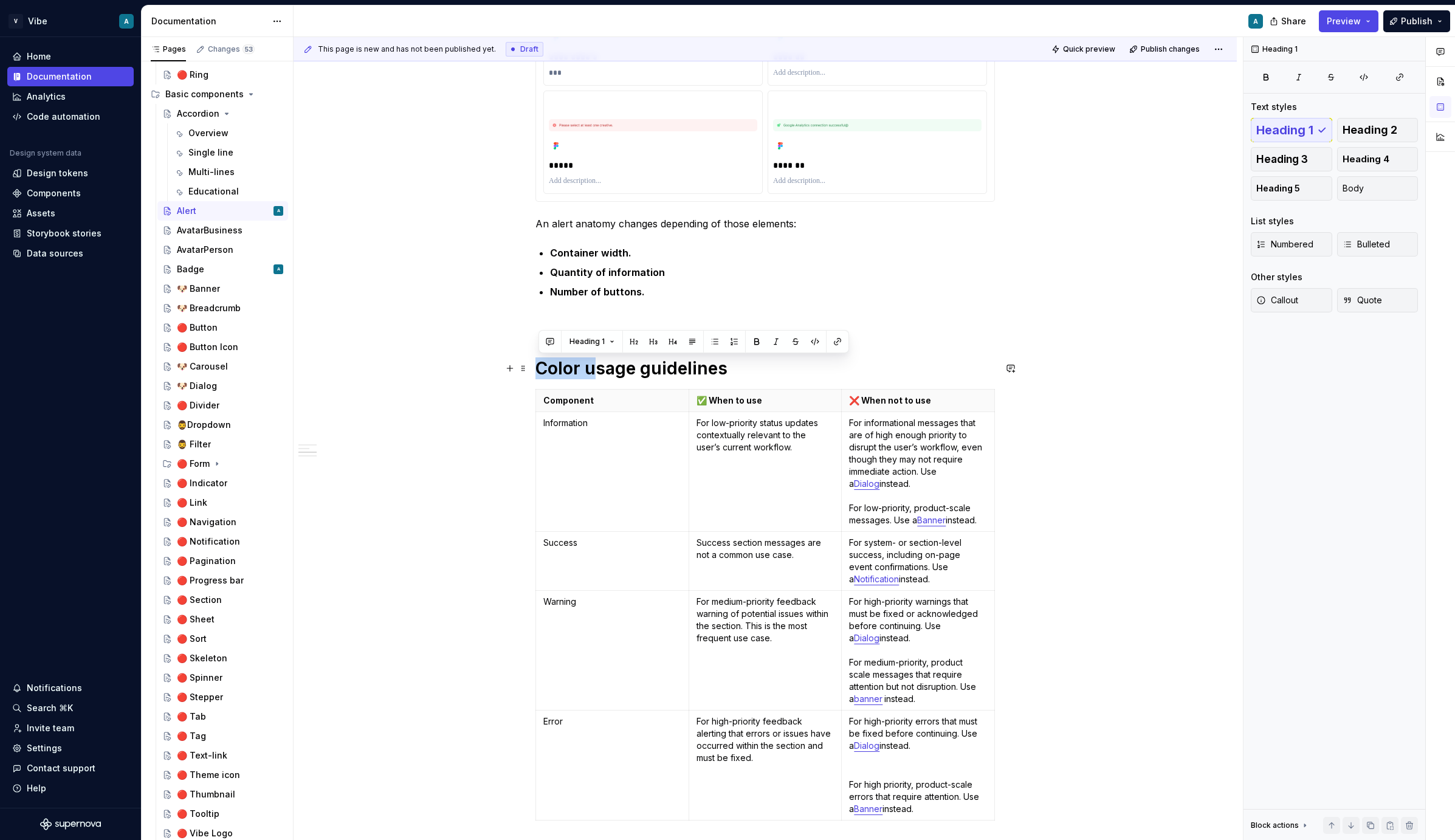
drag, startPoint x: 596, startPoint y: 364, endPoint x: 540, endPoint y: 364, distance: 56.0
click at [540, 364] on h1 "Color usage guidelines" at bounding box center [765, 369] width 459 height 22
click at [699, 363] on h1 "Usage guidelines" at bounding box center [765, 369] width 459 height 22
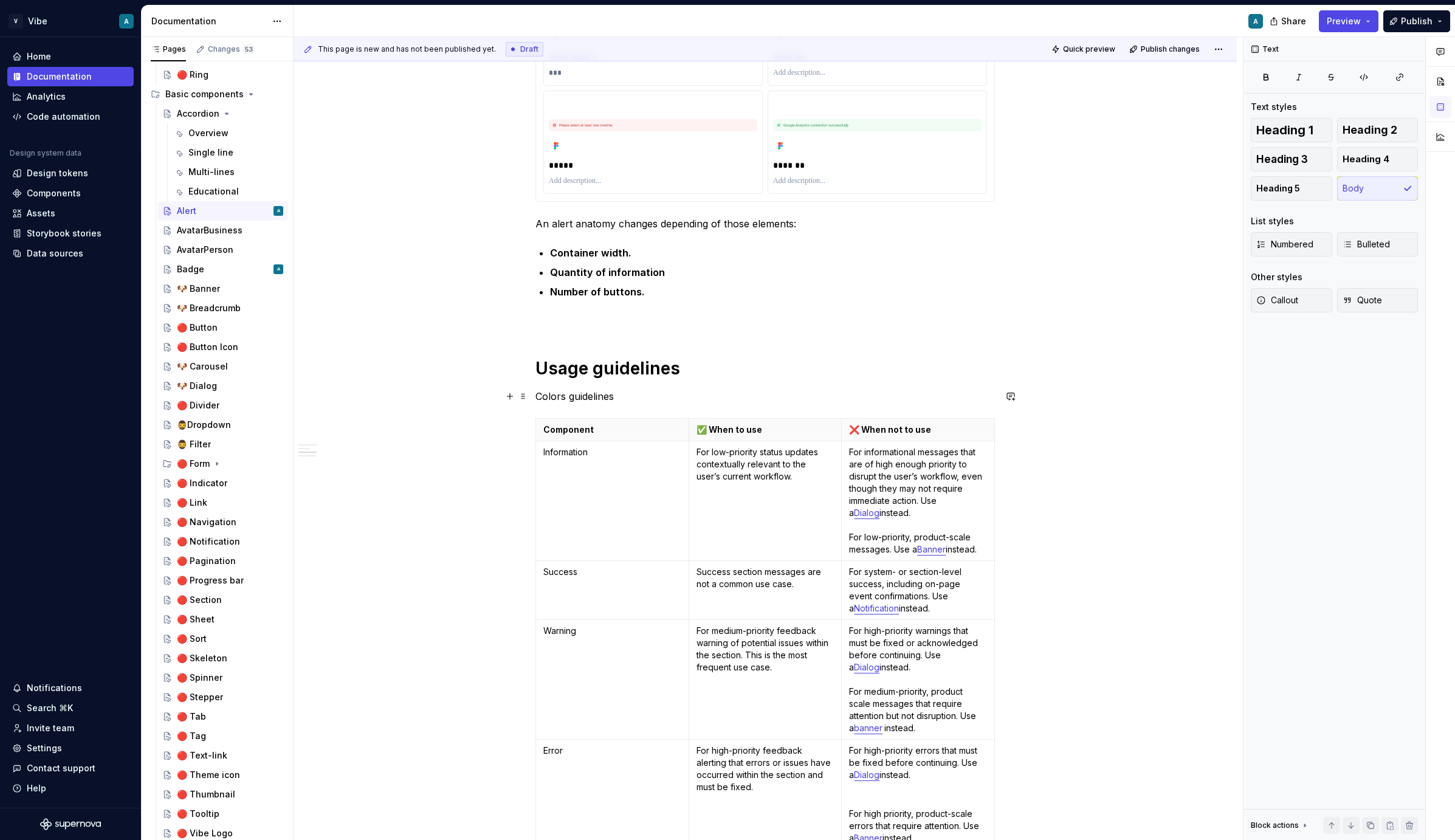
click at [574, 399] on p "Colors guidelines" at bounding box center [765, 396] width 459 height 15
click at [633, 375] on button "button" at bounding box center [635, 374] width 17 height 17
click at [710, 366] on h1 "Usage guidelines" at bounding box center [765, 369] width 459 height 22
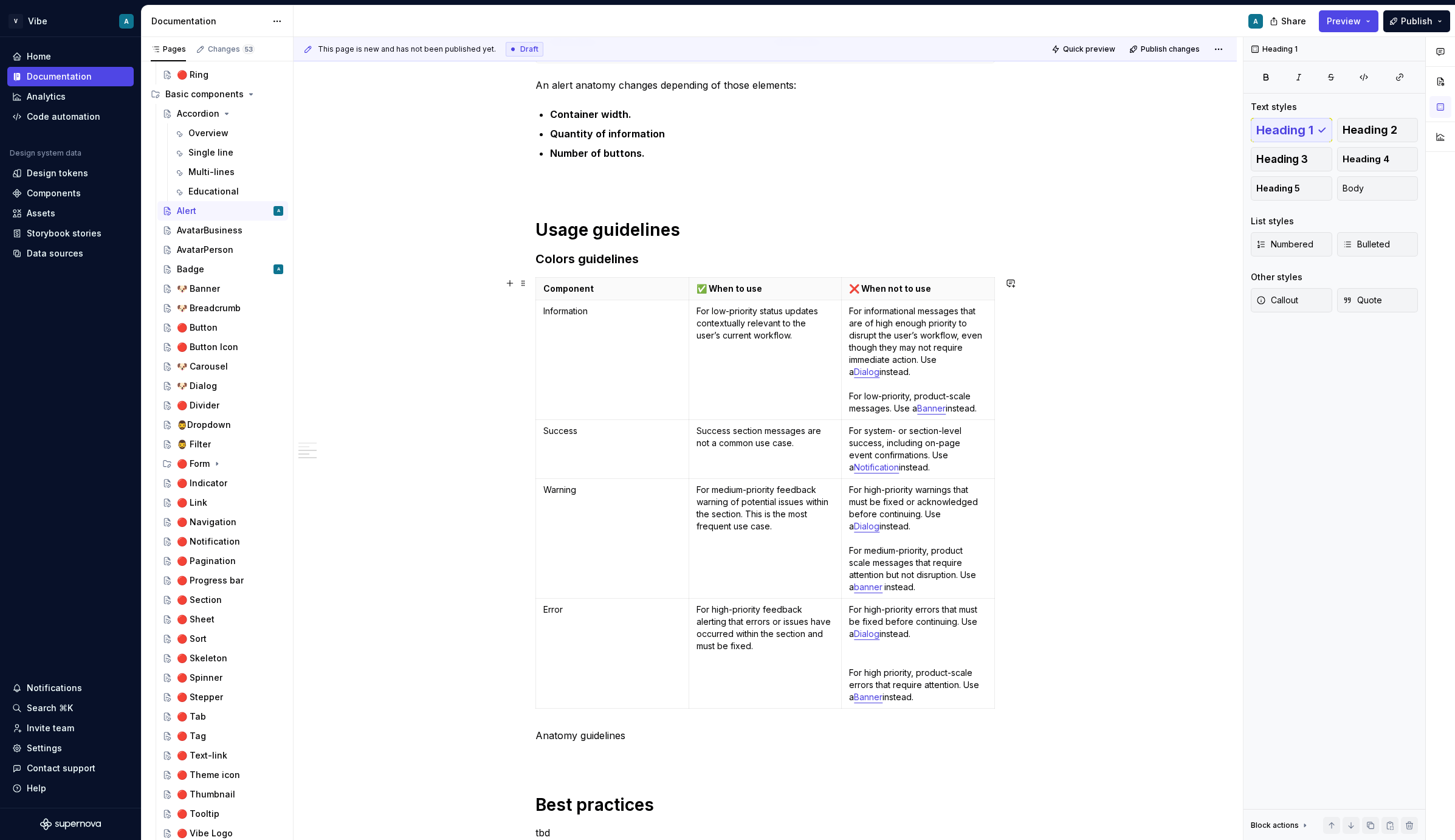
scroll to position [719, 0]
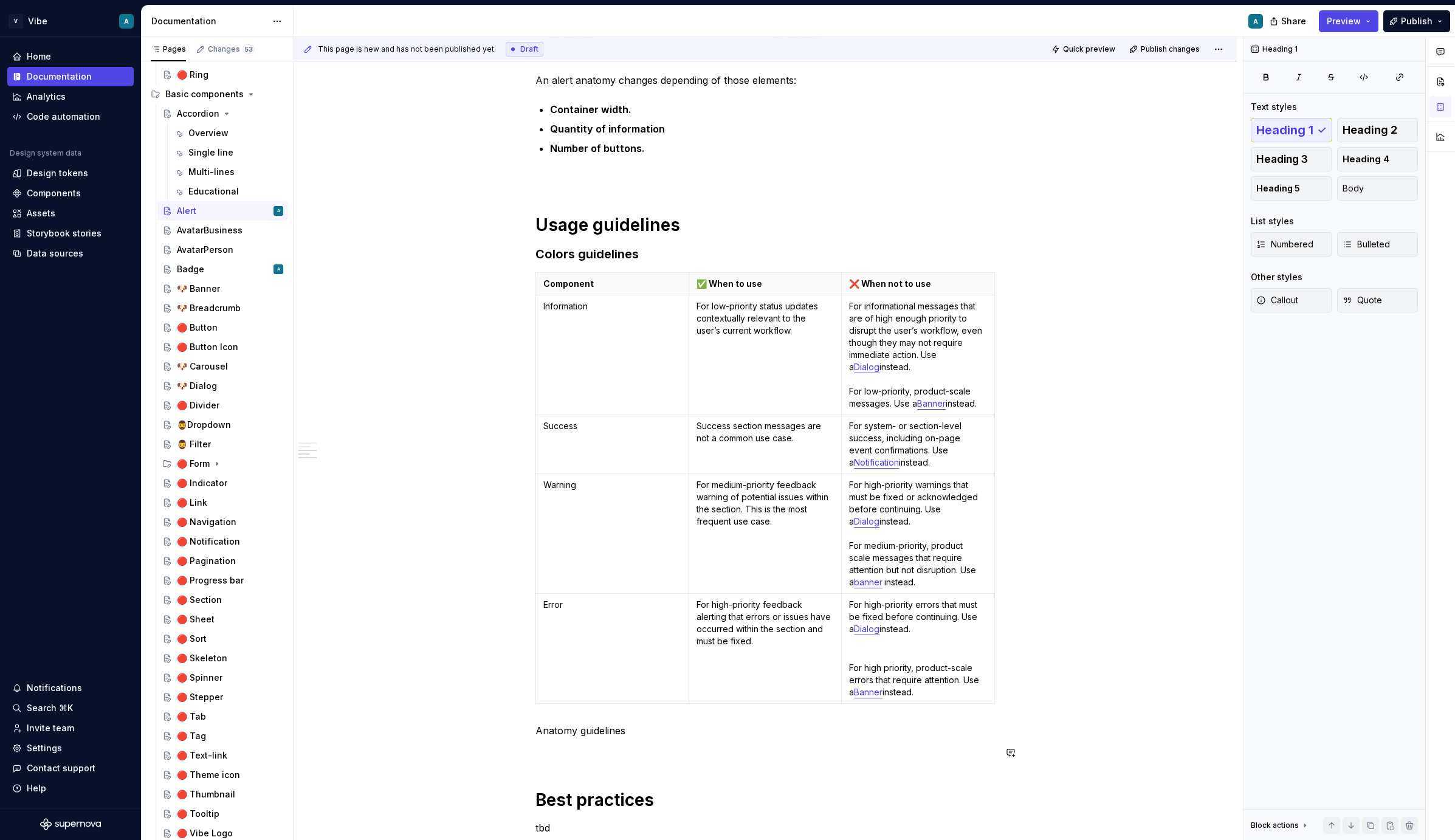
click at [577, 742] on div "**********" at bounding box center [765, 412] width 459 height 1789
click at [565, 761] on div "**********" at bounding box center [765, 412] width 459 height 1789
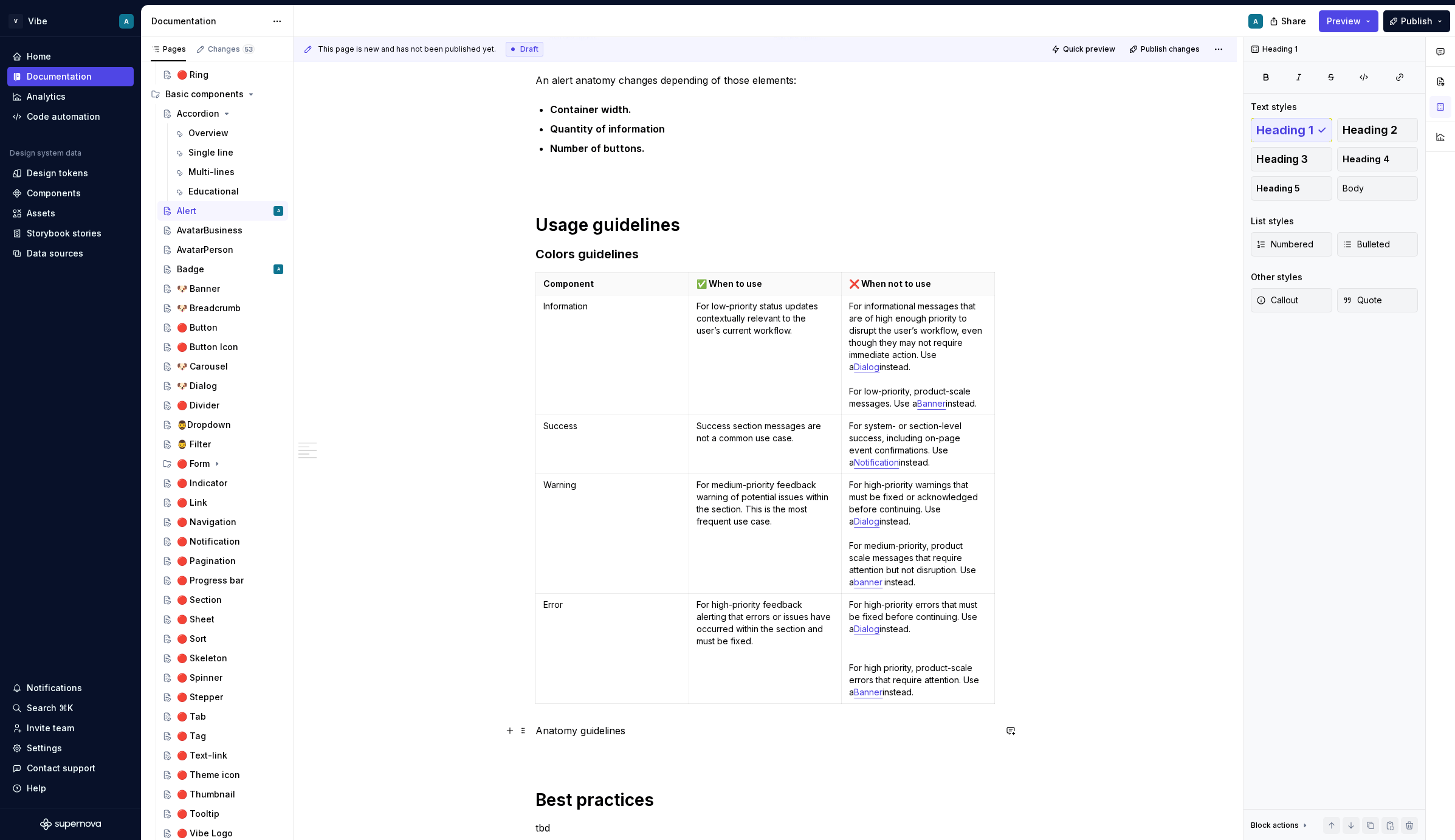
click at [565, 735] on p "Anatomy guidelines" at bounding box center [765, 731] width 459 height 15
click at [1032, 160] on span "Heading 3" at bounding box center [1282, 159] width 51 height 12
click at [620, 760] on p at bounding box center [765, 757] width 459 height 15
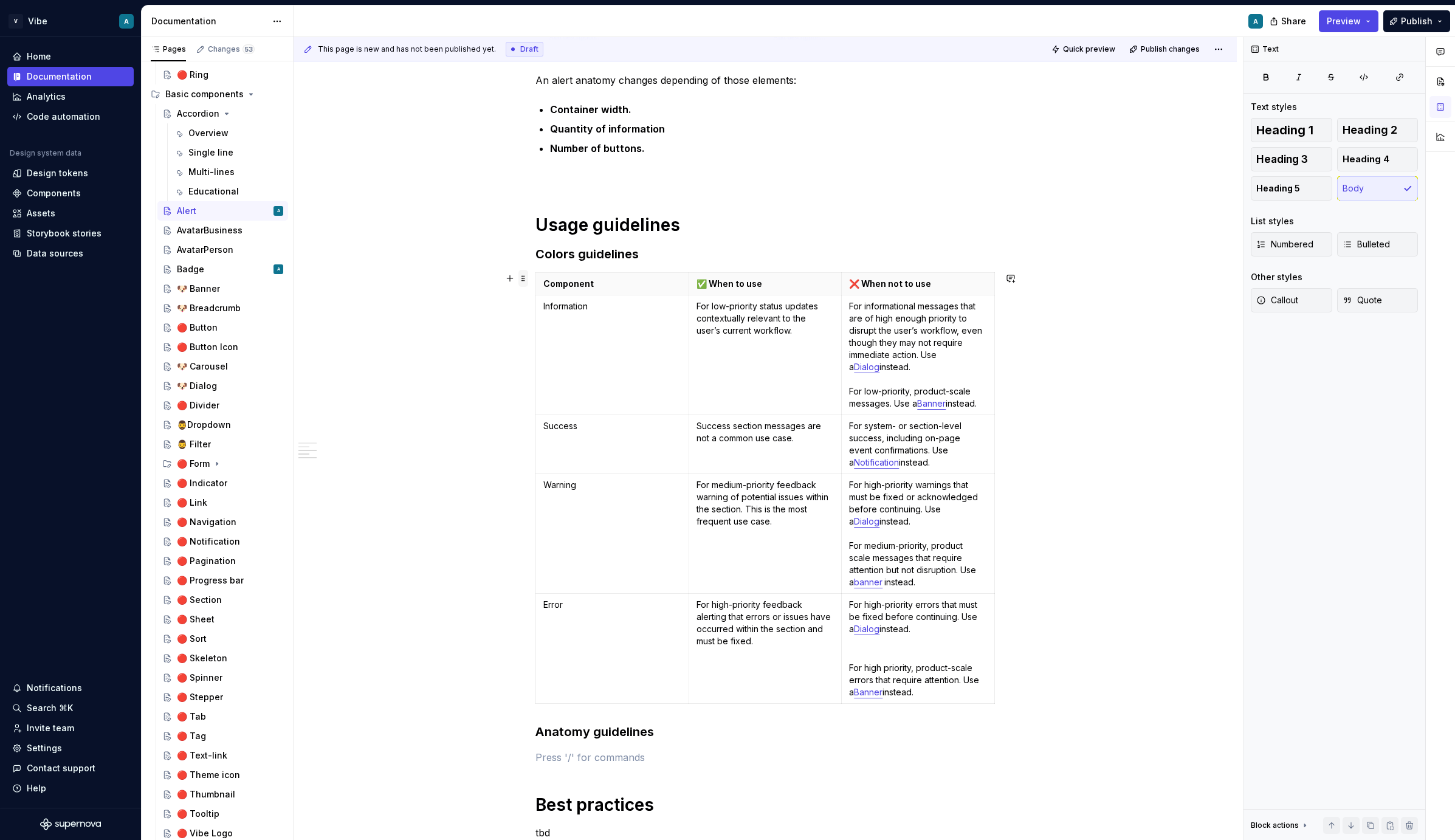
click at [524, 281] on span at bounding box center [523, 279] width 9 height 17
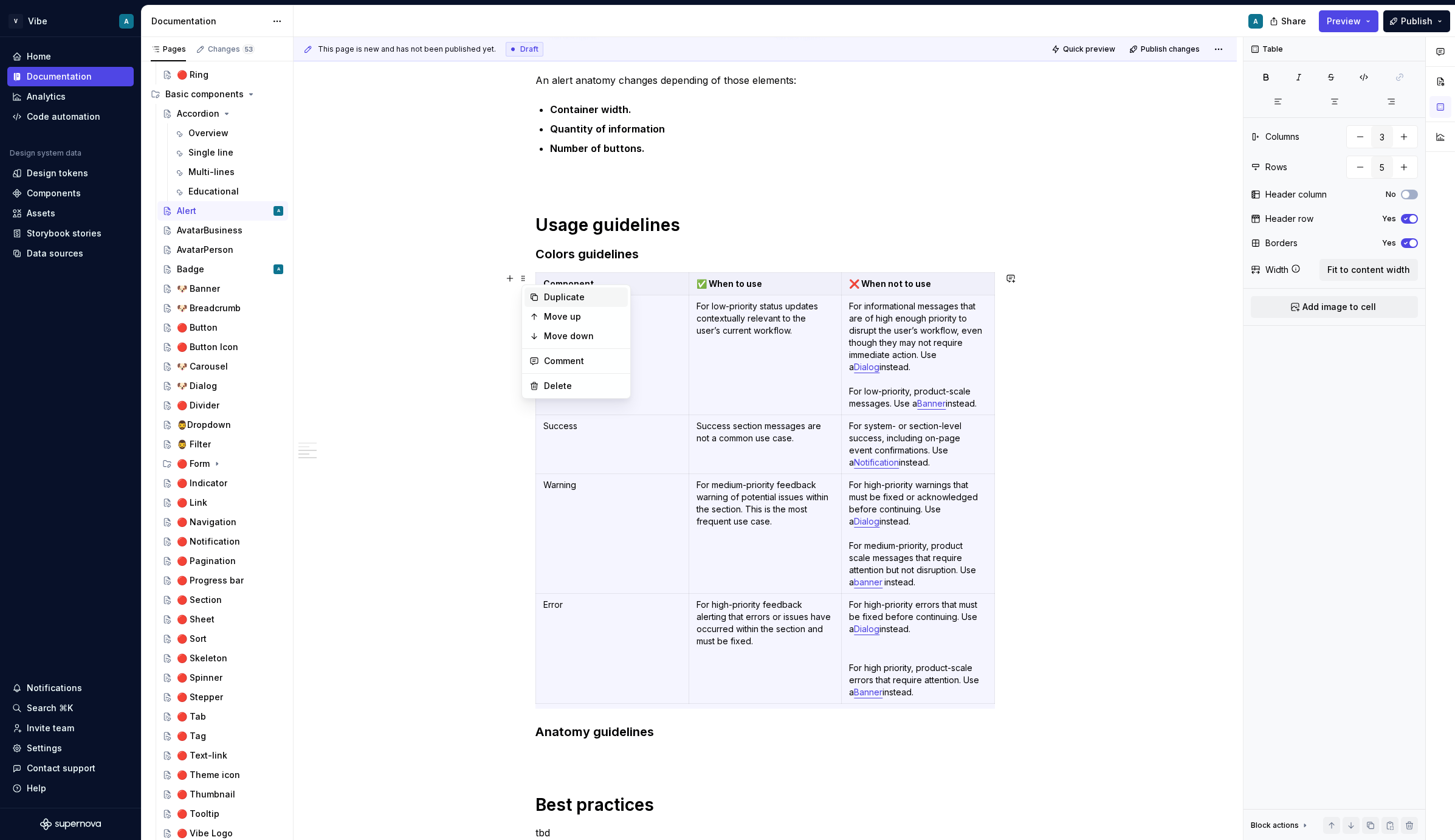
click at [557, 301] on div "Duplicate" at bounding box center [583, 297] width 79 height 12
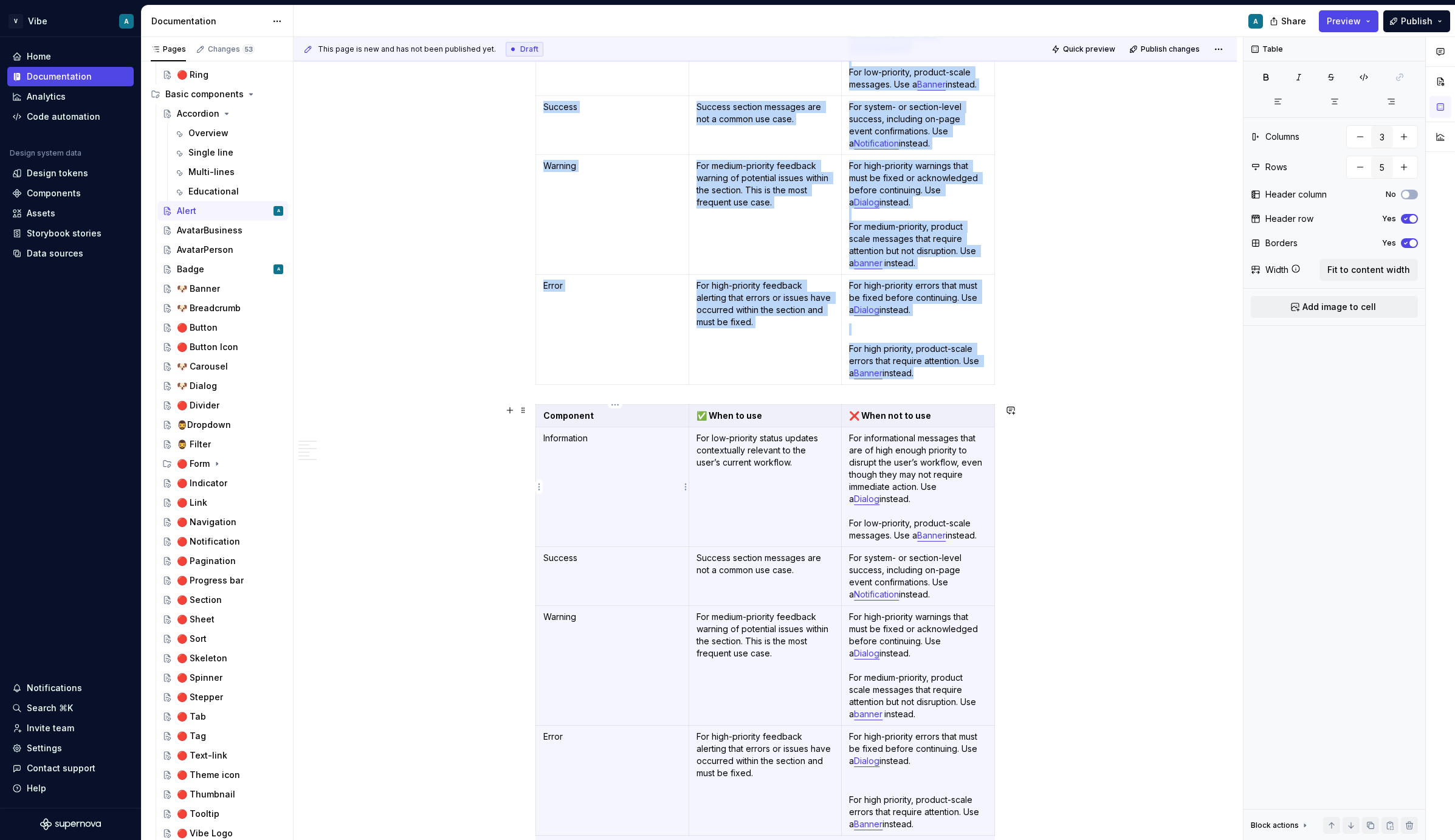
scroll to position [5, 0]
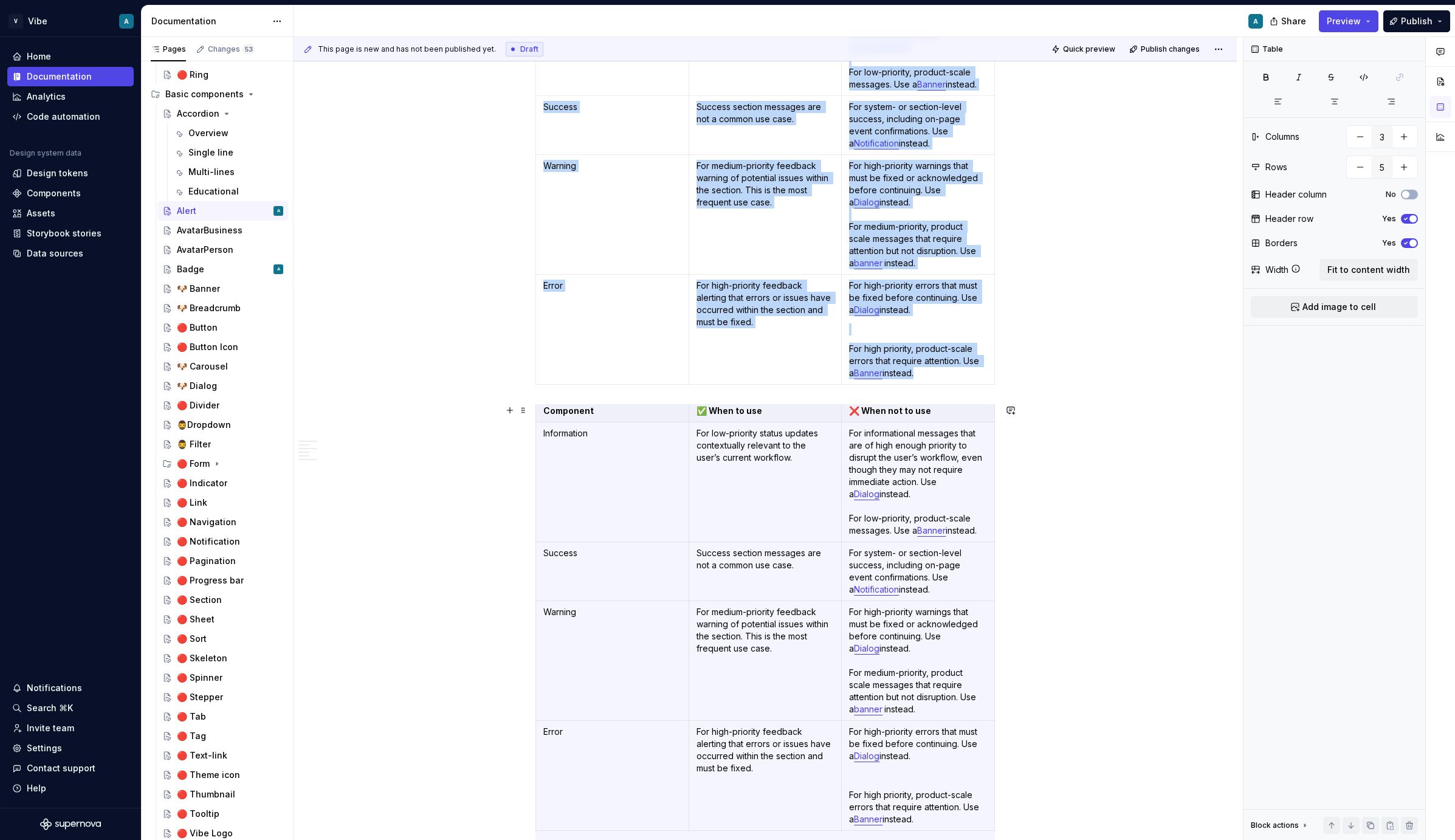
click at [482, 411] on div "**********" at bounding box center [765, 439] width 943 height 2541
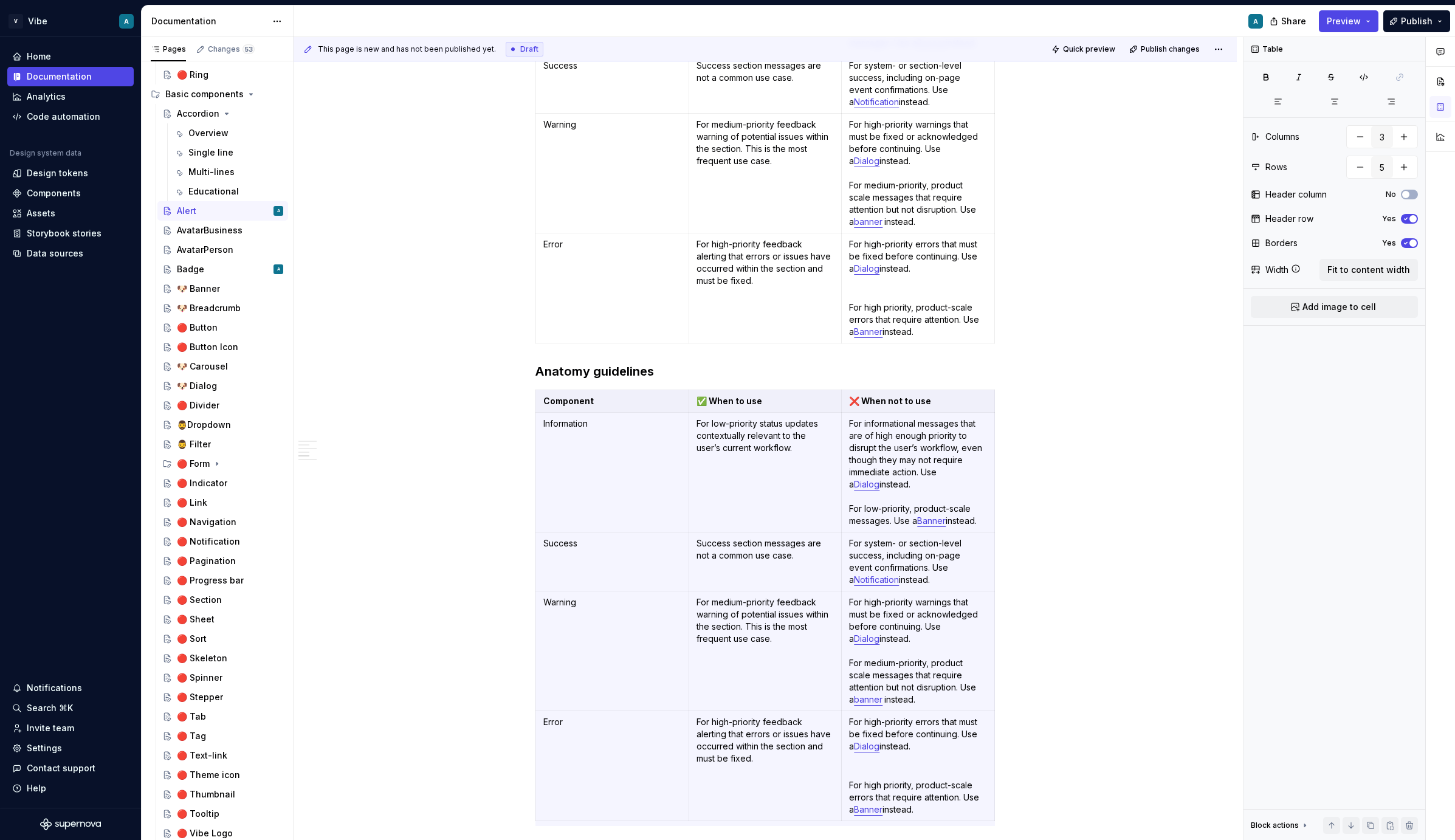
scroll to position [1074, 0]
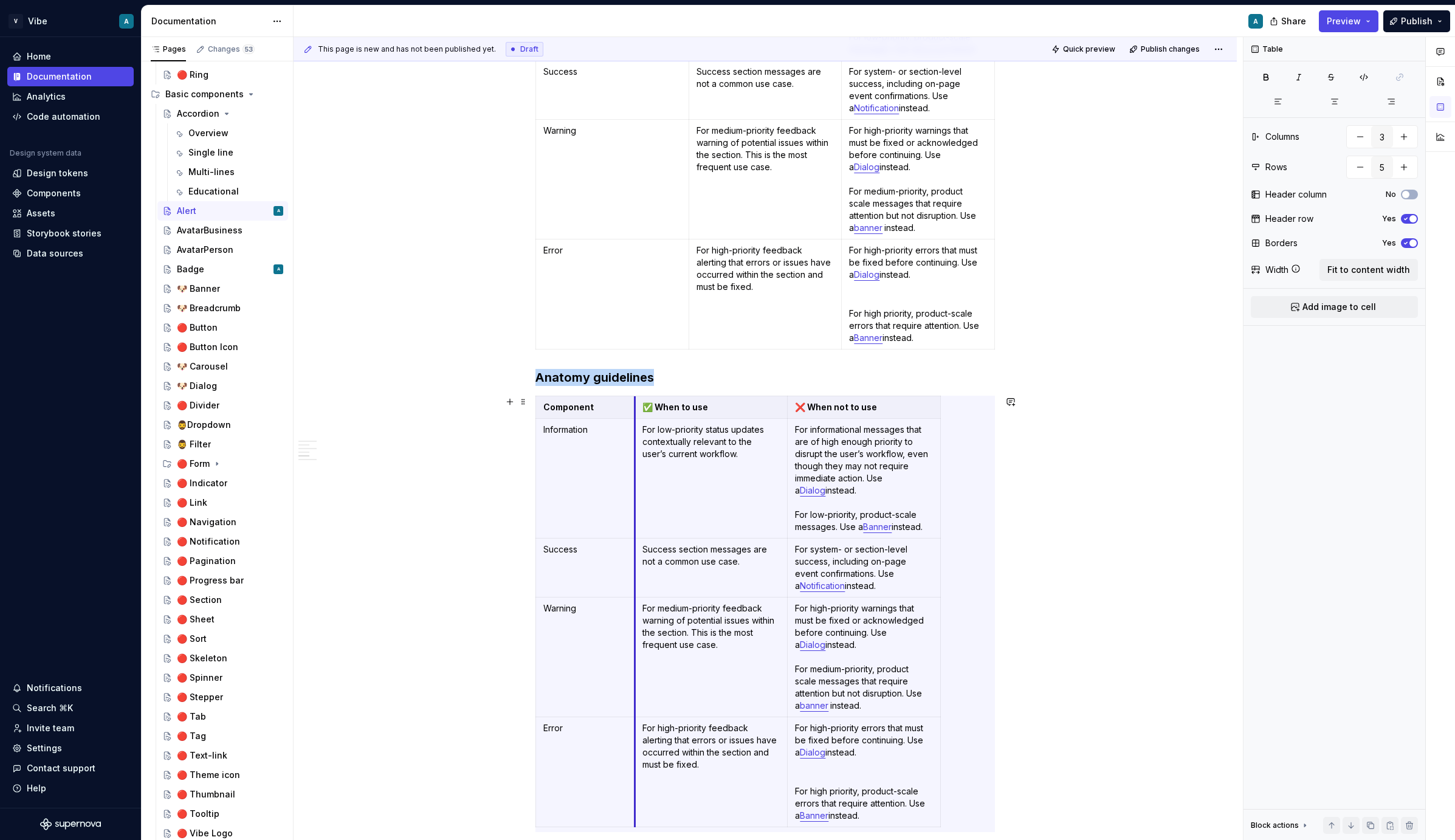
type textarea "*"
drag, startPoint x: 693, startPoint y: 409, endPoint x: 631, endPoint y: 402, distance: 62.4
click at [631, 402] on th "✅ When to use" at bounding box center [703, 407] width 153 height 22
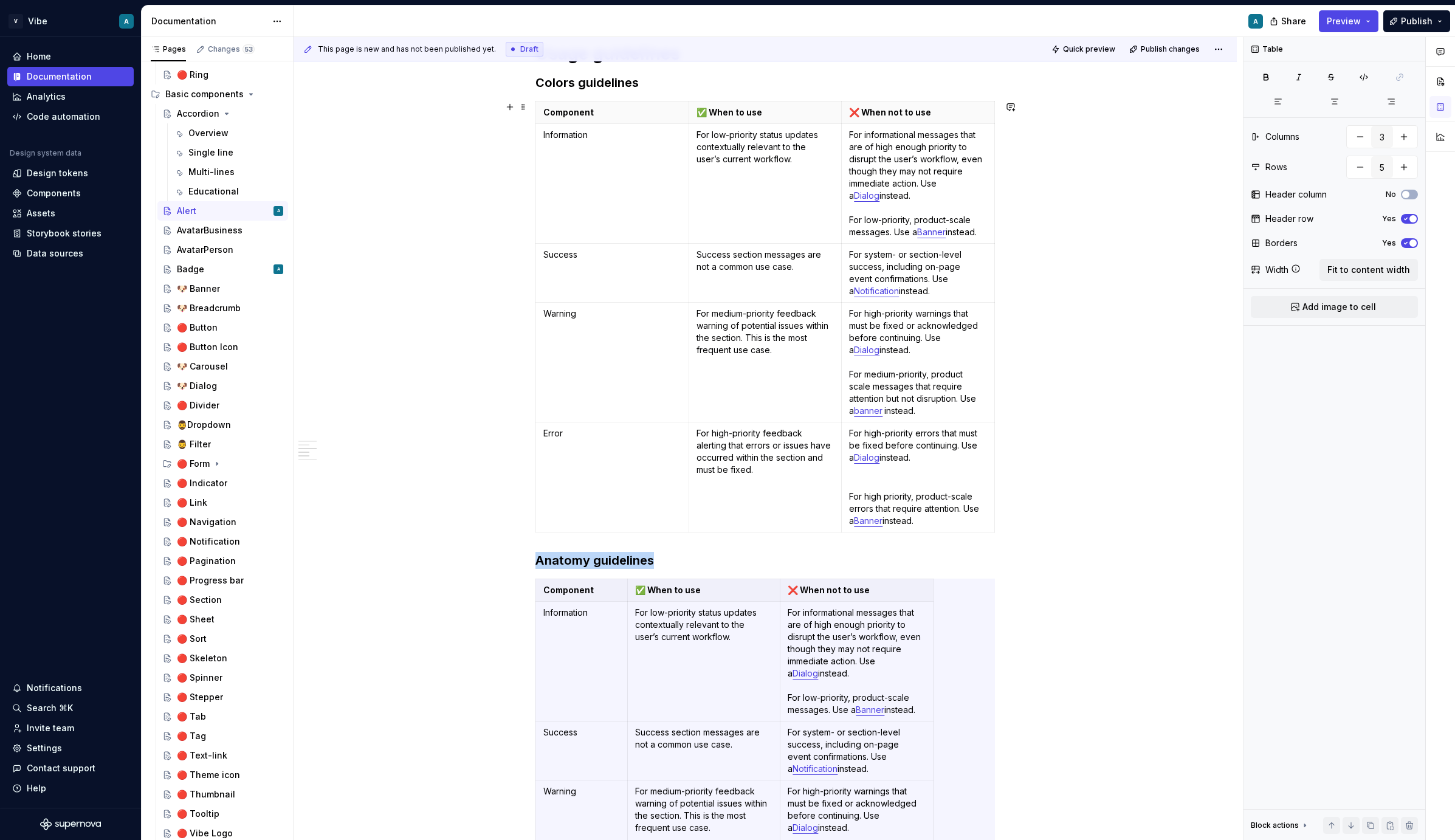
scroll to position [884, 0]
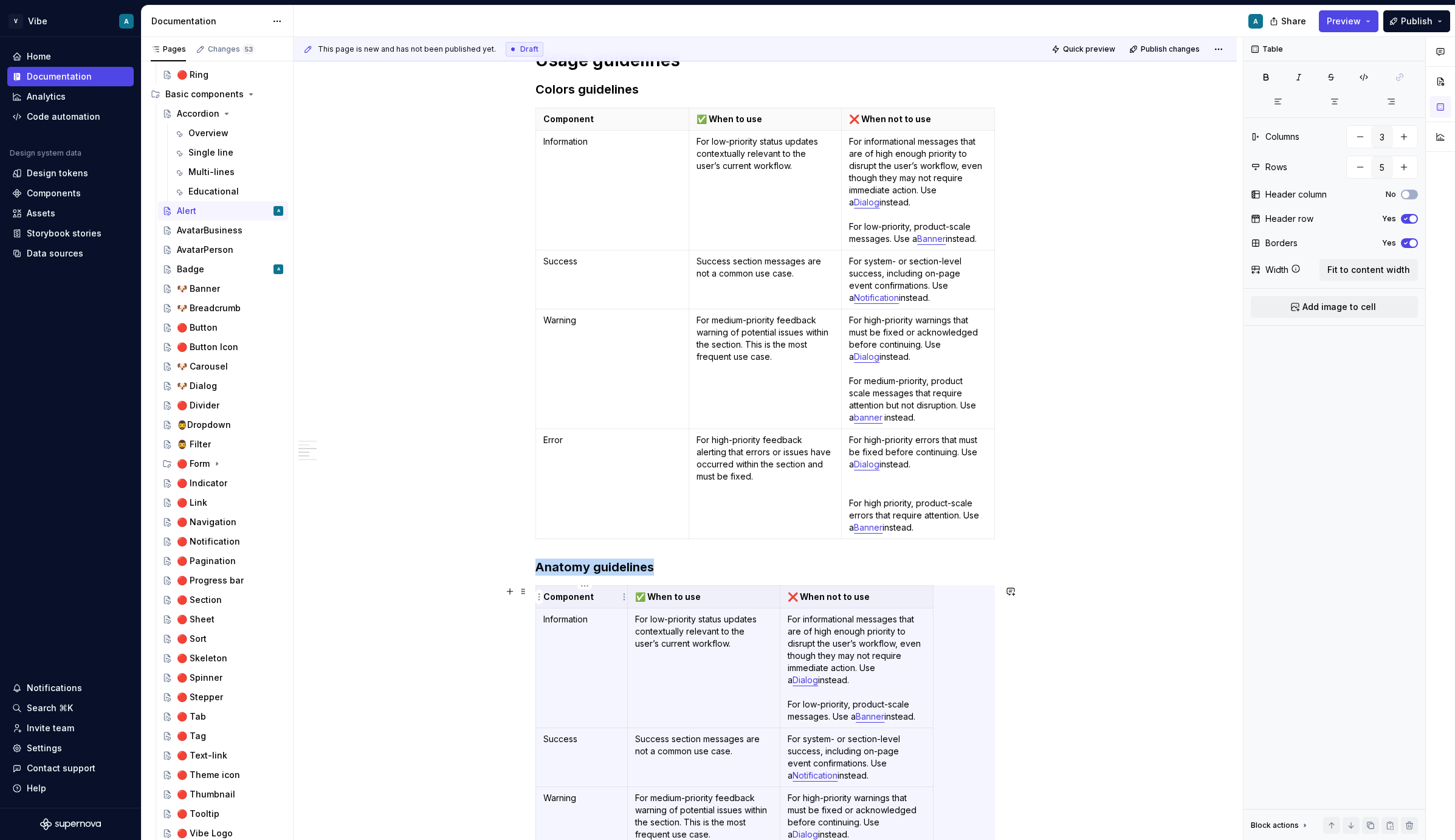
click at [581, 595] on p "Component" at bounding box center [582, 597] width 77 height 12
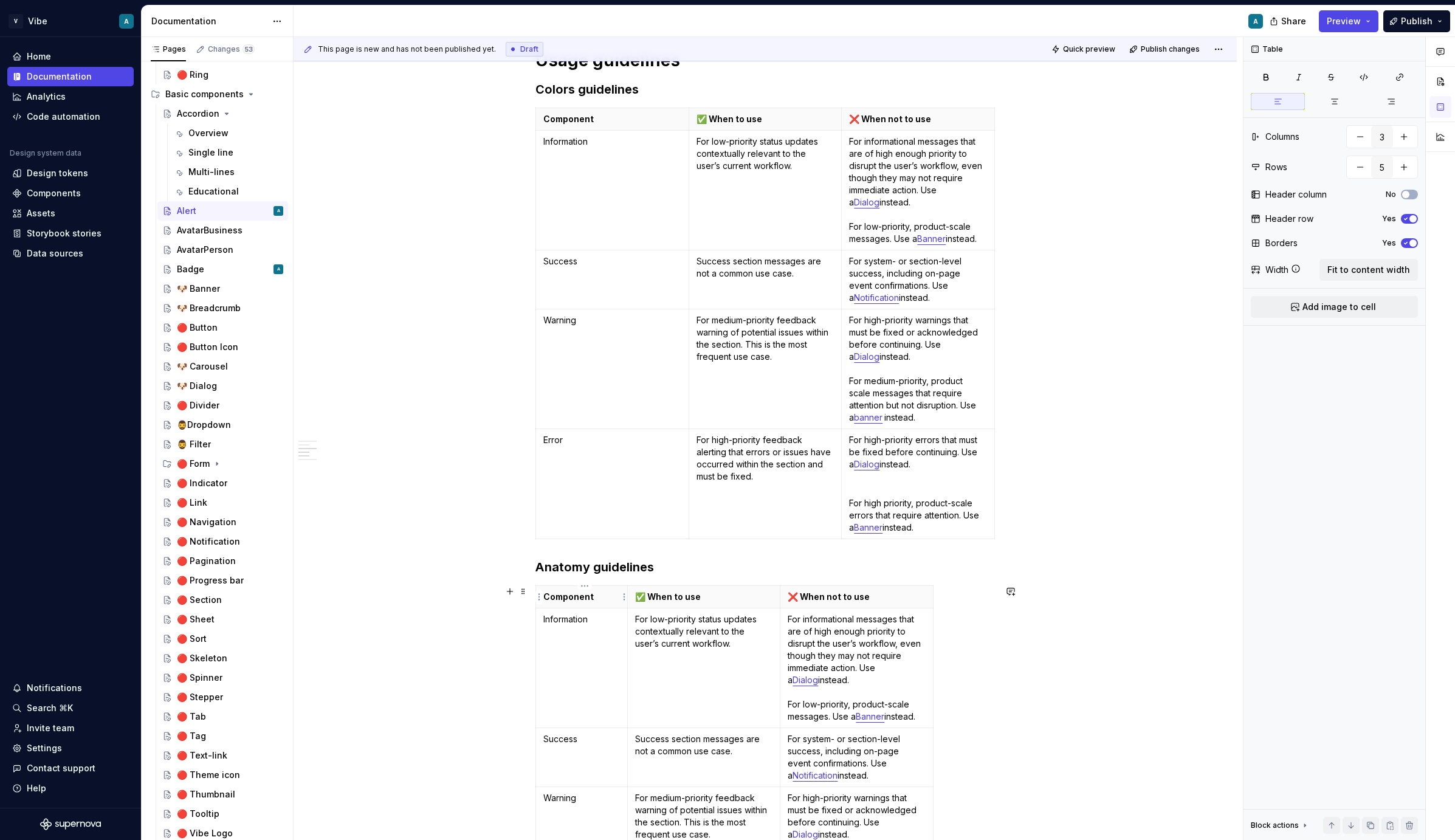
click at [581, 595] on p "Component" at bounding box center [582, 597] width 77 height 12
click at [581, 625] on td "Information" at bounding box center [582, 668] width 92 height 120
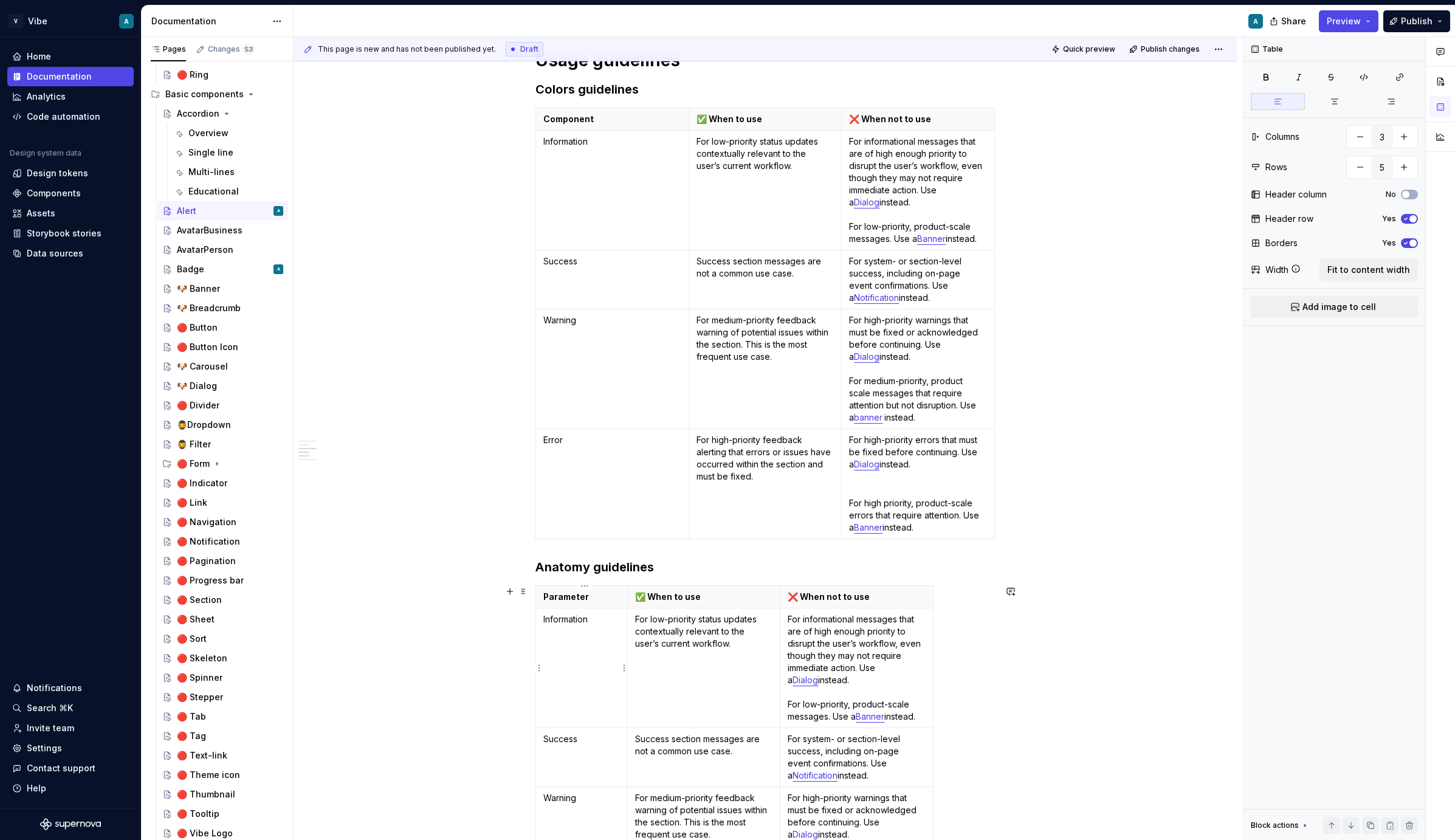
click at [581, 625] on td "Information" at bounding box center [582, 668] width 92 height 120
click at [581, 621] on p "Information" at bounding box center [582, 619] width 77 height 12
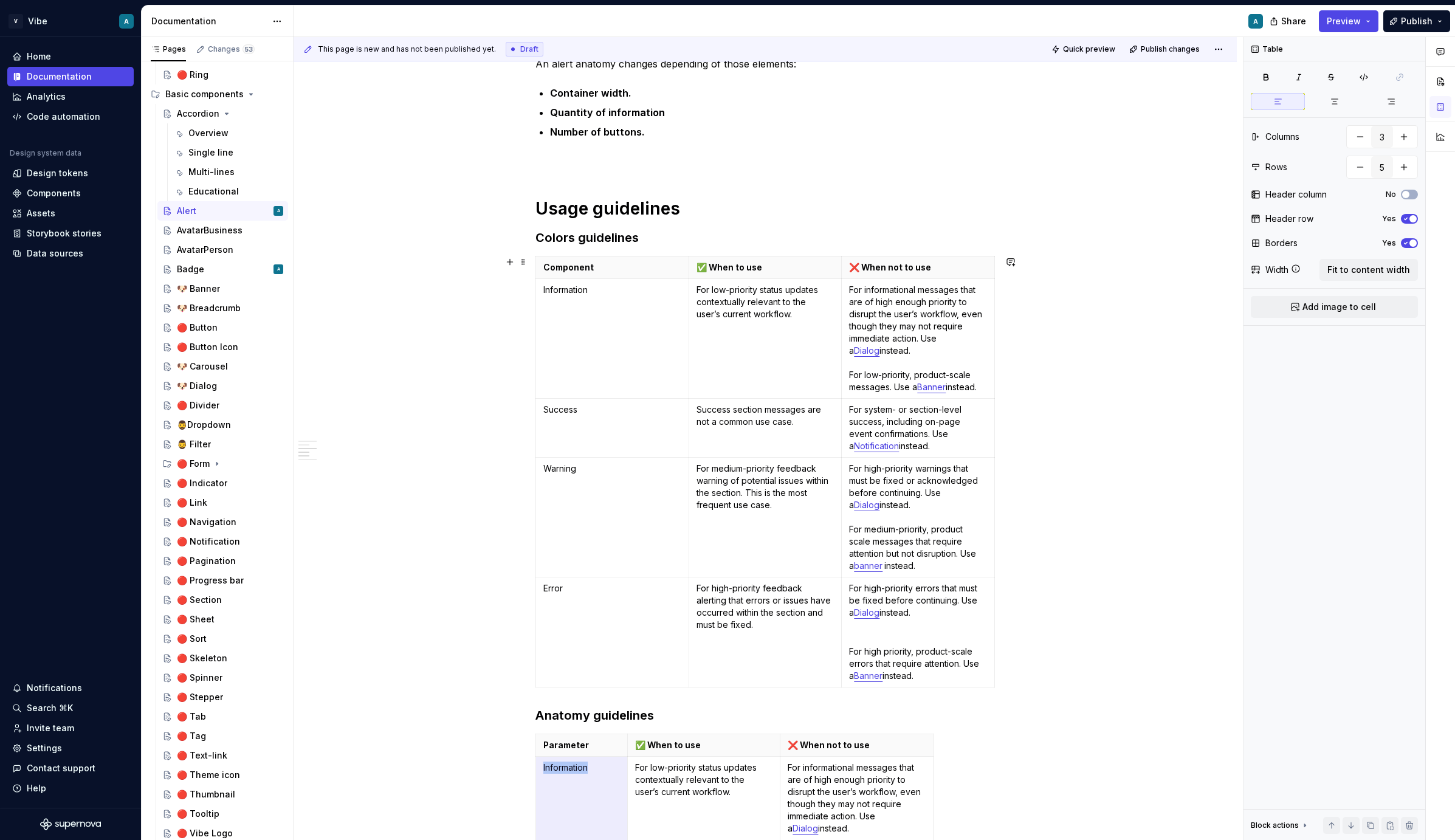
scroll to position [999, 0]
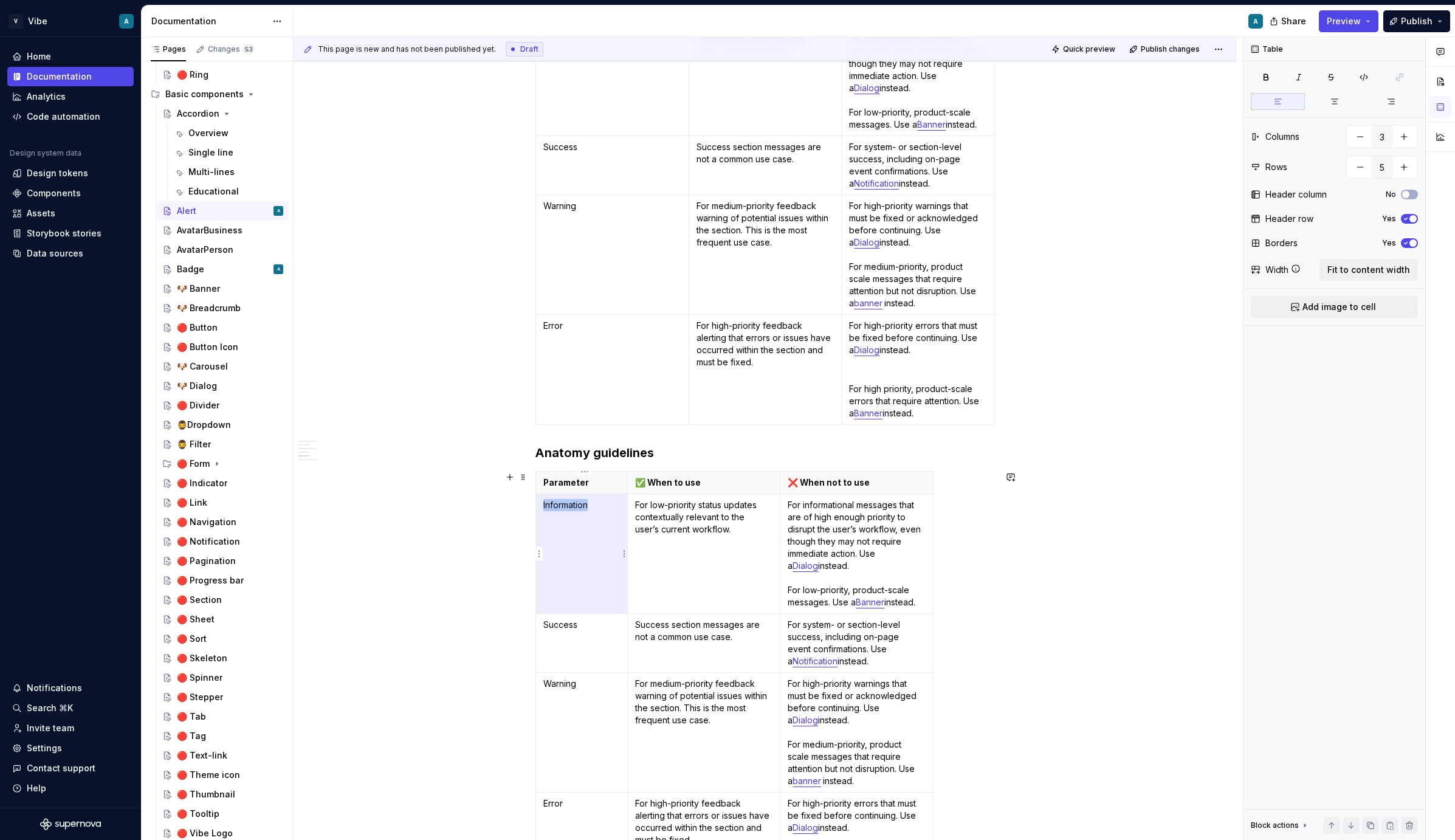
click at [568, 510] on p "Information" at bounding box center [582, 505] width 77 height 12
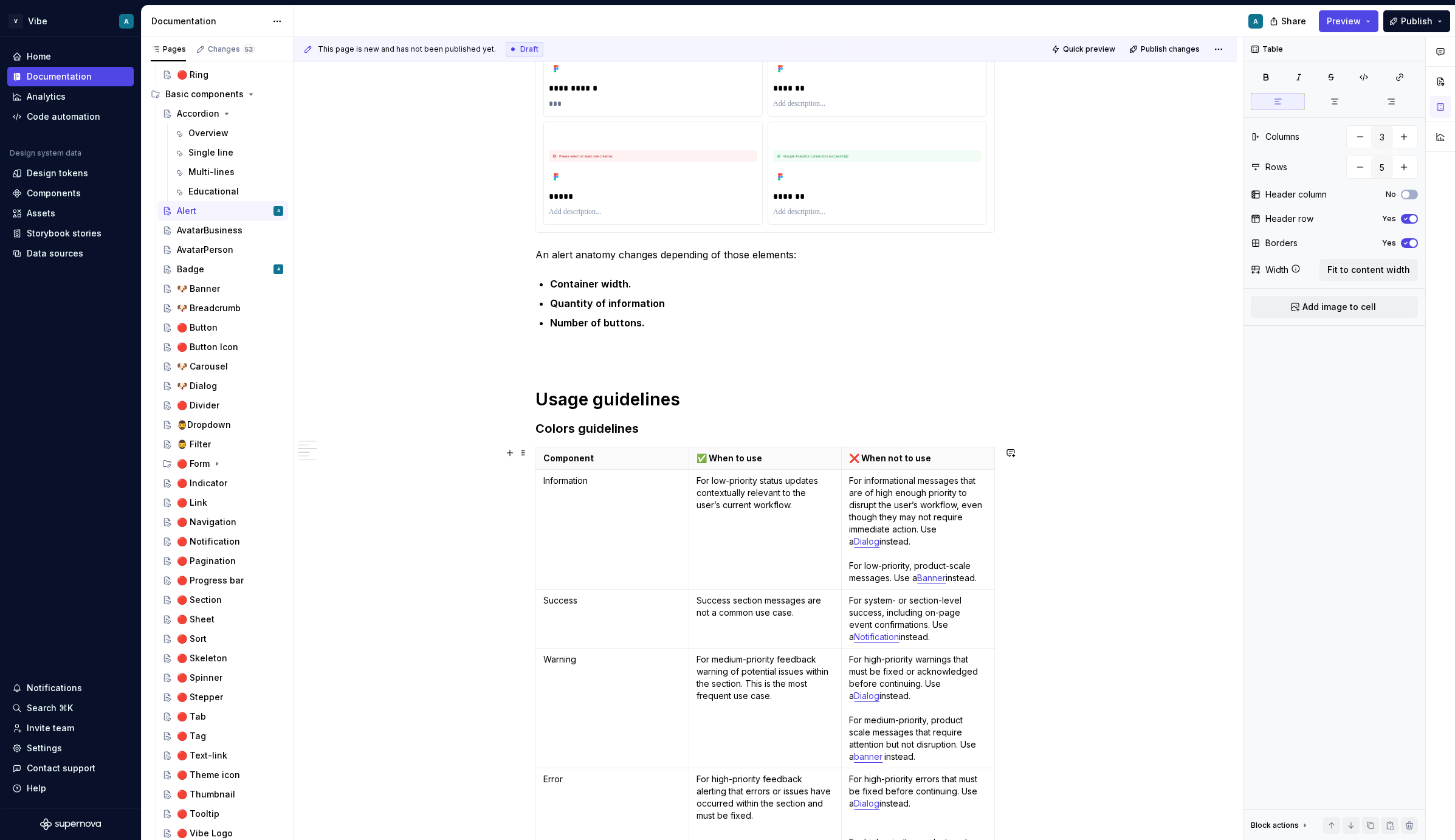
scroll to position [496, 0]
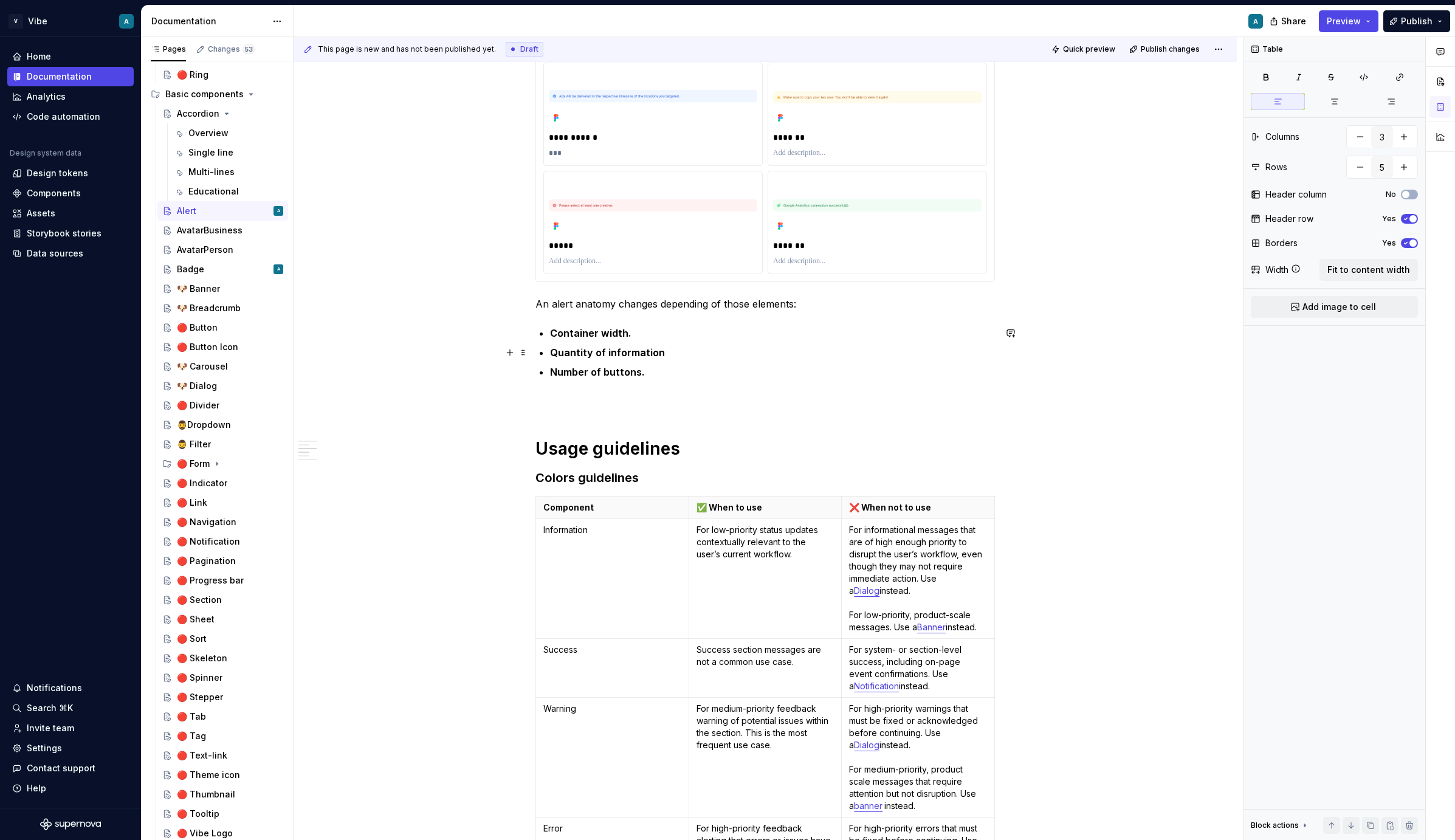
click at [589, 358] on p "Quantity of information" at bounding box center [772, 352] width 445 height 15
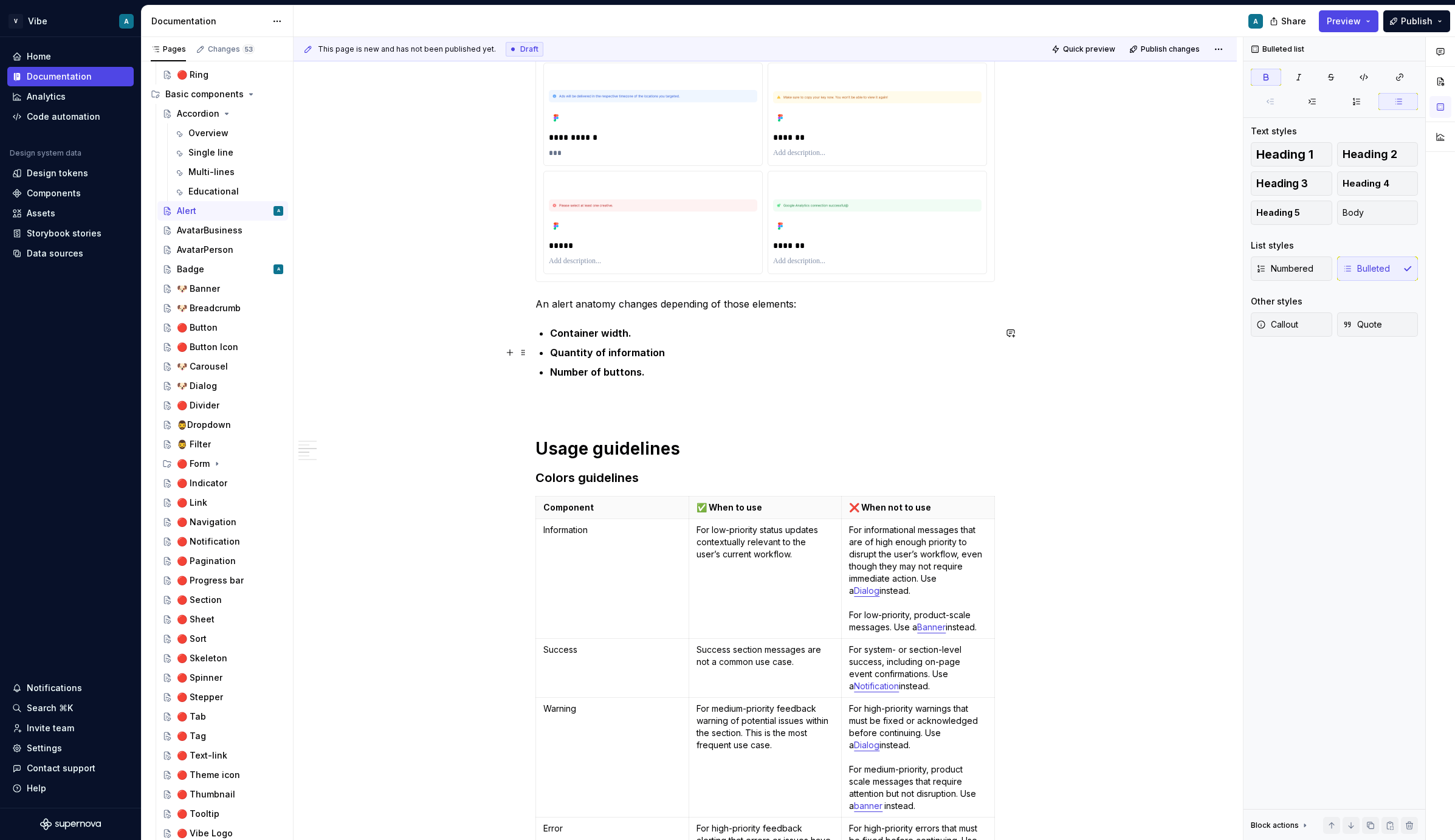
click at [589, 358] on p "Quantity of information" at bounding box center [772, 352] width 445 height 15
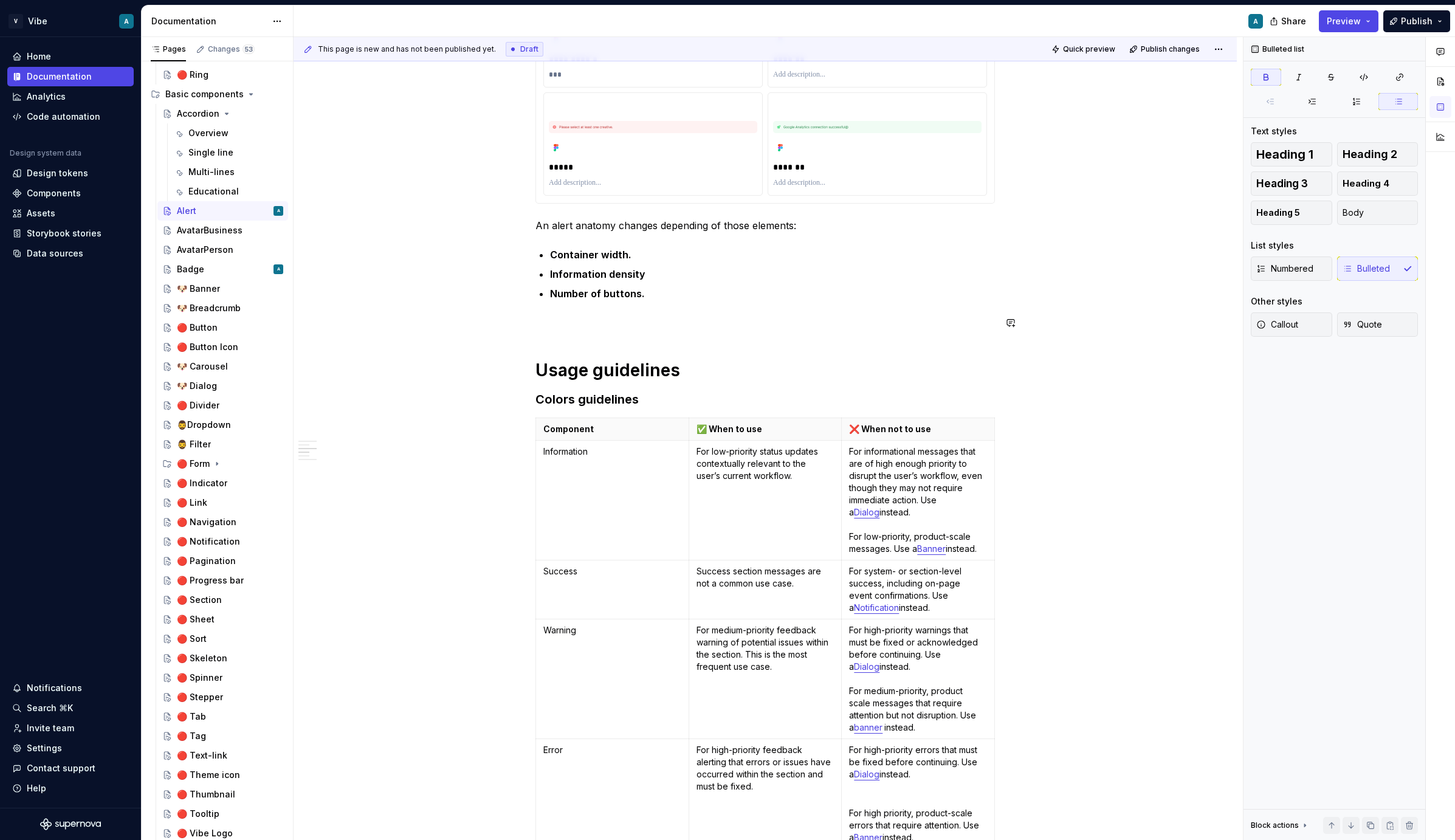
scroll to position [573, 0]
click at [615, 293] on strong "Number of buttons." at bounding box center [597, 295] width 95 height 12
drag, startPoint x: 611, startPoint y: 295, endPoint x: 553, endPoint y: 295, distance: 58.0
click at [553, 295] on strong "Number of buttons." at bounding box center [597, 295] width 95 height 12
click at [598, 293] on strong "Buttons numbers" at bounding box center [592, 295] width 84 height 12
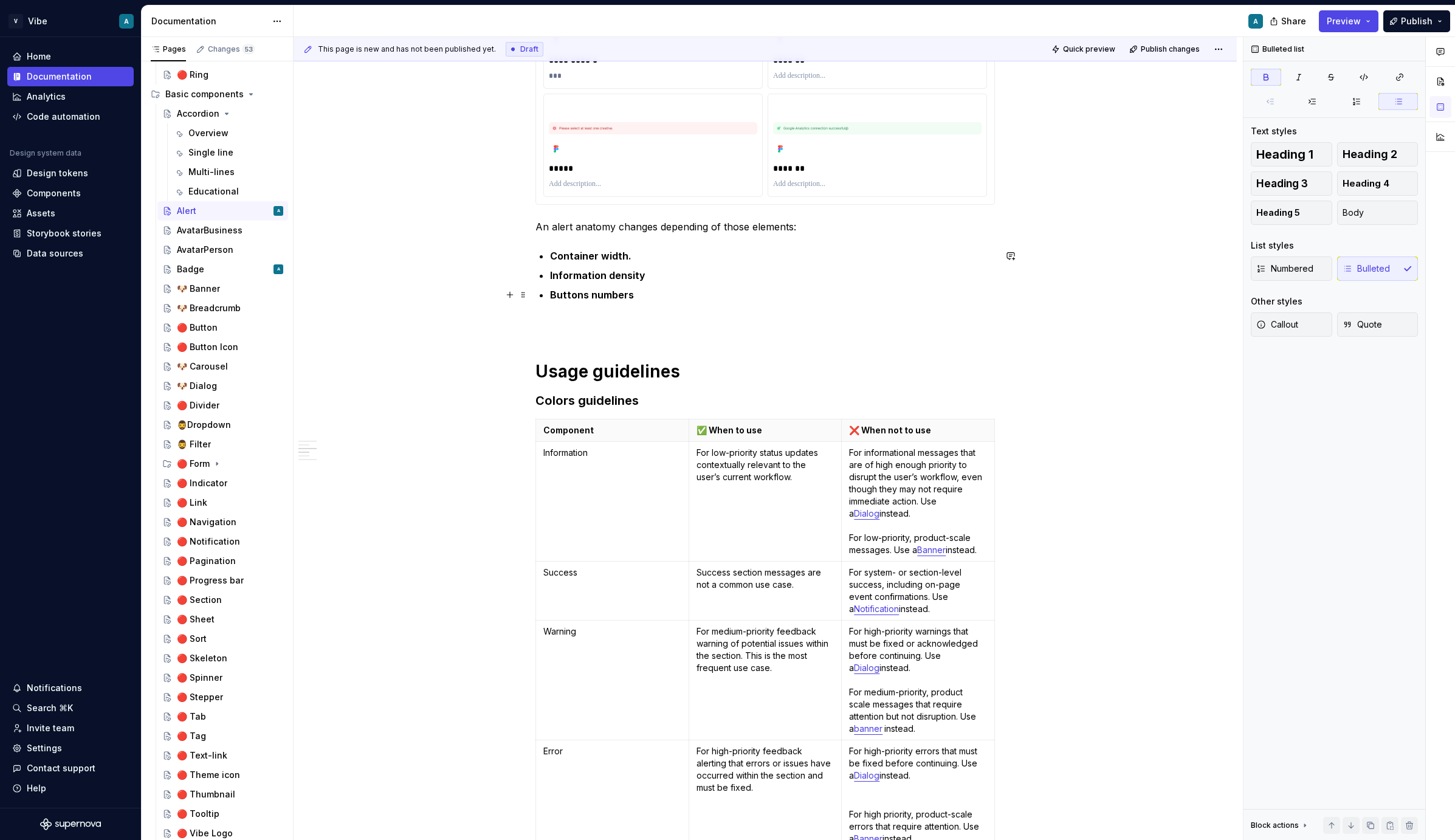
click at [598, 293] on strong "Buttons numbers" at bounding box center [592, 295] width 84 height 12
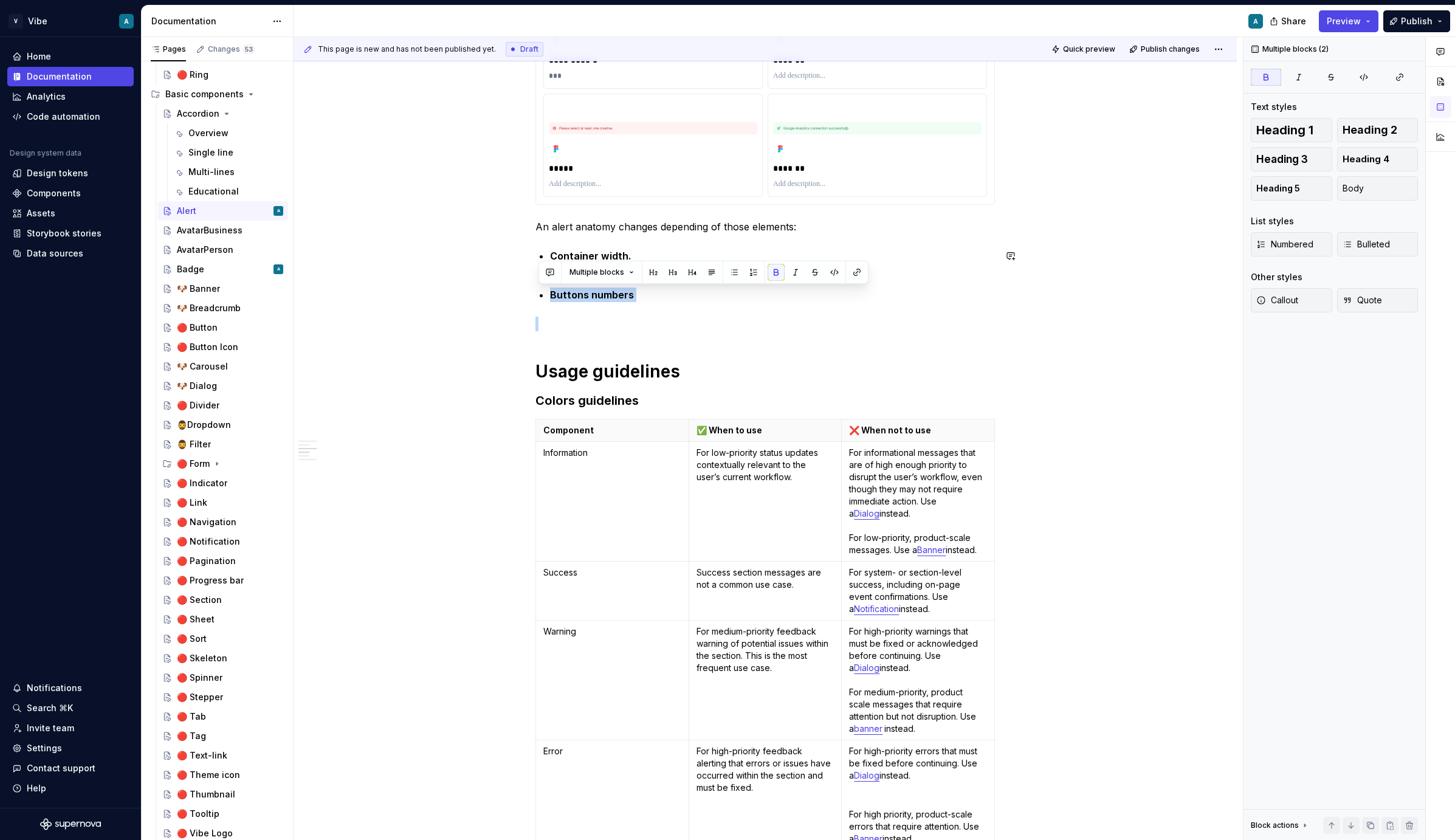
copy strong "Buttons numbers"
click at [589, 307] on div "**********" at bounding box center [765, 786] width 459 height 2245
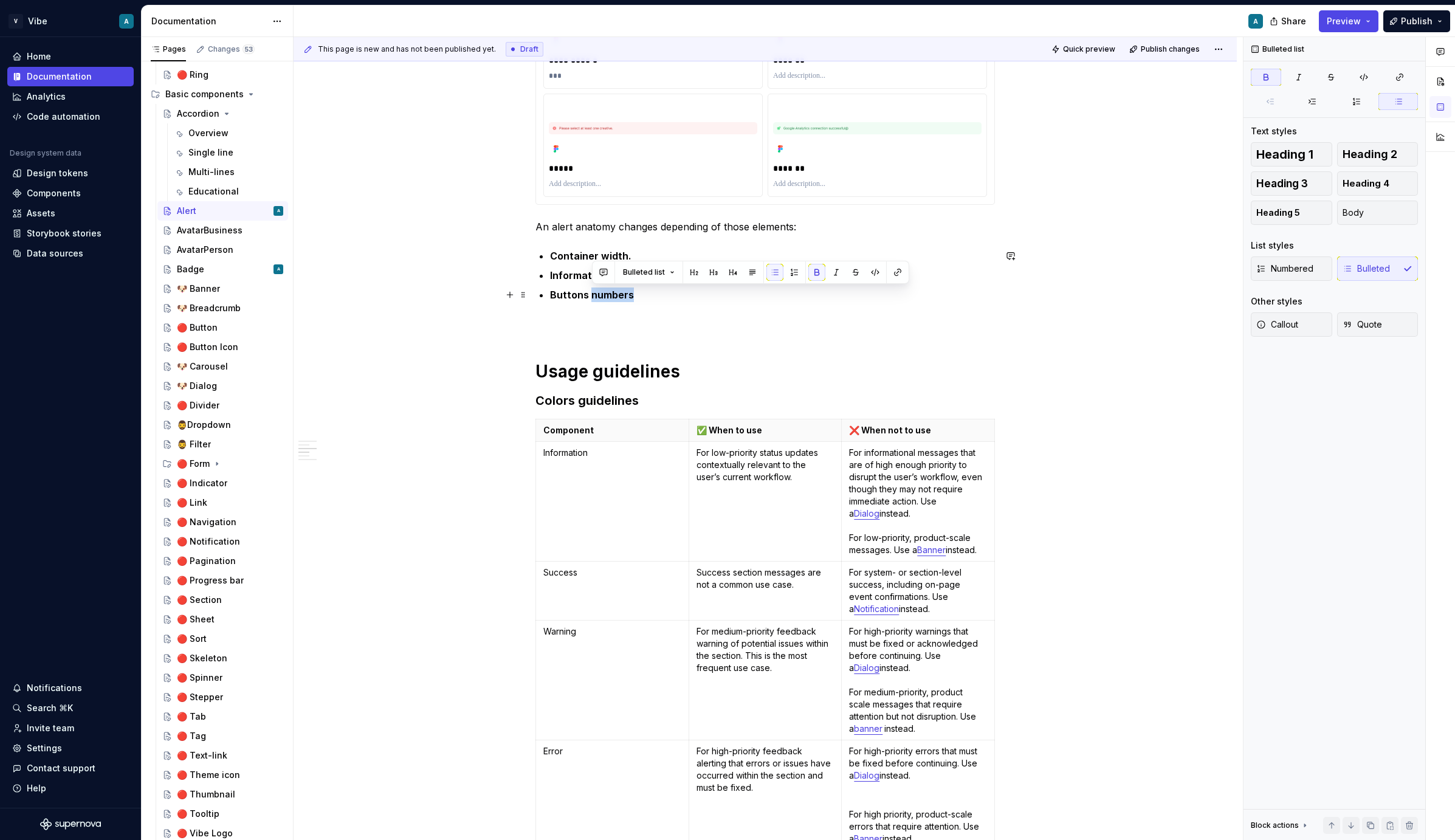
drag, startPoint x: 592, startPoint y: 295, endPoint x: 635, endPoint y: 295, distance: 43.0
click at [635, 295] on p "Buttons numbers" at bounding box center [772, 294] width 445 height 15
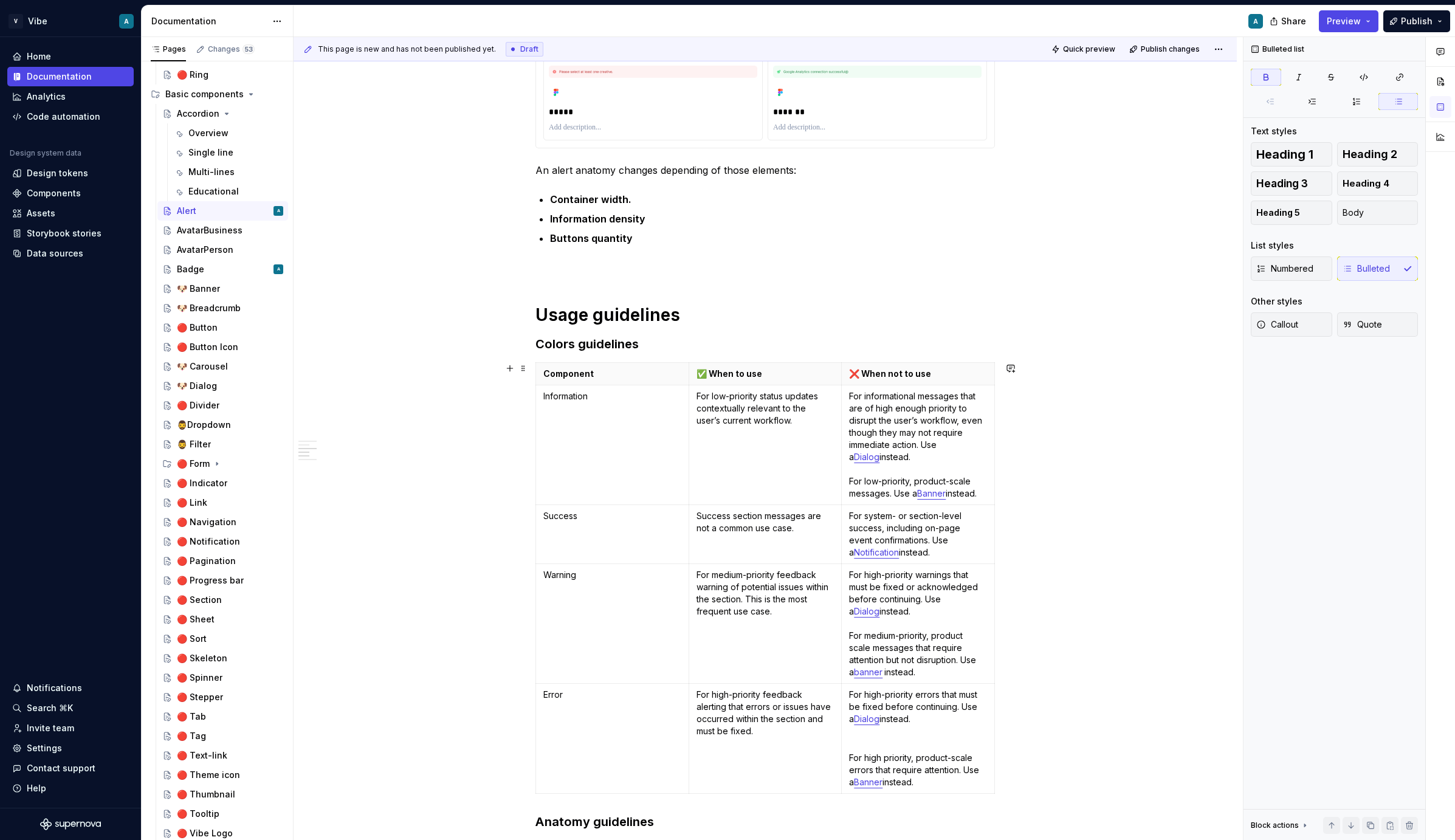
scroll to position [464, 0]
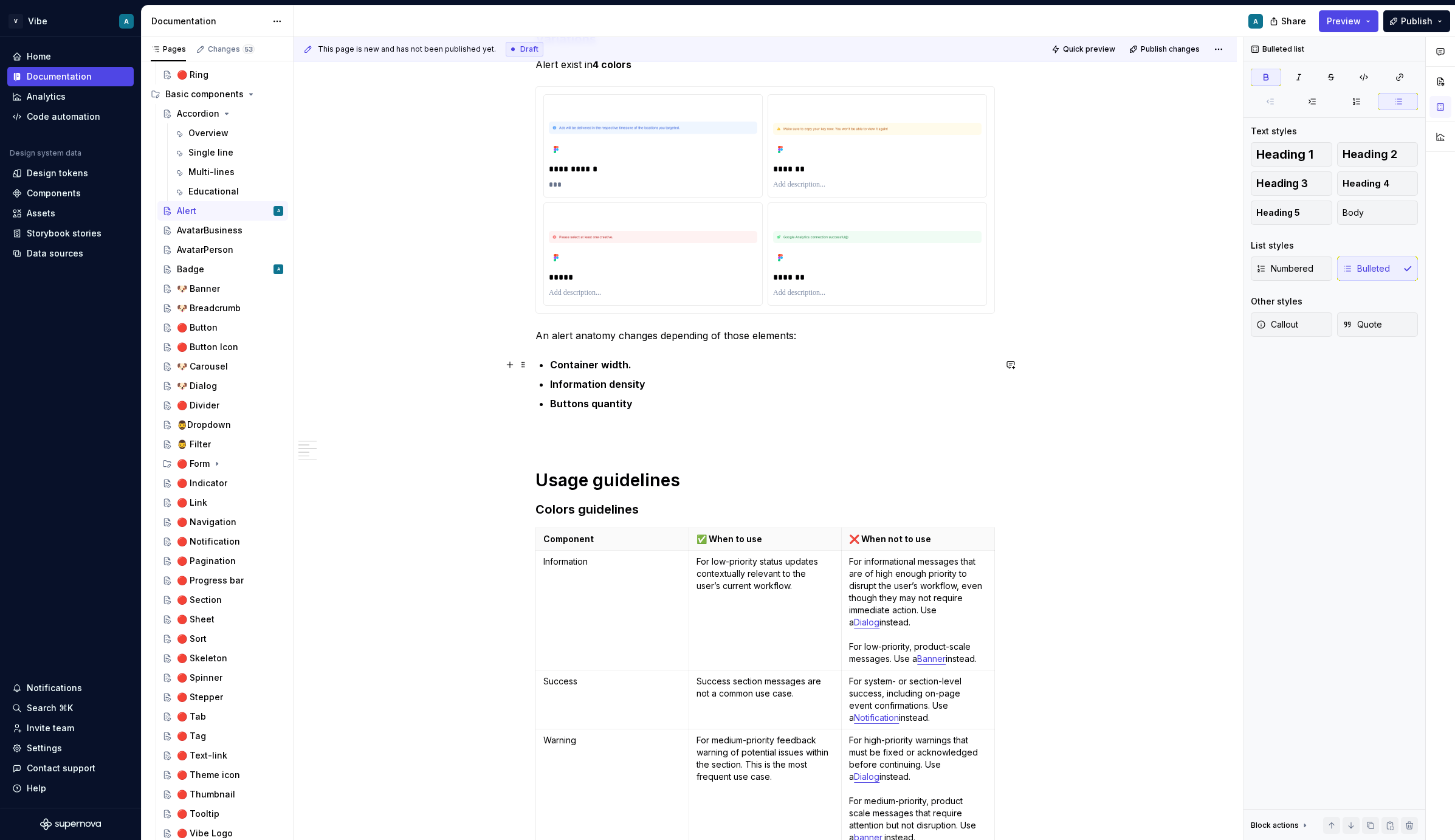
click at [657, 362] on p "Container width." at bounding box center [772, 364] width 445 height 15
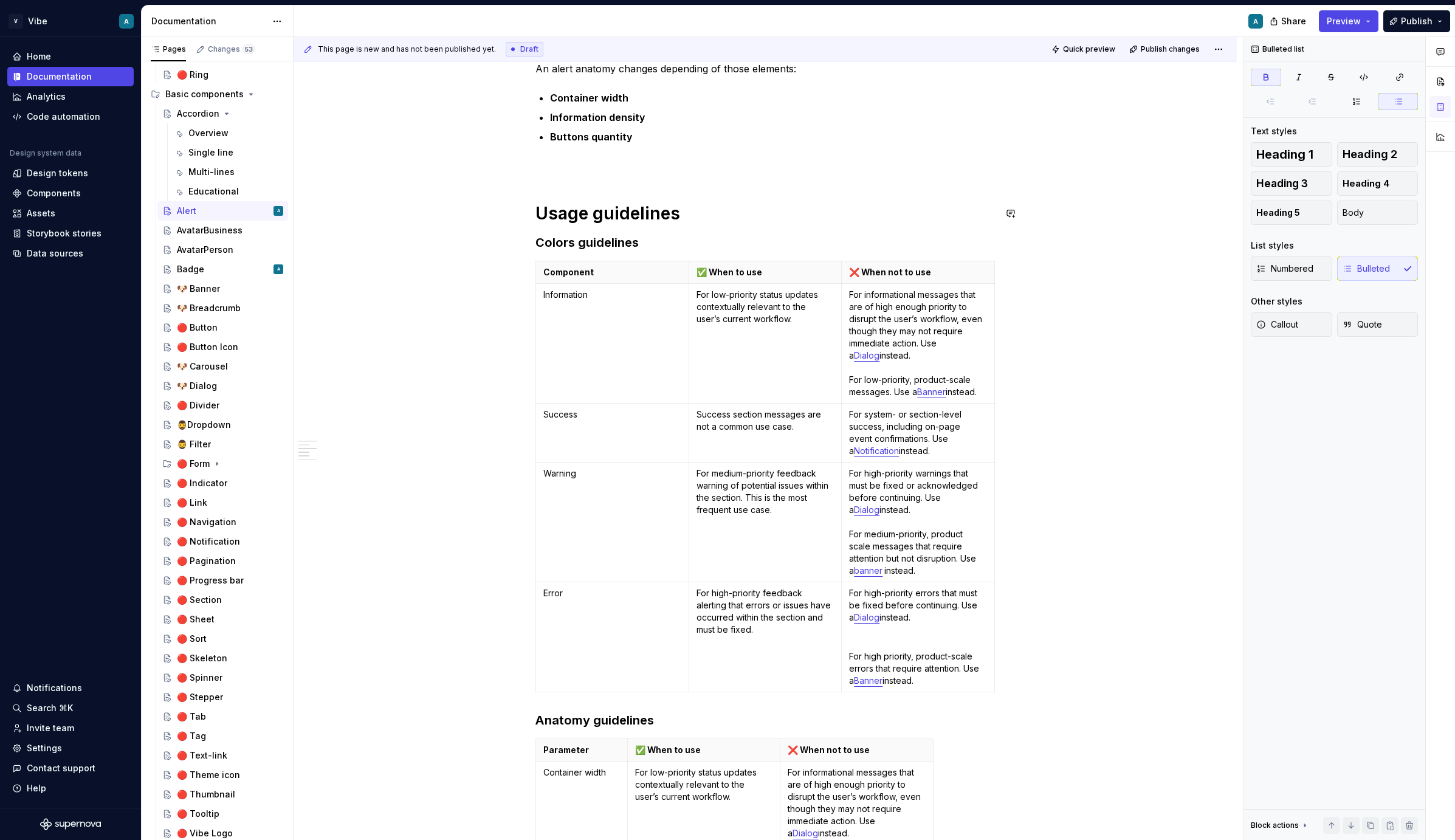
scroll to position [598, 0]
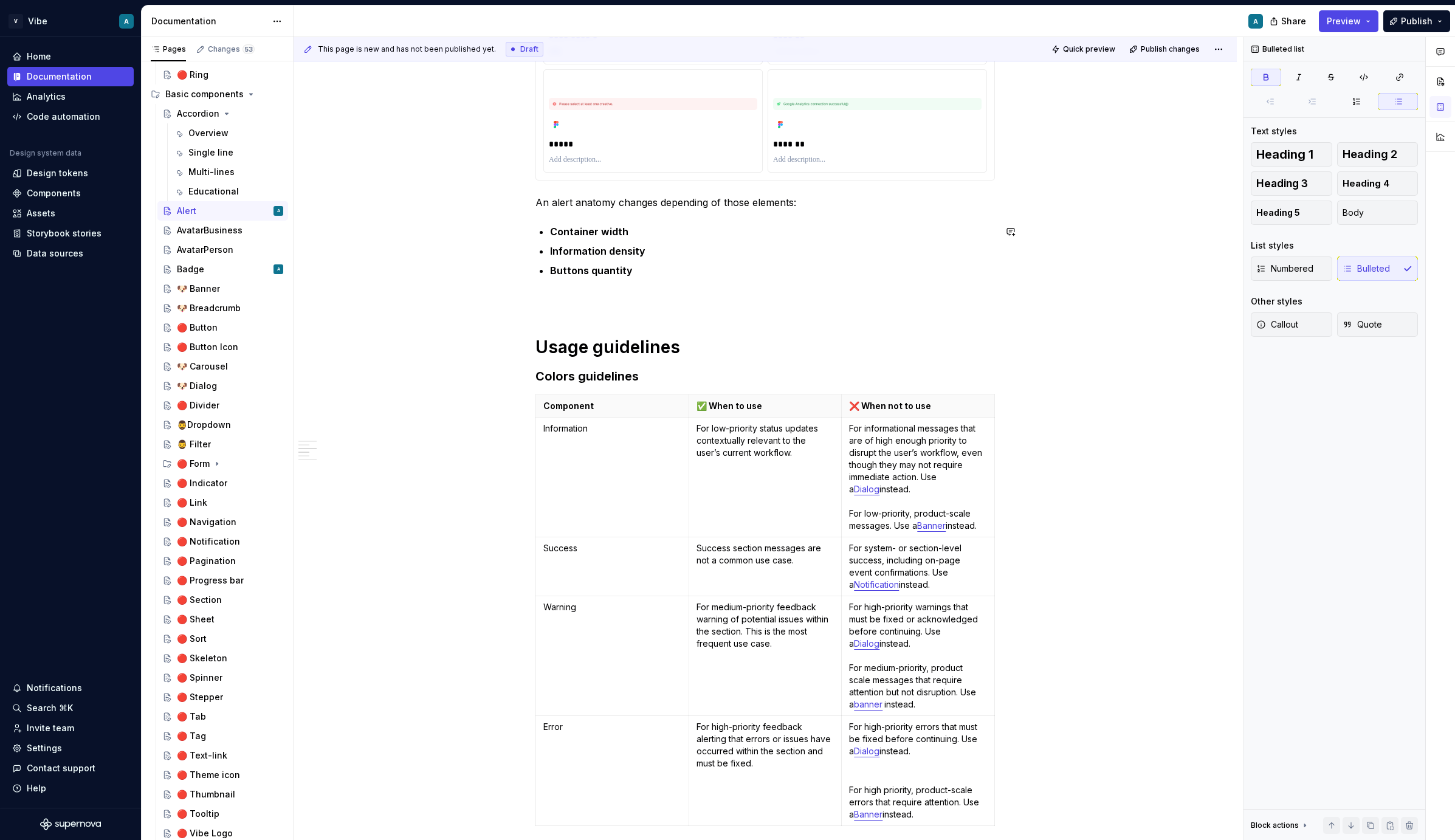
click at [602, 289] on div "**********" at bounding box center [765, 762] width 459 height 2245
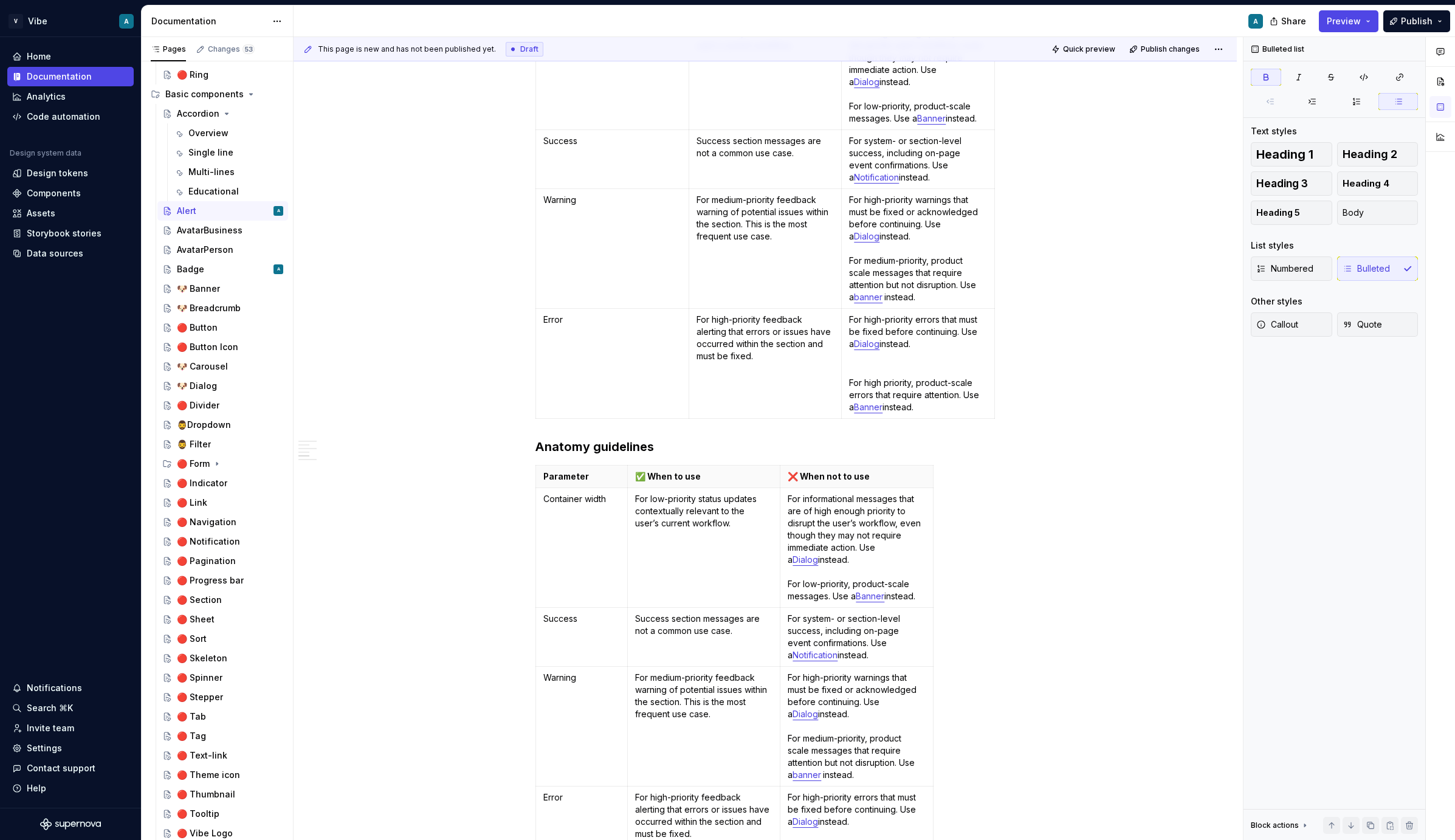
scroll to position [993, 0]
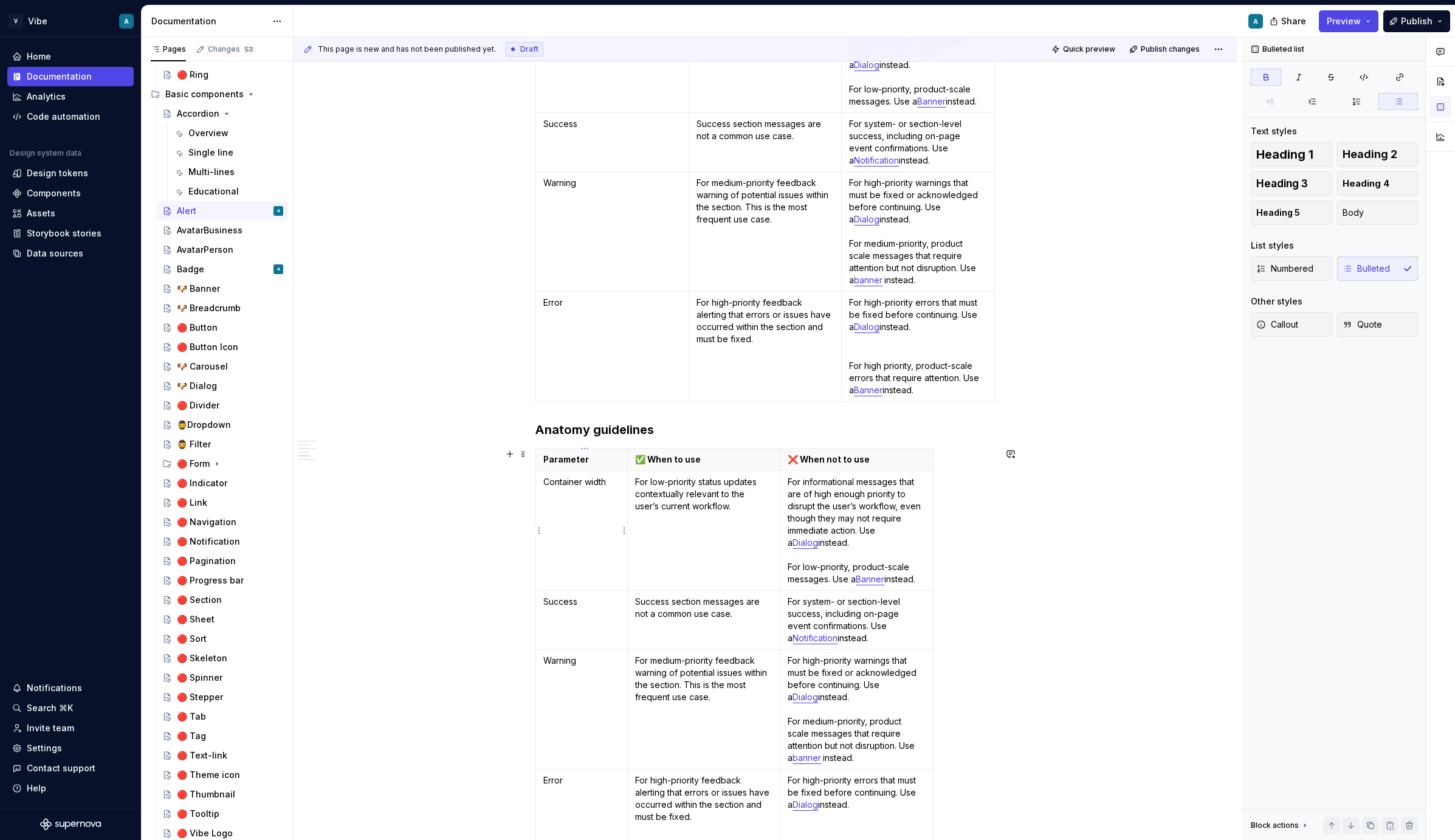
click at [594, 484] on p "Container width" at bounding box center [582, 482] width 77 height 12
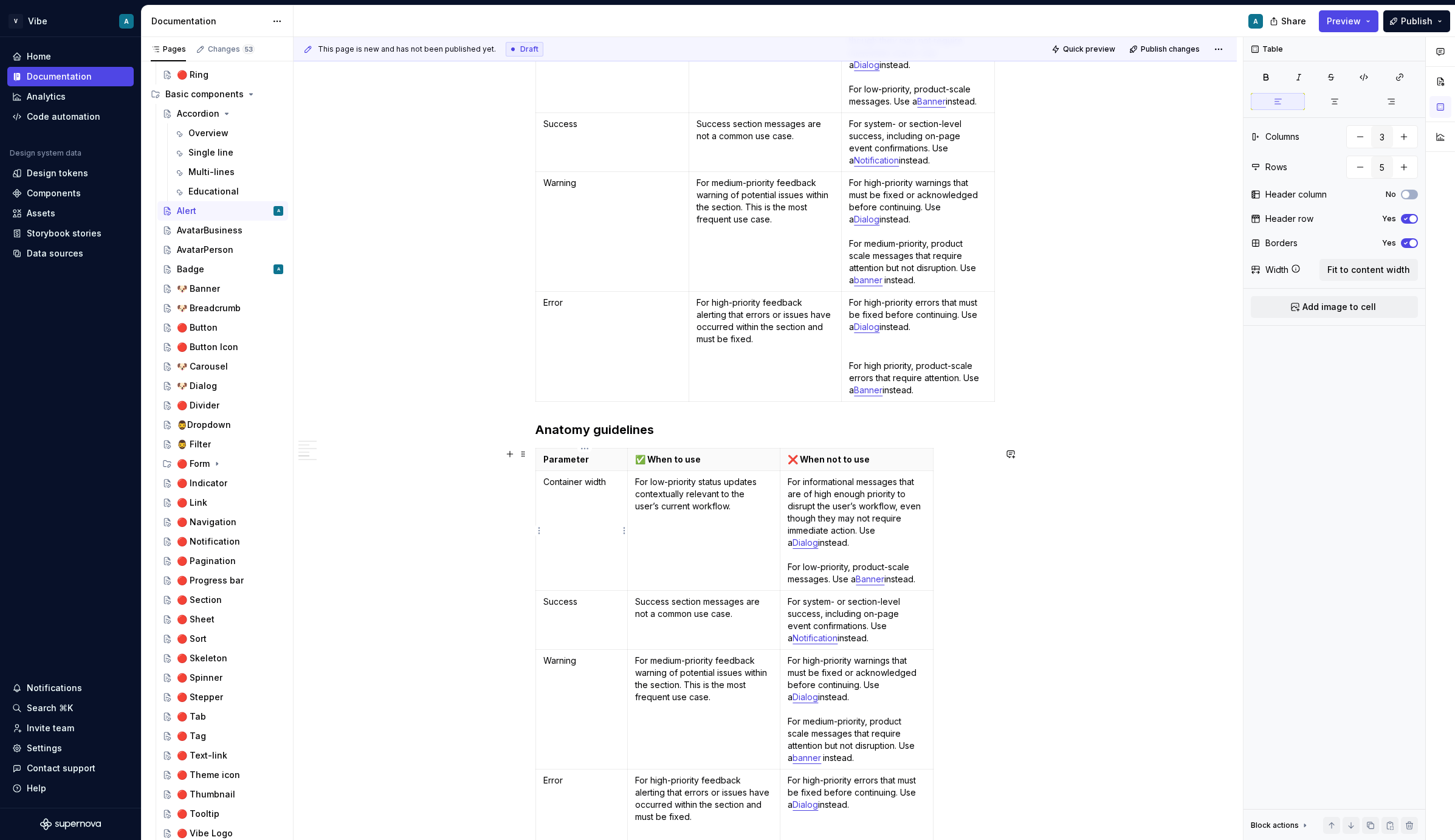
click at [594, 484] on p "Container width" at bounding box center [582, 482] width 77 height 12
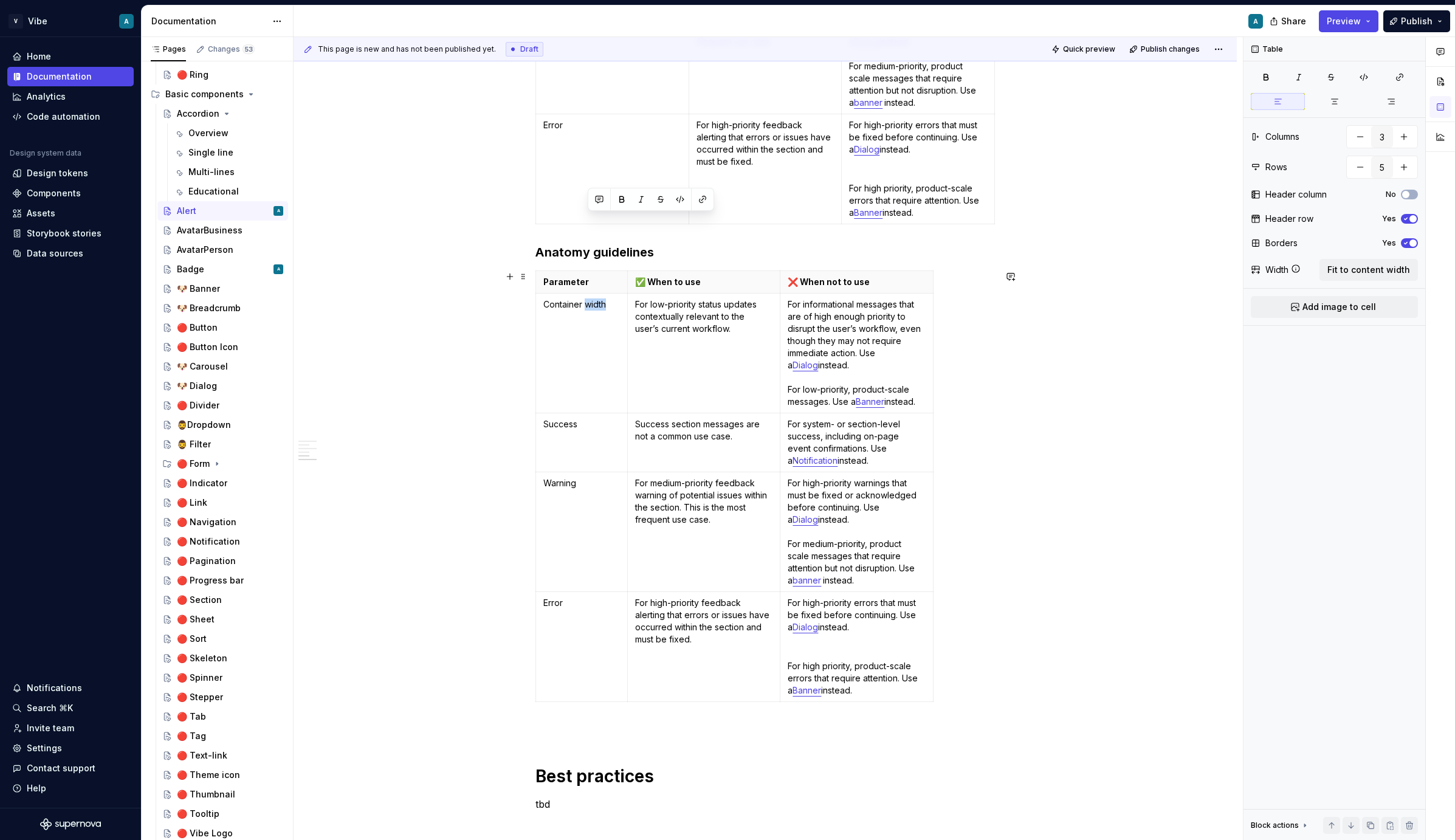
scroll to position [1253, 0]
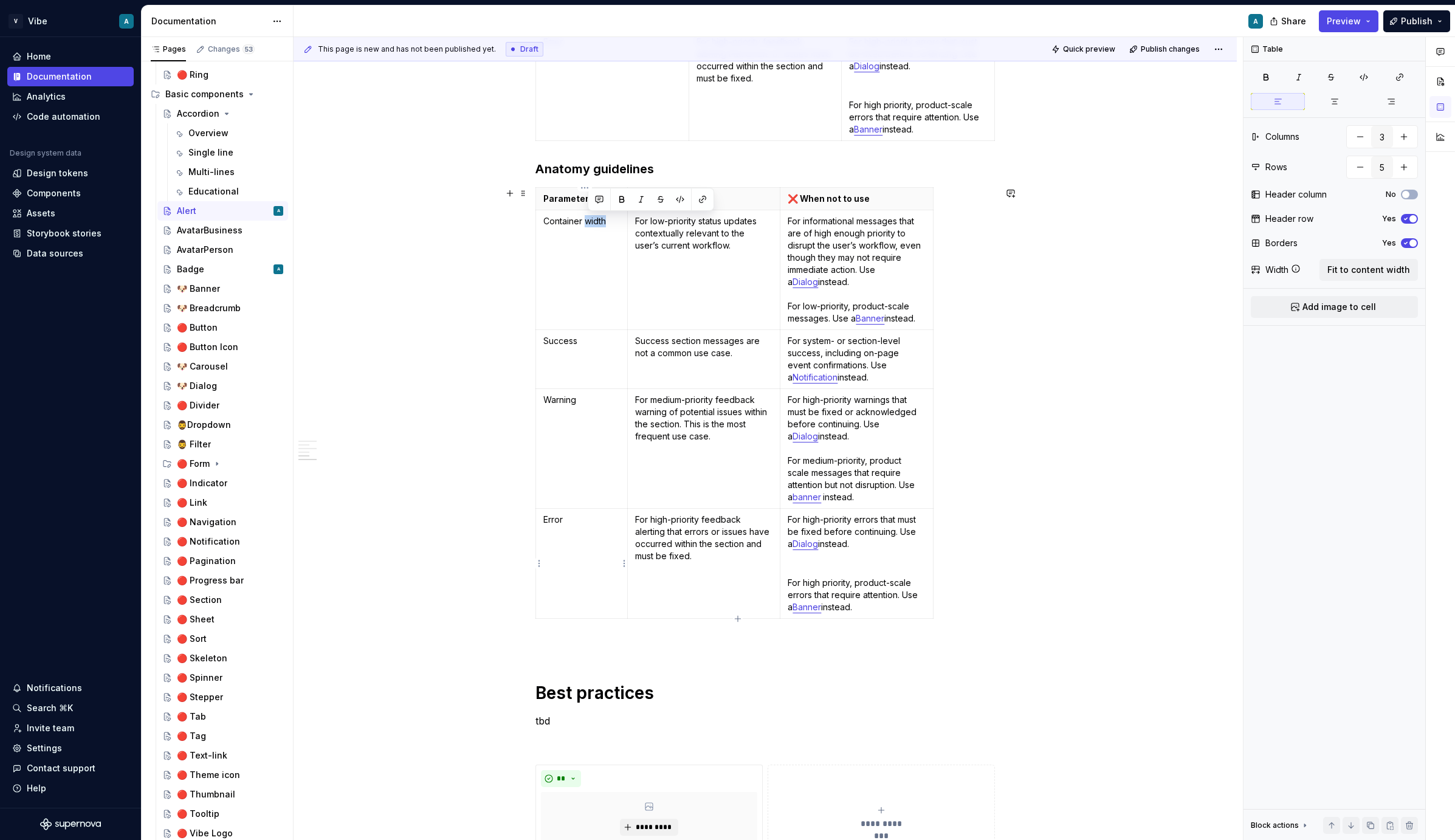
click at [544, 531] on td "Error" at bounding box center [582, 564] width 92 height 110
click at [565, 515] on p "Error" at bounding box center [582, 520] width 77 height 12
click at [540, 563] on html "V Vibe A Home Documentation Analytics Code automation Design system data Design…" at bounding box center [727, 420] width 1455 height 840
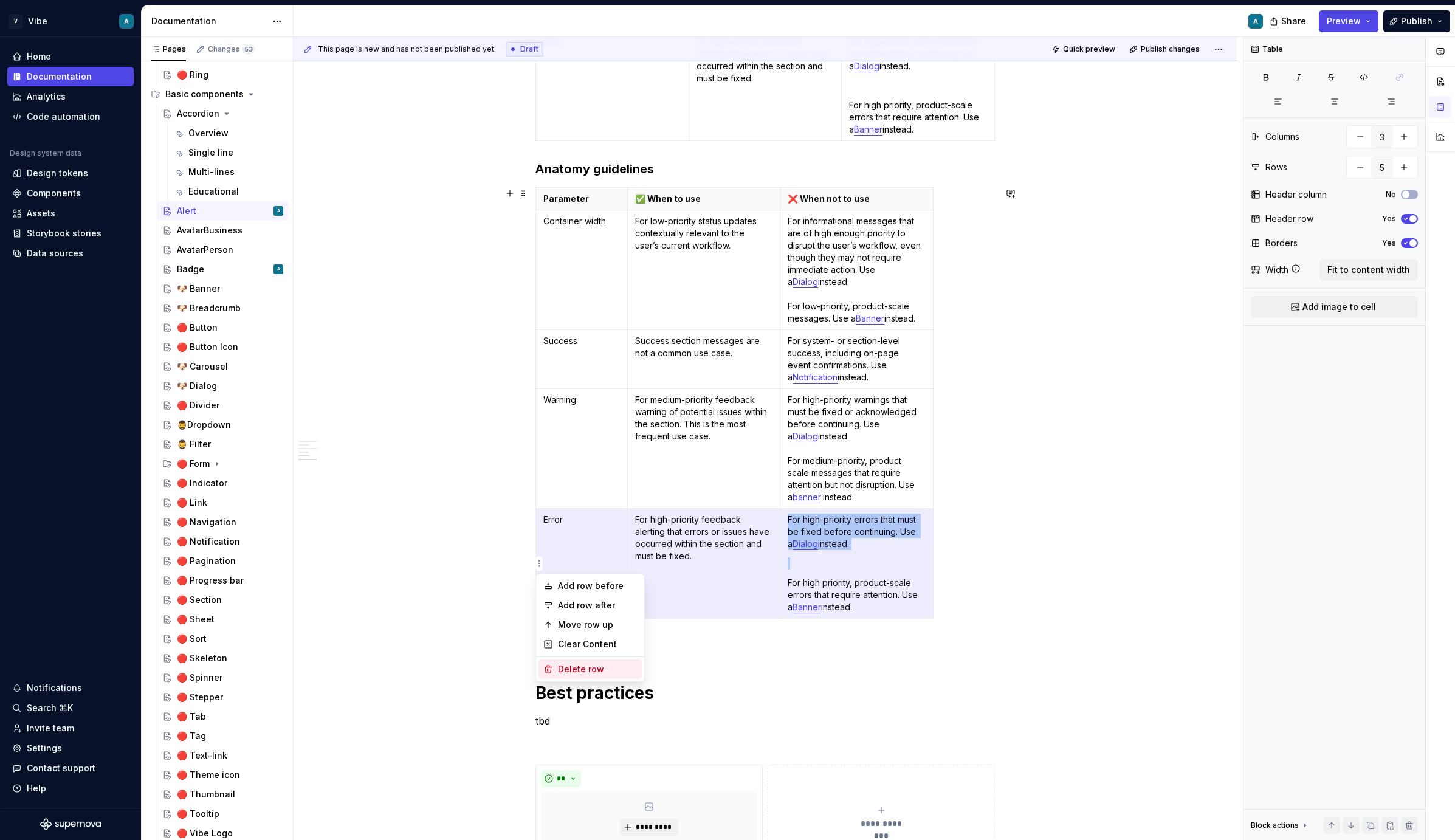
click at [577, 667] on div "Delete row" at bounding box center [597, 669] width 79 height 12
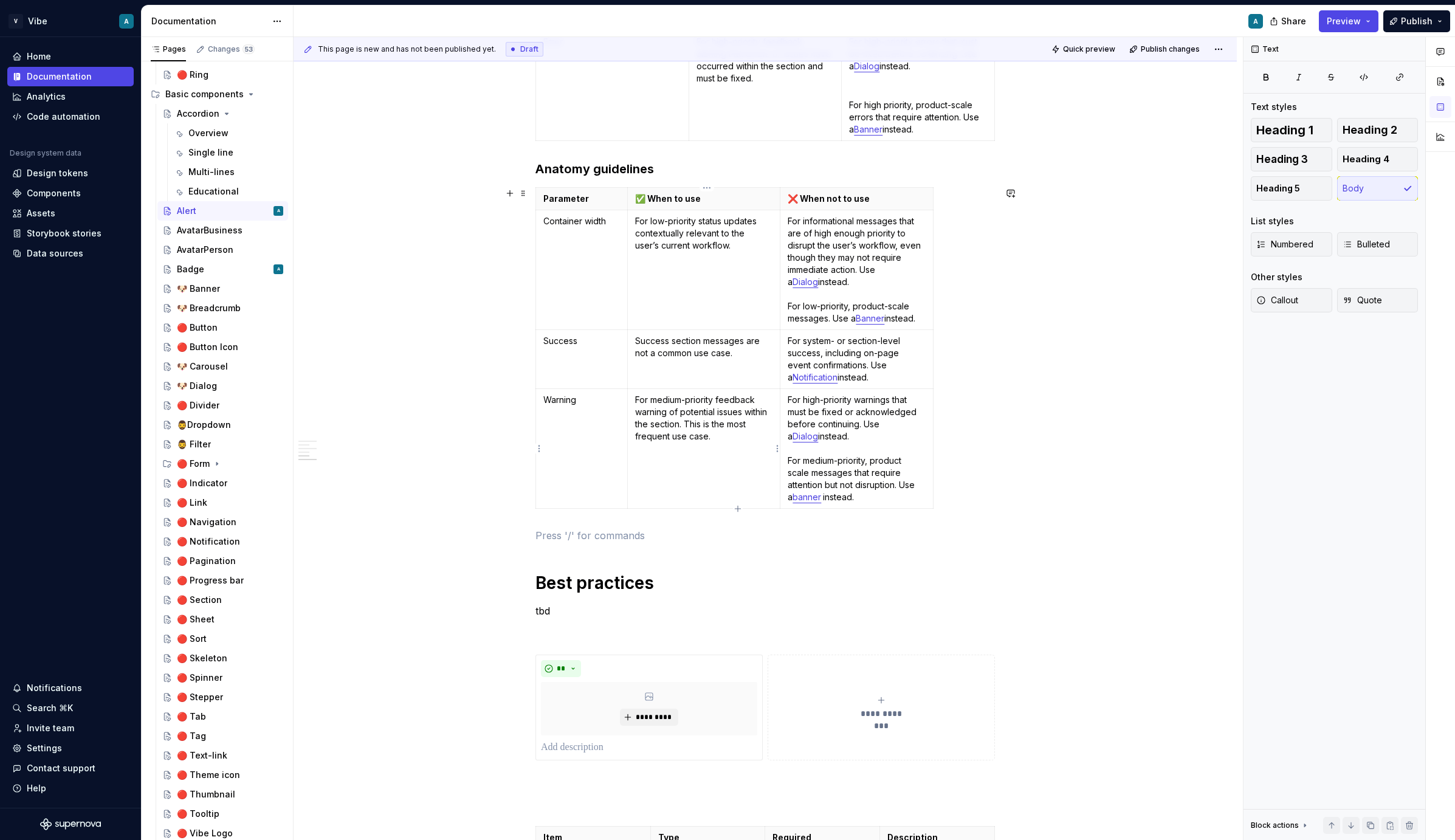
click at [665, 441] on p "For medium-priority feedback warning of potential issues within the section. Th…" at bounding box center [704, 418] width 138 height 49
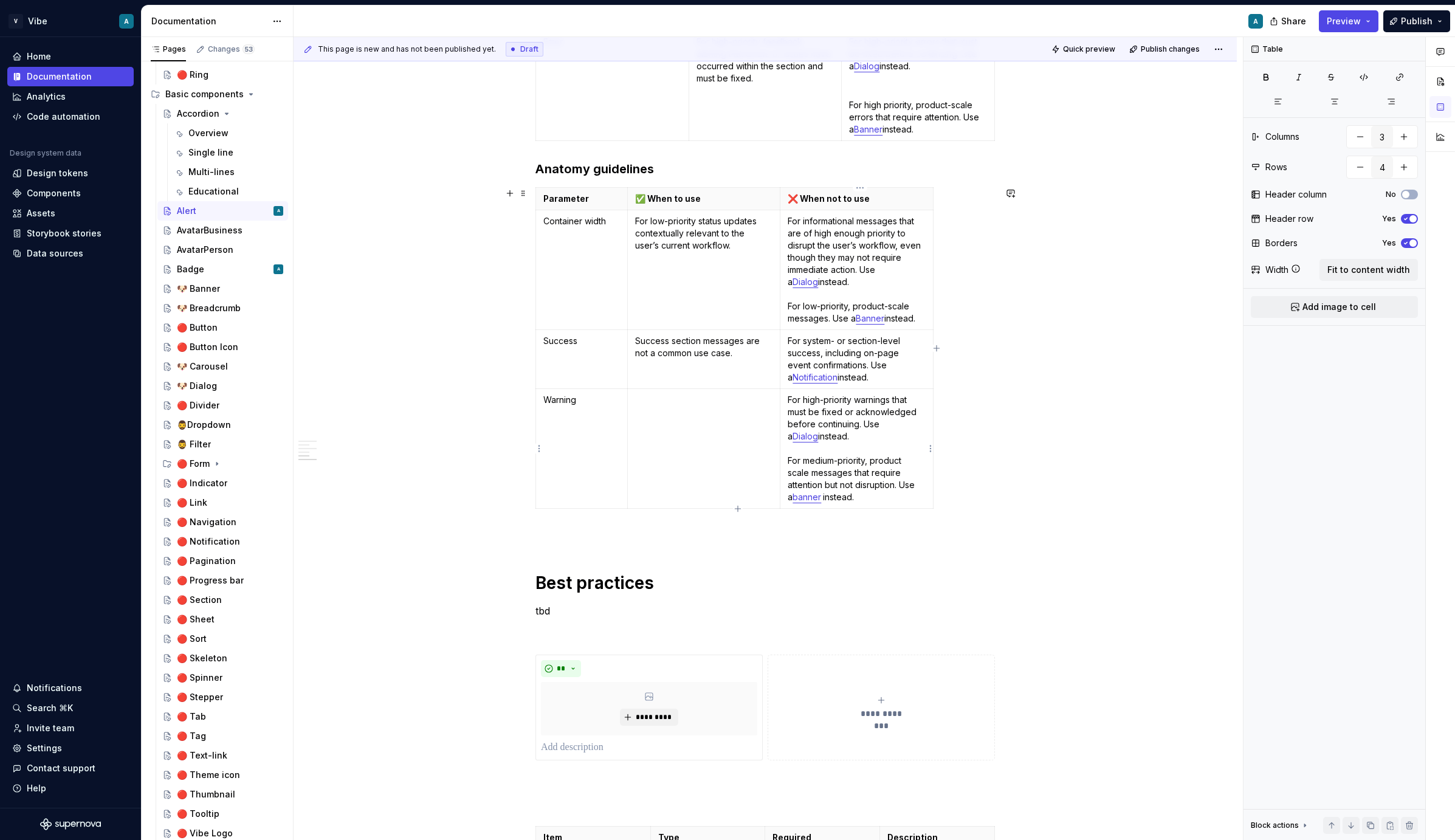
click at [902, 457] on p "For high-priority warnings that must be fixed or acknowledged before continuing…" at bounding box center [856, 449] width 138 height 109
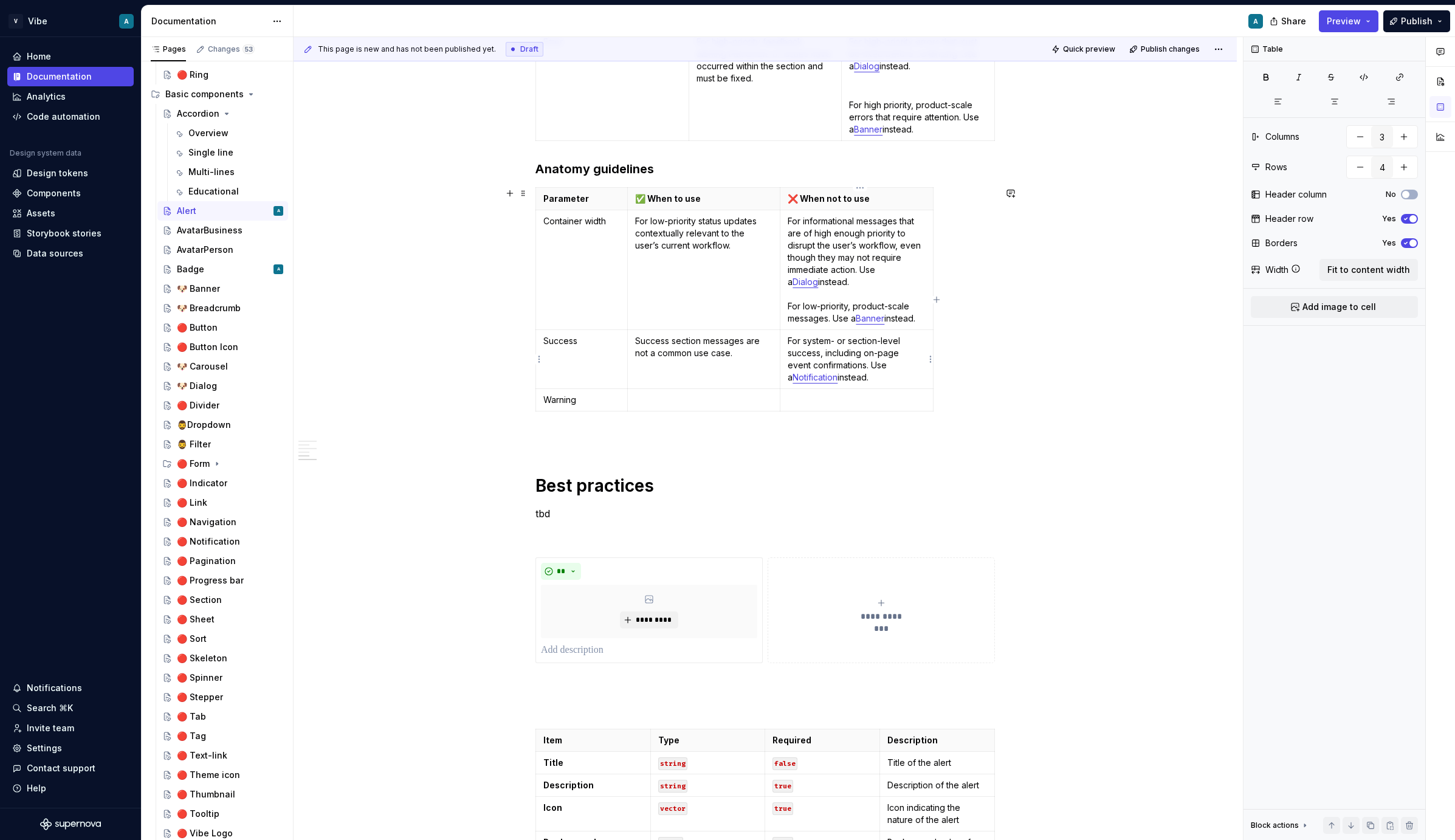
click at [879, 352] on p "For system- or section-level success, including on-page event confirmations. Us…" at bounding box center [856, 359] width 138 height 49
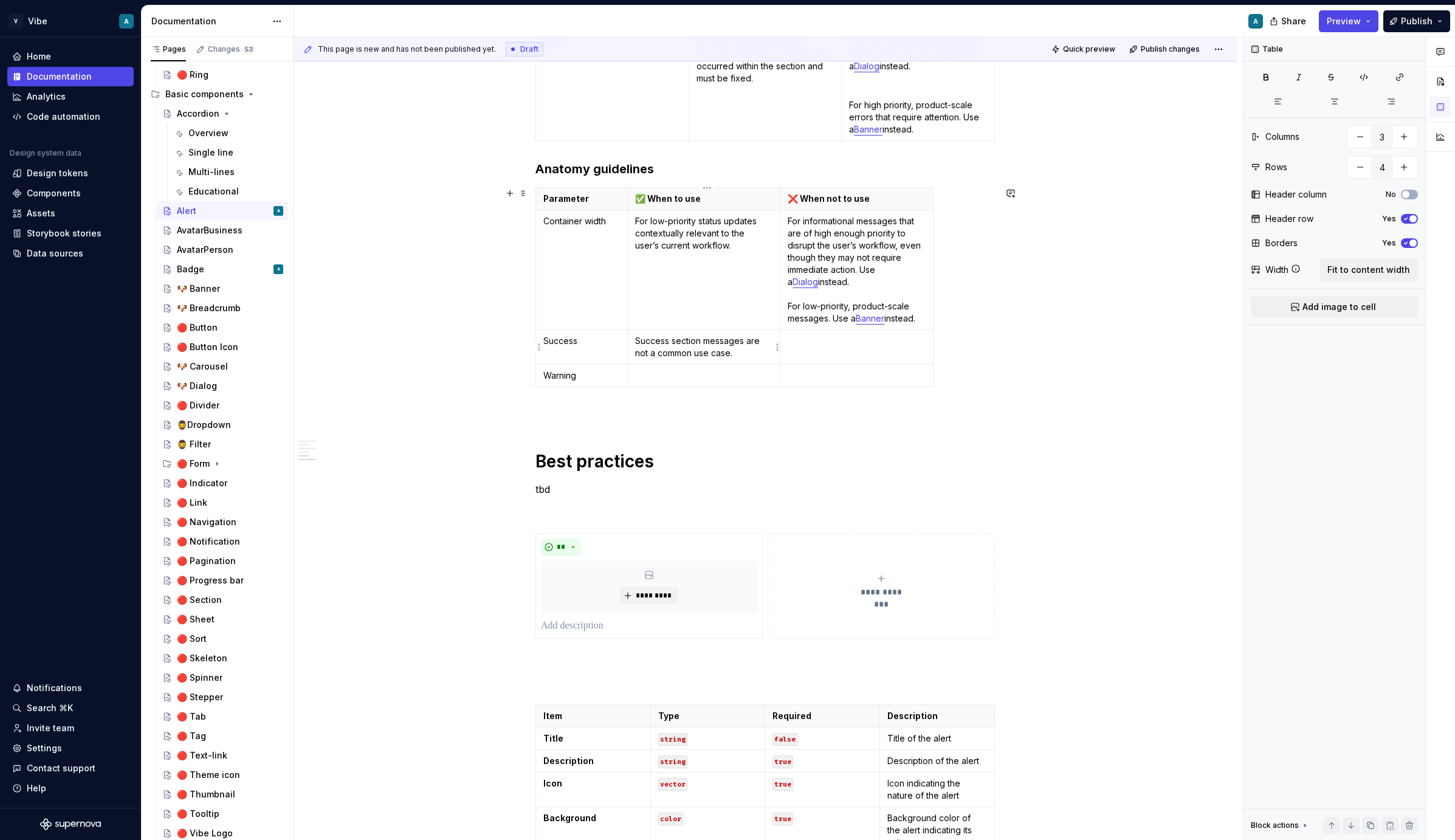
click at [701, 350] on p "Success section messages are not a common use case." at bounding box center [704, 347] width 138 height 24
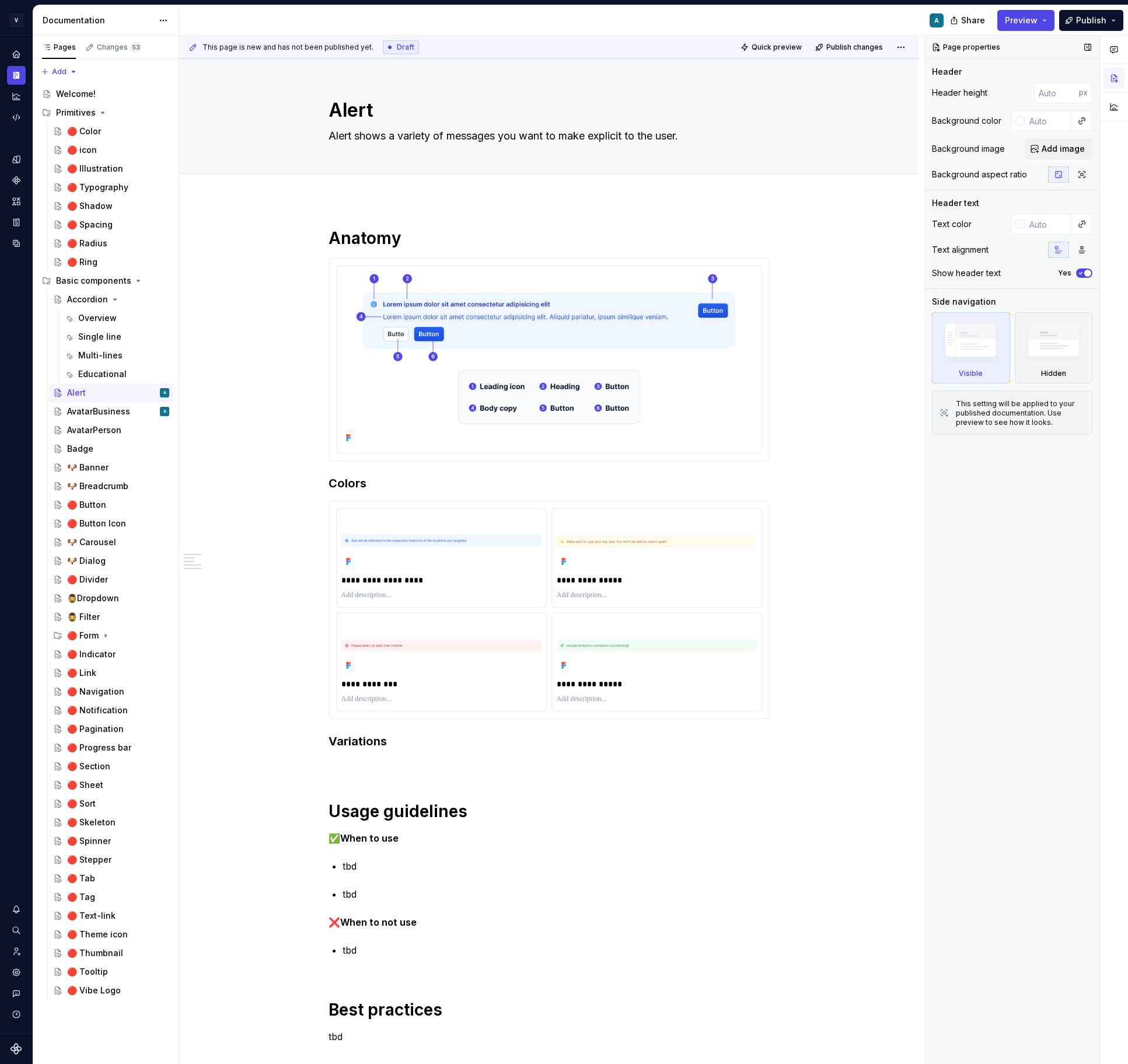
click at [1082, 272] on icon "button" at bounding box center [1080, 273] width 9 height 7
click at [1082, 272] on span "button" at bounding box center [1080, 273] width 7 height 7
click at [1082, 272] on icon "button" at bounding box center [1080, 273] width 9 height 7
click at [1082, 272] on span "button" at bounding box center [1080, 273] width 7 height 7
click at [568, 606] on div "**********" at bounding box center [656, 557] width 209 height 98
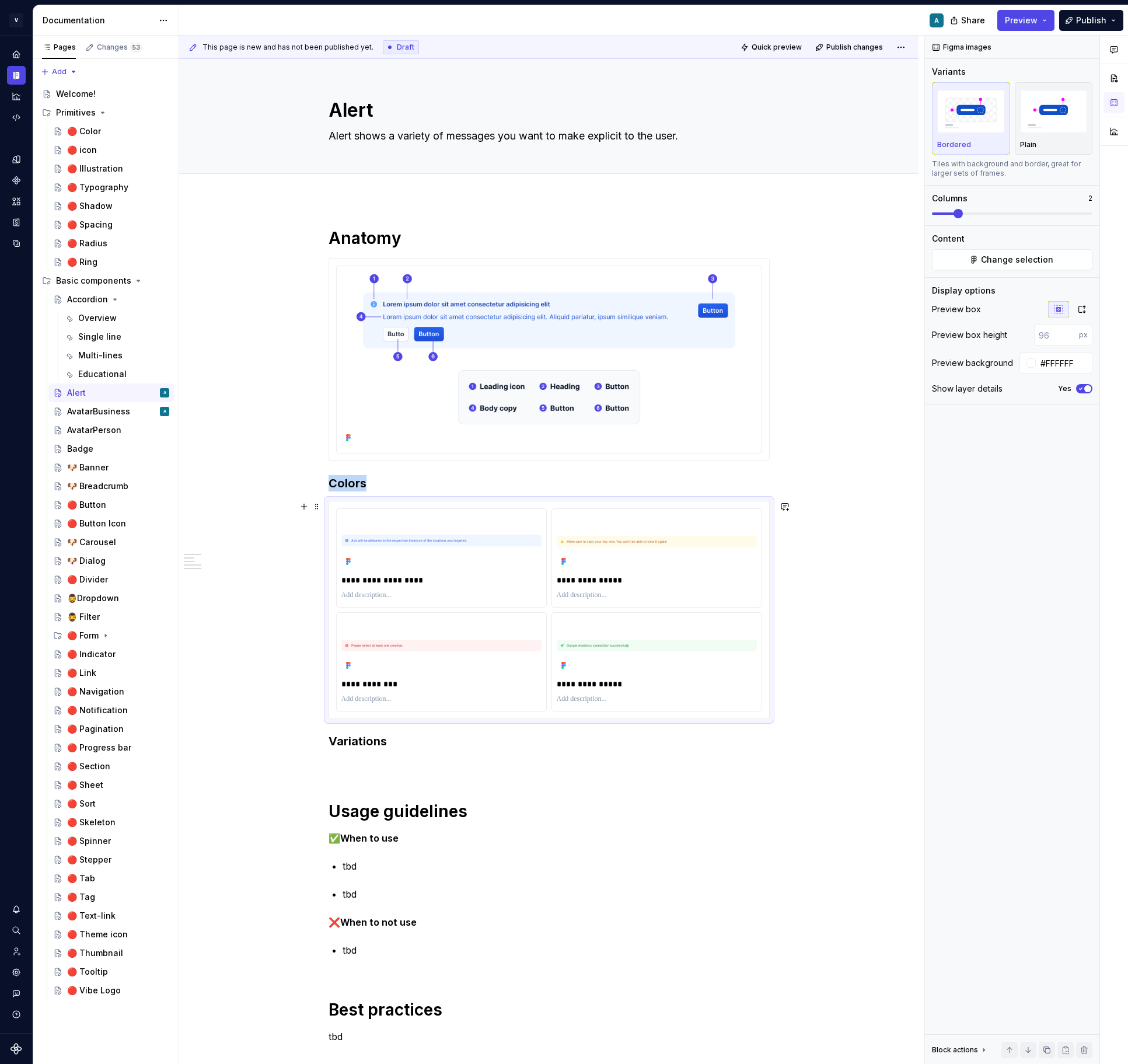
click at [843, 586] on div "**********" at bounding box center [548, 1014] width 739 height 1629
click at [332, 741] on h3 "Variations" at bounding box center [548, 741] width 441 height 16
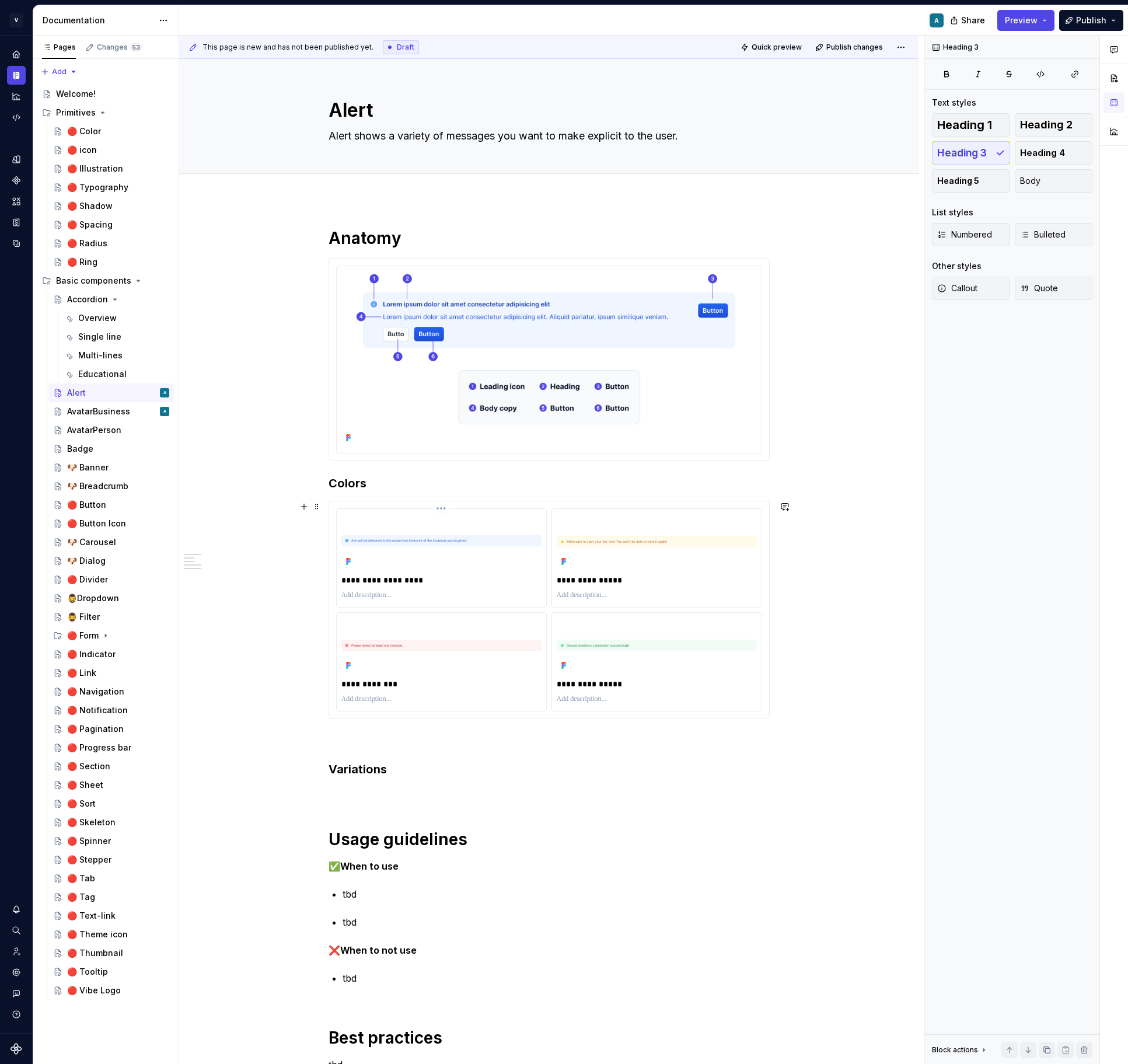
click at [387, 592] on p at bounding box center [442, 594] width 200 height 9
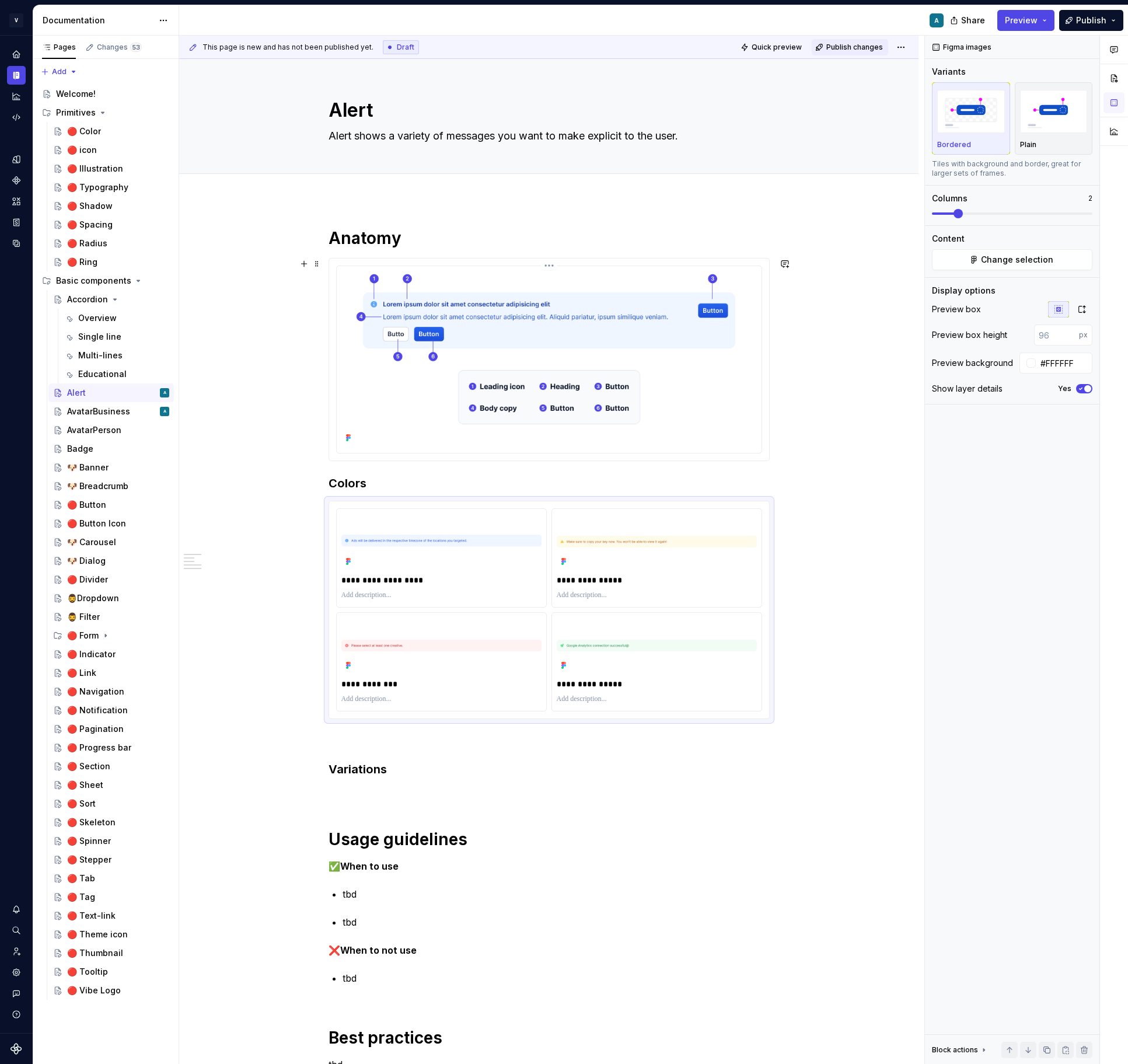
type textarea "*"
click at [93, 319] on div "Overview" at bounding box center [97, 318] width 39 height 11
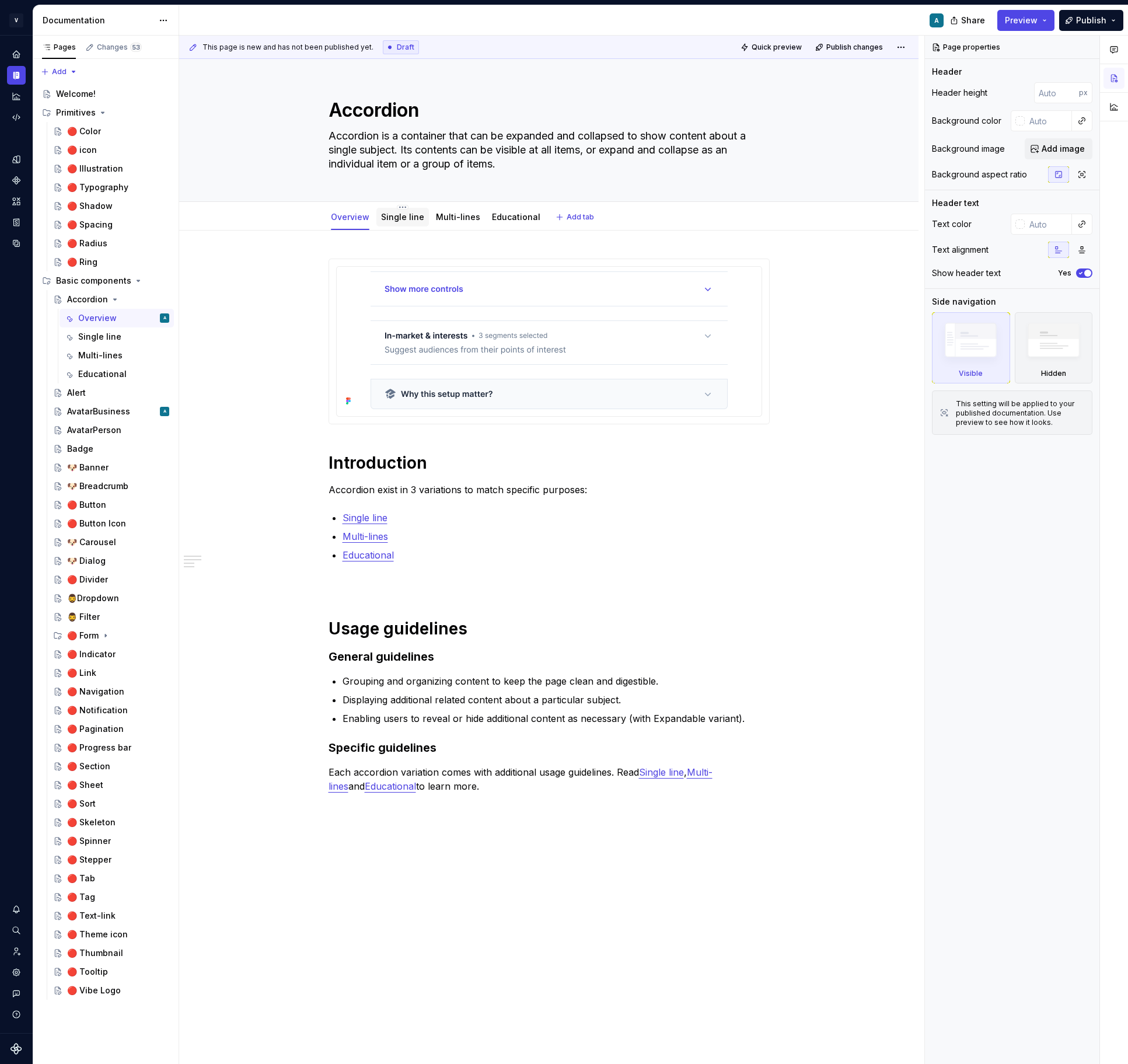
click at [404, 222] on div "Single line" at bounding box center [402, 217] width 44 height 11
click at [94, 413] on div "AvatarBusiness" at bounding box center [99, 411] width 63 height 11
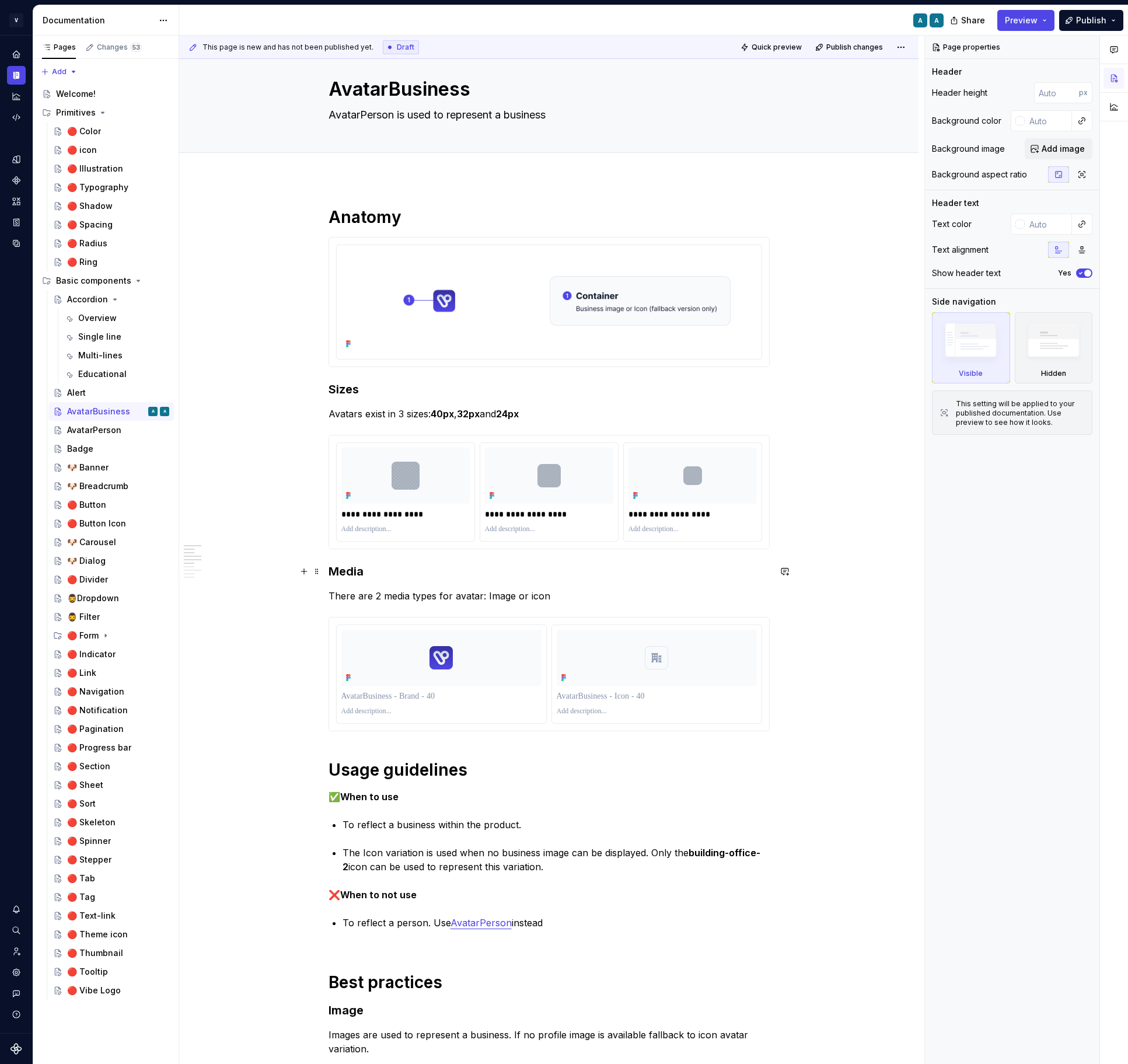
scroll to position [22, 0]
click at [88, 446] on div "Badge" at bounding box center [80, 448] width 26 height 11
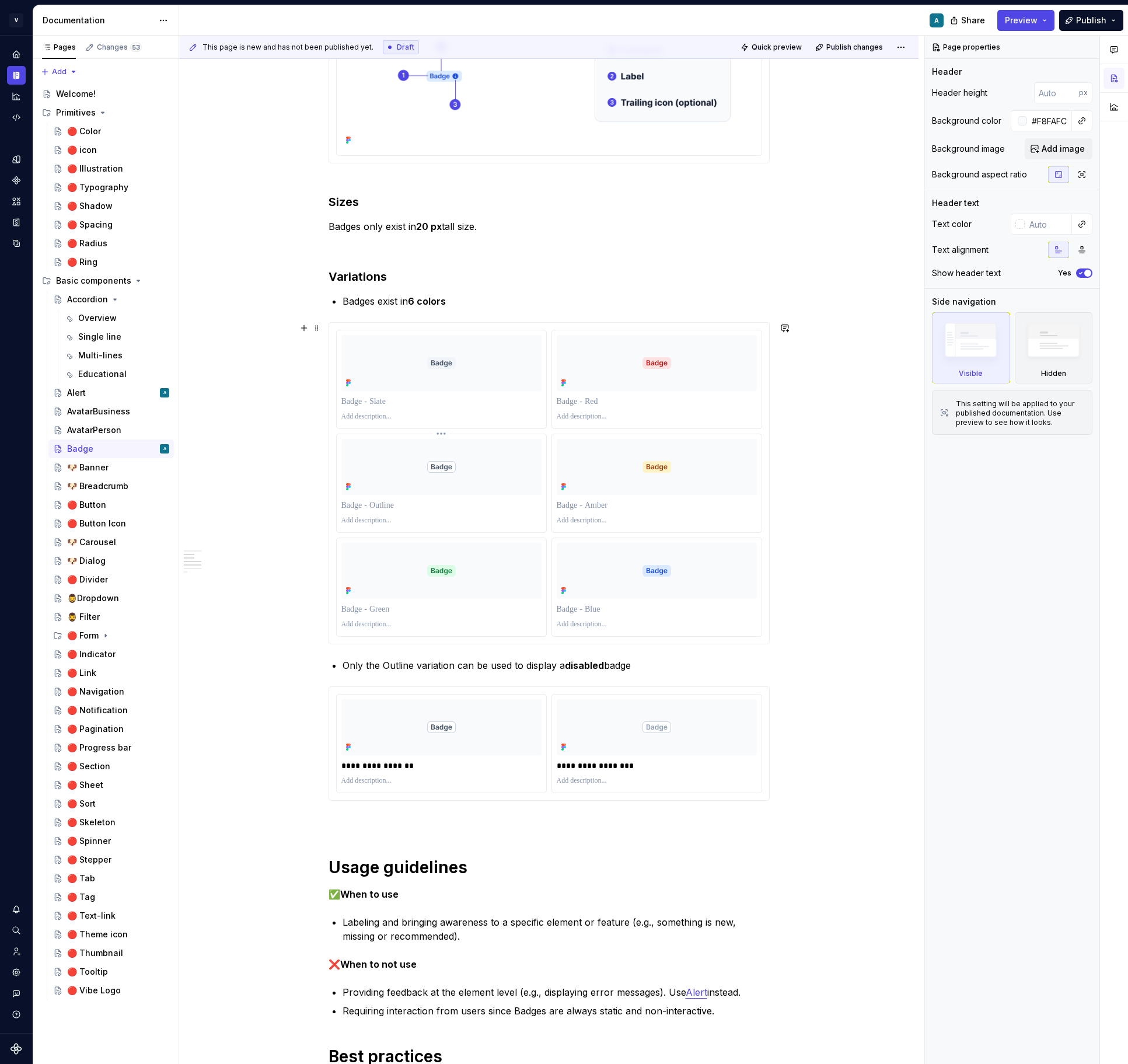
scroll to position [265, 0]
click at [366, 297] on p "Badges exist in 6 colors" at bounding box center [556, 302] width 427 height 14
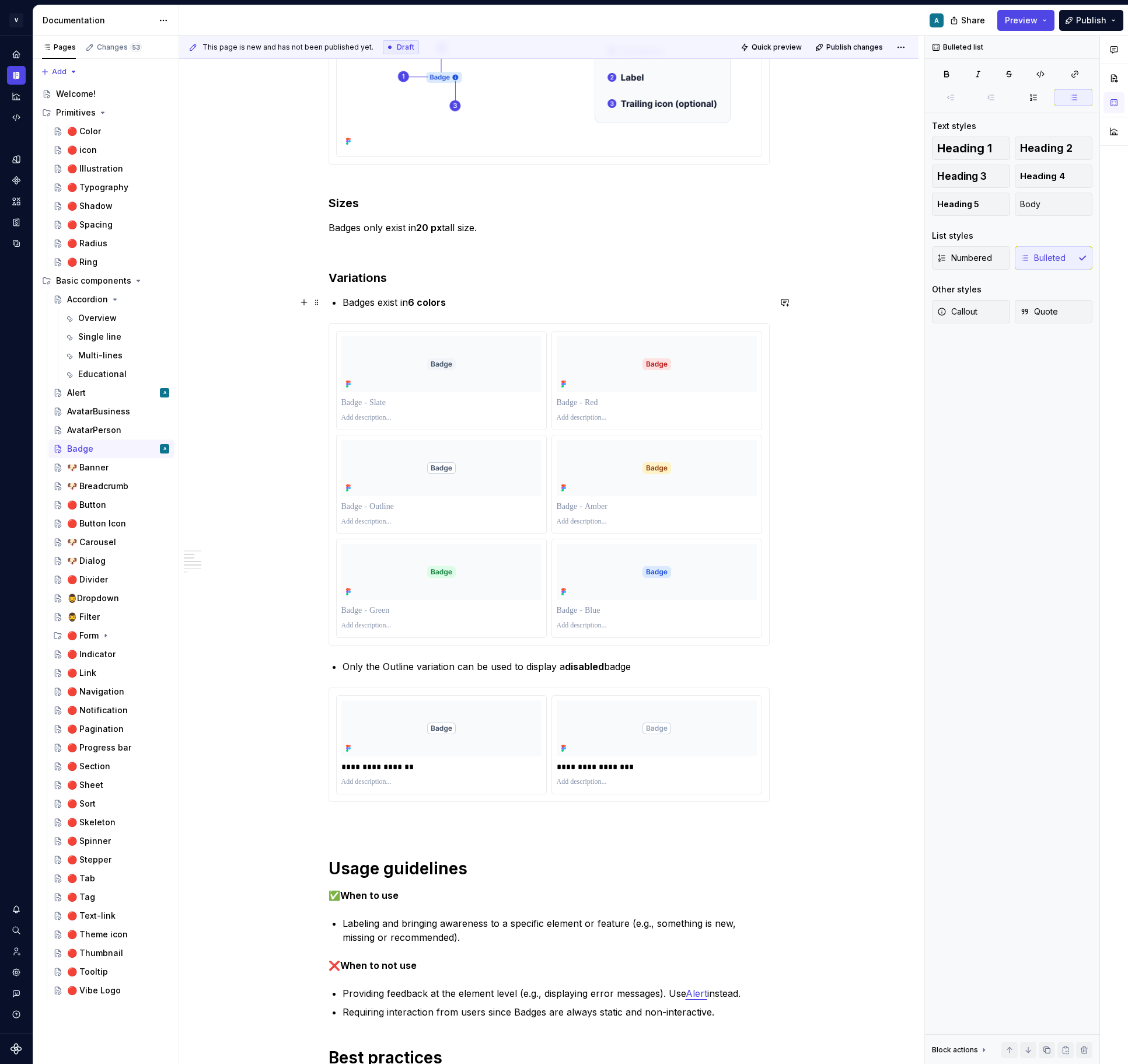
click at [344, 300] on div "**********" at bounding box center [548, 1010] width 441 height 2096
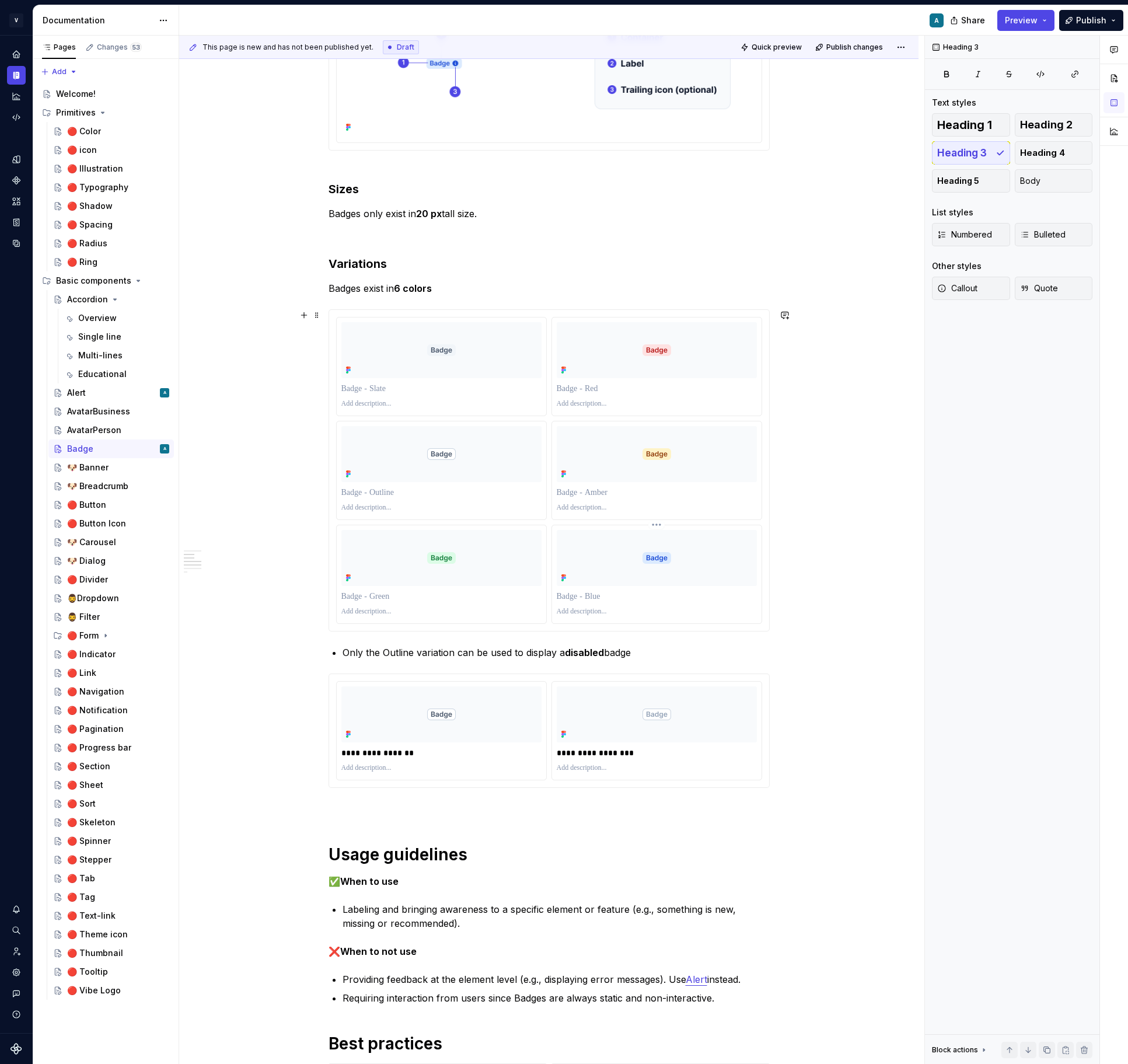
scroll to position [312, 0]
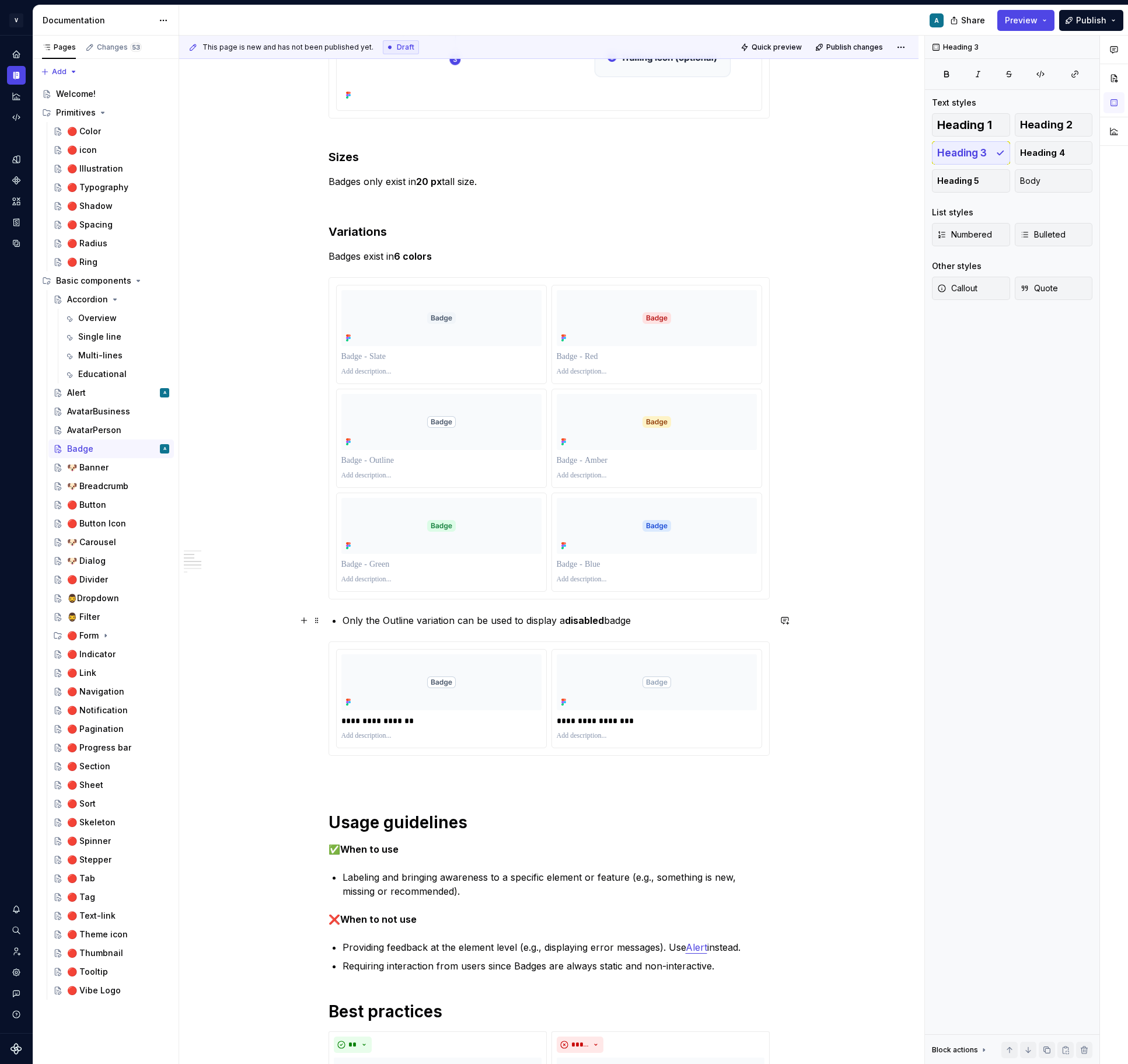
click at [346, 619] on p "Only the Outline variation can be used to display a disabled badge" at bounding box center [556, 620] width 427 height 14
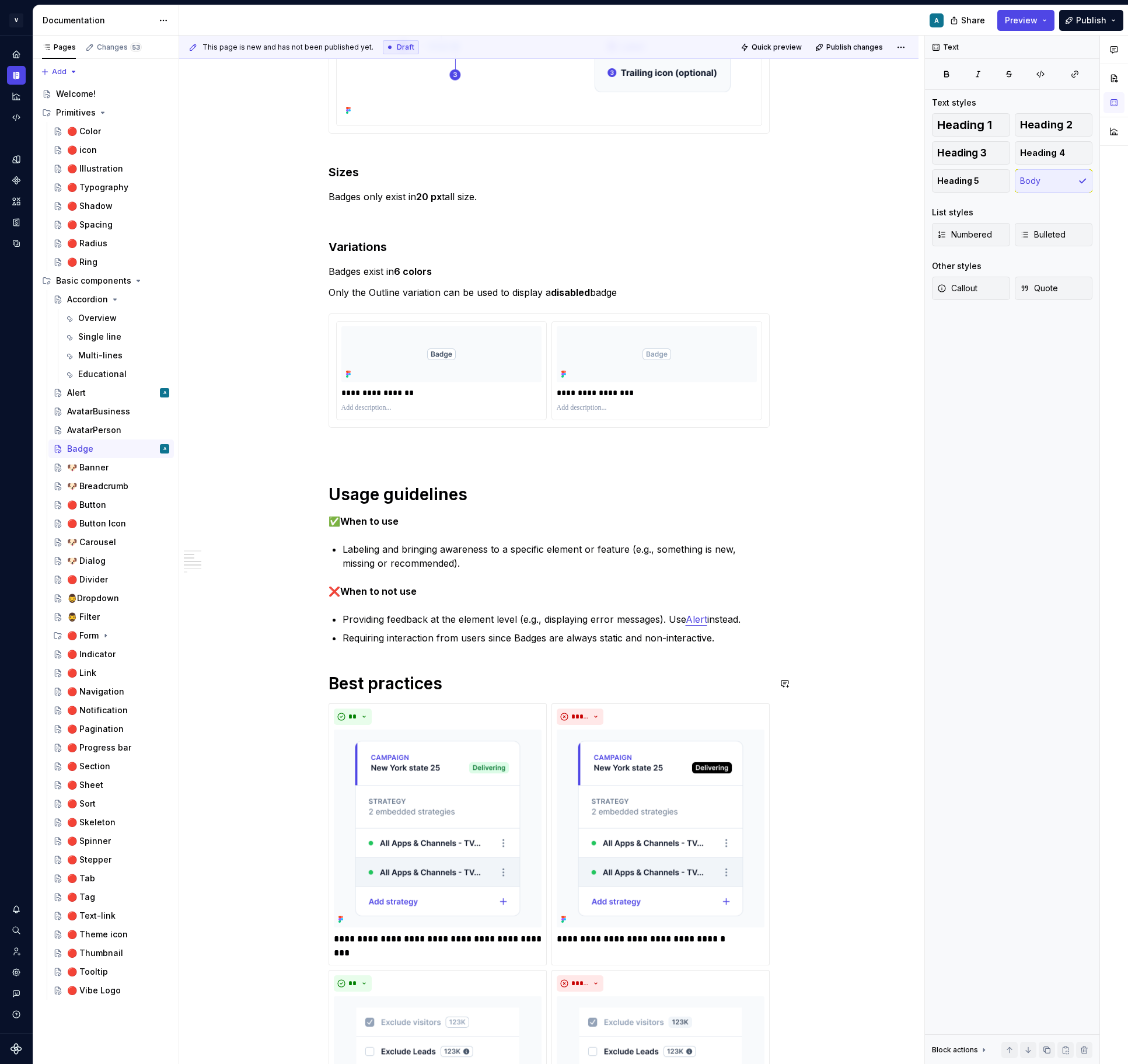
scroll to position [273, 0]
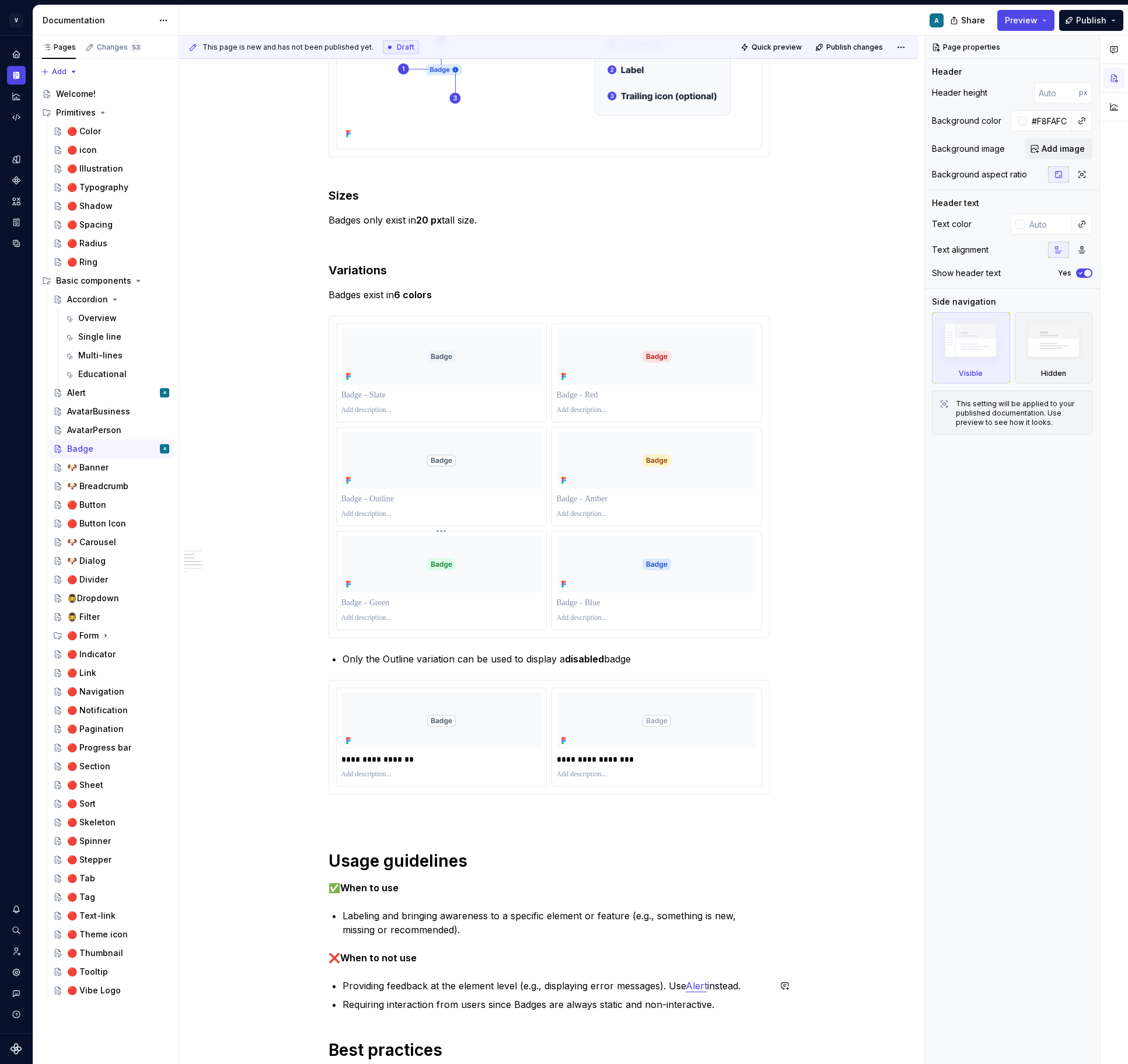
type textarea "*"
click at [354, 645] on div "**********" at bounding box center [548, 1002] width 441 height 2096
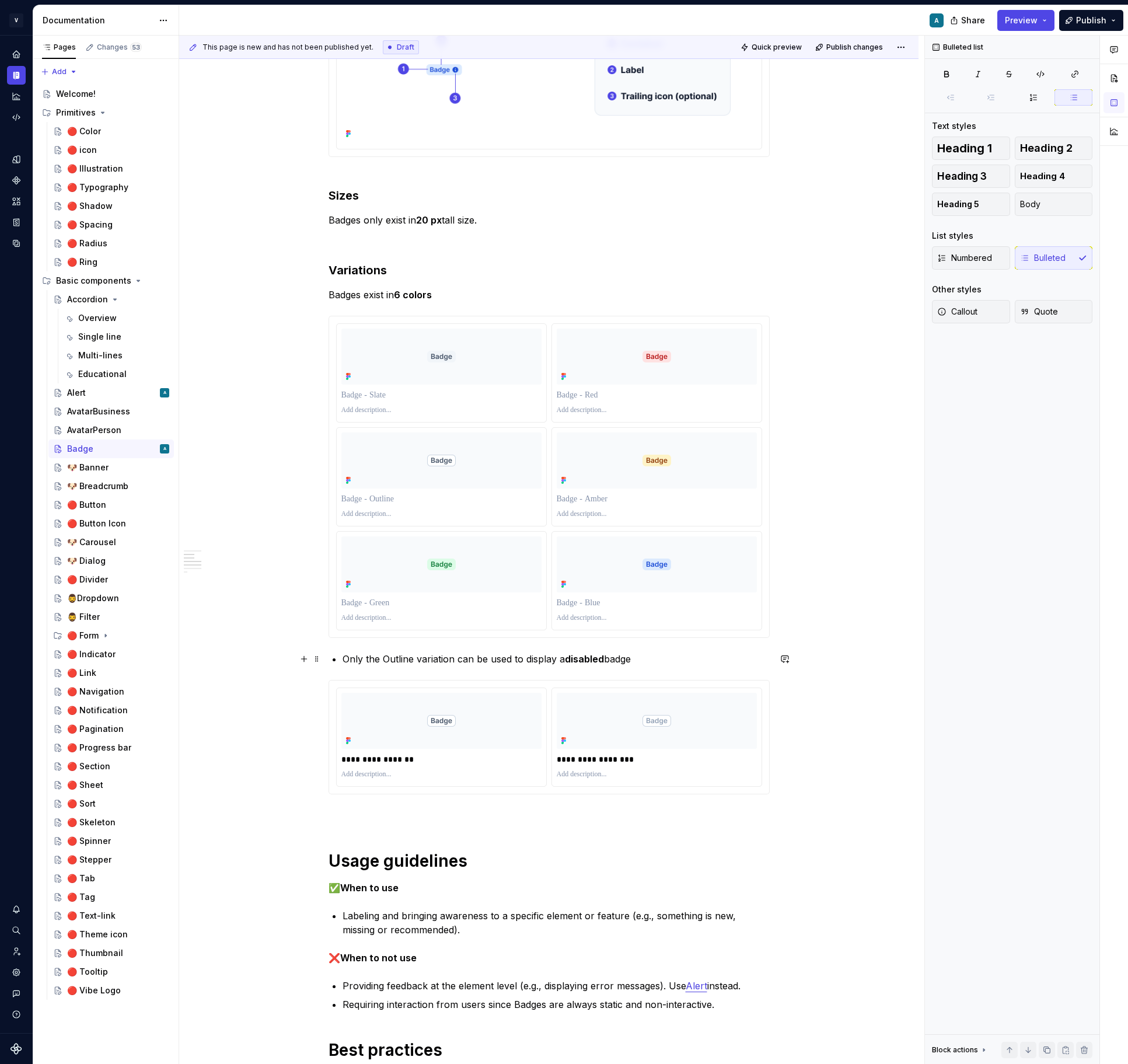
click at [346, 658] on p "Only the Outline variation can be used to display a disabled badge" at bounding box center [556, 658] width 427 height 14
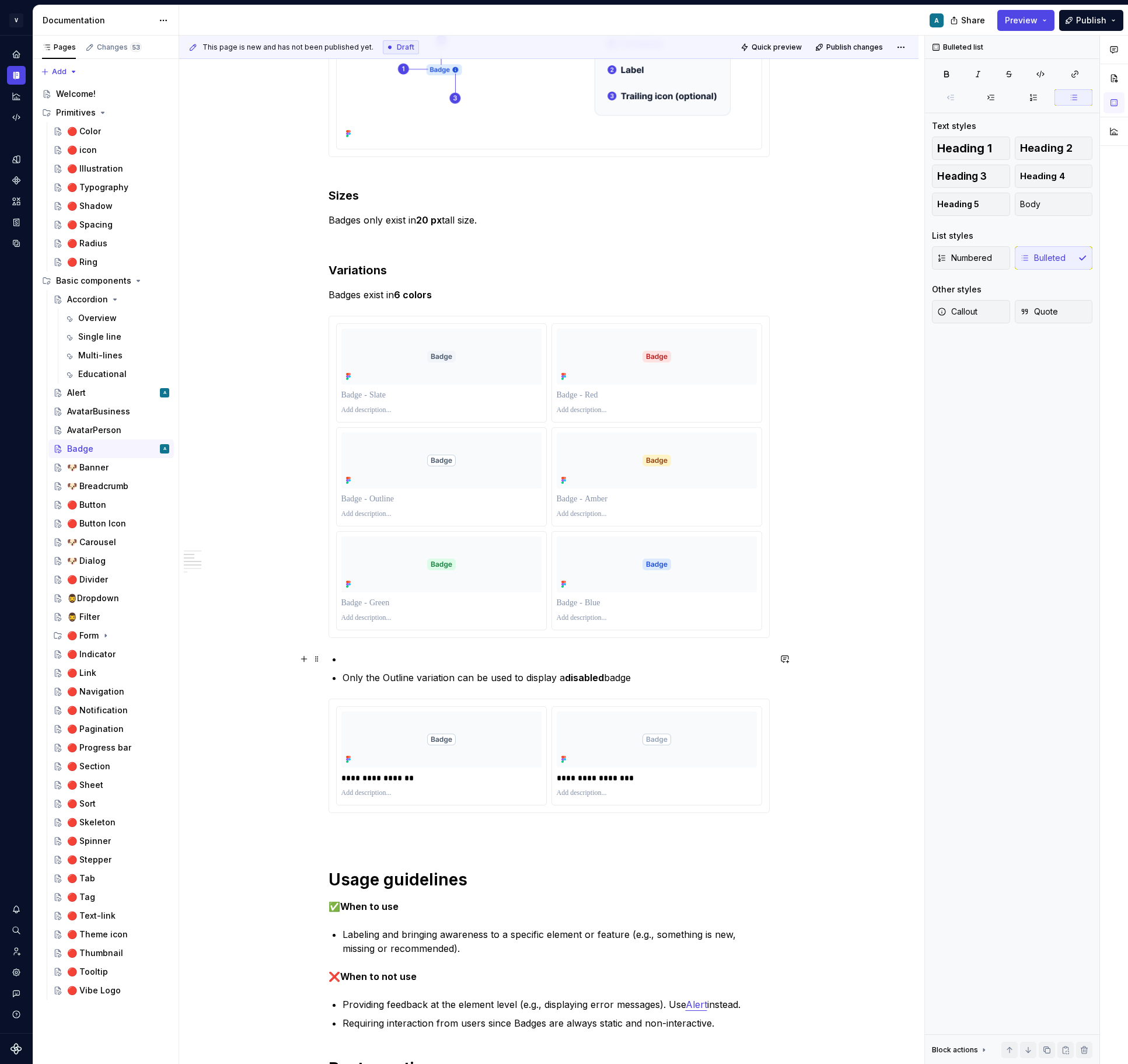
click at [346, 665] on p at bounding box center [556, 658] width 427 height 14
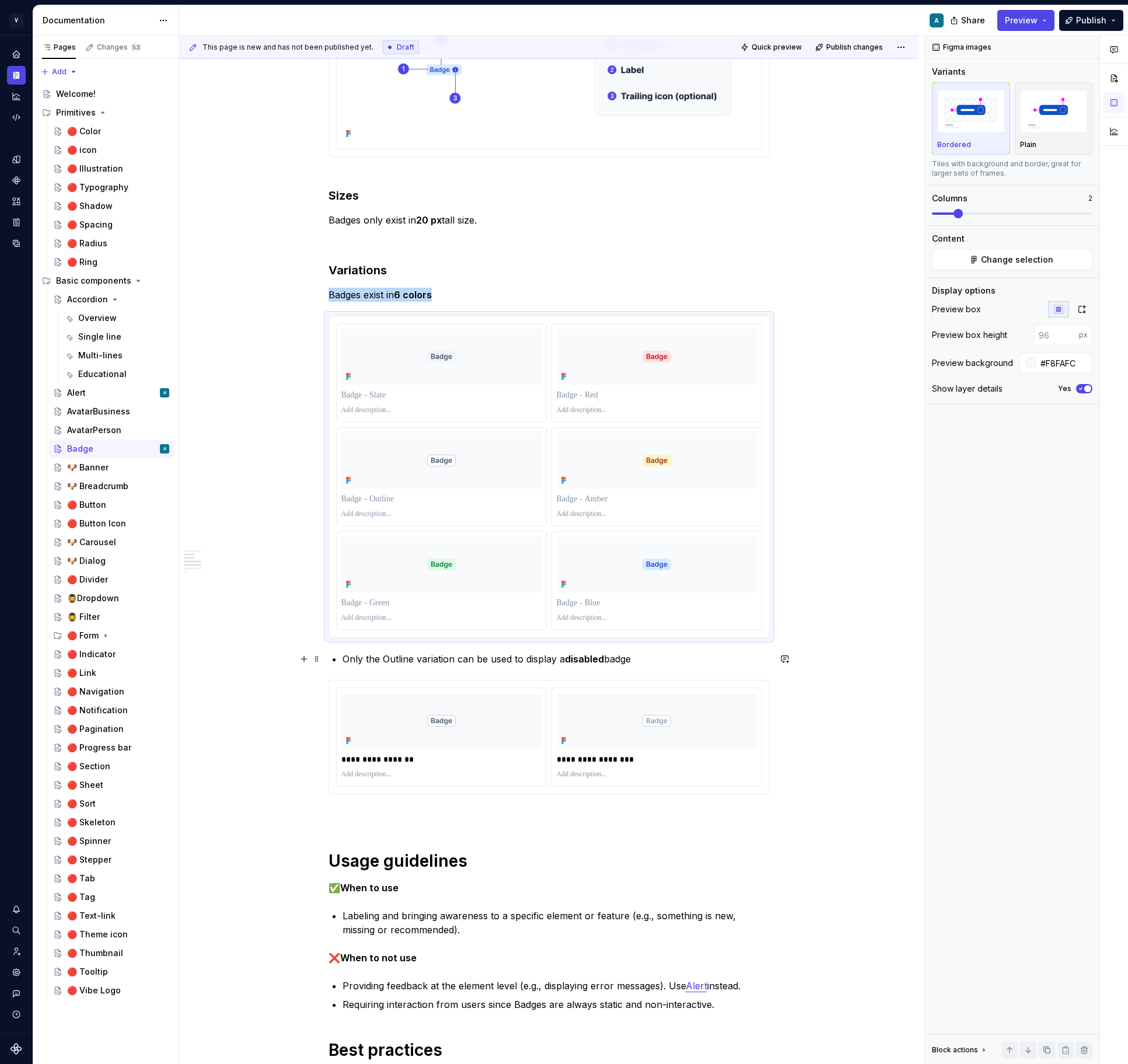
click at [342, 662] on div "**********" at bounding box center [548, 1002] width 441 height 2096
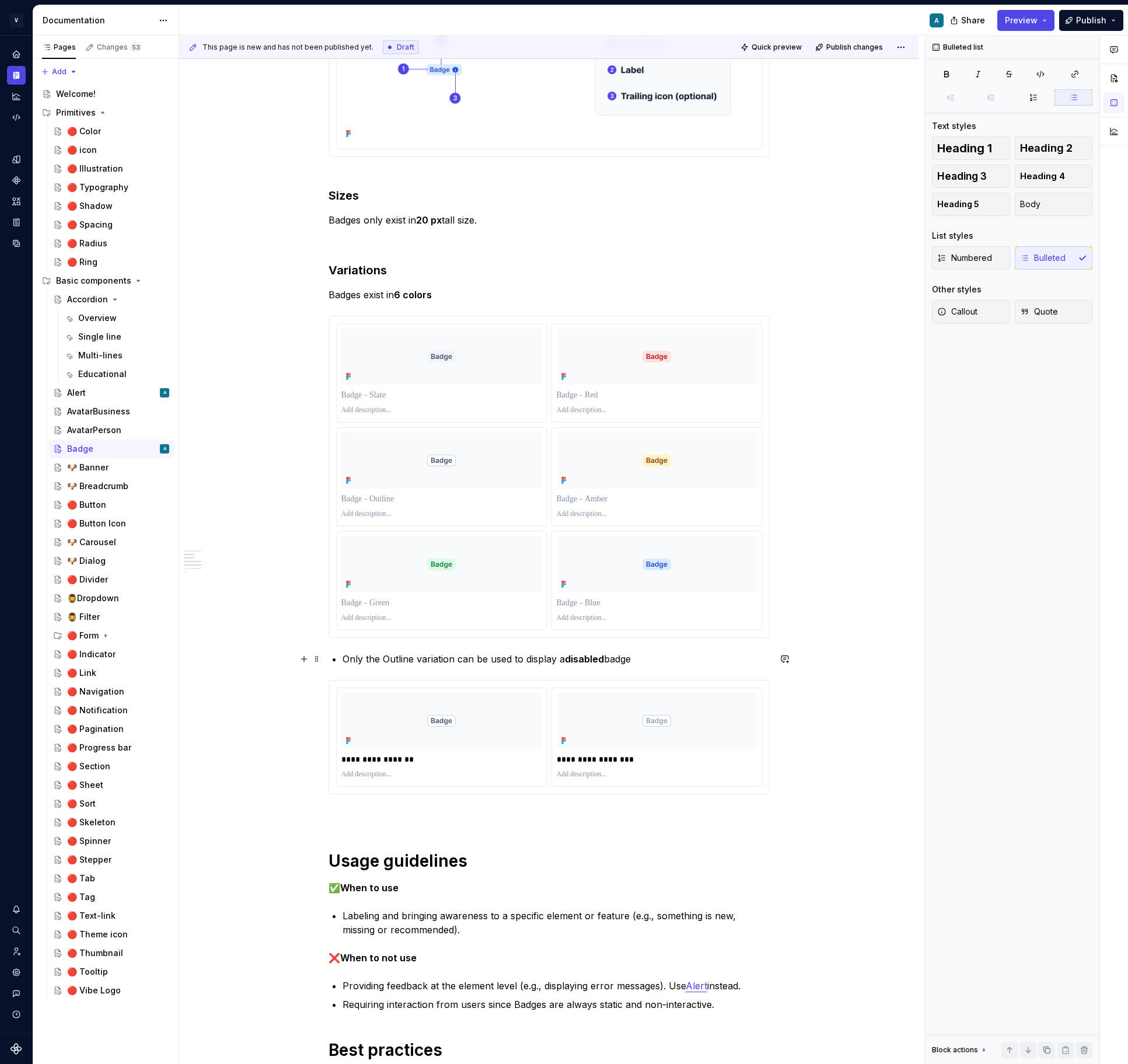
click at [351, 656] on p "Only the Outline variation can be used to display a disabled badge" at bounding box center [556, 658] width 427 height 14
click at [523, 635] on button "button" at bounding box center [521, 637] width 16 height 16
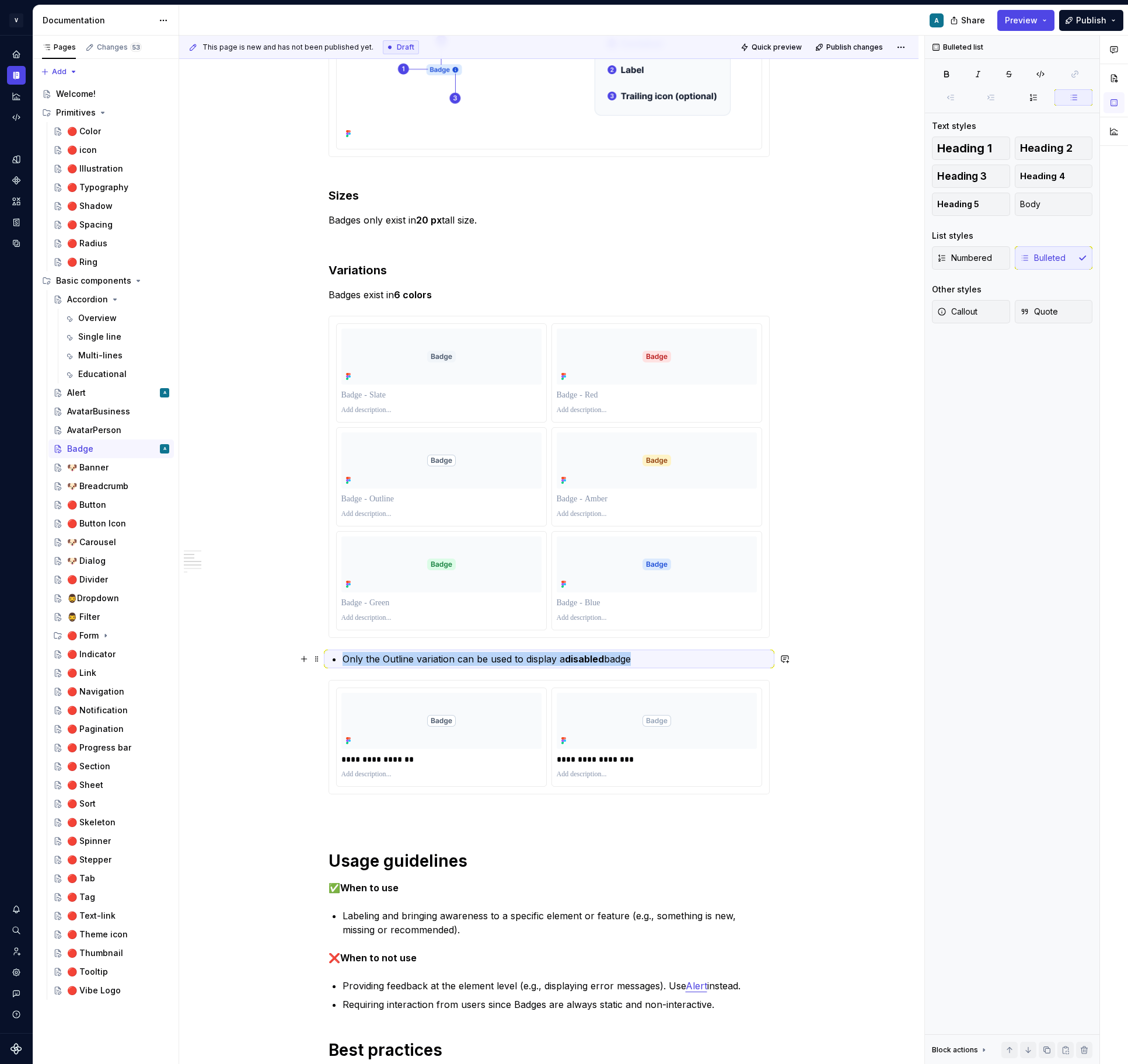
click at [522, 658] on p "Only the Outline variation can be used to display a disabled badge" at bounding box center [556, 658] width 427 height 14
click at [518, 640] on button "button" at bounding box center [521, 637] width 16 height 16
click at [514, 657] on p "Only the Outline variation can be used to display a disabled badge" at bounding box center [556, 658] width 427 height 14
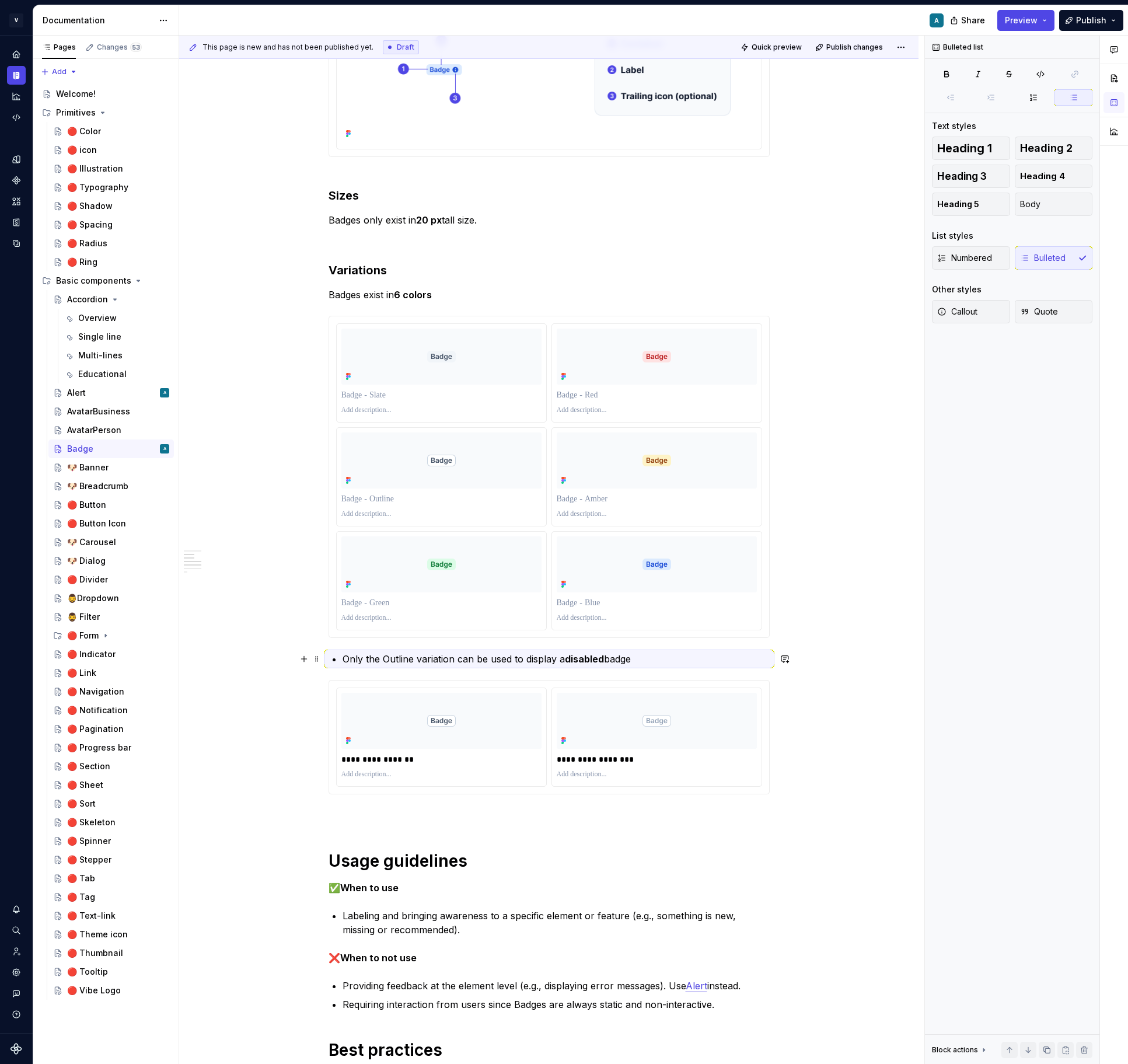
click at [514, 657] on p "Only the Outline variation can be used to display a disabled badge" at bounding box center [556, 658] width 427 height 14
click at [410, 638] on span "Bulleted list" at bounding box center [395, 636] width 40 height 9
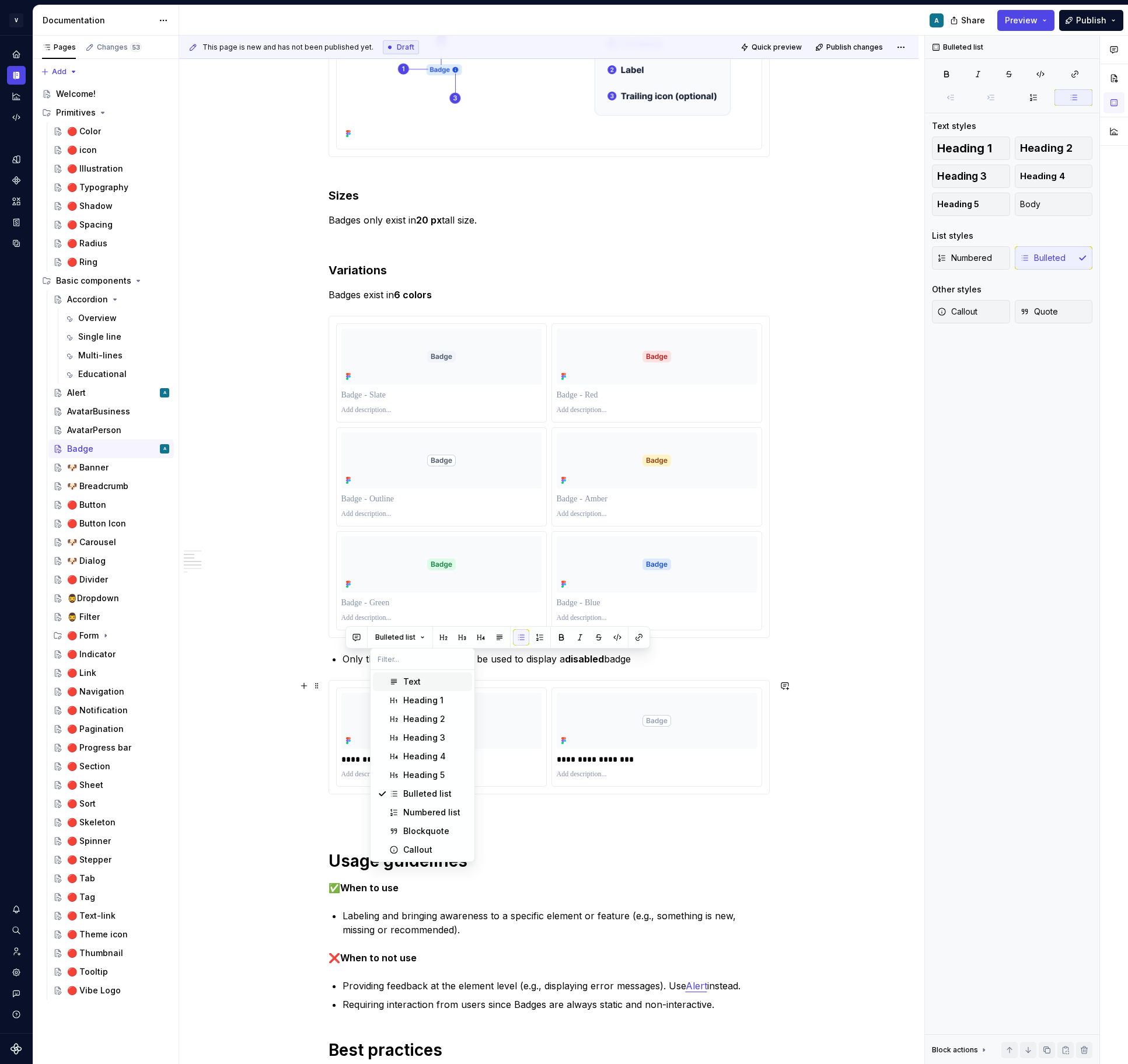
click at [423, 685] on div "Text" at bounding box center [435, 681] width 64 height 11
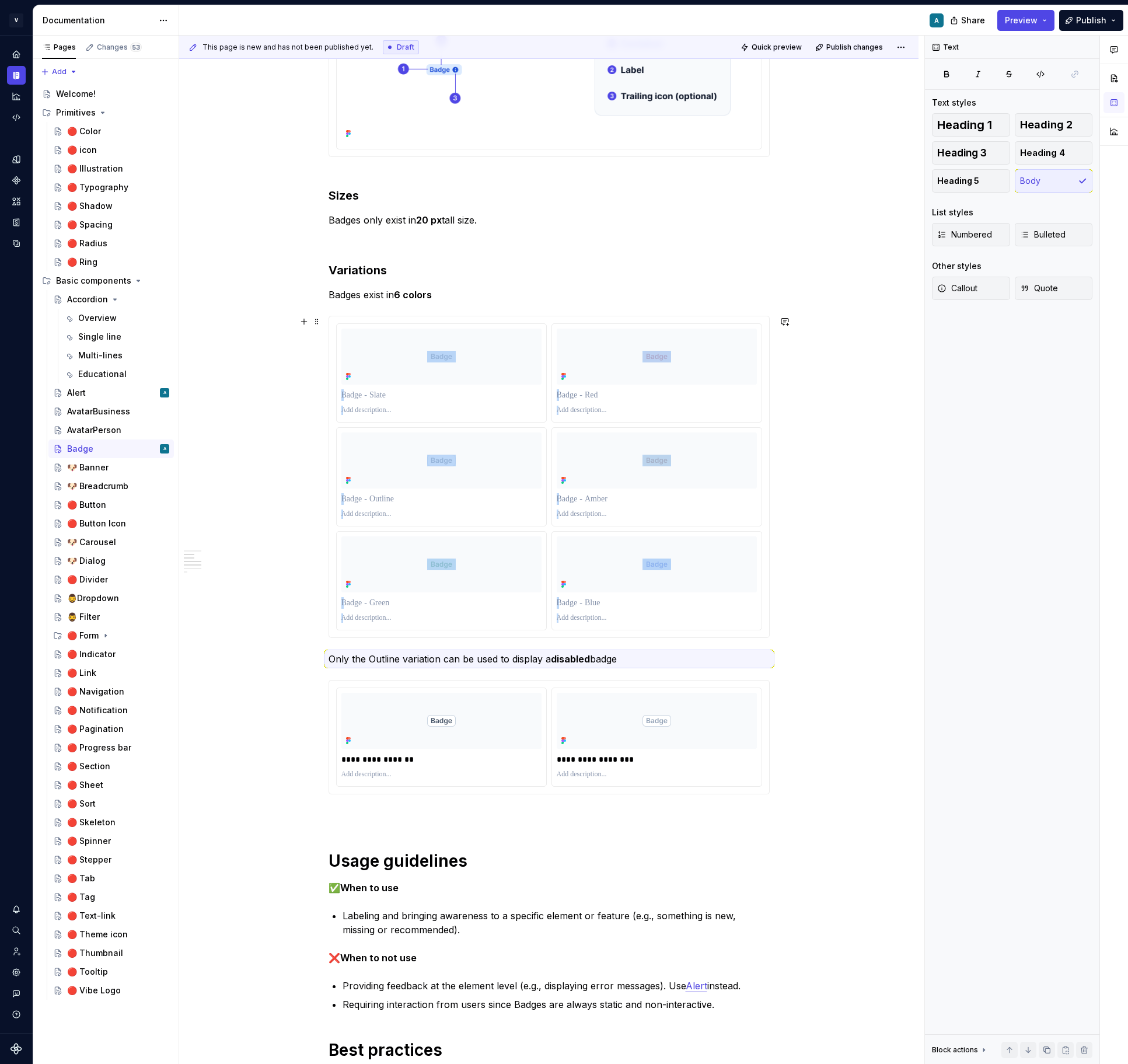
click at [623, 642] on div "**********" at bounding box center [548, 1002] width 441 height 2096
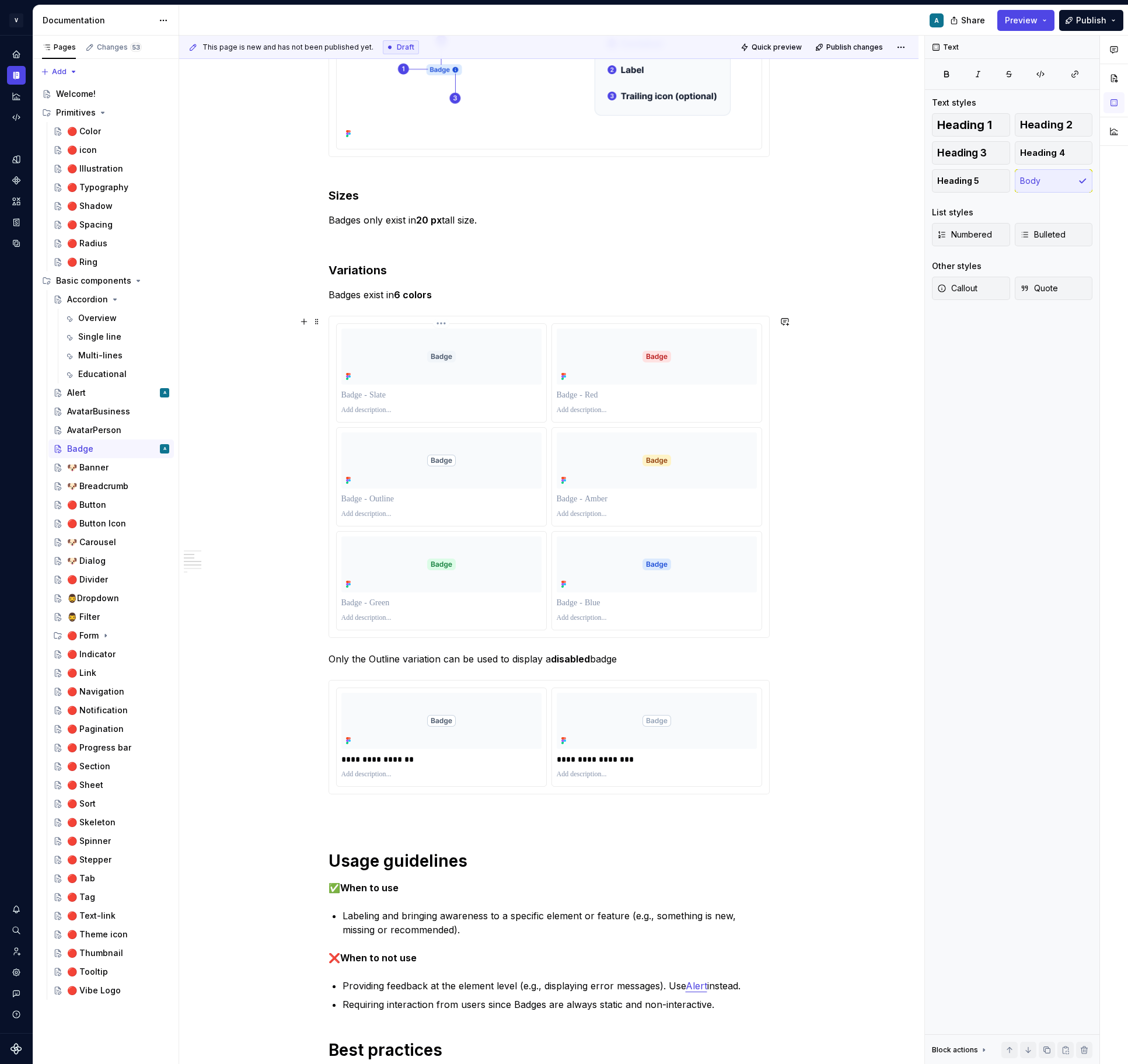
click at [388, 400] on p at bounding box center [442, 395] width 200 height 11
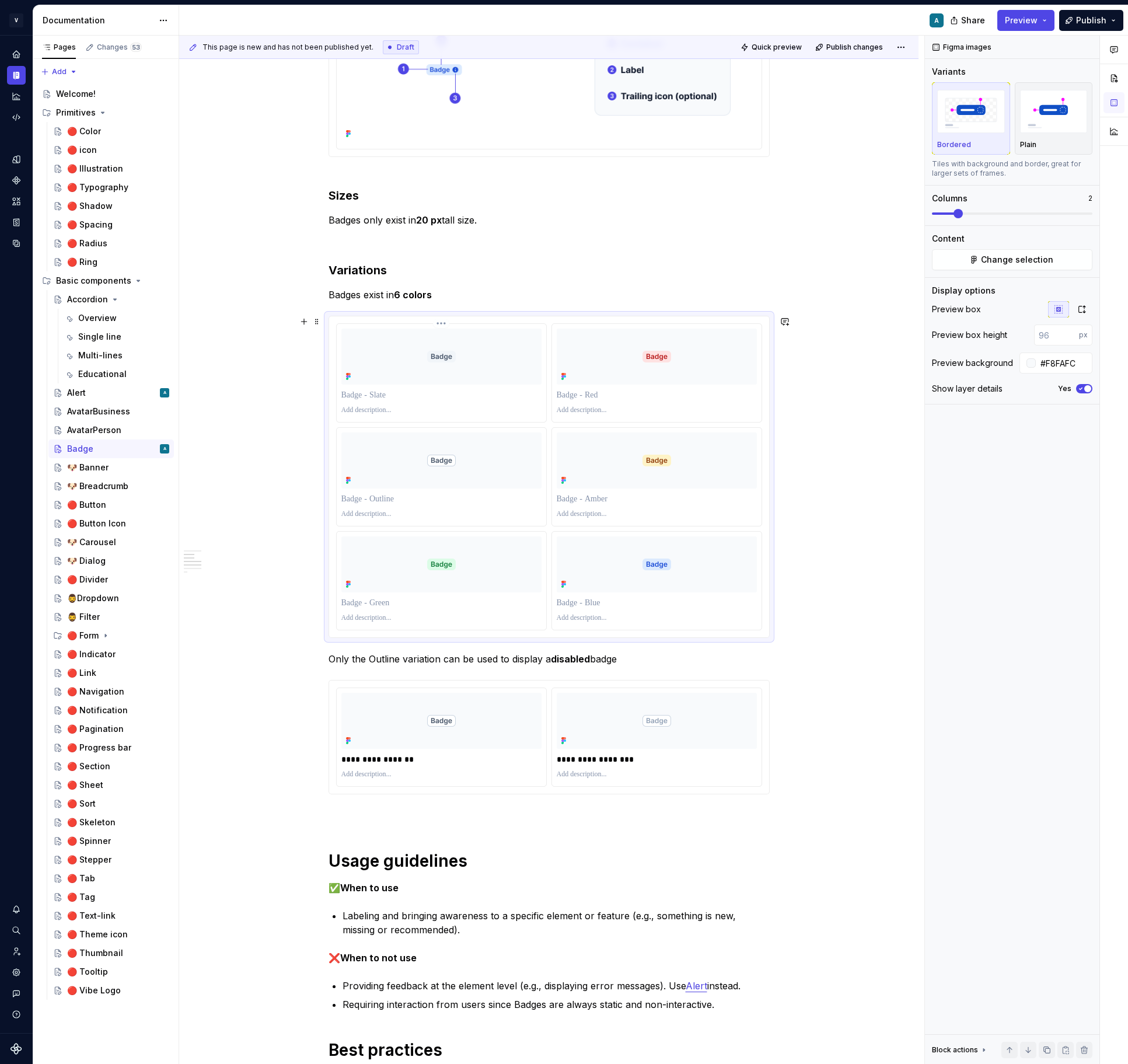
click at [388, 400] on p at bounding box center [442, 395] width 200 height 11
click at [589, 392] on p at bounding box center [657, 395] width 200 height 11
click at [371, 502] on p at bounding box center [442, 499] width 200 height 11
click at [577, 498] on p at bounding box center [657, 499] width 200 height 11
click at [376, 599] on p at bounding box center [442, 603] width 200 height 11
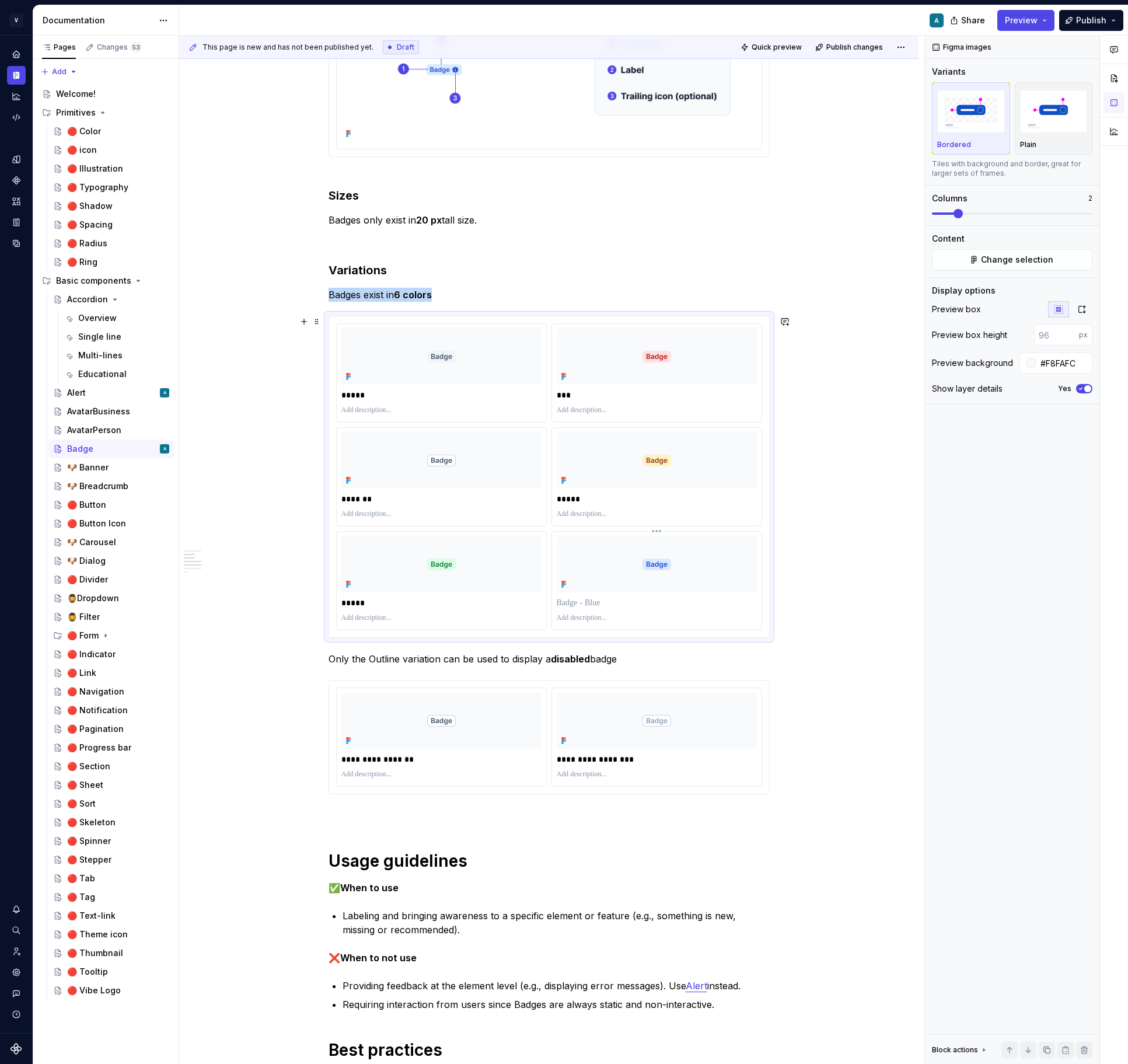
click at [571, 596] on div at bounding box center [657, 603] width 200 height 16
click at [576, 602] on p at bounding box center [657, 603] width 200 height 11
click at [598, 663] on p "Only the Outline variation can be used to display a disabled badge" at bounding box center [548, 658] width 441 height 14
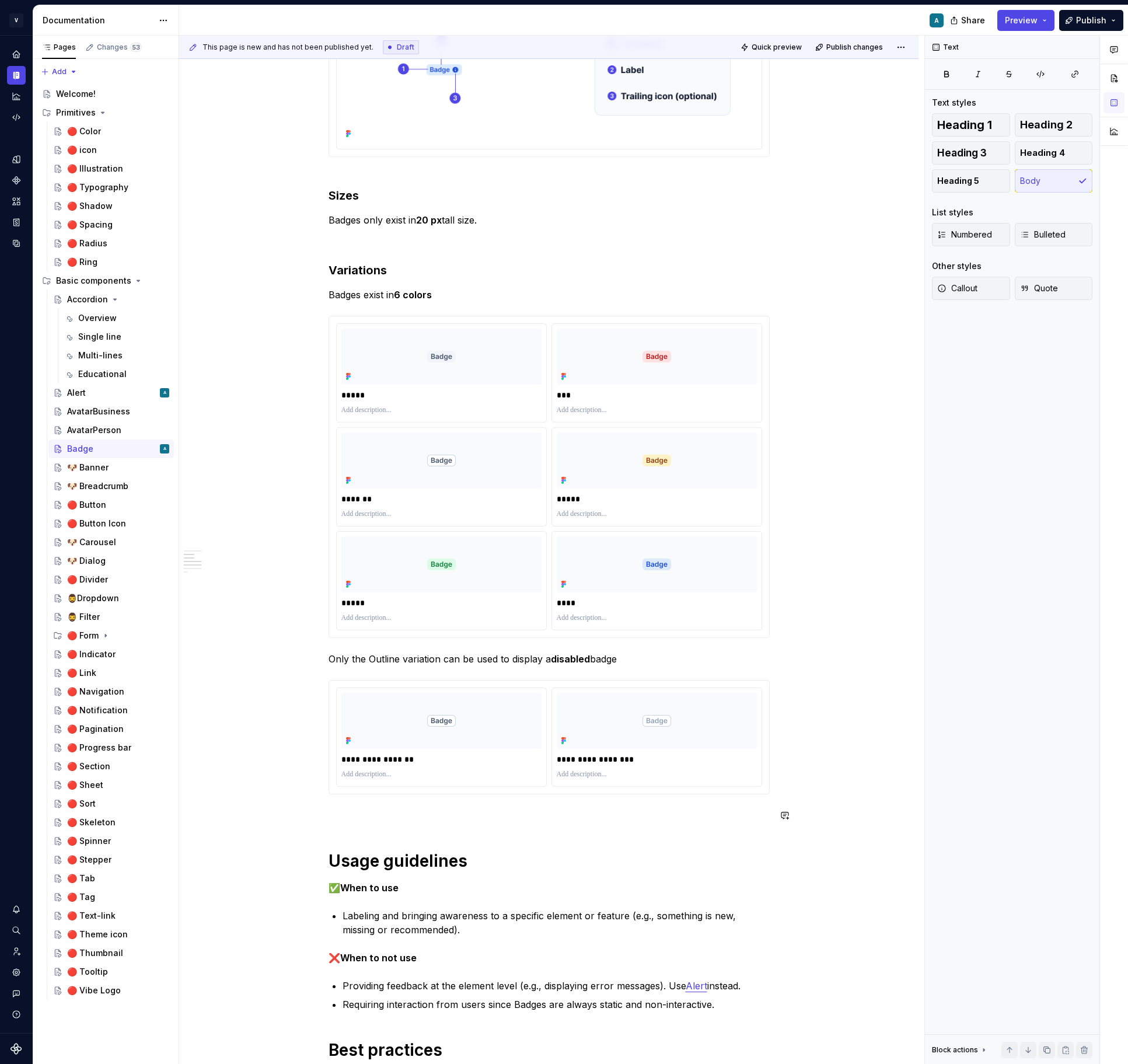
click at [515, 832] on div "**********" at bounding box center [548, 1002] width 441 height 2096
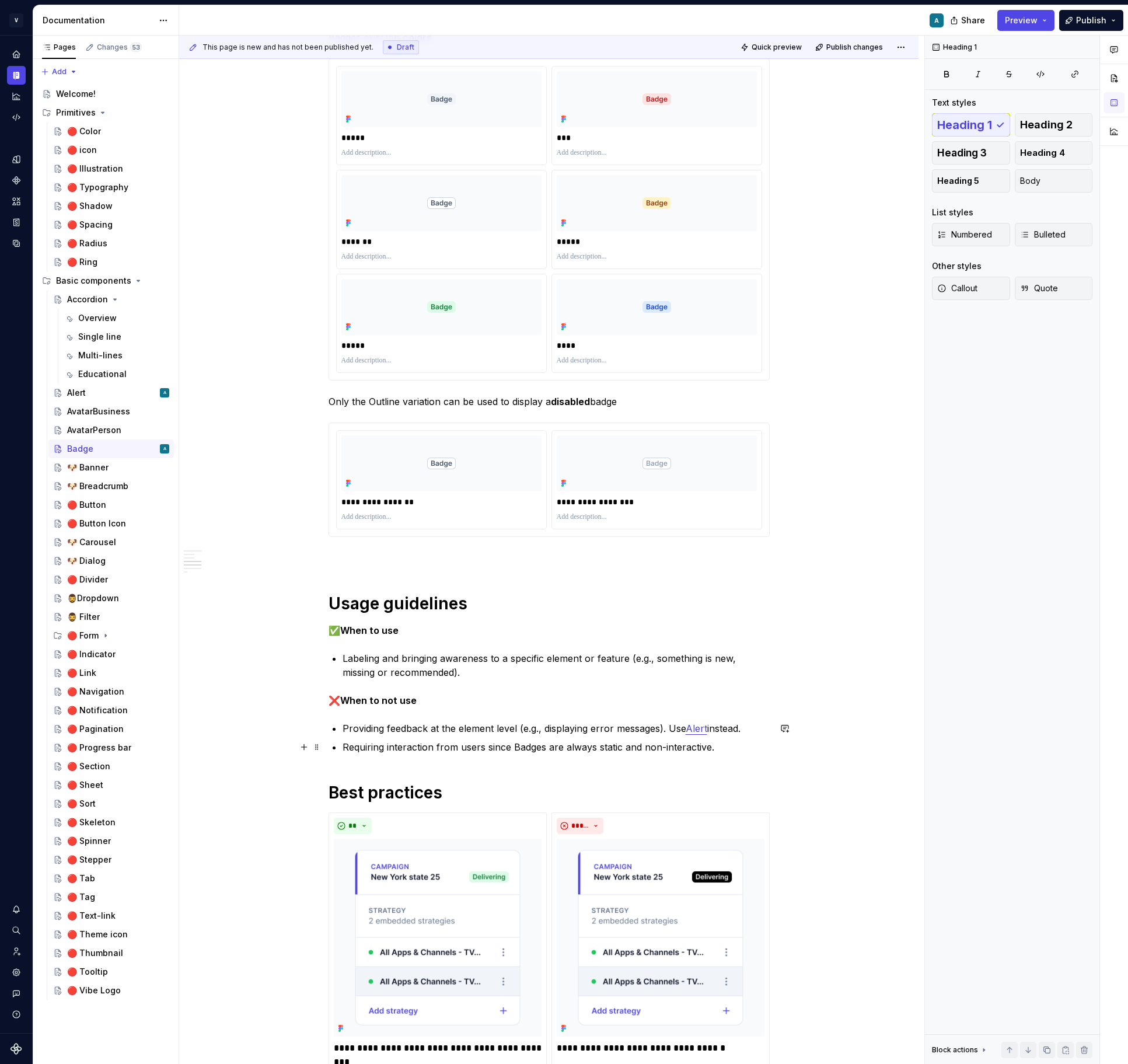
scroll to position [570, 0]
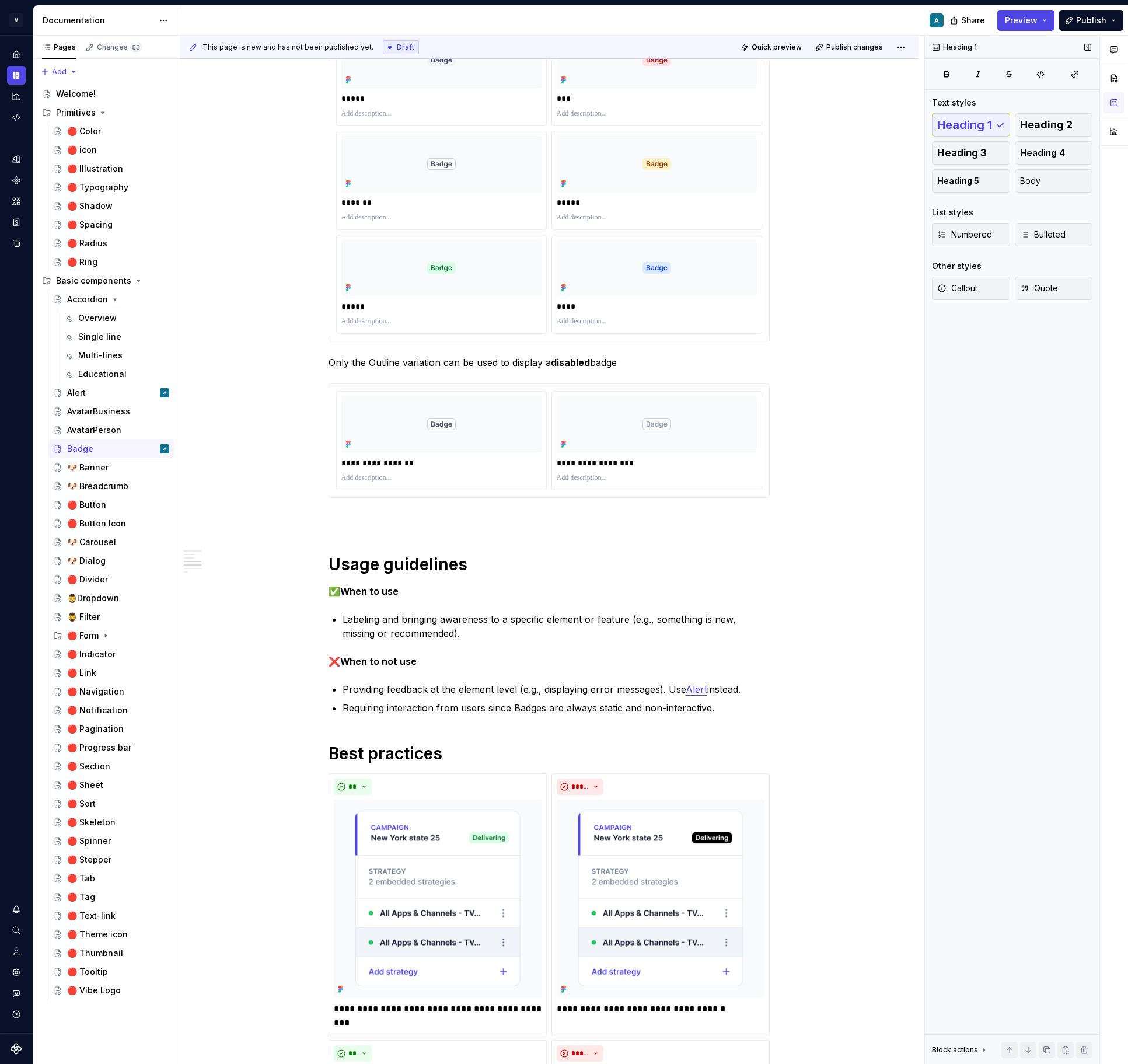
type textarea "*"
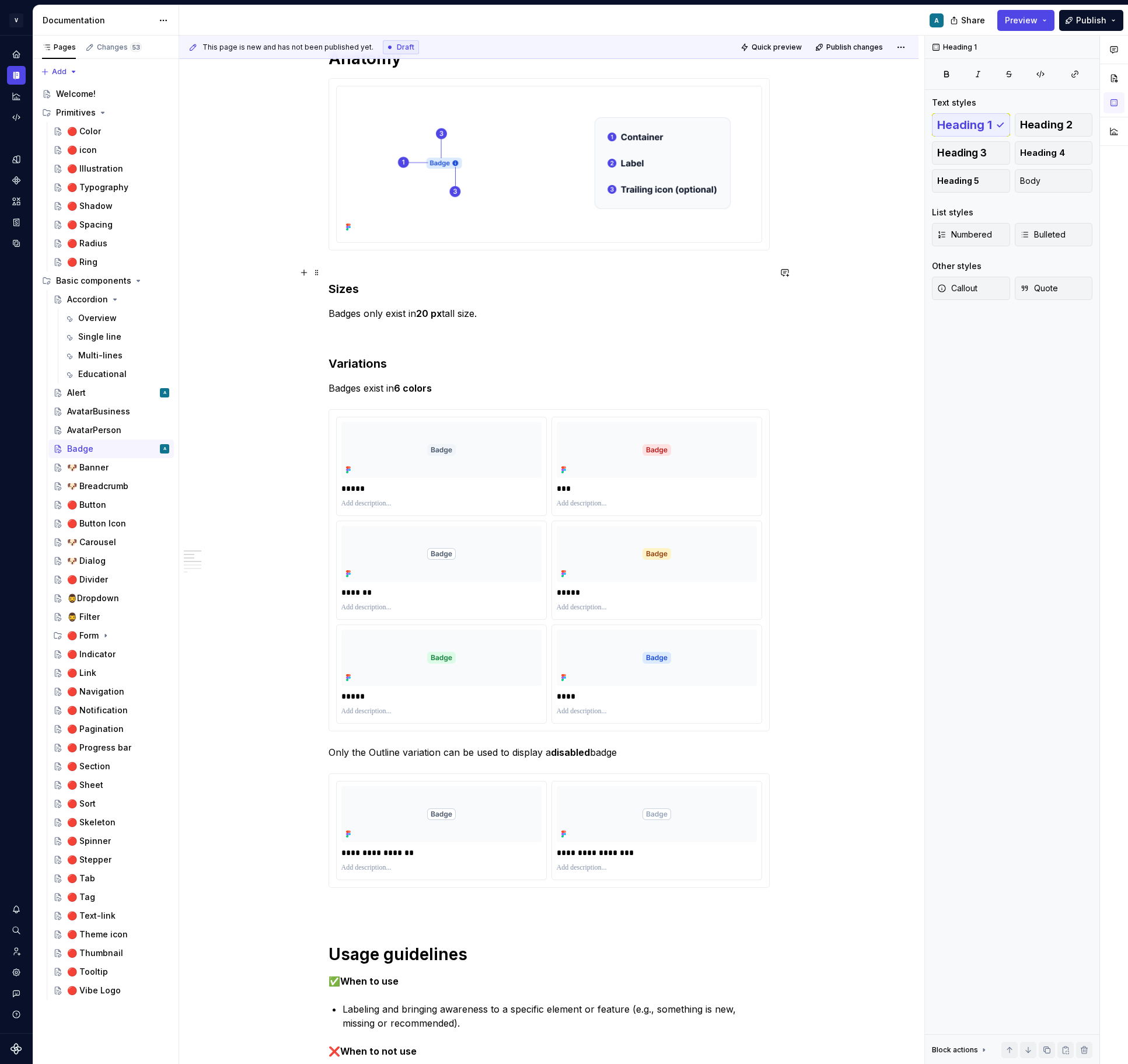
scroll to position [172, 0]
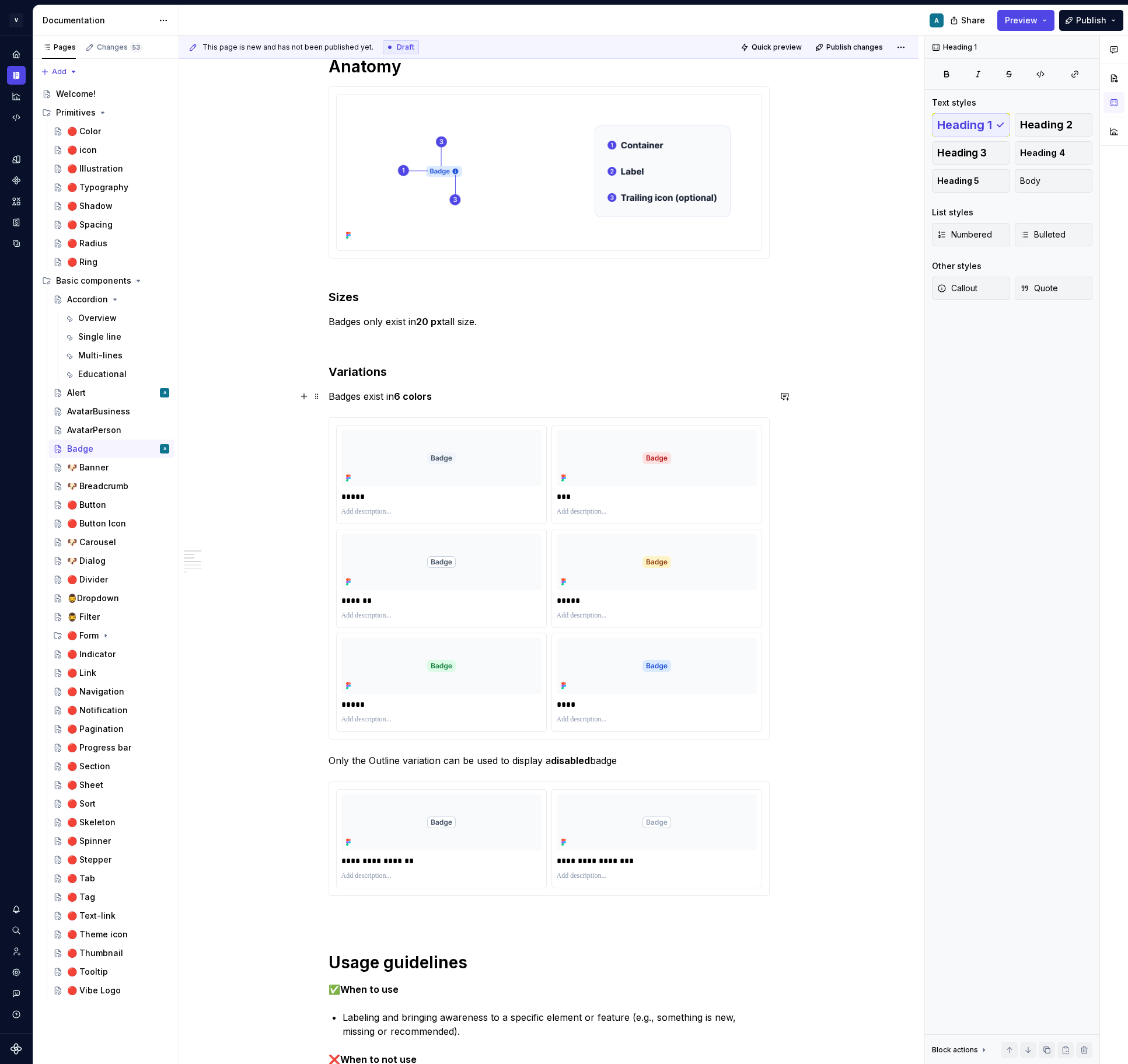
click at [382, 397] on p "Badges exist in 6 colors" at bounding box center [548, 396] width 441 height 14
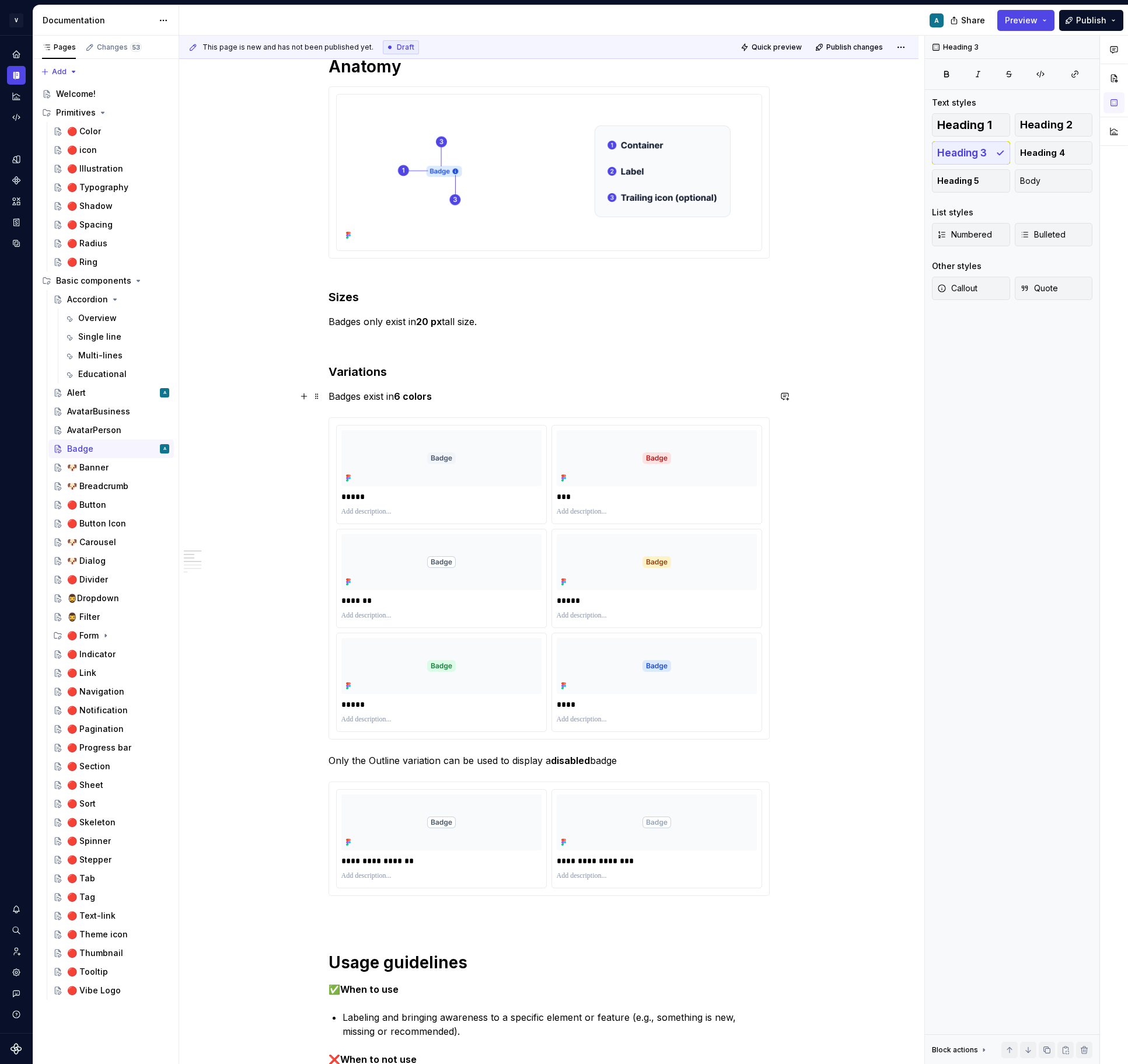
click at [382, 397] on p "Badges exist in 6 colors" at bounding box center [548, 396] width 441 height 14
copy p "Badges exist in 6 colors"
click at [365, 394] on p "Badges exist in 6 colors" at bounding box center [548, 396] width 441 height 14
click at [383, 397] on p "Badge exist in 6 colors" at bounding box center [548, 396] width 441 height 14
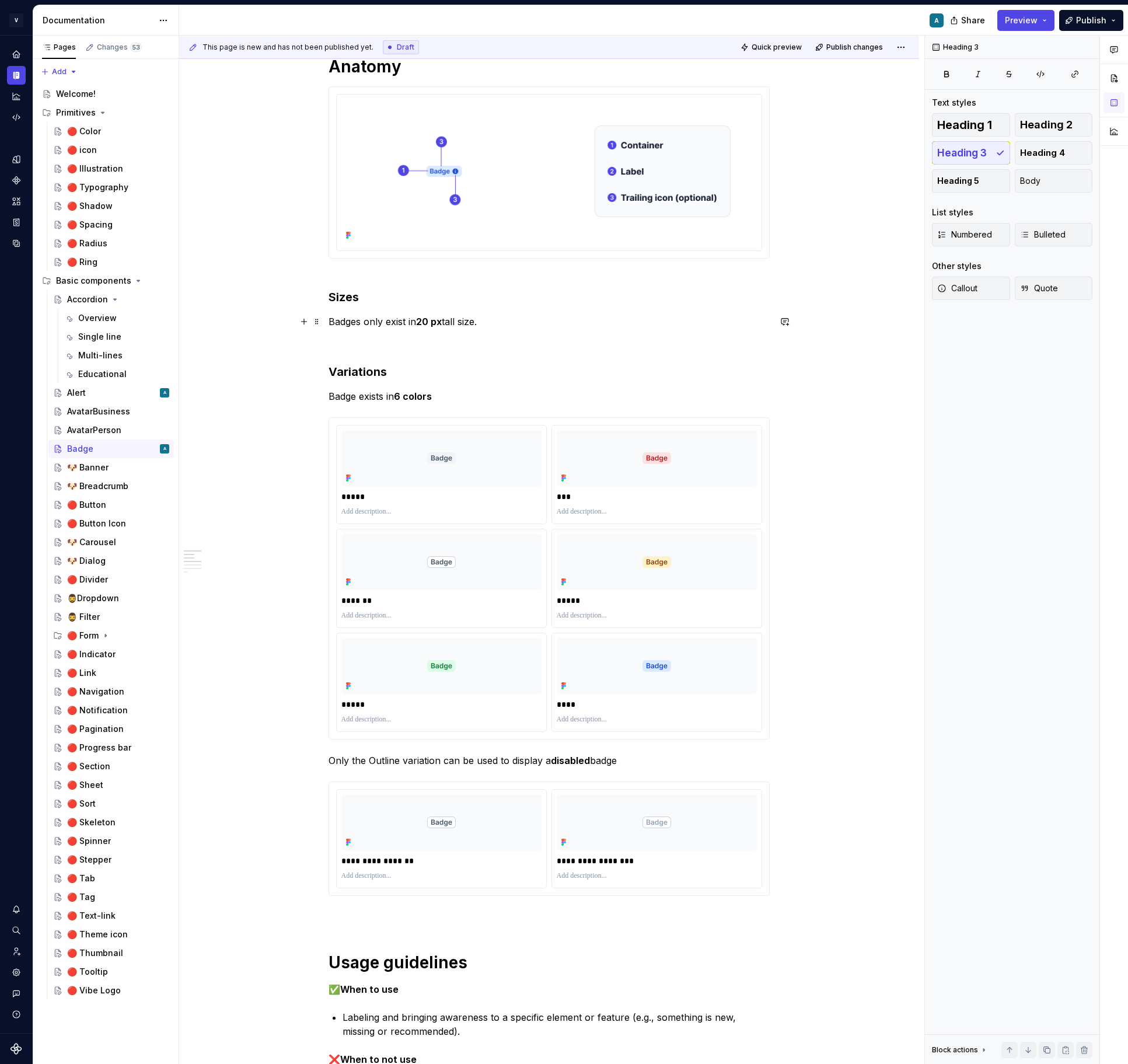
click at [358, 326] on p "Badges only exist in 20 px tall size." at bounding box center [548, 321] width 441 height 14
click at [365, 319] on p "Badges only exist in 20 px tall size." at bounding box center [548, 321] width 441 height 14
click at [398, 319] on p "Badge only exist in 20 px tall size." at bounding box center [548, 321] width 441 height 14
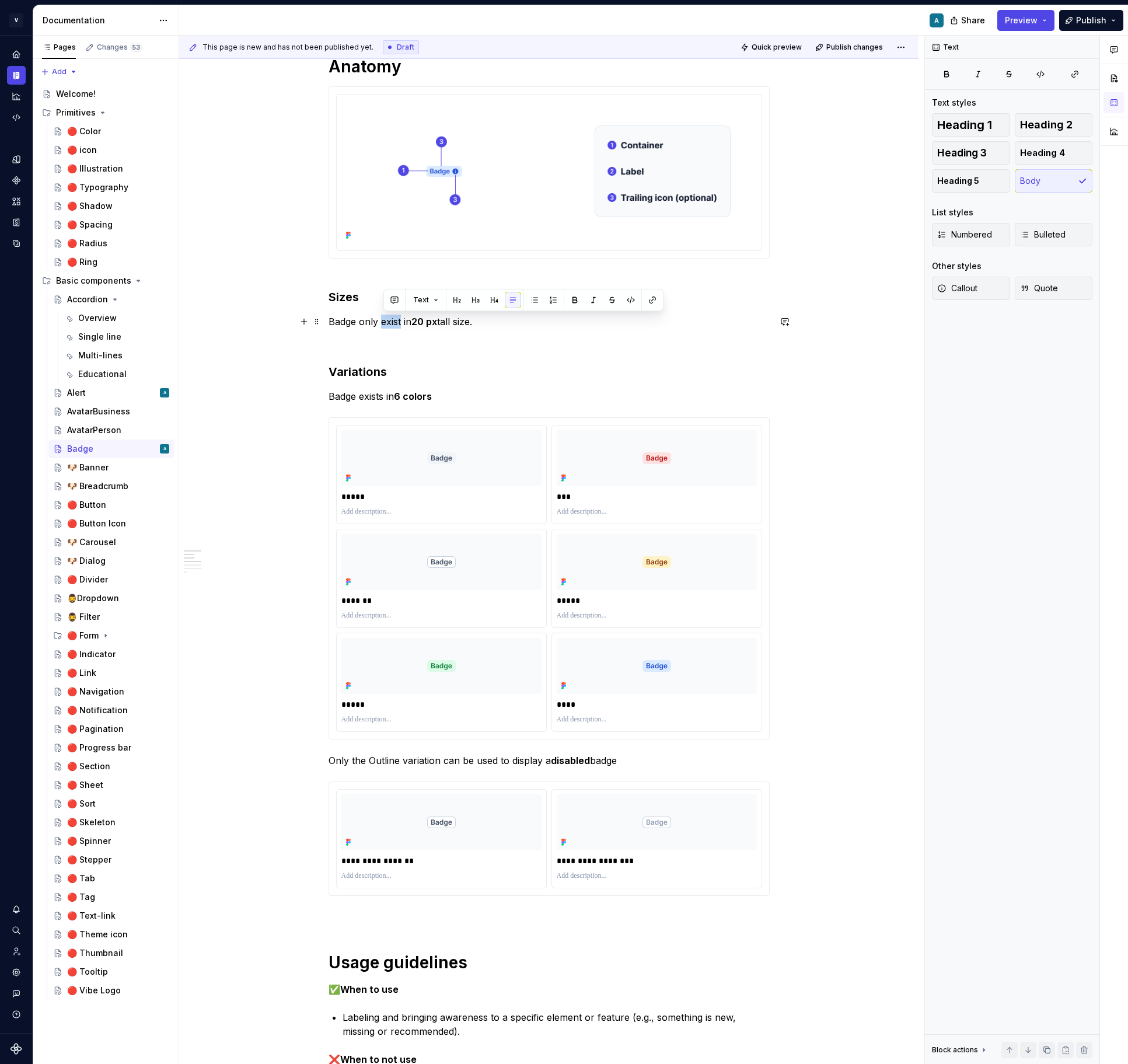
click at [398, 319] on p "Badge only exist in 20 px tall size." at bounding box center [548, 321] width 441 height 14
copy p "Badge only exist in 20 px tall size."
click at [445, 391] on p "Badge exists in 6 colors" at bounding box center [548, 396] width 441 height 14
type textarea "*"
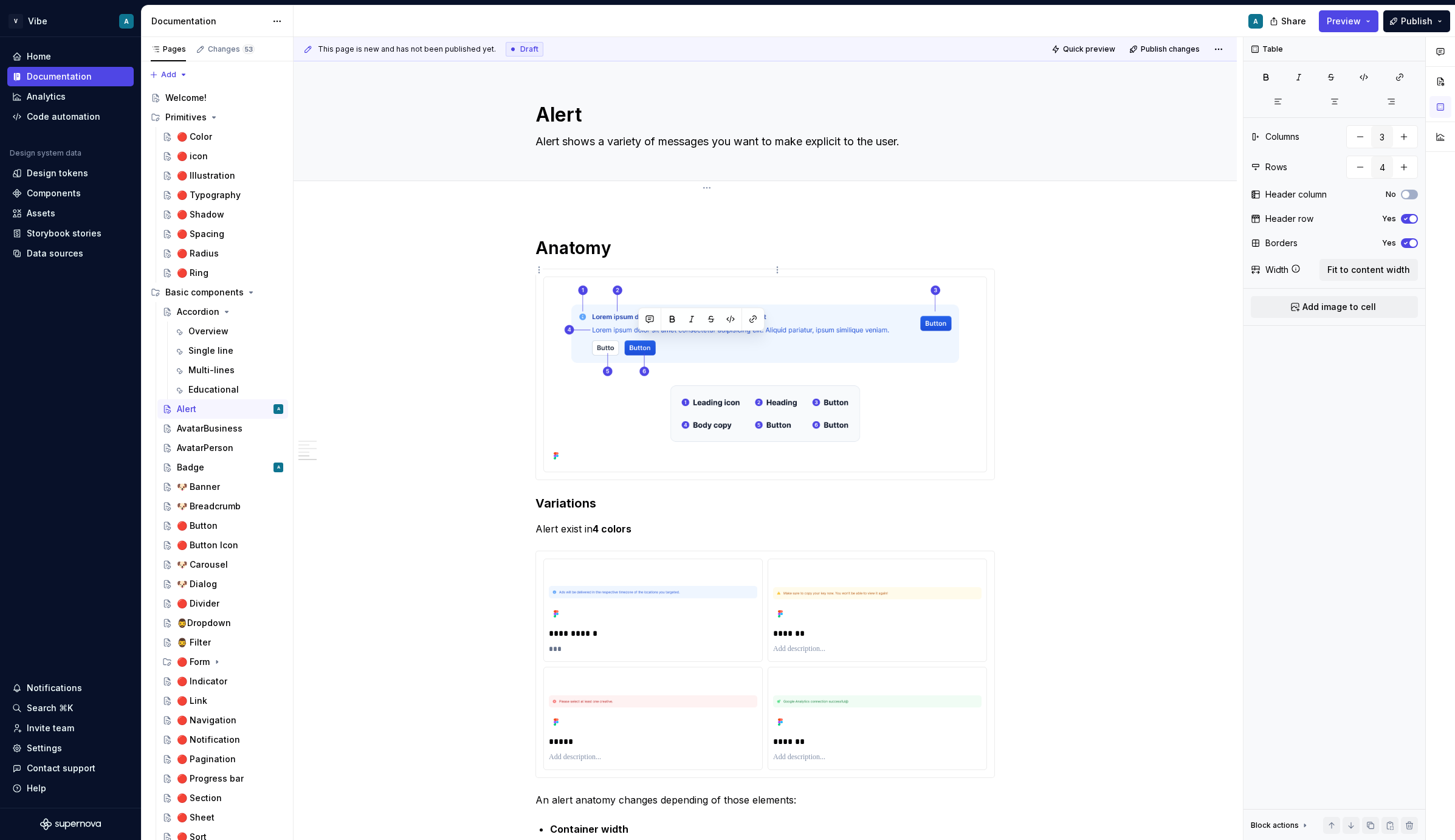
scroll to position [1253, 0]
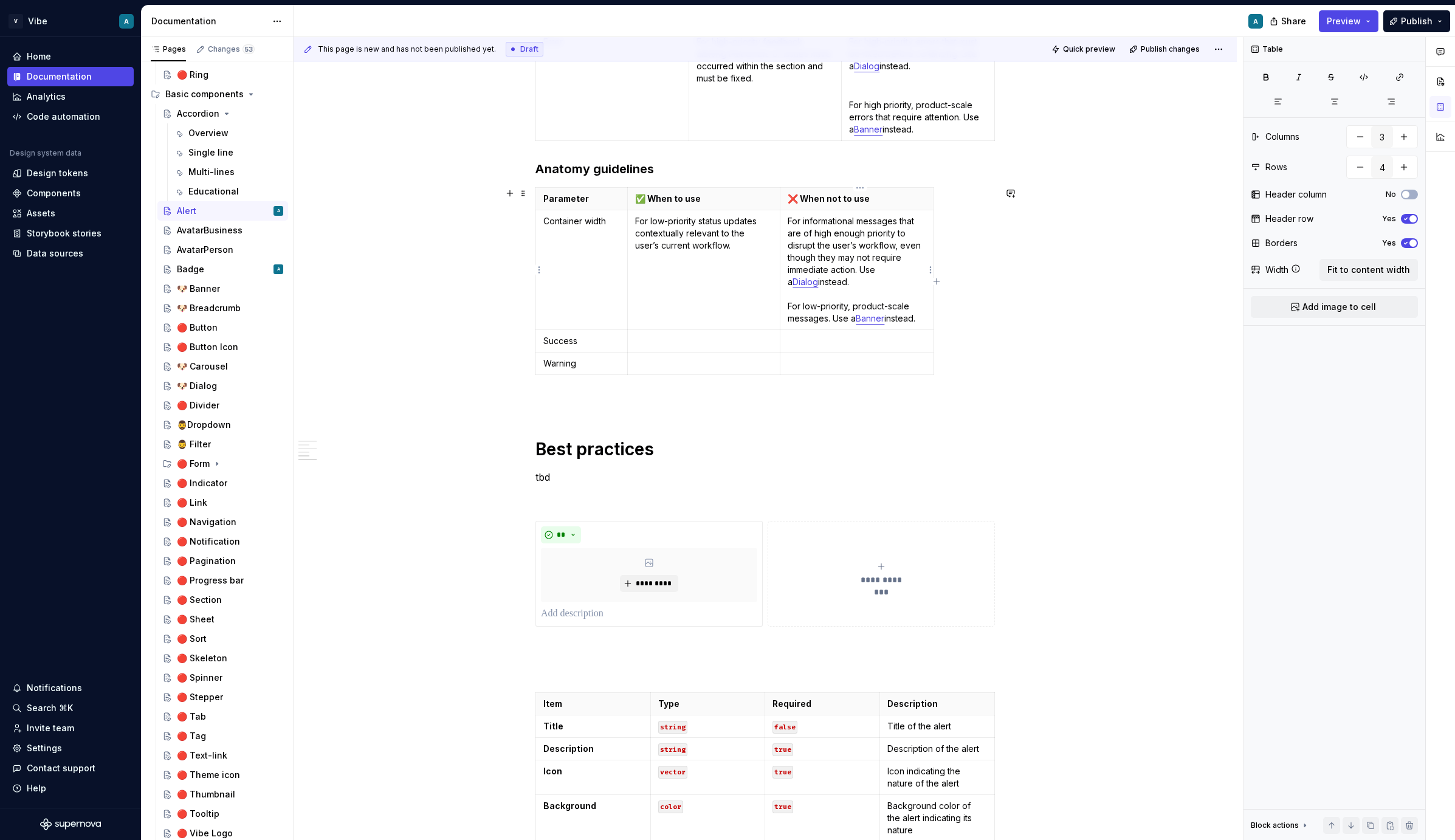
click at [820, 265] on p "For informational messages that are of high enough priority to disrupt the user…" at bounding box center [856, 270] width 138 height 109
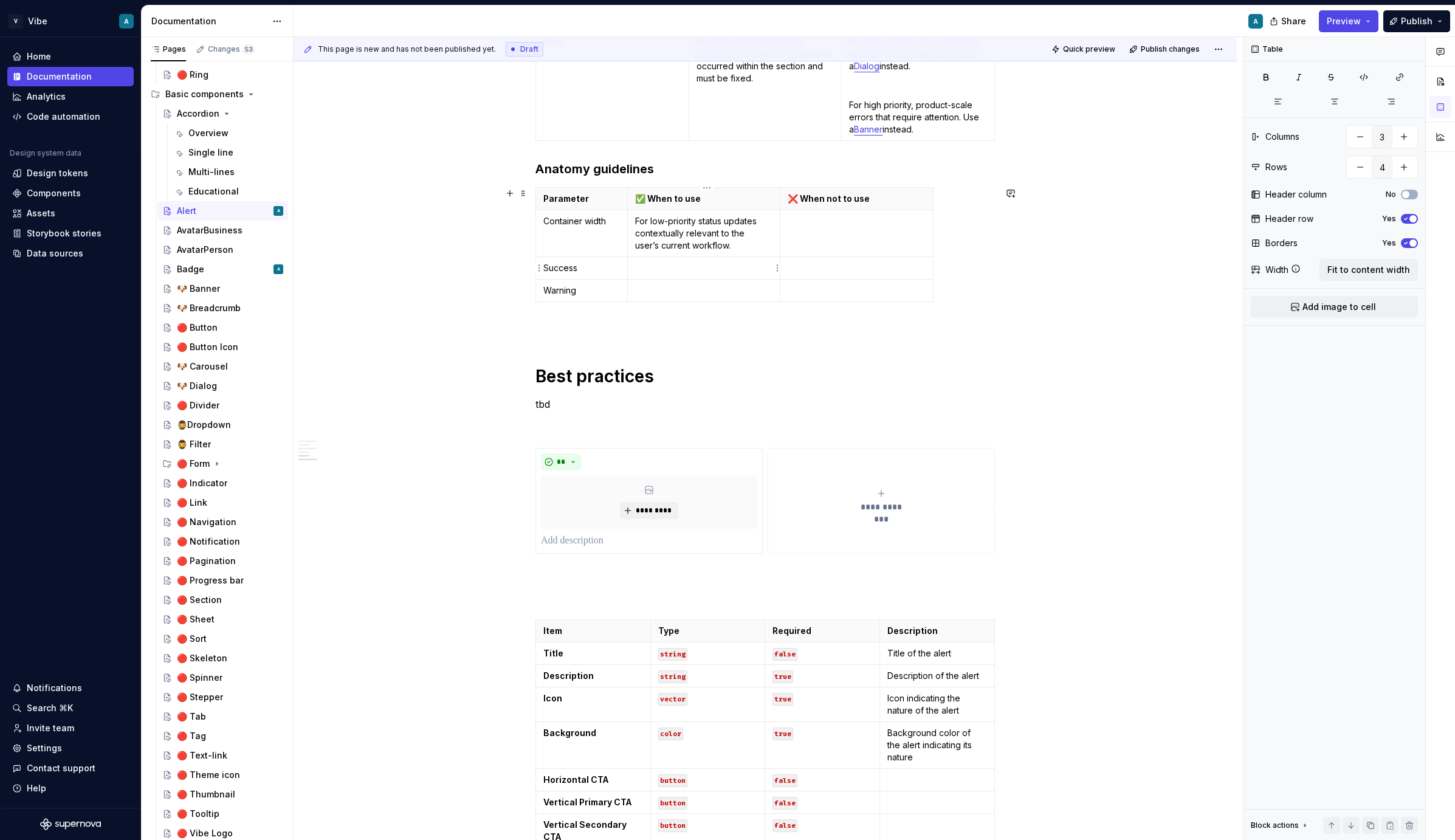
click at [694, 257] on td at bounding box center [703, 269] width 153 height 22
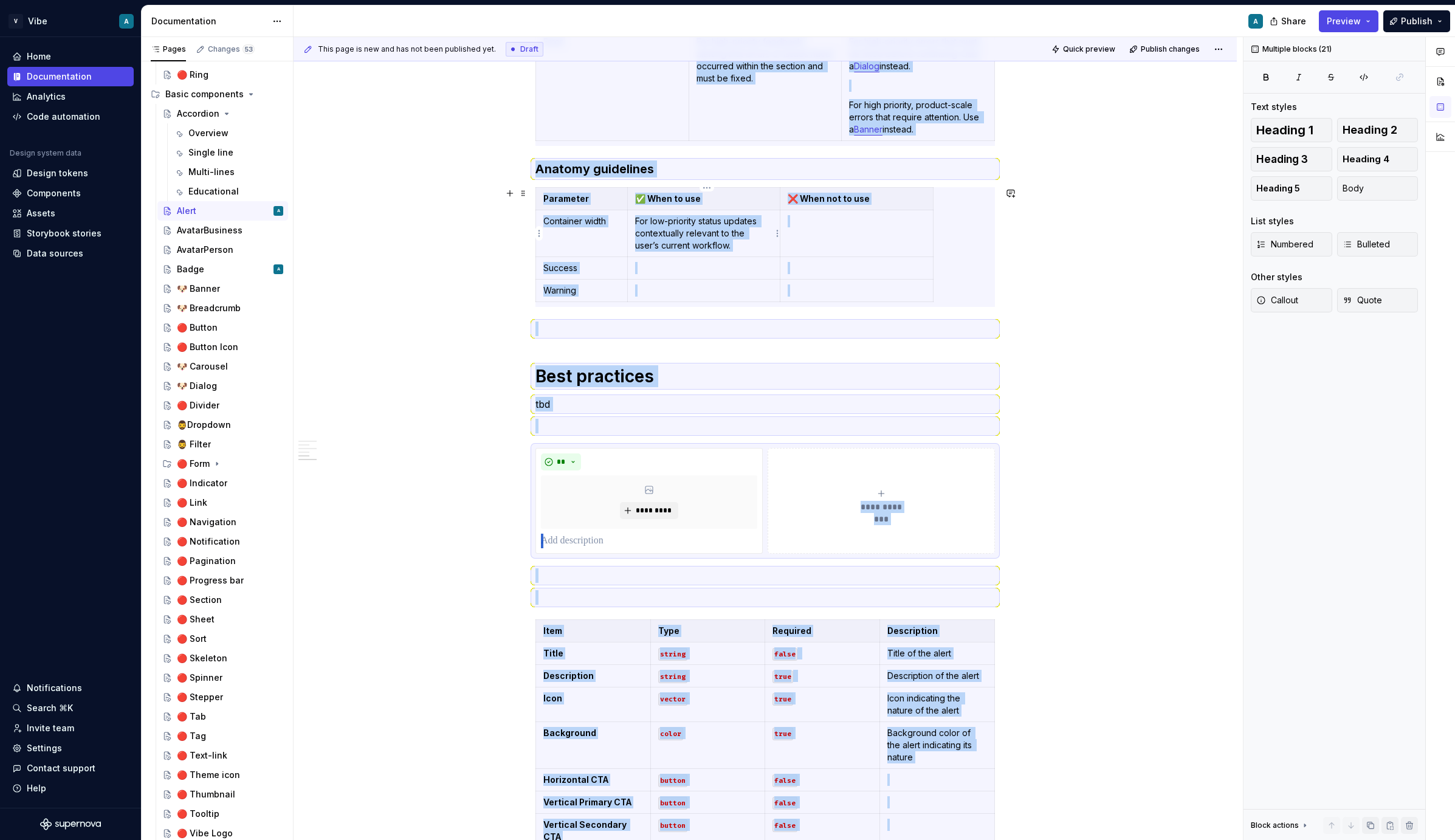
click at [689, 232] on p "For low-priority status updates contextually relevant to the user’s current wor…" at bounding box center [704, 234] width 138 height 37
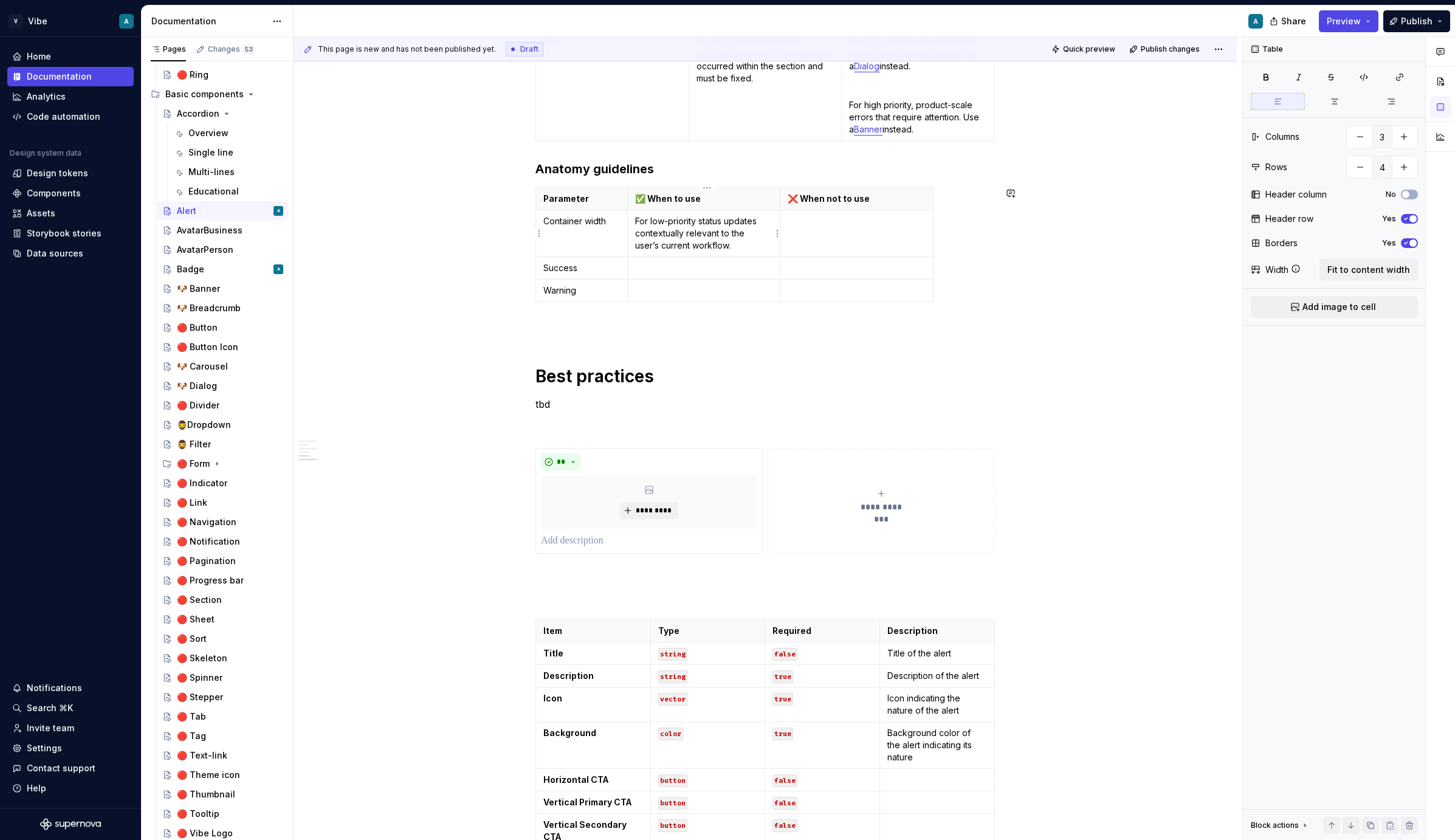
click at [689, 232] on p "For low-priority status updates contextually relevant to the user’s current wor…" at bounding box center [704, 234] width 138 height 37
click at [676, 236] on p "For low-priority status updates contextually relevant to the user’s current wor…" at bounding box center [704, 234] width 138 height 37
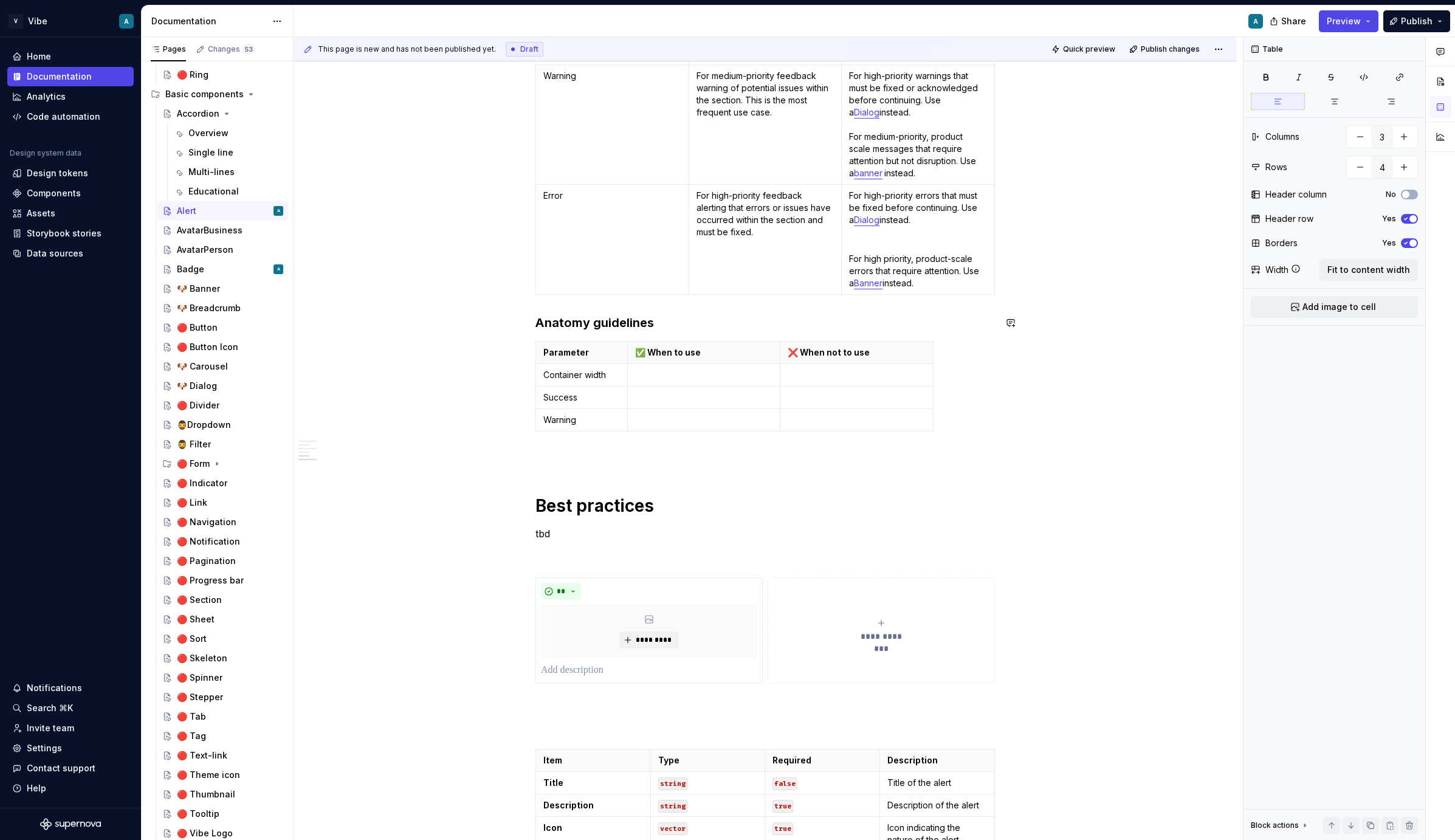
scroll to position [1145, 0]
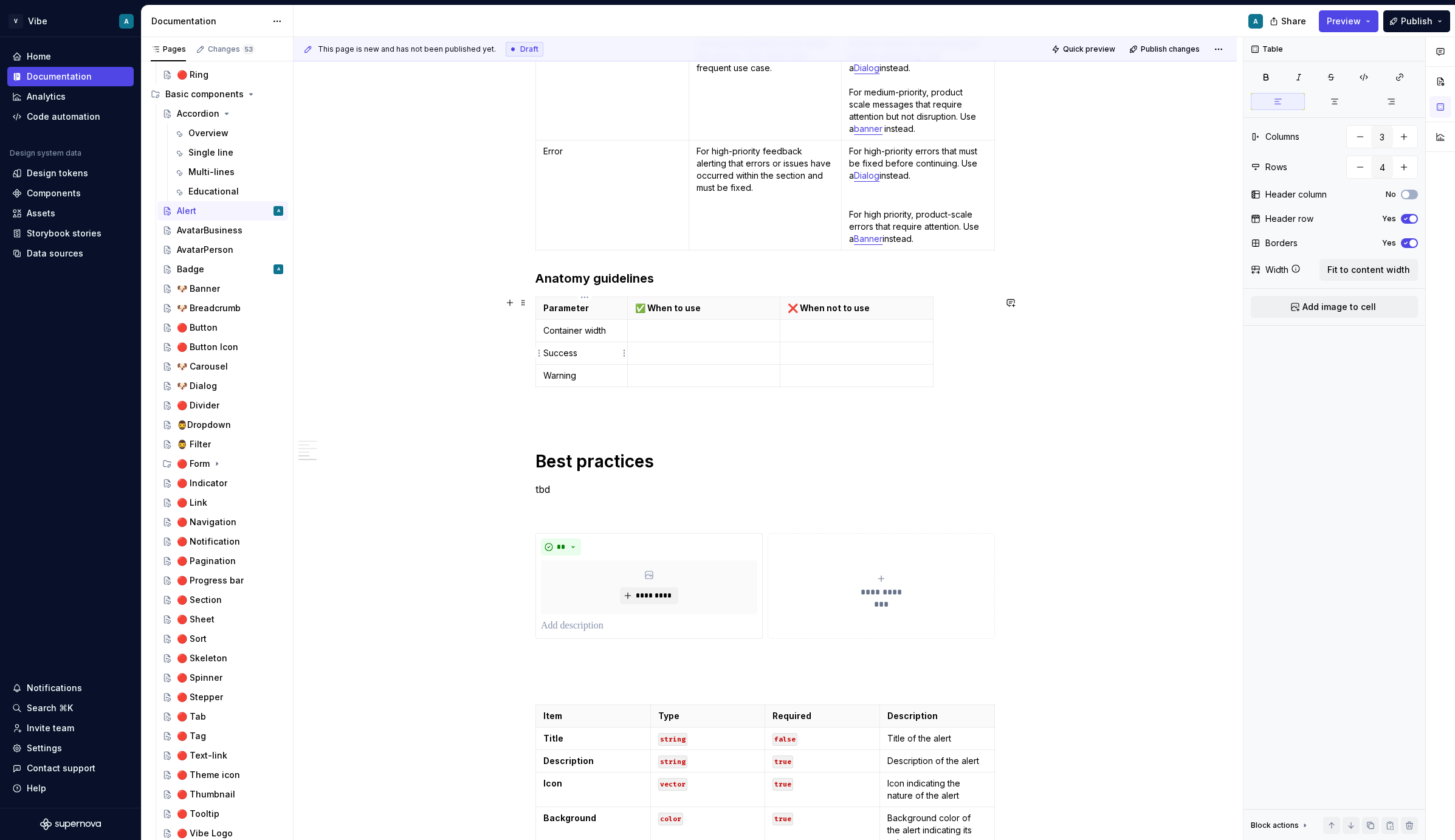
click at [563, 350] on p "Success" at bounding box center [582, 353] width 77 height 12
click at [566, 352] on p "Success" at bounding box center [582, 353] width 77 height 12
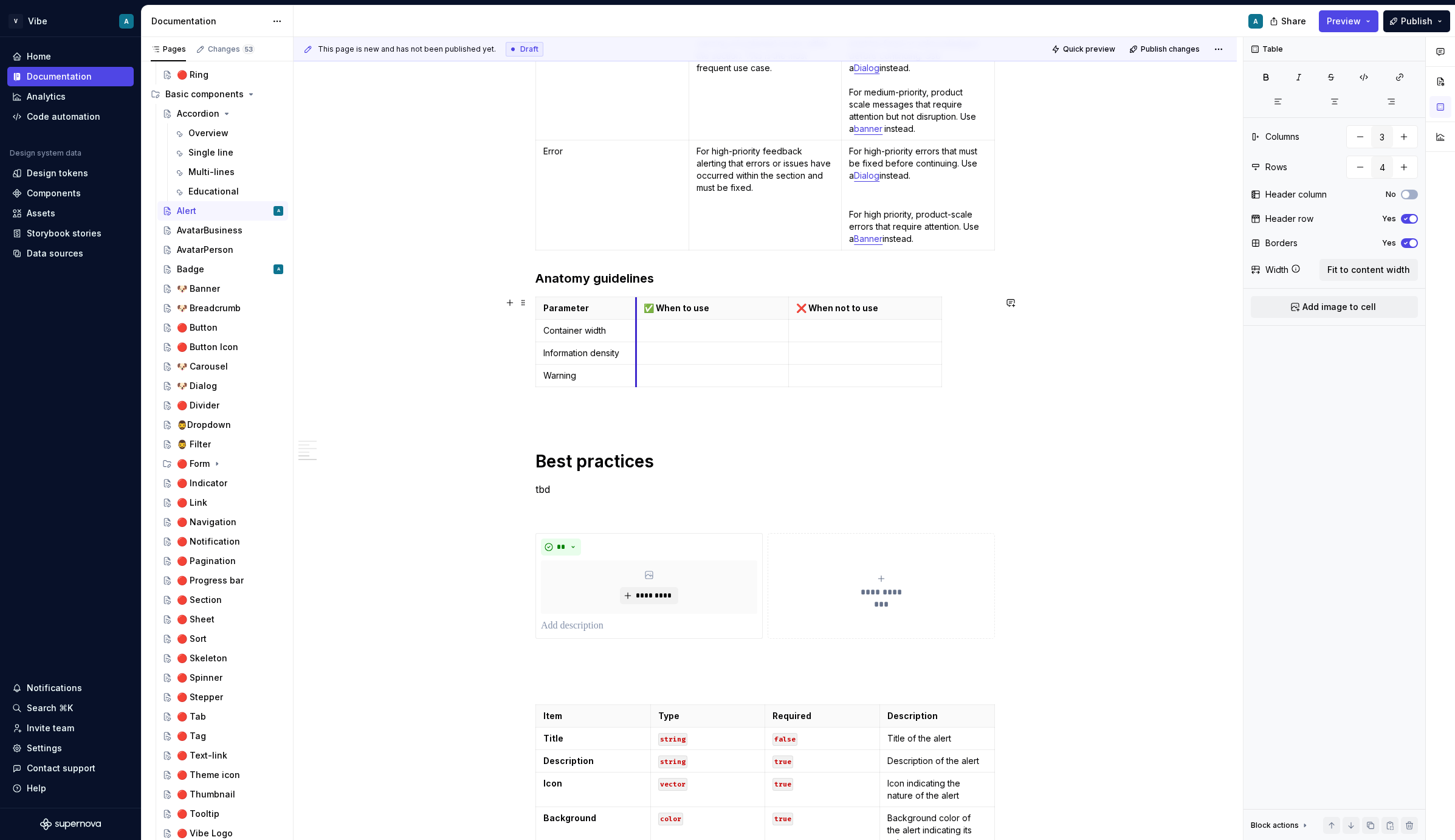
drag, startPoint x: 631, startPoint y: 304, endPoint x: 640, endPoint y: 305, distance: 9.1
click at [640, 305] on th "✅ When to use" at bounding box center [712, 309] width 153 height 22
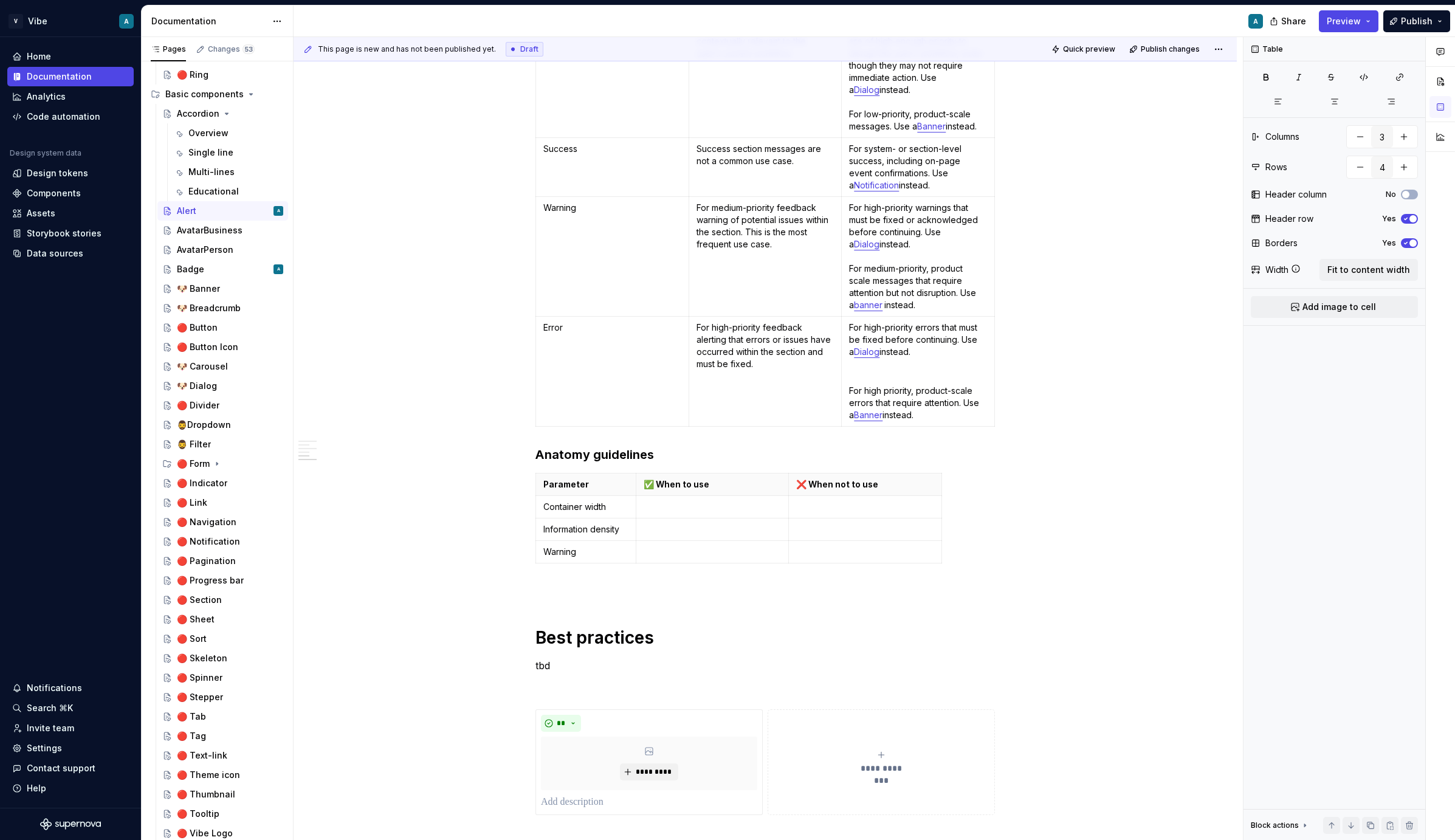
scroll to position [1110, 0]
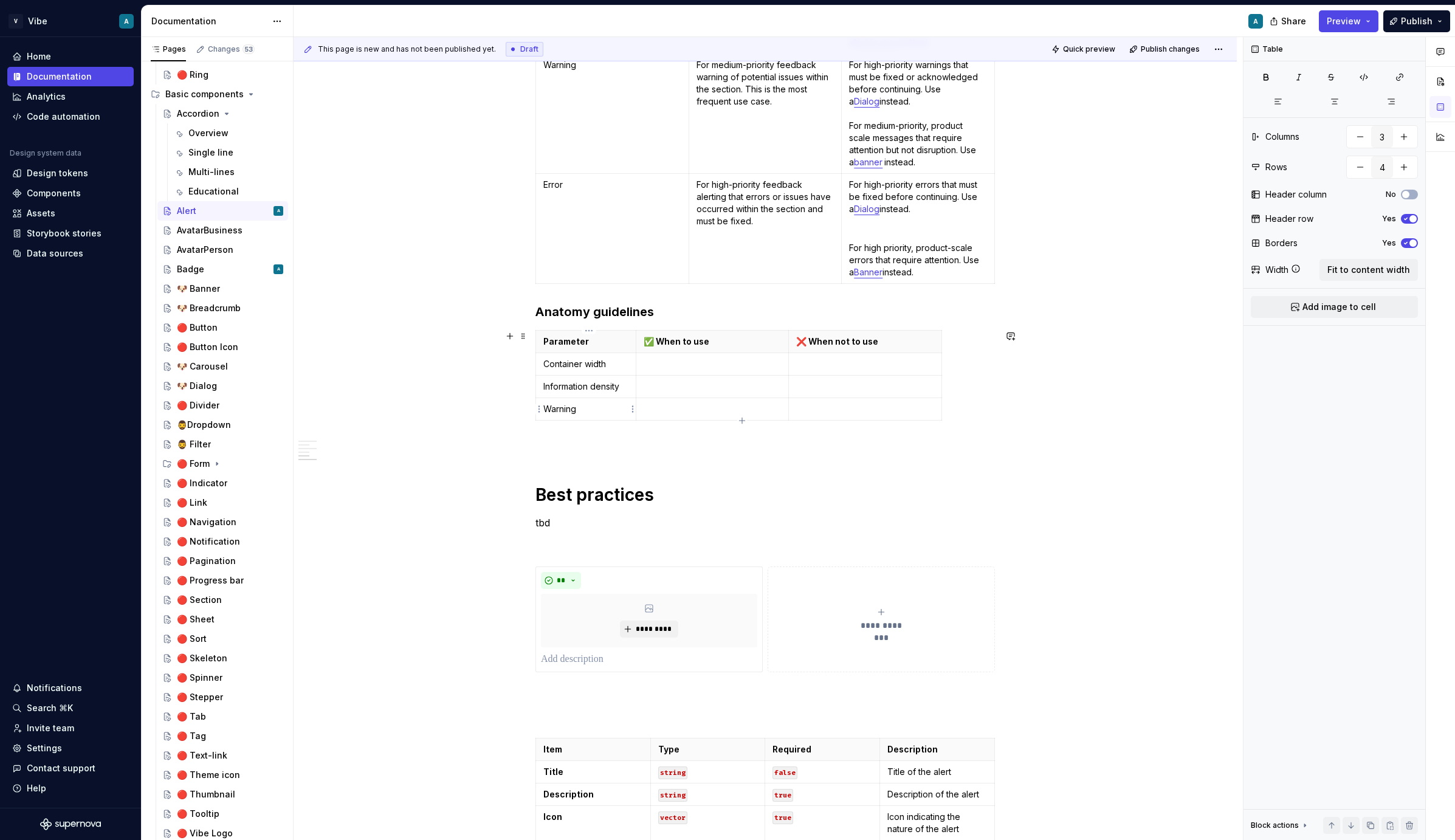
click at [571, 409] on p "Warning" at bounding box center [585, 409] width 85 height 12
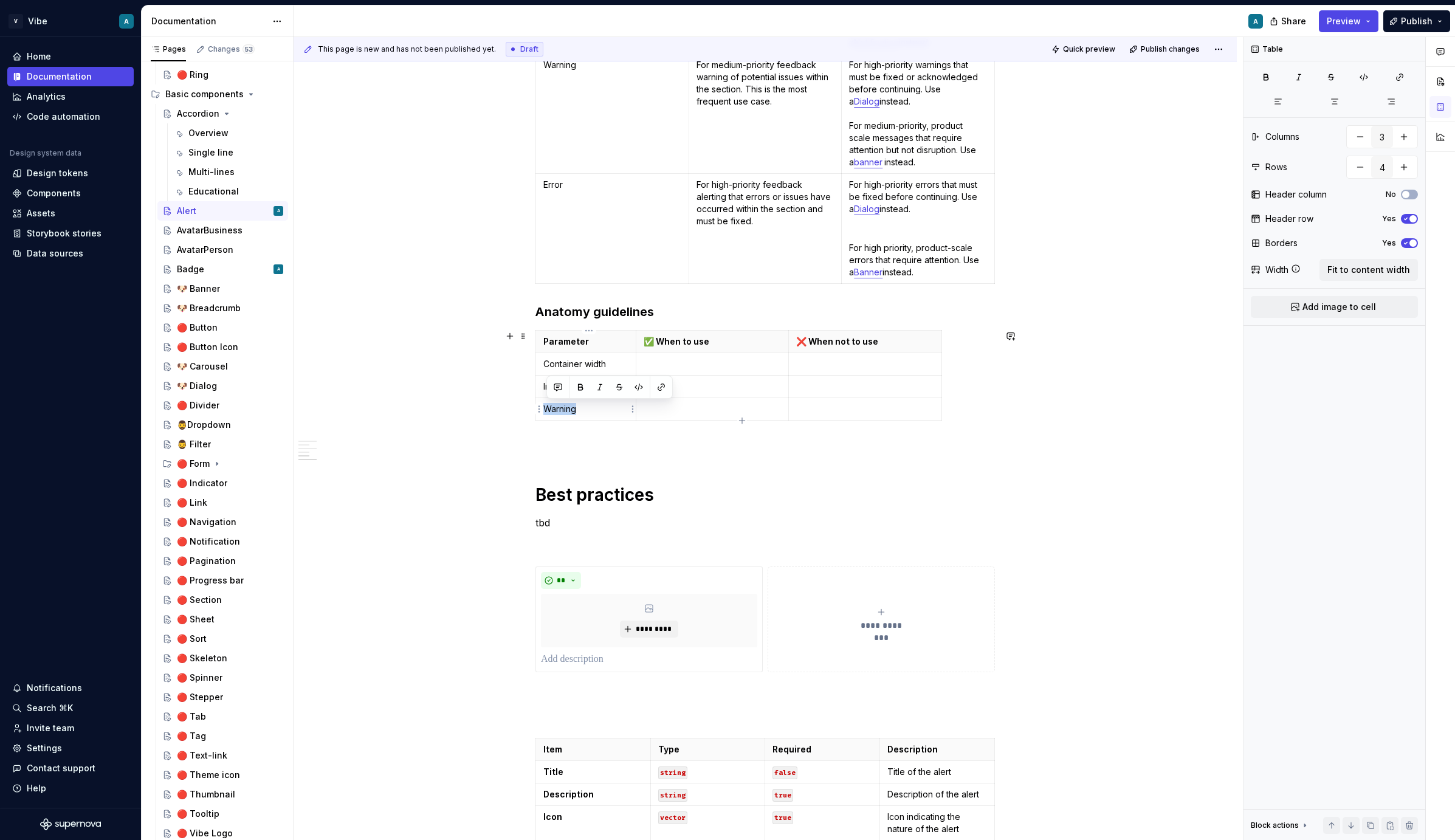
click at [571, 409] on p "Warning" at bounding box center [585, 409] width 85 height 12
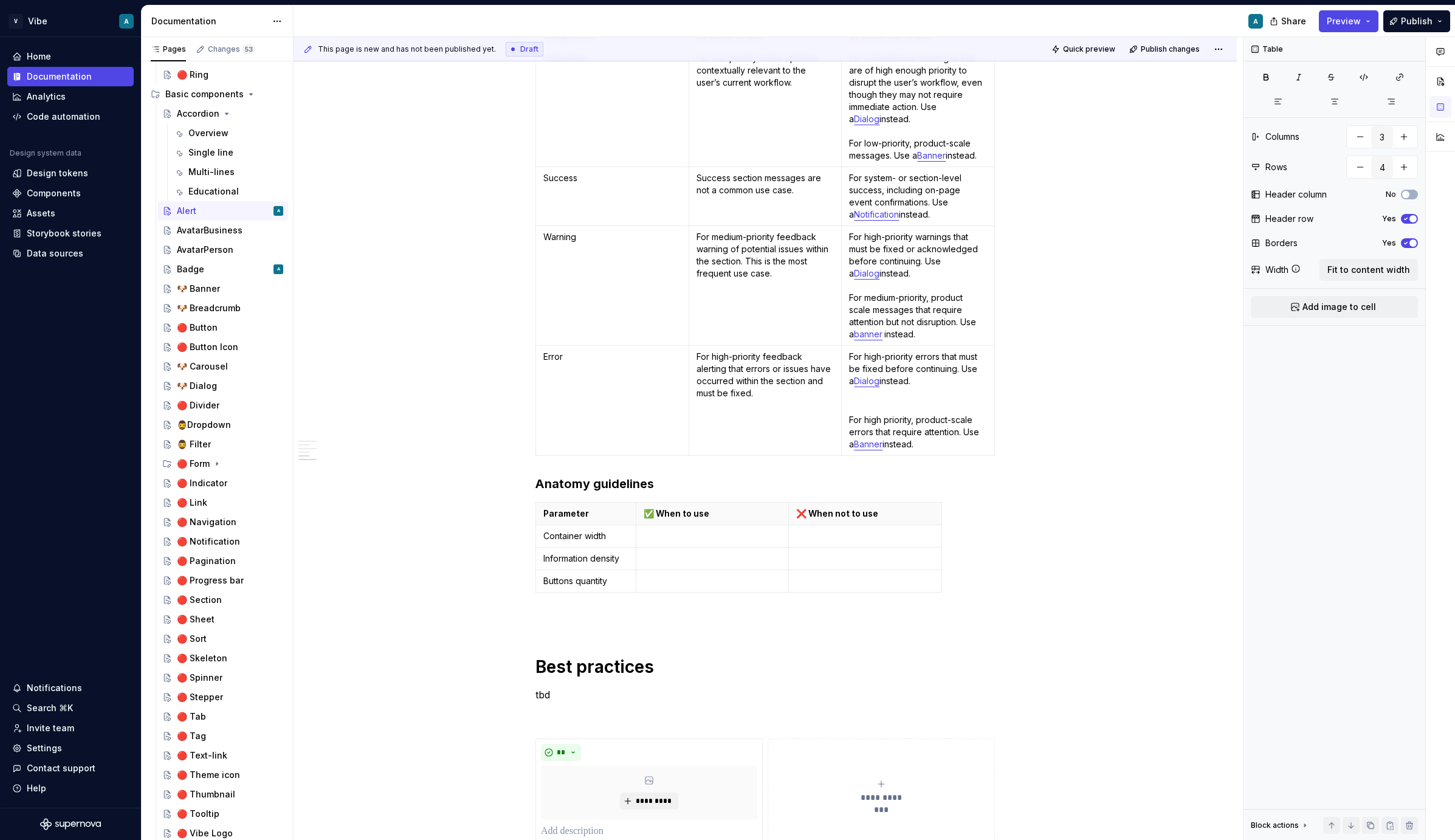
scroll to position [963, 0]
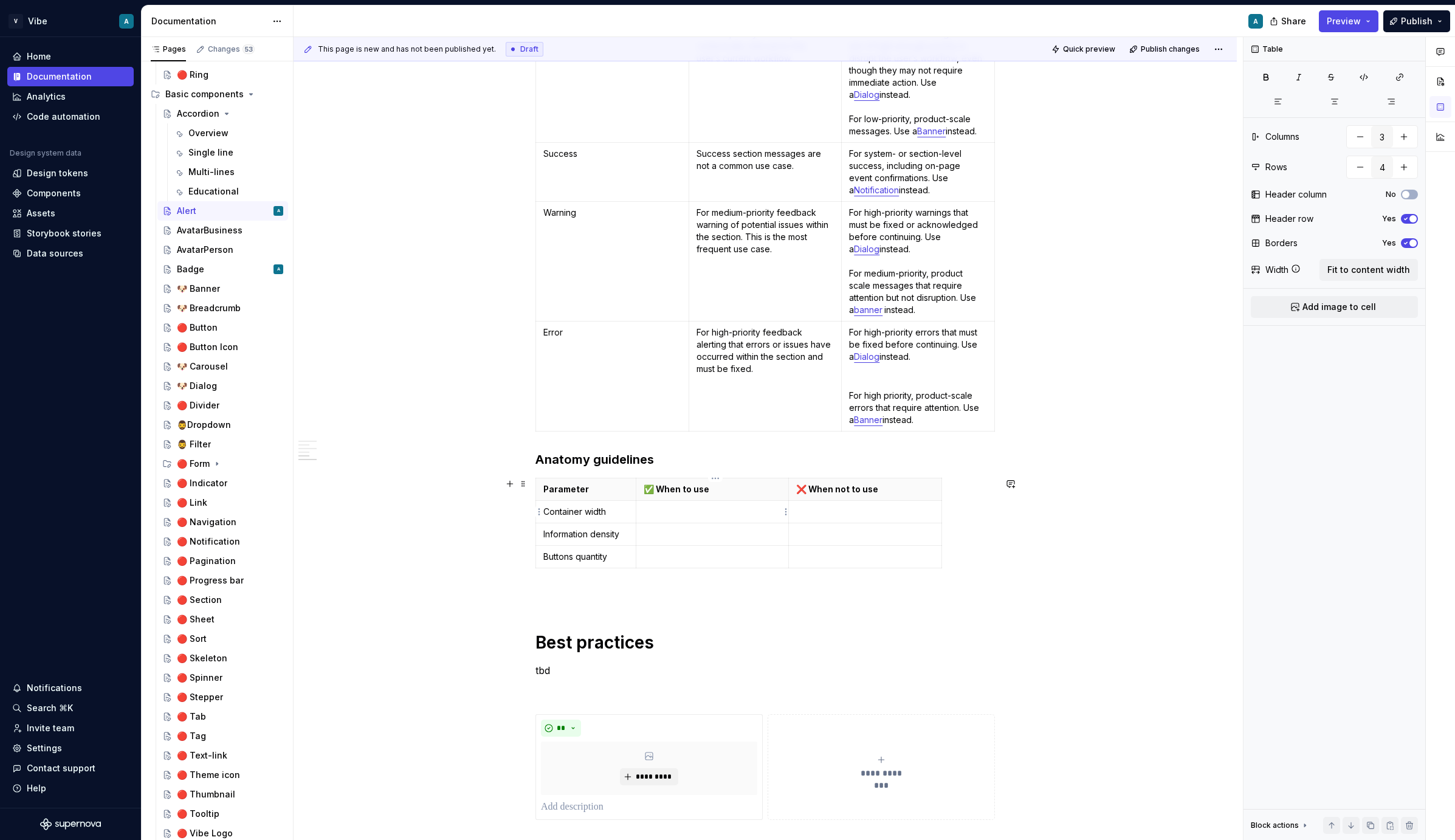
click at [711, 517] on p at bounding box center [713, 512] width 138 height 12
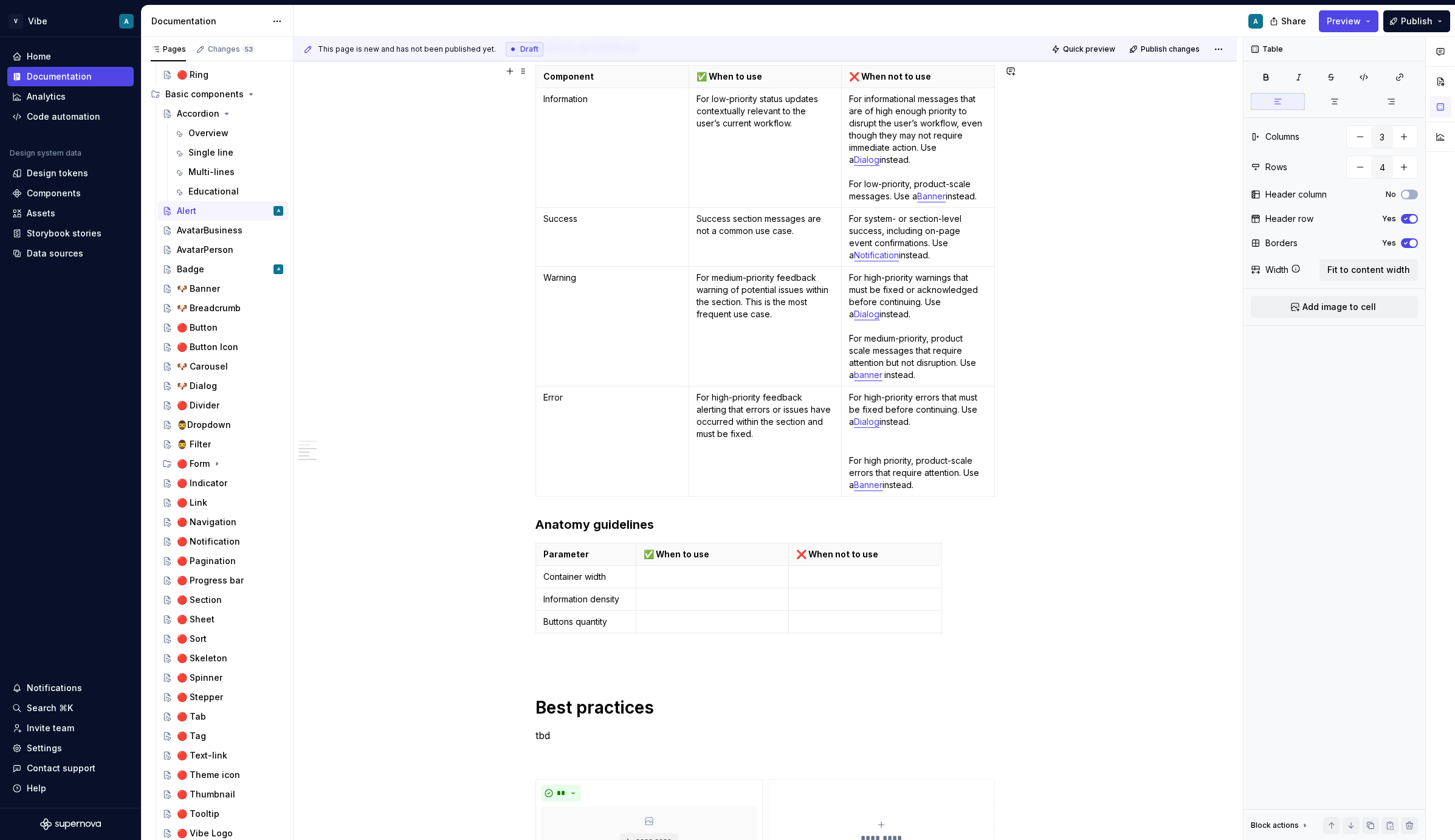
scroll to position [819, 0]
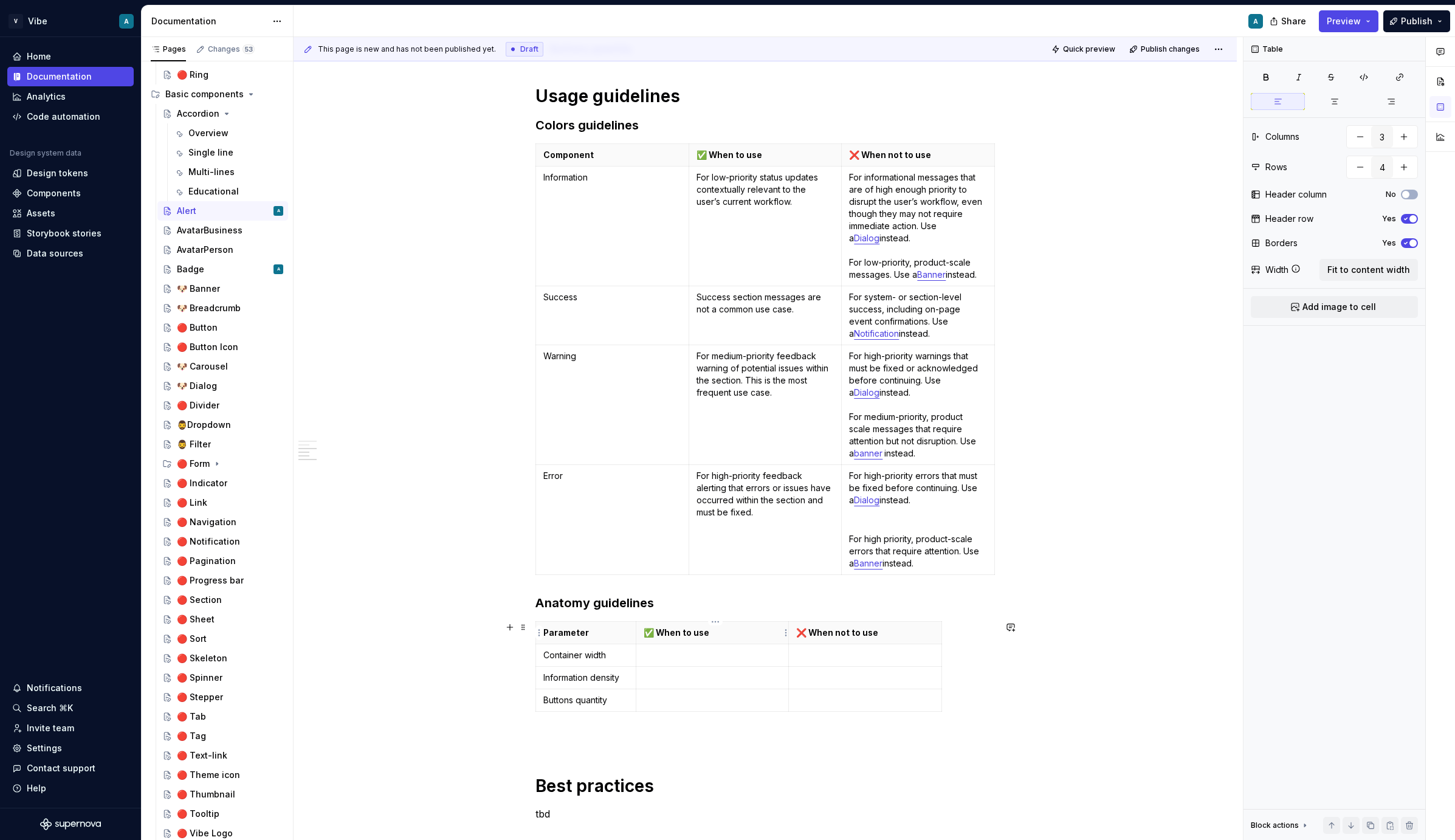
click at [683, 636] on p "✅ When to use" at bounding box center [713, 633] width 138 height 12
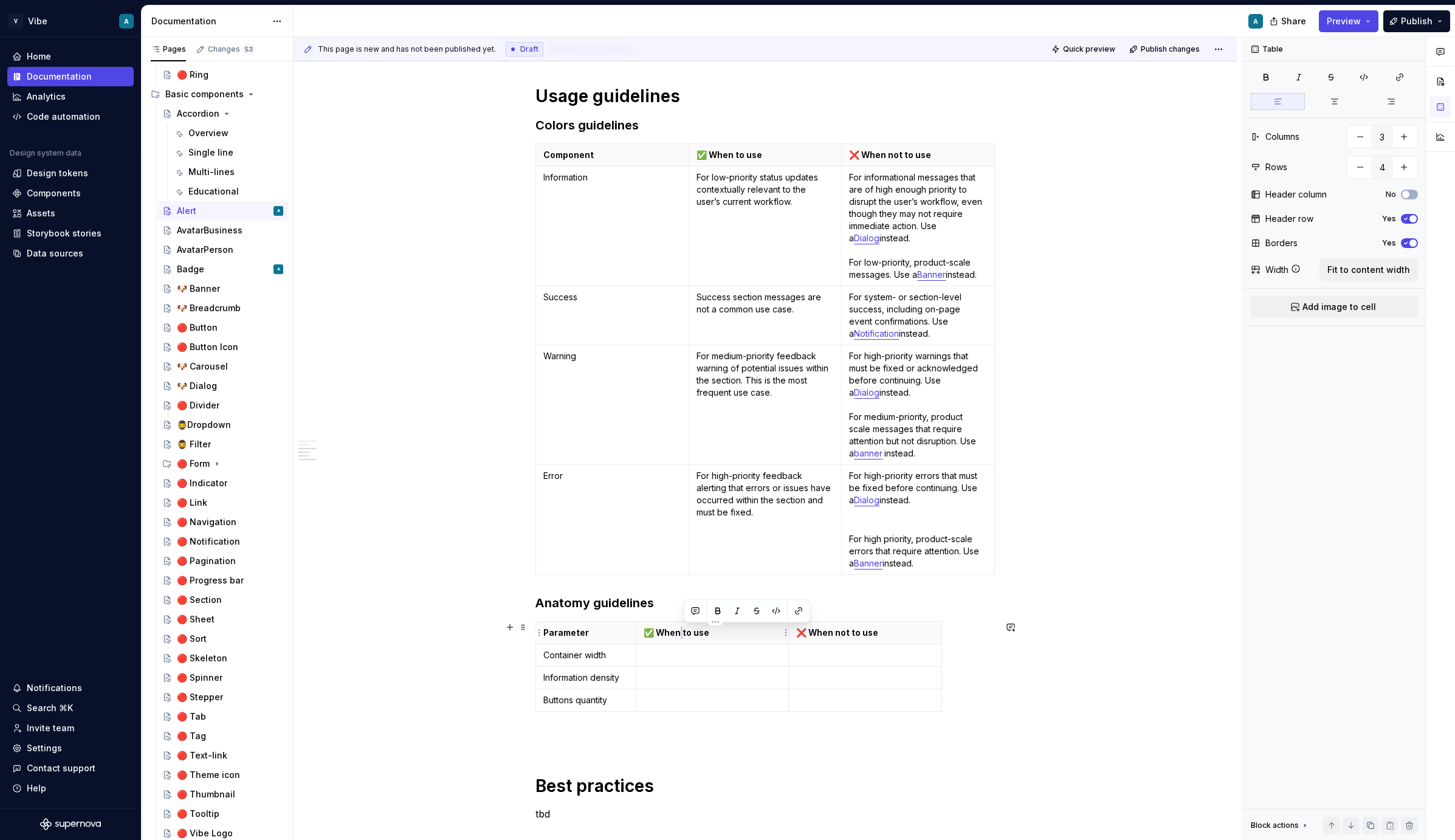
click at [683, 636] on p "✅ When to use" at bounding box center [713, 633] width 138 height 12
click at [688, 627] on p "✅ When to use" at bounding box center [713, 633] width 138 height 12
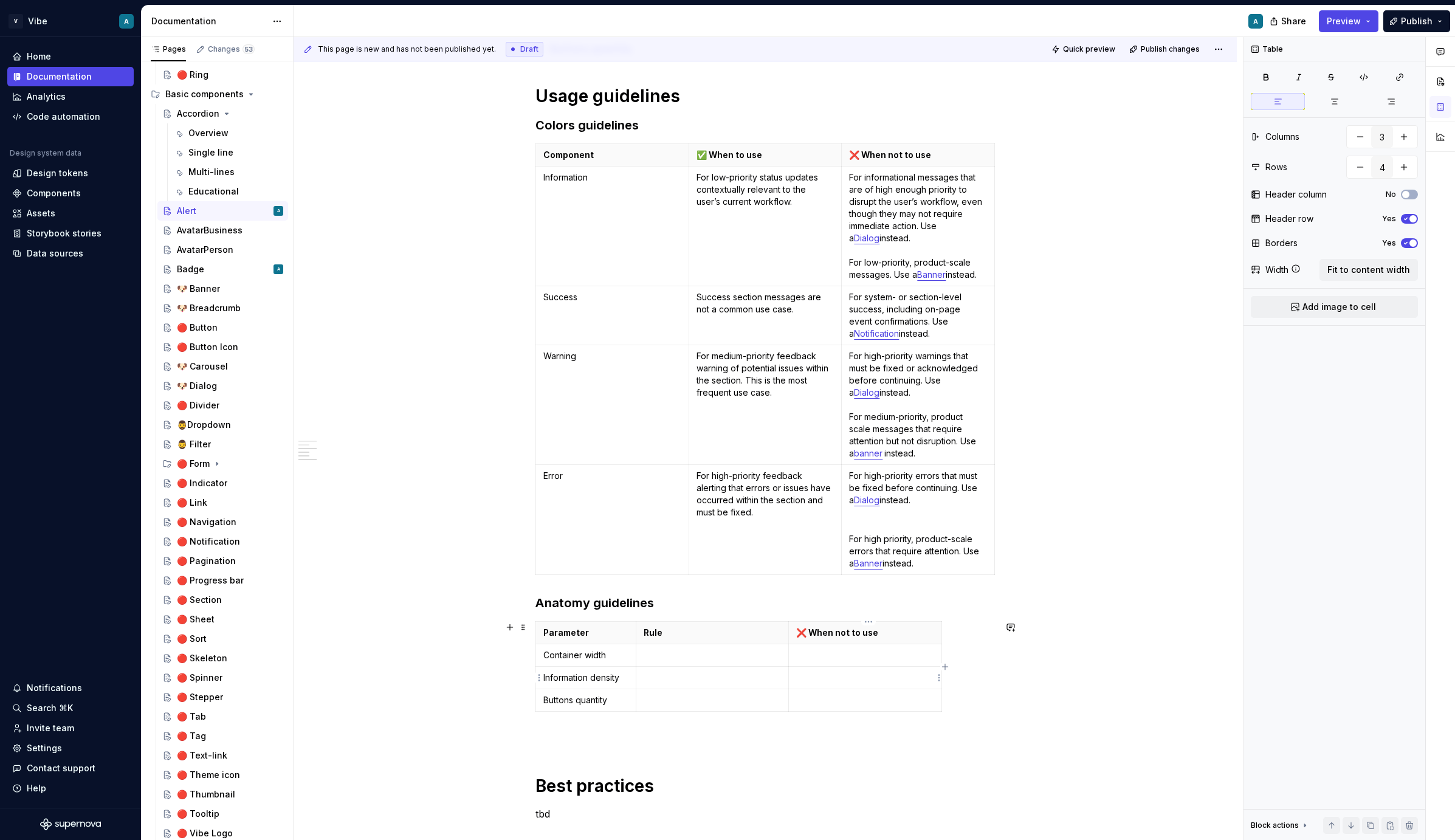
click at [866, 673] on p at bounding box center [865, 677] width 138 height 12
click at [937, 636] on html "V Vibe A Home Documentation Analytics Code automation Design system data Design…" at bounding box center [727, 420] width 1455 height 840
click at [856, 654] on html "V Vibe A Home Documentation Analytics Code automation Design system data Design…" at bounding box center [727, 420] width 1455 height 840
click at [870, 623] on html "V Vibe A Home Documentation Analytics Code automation Design system data Design…" at bounding box center [727, 420] width 1455 height 840
click at [905, 719] on div "Delete column" at bounding box center [923, 724] width 79 height 12
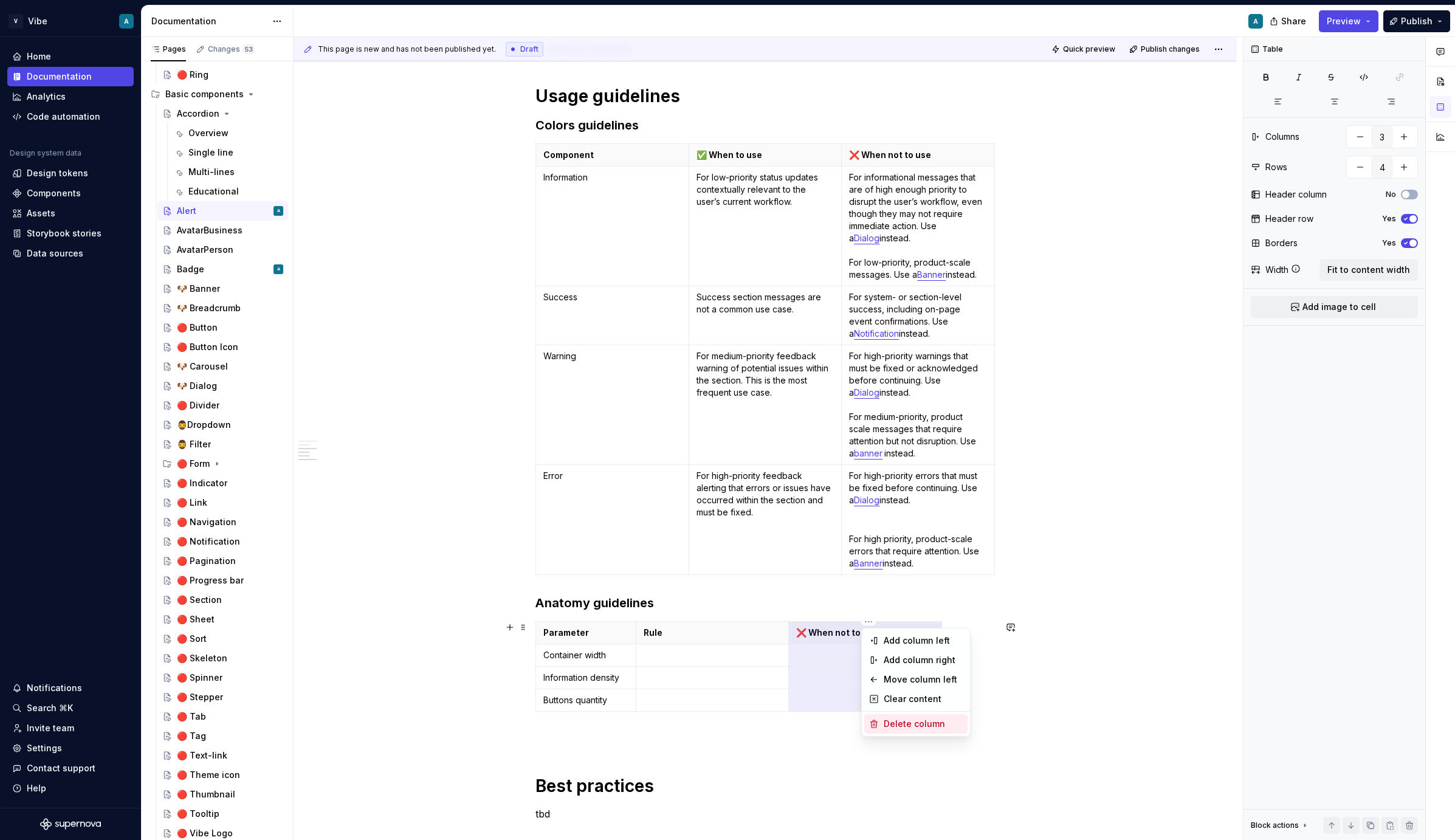
type input "2"
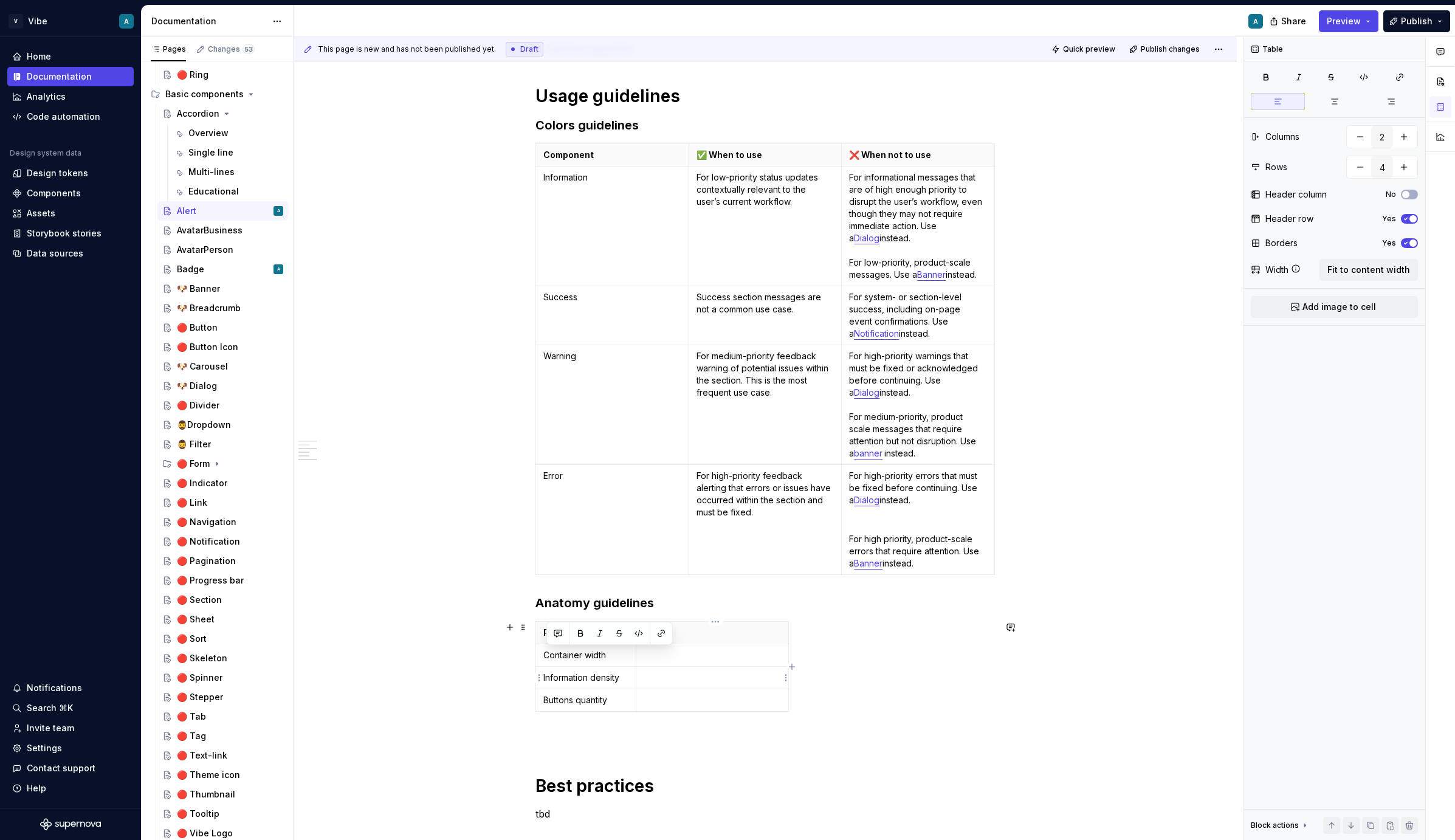
click at [766, 681] on p at bounding box center [713, 677] width 138 height 12
click at [1350, 269] on span "Fit to content width" at bounding box center [1369, 269] width 83 height 12
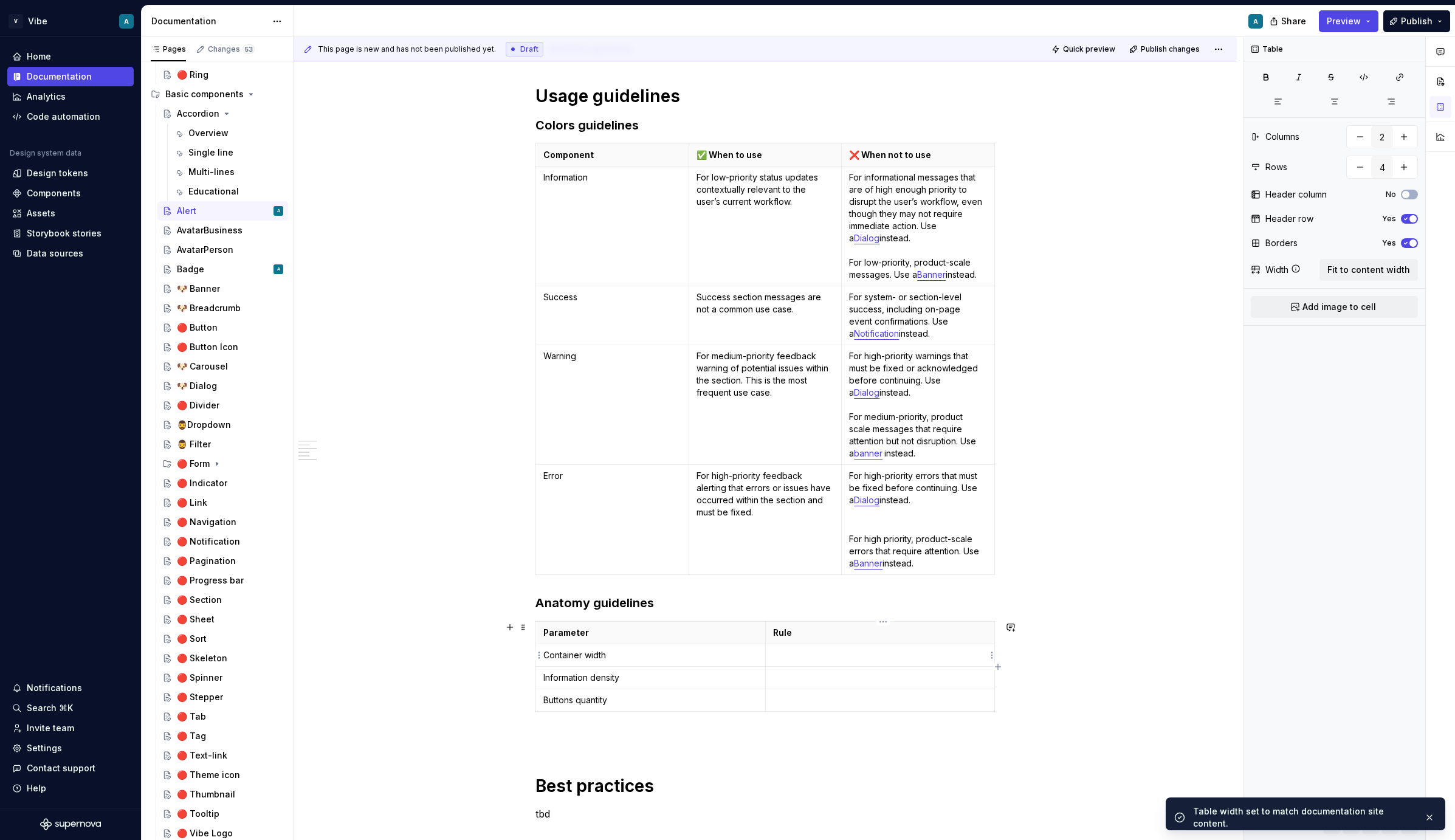
click at [795, 655] on p at bounding box center [880, 655] width 215 height 12
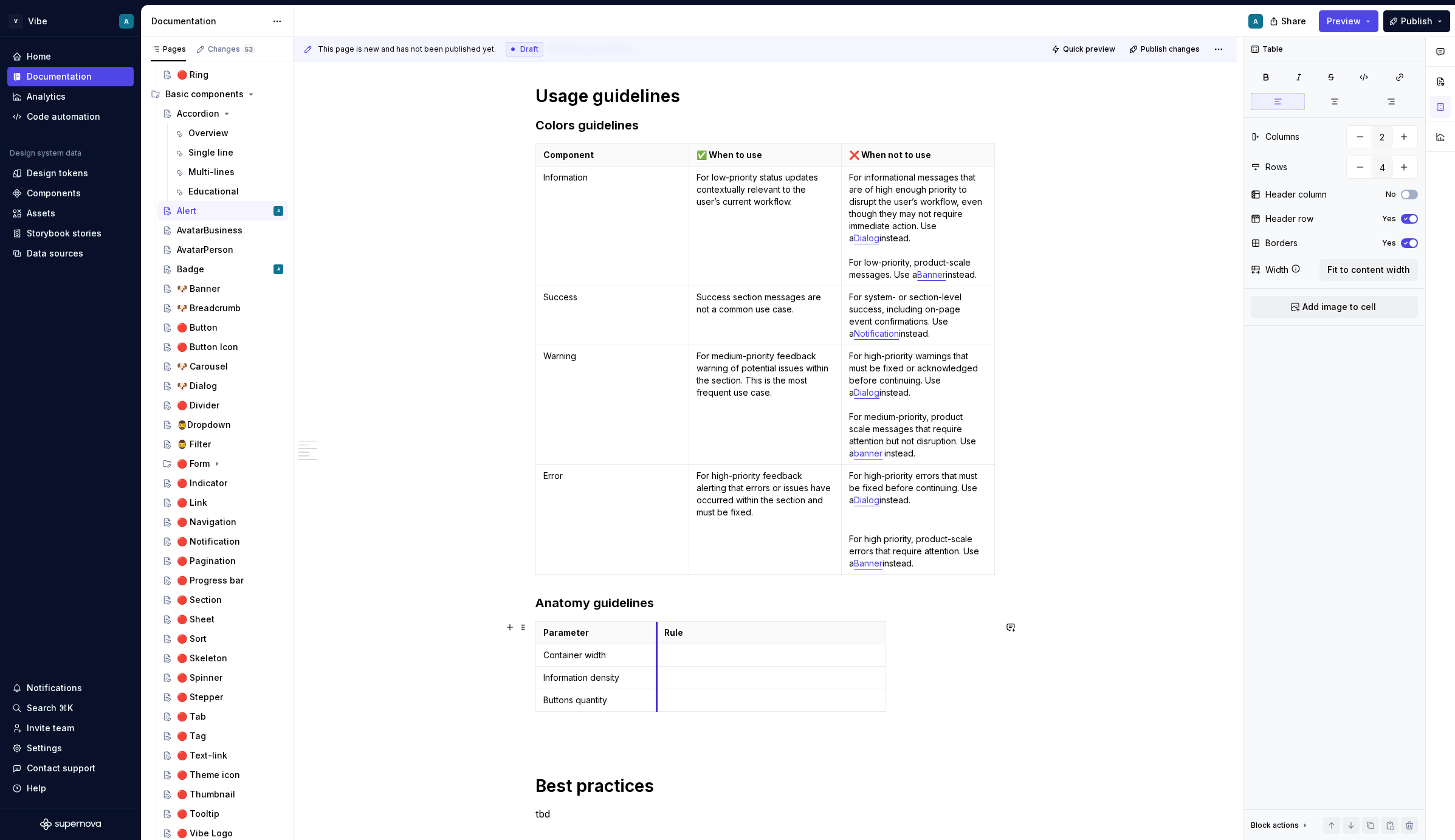
drag, startPoint x: 769, startPoint y: 636, endPoint x: 660, endPoint y: 642, distance: 109.2
click at [660, 642] on th "Rule" at bounding box center [772, 633] width 229 height 22
drag, startPoint x: 888, startPoint y: 636, endPoint x: 996, endPoint y: 633, distance: 108.0
click at [843, 644] on td at bounding box center [825, 655] width 337 height 22
drag, startPoint x: 659, startPoint y: 630, endPoint x: 636, endPoint y: 634, distance: 23.3
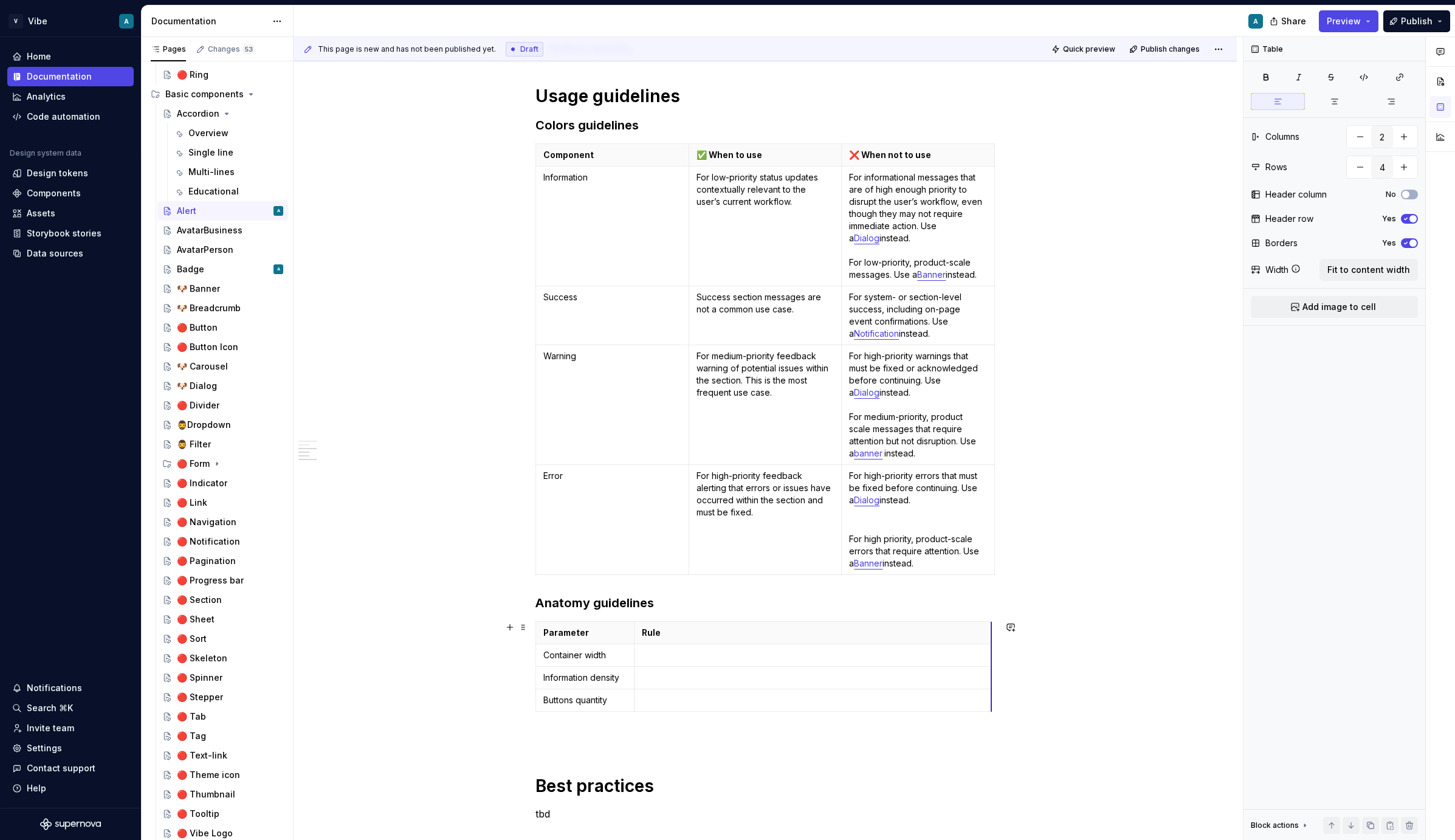
drag, startPoint x: 973, startPoint y: 643, endPoint x: 993, endPoint y: 643, distance: 20.0
click at [742, 664] on td at bounding box center [813, 655] width 358 height 22
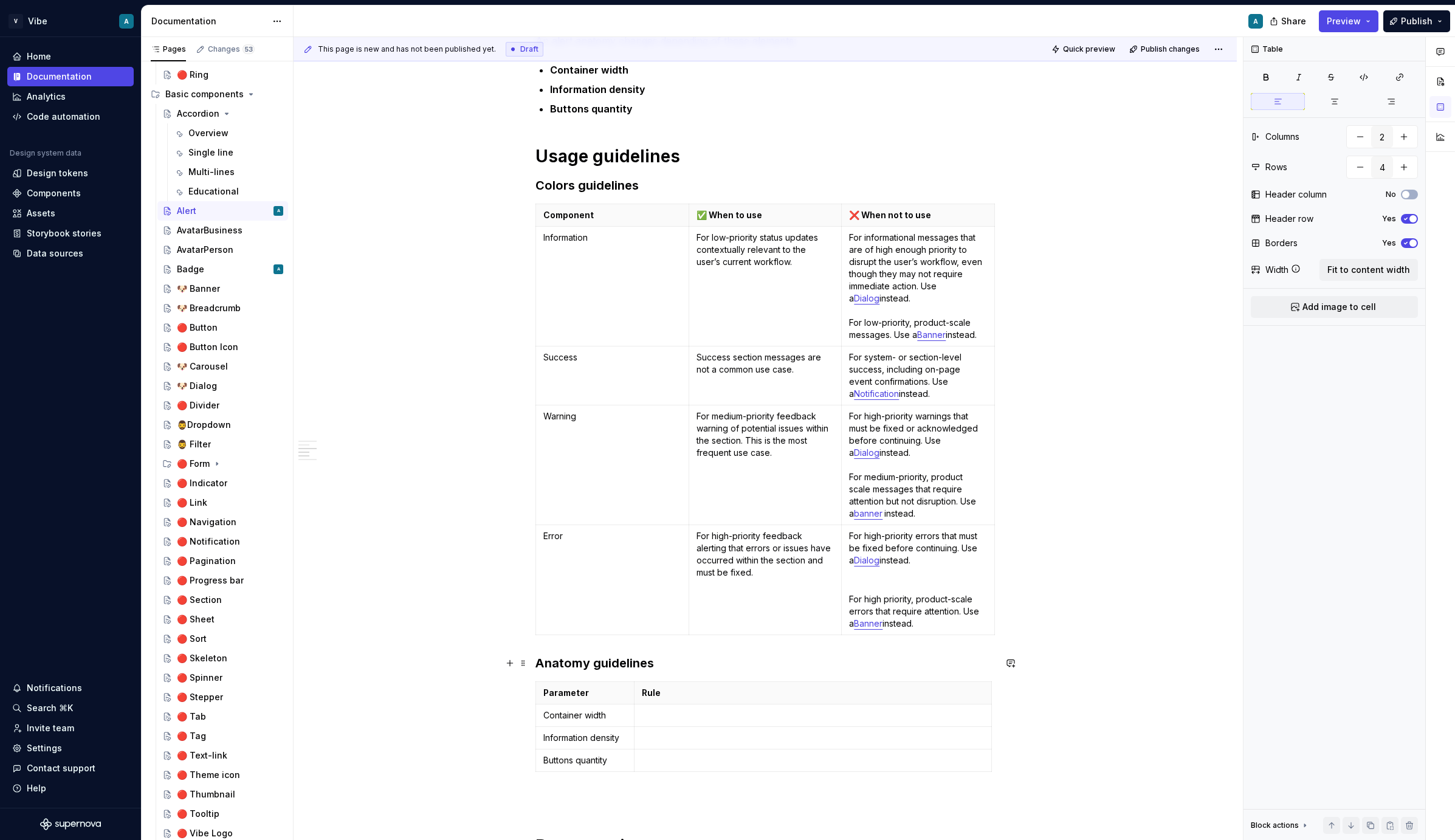
scroll to position [816, 0]
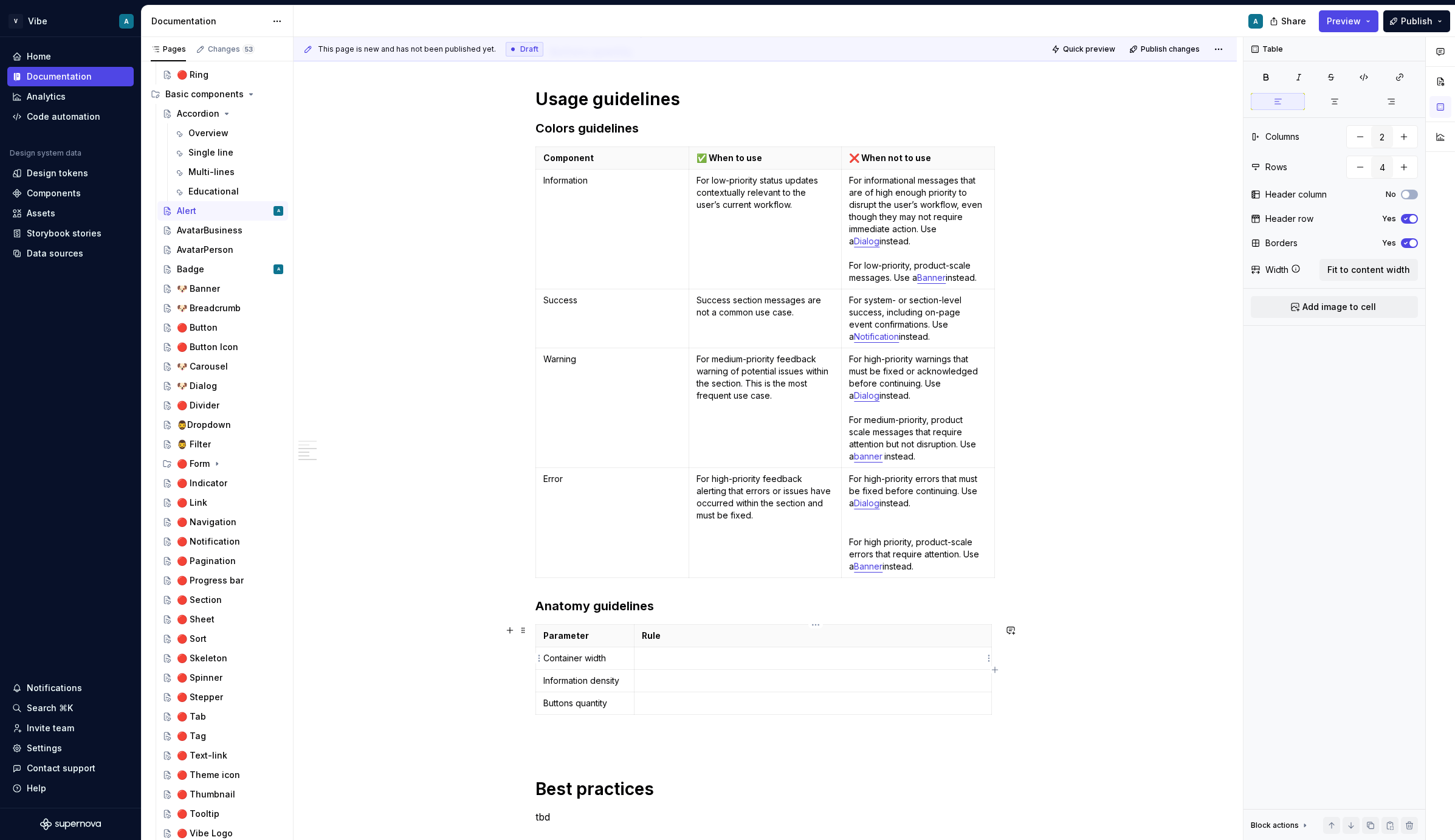
click at [663, 654] on p at bounding box center [813, 659] width 342 height 12
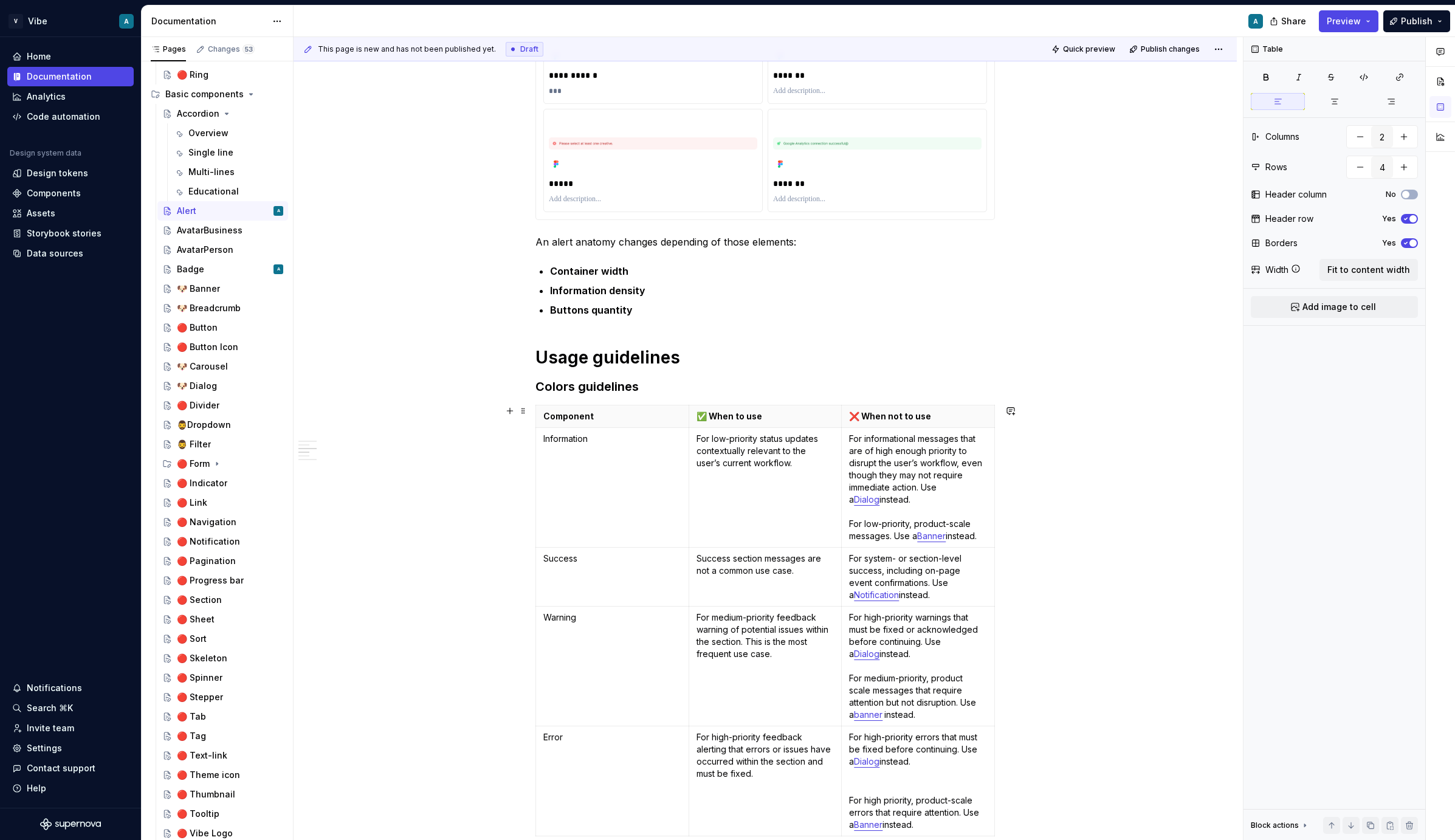
scroll to position [551, 0]
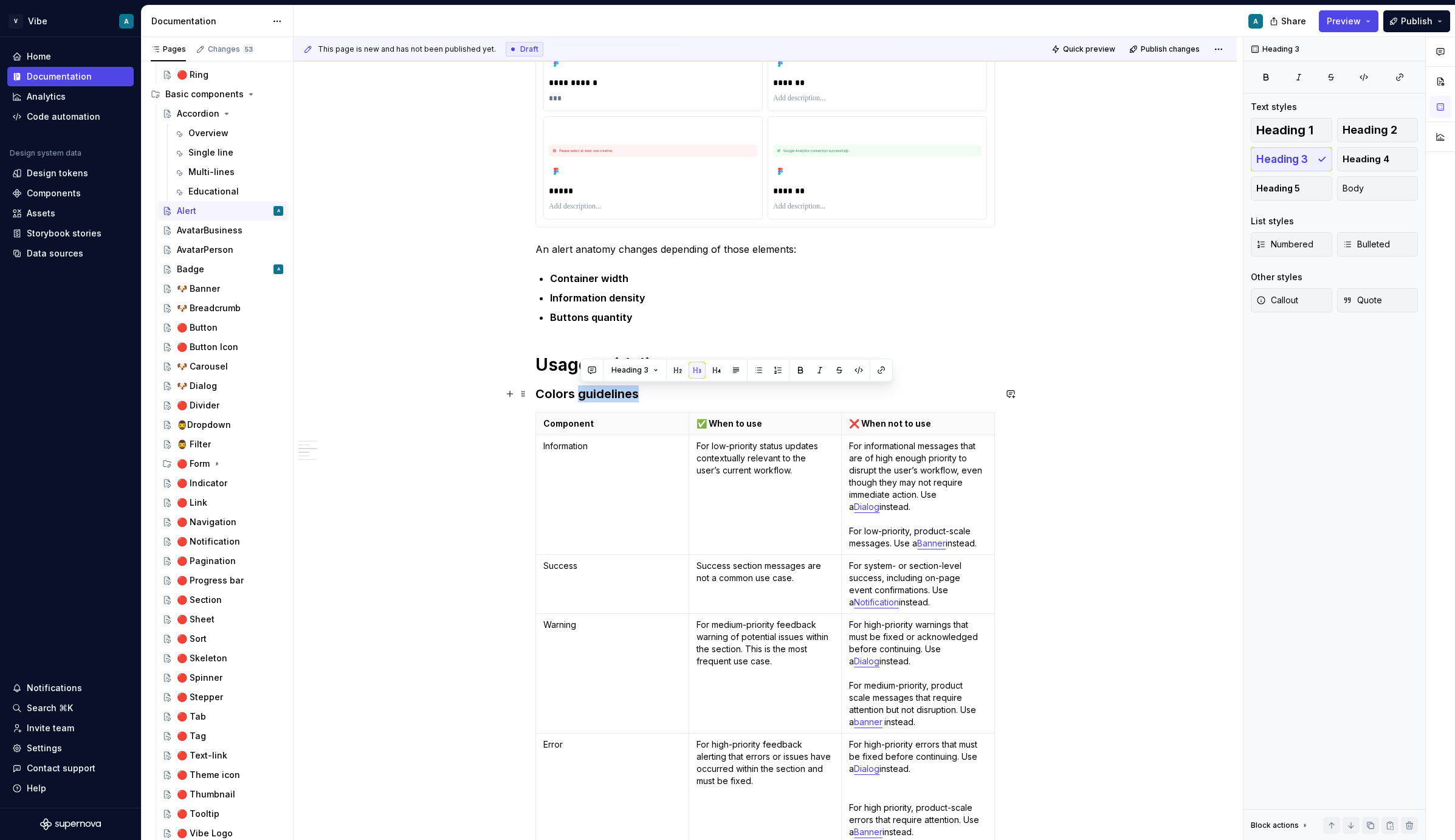
drag, startPoint x: 583, startPoint y: 393, endPoint x: 650, endPoint y: 392, distance: 67.0
click at [650, 392] on h3 "Colors guidelines" at bounding box center [765, 394] width 459 height 17
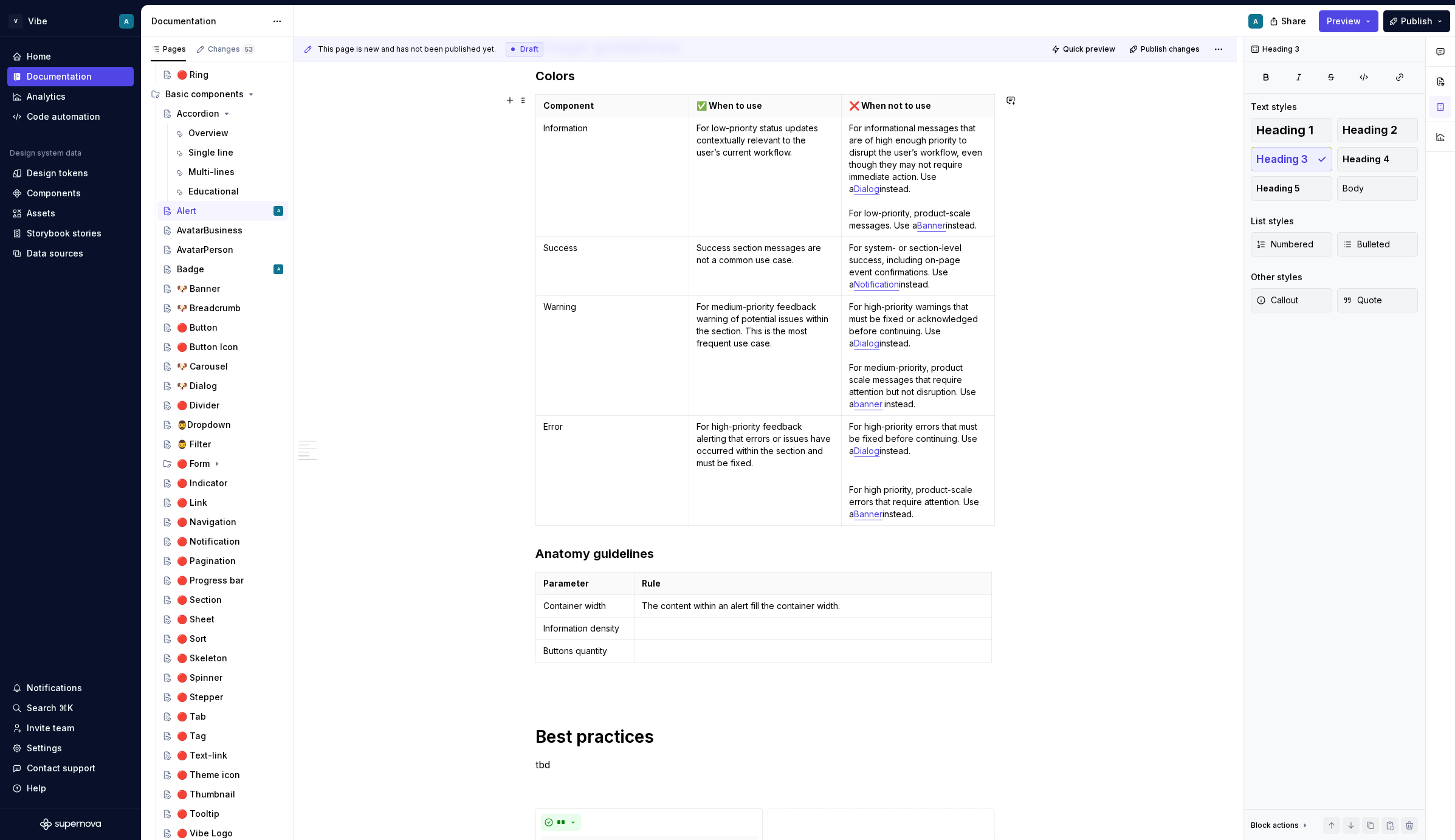
scroll to position [929, 0]
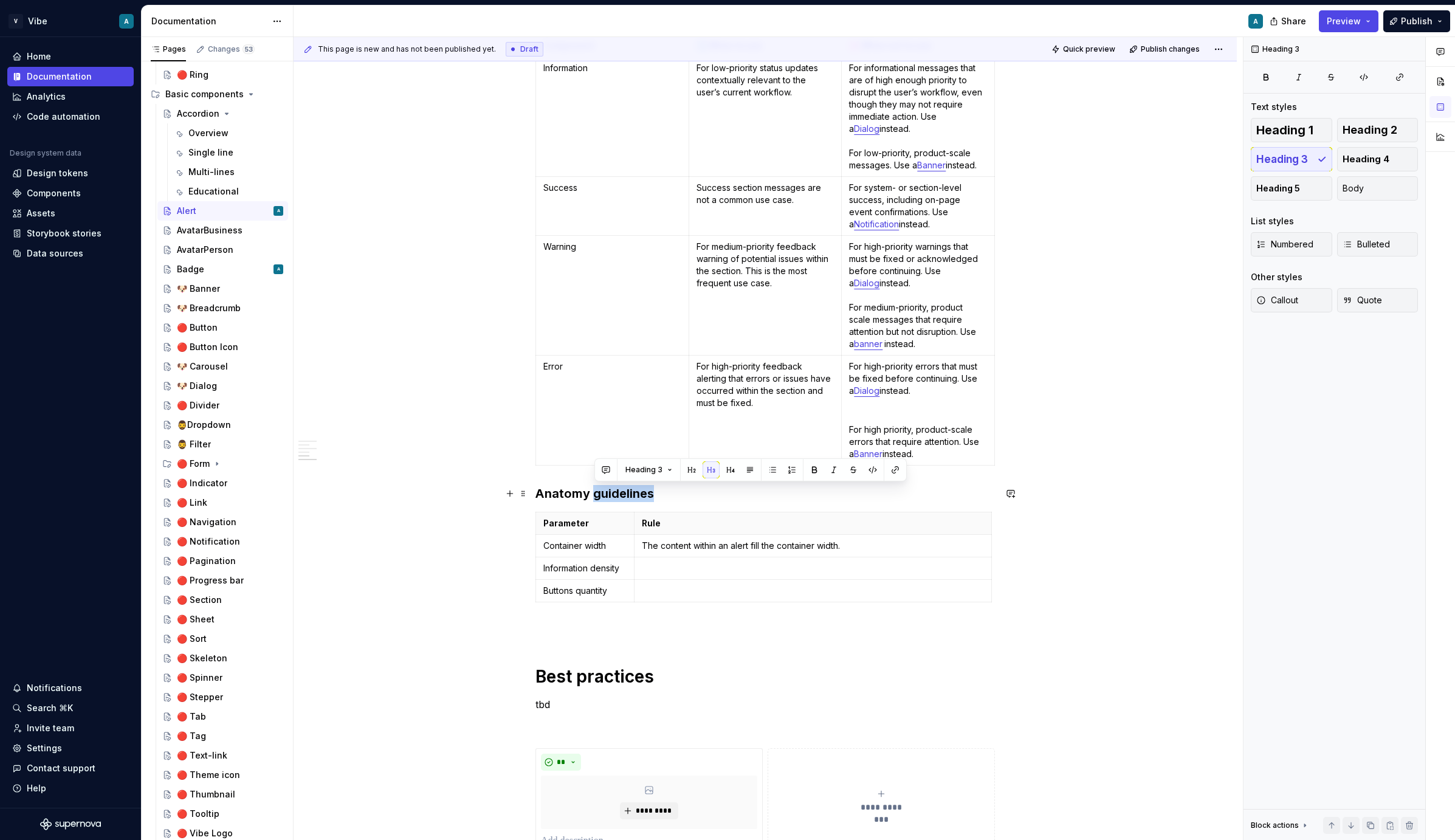
drag, startPoint x: 594, startPoint y: 490, endPoint x: 657, endPoint y: 489, distance: 63.0
click at [657, 489] on h3 "Anatomy guidelines" at bounding box center [765, 494] width 459 height 17
click at [678, 516] on th "Rule" at bounding box center [813, 524] width 358 height 22
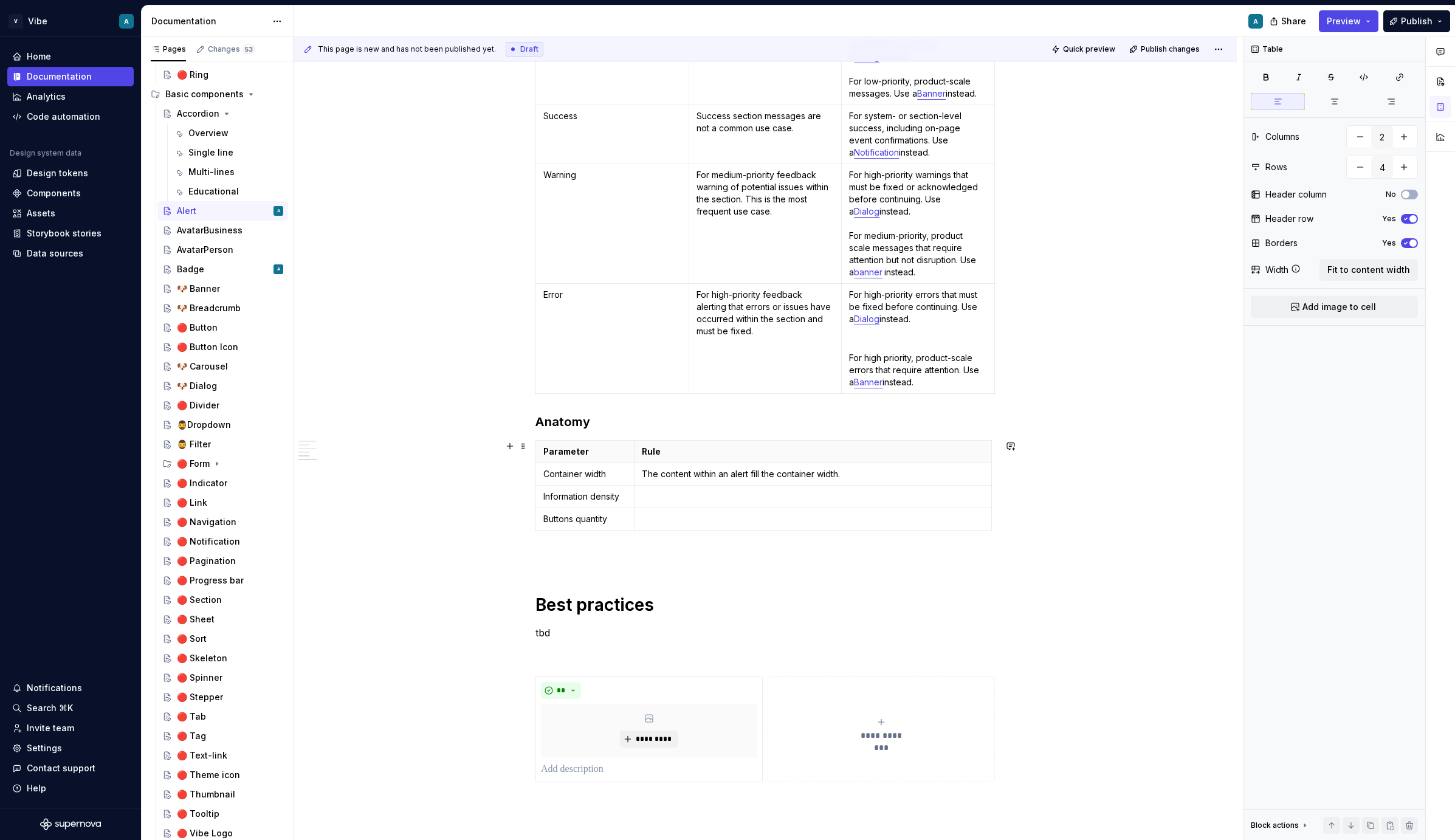
scroll to position [1005, 0]
click at [866, 464] on p "The content within an alert fill the container width." at bounding box center [813, 470] width 342 height 12
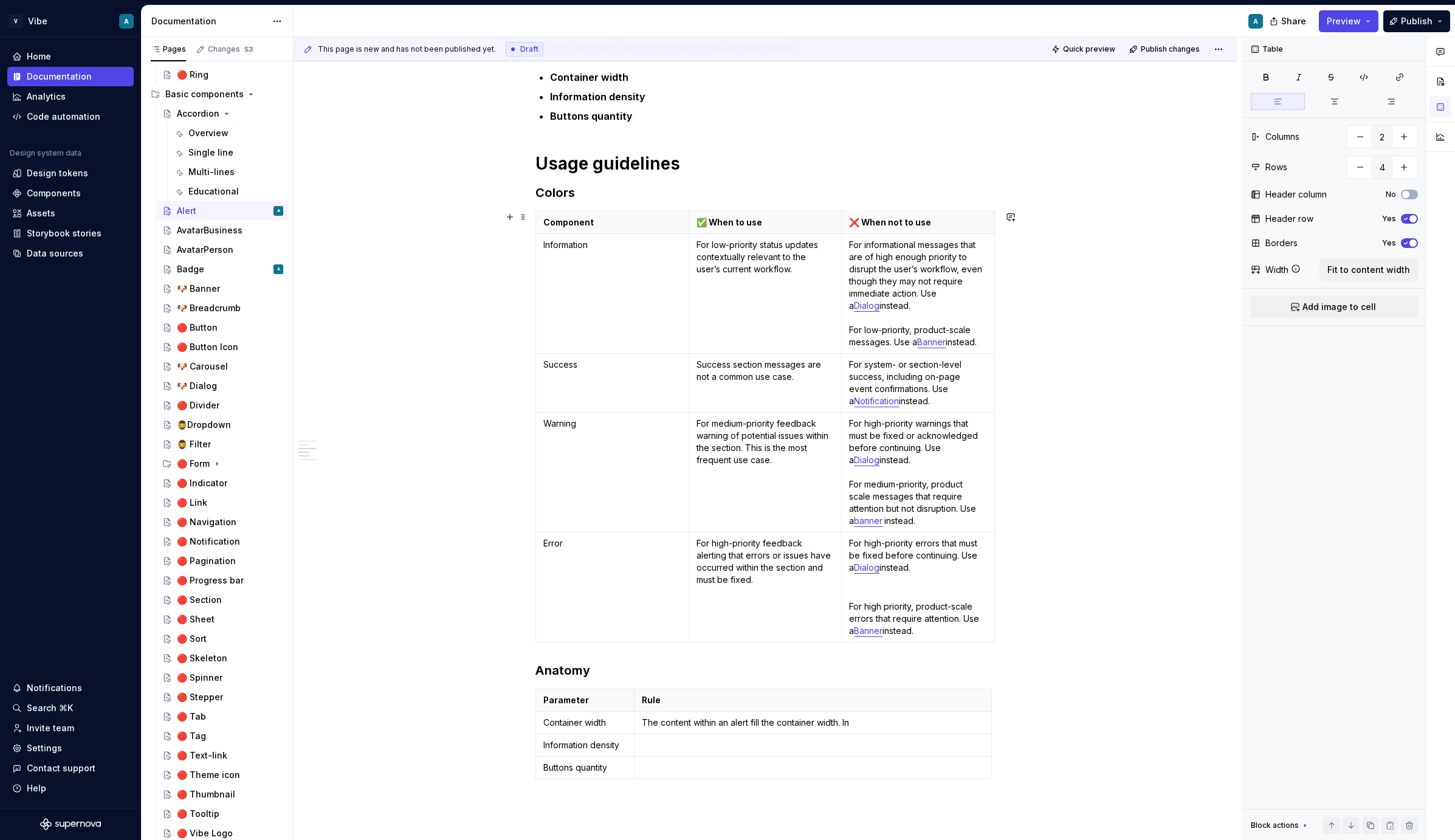
scroll to position [753, 0]
click at [547, 770] on p "Buttons quantity" at bounding box center [584, 767] width 83 height 12
click at [537, 768] on html "V Vibe A Home Documentation Analytics Code automation Design system data Design…" at bounding box center [727, 420] width 1455 height 840
click at [835, 736] on html "V Vibe A Home Documentation Analytics Code automation Design system data Design…" at bounding box center [727, 420] width 1455 height 840
click at [648, 722] on p "The content within an alert fill the container width. In" at bounding box center [813, 722] width 342 height 12
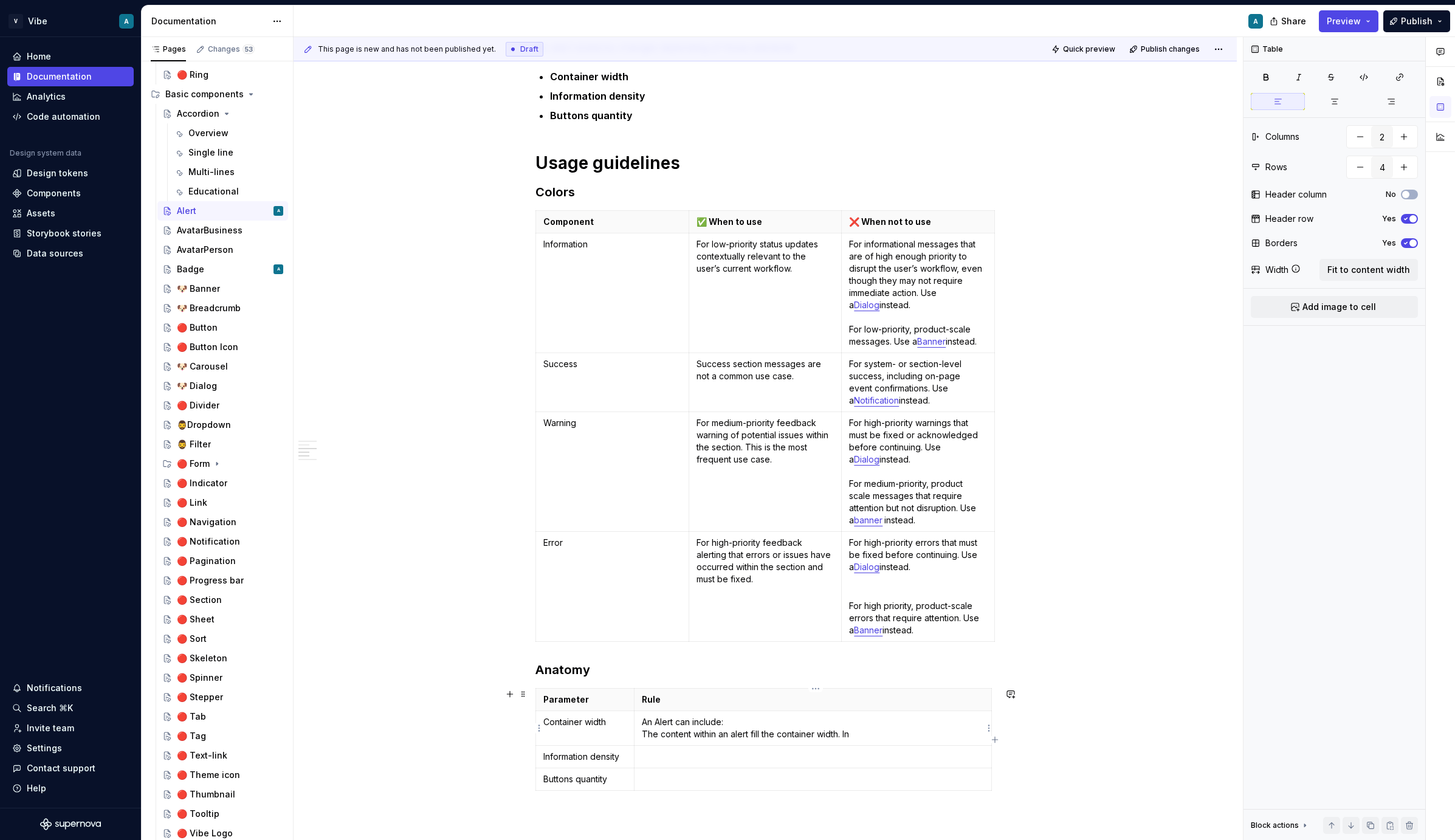
click at [669, 731] on p "An Alert can include: The content within an alert fill the container width. In" at bounding box center [813, 728] width 342 height 24
click at [673, 731] on p "An Alert can include: The content within an alert fill the container width. In" at bounding box center [813, 728] width 342 height 24
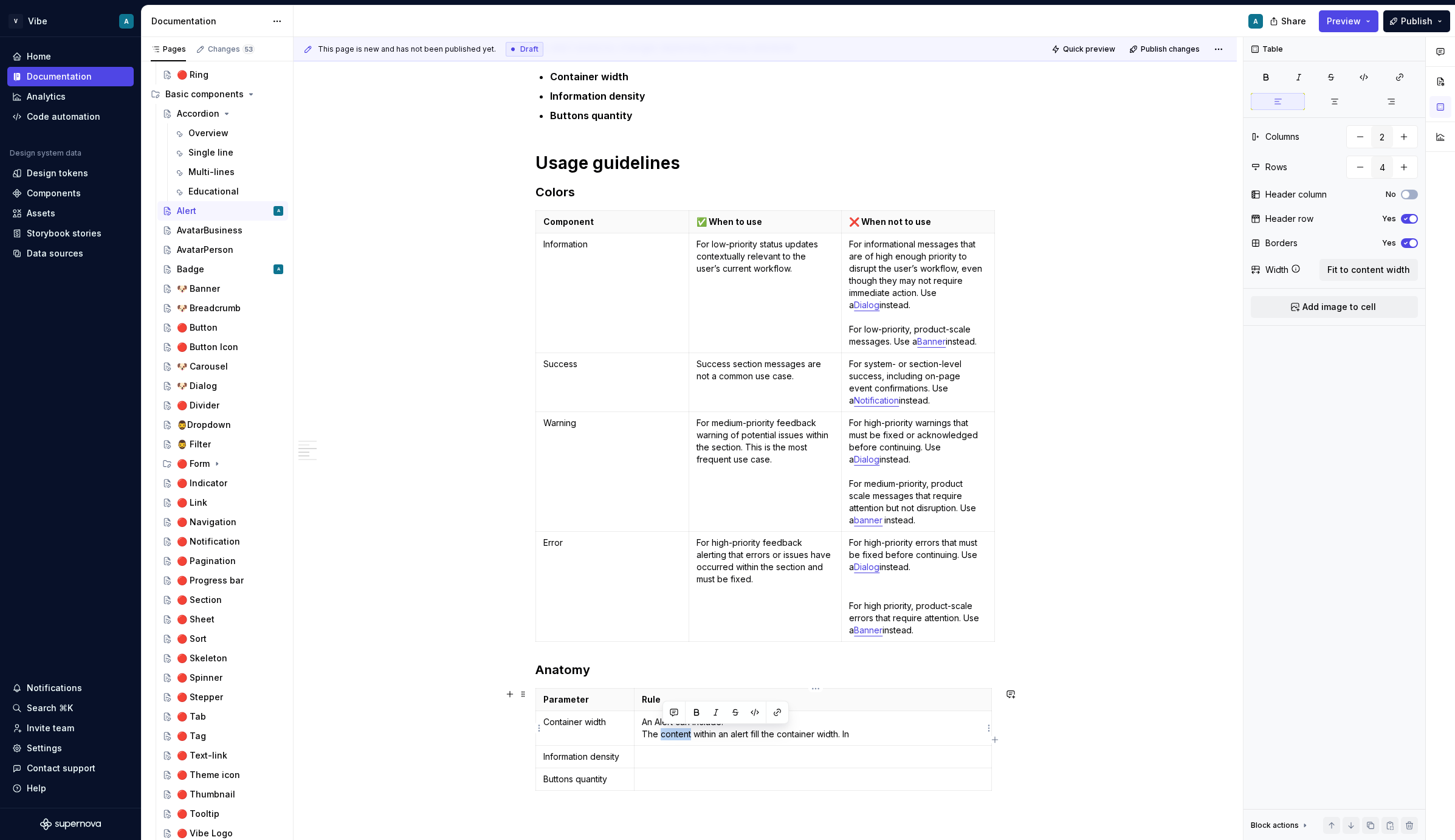
click at [641, 729] on td "An Alert can include: The content within an alert fill the container width. In" at bounding box center [813, 729] width 358 height 35
click at [742, 722] on p "An Alert can include: The content within an alert fill the container width. In" at bounding box center [813, 728] width 342 height 24
click at [648, 736] on p "An Alert can include a header, body copy and buttons (up to 2 buttons). The con…" at bounding box center [813, 728] width 342 height 24
click at [947, 719] on p "An Alert can include a header, body copy and buttons (up to 2 buttons). The con…" at bounding box center [813, 728] width 342 height 24
drag, startPoint x: 937, startPoint y: 739, endPoint x: 935, endPoint y: 723, distance: 16.1
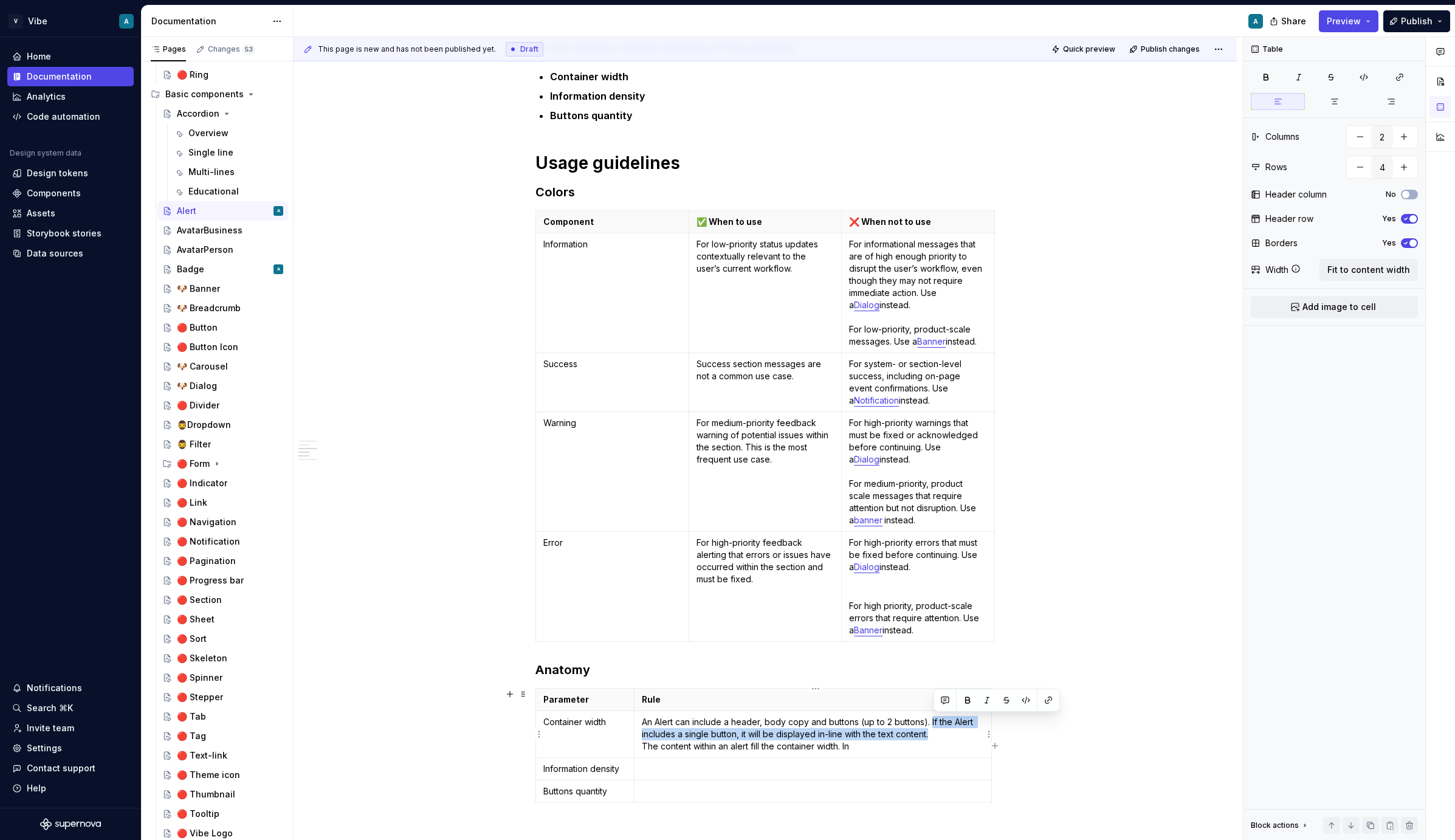
click at [935, 723] on p "An Alert can include a header, body copy and buttons (up to 2 buttons). If the …" at bounding box center [813, 734] width 342 height 37
copy p "If the Alert includes a single button, it will be displayed in-line with the te…"
click at [937, 738] on p "An Alert can include a header, body copy and buttons (up to 2 buttons). If the …" at bounding box center [813, 734] width 342 height 37
click at [777, 741] on p "An Alert can include a header, body copy and buttons (up to 2 buttons). If the …" at bounding box center [813, 734] width 342 height 37
click at [682, 749] on p "An Alert can include a header, body copy and buttons (up to 2 buttons). If the …" at bounding box center [813, 740] width 342 height 49
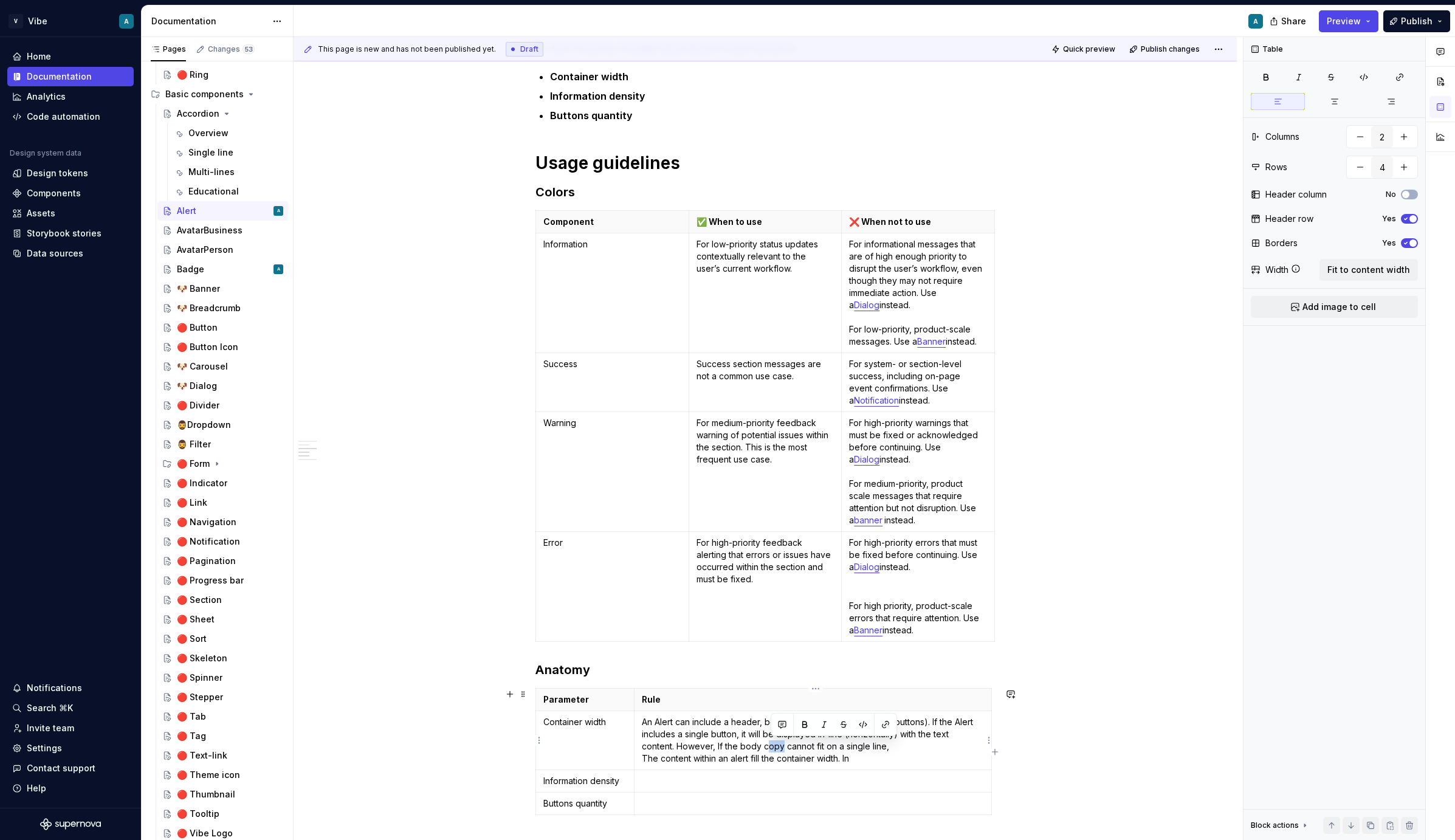
drag, startPoint x: 786, startPoint y: 747, endPoint x: 768, endPoint y: 747, distance: 18.0
click at [768, 747] on p "An Alert can include a header, body copy and buttons (up to 2 buttons). If the …" at bounding box center [813, 740] width 342 height 49
click at [744, 745] on p "An Alert can include a header, body copy and buttons (up to 2 buttons). If the …" at bounding box center [813, 740] width 342 height 49
click at [901, 738] on p "An Alert can include a header, body copy and buttons (up to 2 buttons). If the …" at bounding box center [813, 740] width 342 height 49
drag, startPoint x: 853, startPoint y: 761, endPoint x: 682, endPoint y: 747, distance: 171.6
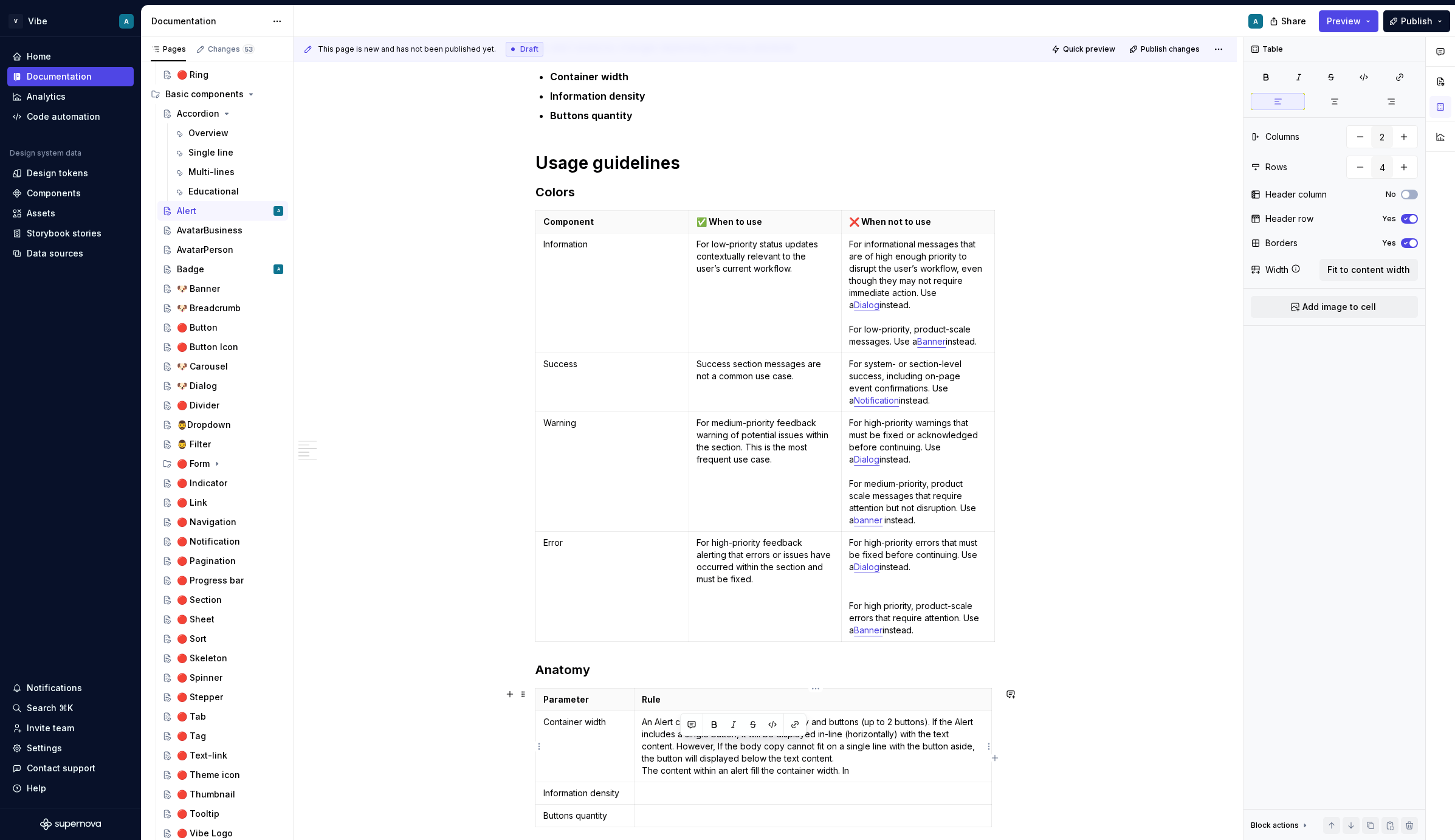
click at [682, 747] on p "An Alert can include a header, body copy and buttons (up to 2 buttons). If the …" at bounding box center [813, 746] width 342 height 61
copy p "However, If the body copy cannot fit on a single line with the button aside, th…"
click at [793, 770] on p "An Alert can include a header, body copy and buttons (up to 2 buttons). If the …" at bounding box center [813, 746] width 342 height 61
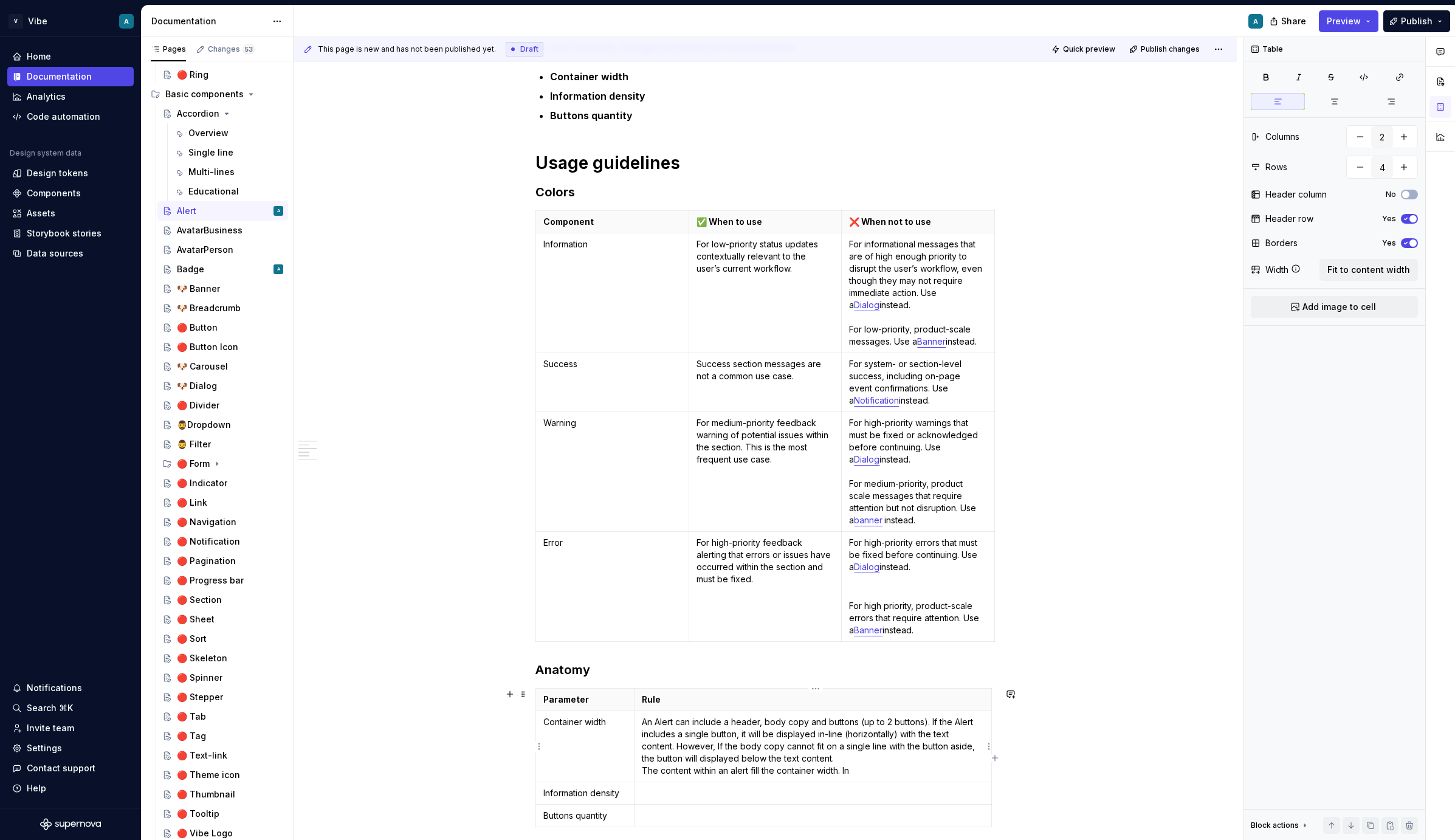
click at [793, 770] on p "An Alert can include a header, body copy and buttons (up to 2 buttons). If the …" at bounding box center [813, 746] width 342 height 61
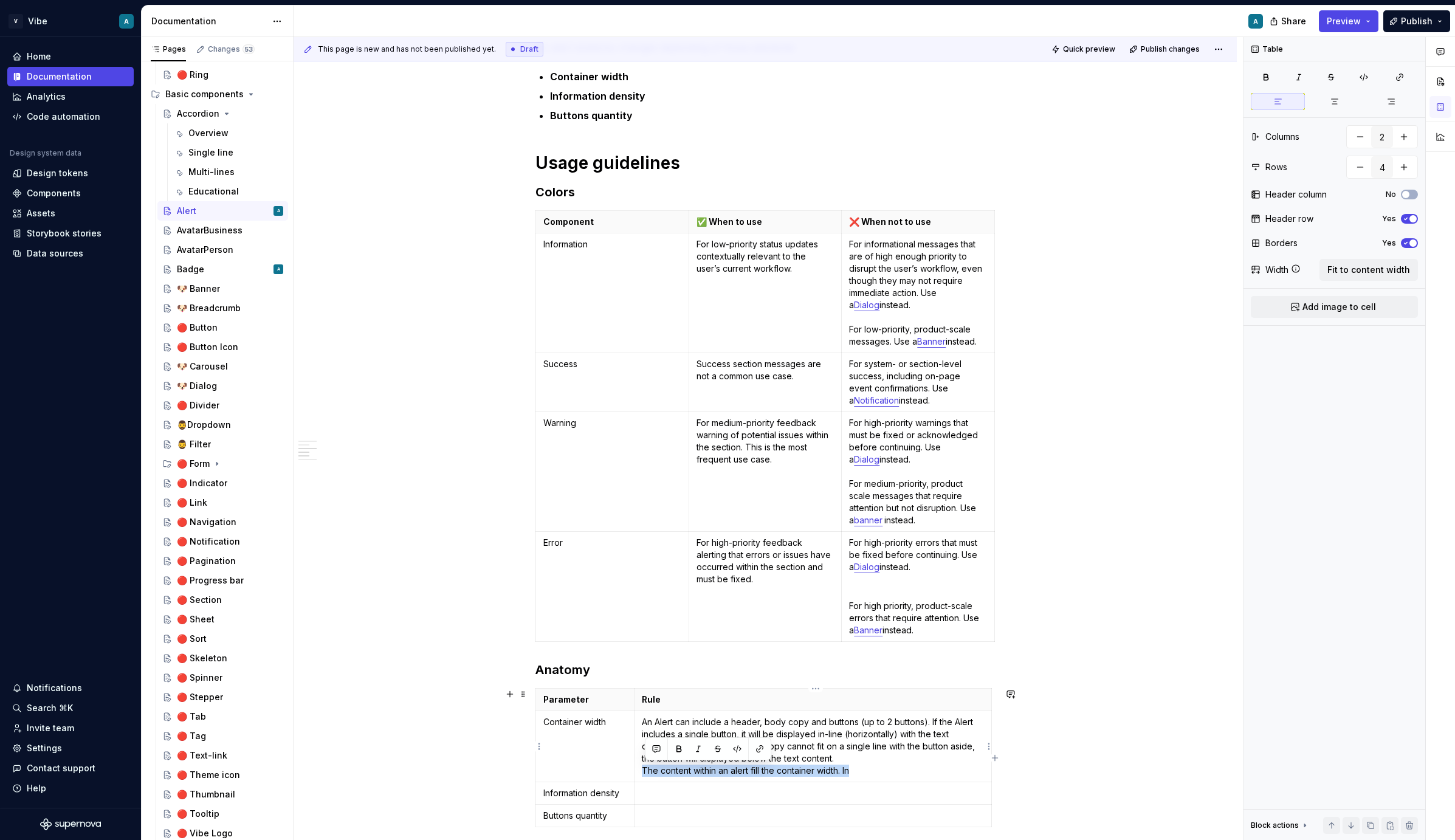
drag, startPoint x: 861, startPoint y: 772, endPoint x: 646, endPoint y: 769, distance: 215.0
click at [646, 769] on p "An Alert can include a header, body copy and buttons (up to 2 buttons). If the …" at bounding box center [813, 746] width 342 height 61
click at [681, 721] on p "An Alert can include a header, body copy and buttons (up to 2 buttons). If the …" at bounding box center [813, 740] width 342 height 49
click at [695, 724] on p "The Alert fit the container width where it is implemented. It can include a hea…" at bounding box center [813, 746] width 342 height 61
drag, startPoint x: 660, startPoint y: 723, endPoint x: 644, endPoint y: 724, distance: 16.0
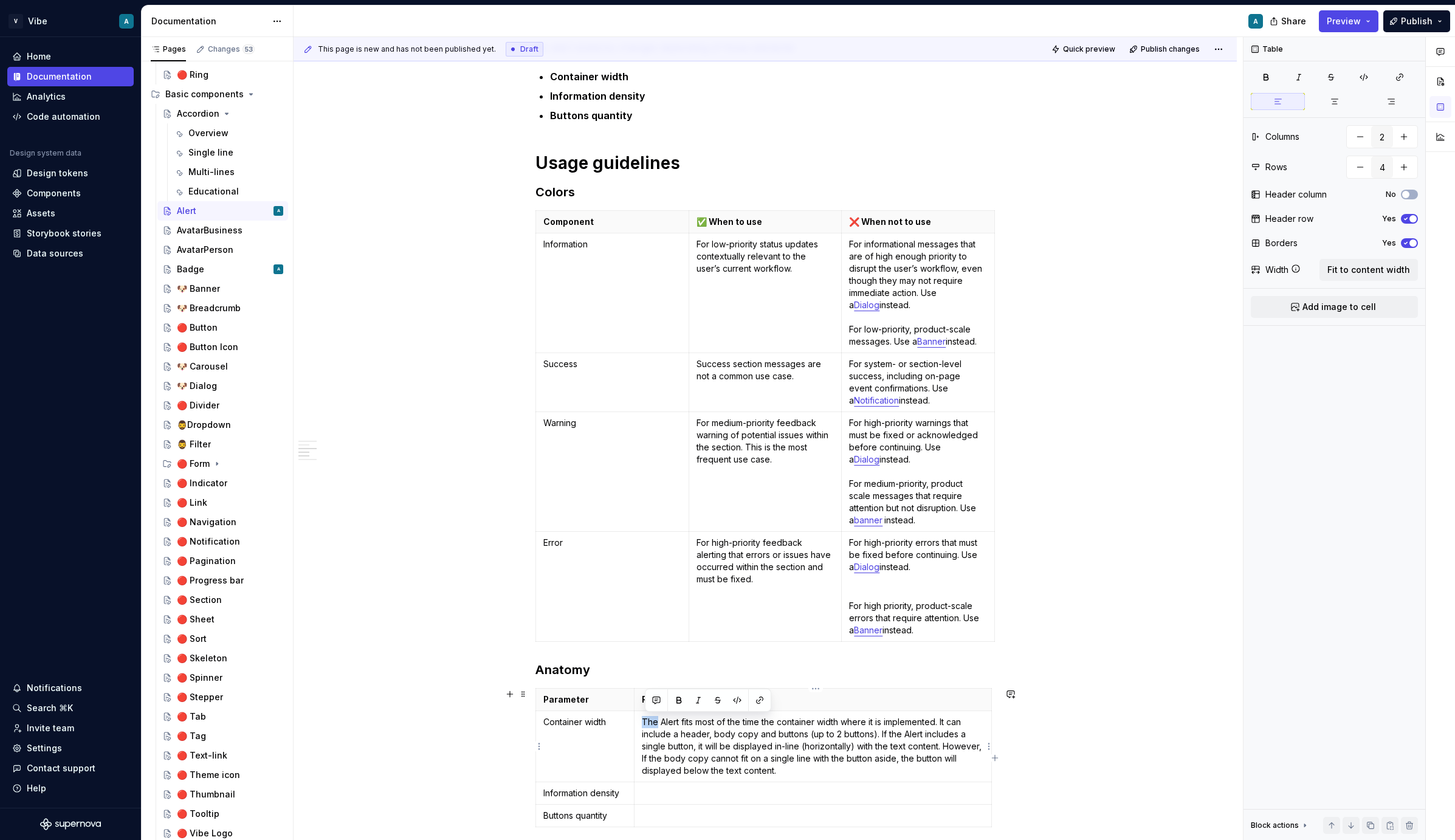
click at [644, 724] on p "The Alert fits most of the time the container width where it is implemented. It…" at bounding box center [813, 746] width 342 height 61
click at [943, 721] on p "An Alert fits most of the time the container width where it is implemented. It …" at bounding box center [813, 746] width 342 height 61
click at [948, 749] on p "An Alert fits most of the time the container width where it is implemented. An …" at bounding box center [813, 746] width 342 height 61
click at [861, 761] on p "An Alert fits most of the time the container width where it is implemented. An …" at bounding box center [813, 746] width 342 height 61
click at [855, 760] on p "An Alert fits most of the time the container width where it is implemented. An …" at bounding box center [813, 746] width 342 height 61
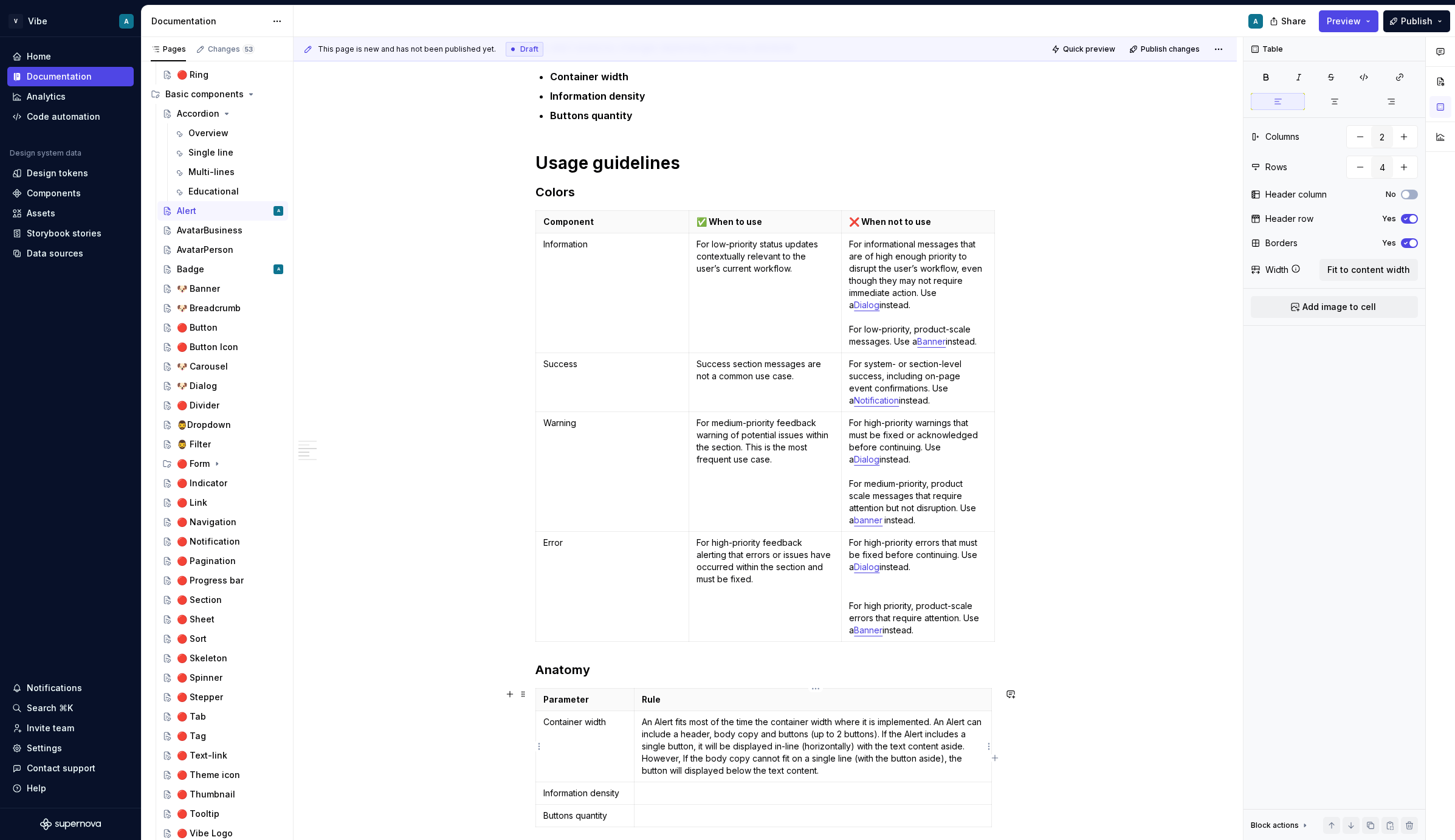
click at [687, 772] on p "An Alert fits most of the time the container width where it is implemented. An …" at bounding box center [813, 746] width 342 height 61
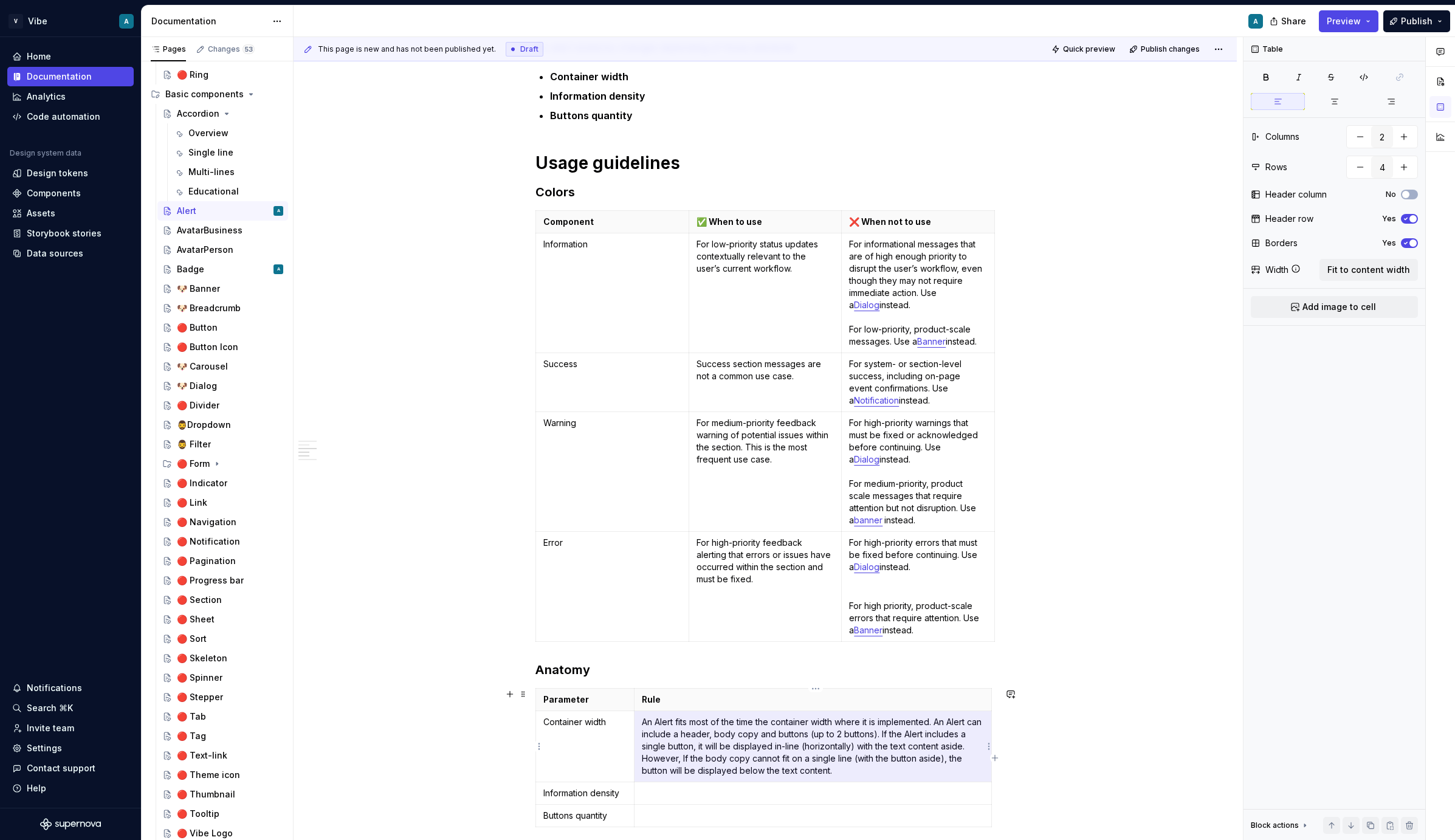
drag, startPoint x: 839, startPoint y: 772, endPoint x: 651, endPoint y: 758, distance: 188.5
click at [651, 758] on p "An Alert fits most of the time the container width where it is implemented. An …" at bounding box center [813, 746] width 342 height 61
click at [816, 769] on p "An Alert fits most of the time the container width where it is implemented. An …" at bounding box center [813, 746] width 342 height 61
drag, startPoint x: 837, startPoint y: 771, endPoint x: 659, endPoint y: 746, distance: 179.7
click at [659, 746] on p "An Alert fits most of the time the container width where it is implemented. An …" at bounding box center [813, 746] width 342 height 61
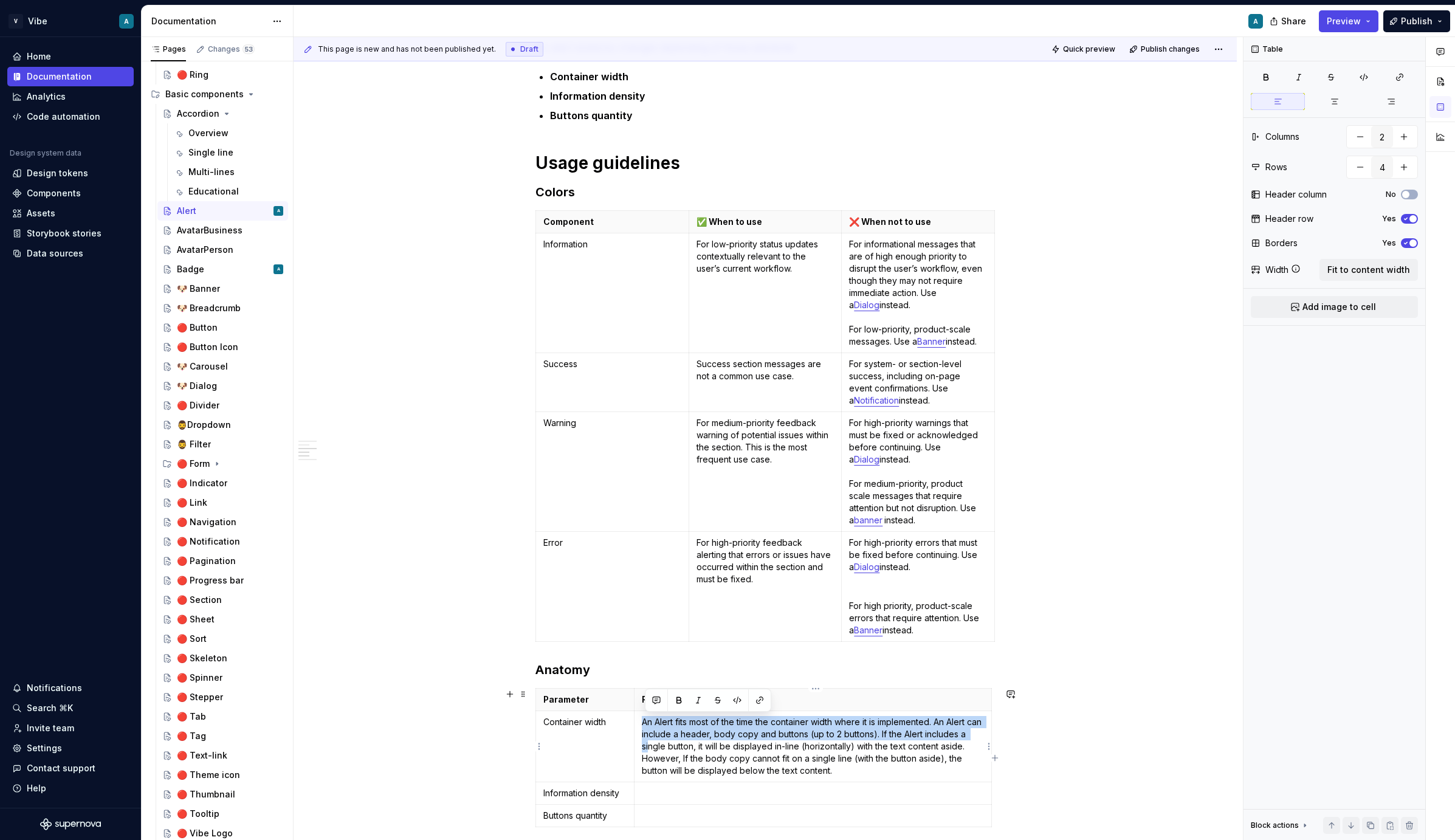
click at [659, 746] on p "An Alert fits most of the time the container width where it is implemented. An …" at bounding box center [813, 746] width 342 height 61
click at [657, 745] on p "An Alert fits most of the time the container width where it is implemented. An …" at bounding box center [813, 746] width 342 height 61
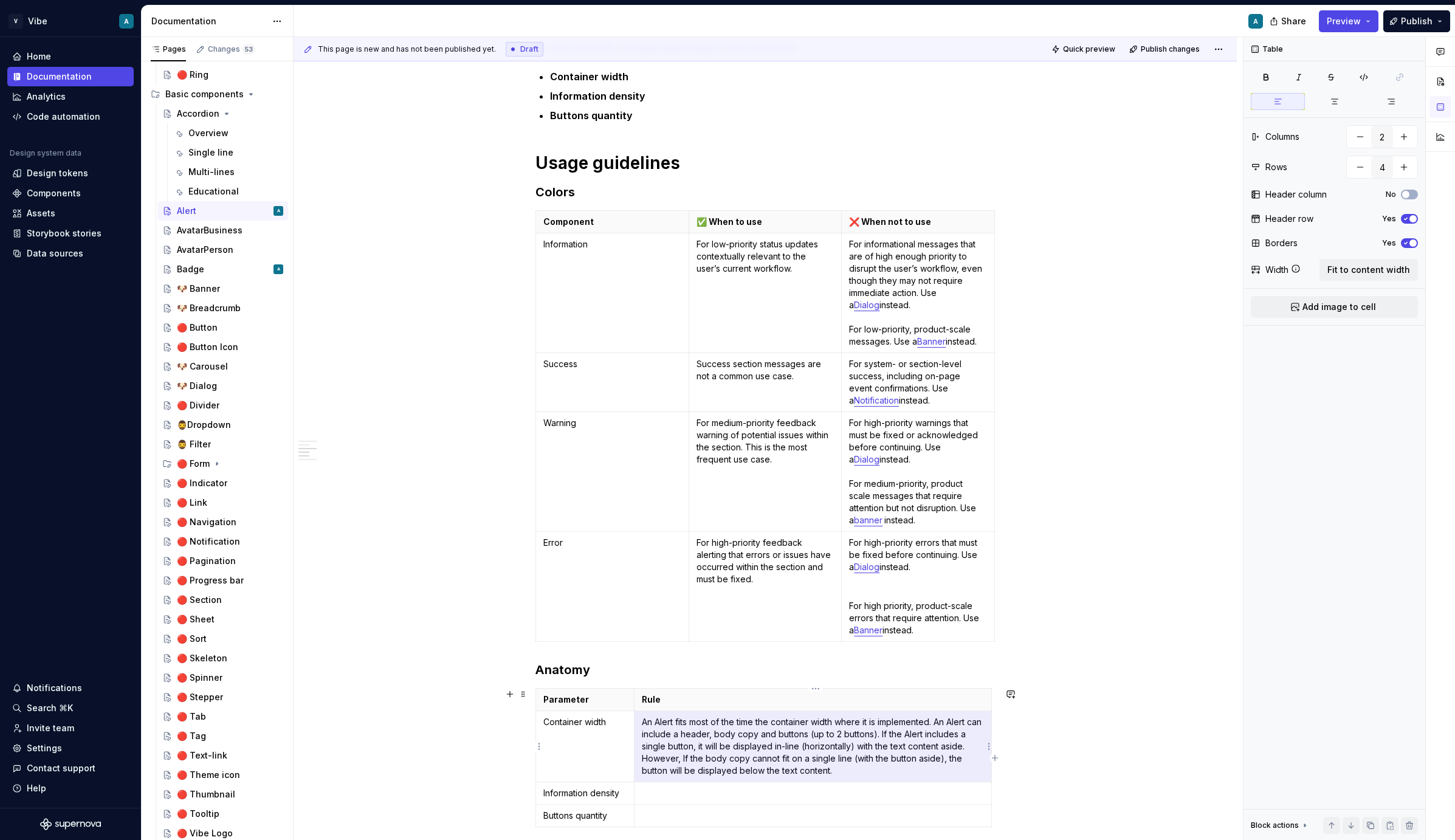
click at [657, 745] on p "An Alert fits most of the time the container width where it is implemented. An …" at bounding box center [813, 746] width 342 height 61
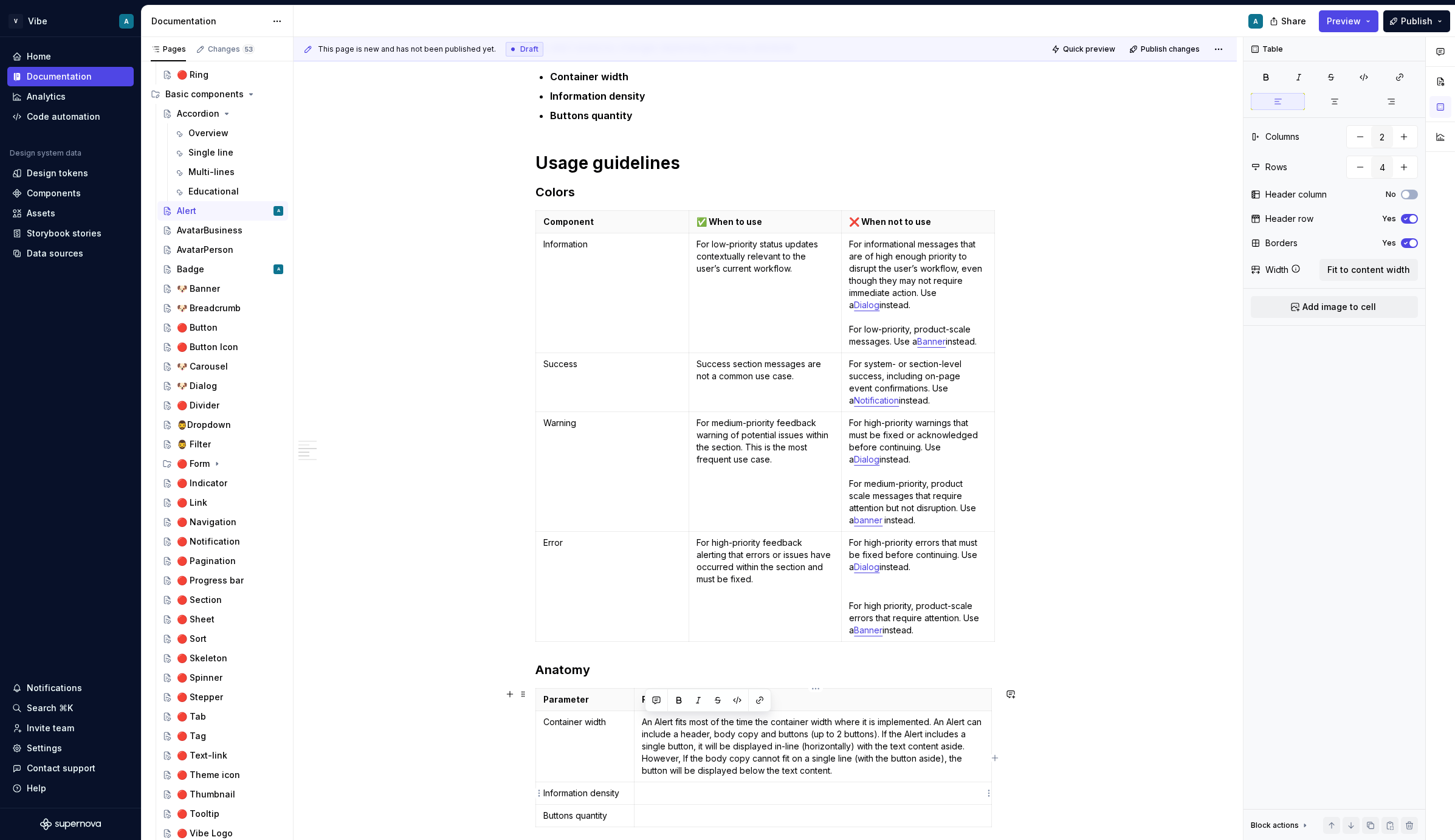
click at [673, 800] on td at bounding box center [813, 794] width 358 height 22
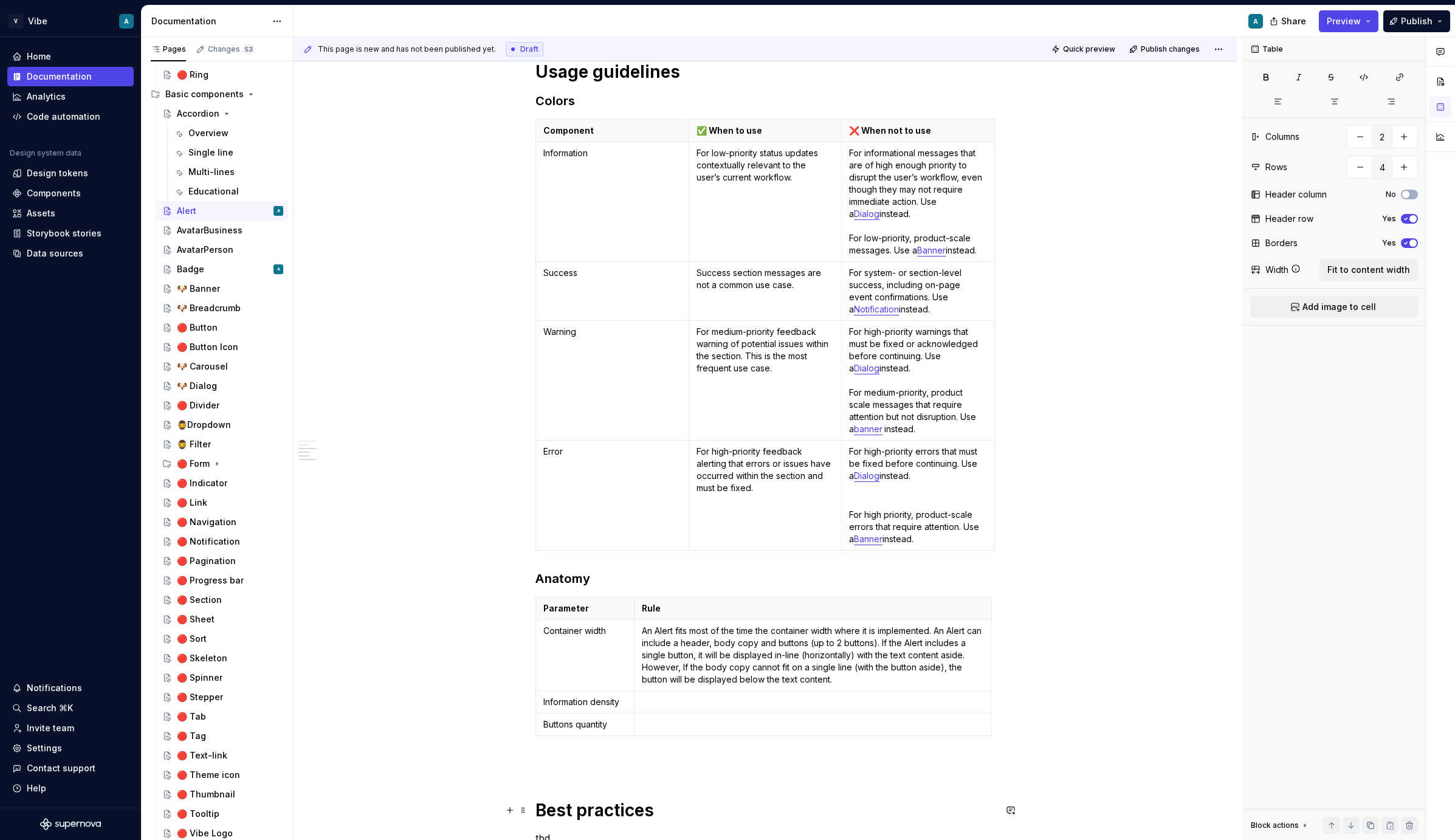
scroll to position [850, 0]
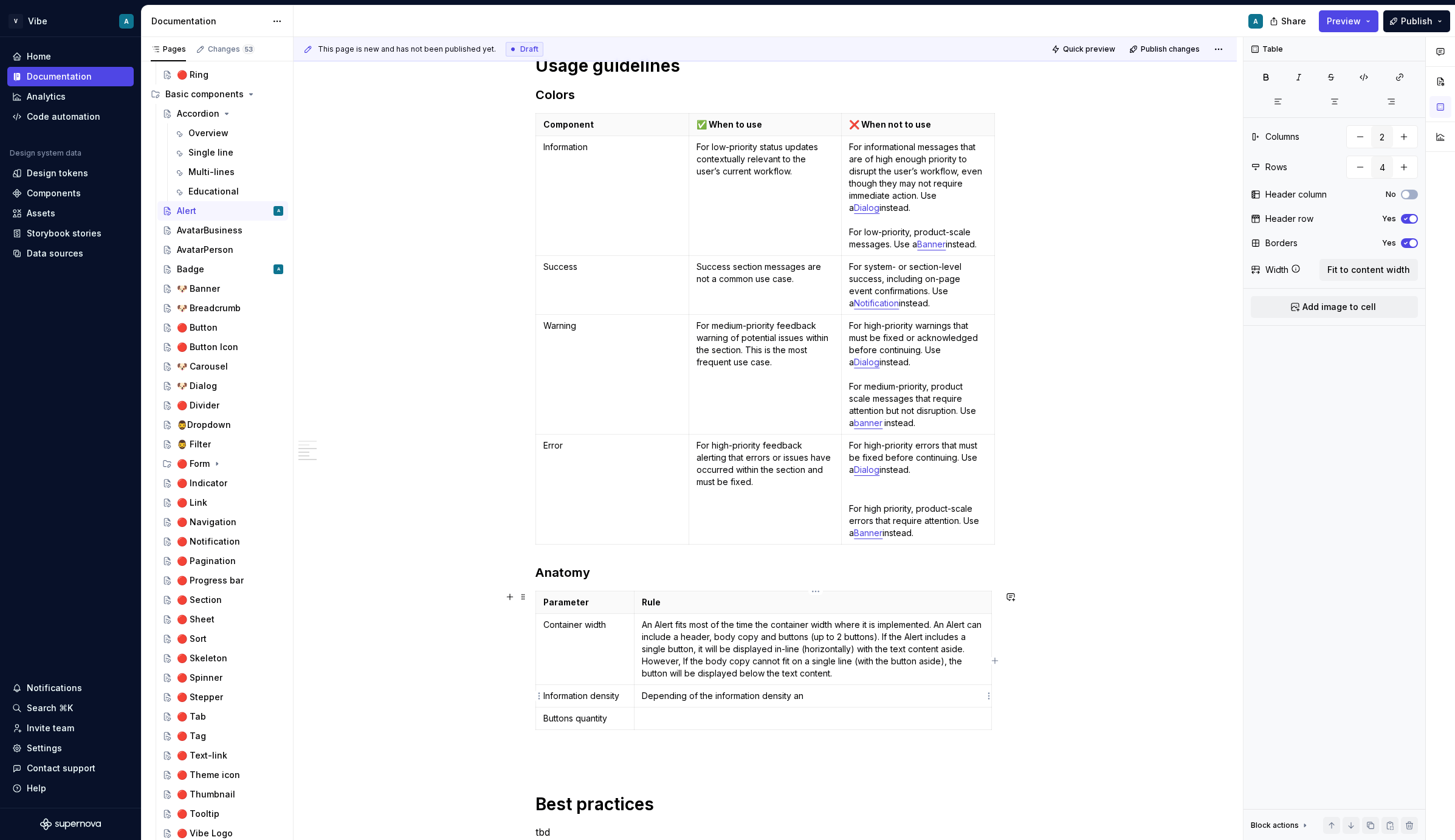
click at [825, 701] on p "Depending of the information density an" at bounding box center [813, 696] width 342 height 12
click at [738, 734] on p at bounding box center [813, 731] width 342 height 12
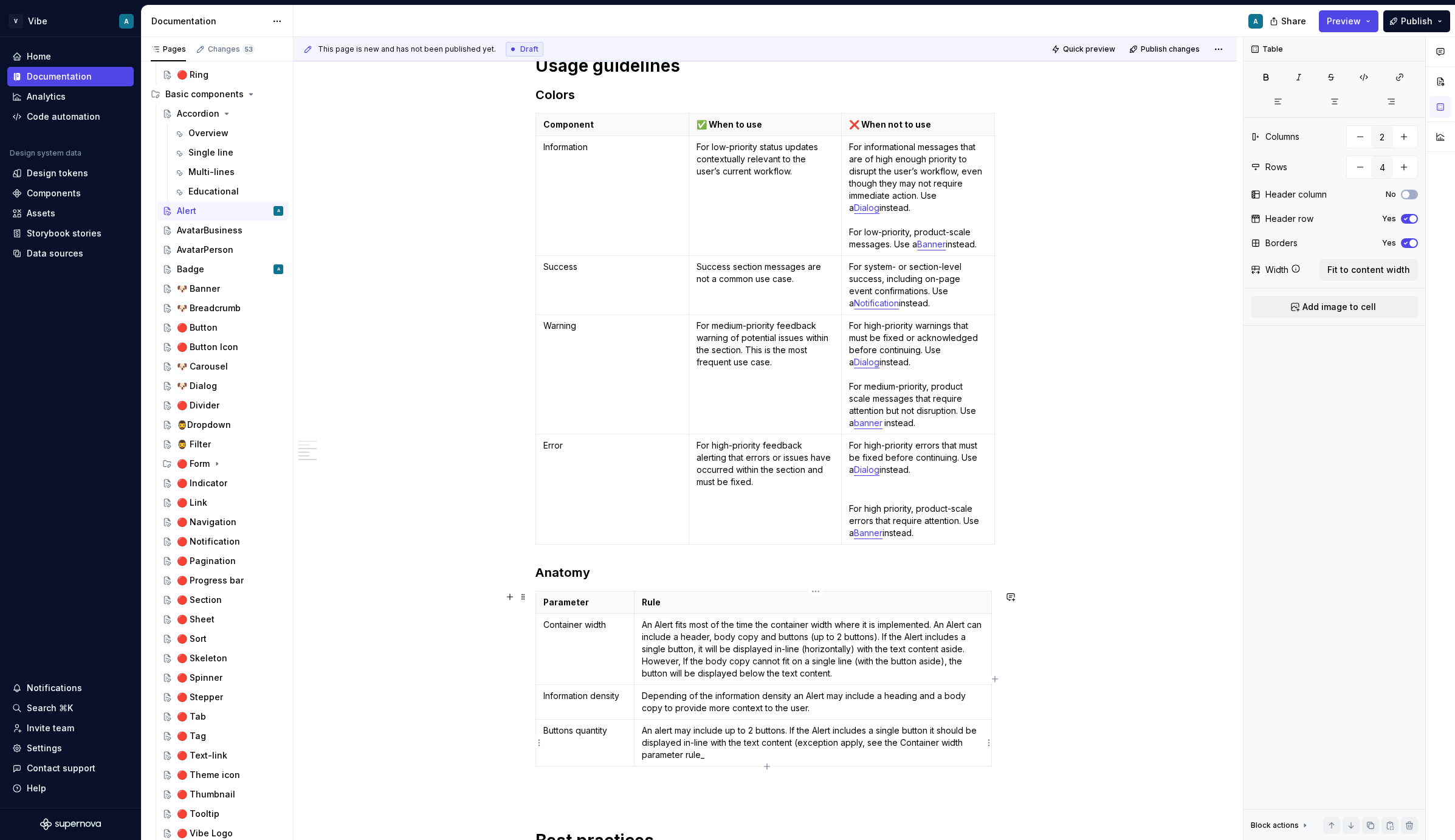
click at [843, 742] on p "An alert may include up to 2 buttons. If the Alert includes a single button it …" at bounding box center [813, 742] width 342 height 37
drag, startPoint x: 790, startPoint y: 761, endPoint x: 796, endPoint y: 741, distance: 20.9
click at [796, 741] on p "An alert may include up to 2 buttons. If the Alert includes a single button it …" at bounding box center [813, 742] width 342 height 37
copy p "(exception may apply, see the Container width parameter rule_"
click at [714, 757] on p "An alert may include up to 2 buttons. If the Alert includes a single button it …" at bounding box center [813, 742] width 342 height 37
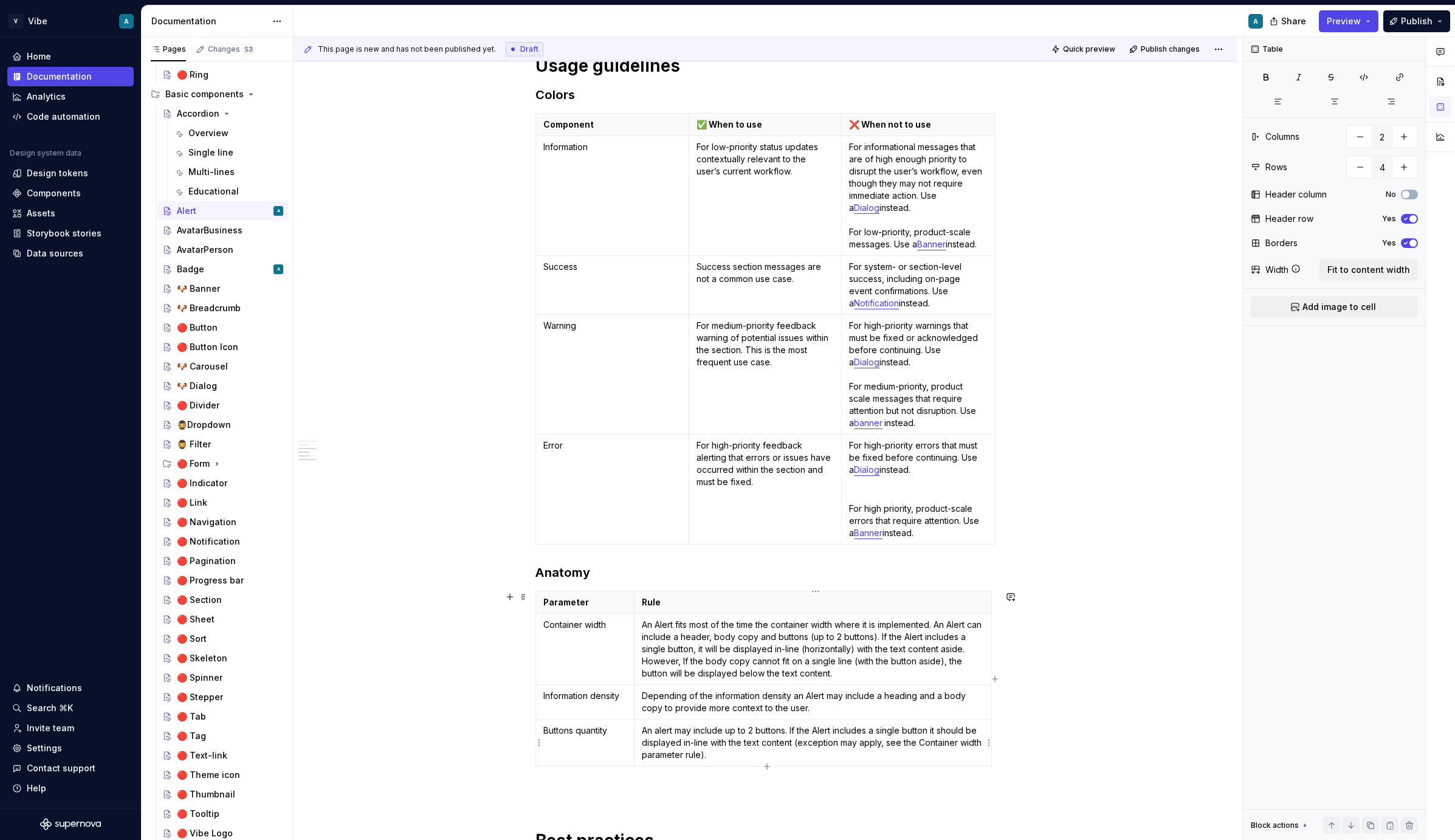
click at [705, 744] on p "An alert may include up to 2 buttons. If the Alert includes a single button it …" at bounding box center [813, 742] width 342 height 37
copy p "An alert may include up to 2 buttons. If the Alert includes a single button it …"
click at [720, 760] on p "An alert may include up to 2 buttons. If the Alert includes a single button it …" at bounding box center [813, 742] width 342 height 37
click at [794, 735] on p "An alert may include up to 2 buttons. If the Alert includes a single button it …" at bounding box center [813, 742] width 342 height 37
click at [912, 636] on p "An Alert fits most of the time the container width where it is implemented. An …" at bounding box center [813, 648] width 342 height 61
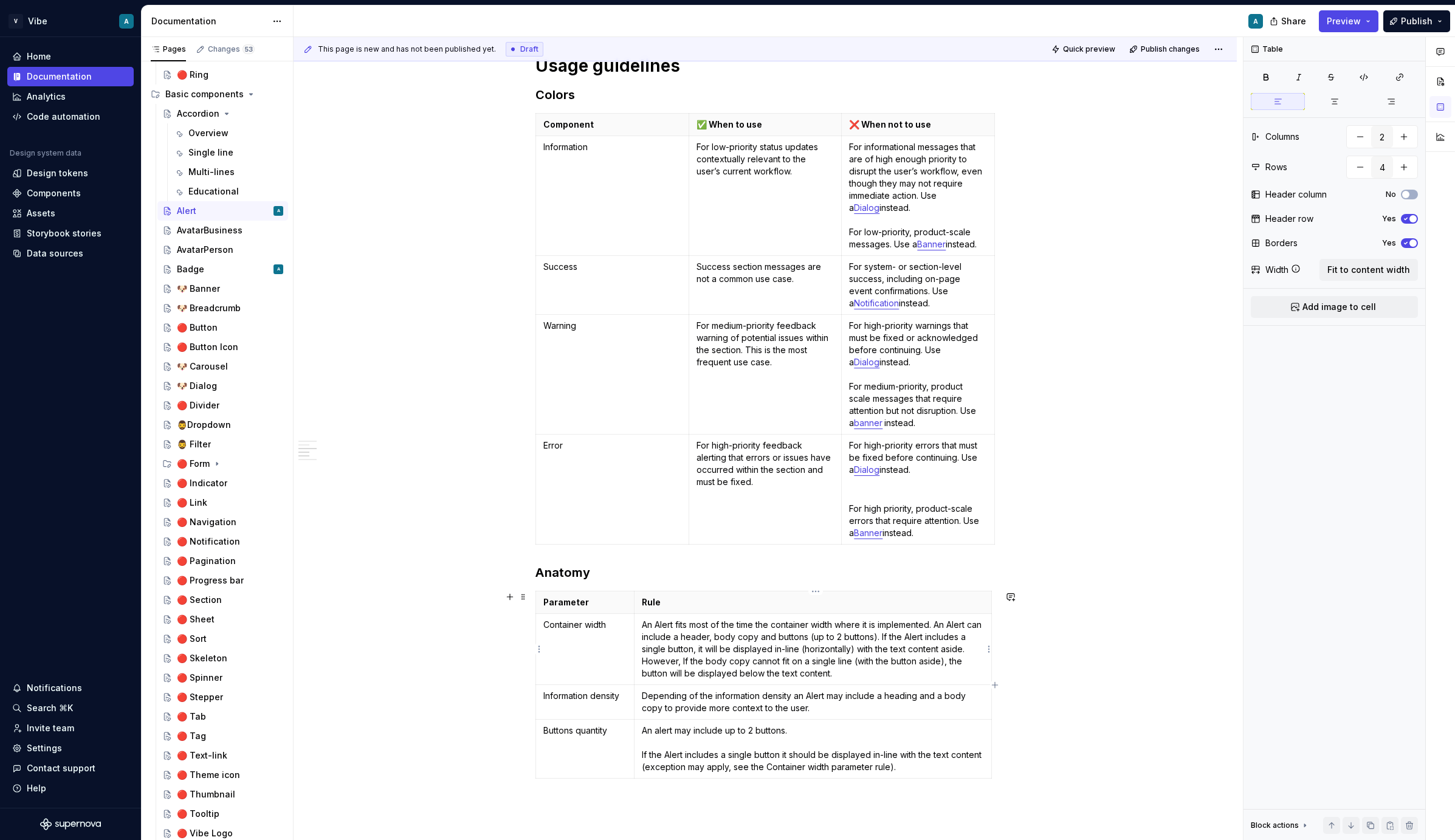
click at [896, 636] on p "An Alert fits most of the time the container width where it is implemented. An …" at bounding box center [813, 648] width 342 height 61
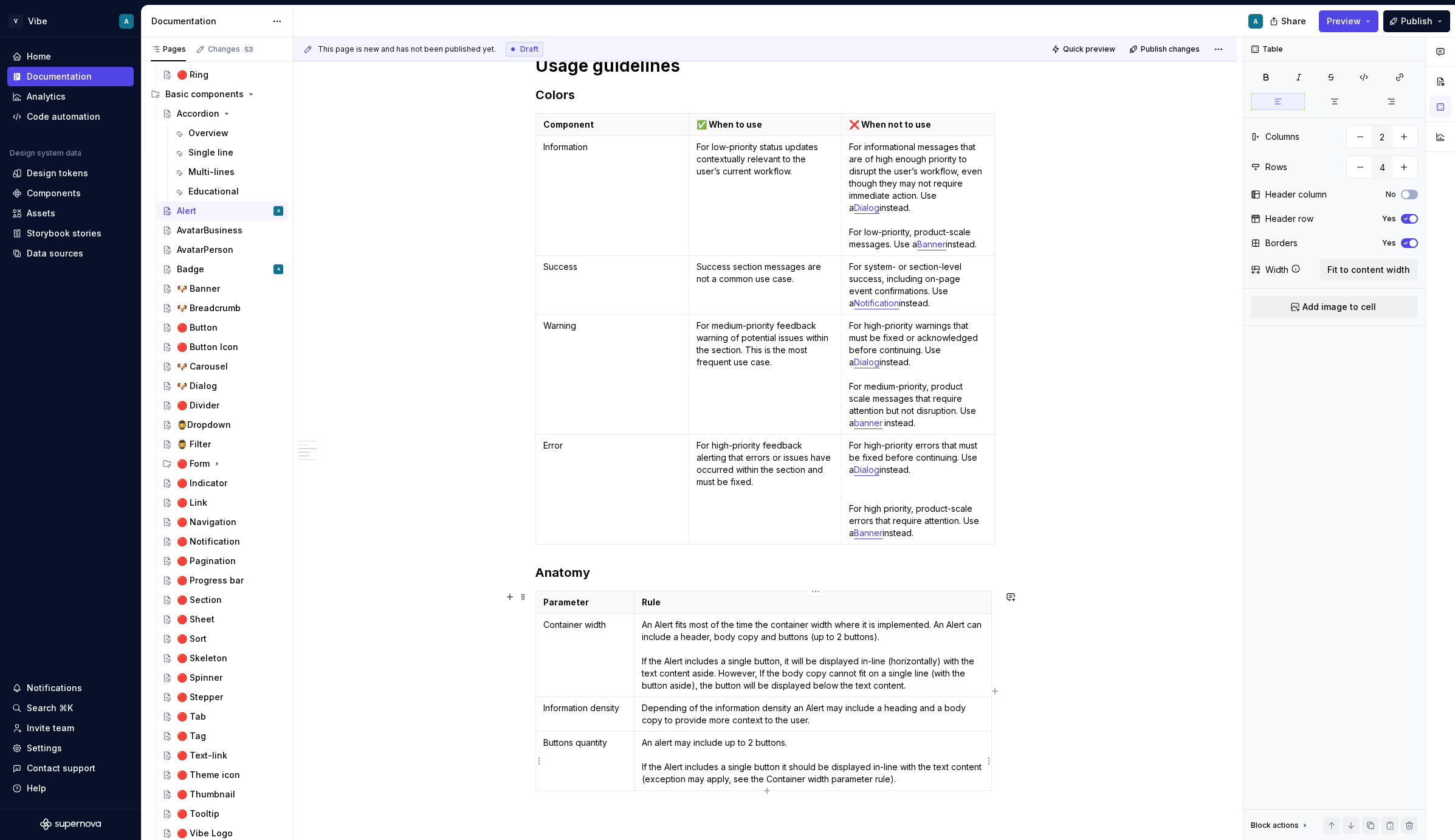
click at [936, 781] on p "An alert may include up to 2 buttons. If the Alert includes a single button it …" at bounding box center [813, 760] width 342 height 49
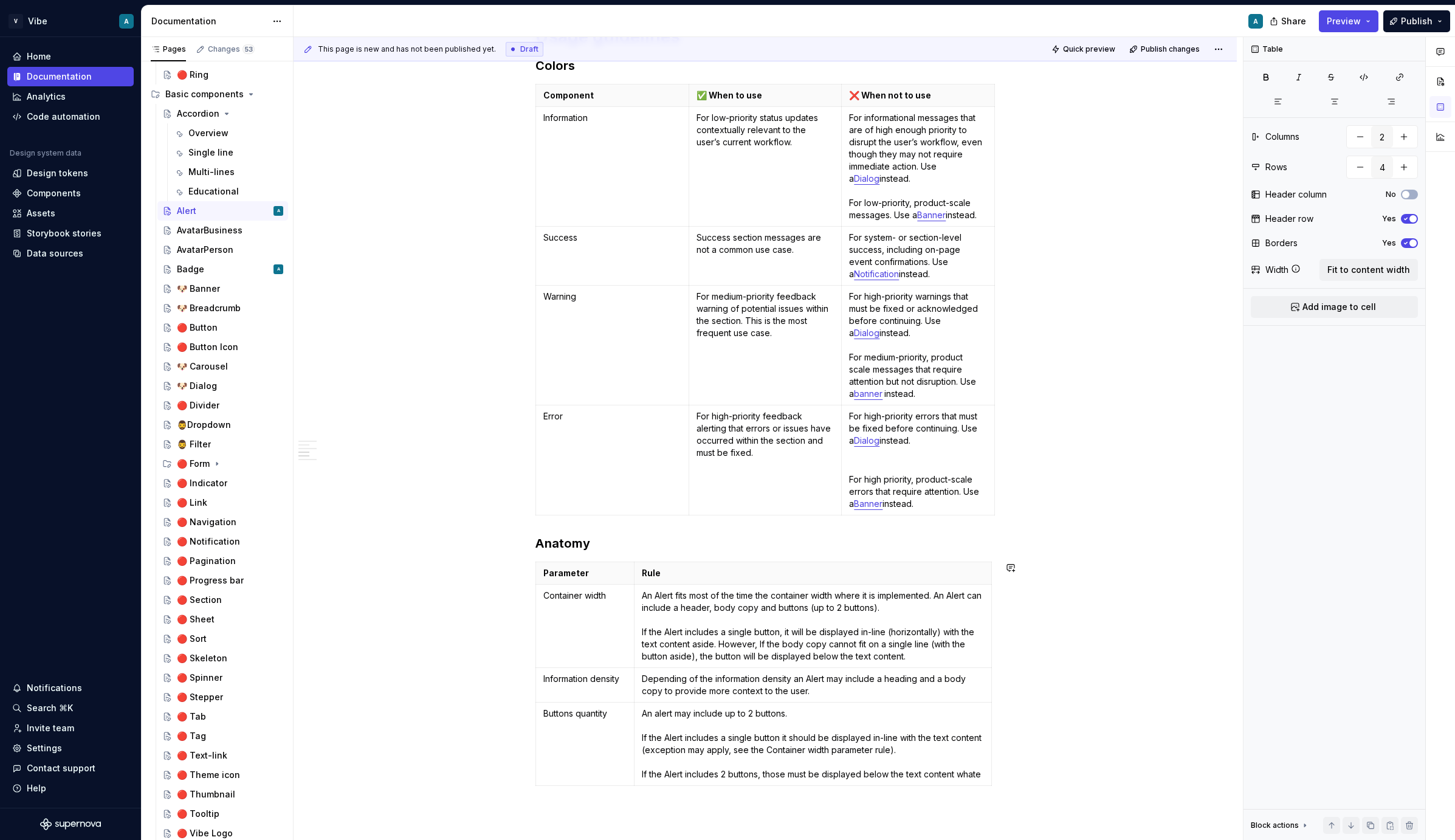
scroll to position [891, 0]
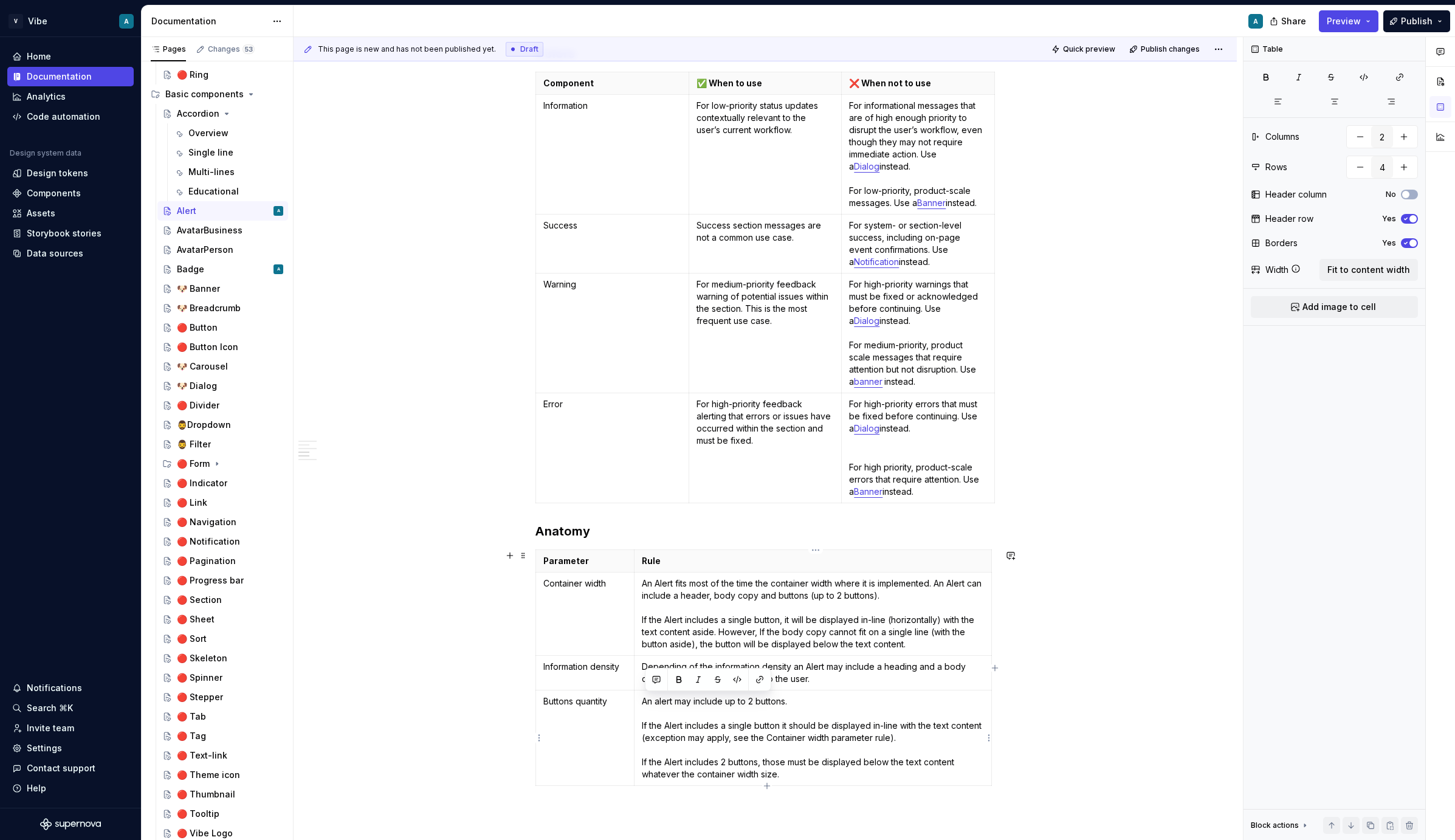
drag, startPoint x: 801, startPoint y: 779, endPoint x: 647, endPoint y: 705, distance: 170.9
click at [647, 705] on p "An alert may include up to 2 buttons. If the Alert includes a single button it …" at bounding box center [813, 737] width 342 height 85
copy p "An alert may include up to 2 buttons. If the Alert includes a single button it …"
click at [767, 642] on p "An Alert fits most of the time the container width where it is implemented. An …" at bounding box center [813, 613] width 342 height 73
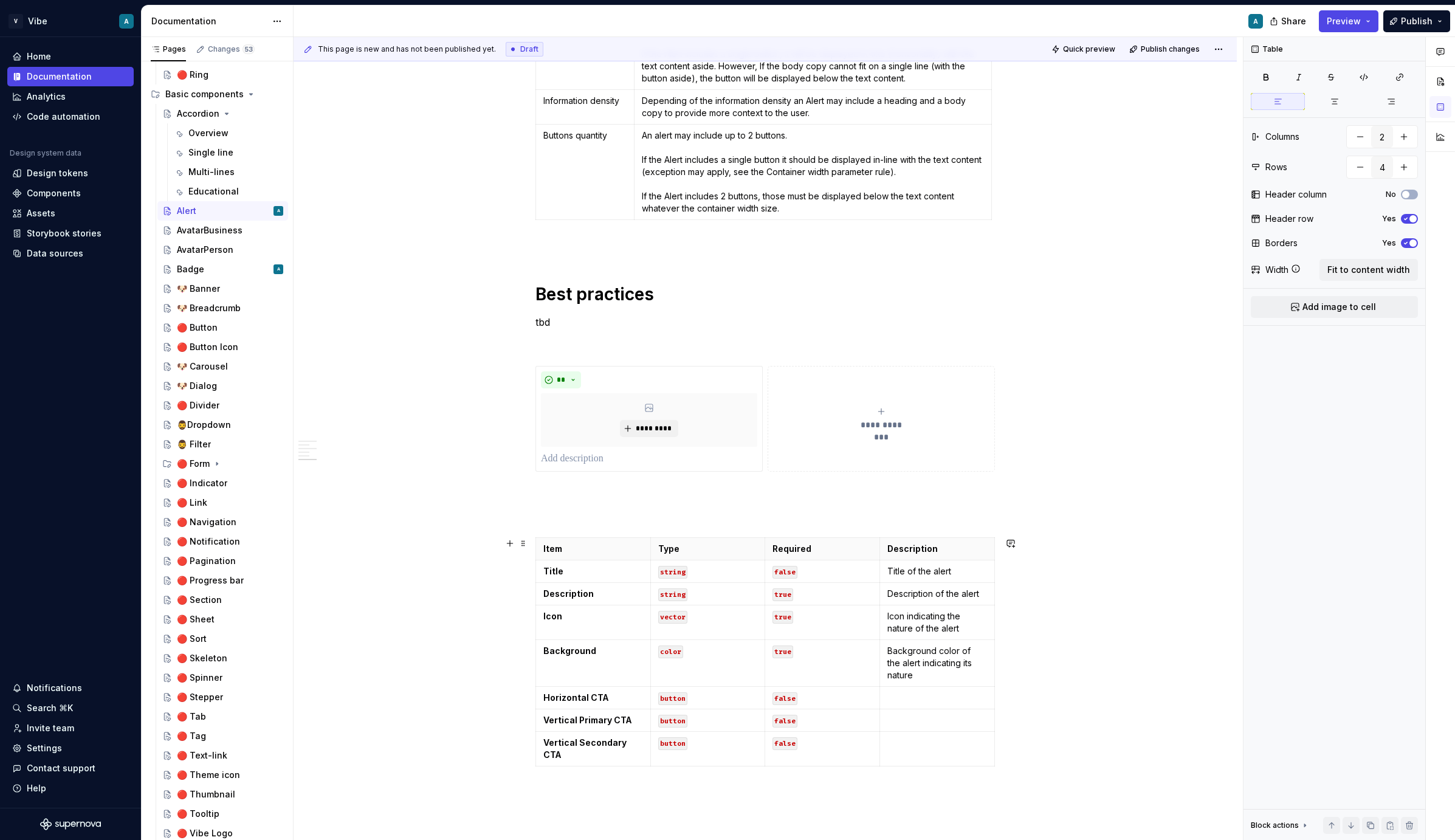
scroll to position [1458, 0]
type textarea "*"
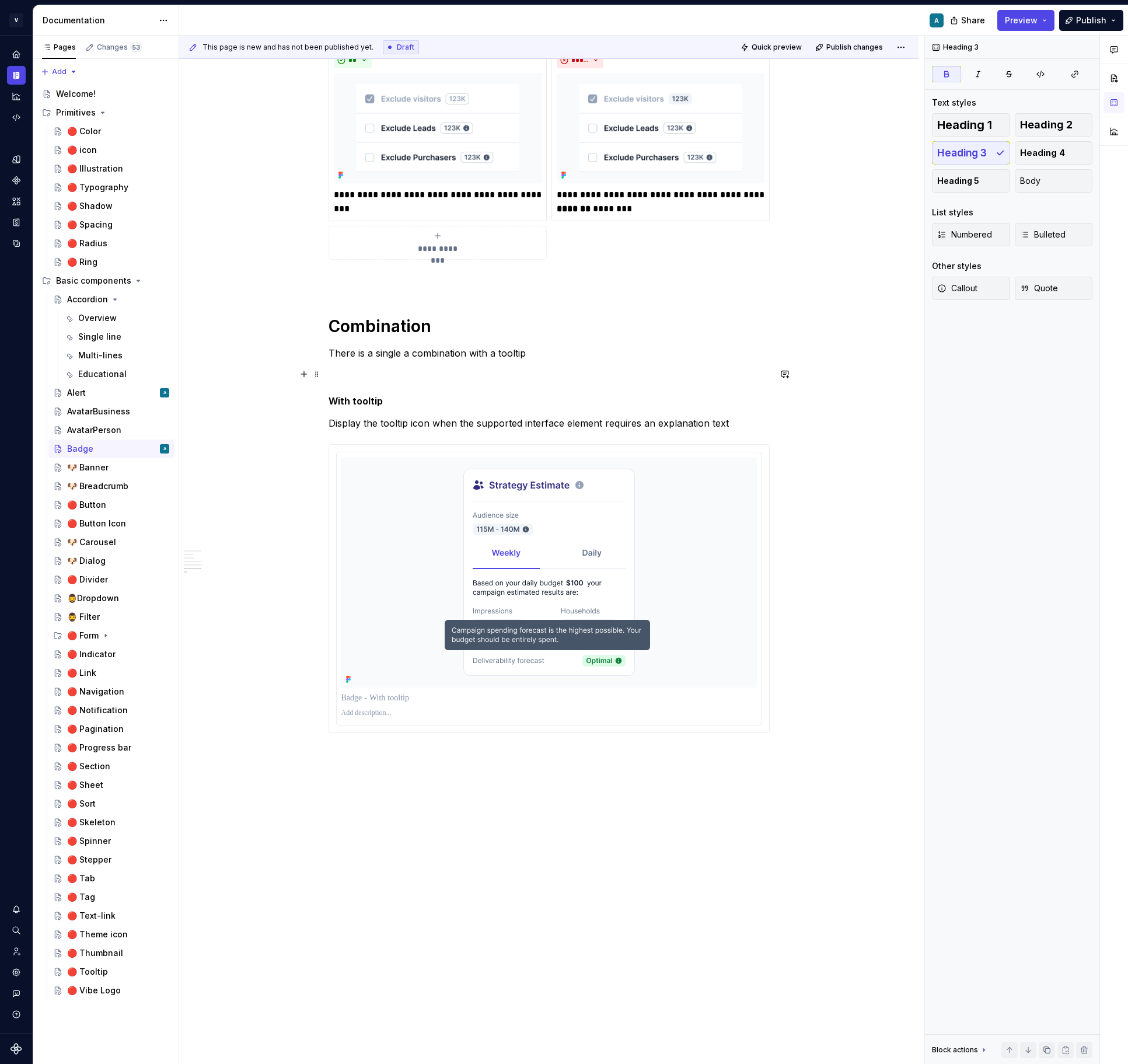
scroll to position [1592, 0]
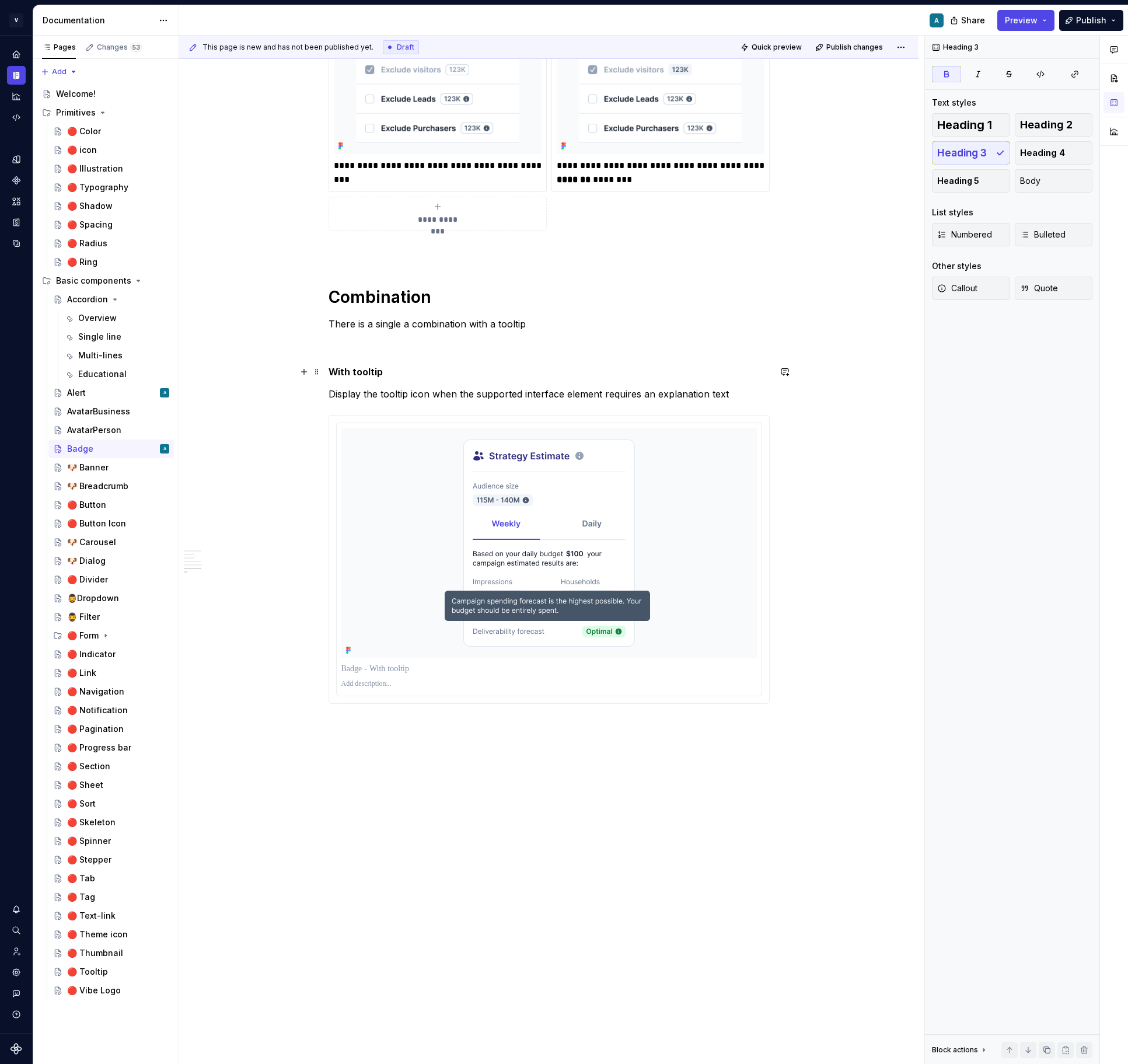
type textarea "*"
